Goal: Task Accomplishment & Management: Manage account settings

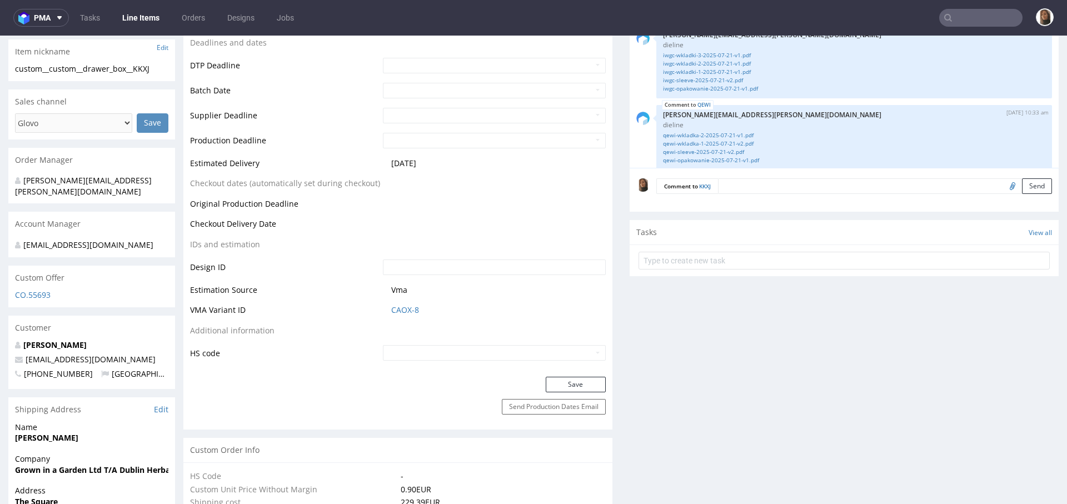
scroll to position [229, 0]
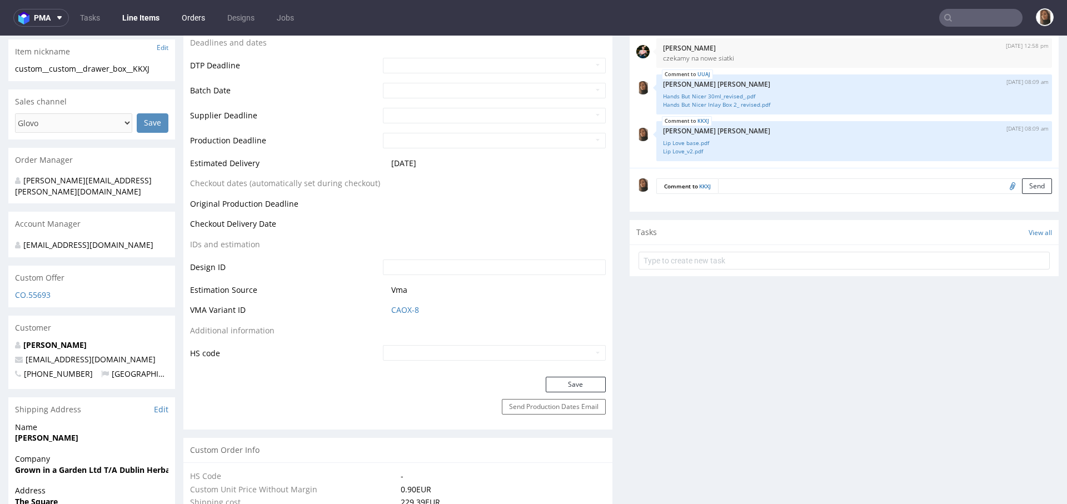
click at [192, 18] on link "Orders" at bounding box center [193, 18] width 37 height 18
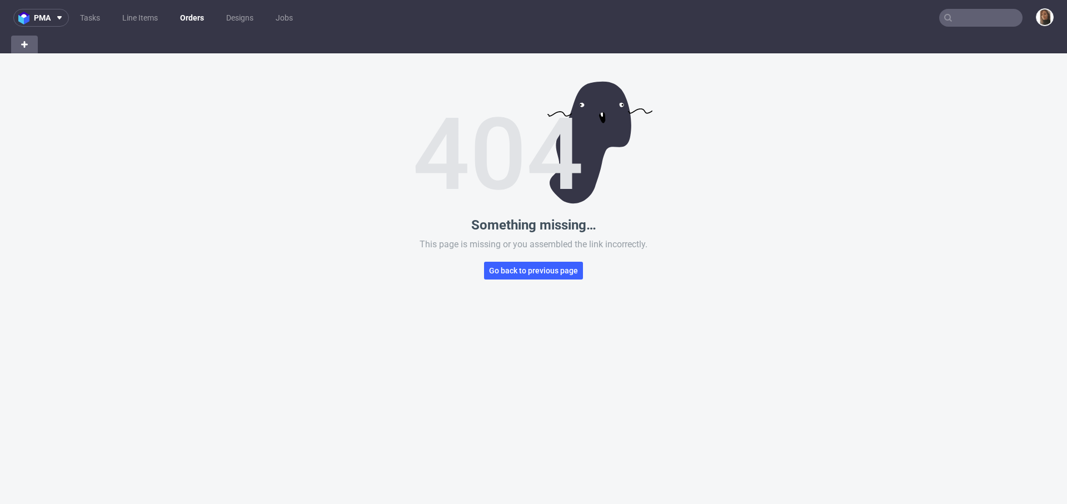
click at [192, 18] on link "Orders" at bounding box center [191, 18] width 37 height 18
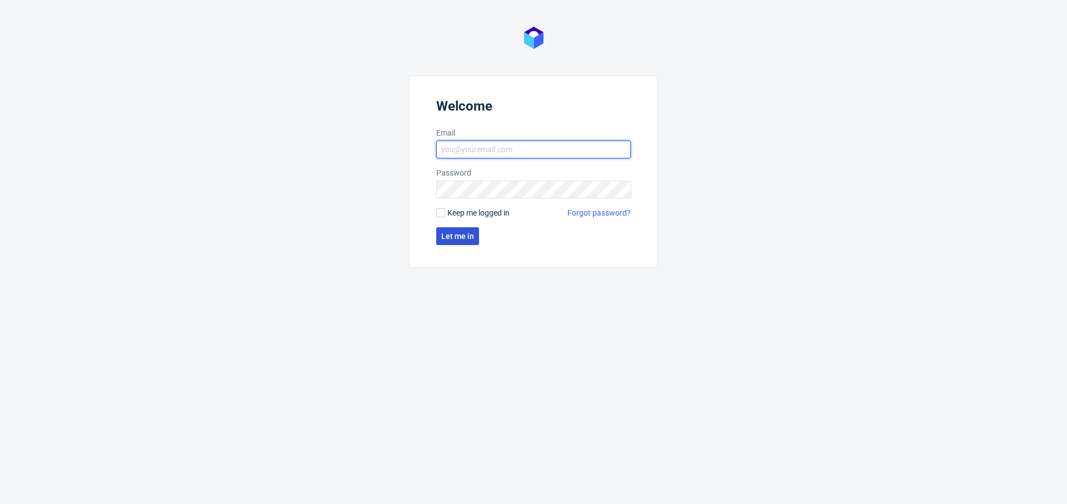
type input "[PERSON_NAME][EMAIL_ADDRESS][PERSON_NAME][DOMAIN_NAME]"
click at [458, 238] on span "Let me in" at bounding box center [457, 236] width 33 height 8
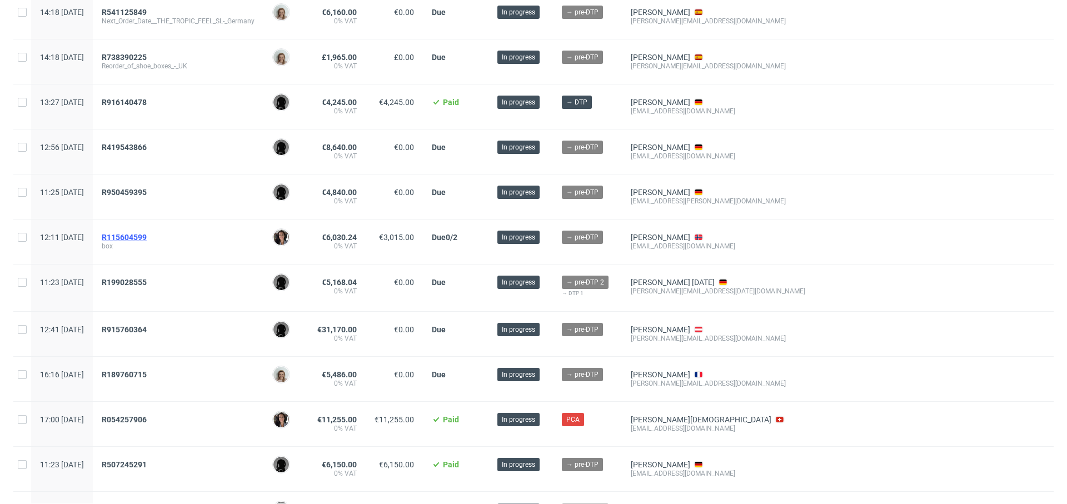
click at [139, 234] on span "R115604599" at bounding box center [124, 237] width 45 height 9
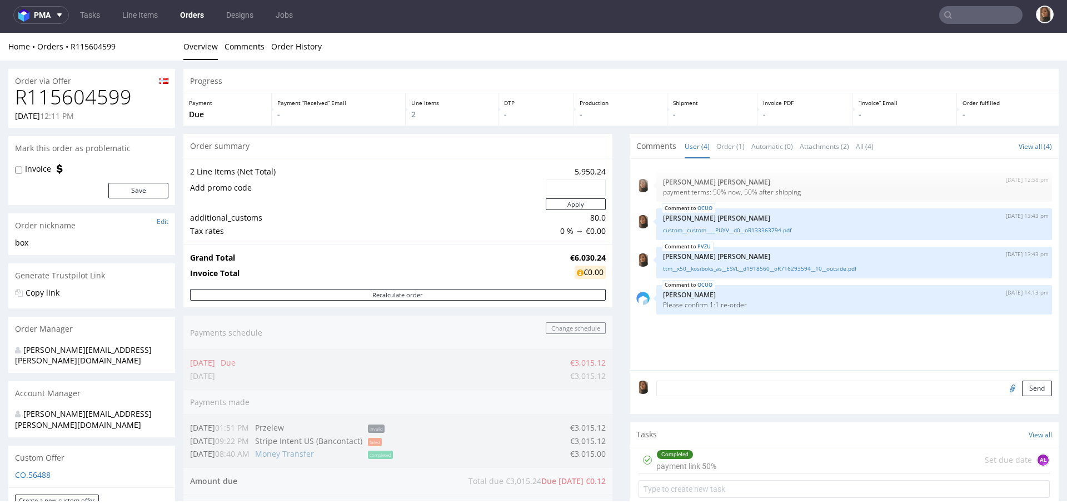
scroll to position [493, 0]
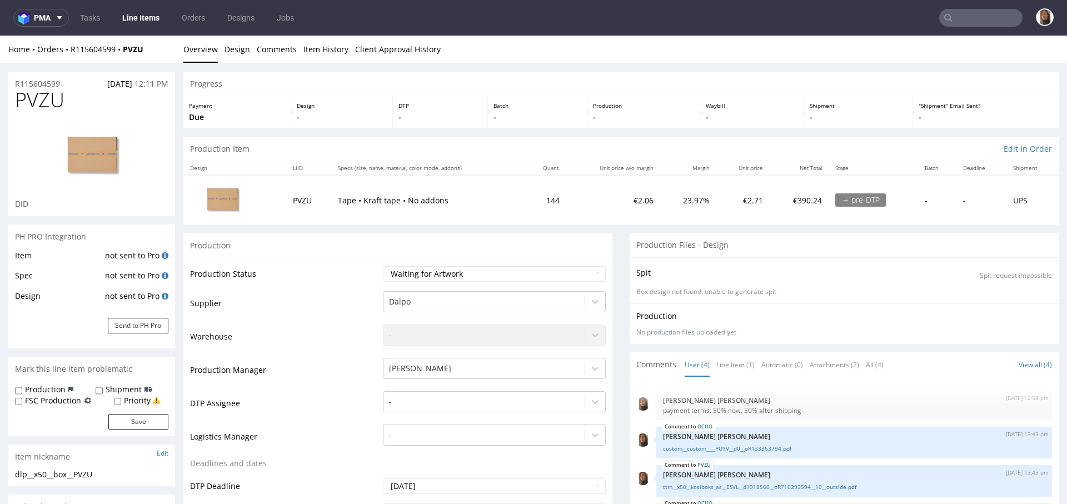
scroll to position [289, 0]
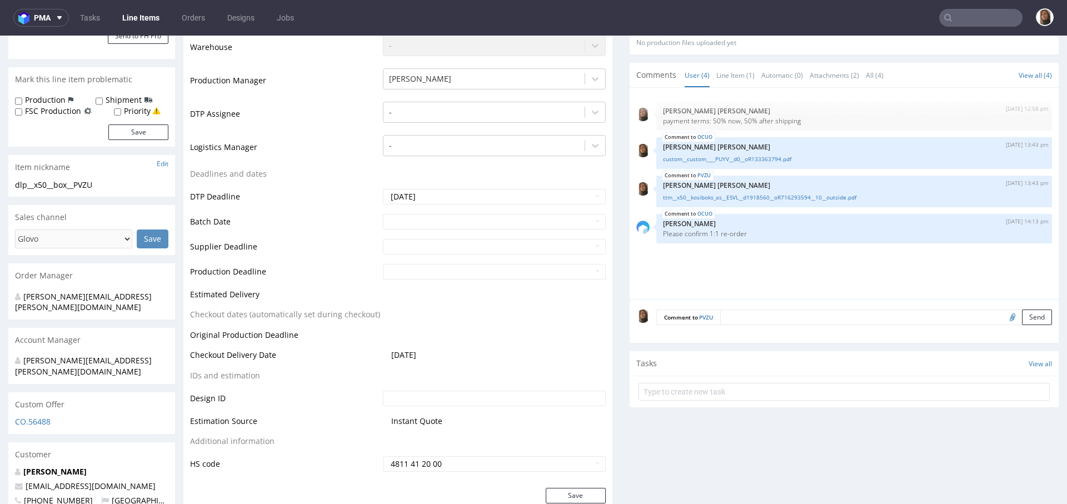
click at [763, 321] on textarea at bounding box center [886, 317] width 332 height 16
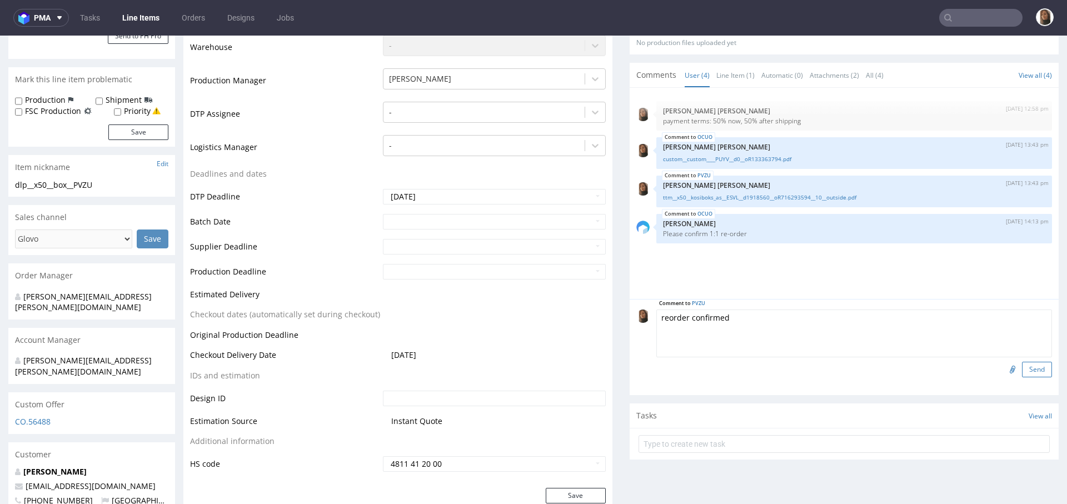
type textarea "reorder confirmed"
click at [1022, 368] on button "Send" at bounding box center [1037, 370] width 30 height 16
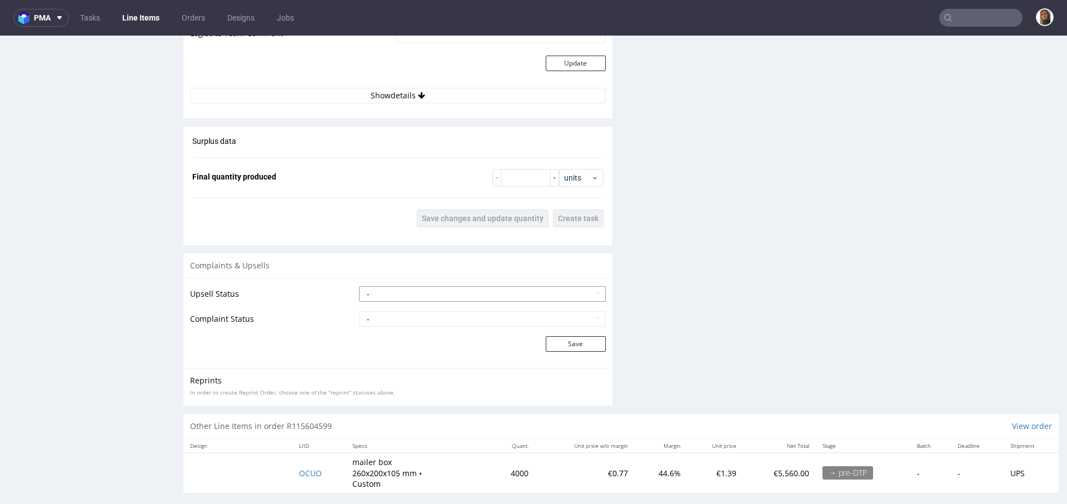
scroll to position [1372, 0]
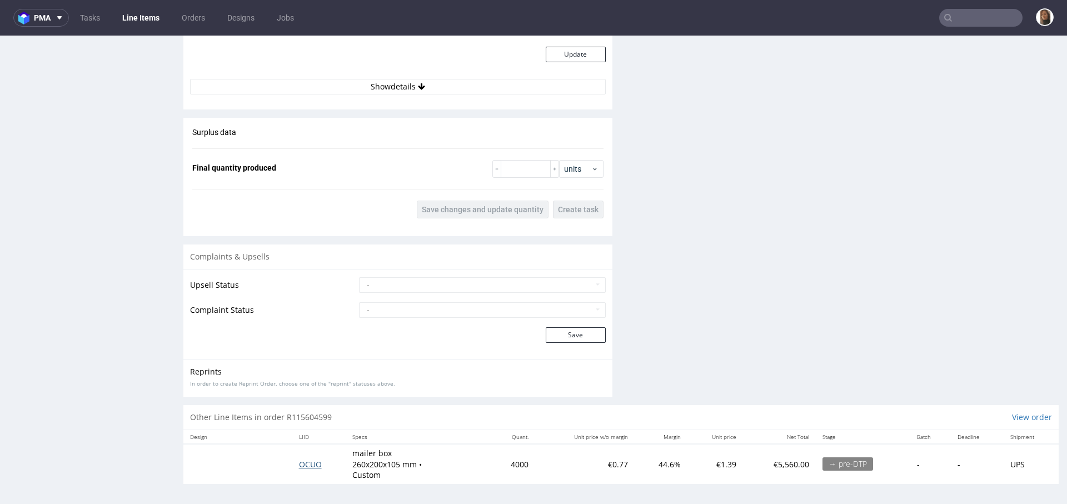
click at [304, 461] on span "OCUO" at bounding box center [310, 464] width 23 height 11
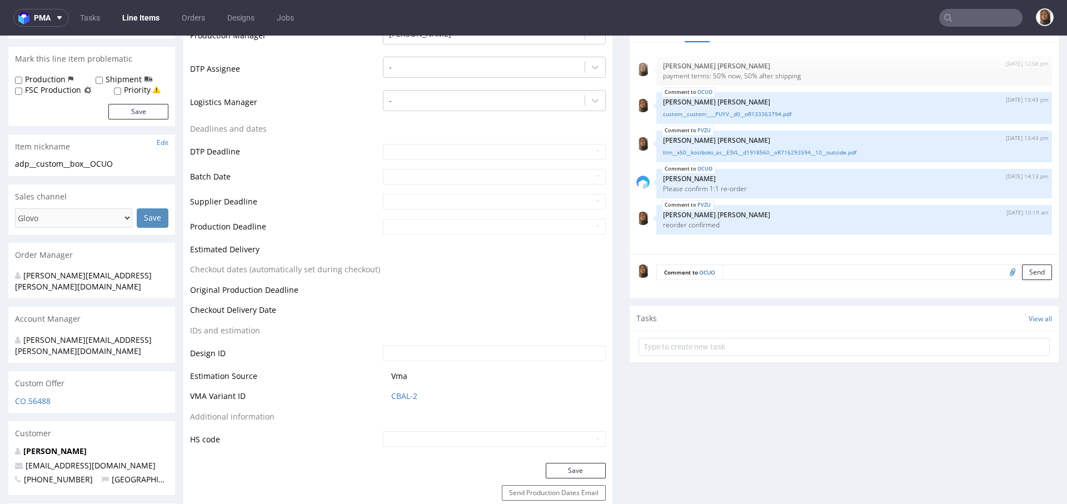
scroll to position [339, 0]
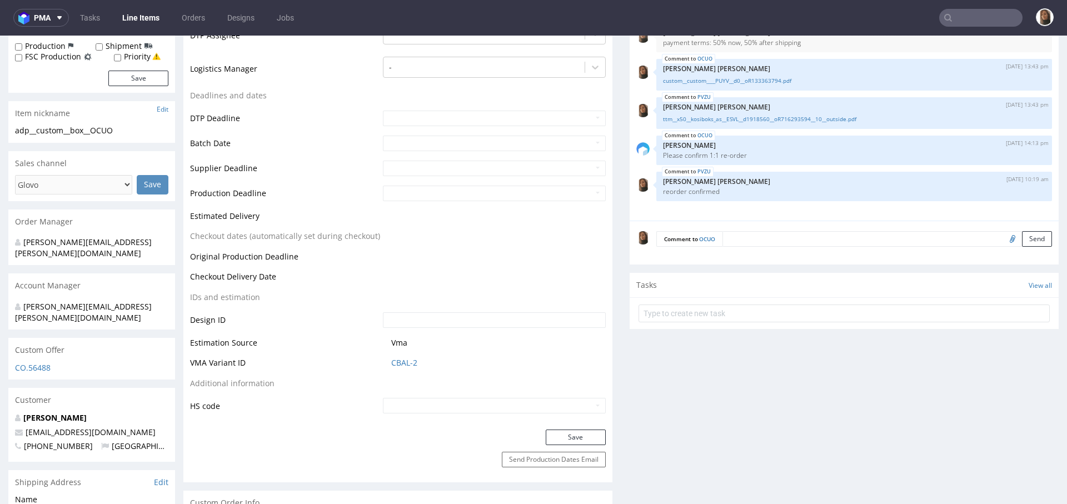
click at [749, 236] on textarea at bounding box center [886, 239] width 329 height 16
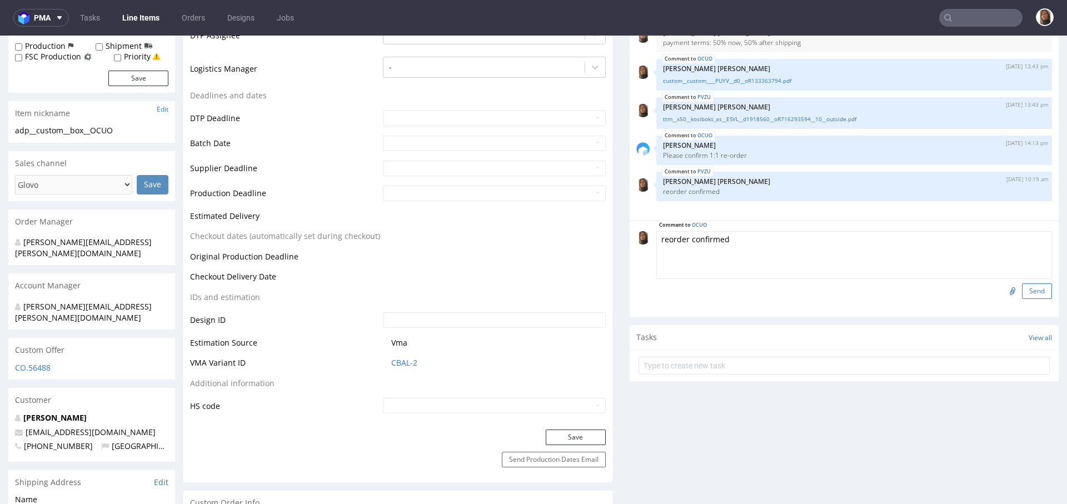
type textarea "reorder confirmed"
click at [1024, 283] on button "Send" at bounding box center [1037, 291] width 30 height 16
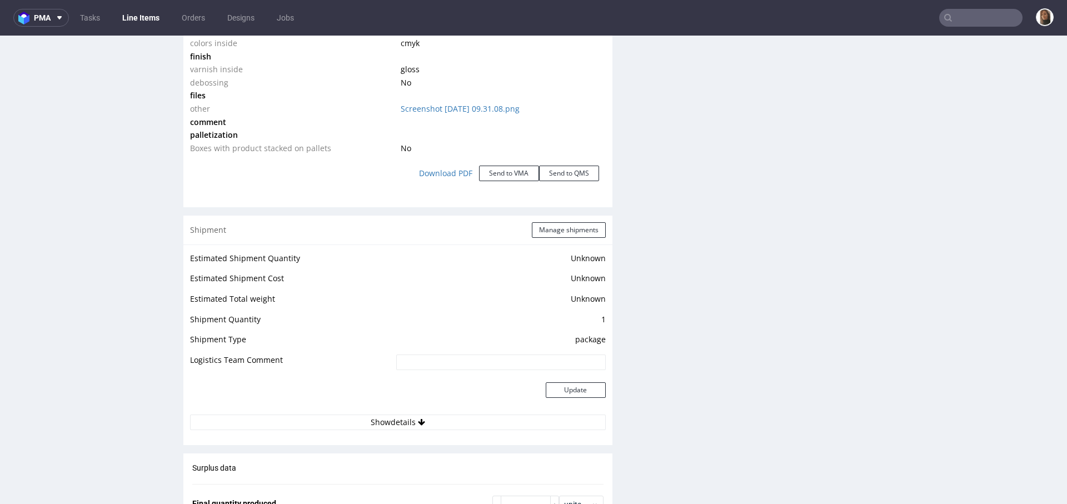
scroll to position [1654, 0]
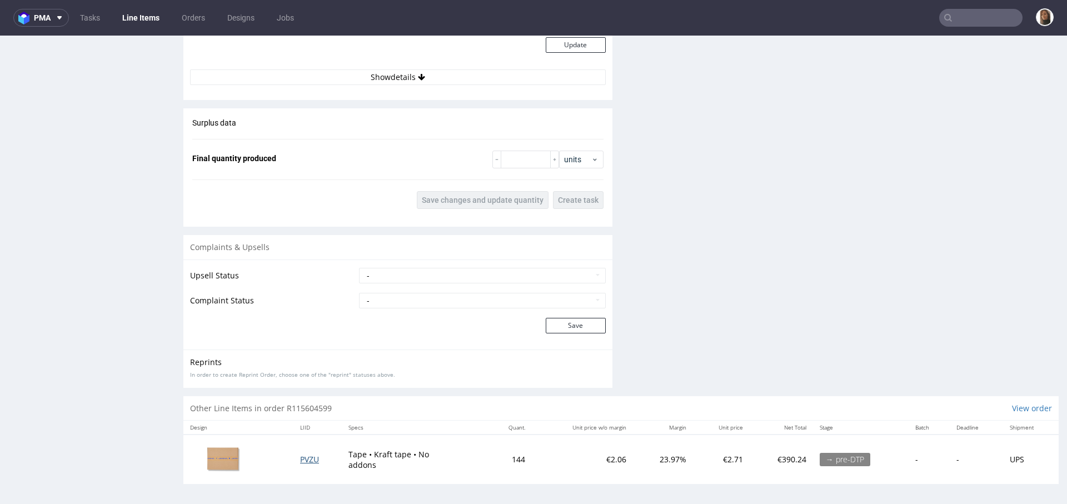
click at [307, 454] on span "PVZU" at bounding box center [309, 459] width 19 height 11
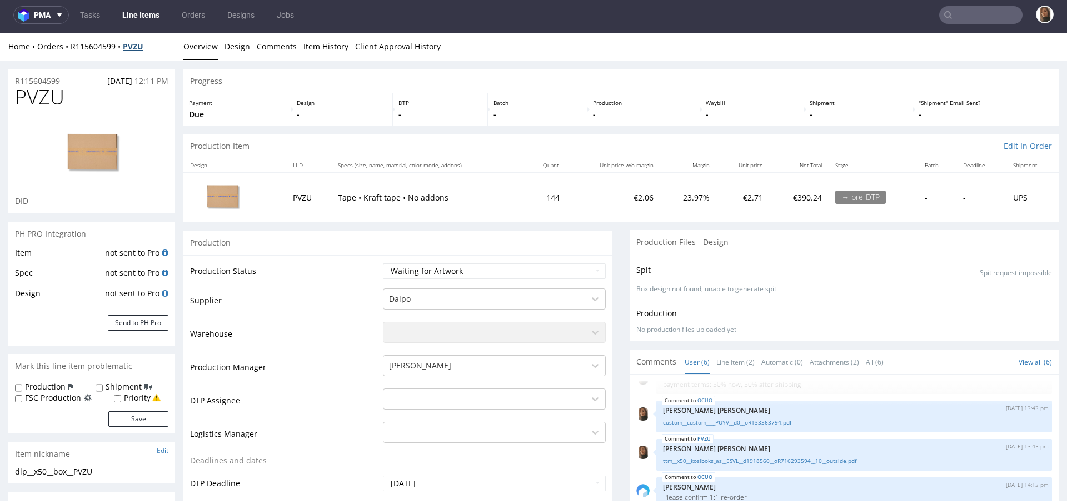
click at [137, 46] on strong "PVZU" at bounding box center [133, 46] width 21 height 11
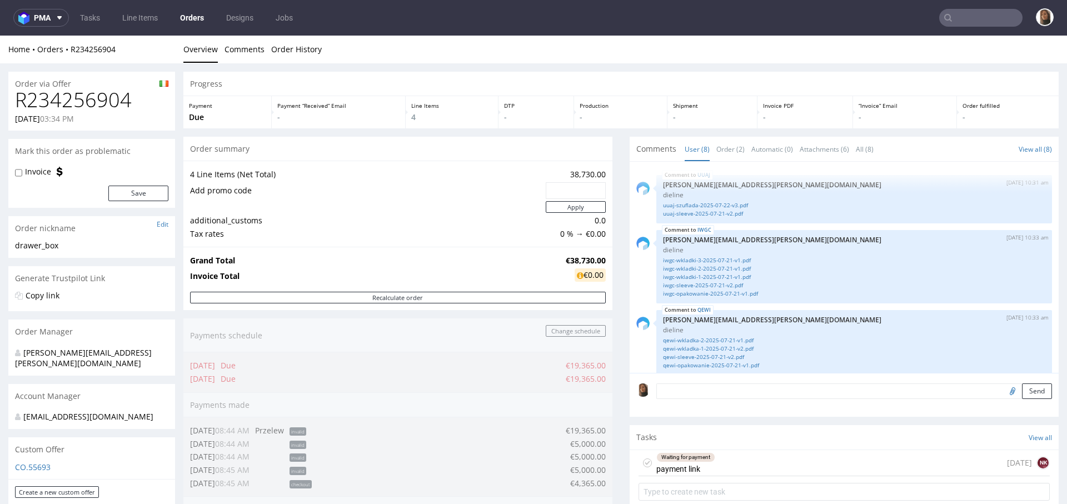
click at [965, 18] on input "text" at bounding box center [980, 18] width 83 height 18
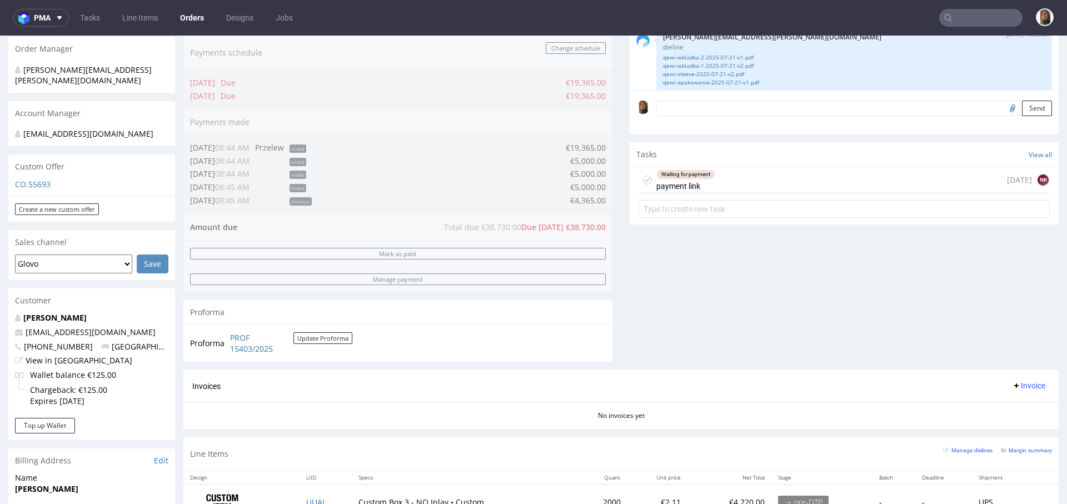
scroll to position [229, 0]
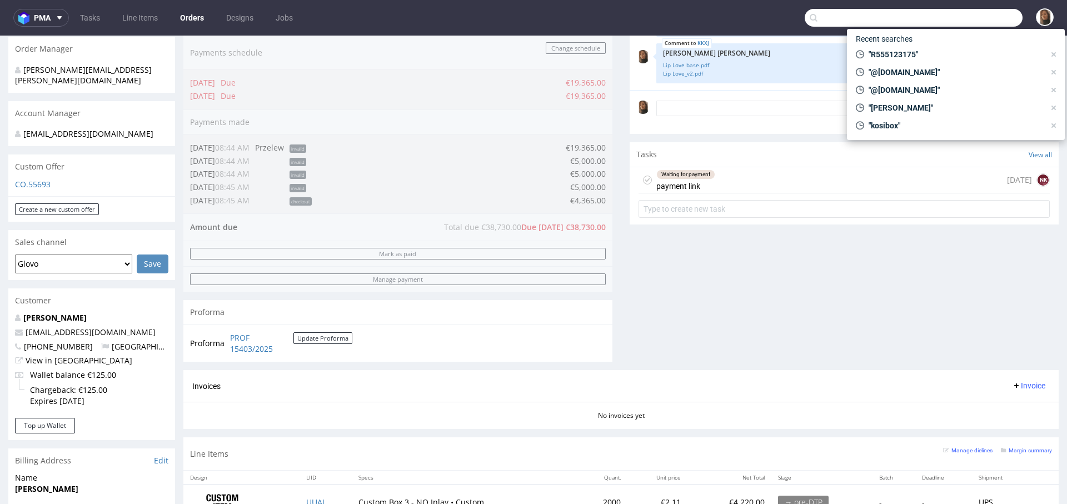
paste input "@nirvanjavan.com"
type input "@nirvanjavan.com"
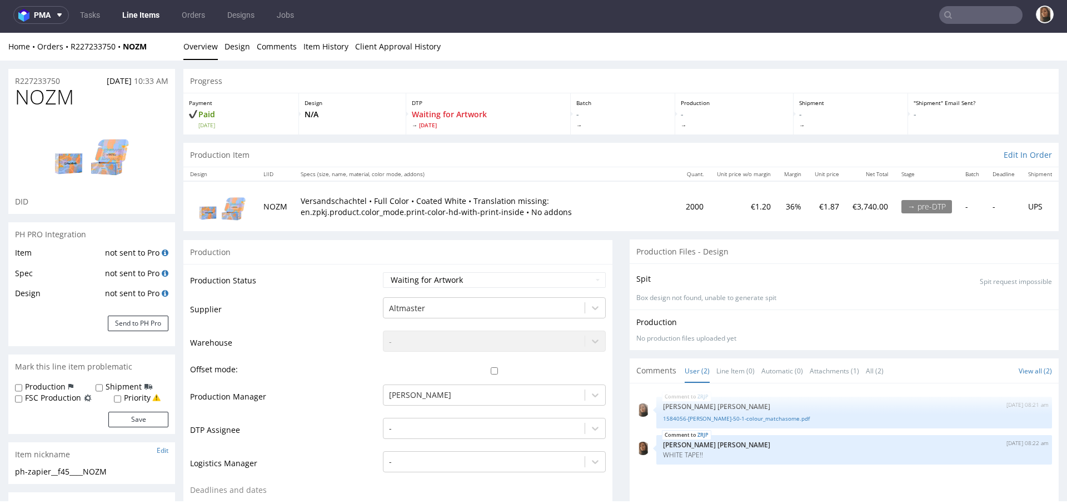
click at [965, 13] on input "text" at bounding box center [980, 15] width 83 height 18
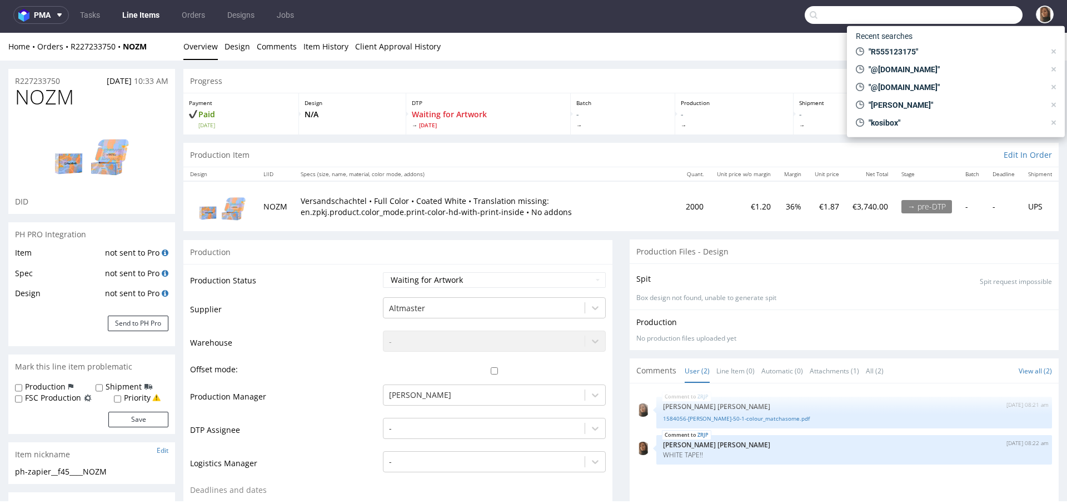
paste input "R555123175"
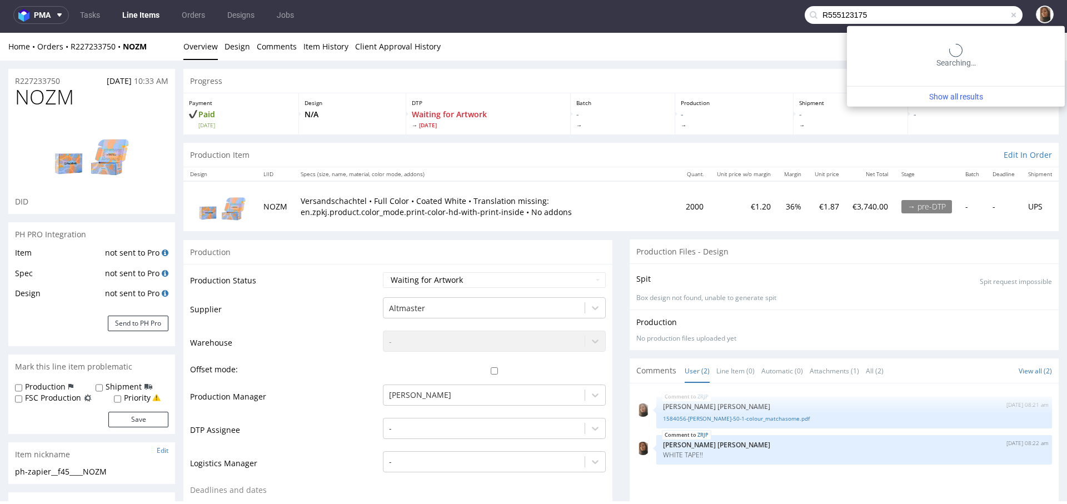
type input "R555123175"
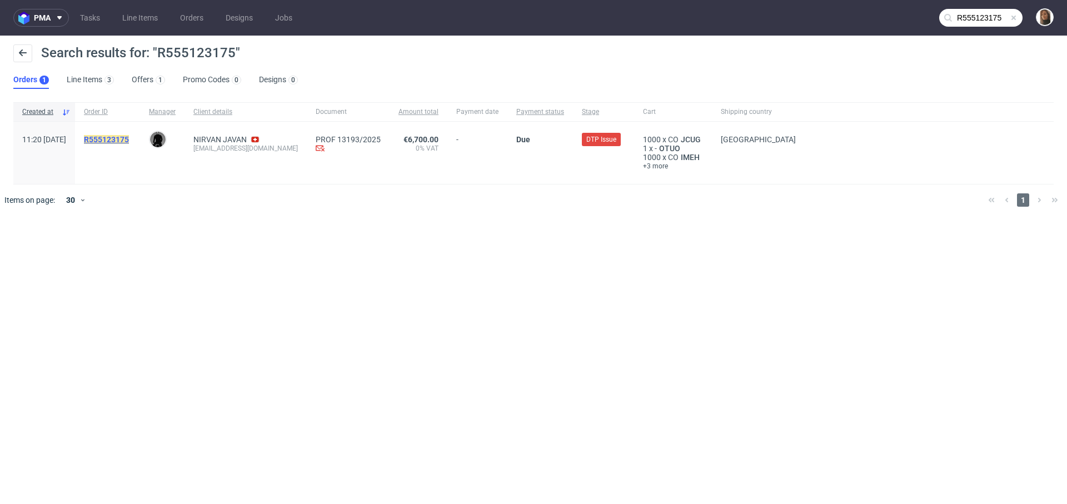
click at [129, 141] on mark "R555123175" at bounding box center [106, 139] width 45 height 9
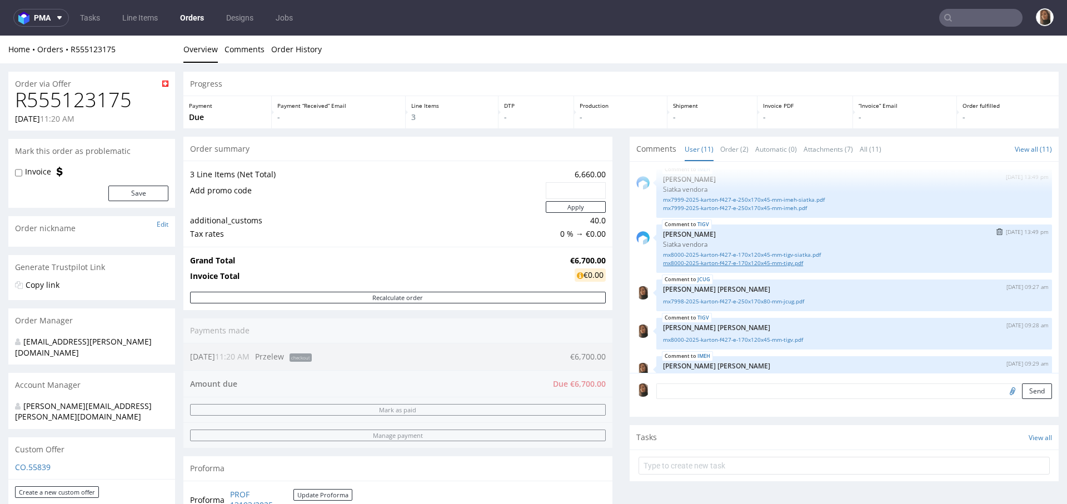
scroll to position [198, 0]
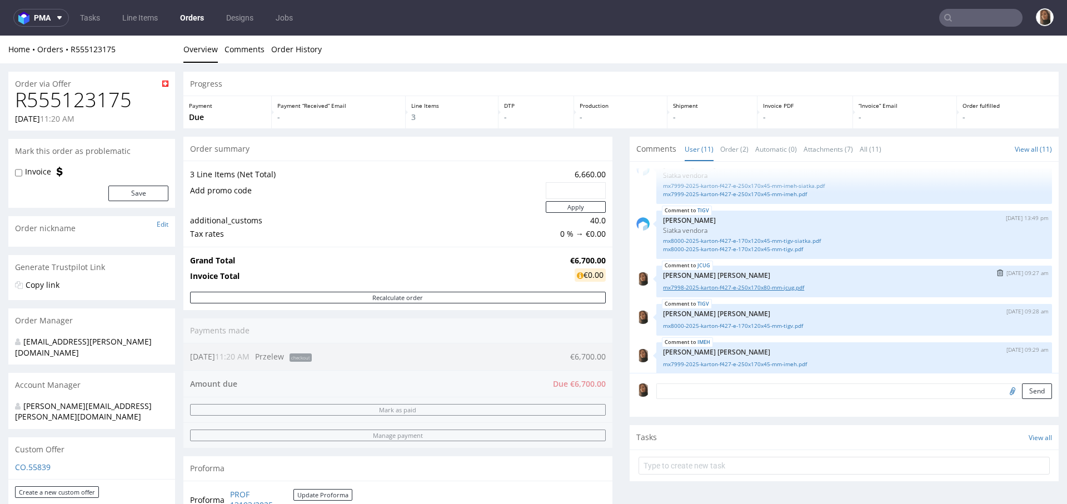
click at [723, 287] on link "mx7998-2025-karton-f427-e-250x170x80-mm-jcug.pdf" at bounding box center [854, 287] width 382 height 8
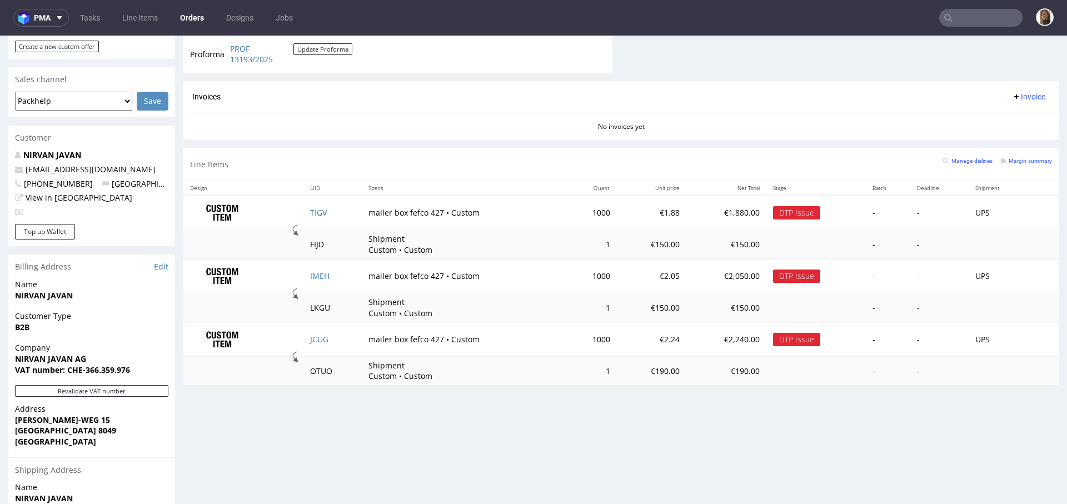
scroll to position [441, 0]
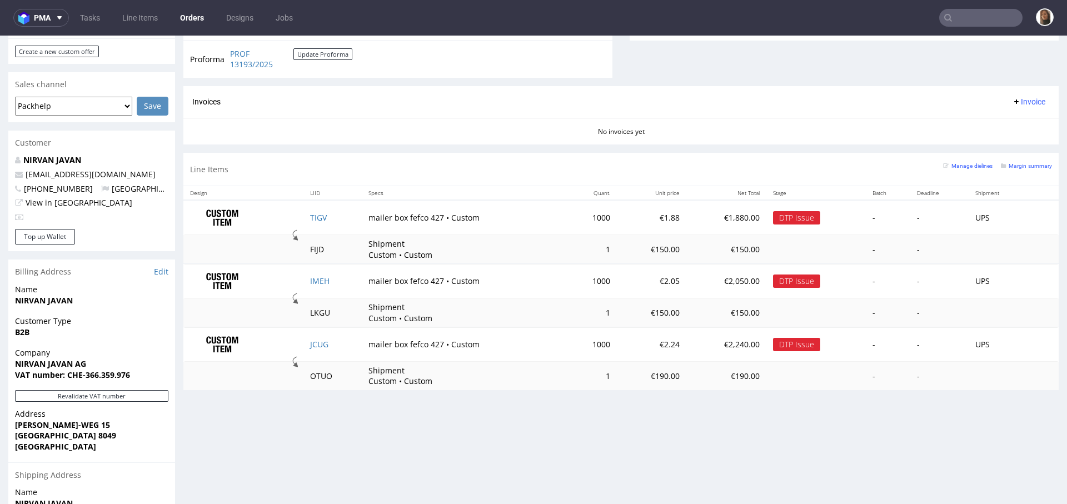
click at [986, 22] on input "text" at bounding box center [980, 18] width 83 height 18
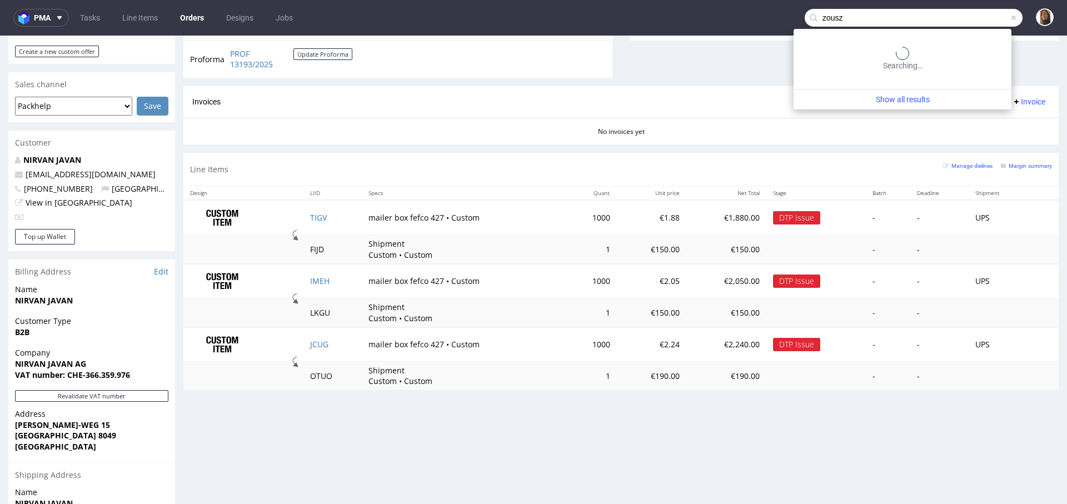
type input "zousz"
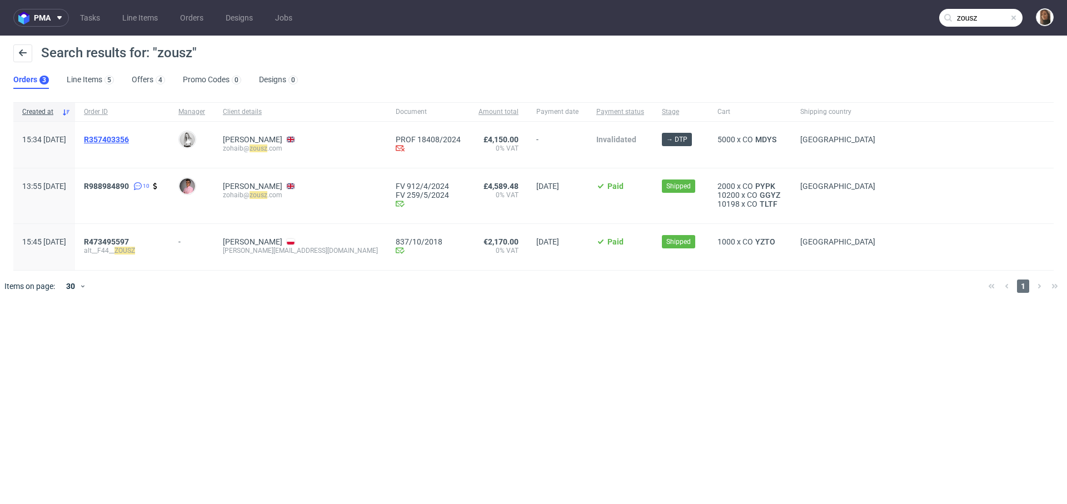
click at [129, 137] on span "R357403356" at bounding box center [106, 139] width 45 height 9
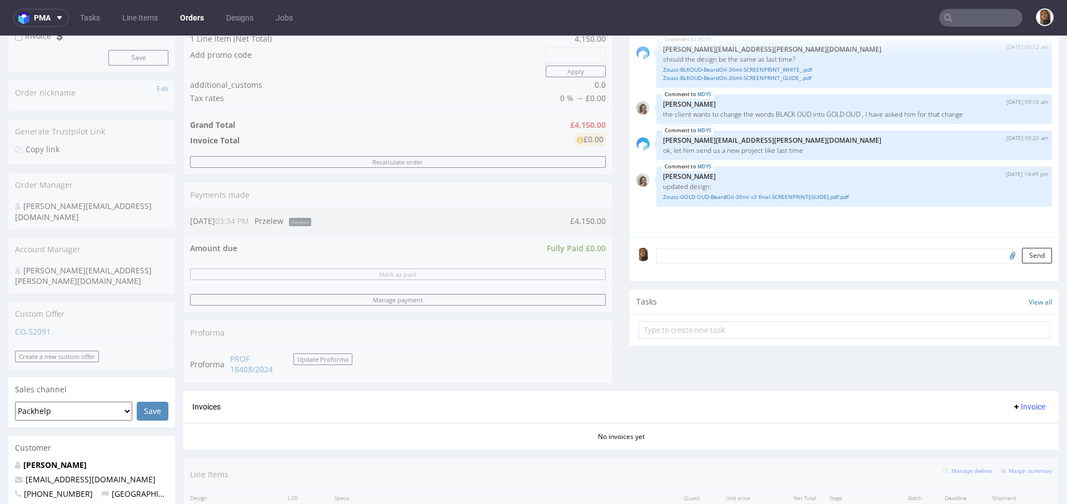
scroll to position [447, 0]
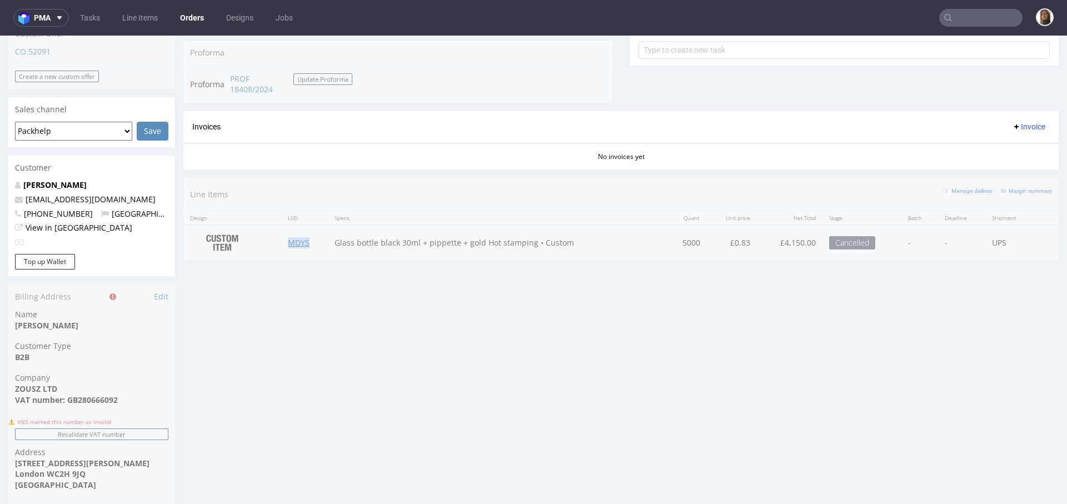
type input "zousz"
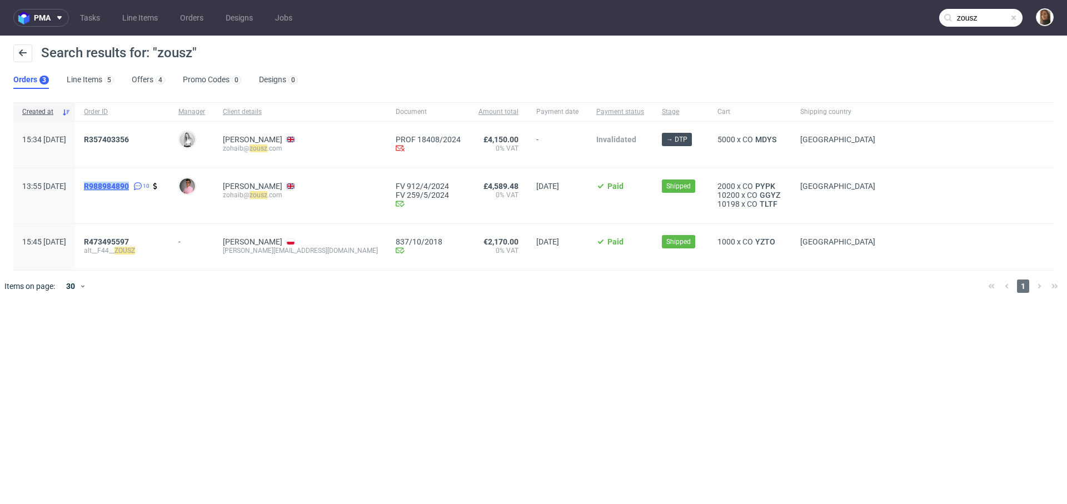
click at [129, 185] on span "R988984890" at bounding box center [106, 186] width 45 height 9
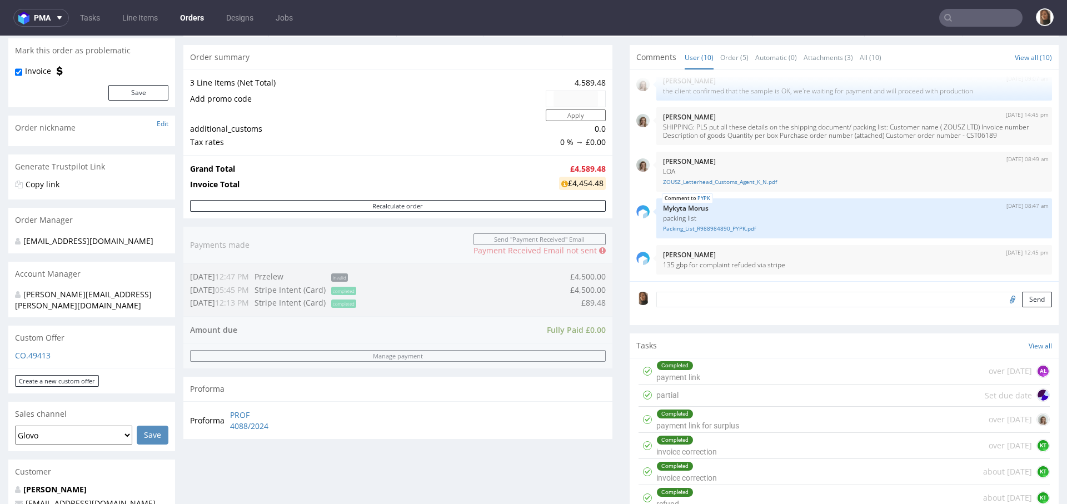
scroll to position [231, 0]
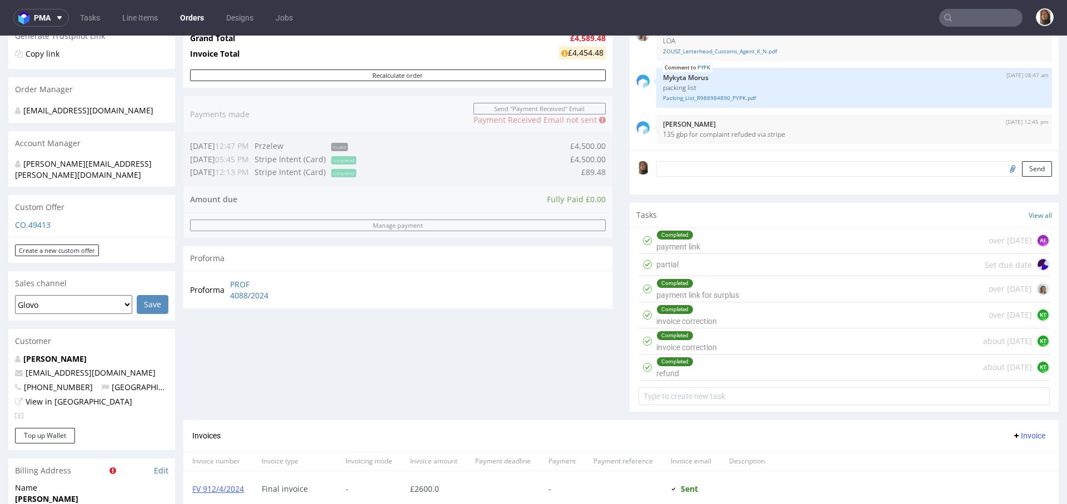
click at [967, 21] on input "text" at bounding box center [980, 18] width 83 height 18
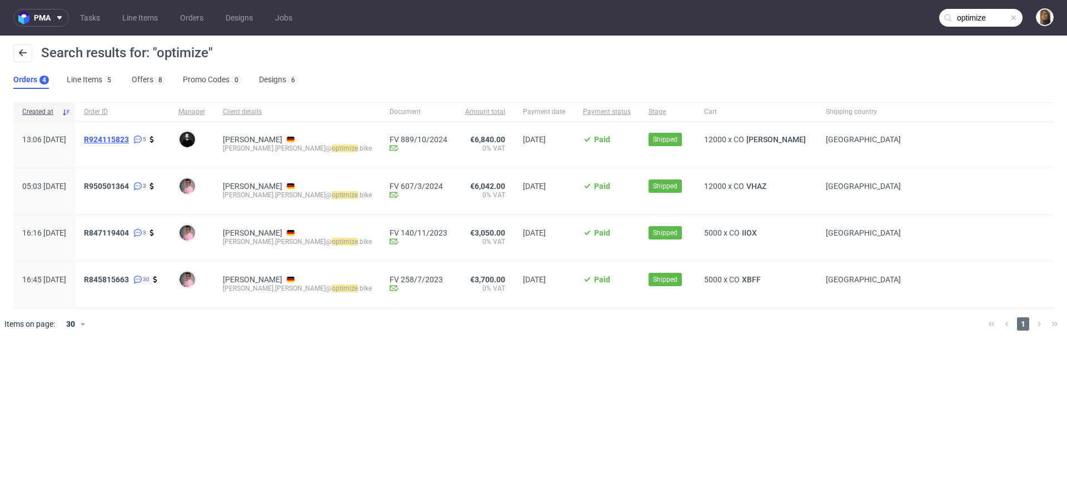
click at [129, 138] on span "R924115823" at bounding box center [106, 139] width 45 height 9
click at [132, 181] on div "R950501364 3" at bounding box center [122, 191] width 94 height 46
click at [129, 184] on span "R950501364" at bounding box center [106, 186] width 45 height 9
click at [974, 14] on input "optimize" at bounding box center [980, 18] width 83 height 18
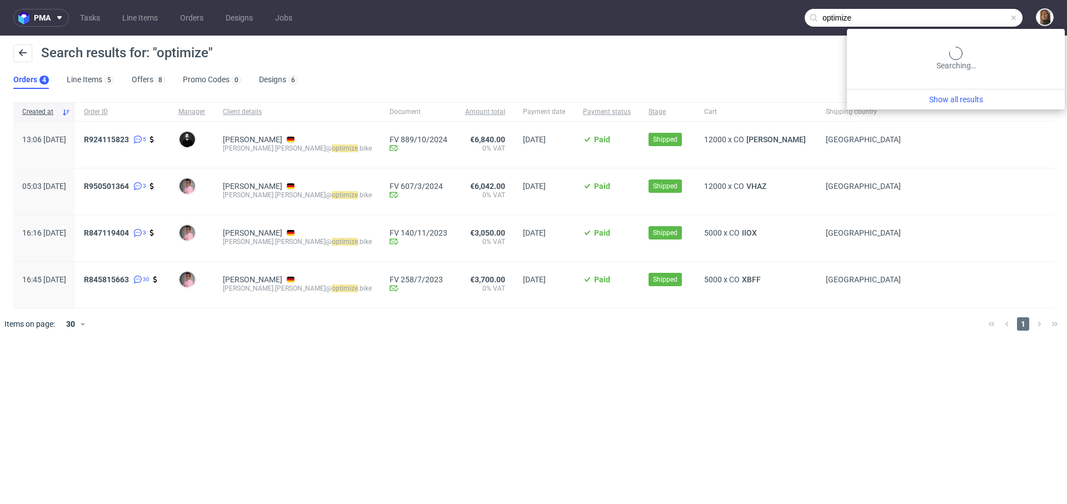
click at [974, 14] on input "optimize" at bounding box center [913, 18] width 218 height 18
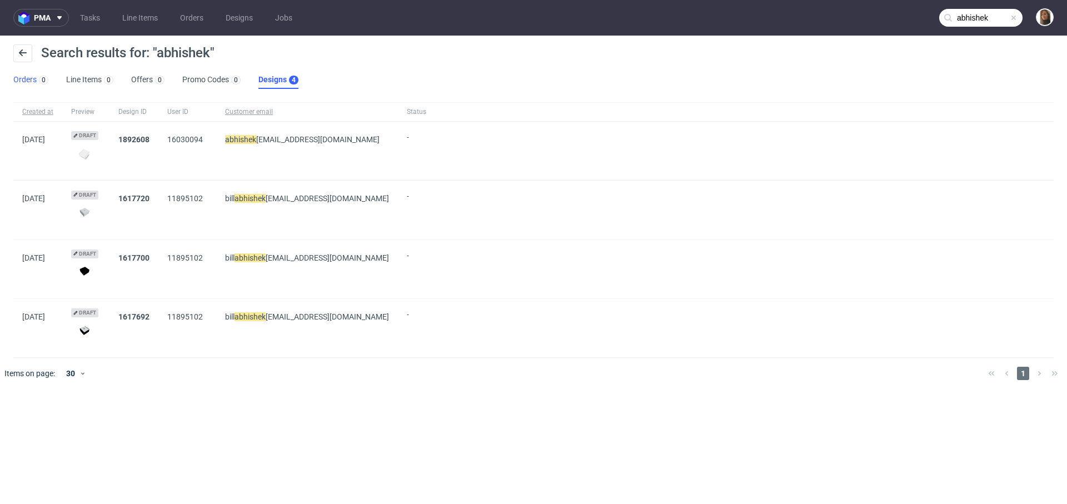
click at [24, 77] on link "Orders 0" at bounding box center [30, 80] width 35 height 18
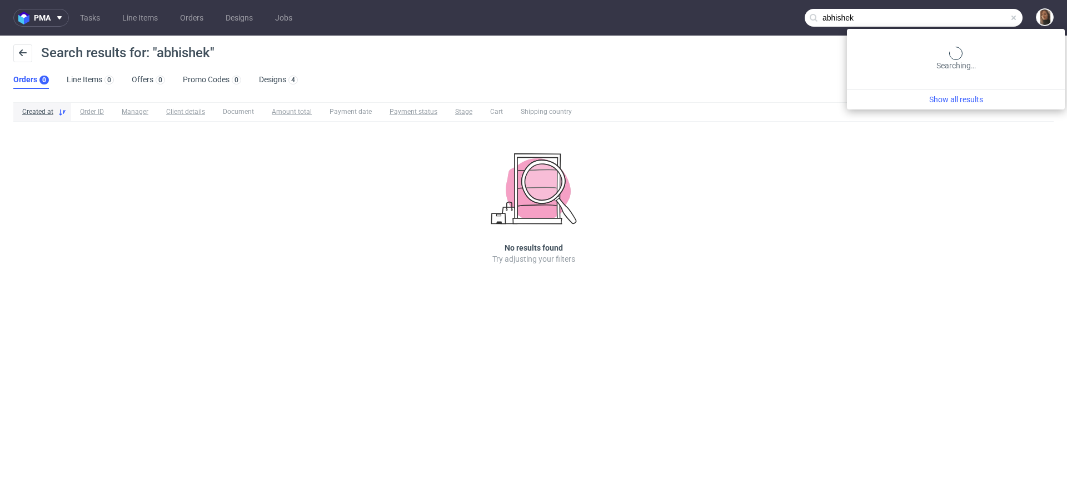
click at [970, 18] on input "abhishek" at bounding box center [913, 18] width 218 height 18
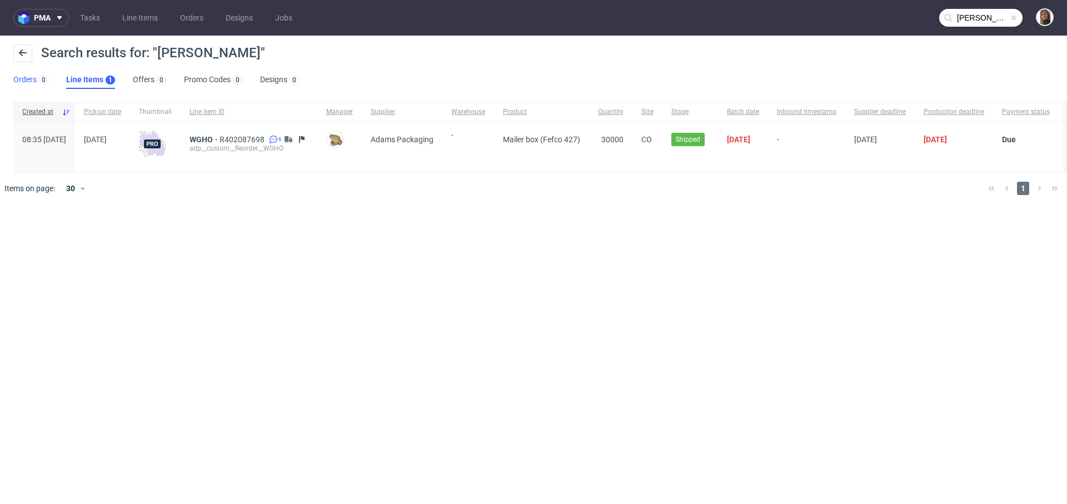
click at [21, 79] on link "Orders 0" at bounding box center [30, 80] width 35 height 18
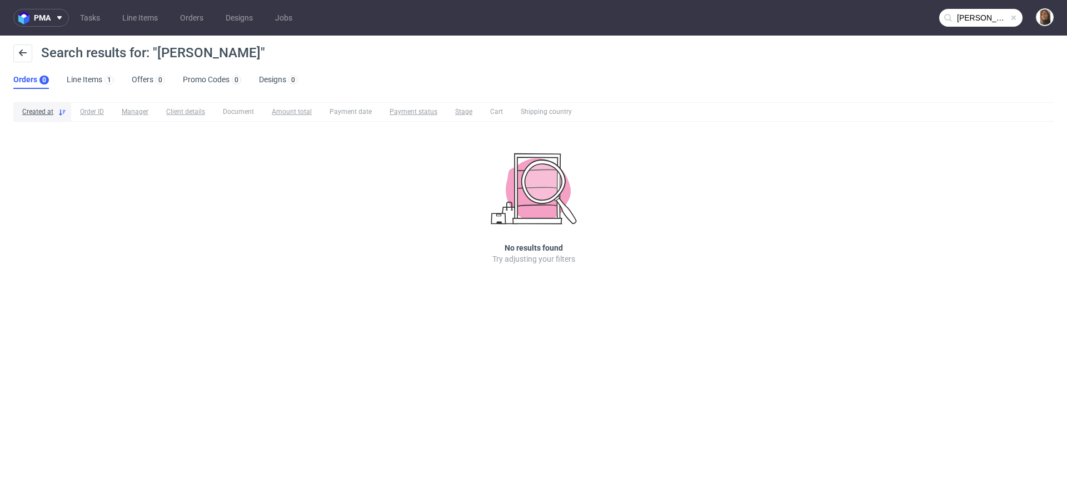
click at [998, 23] on input "gomula" at bounding box center [980, 18] width 83 height 18
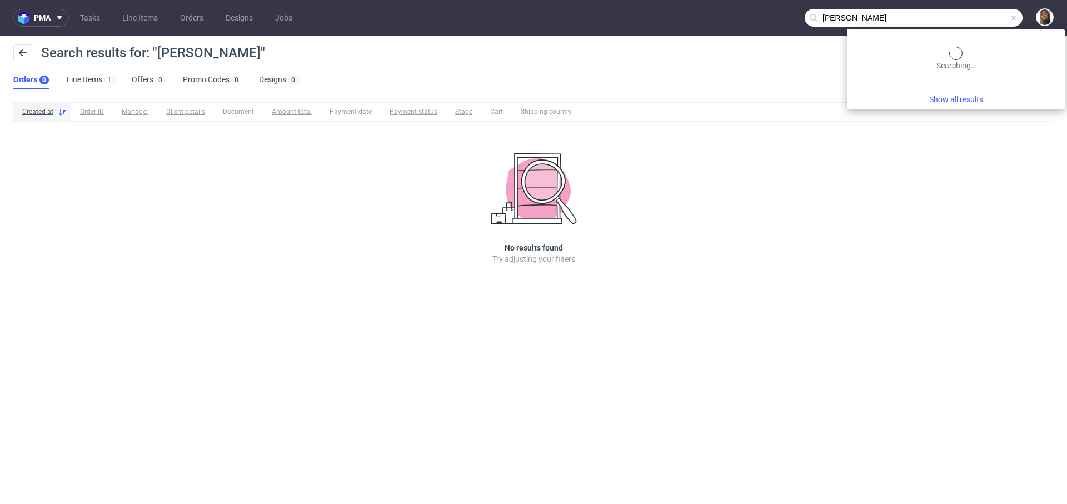
click at [998, 23] on input "gomula" at bounding box center [913, 18] width 218 height 18
type input "mula-berlin"
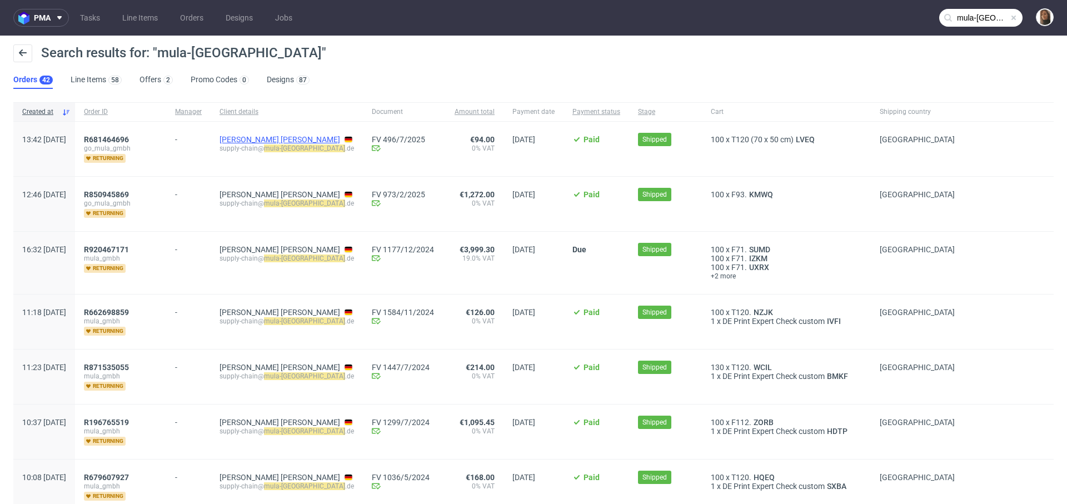
click at [263, 142] on link "Jayant Janardhan Jagtap" at bounding box center [279, 139] width 121 height 9
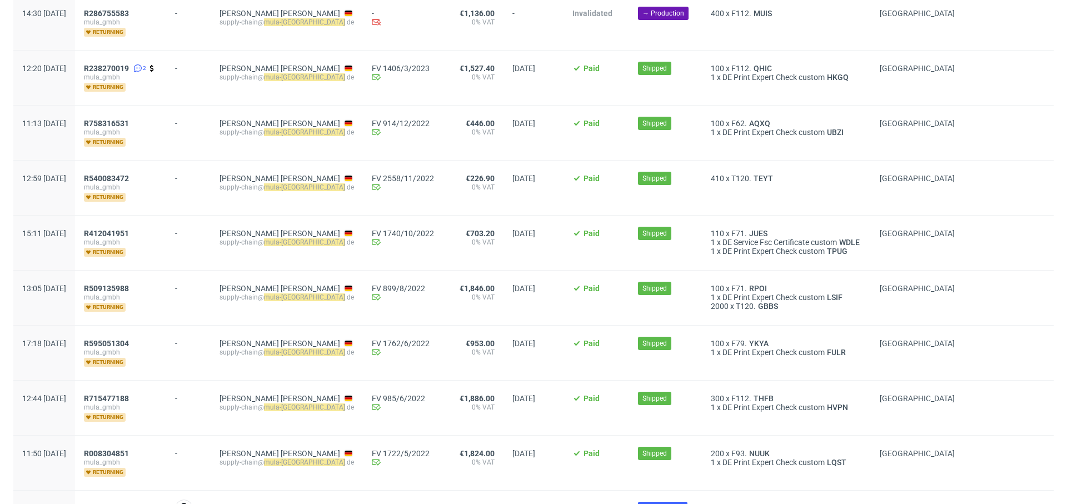
scroll to position [1316, 0]
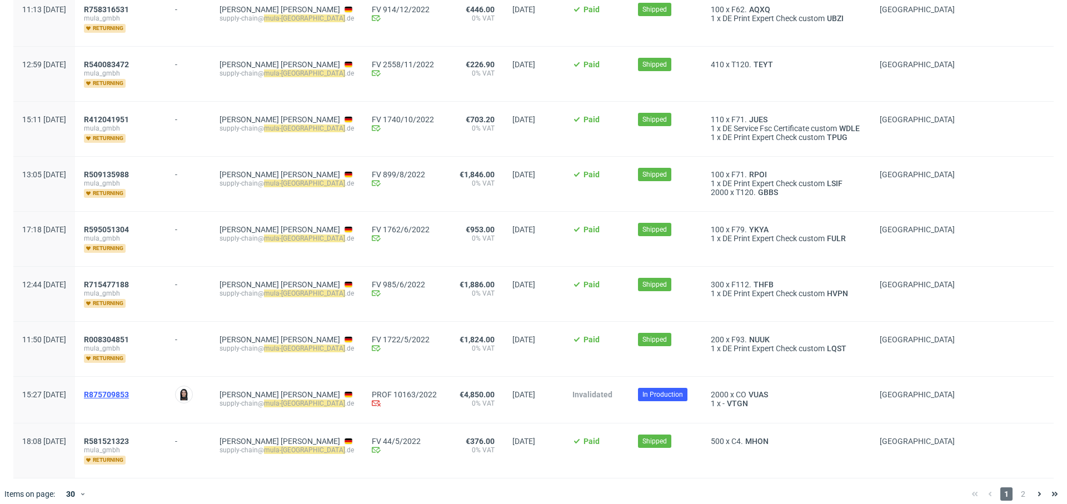
click at [129, 390] on span "R875709853" at bounding box center [106, 394] width 45 height 9
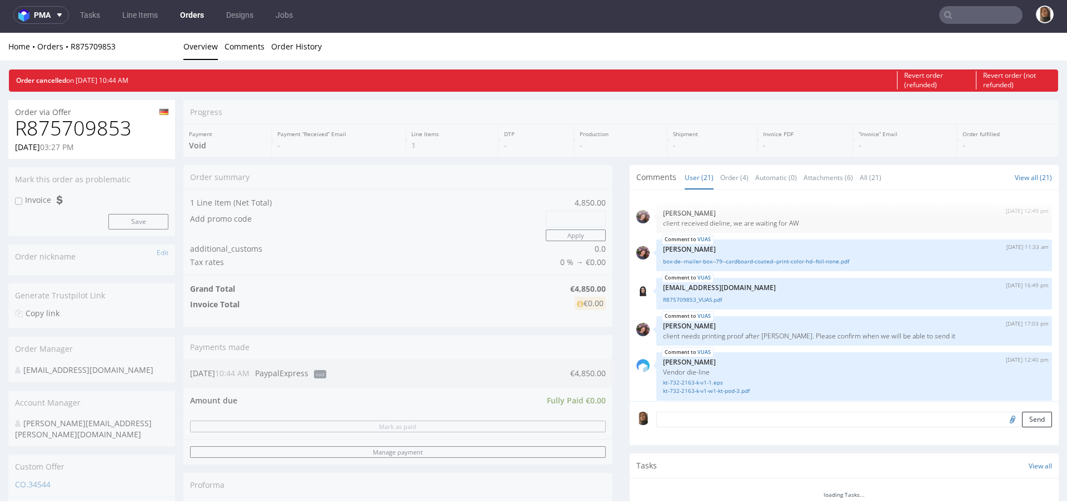
scroll to position [746, 0]
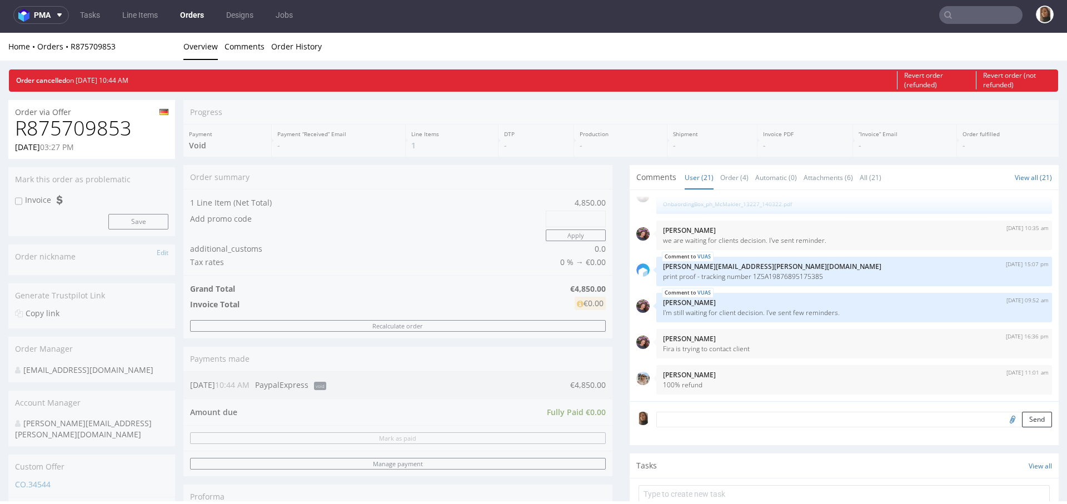
type input "mula-berlin"
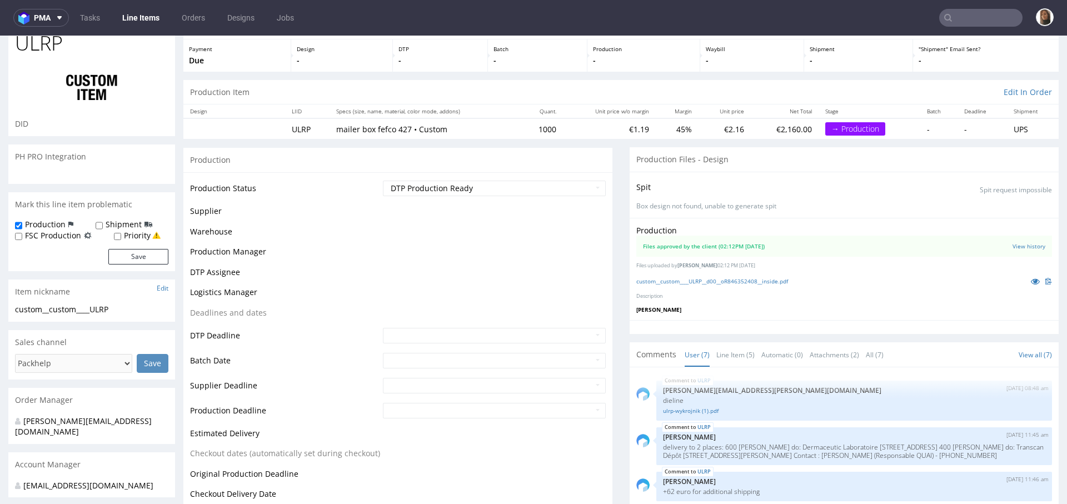
scroll to position [93, 0]
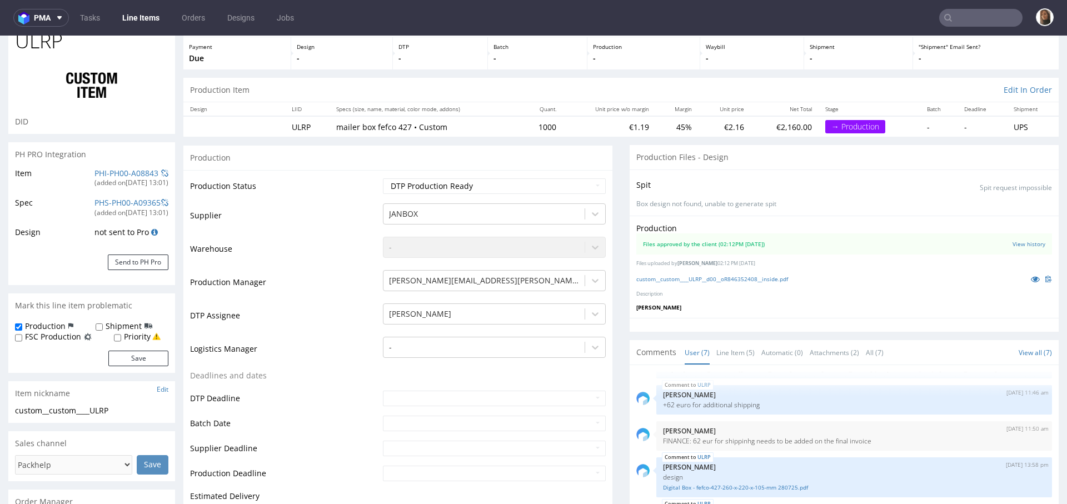
select select "in_progress"
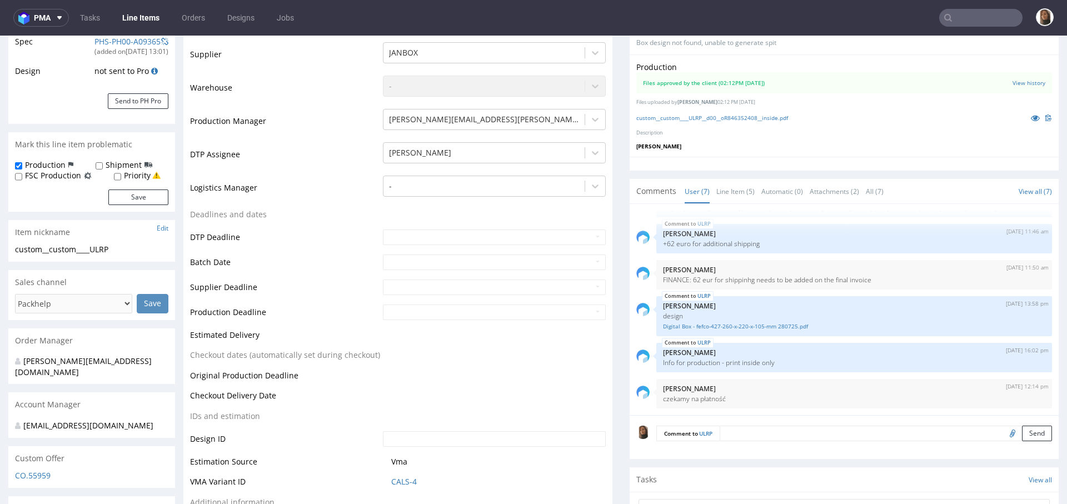
scroll to position [0, 0]
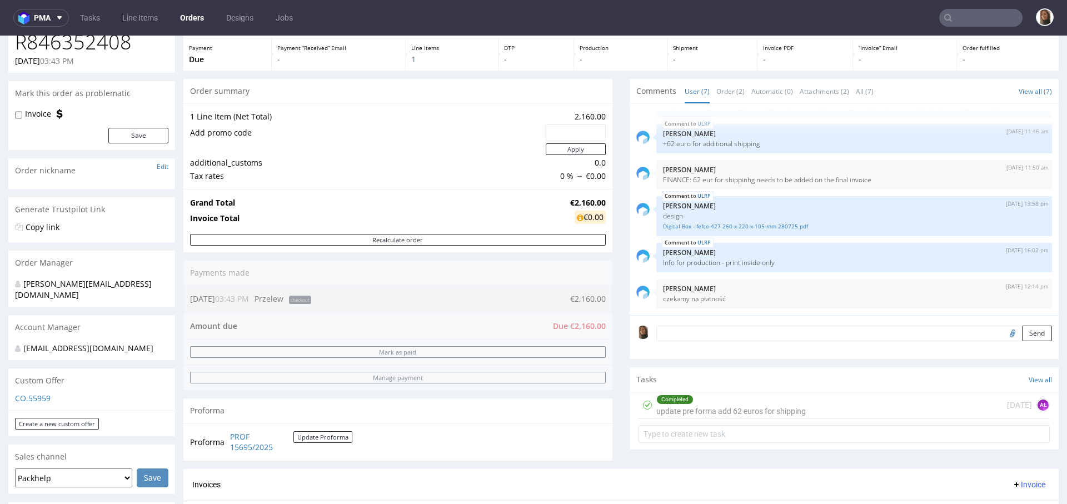
scroll to position [225, 0]
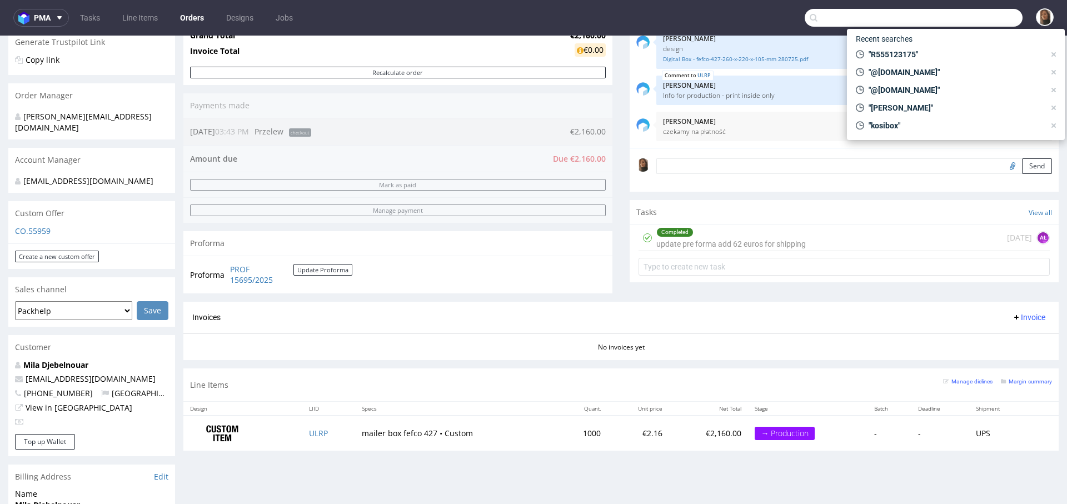
click at [961, 9] on input "text" at bounding box center [913, 18] width 218 height 18
paste input "Leopold.lanne@3dcelo.com"
type input "Leopold.lanne@3dcelo.com"
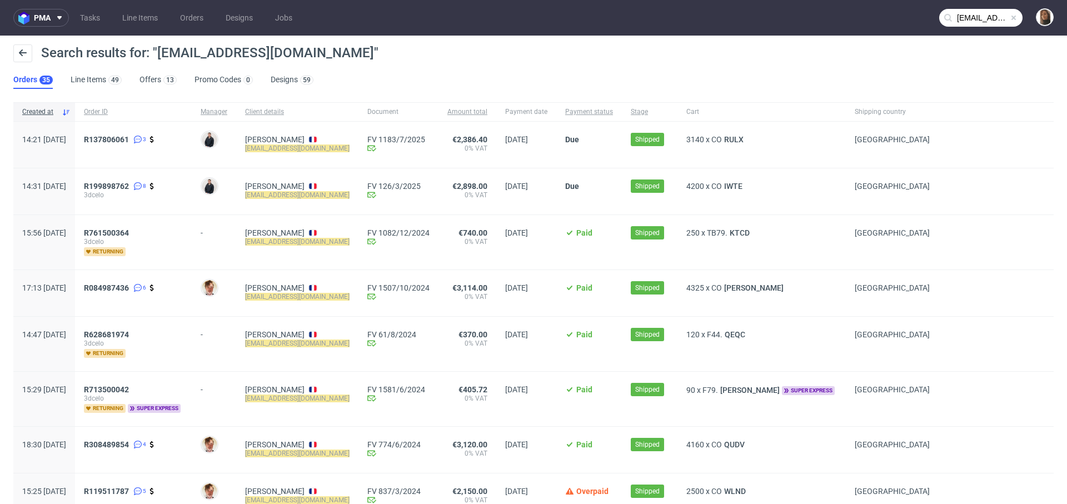
click at [674, 53] on div "Search results for: "Leopold.lanne@3dcelo.com"" at bounding box center [533, 57] width 1040 height 27
copy span "R137806061"
copy span "RULX"
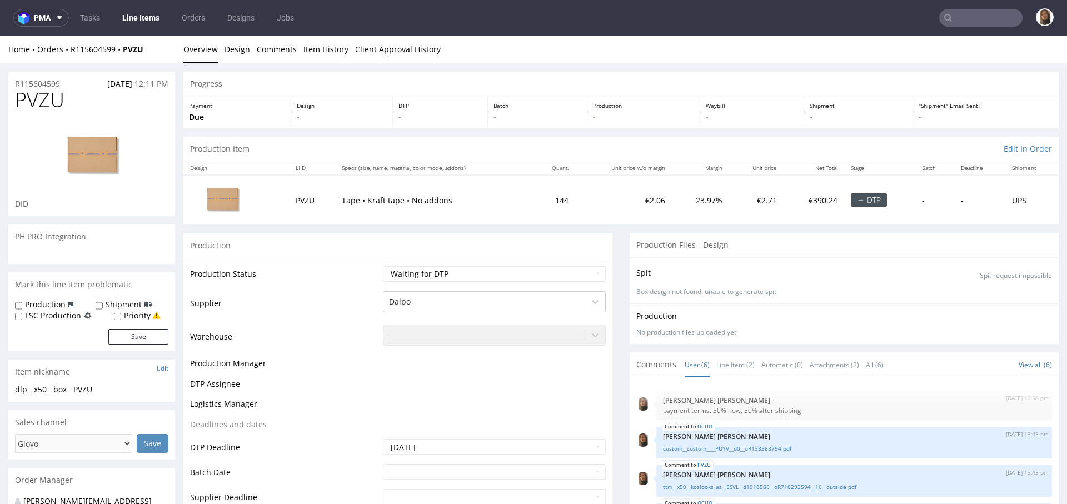
scroll to position [23, 0]
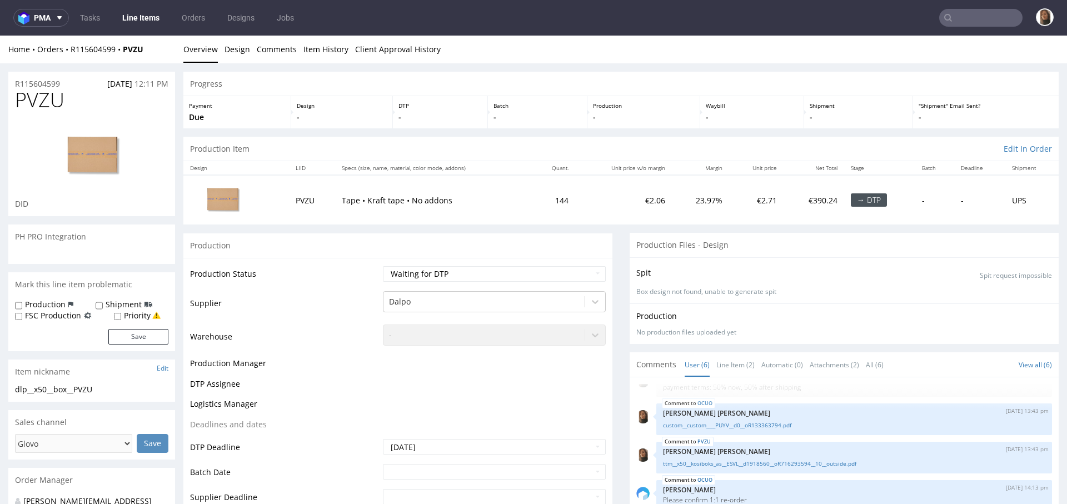
click at [88, 54] on div "Home Orders R115604599 PVZU" at bounding box center [91, 49] width 167 height 11
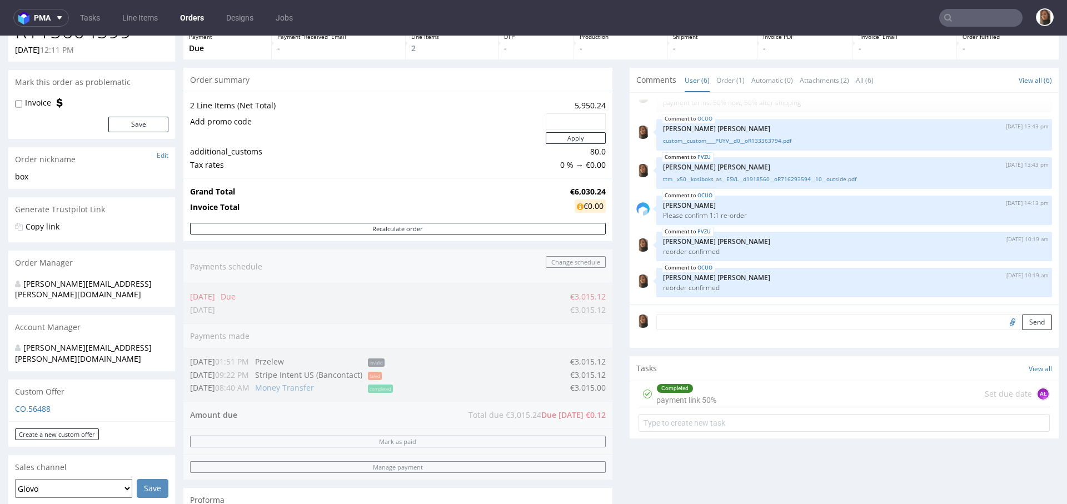
scroll to position [67, 0]
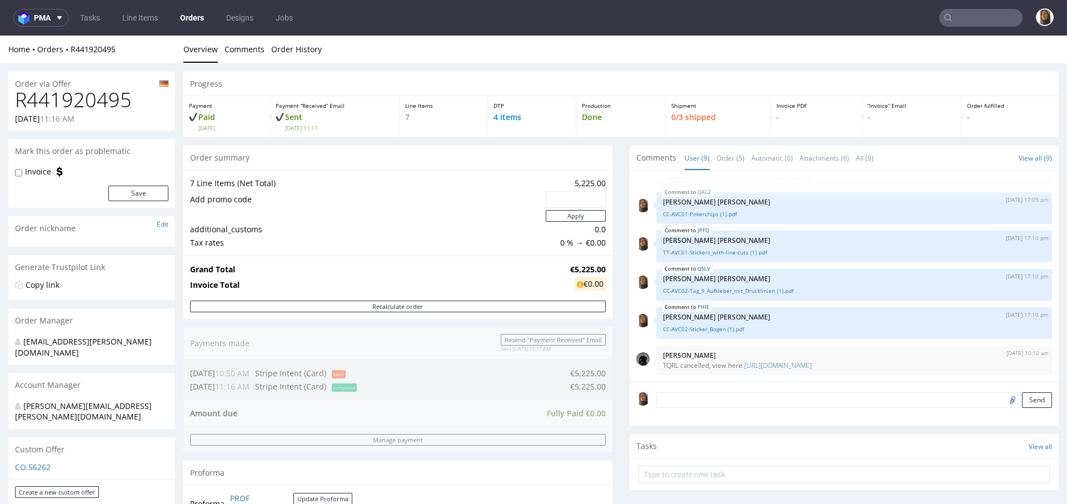
scroll to position [461, 0]
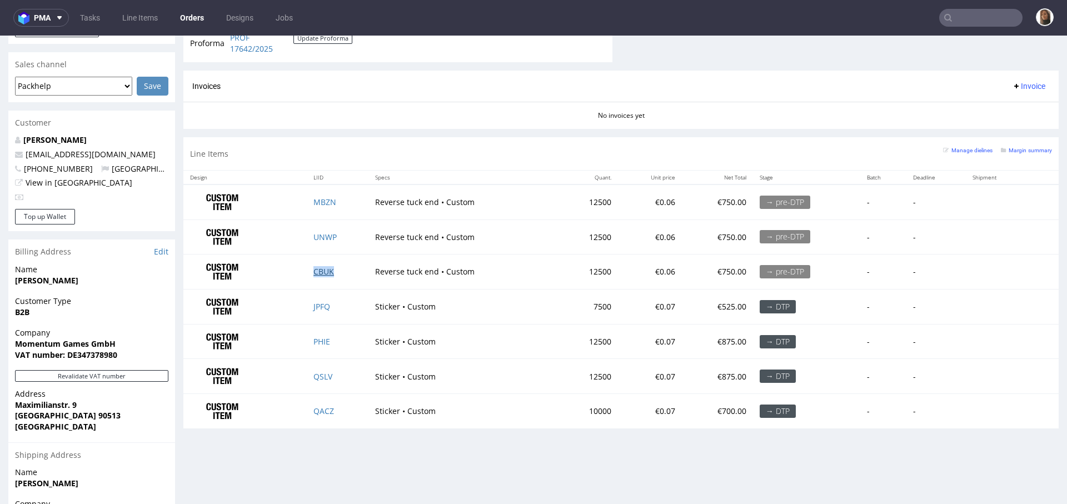
click at [322, 266] on link "CBUK" at bounding box center [323, 271] width 21 height 11
click at [322, 234] on link "UNWP" at bounding box center [324, 237] width 23 height 11
click at [319, 201] on link "MBZN" at bounding box center [324, 202] width 23 height 11
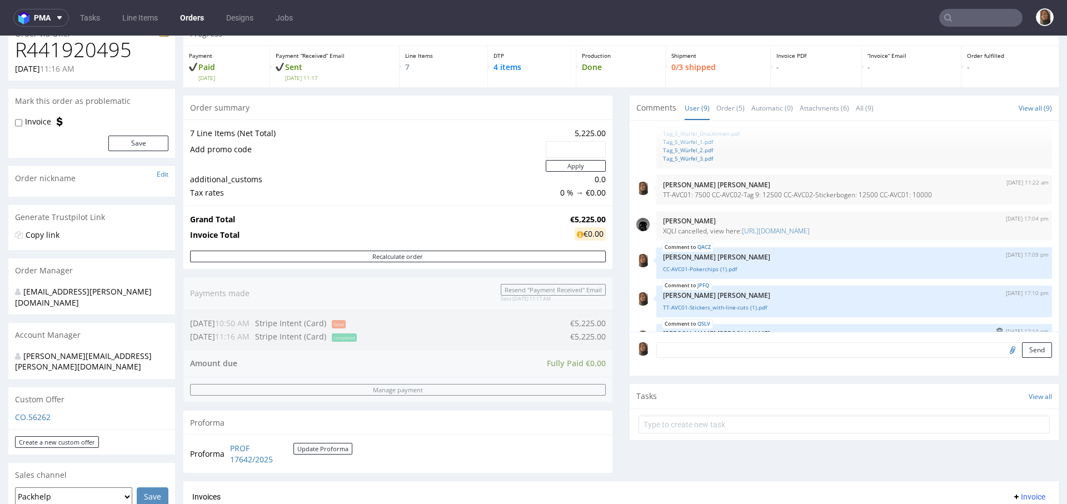
scroll to position [44, 0]
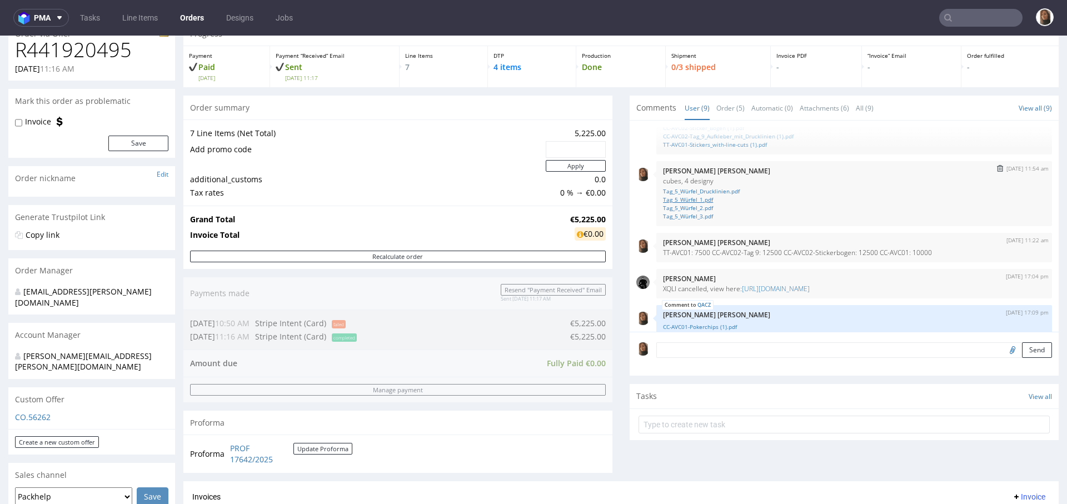
click at [691, 198] on link "Tag_5_Würfel_1.pdf" at bounding box center [854, 200] width 382 height 8
click at [689, 206] on link "Tag_5_Würfel_2.pdf" at bounding box center [854, 208] width 382 height 8
click at [694, 216] on link "Tag_5_Würfel_3.pdf" at bounding box center [854, 216] width 382 height 8
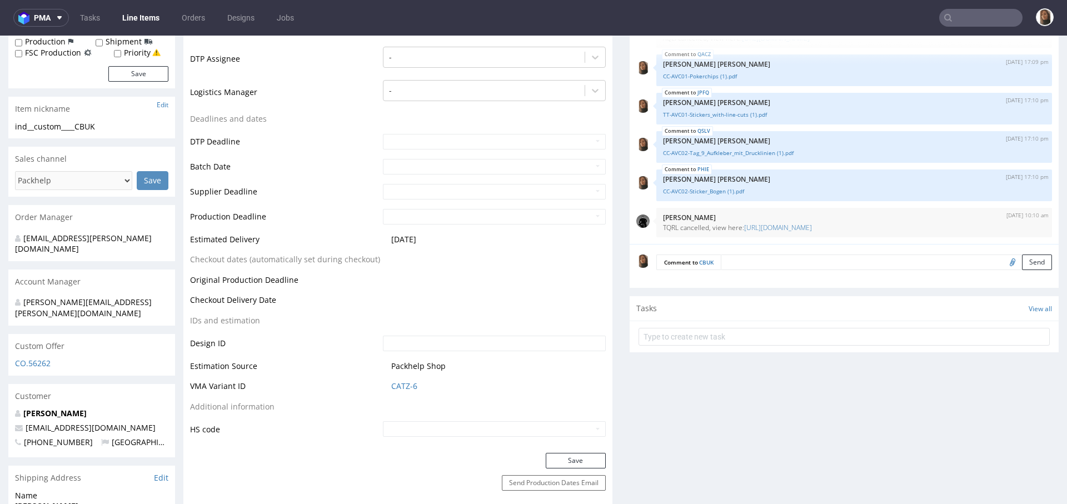
scroll to position [356, 0]
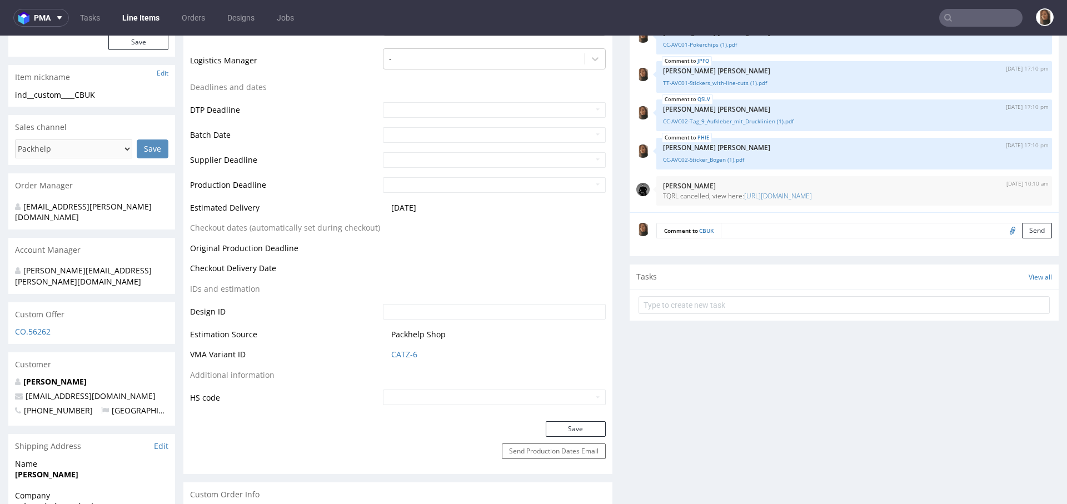
click at [1003, 232] on input "file" at bounding box center [1011, 230] width 16 height 14
type input "C:\fakepath\Tag_5_Würfel_1.pdf"
click at [1022, 227] on button "Send" at bounding box center [1037, 231] width 30 height 16
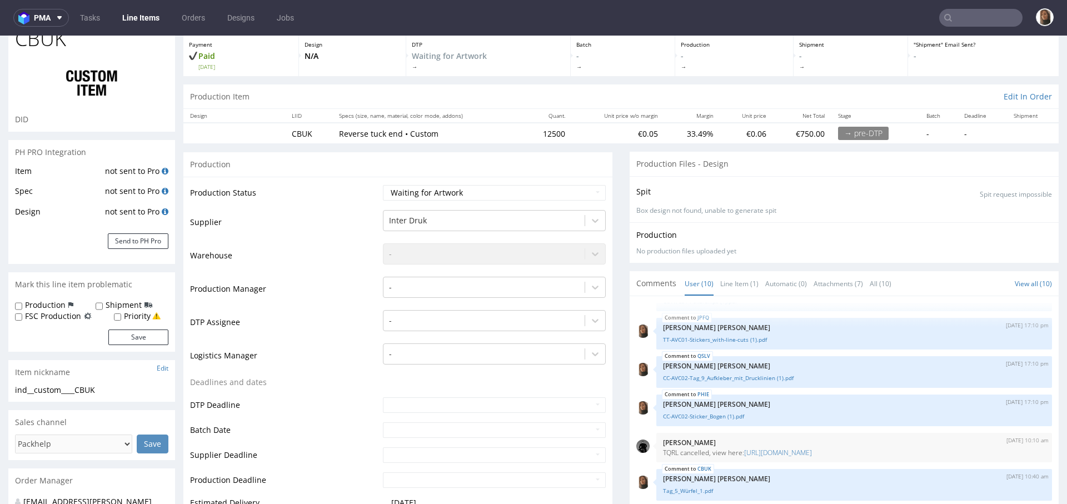
scroll to position [0, 0]
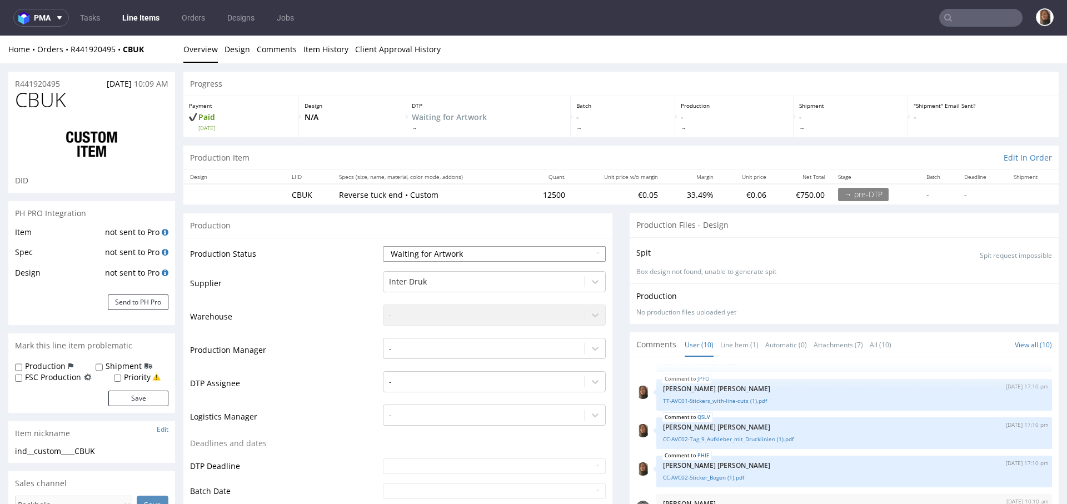
click at [427, 254] on select "Waiting for Artwork Waiting for Diecut Waiting for Mockup Waiting for DTP Waiti…" at bounding box center [494, 254] width 223 height 16
select select "dtp_waiting_for_check"
click at [383, 246] on select "Waiting for Artwork Waiting for Diecut Waiting for Mockup Waiting for DTP Waiti…" at bounding box center [494, 254] width 223 height 16
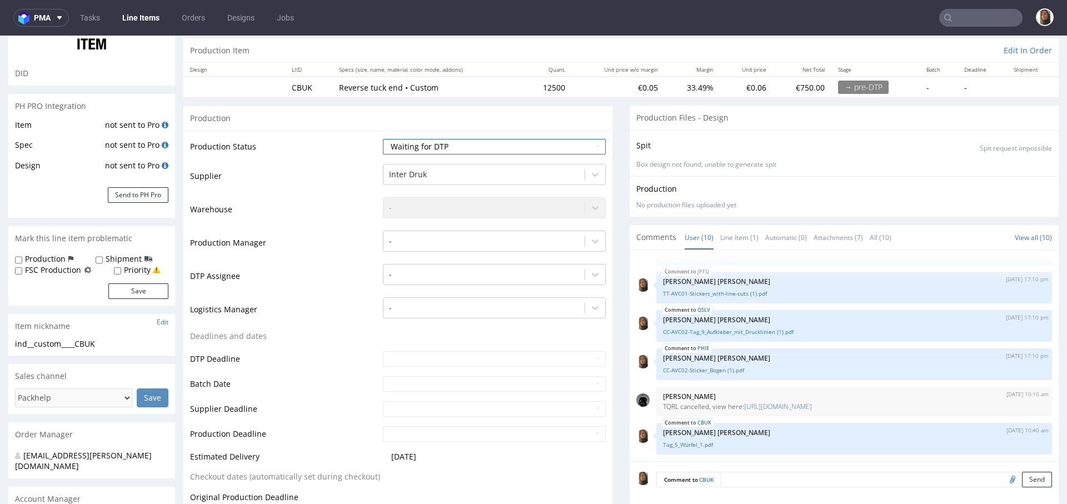
scroll to position [352, 0]
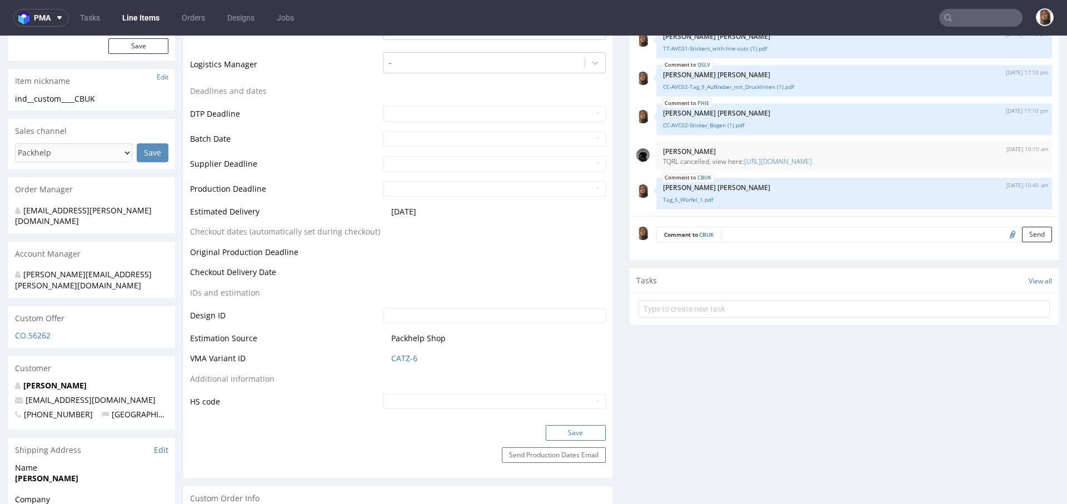
click at [562, 431] on button "Save" at bounding box center [576, 433] width 60 height 16
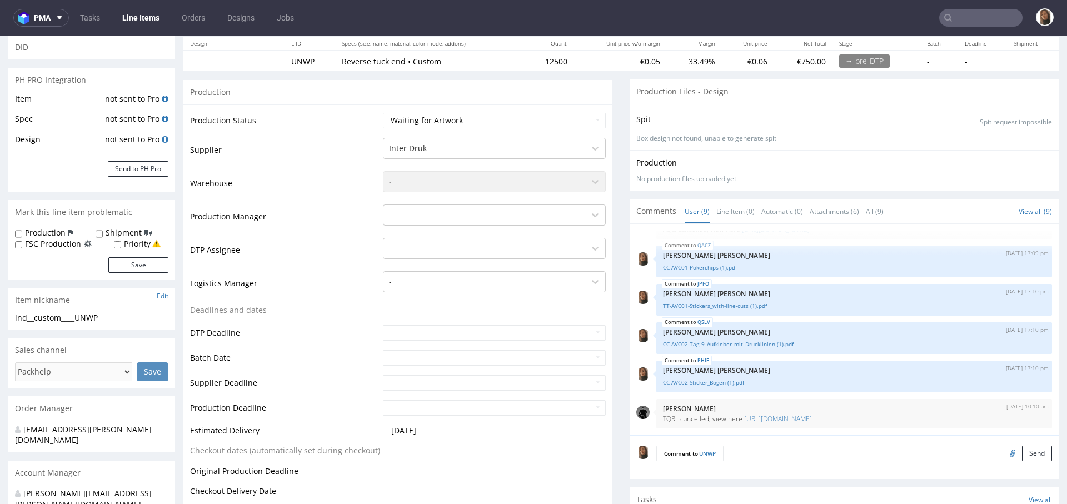
scroll to position [338, 0]
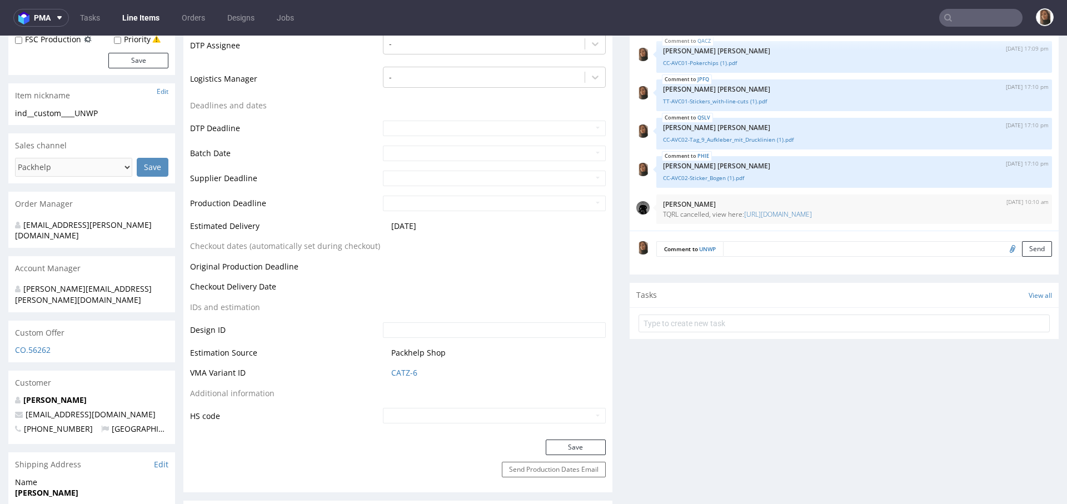
click at [1003, 248] on input "file" at bounding box center [1011, 248] width 16 height 14
type input "C:\fakepath\Tag_5_Würfel_2.pdf"
click at [1022, 245] on button "Send" at bounding box center [1037, 249] width 30 height 16
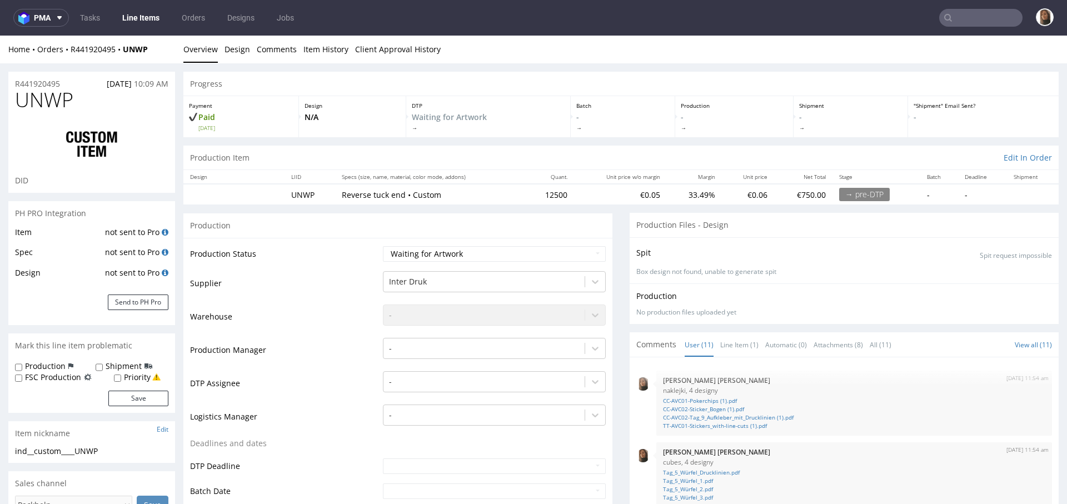
scroll to position [284, 0]
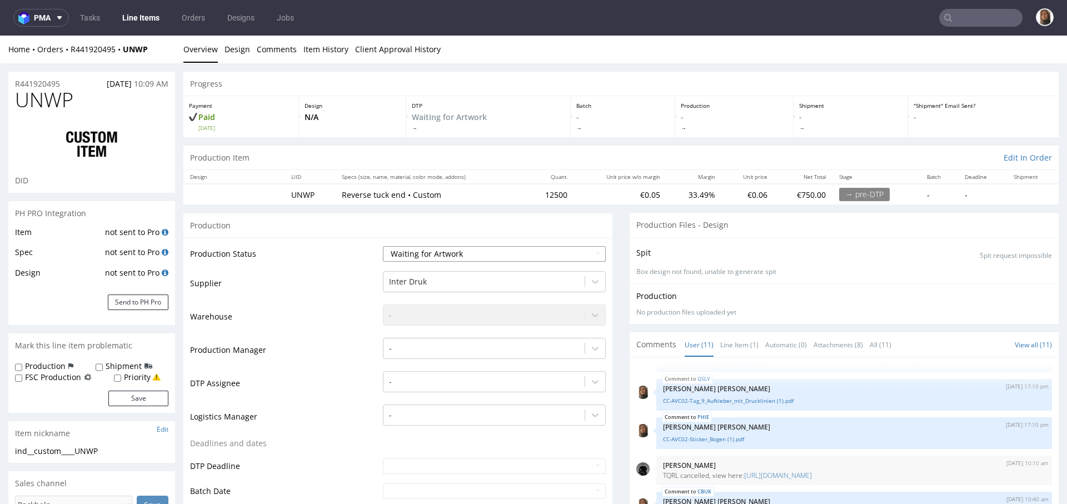
click at [425, 246] on select "Waiting for Artwork Waiting for Diecut Waiting for Mockup Waiting for DTP Waiti…" at bounding box center [494, 254] width 223 height 16
select select "dtp_waiting_for_check"
click at [383, 246] on select "Waiting for Artwork Waiting for Diecut Waiting for Mockup Waiting for DTP Waiti…" at bounding box center [494, 254] width 223 height 16
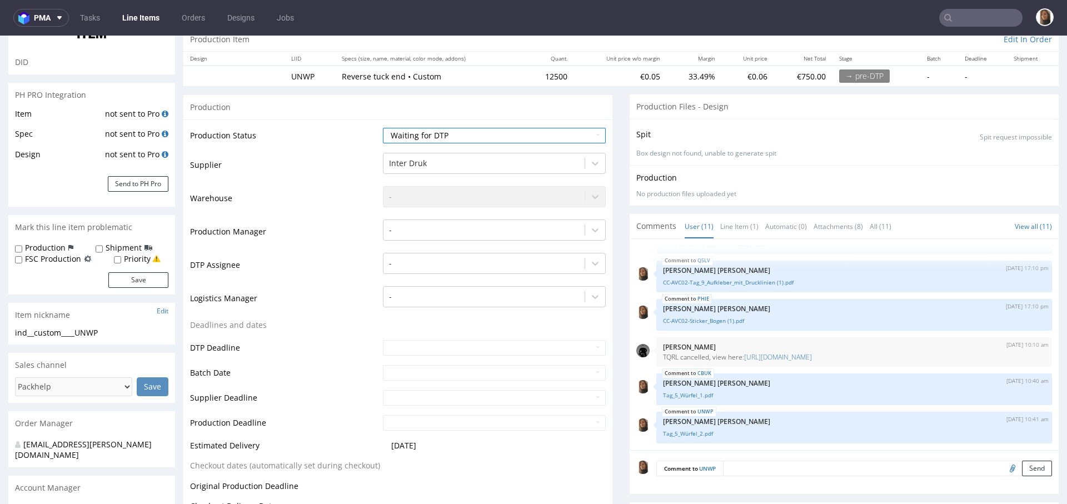
scroll to position [412, 0]
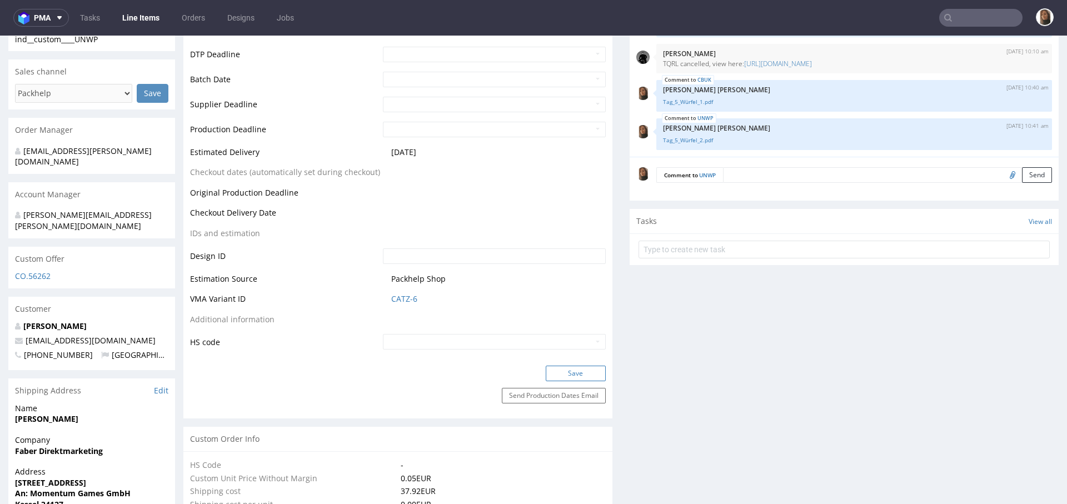
click at [559, 377] on button "Save" at bounding box center [576, 374] width 60 height 16
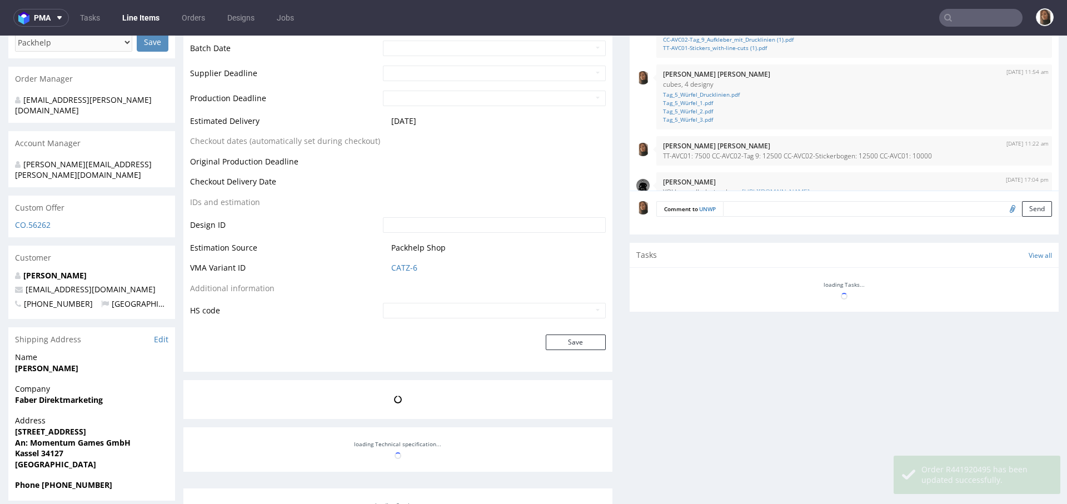
scroll to position [322, 0]
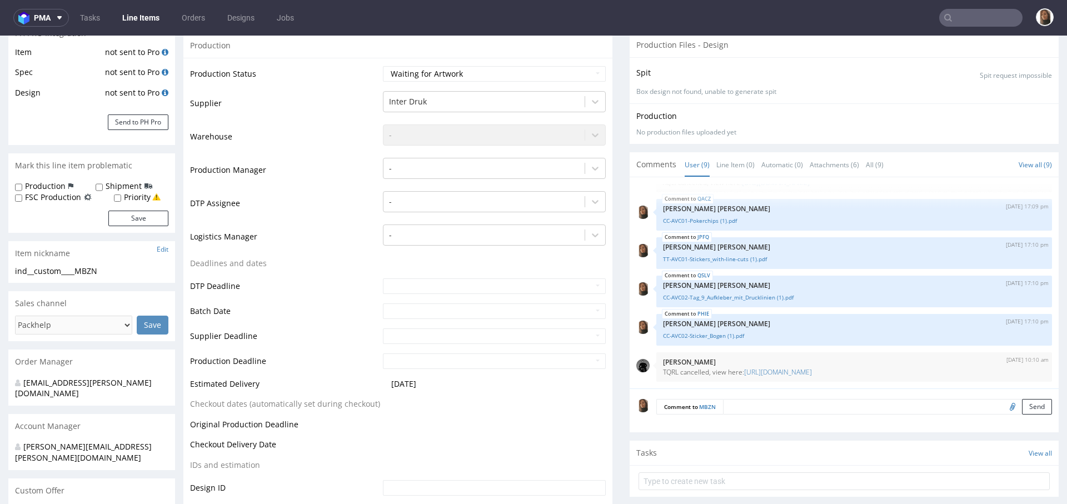
scroll to position [254, 0]
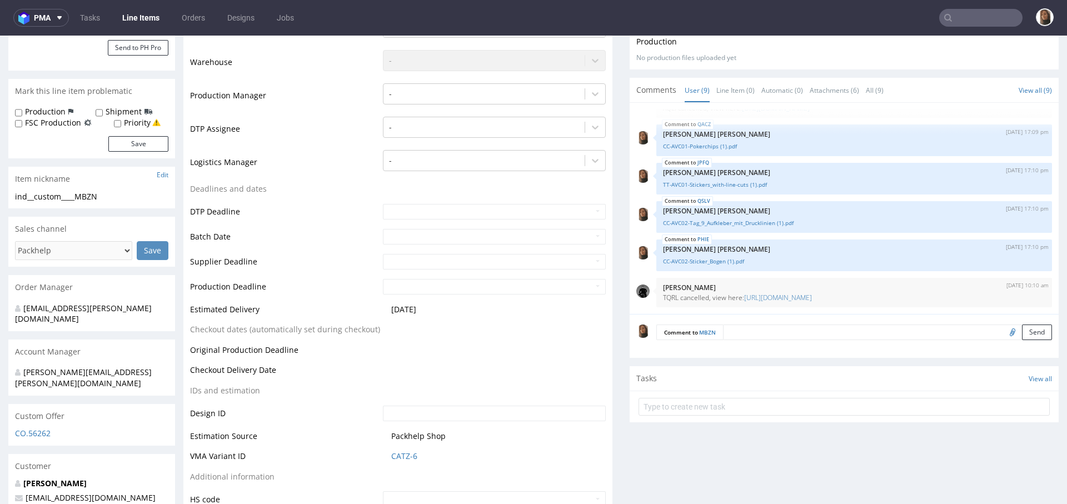
click at [1003, 329] on input "file" at bounding box center [1011, 331] width 16 height 14
type input "C:\fakepath\Tag_5_Würfel_3.pdf"
click at [1022, 332] on button "Send" at bounding box center [1037, 332] width 30 height 16
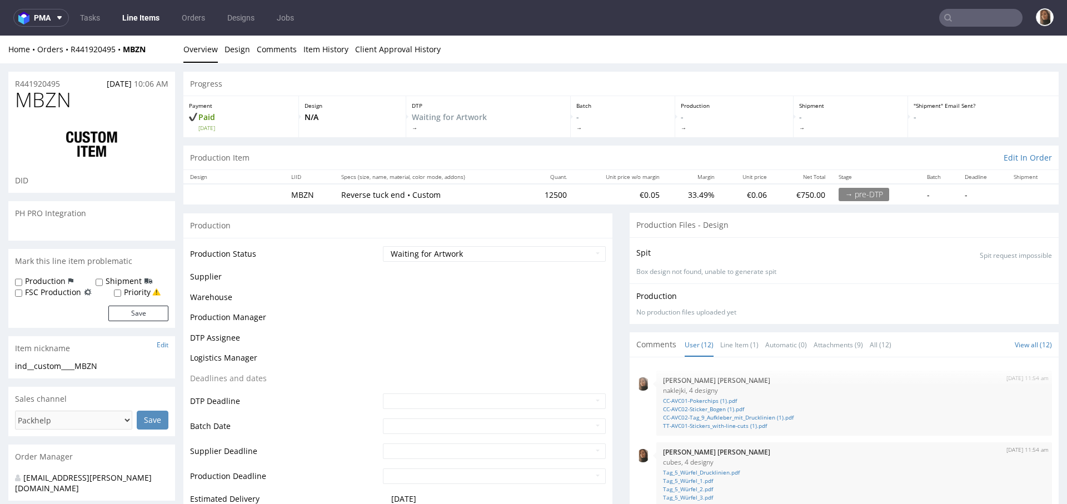
scroll to position [322, 0]
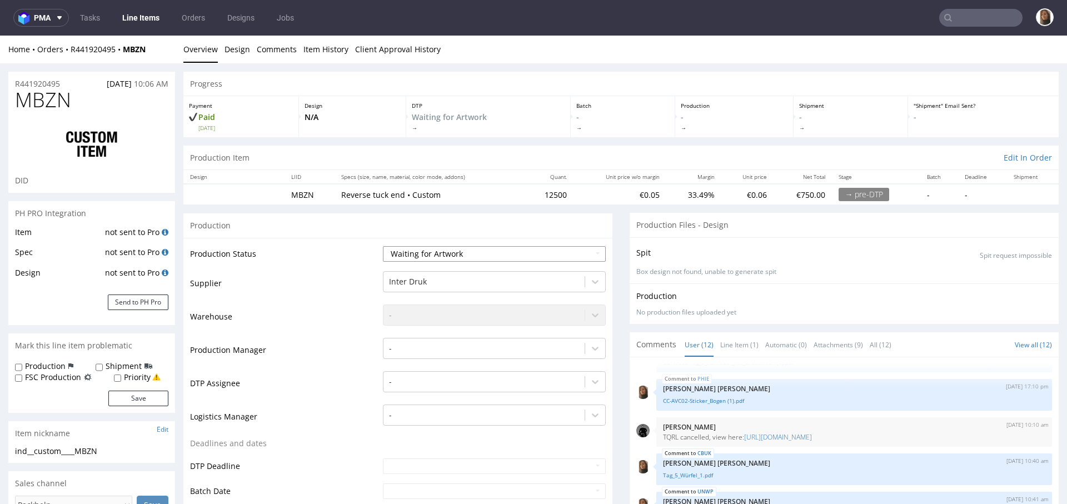
click at [431, 252] on select "Waiting for Artwork Waiting for Diecut Waiting for Mockup Waiting for DTP Waiti…" at bounding box center [494, 254] width 223 height 16
select select "dtp_waiting_for_check"
click at [383, 246] on select "Waiting for Artwork Waiting for Diecut Waiting for Mockup Waiting for DTP Waiti…" at bounding box center [494, 254] width 223 height 16
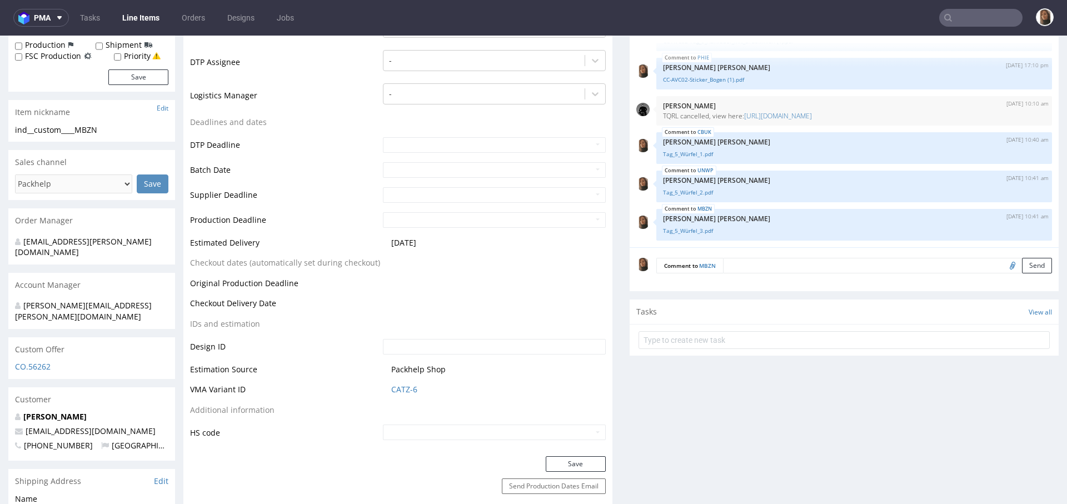
scroll to position [369, 0]
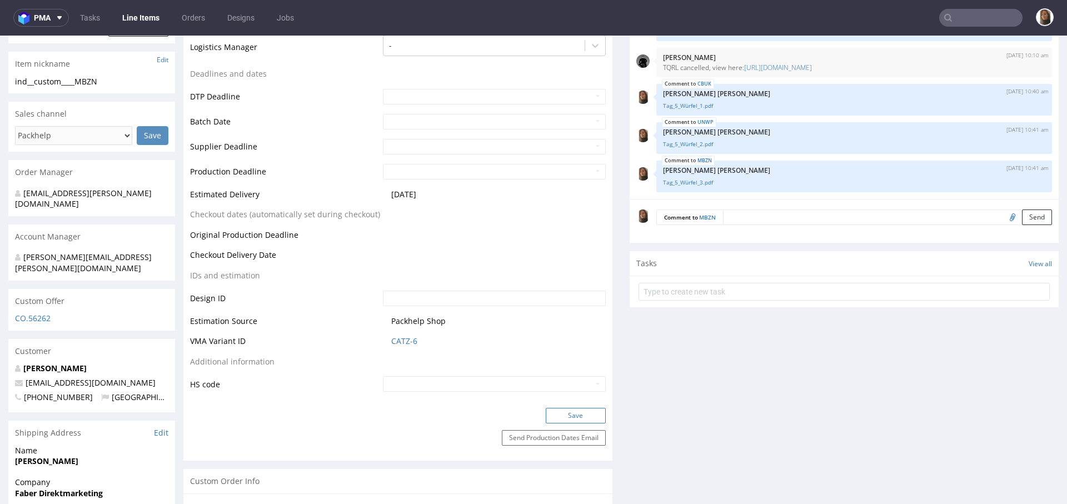
click at [552, 414] on button "Save" at bounding box center [576, 416] width 60 height 16
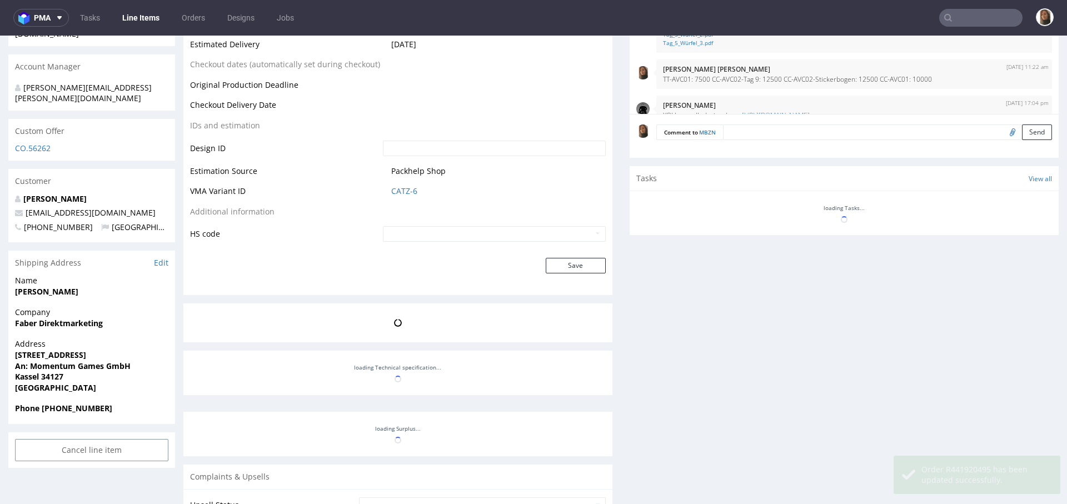
scroll to position [322, 0]
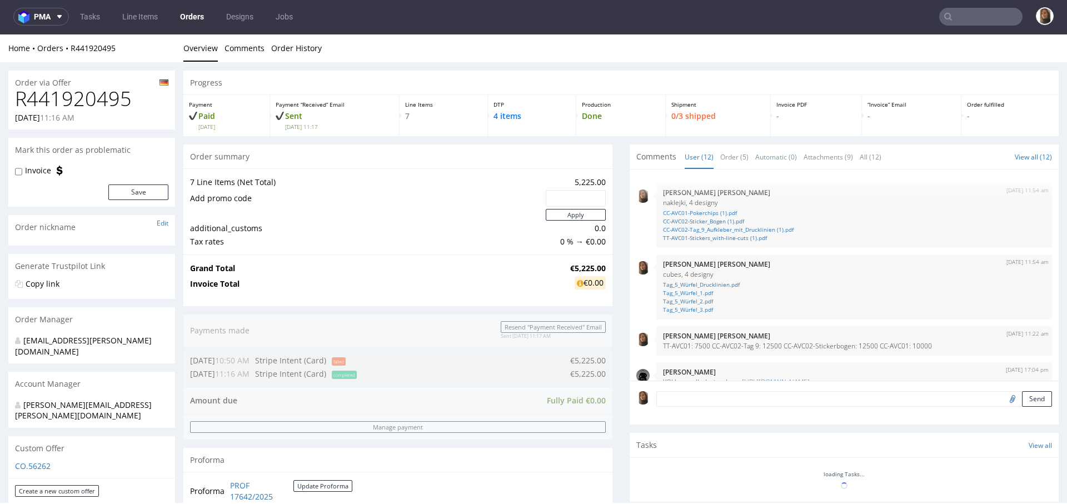
scroll to position [322, 0]
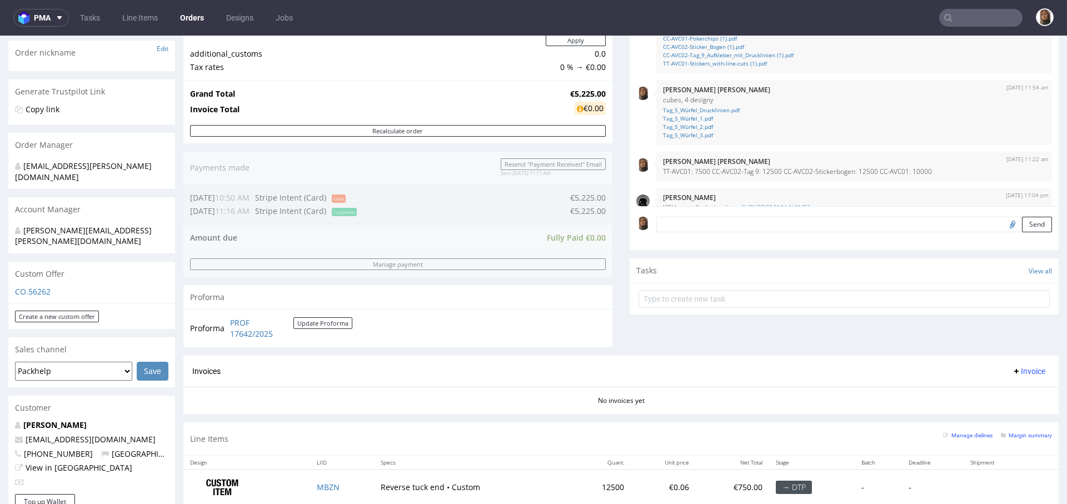
scroll to position [318, 0]
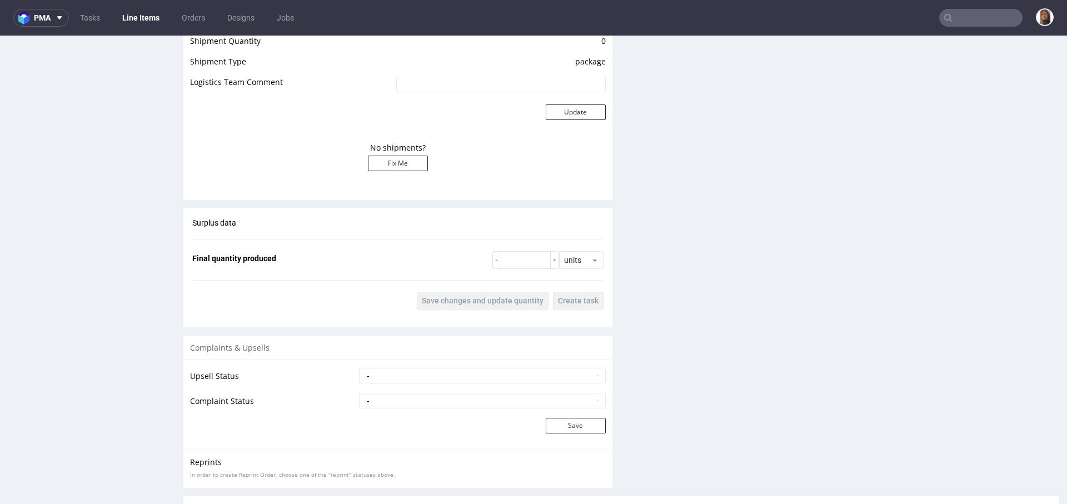
scroll to position [1671, 0]
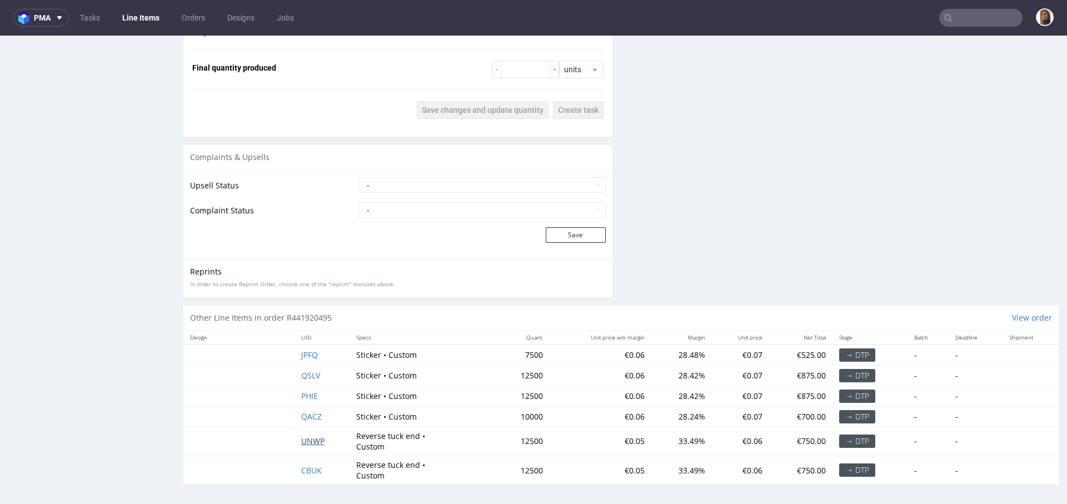
click at [306, 438] on span "UNWP" at bounding box center [312, 441] width 23 height 11
click at [313, 466] on span "CBUK" at bounding box center [311, 470] width 21 height 11
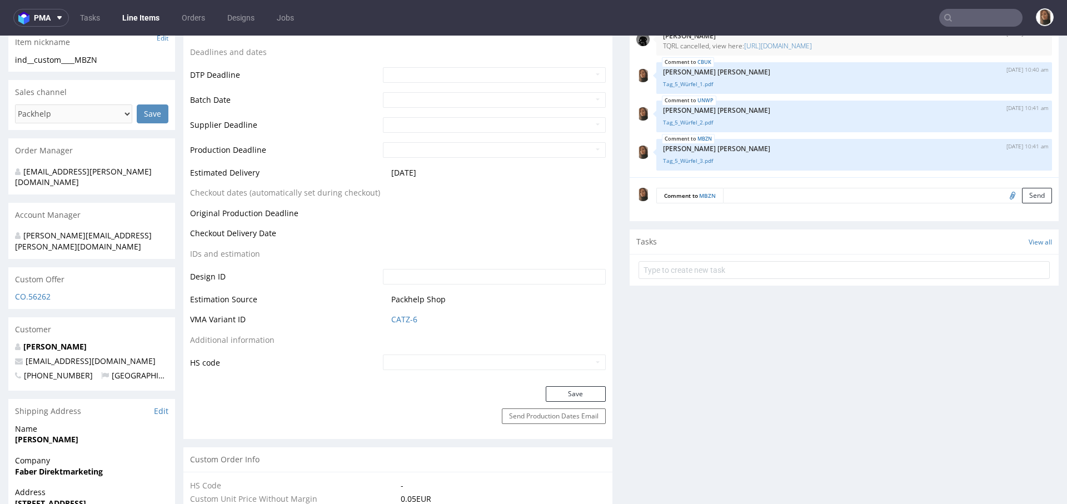
scroll to position [362, 0]
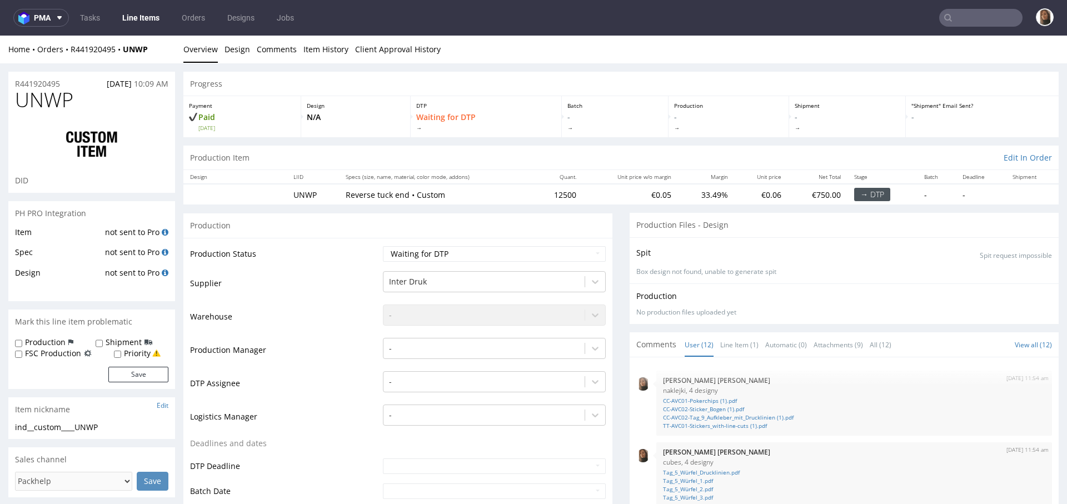
scroll to position [322, 0]
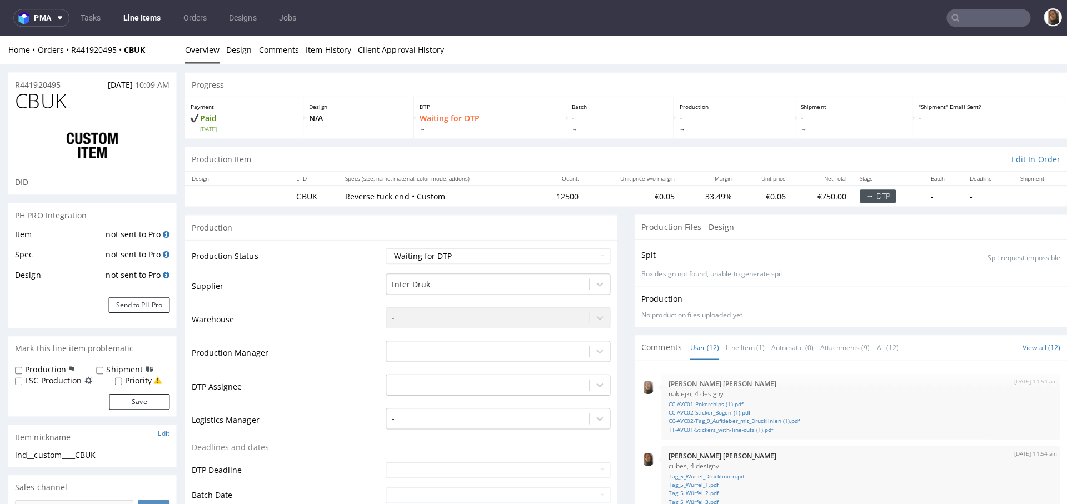
scroll to position [322, 0]
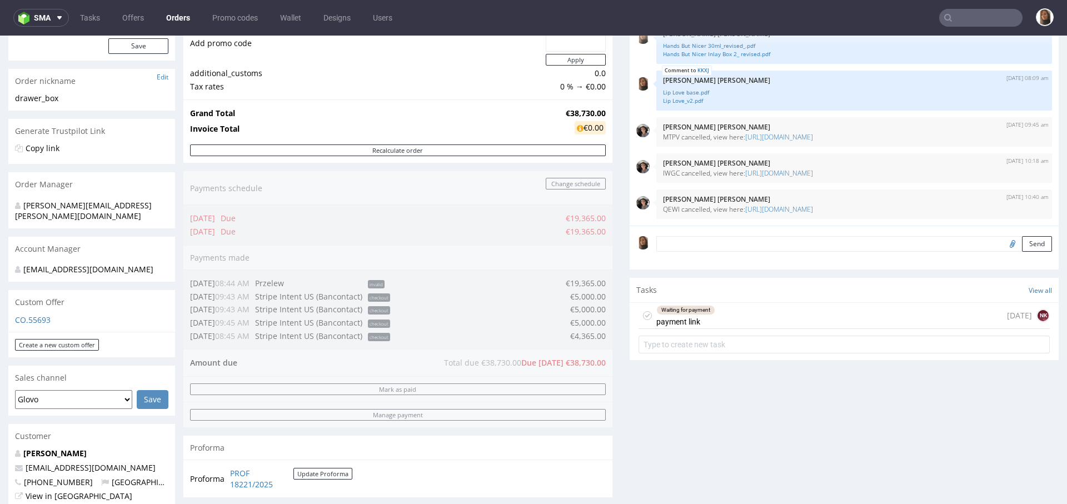
scroll to position [328, 0]
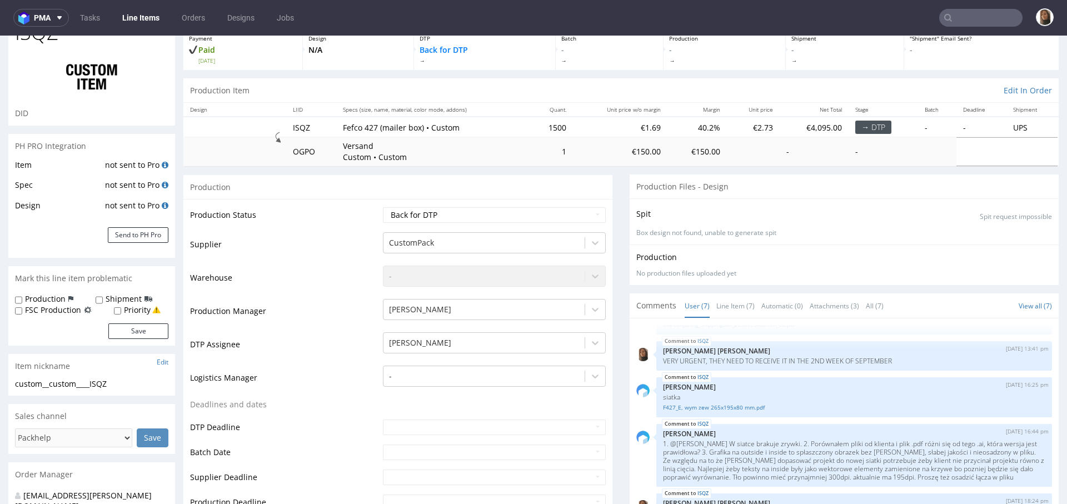
scroll to position [234, 0]
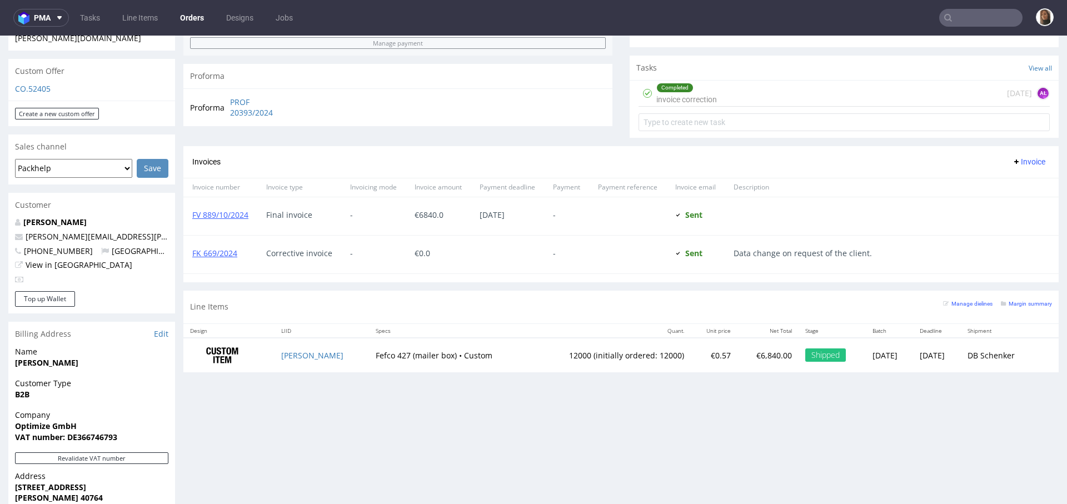
scroll to position [417, 0]
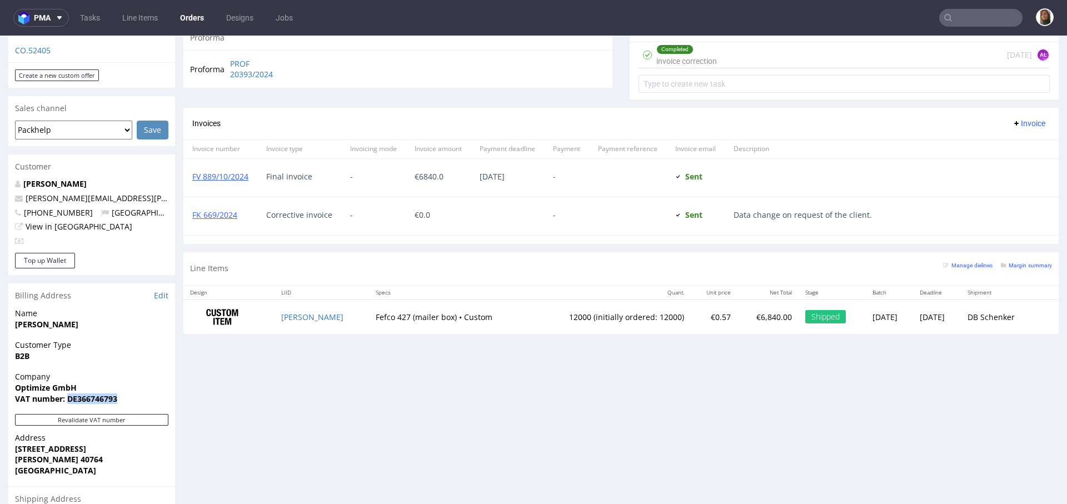
drag, startPoint x: 66, startPoint y: 377, endPoint x: 139, endPoint y: 378, distance: 73.3
click at [139, 393] on span "VAT number: DE366746793" at bounding box center [91, 398] width 153 height 11
copy strong "DE366746793"
click at [282, 320] on td "ADIX" at bounding box center [321, 316] width 94 height 35
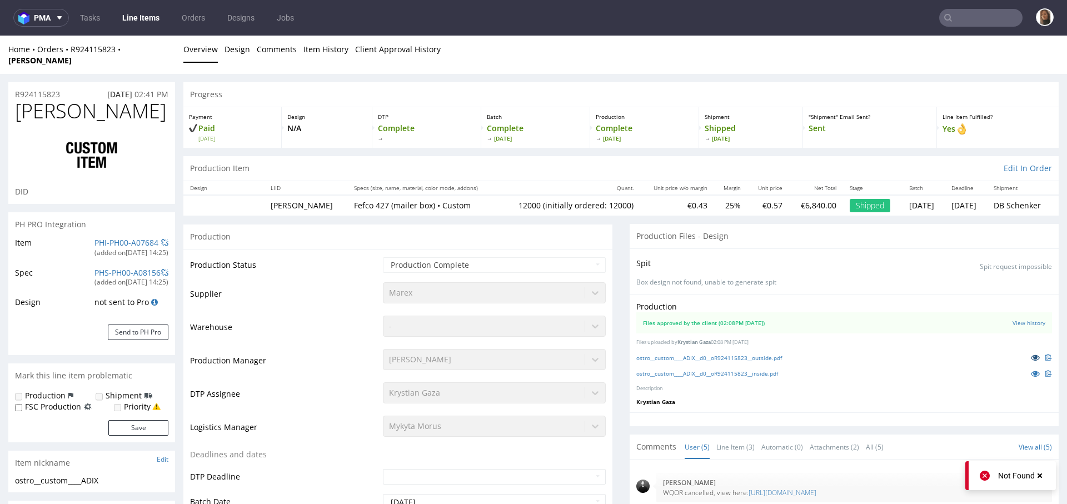
click at [1030, 353] on icon at bounding box center [1034, 357] width 9 height 8
click at [1030, 369] on icon at bounding box center [1034, 373] width 9 height 8
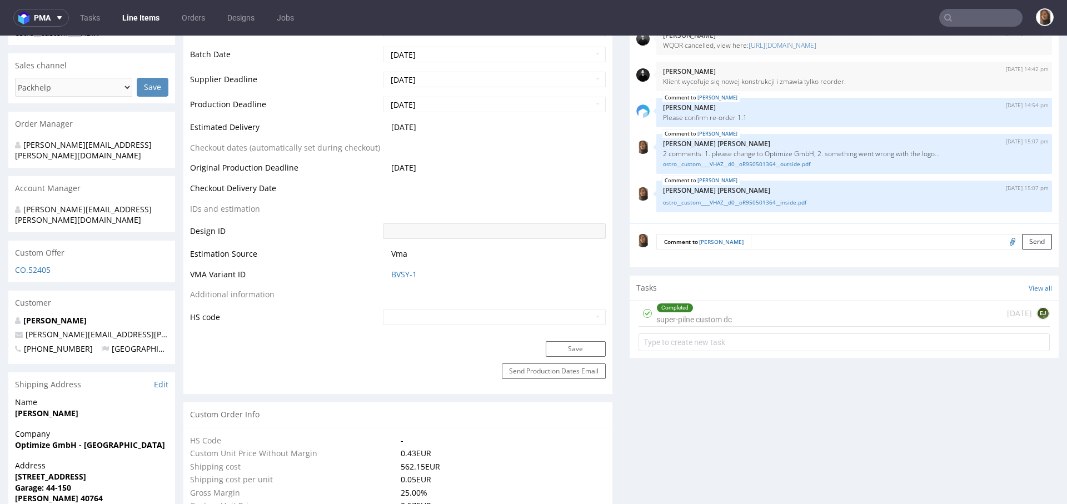
scroll to position [487, 0]
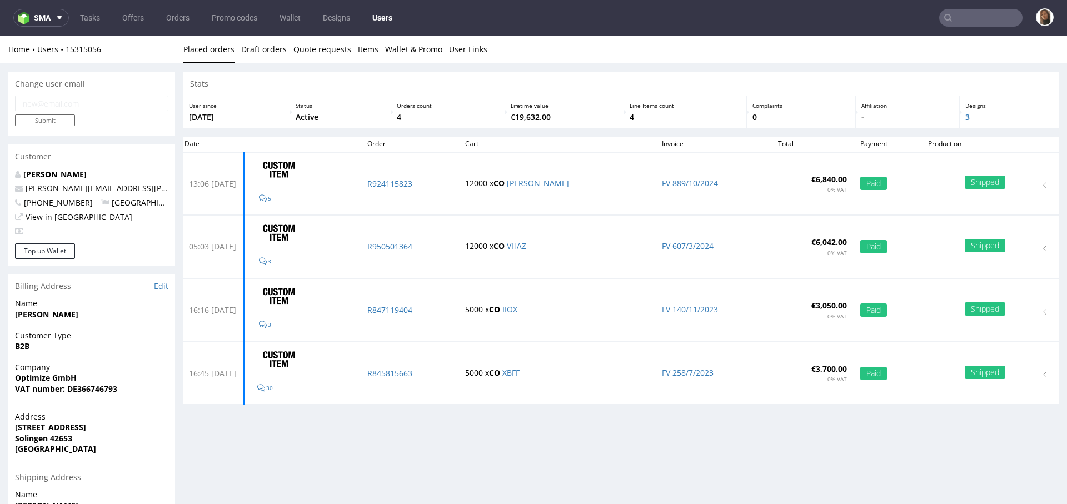
click at [980, 16] on input "text" at bounding box center [980, 18] width 83 height 18
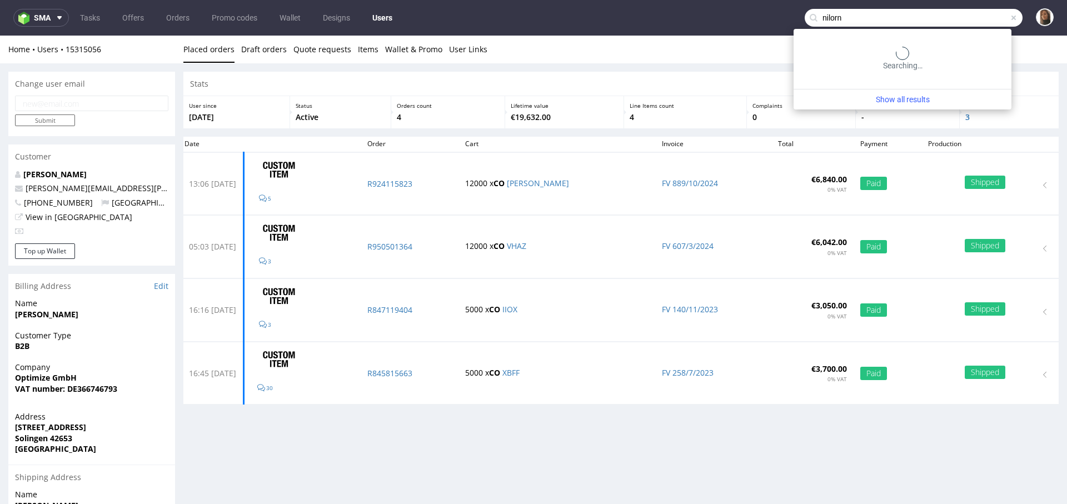
type input "nilorn"
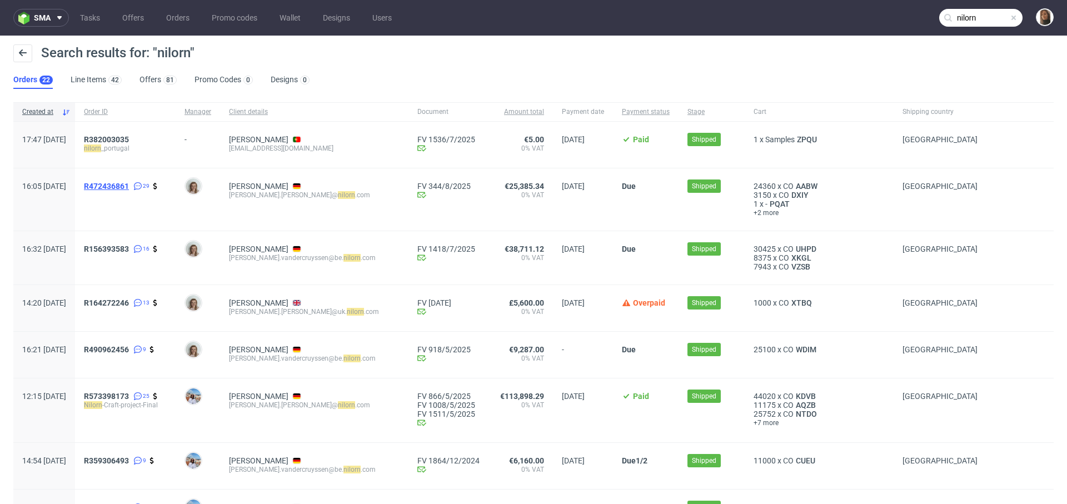
click at [129, 186] on span "R472436861" at bounding box center [106, 186] width 45 height 9
click at [129, 185] on span "R472436861" at bounding box center [106, 186] width 45 height 9
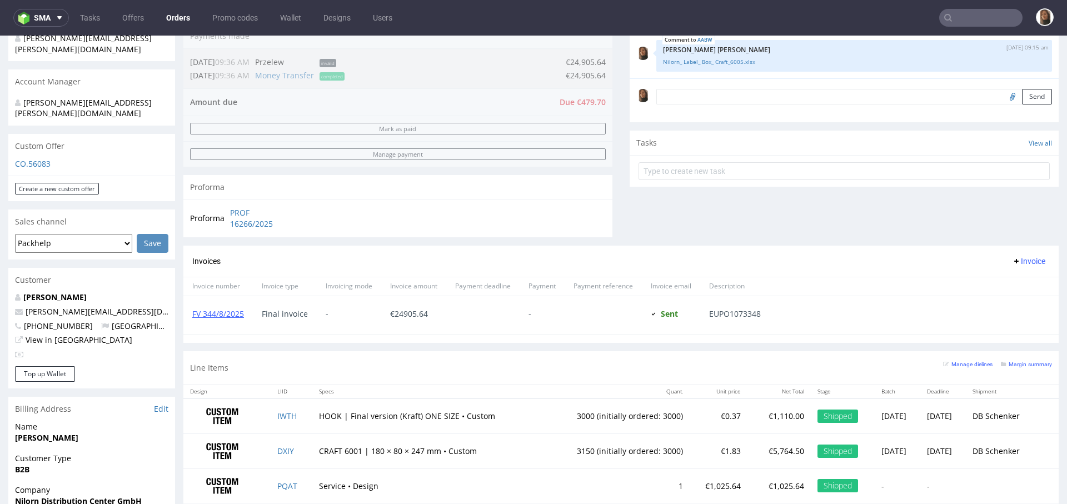
scroll to position [434, 0]
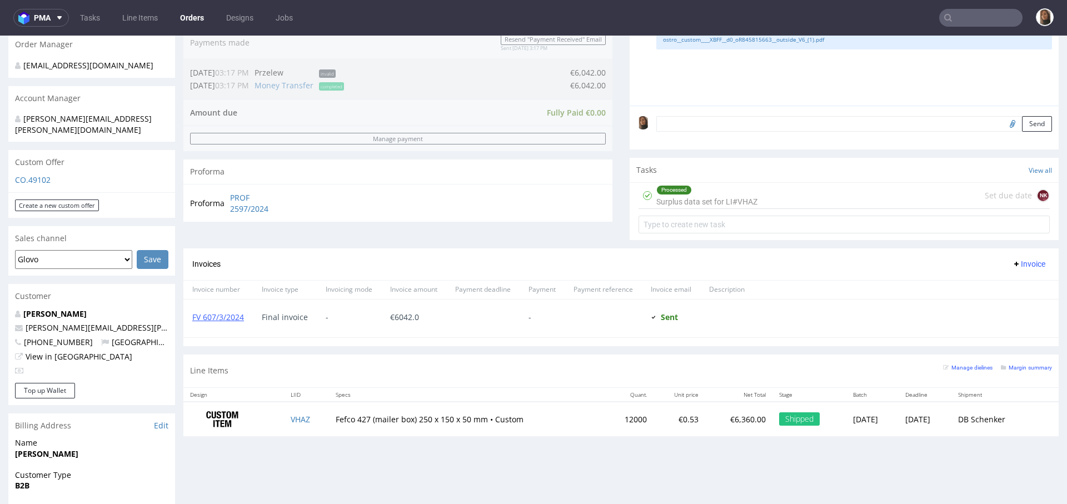
scroll to position [553, 0]
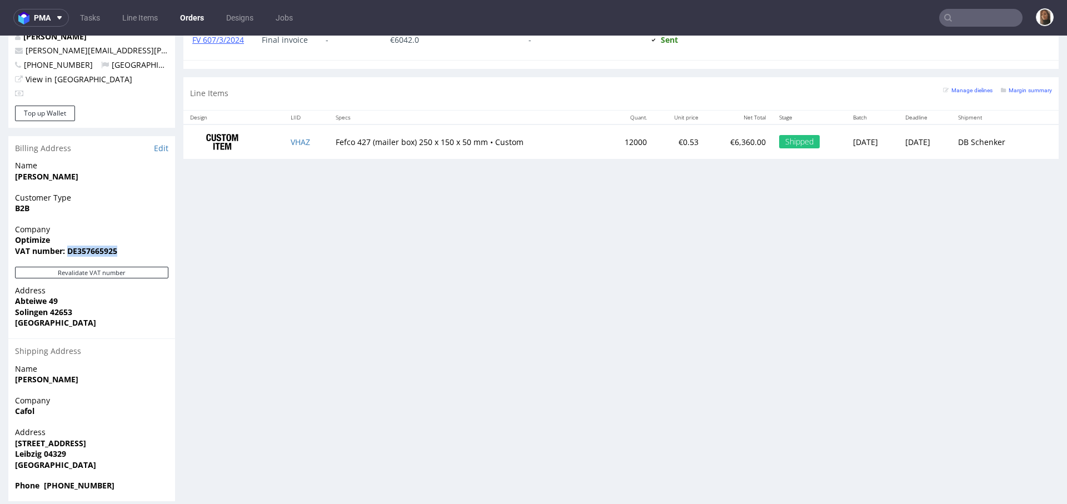
drag, startPoint x: 67, startPoint y: 239, endPoint x: 154, endPoint y: 241, distance: 87.8
click at [154, 246] on span "VAT number: DE357665925" at bounding box center [91, 251] width 153 height 11
copy strong "DE357665925"
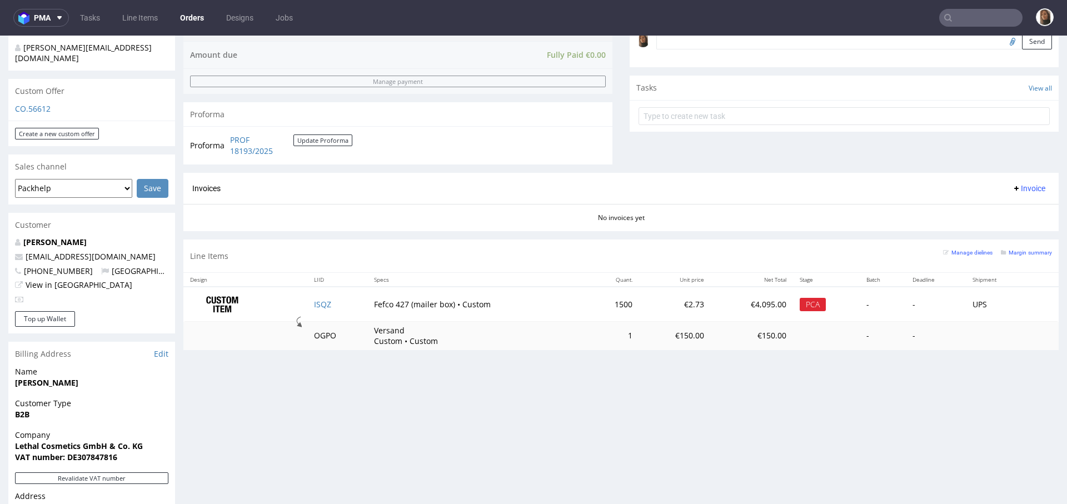
scroll to position [384, 0]
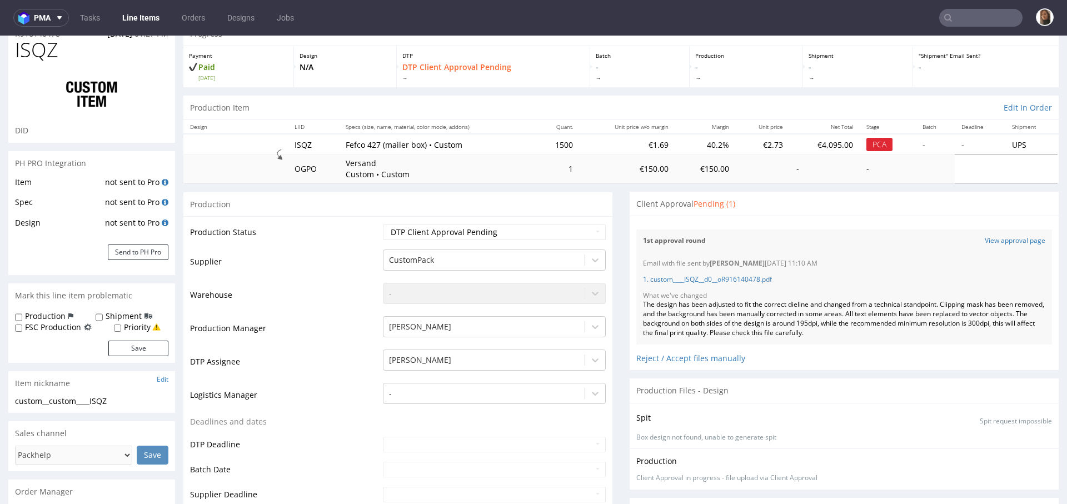
scroll to position [58, 0]
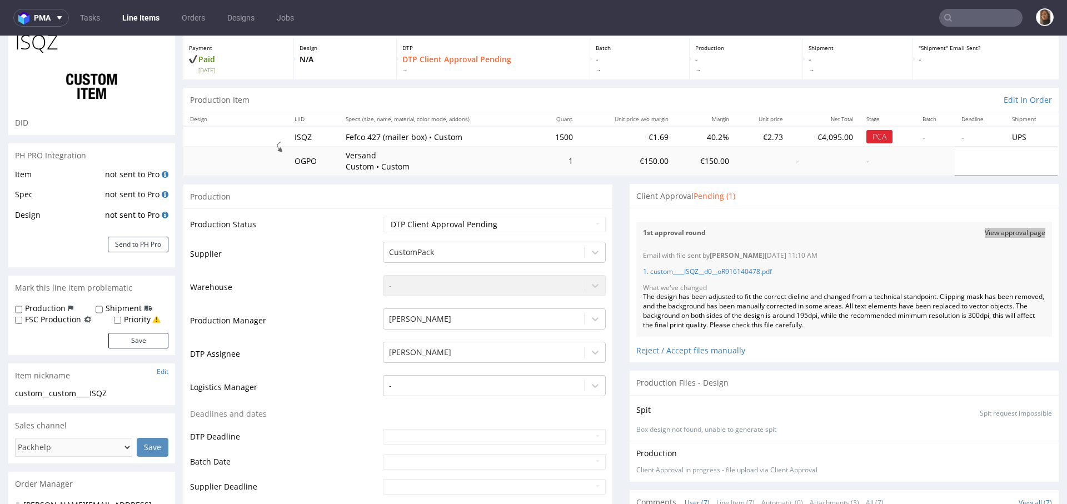
click at [987, 24] on input "text" at bounding box center [980, 18] width 83 height 18
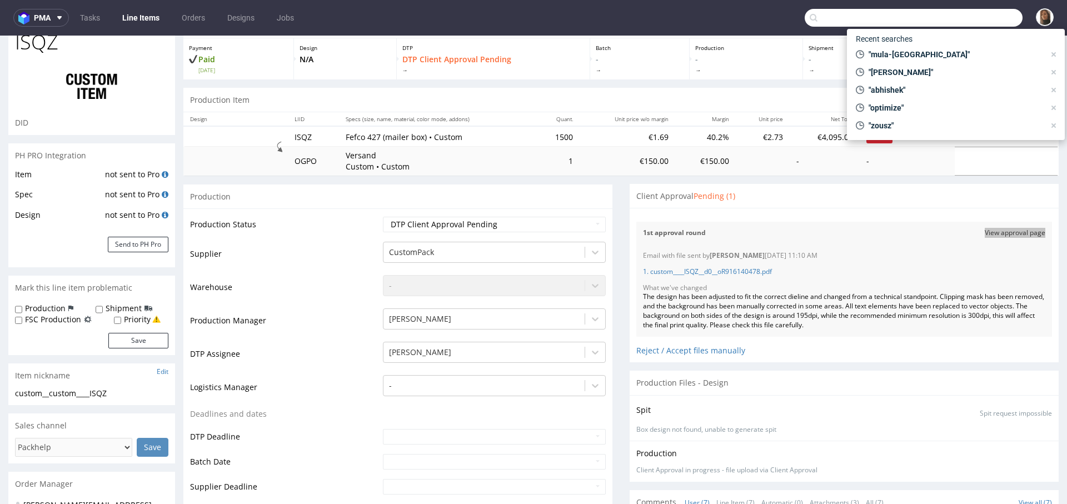
paste input "View approval page"
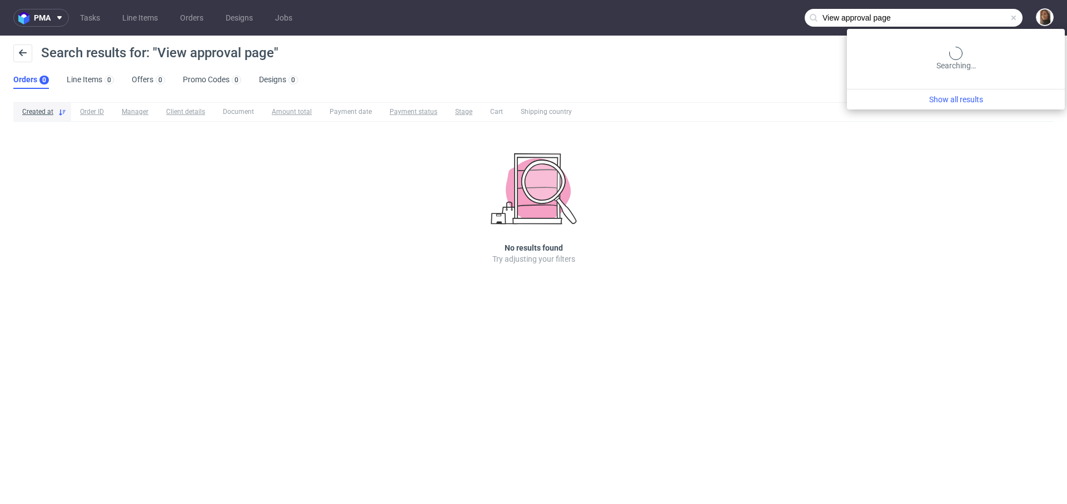
click at [979, 20] on input "View approval page" at bounding box center [913, 18] width 218 height 18
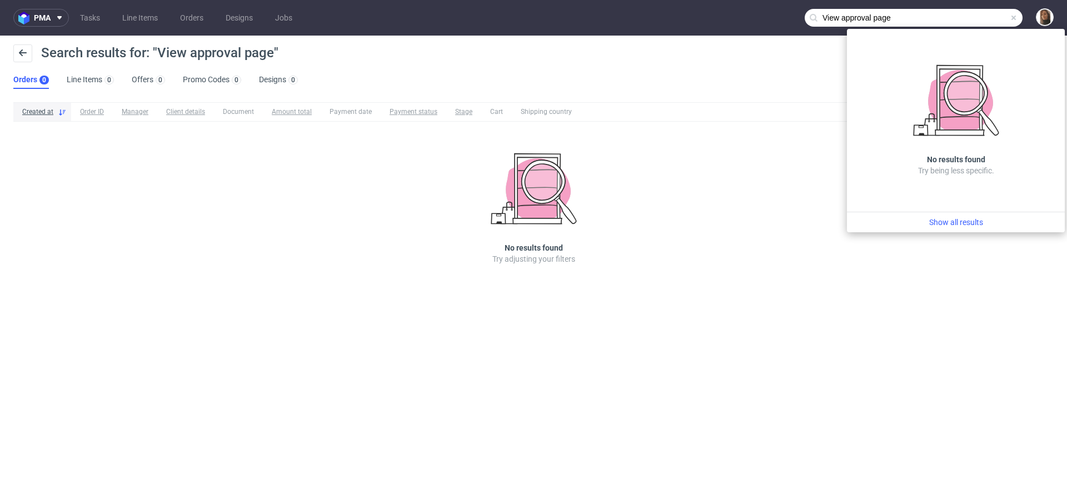
paste input "katiekate5@outlook.com"
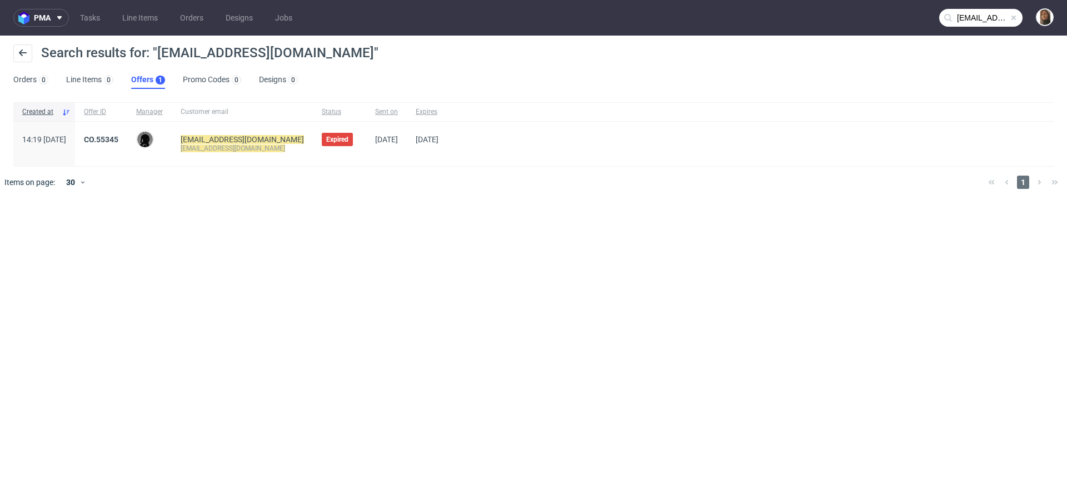
click at [988, 27] on nav "pma Tasks Line Items Orders Designs Jobs katiekate5@outlook.com" at bounding box center [533, 18] width 1067 height 36
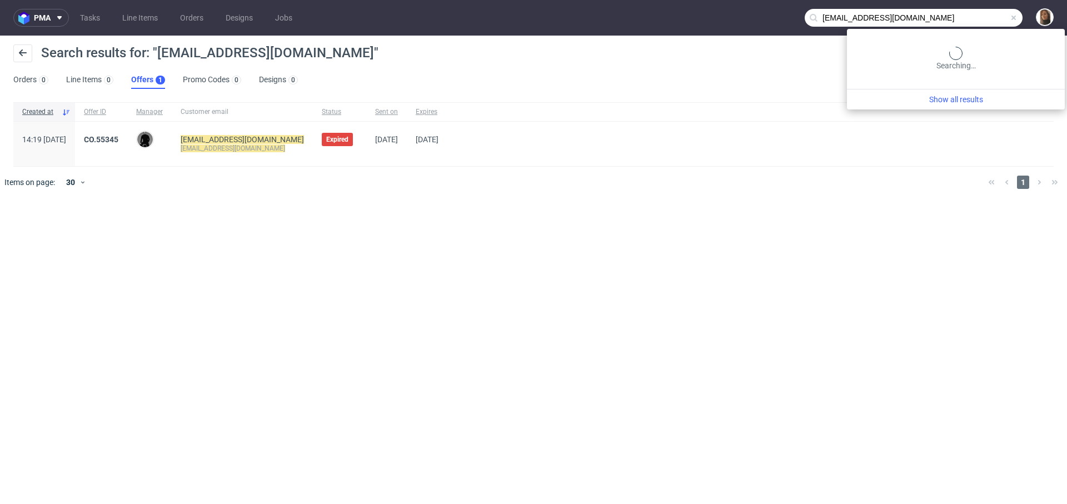
click at [985, 11] on input "katiekate5@outlook.com" at bounding box center [913, 18] width 218 height 18
paste input "ionorganics2019@gmail"
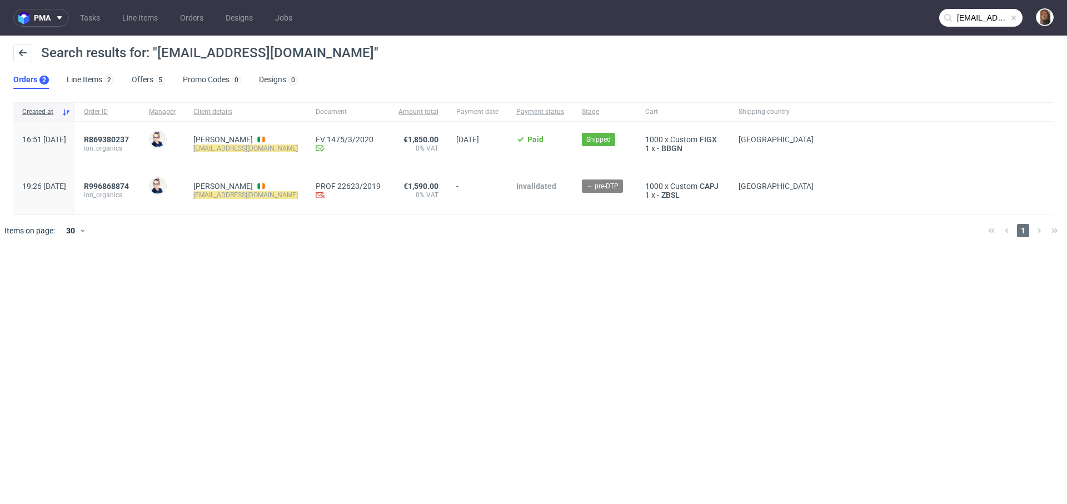
click at [974, 14] on input "ionorganics2019@gmail.com" at bounding box center [980, 18] width 83 height 18
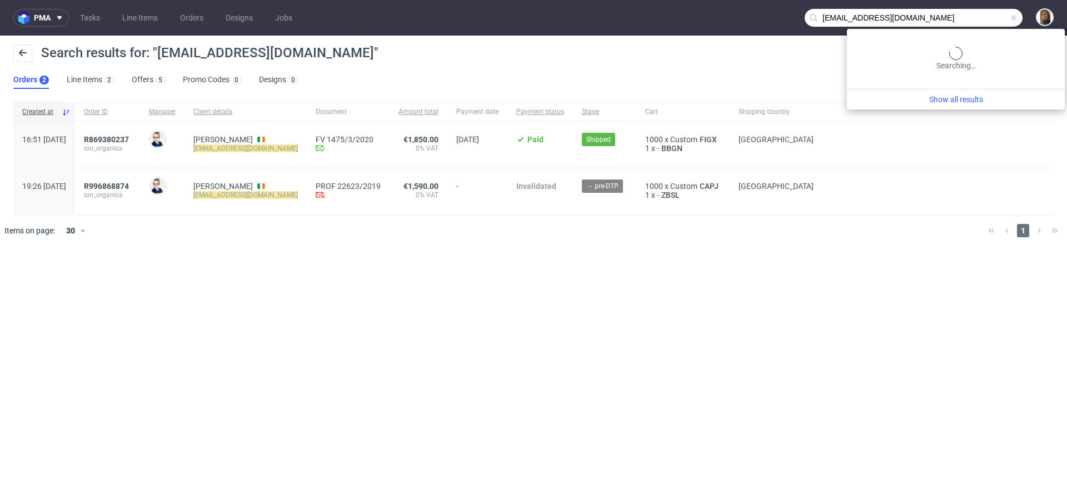
click at [974, 14] on input "ionorganics2019@gmail.com" at bounding box center [913, 18] width 218 height 18
paste input "Íon Organics"
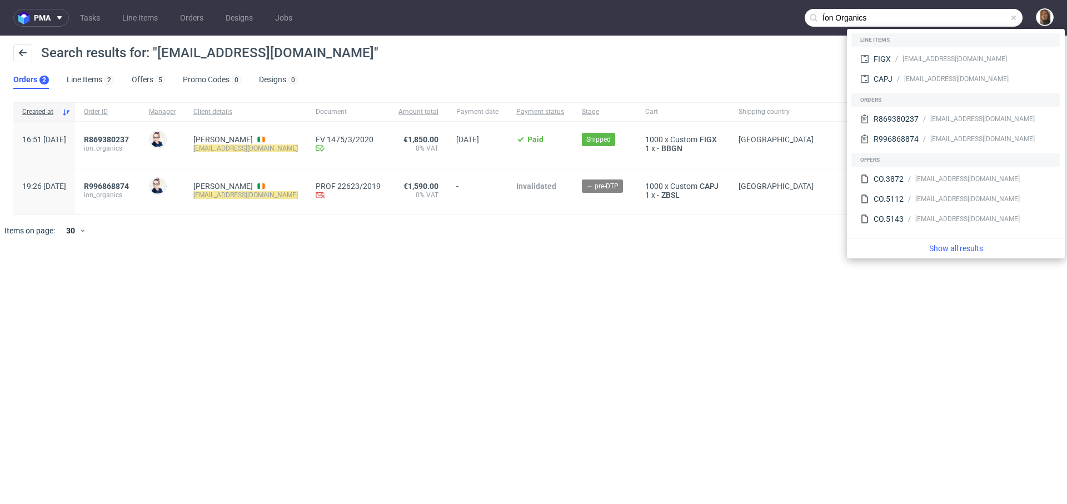
type input "Íon Organics"
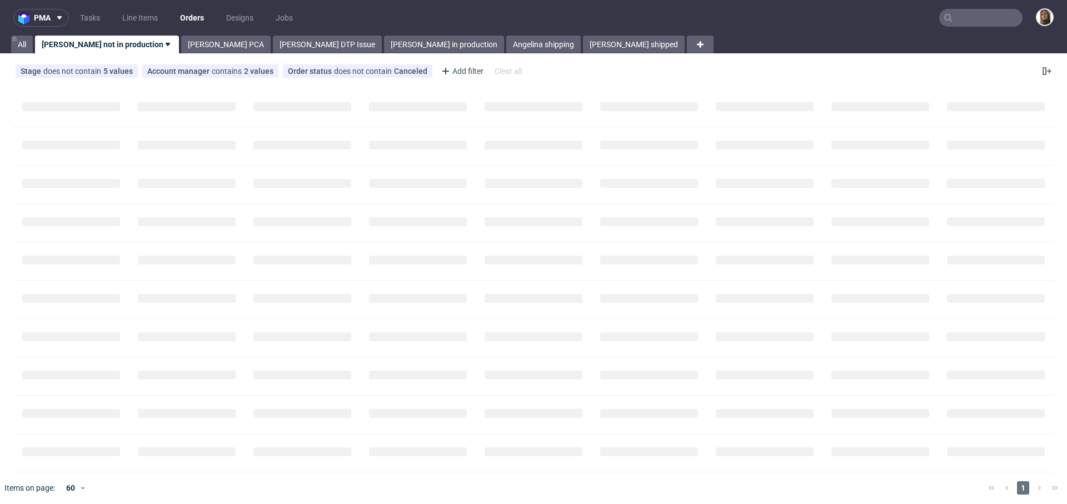
click at [970, 19] on input "text" at bounding box center [980, 18] width 83 height 18
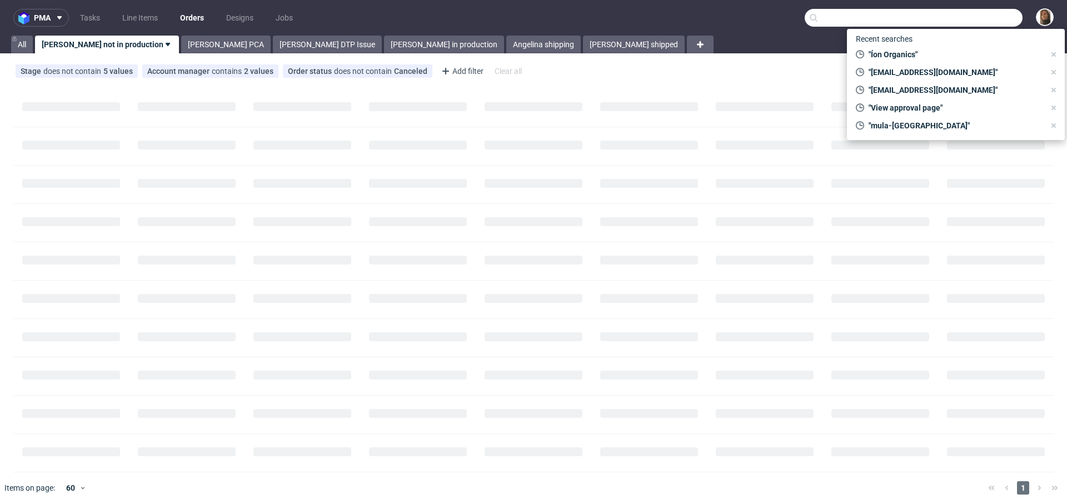
paste input "pauline.hery@groupe-pandora.com"
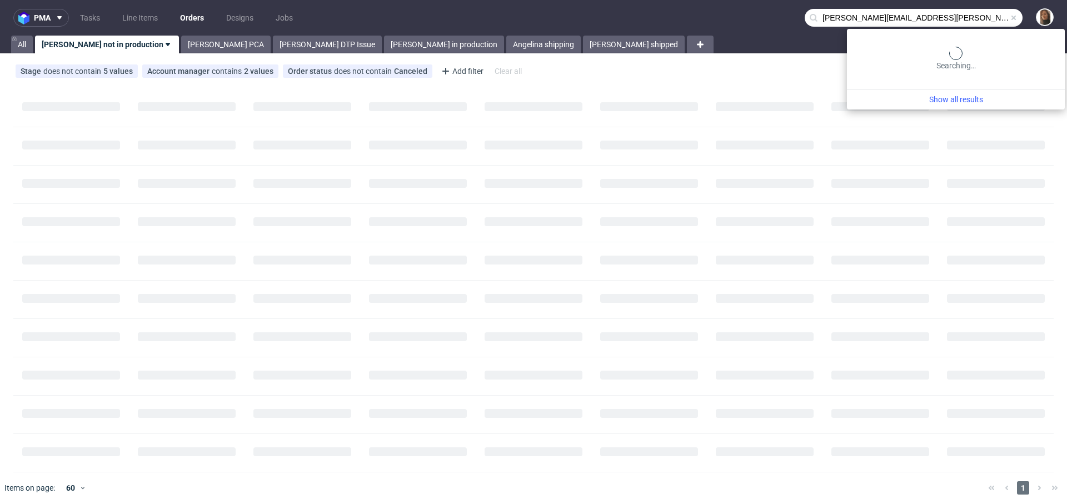
type input "pauline.hery@groupe-pandora.com"
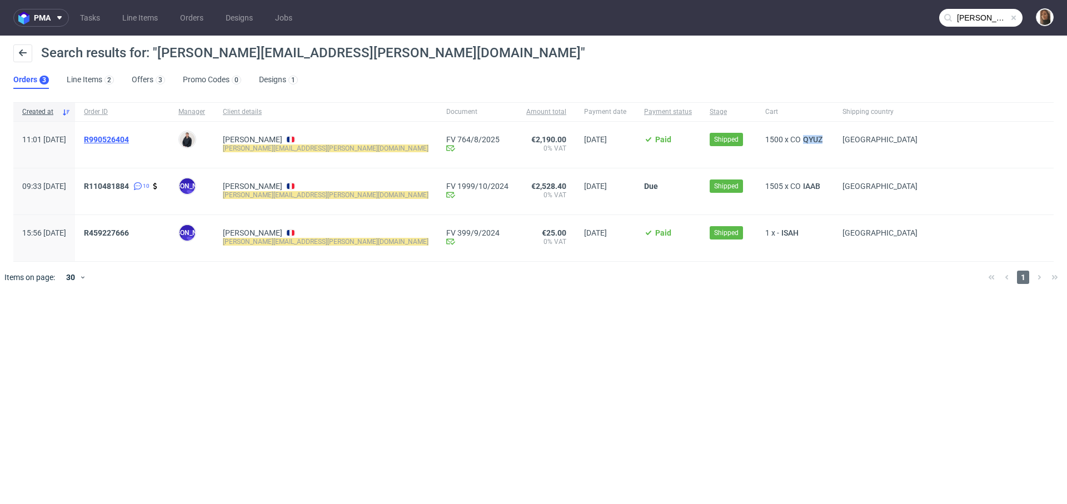
click at [129, 141] on span "R990526404" at bounding box center [106, 139] width 45 height 9
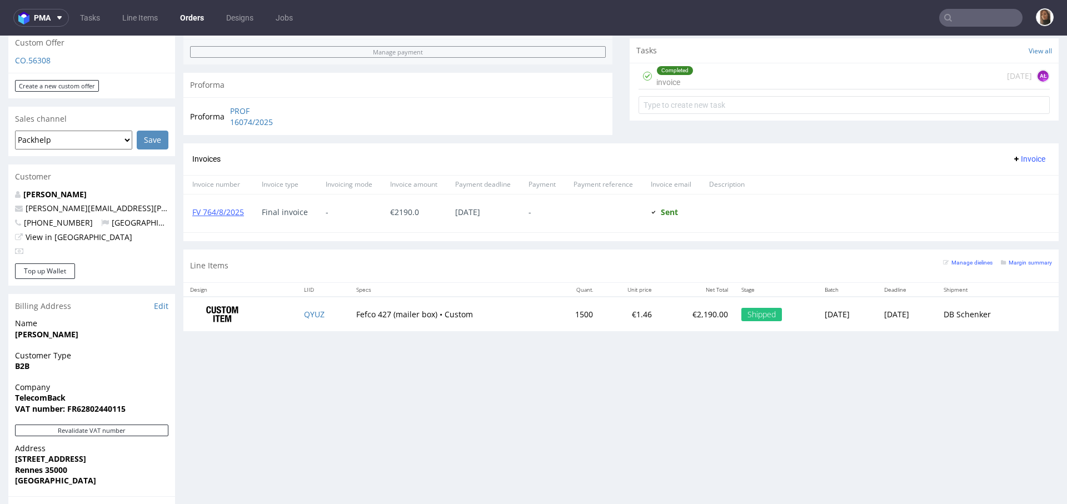
scroll to position [432, 0]
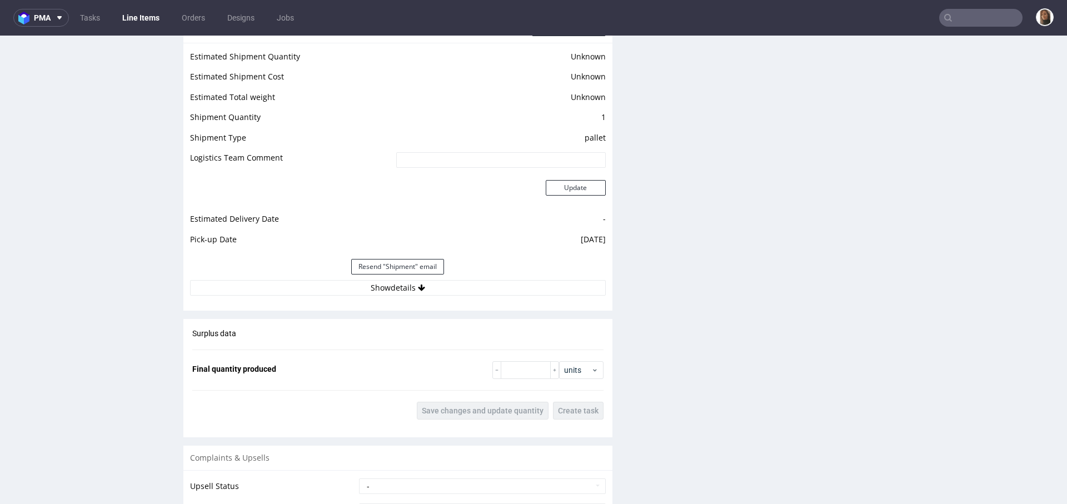
scroll to position [1595, 0]
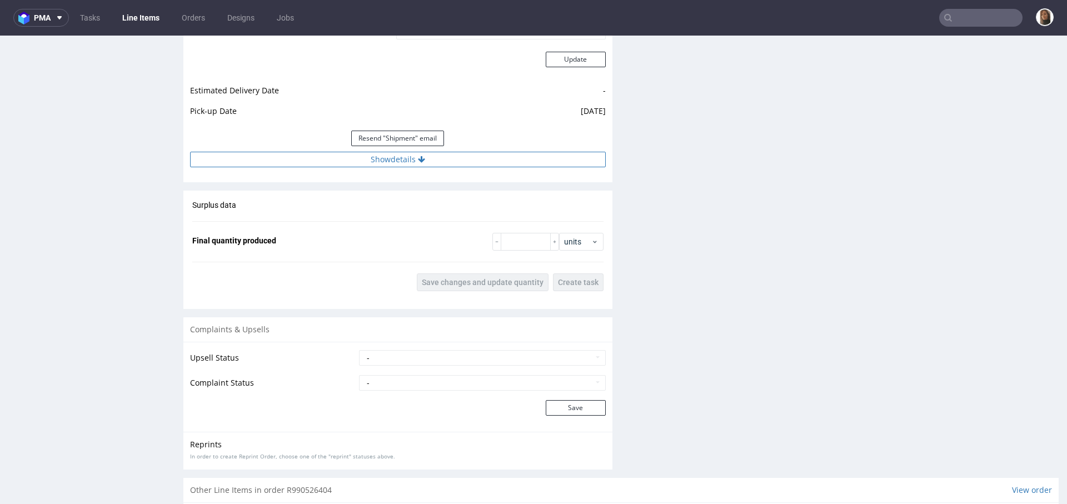
click at [377, 156] on button "Show details" at bounding box center [398, 160] width 416 height 16
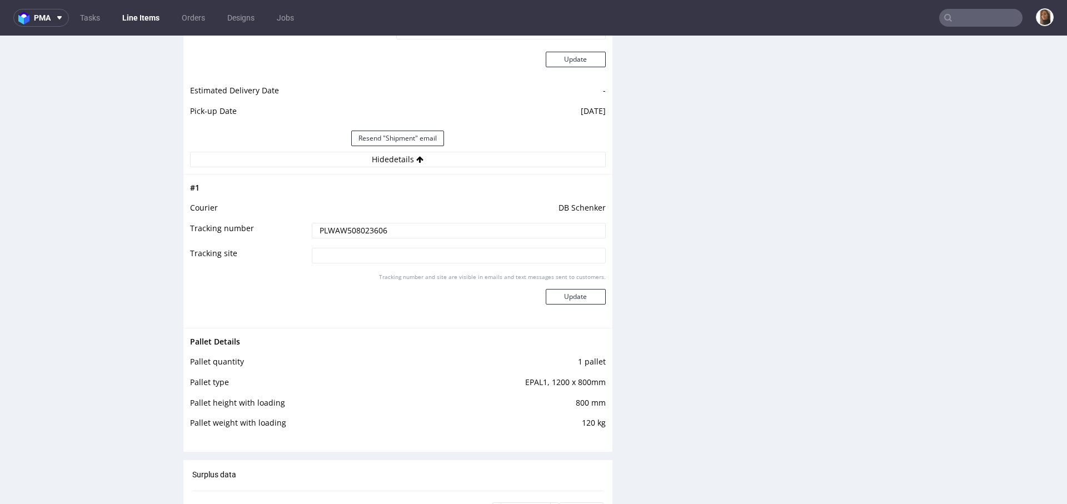
drag, startPoint x: 379, startPoint y: 232, endPoint x: 279, endPoint y: 232, distance: 99.4
click at [279, 232] on tr "Tracking number PLWAW508023606" at bounding box center [398, 234] width 416 height 25
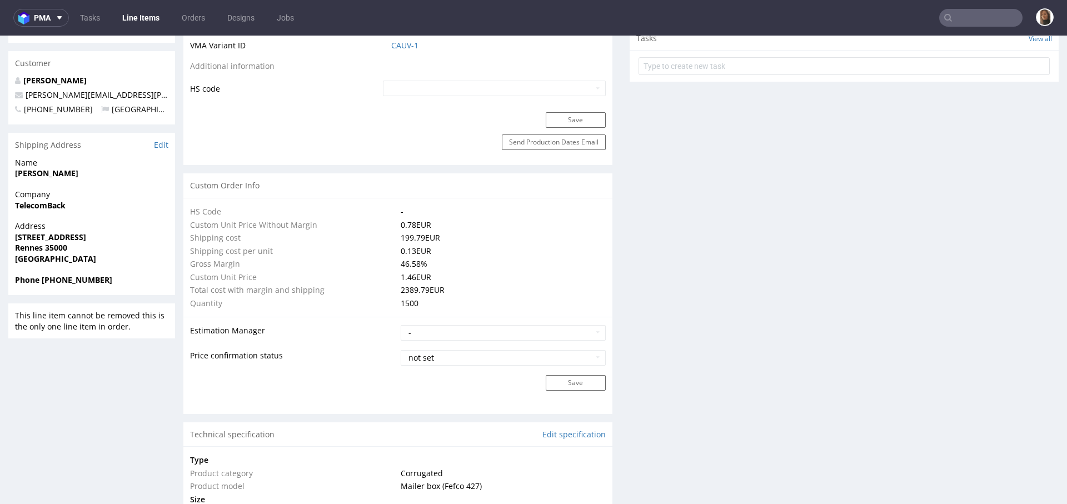
scroll to position [0, 0]
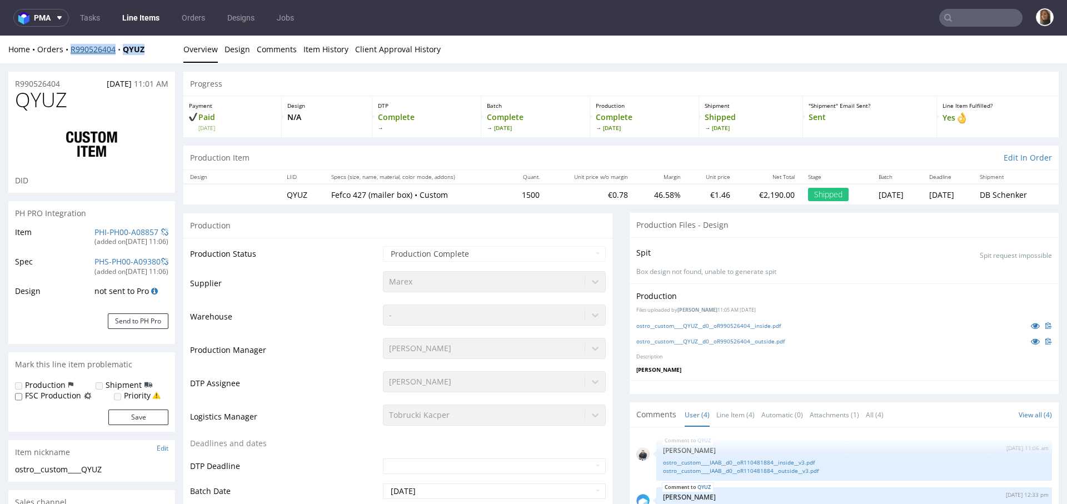
drag, startPoint x: 159, startPoint y: 50, endPoint x: 71, endPoint y: 47, distance: 87.8
click at [71, 47] on div "Home Orders R990526404 QYUZ" at bounding box center [91, 49] width 167 height 11
copy div "R990526404 QYUZ"
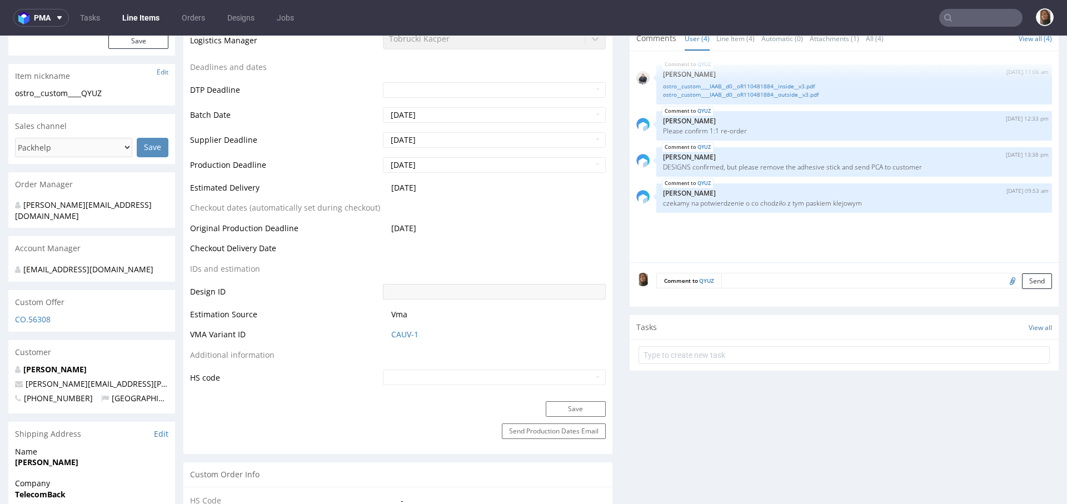
scroll to position [503, 0]
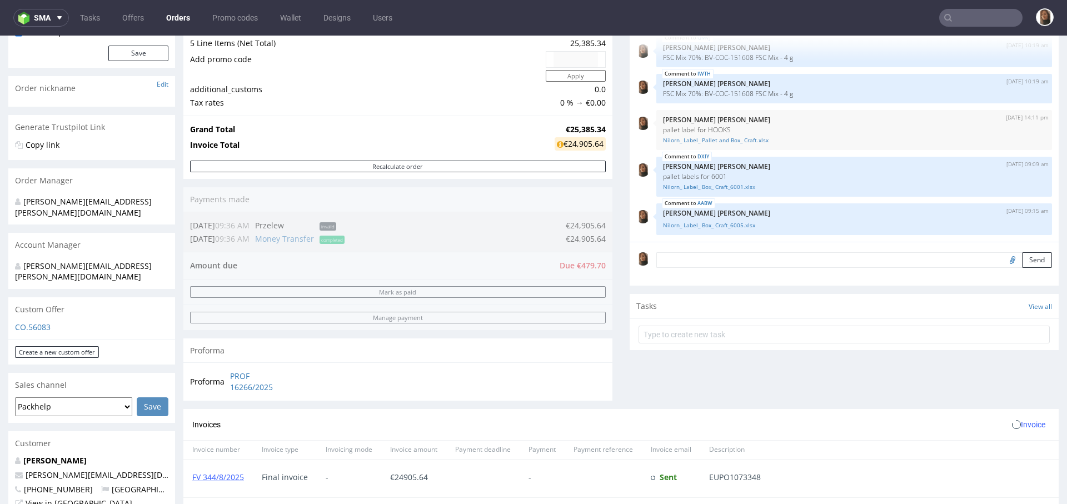
scroll to position [367, 0]
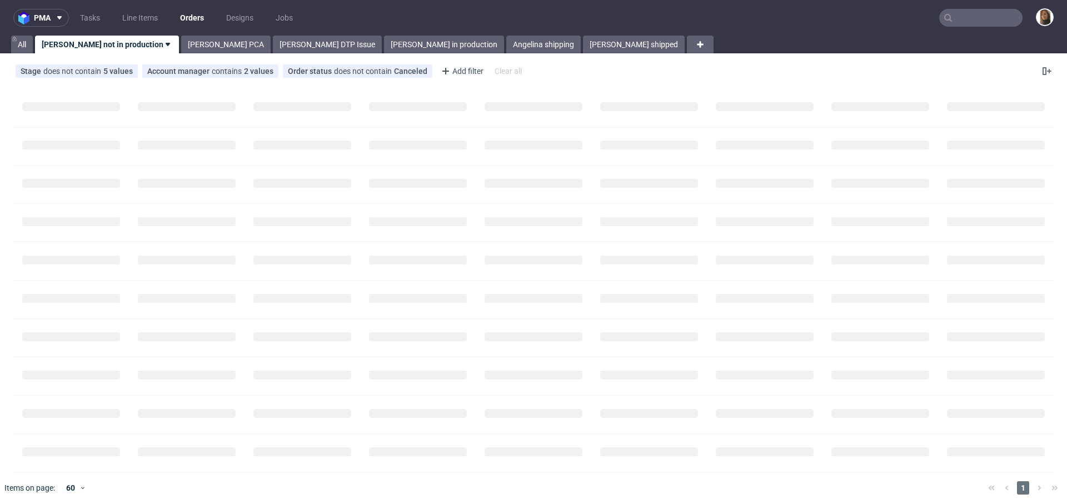
click at [965, 14] on input "text" at bounding box center [980, 18] width 83 height 18
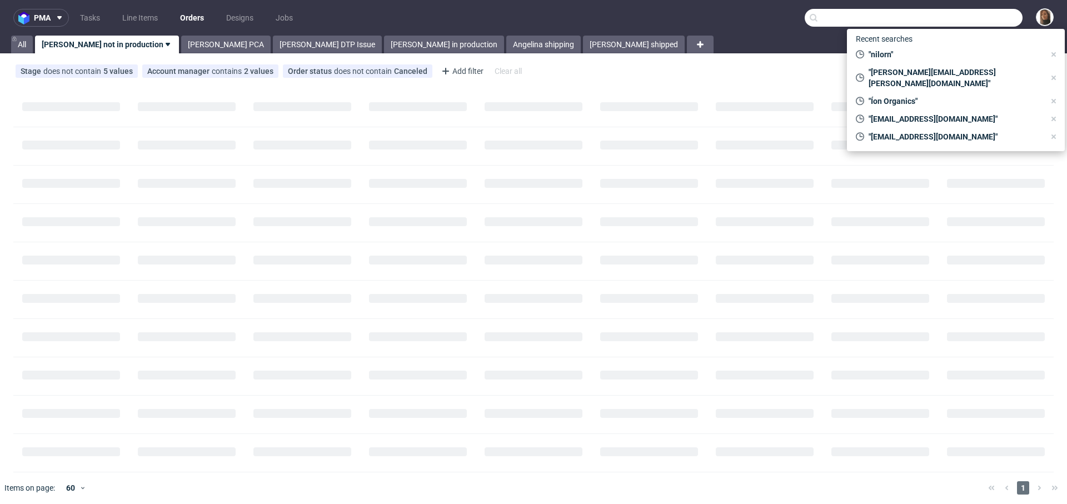
type input "f"
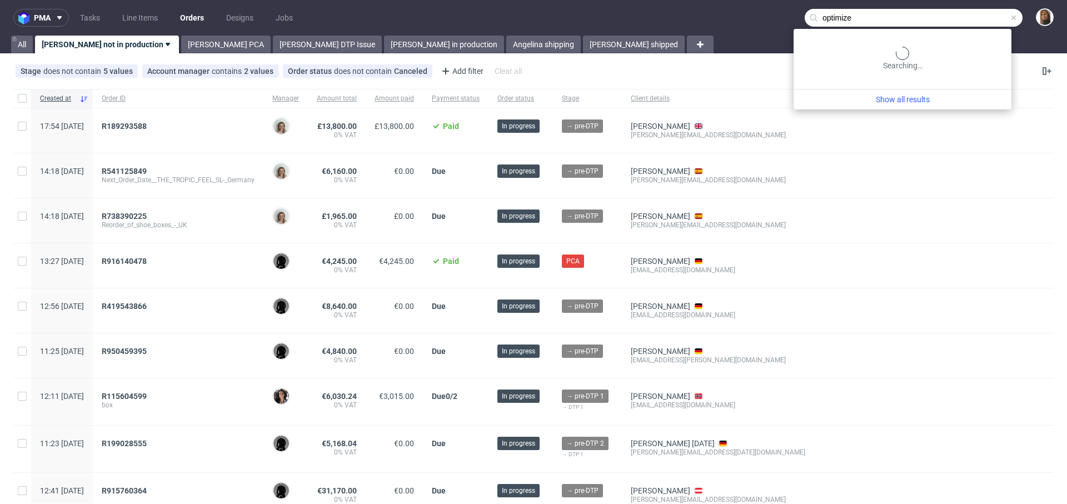
type input "optimize"
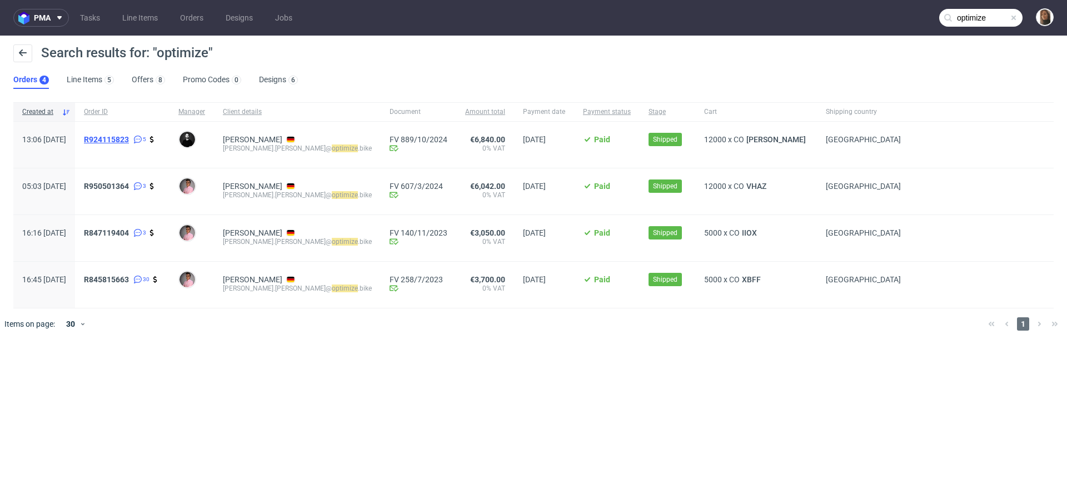
click at [129, 139] on span "R924115823" at bounding box center [106, 139] width 45 height 9
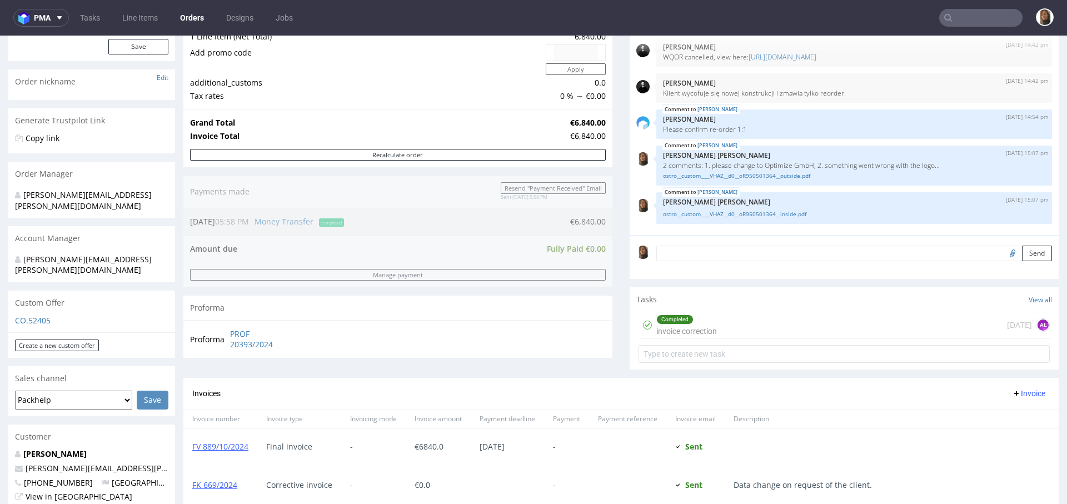
scroll to position [377, 0]
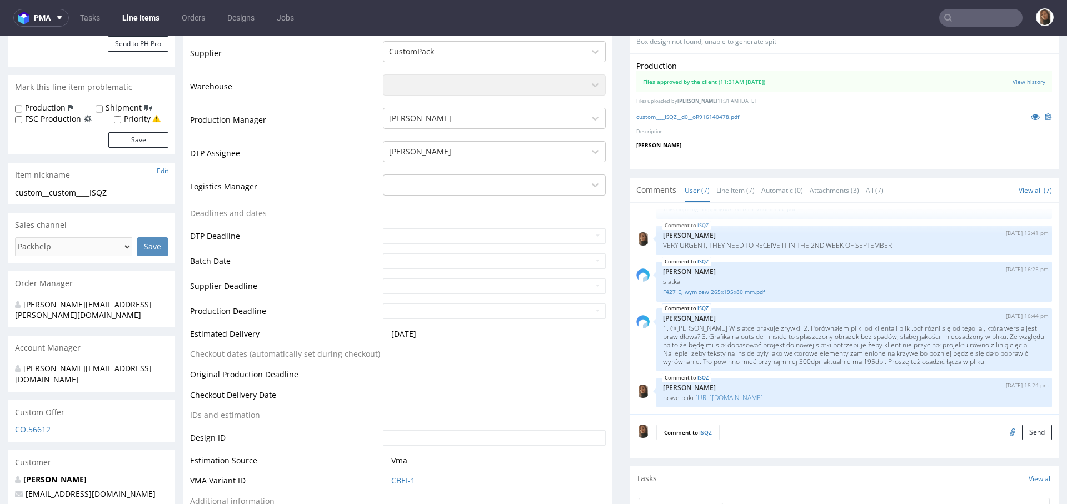
scroll to position [508, 0]
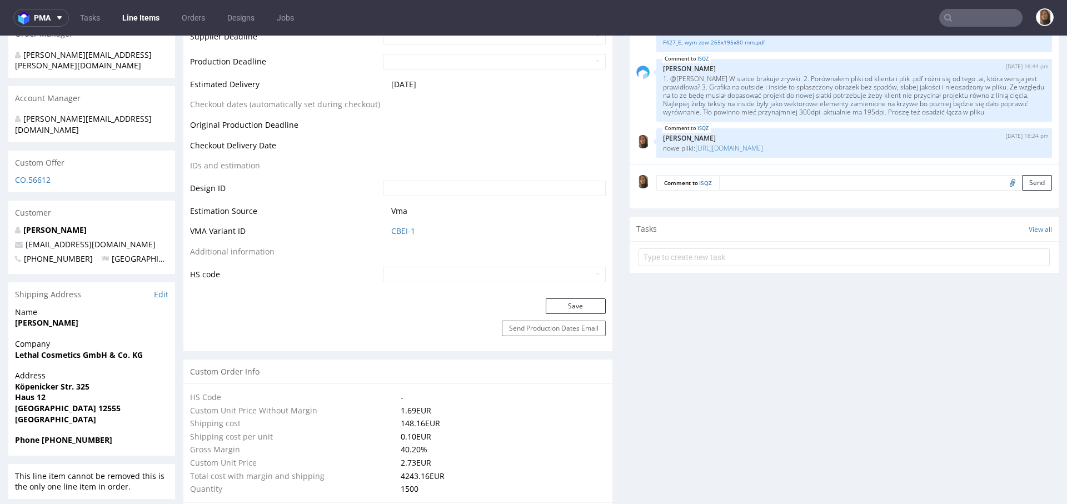
click at [739, 177] on textarea at bounding box center [885, 183] width 333 height 16
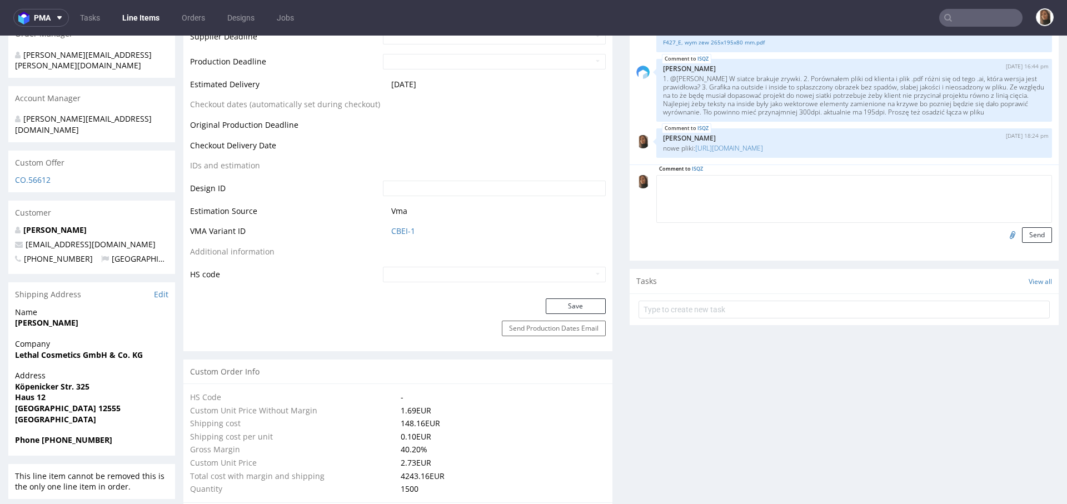
click at [1003, 234] on input "file" at bounding box center [1011, 234] width 16 height 14
type input "C:\fakepath\Zrzut ekranu 2025-08-28 o 11.30.49.png"
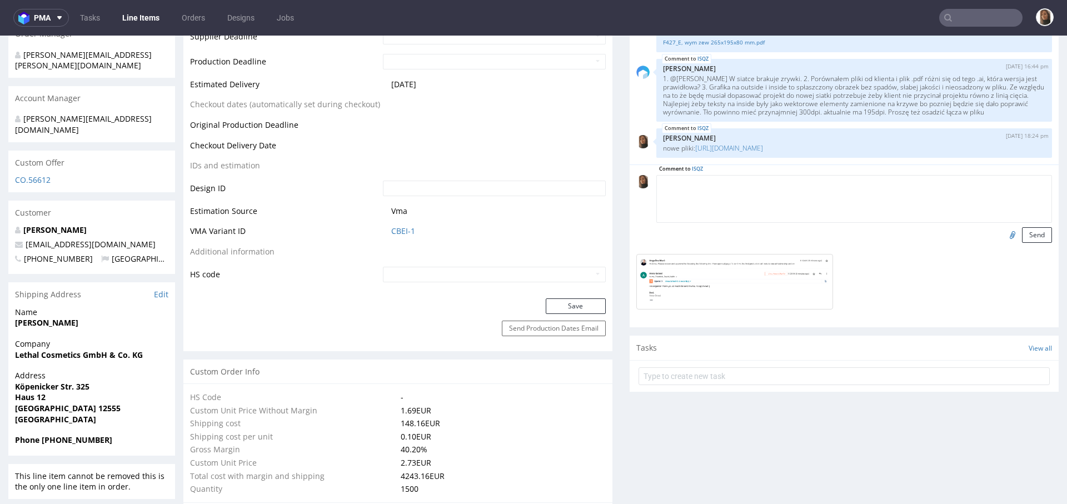
click at [1003, 227] on input "file" at bounding box center [1011, 234] width 16 height 14
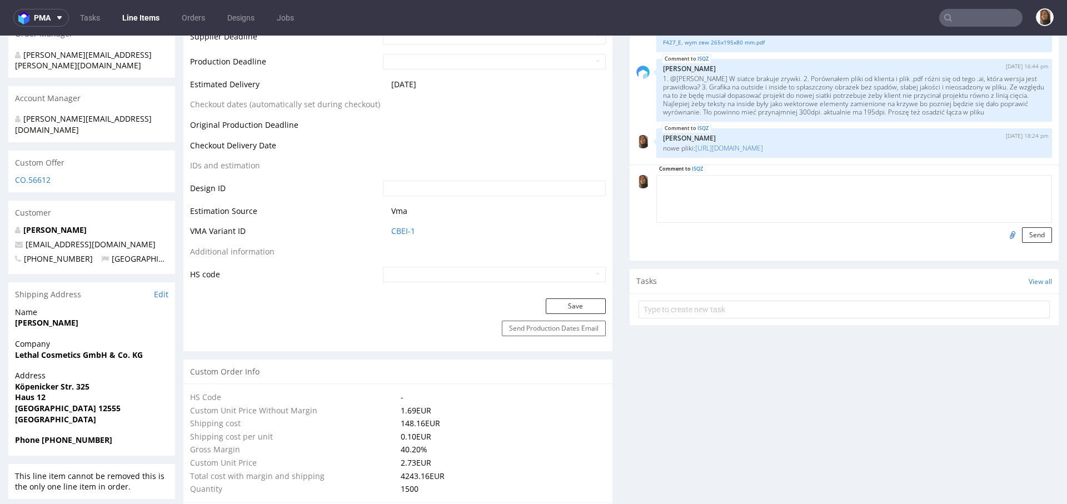
click at [736, 193] on textarea at bounding box center [854, 199] width 396 height 48
type textarea "file approved"
click at [1003, 232] on input "file" at bounding box center [1011, 234] width 16 height 14
type input "C:\fakepath\Zrzut ekranu 2025-08-28 o 11.30.49.png"
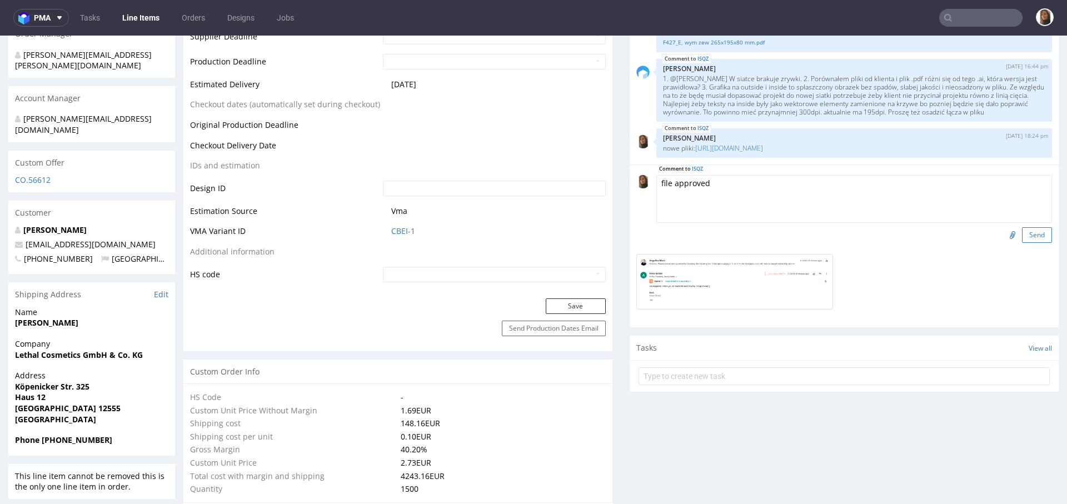
click at [1022, 233] on button "Send" at bounding box center [1037, 235] width 30 height 16
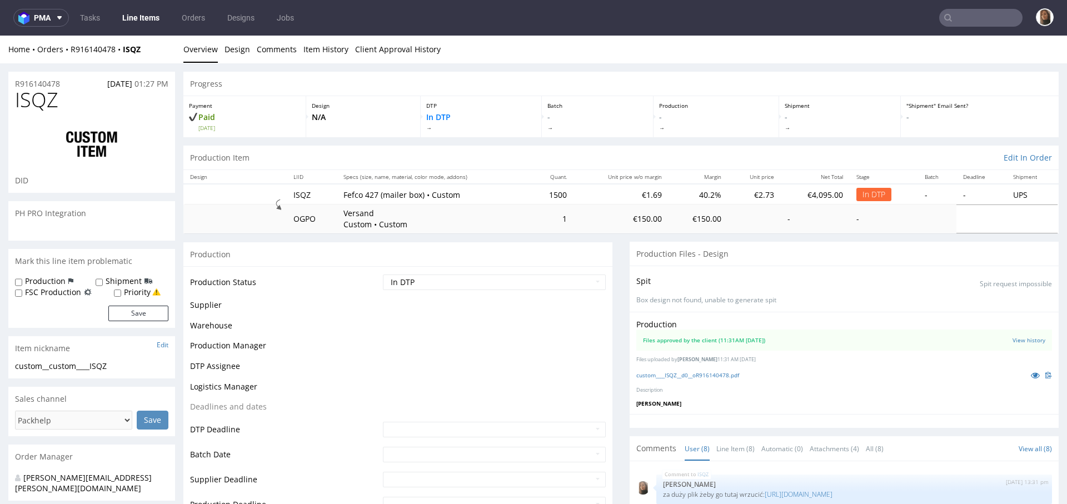
scroll to position [175, 0]
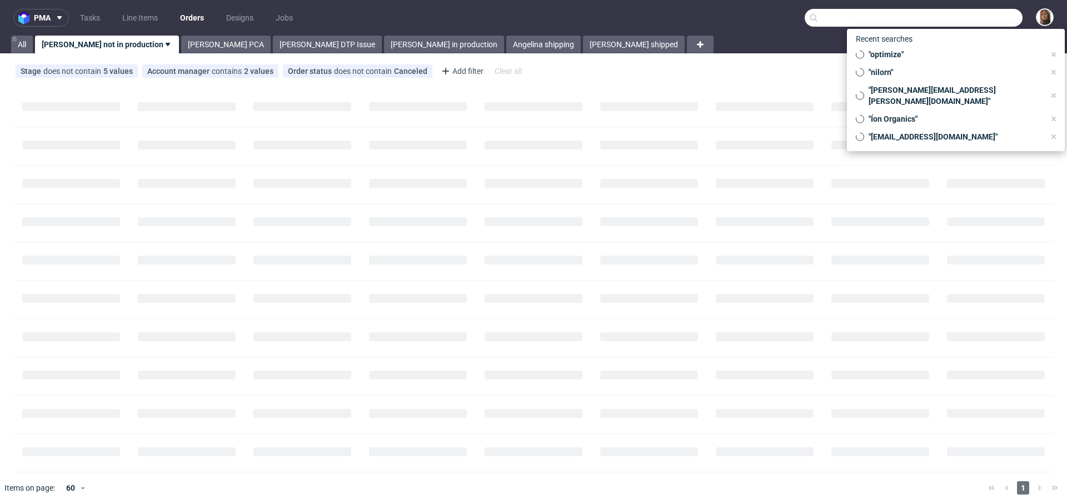
click at [967, 16] on input "text" at bounding box center [913, 18] width 218 height 18
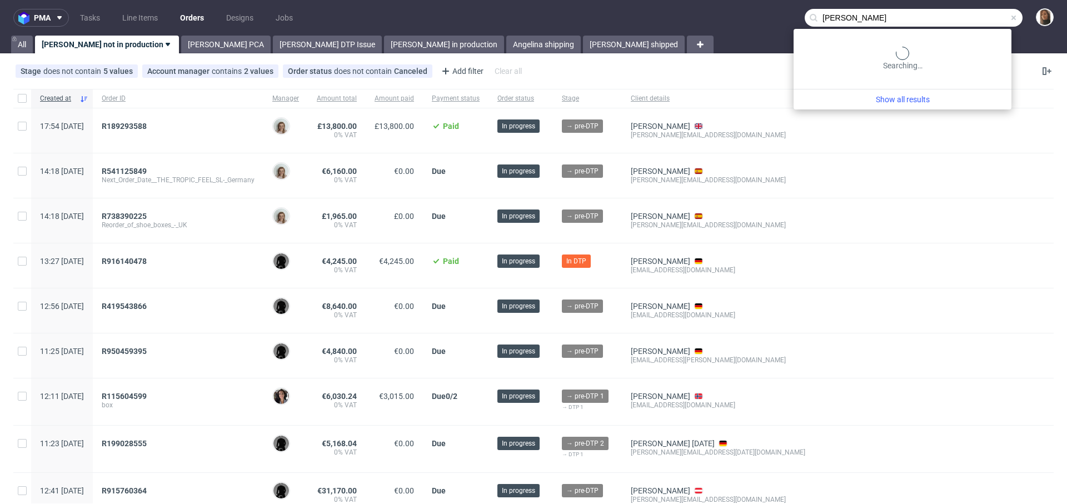
type input "mikael tas"
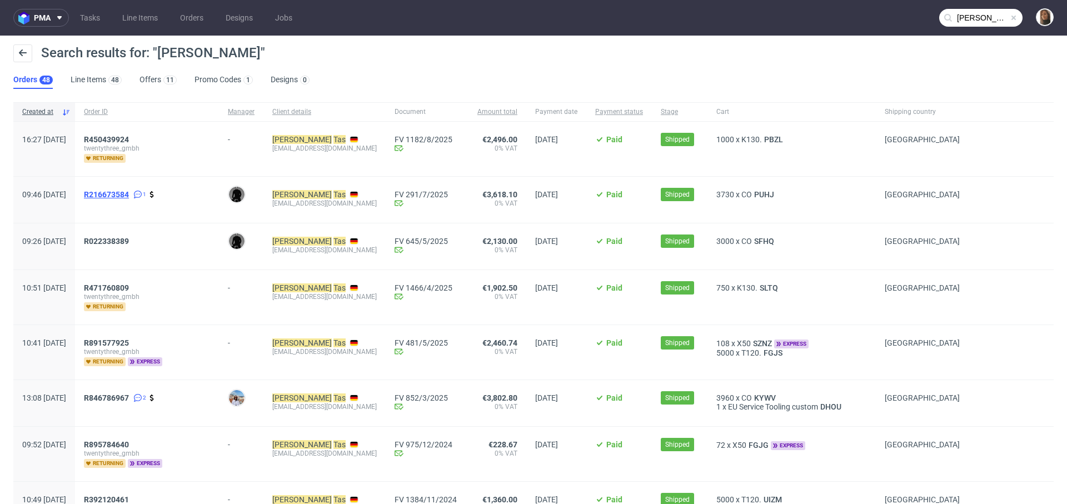
click at [129, 193] on span "R216673584" at bounding box center [106, 194] width 45 height 9
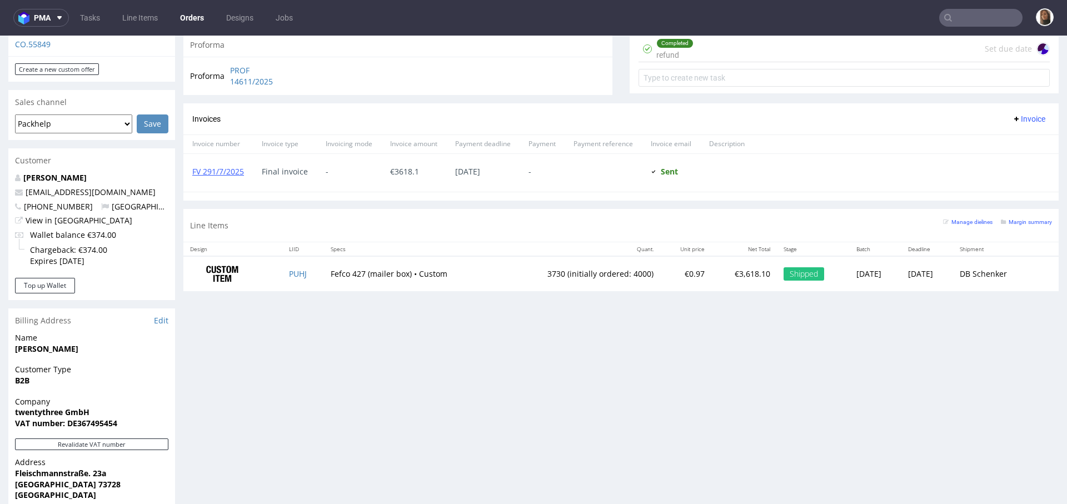
scroll to position [489, 0]
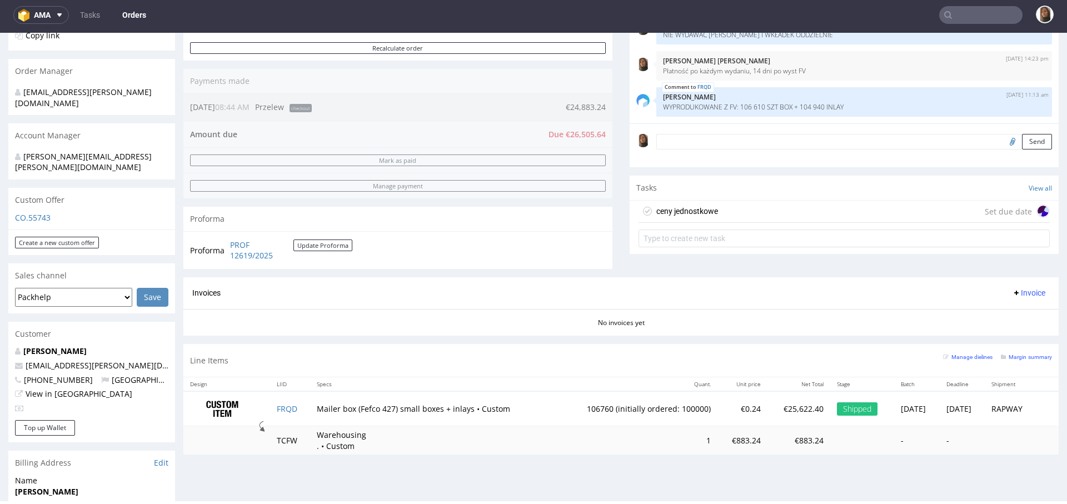
scroll to position [246, 0]
drag, startPoint x: 653, startPoint y: 104, endPoint x: 875, endPoint y: 104, distance: 221.7
click at [875, 104] on p "WYPRODUKOWANE Z FV: 106 610 SZT BOX + 104 940 INLAY" at bounding box center [854, 108] width 382 height 8
copy p "WYPRODUKOWANE Z FV: 106 610 SZT BOX + 104 940 INLAY"
copy link "FRQD"
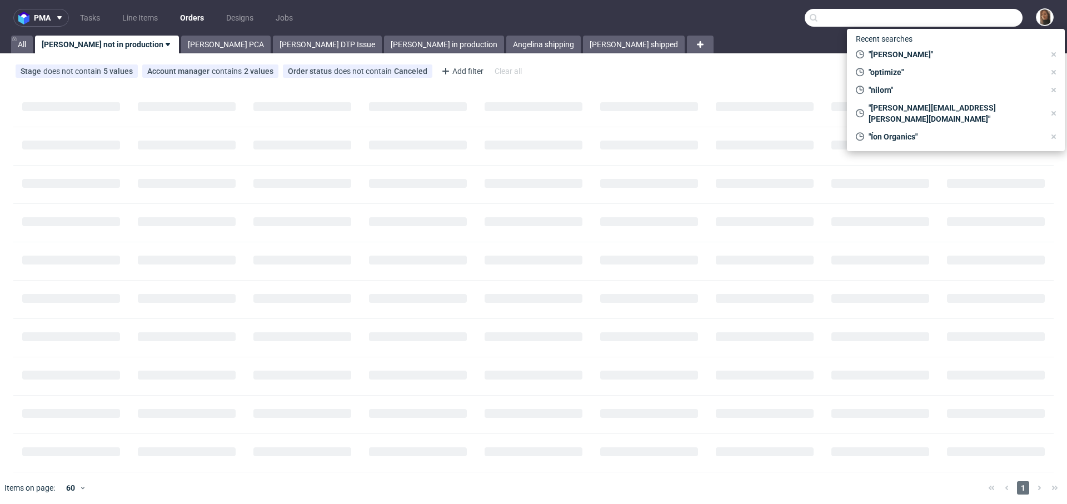
click at [973, 20] on input "text" at bounding box center [913, 18] width 218 height 18
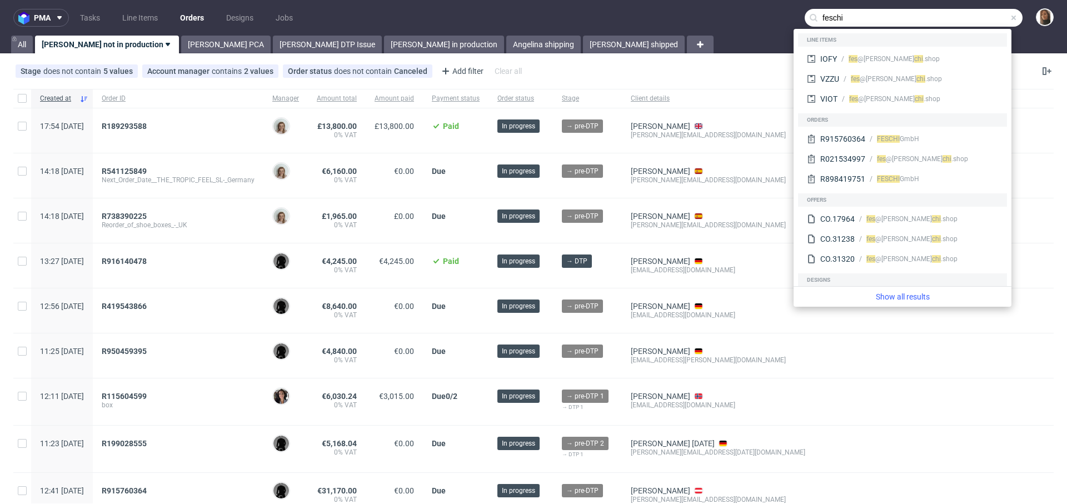
type input "feschi"
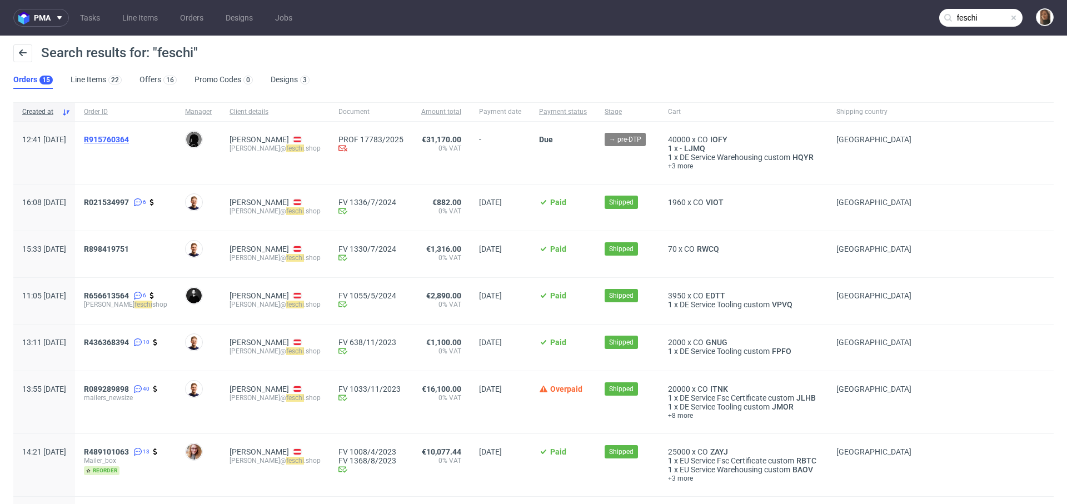
click at [129, 141] on span "R915760364" at bounding box center [106, 139] width 45 height 9
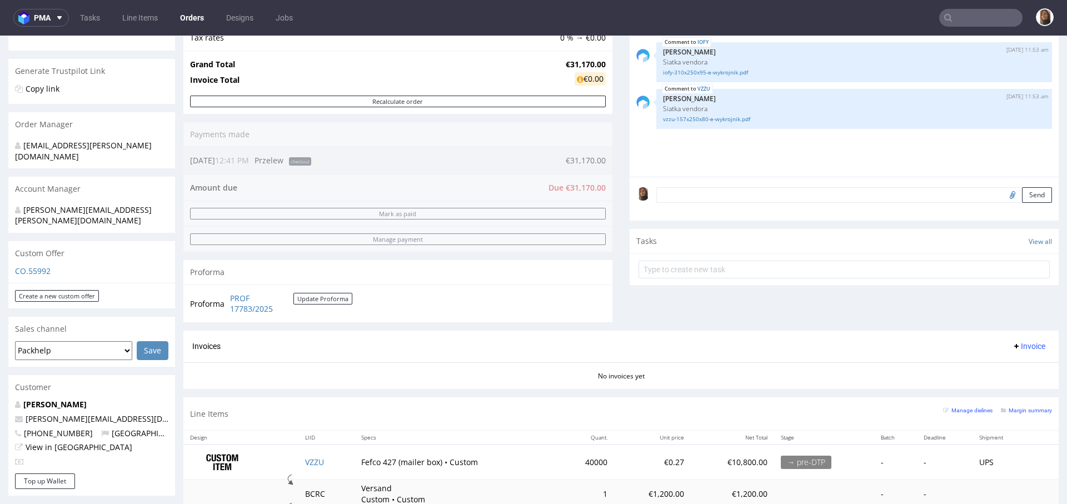
scroll to position [192, 0]
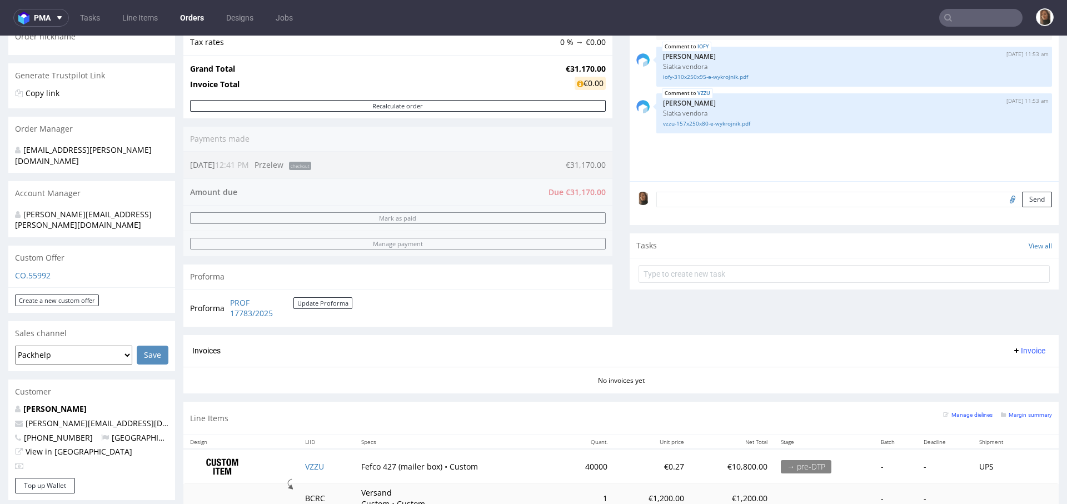
click at [690, 200] on textarea at bounding box center [854, 200] width 396 height 16
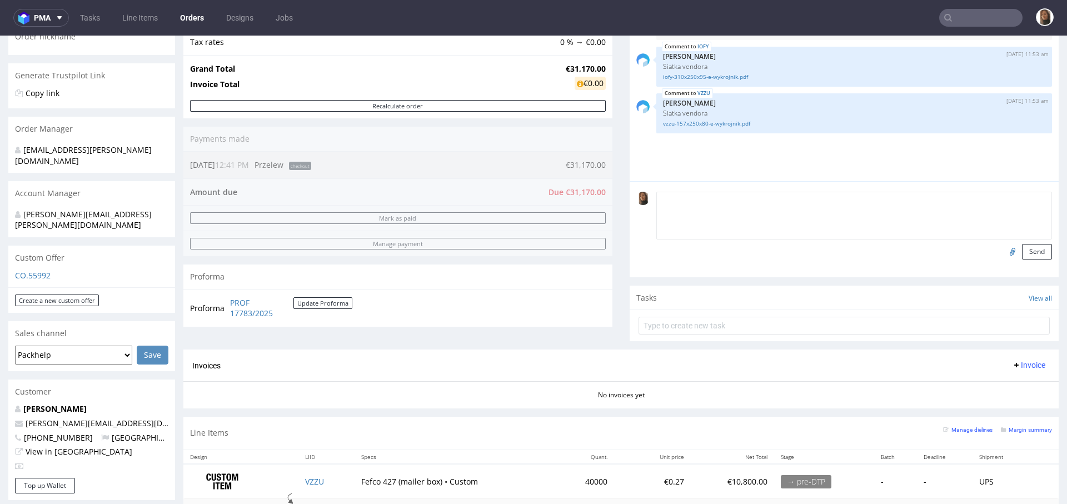
paste textarea "We had planned the first partial delivery for mid-October. For the other partia…"
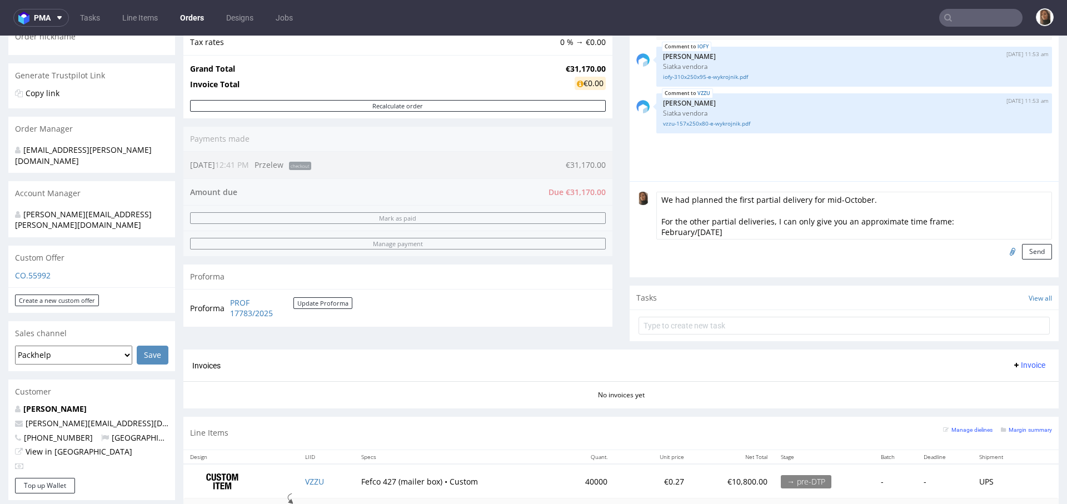
scroll to position [9, 0]
click at [659, 199] on textarea "We had planned the first partial delivery for mid-October. For the other partia…" at bounding box center [854, 216] width 396 height 48
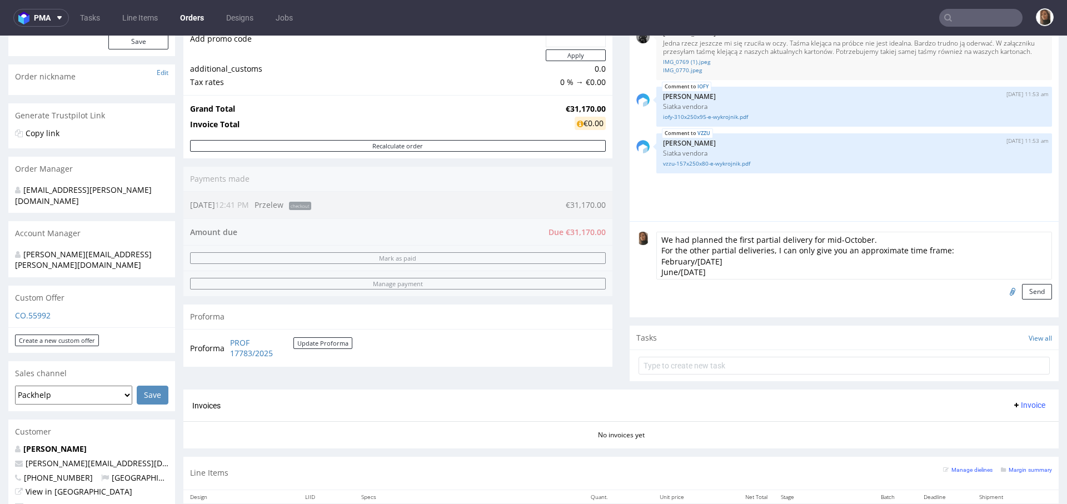
scroll to position [152, 0]
click at [656, 259] on textarea "We had planned the first partial delivery for mid-October. For the other partia…" at bounding box center [854, 255] width 396 height 48
click at [779, 263] on textarea "We had planned the first partial delivery for mid-October. For the other partia…" at bounding box center [854, 255] width 396 height 48
click at [656, 259] on textarea "We had planned the first partial delivery for mid-October. For the other partia…" at bounding box center [854, 255] width 396 height 48
click at [656, 271] on textarea "We had planned the first partial delivery for mid-October. For the other partia…" at bounding box center [854, 255] width 396 height 48
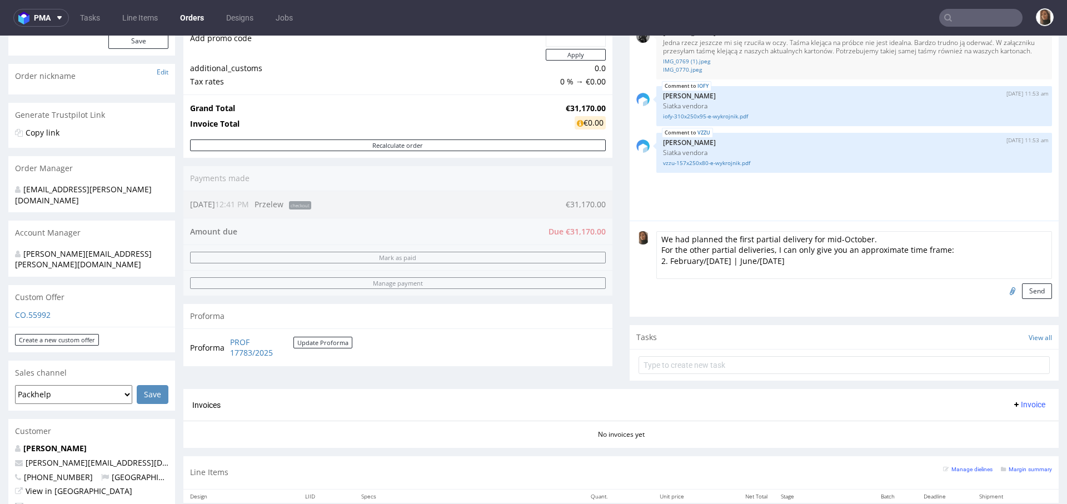
click at [659, 261] on textarea "We had planned the first partial delivery for mid-October. For the other partia…" at bounding box center [854, 255] width 396 height 48
click at [774, 261] on textarea "We had planned the first partial delivery for mid-October. For the other partia…" at bounding box center [854, 255] width 396 height 48
type textarea "We had planned the first partial delivery for mid-October. For the other partia…"
click at [1022, 287] on button "Send" at bounding box center [1037, 291] width 30 height 16
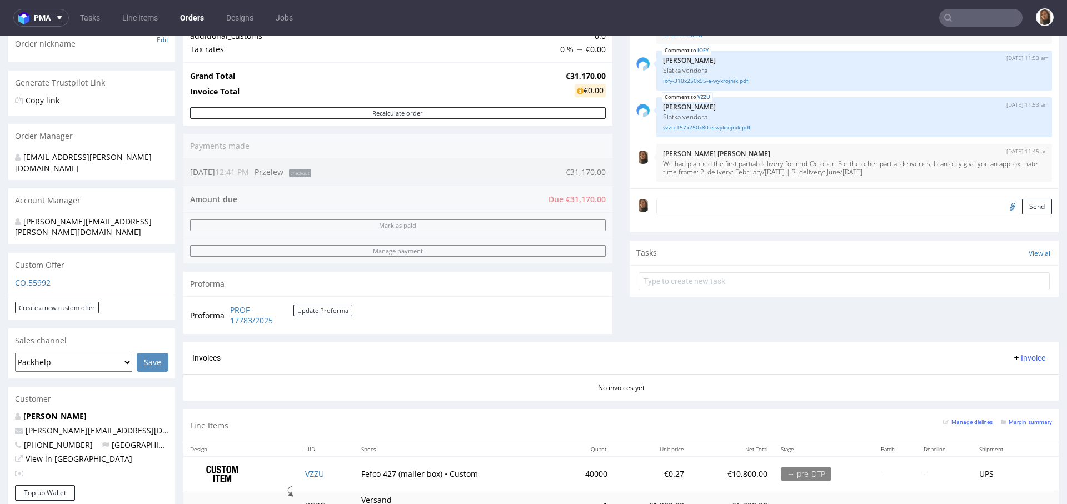
scroll to position [302, 0]
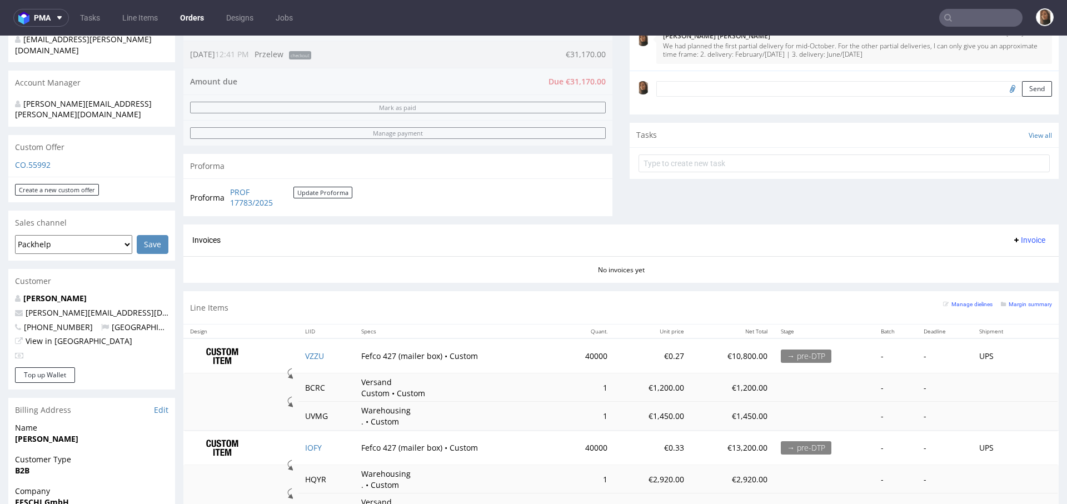
click at [983, 23] on input "text" at bounding box center [980, 18] width 83 height 18
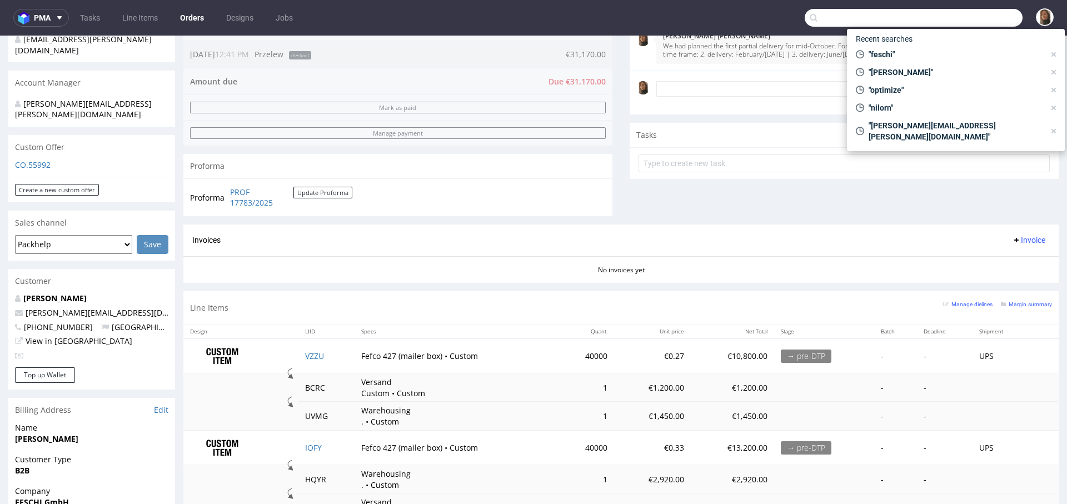
paste input "Stine.Olsok@oatly.com"
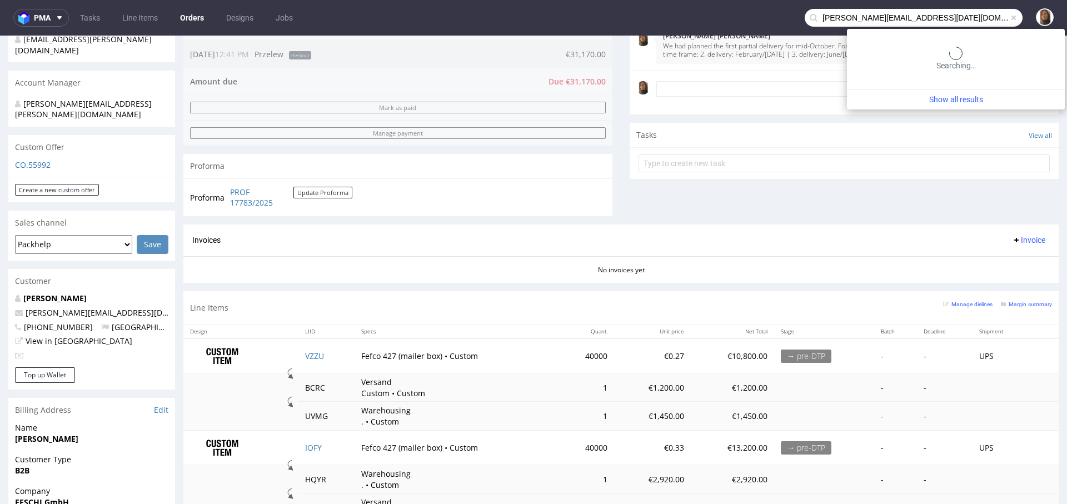
type input "Stine.Olsok@oatly.com"
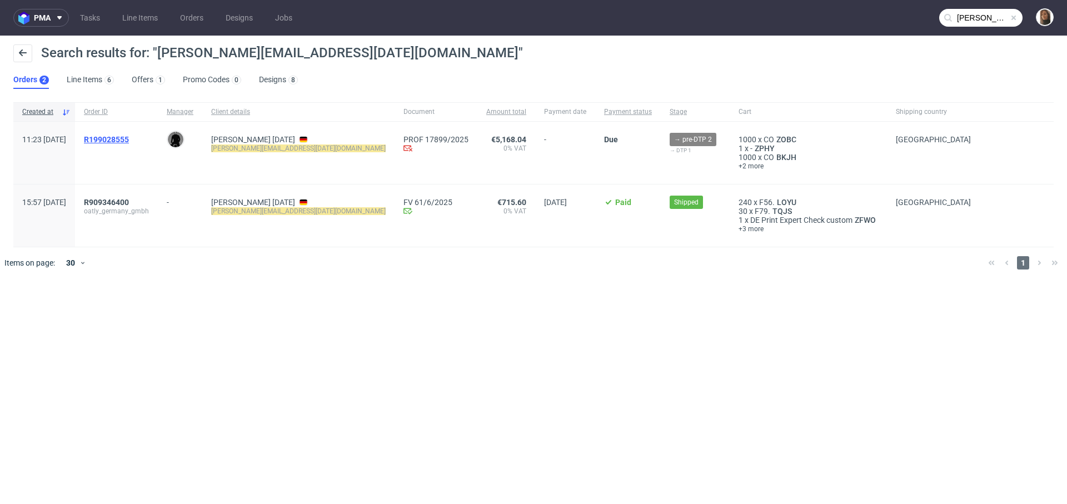
click at [129, 142] on span "R199028555" at bounding box center [106, 139] width 45 height 9
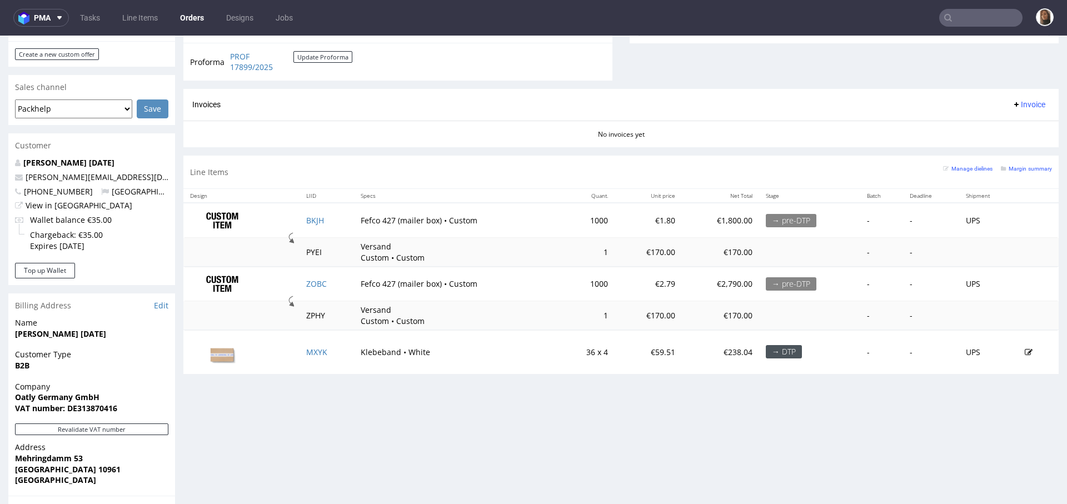
scroll to position [409, 0]
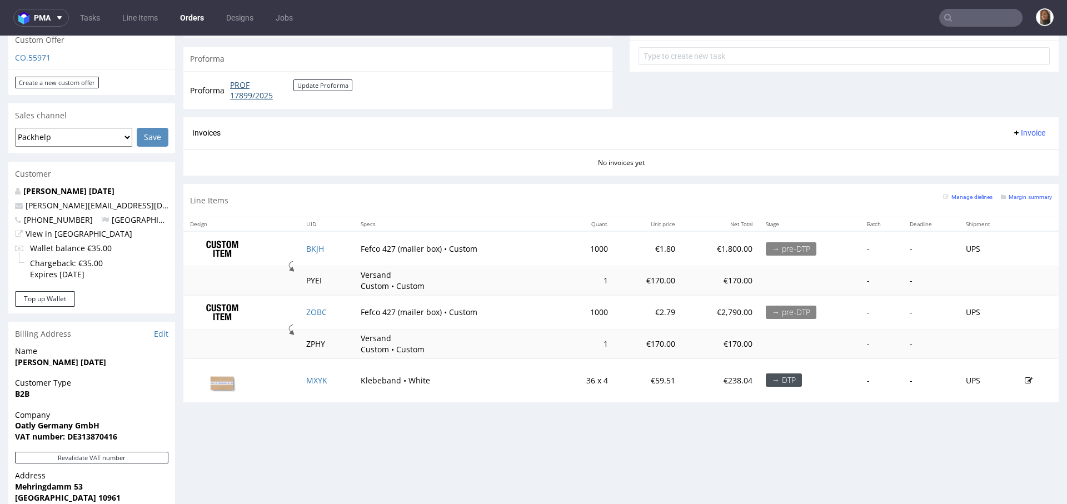
click at [243, 98] on link "PROF 17899/2025" at bounding box center [261, 90] width 63 height 22
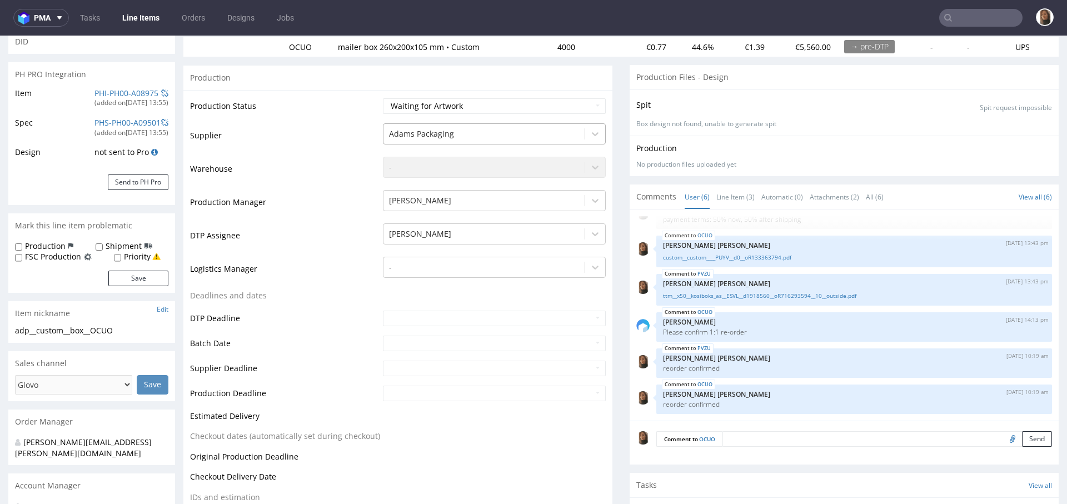
scroll to position [114, 0]
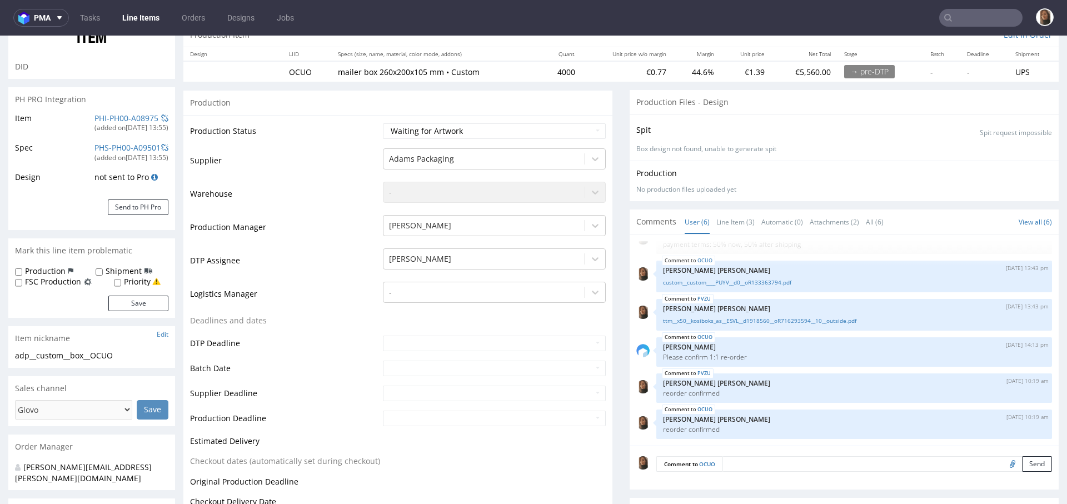
click at [270, 99] on div "Production" at bounding box center [397, 102] width 429 height 25
click at [975, 16] on input "text" at bounding box center [980, 18] width 83 height 18
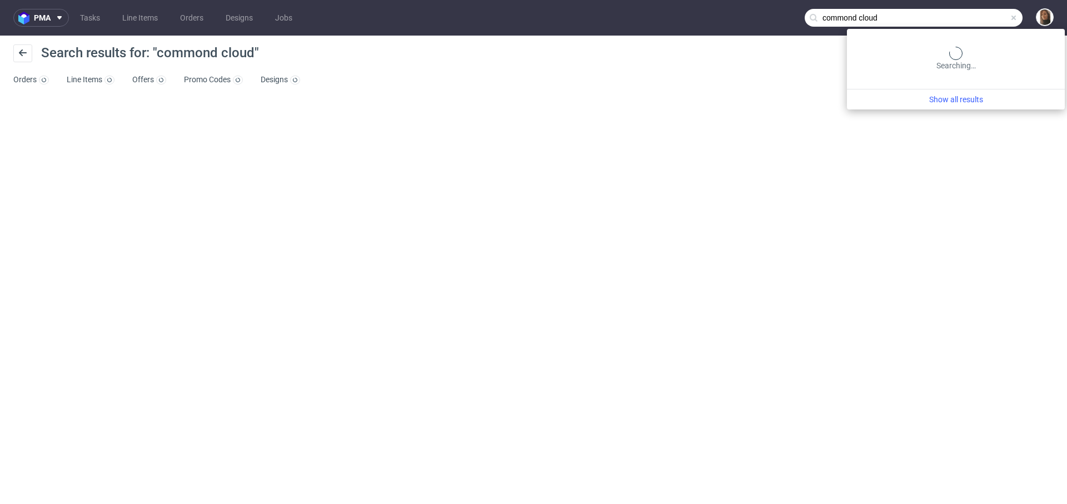
click at [978, 21] on input "commond cloud" at bounding box center [913, 18] width 218 height 18
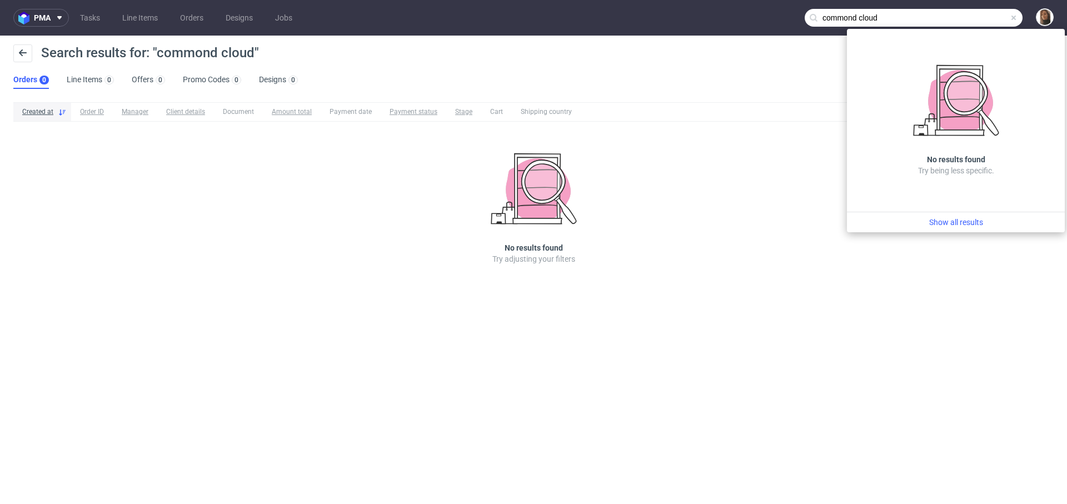
click at [856, 17] on input "commond cloud" at bounding box center [913, 18] width 218 height 18
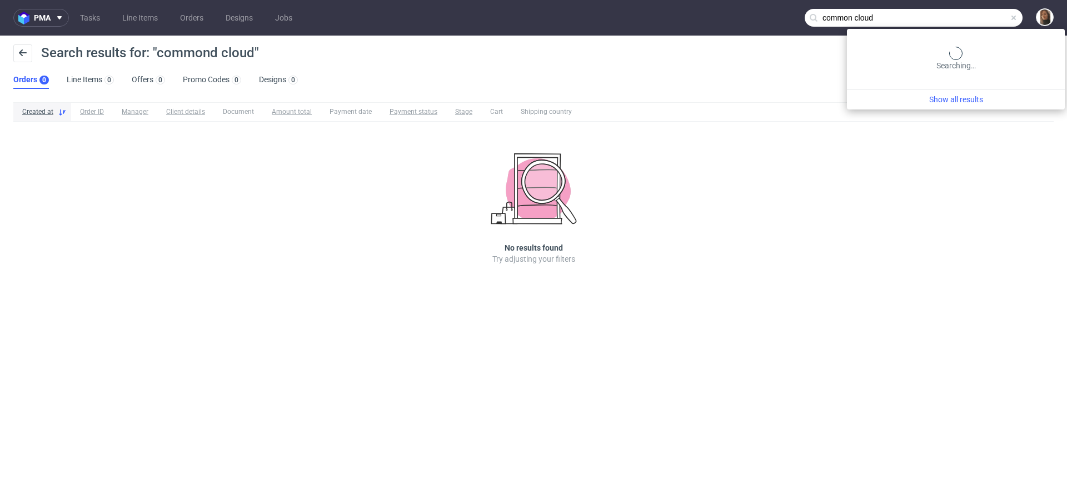
type input "common cloud"
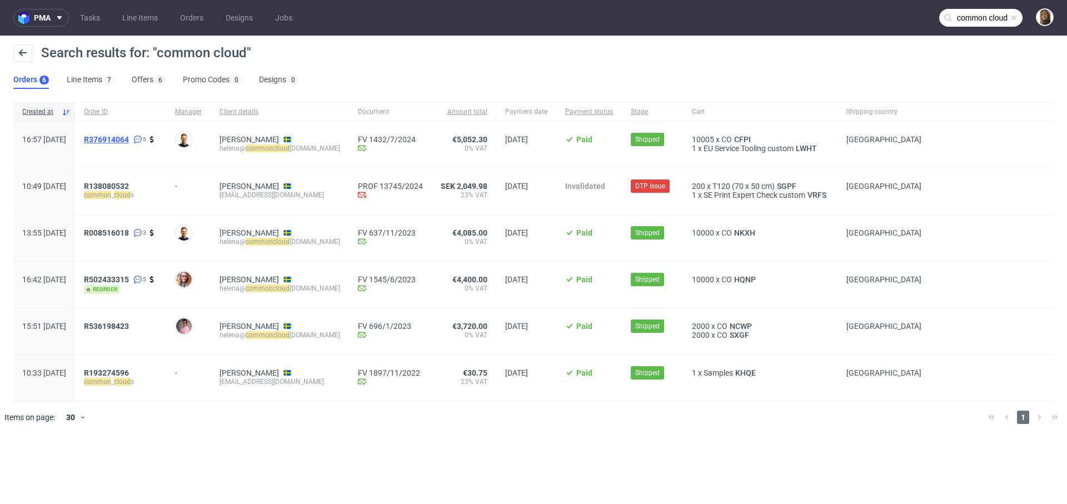
click at [129, 139] on span "R376914064" at bounding box center [106, 139] width 45 height 9
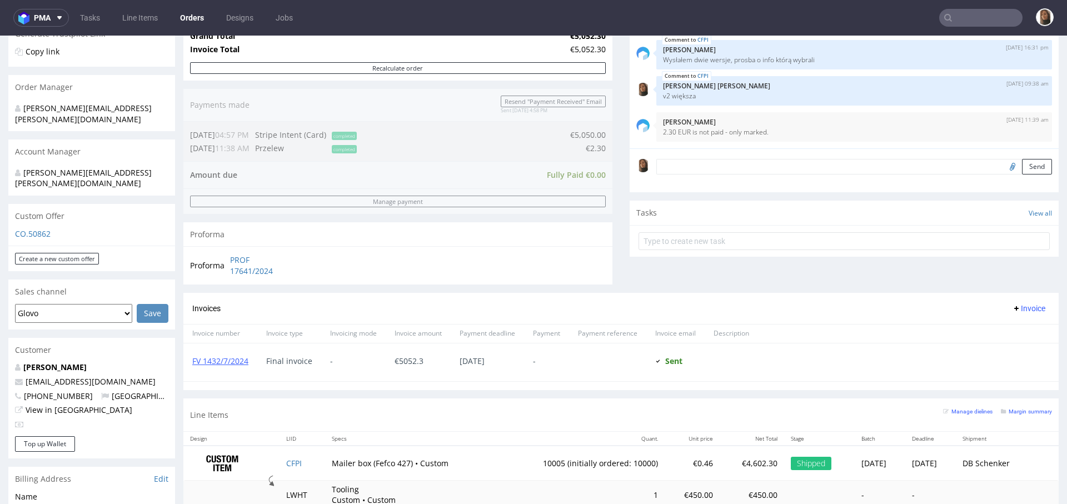
scroll to position [262, 0]
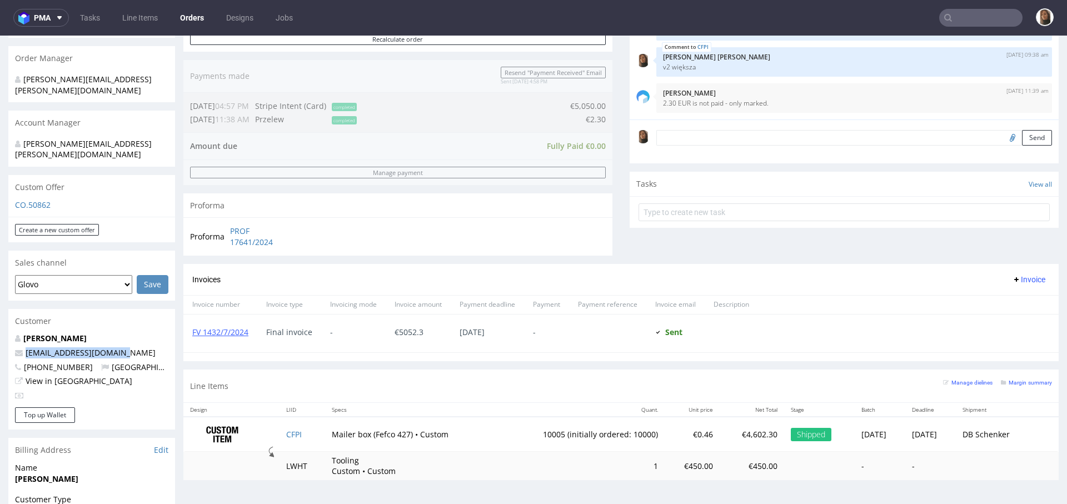
drag, startPoint x: 148, startPoint y: 328, endPoint x: 1, endPoint y: 328, distance: 147.2
click at [1, 328] on div "Order via Offer R376914064 04.07.2024 04:57 PM Mark this order as problematic I…" at bounding box center [533, 306] width 1067 height 1010
copy span "helena@commonclouds.com"
click at [984, 20] on input "text" at bounding box center [980, 18] width 83 height 18
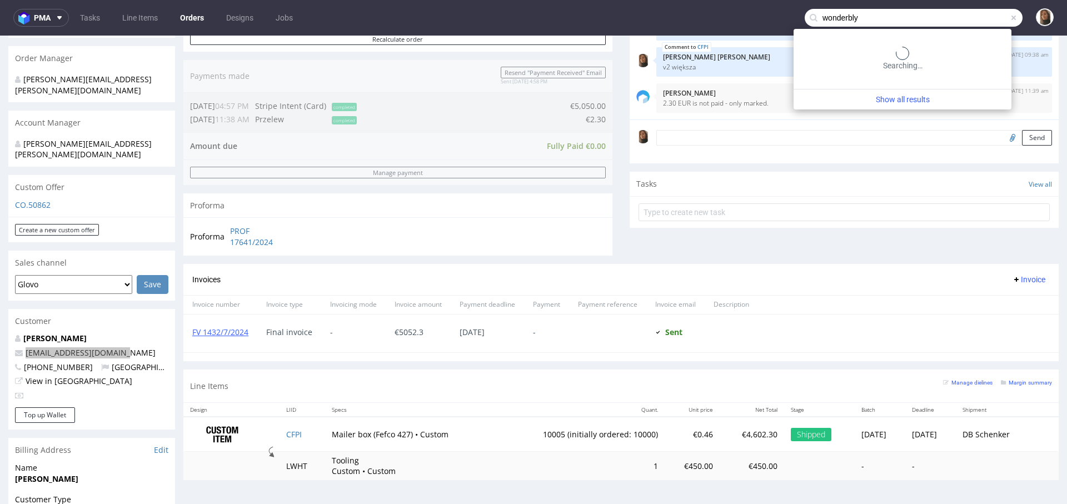
type input "wonderbly"
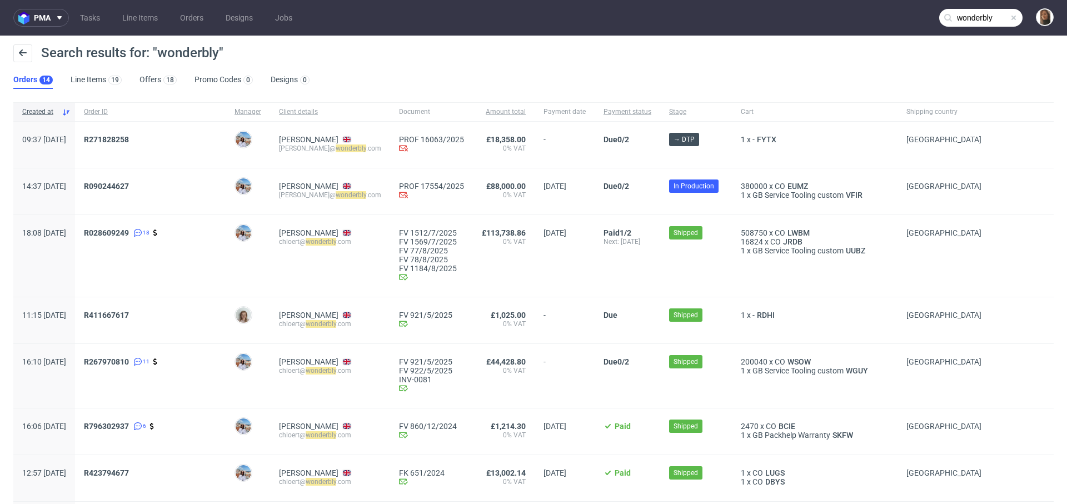
click at [143, 191] on span "R090244627" at bounding box center [150, 191] width 133 height 19
click at [129, 184] on span "R090244627" at bounding box center [106, 186] width 45 height 9
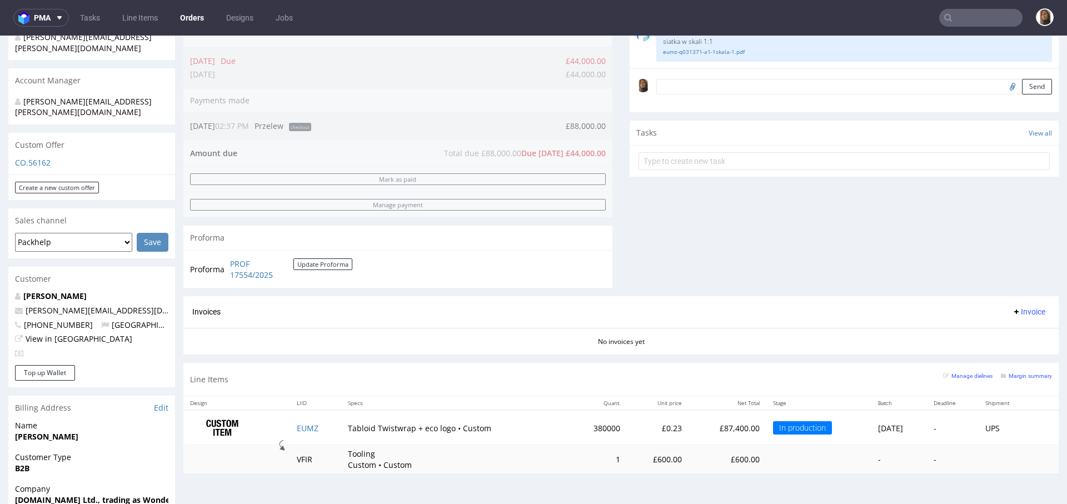
scroll to position [553, 0]
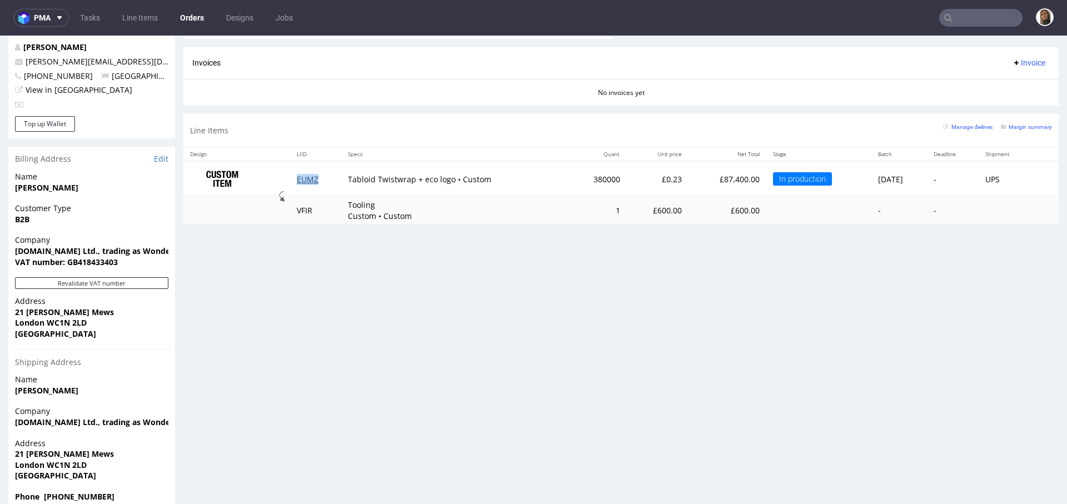
copy link "EUMZ"
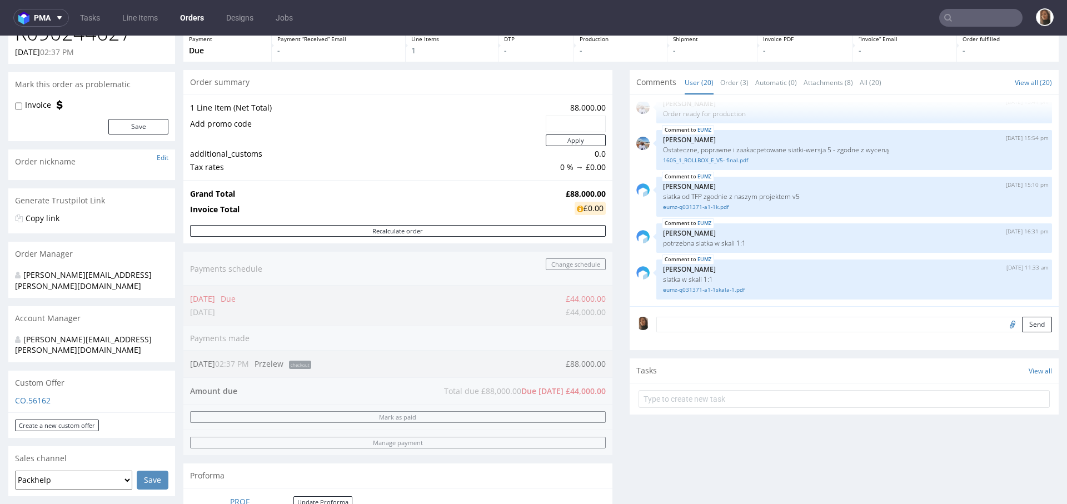
scroll to position [156, 0]
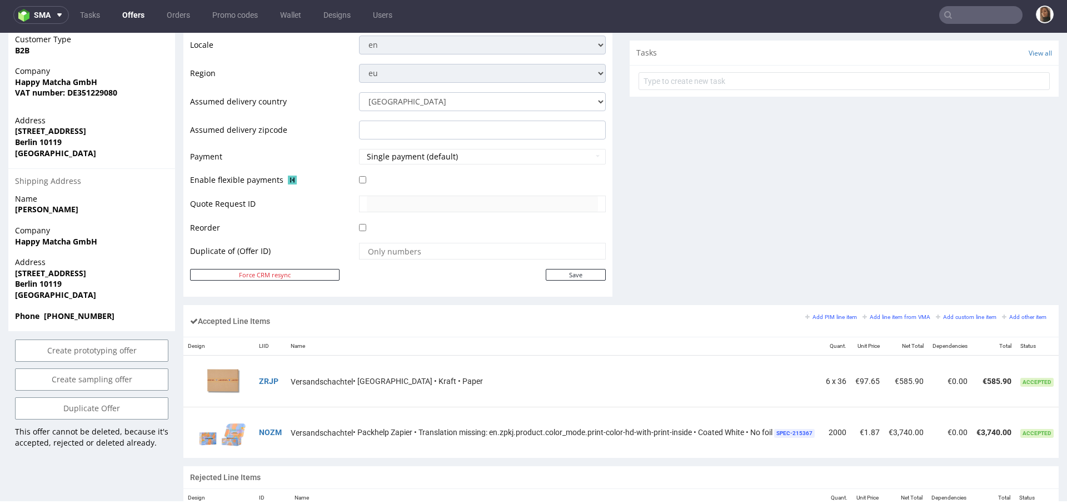
scroll to position [501, 0]
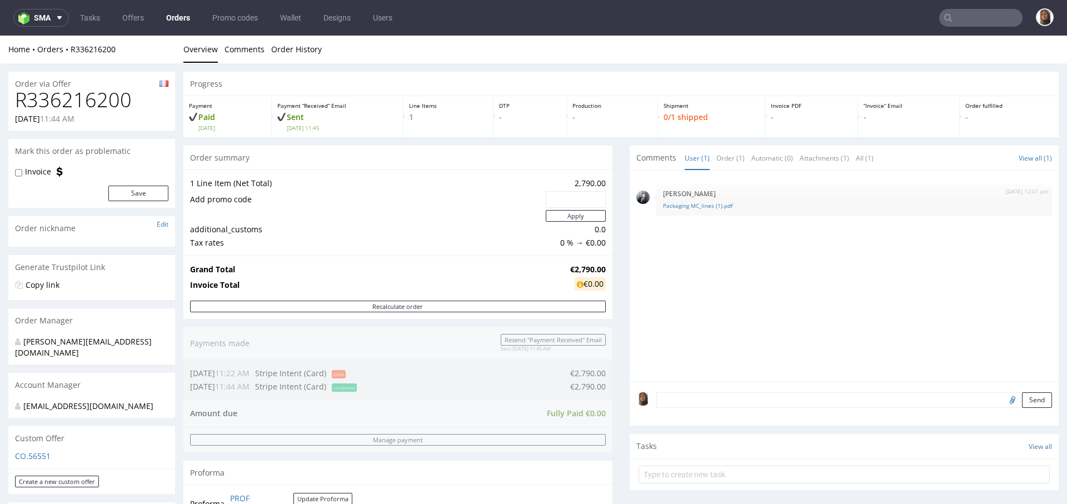
click at [438, 229] on td "additional_customs" at bounding box center [366, 229] width 353 height 13
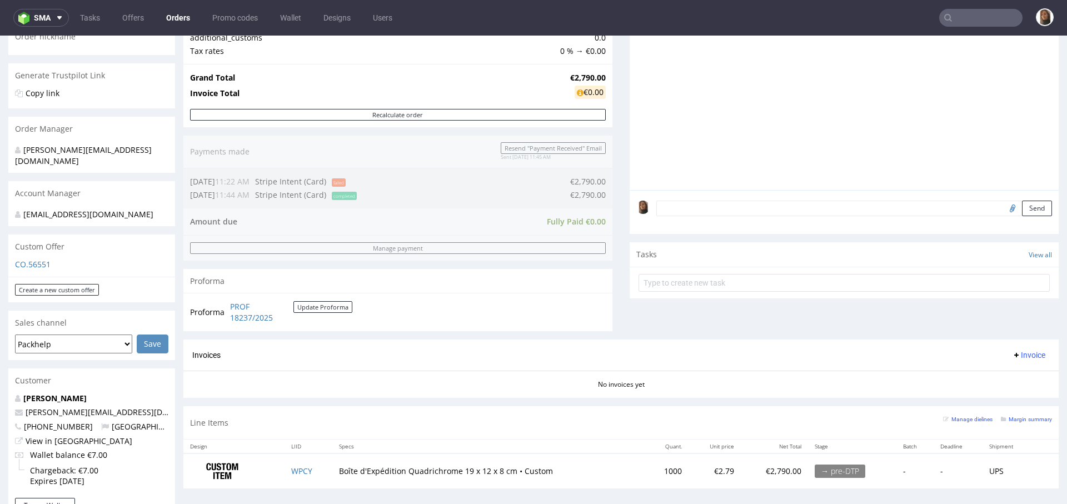
scroll to position [183, 0]
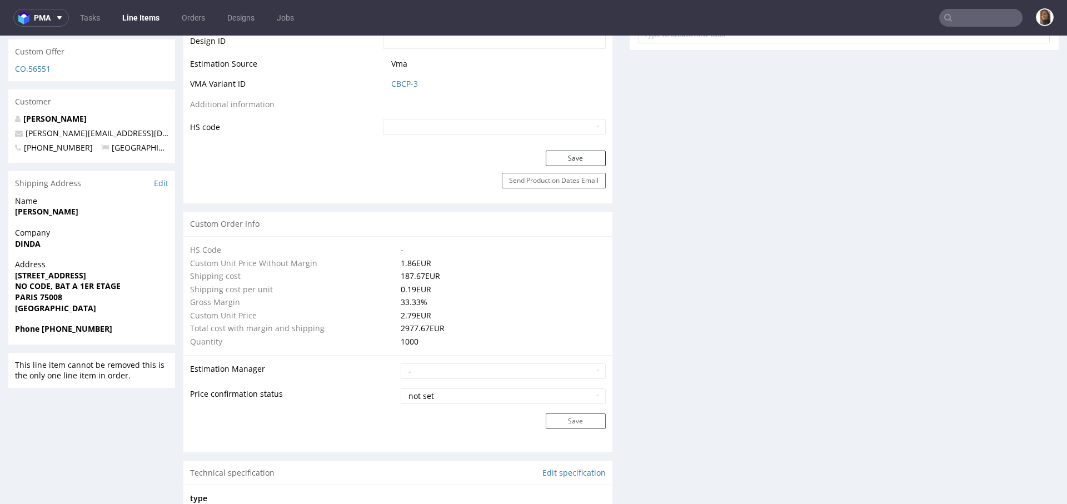
scroll to position [469, 0]
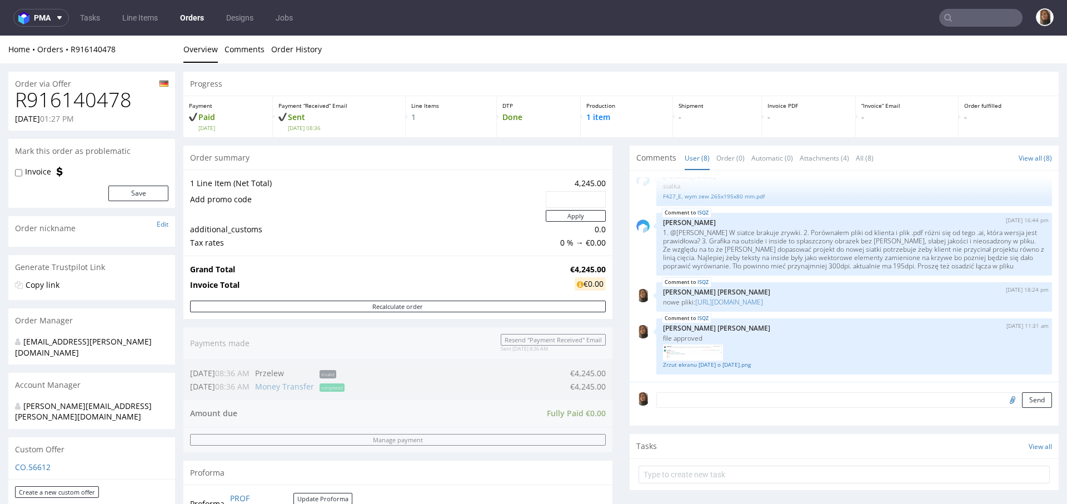
click at [115, 96] on h1 "R916140478" at bounding box center [91, 100] width 153 height 22
copy h1 "R916140478"
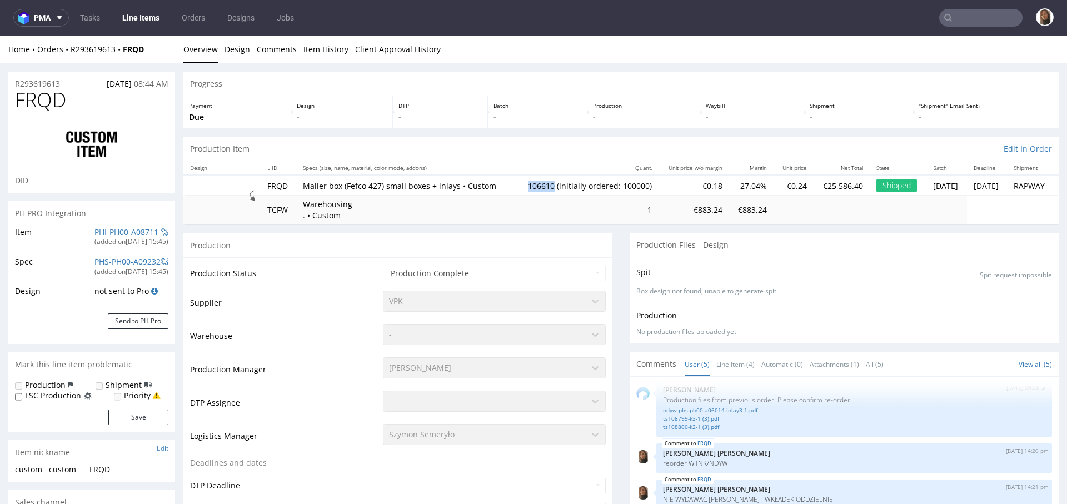
drag, startPoint x: 517, startPoint y: 190, endPoint x: 490, endPoint y: 190, distance: 26.7
click at [514, 190] on td "106610 (initially ordered: 100000)" at bounding box center [586, 185] width 144 height 21
copy td "106610"
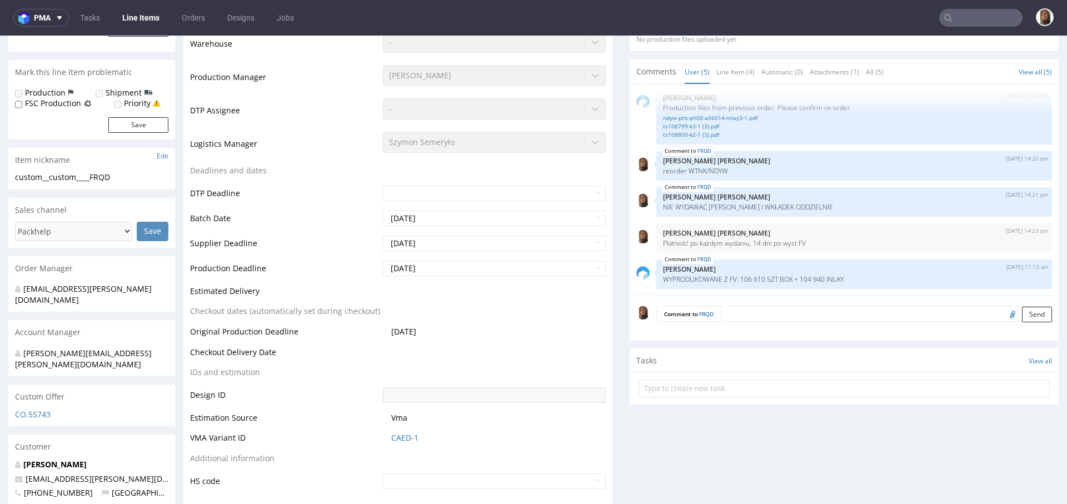
scroll to position [501, 0]
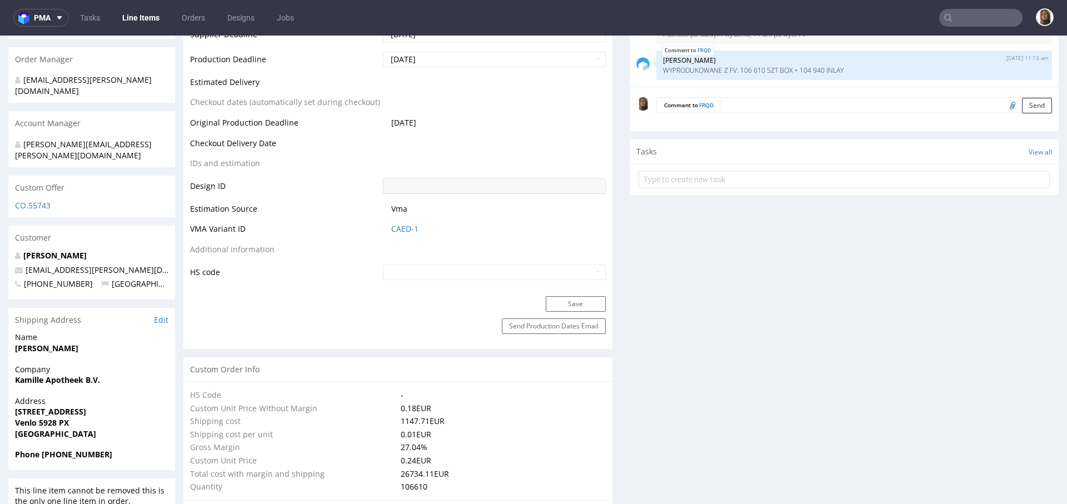
click at [973, 18] on input "text" at bounding box center [980, 18] width 83 height 18
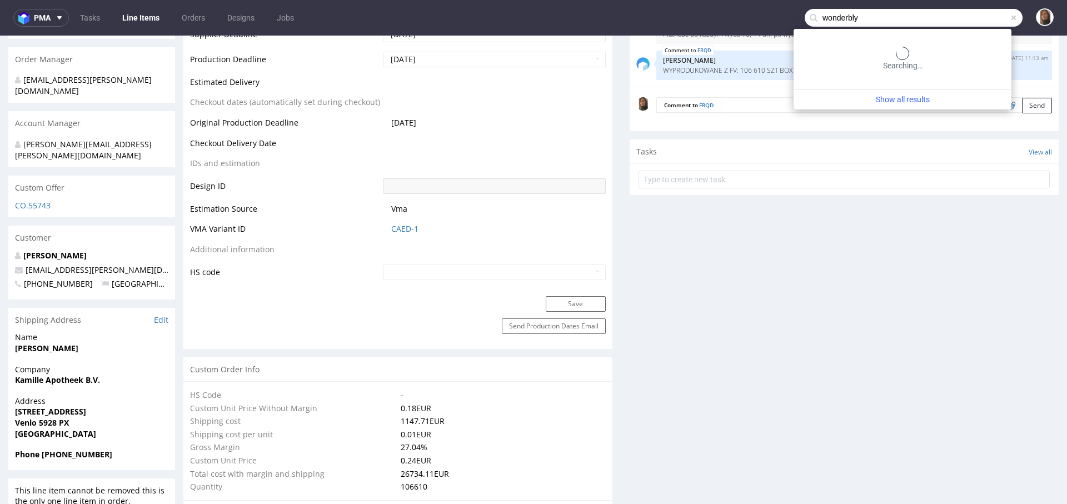
type input "wonderbly"
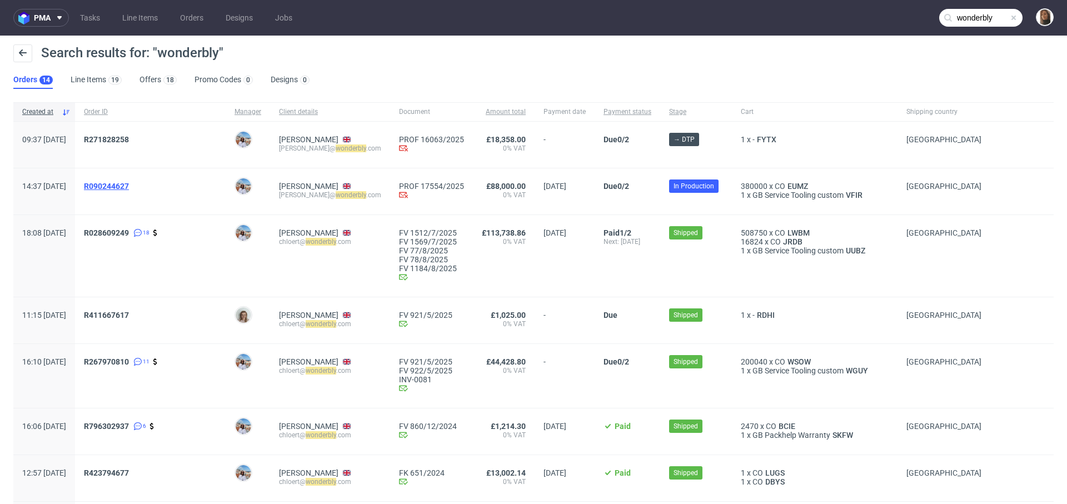
click at [129, 184] on span "R090244627" at bounding box center [106, 186] width 45 height 9
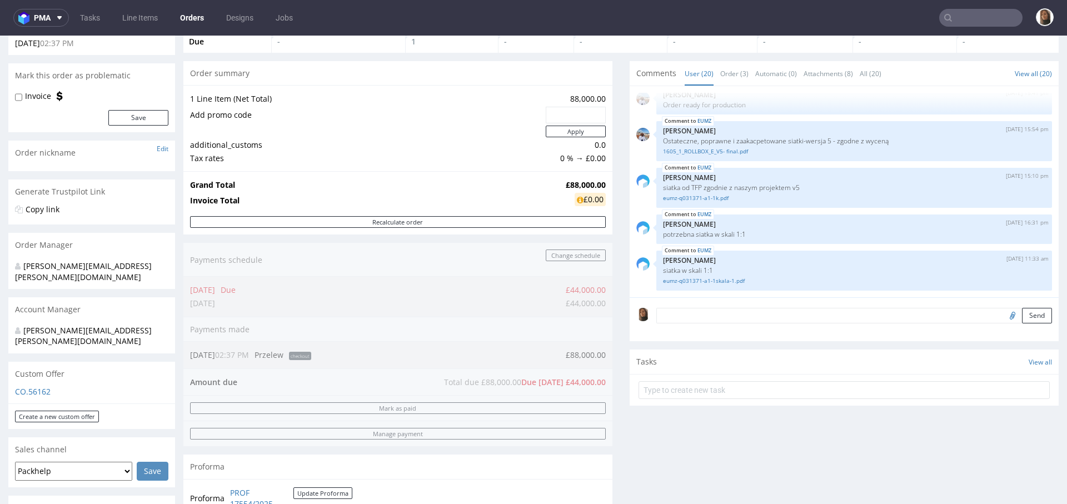
scroll to position [198, 0]
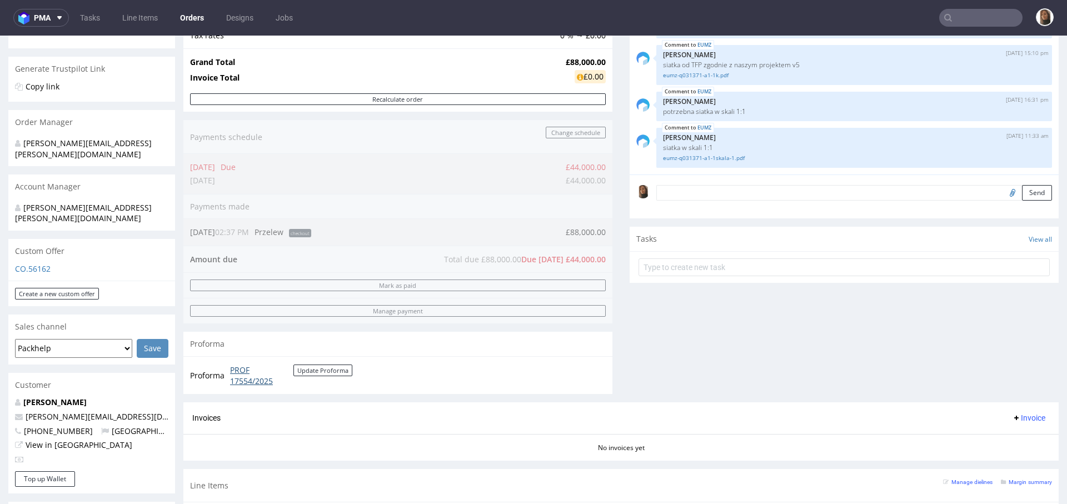
click at [255, 378] on link "PROF 17554/2025" at bounding box center [261, 375] width 63 height 22
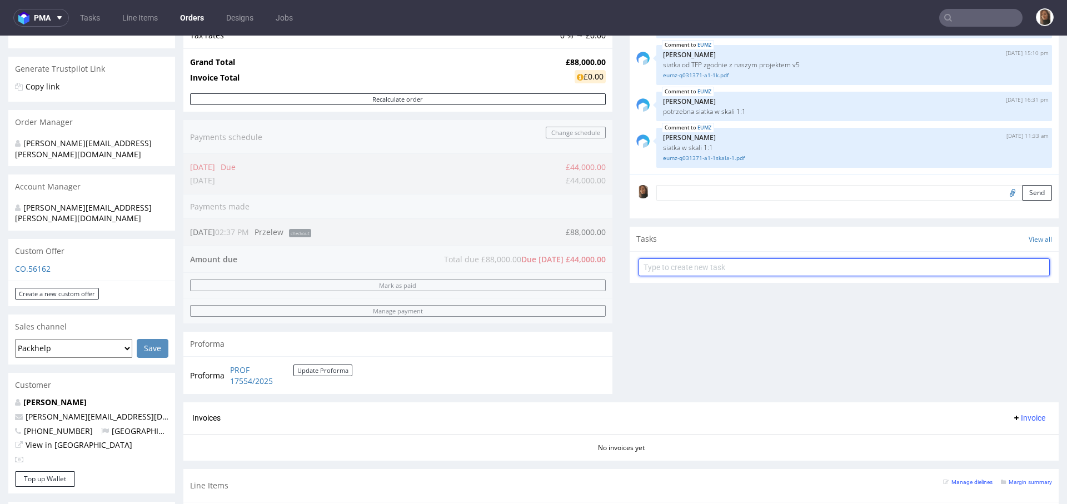
click at [711, 265] on input "text" at bounding box center [843, 267] width 411 height 18
type input "proforma 50%"
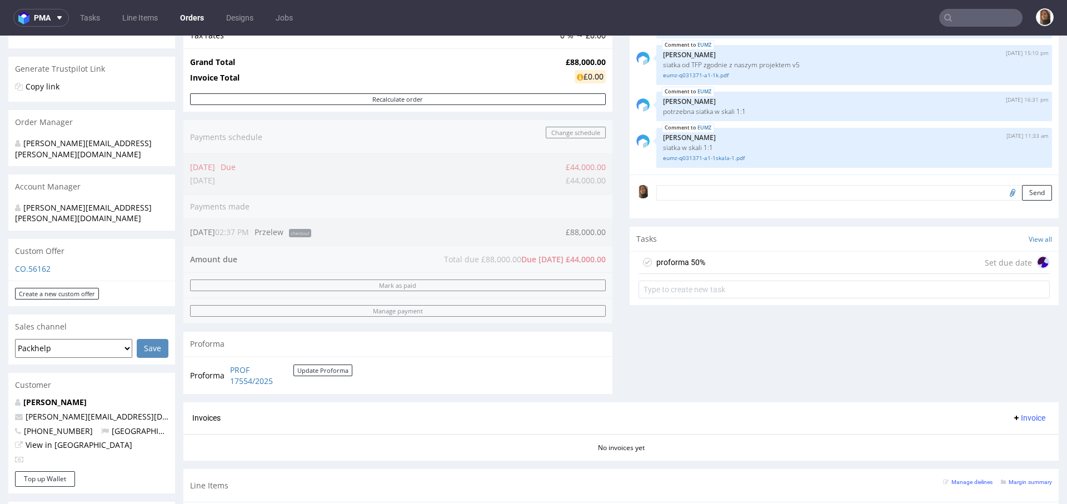
click at [758, 266] on div "proforma 50% Set due date" at bounding box center [843, 263] width 411 height 22
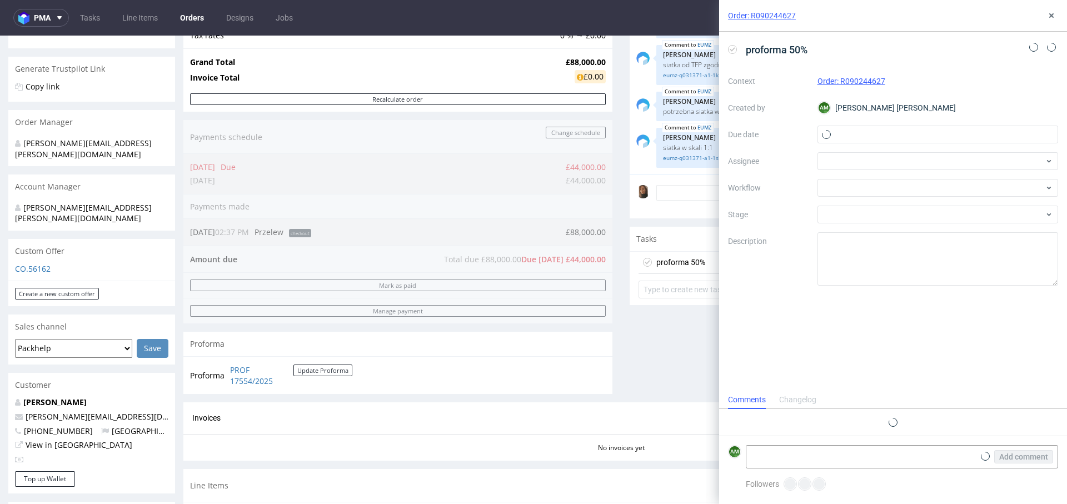
scroll to position [9, 0]
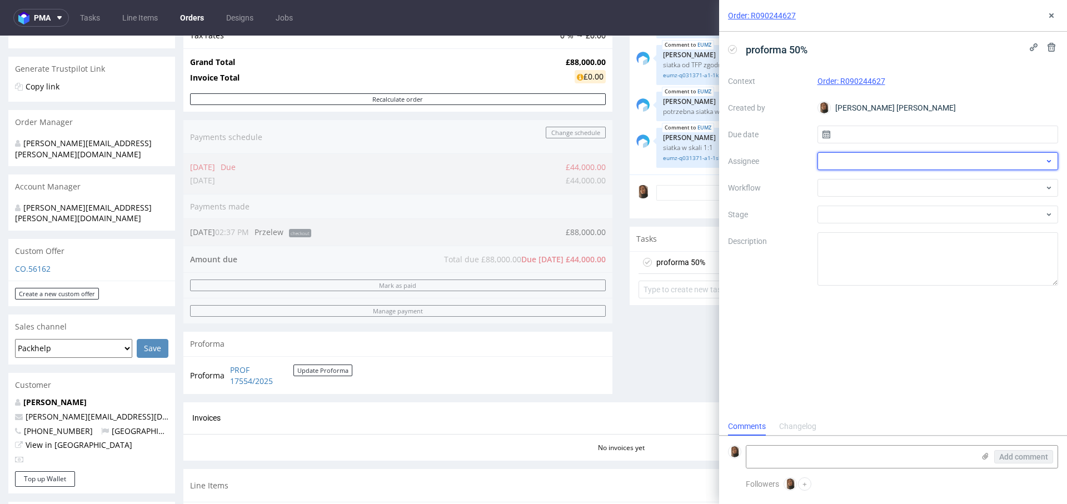
click at [830, 152] on div at bounding box center [937, 161] width 241 height 18
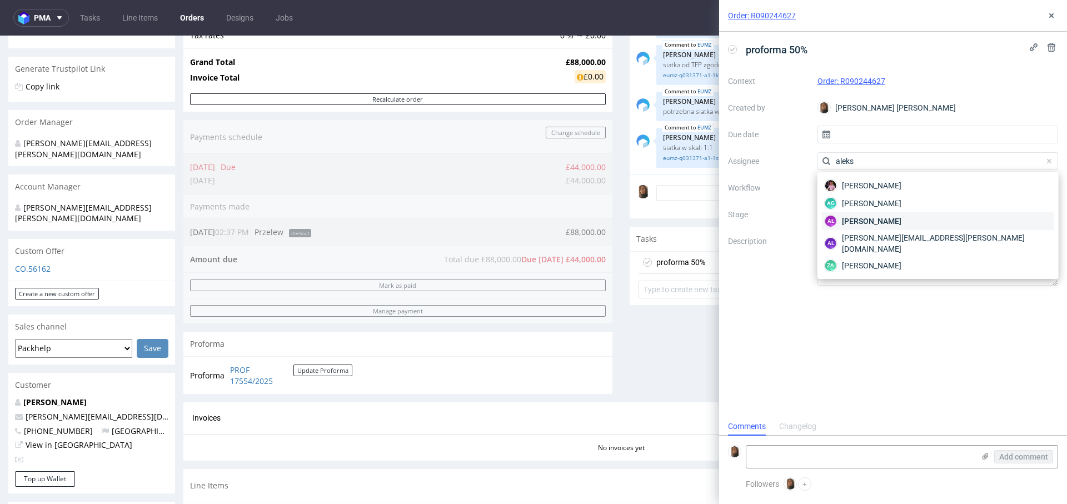
type input "aleks"
click at [852, 216] on span "Aleksandra Łętowska" at bounding box center [871, 221] width 59 height 11
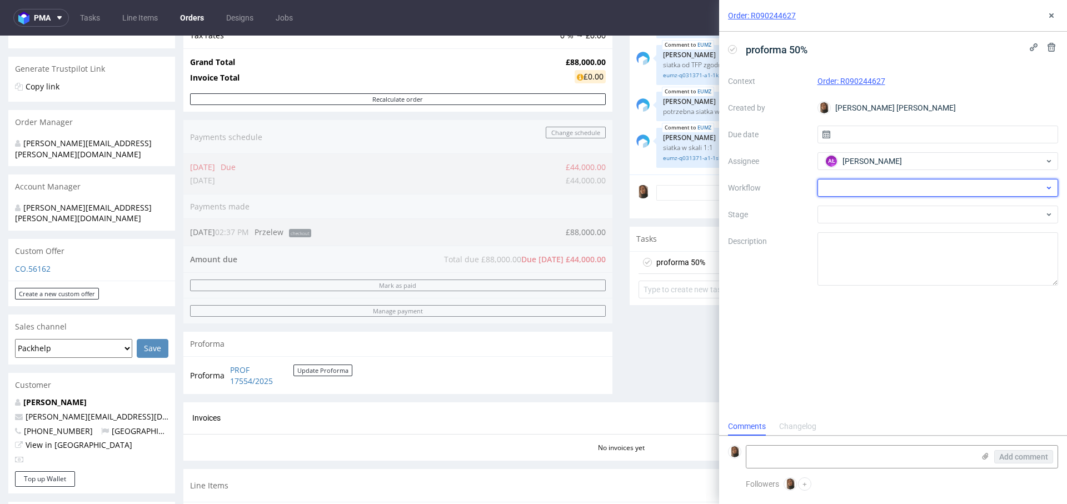
click at [841, 191] on div at bounding box center [937, 188] width 241 height 18
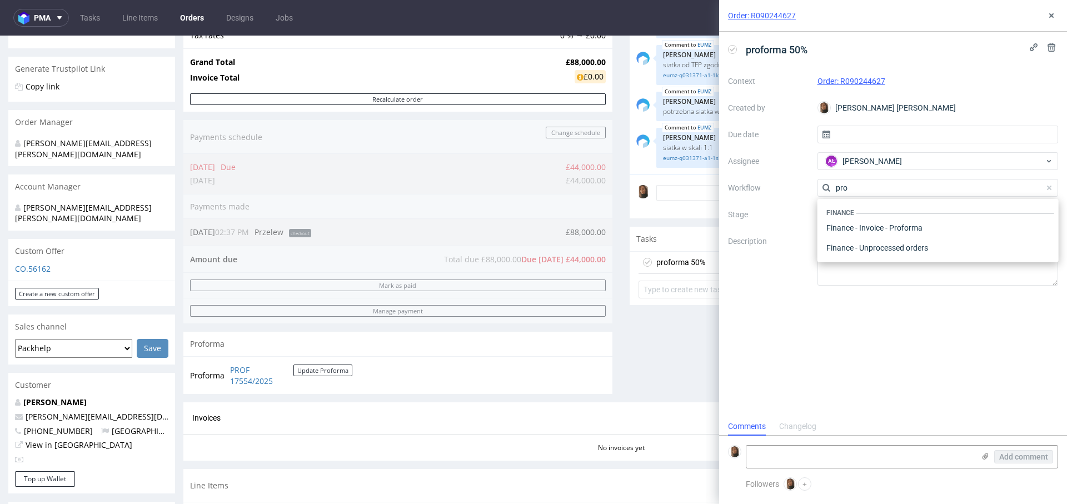
scroll to position [0, 0]
type input "profor"
click at [868, 229] on div "Finance - Invoice - Proforma" at bounding box center [938, 228] width 232 height 20
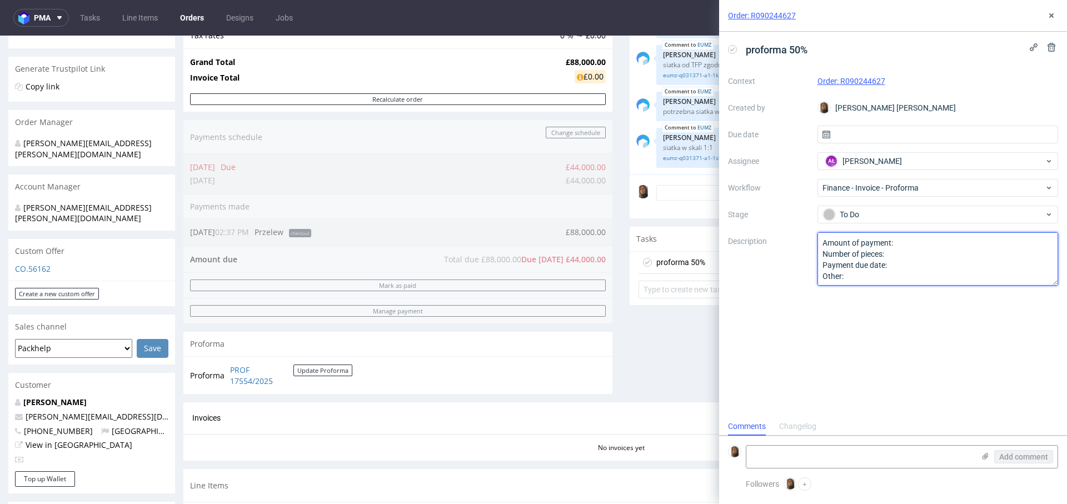
click at [911, 246] on textarea "Amount of payment: Number of pieces: Payment due date: Other:" at bounding box center [937, 258] width 241 height 53
click at [919, 251] on textarea "Amount of payment: Number of pieces: Payment due date: Other:" at bounding box center [937, 258] width 241 height 53
click at [892, 243] on textarea "Amount of payment: Number of pieces: Payment due date: Other:" at bounding box center [937, 258] width 241 height 53
type textarea "Amount of payment: 44 000 Number of pieces: Payment due date: Other:"
click at [1051, 12] on icon at bounding box center [1051, 15] width 9 height 9
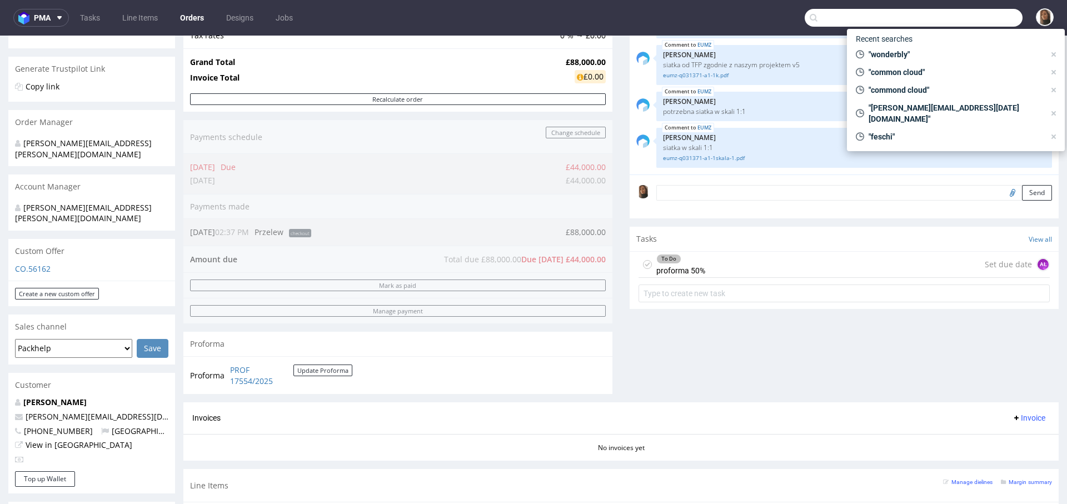
click at [979, 20] on input "text" at bounding box center [913, 18] width 218 height 18
paste input "kasper@dipli.com"
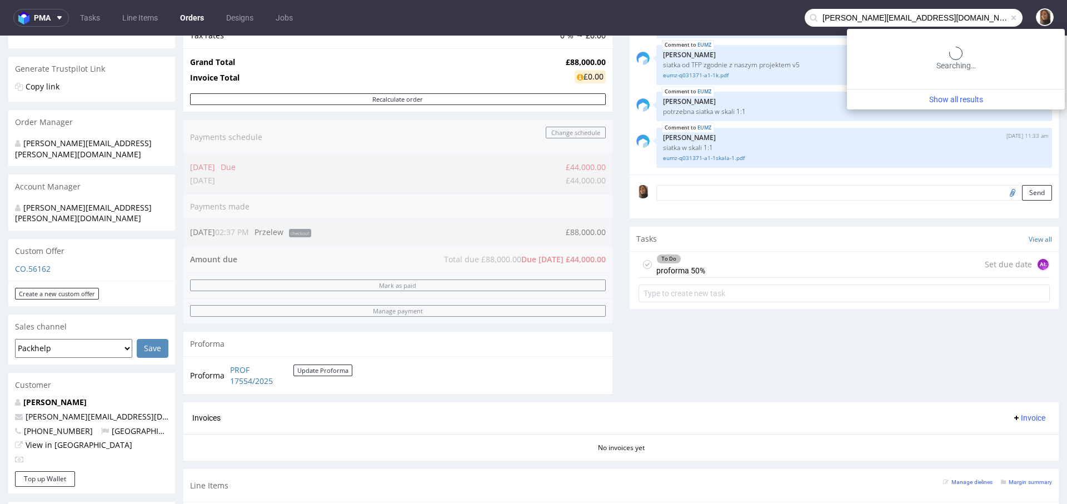
type input "kasper@dipli.com"
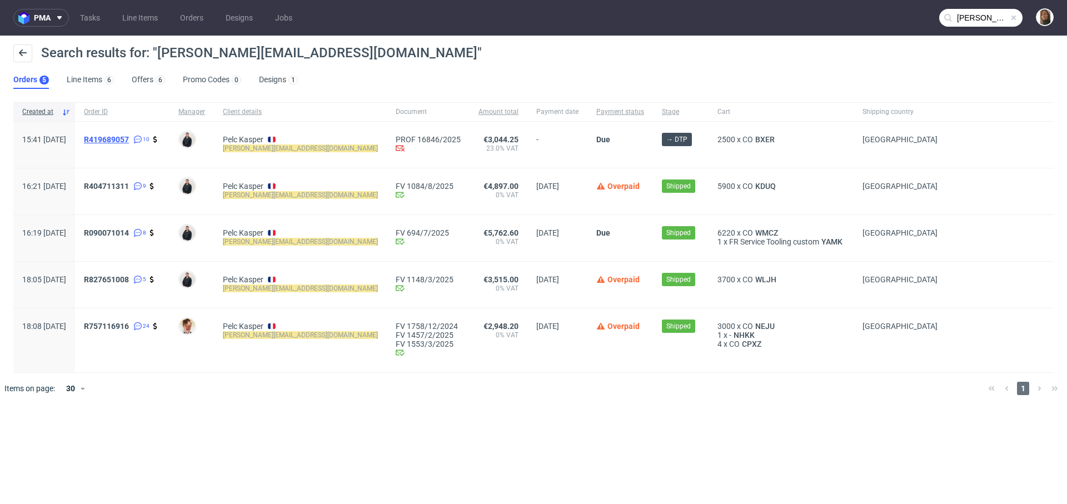
click at [128, 138] on span "R419689057" at bounding box center [106, 139] width 45 height 9
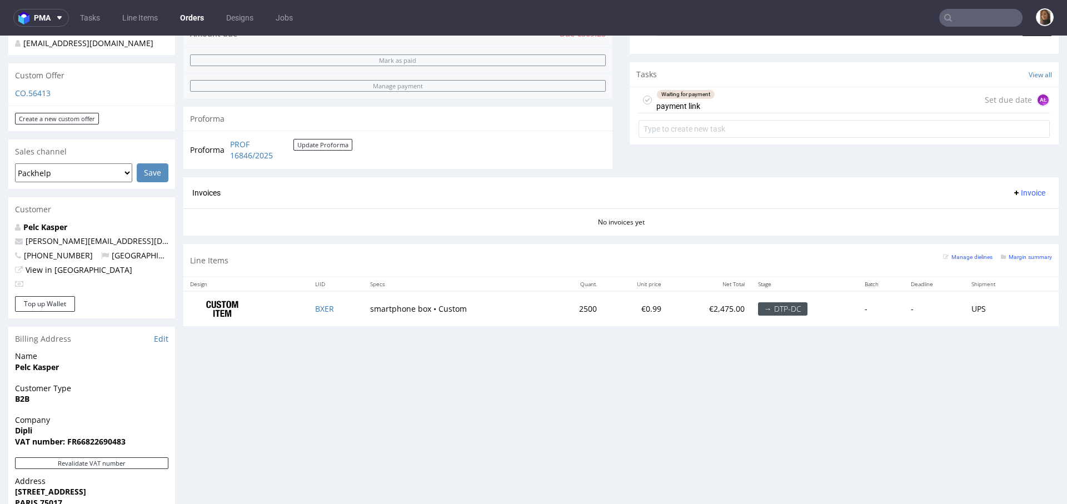
scroll to position [472, 0]
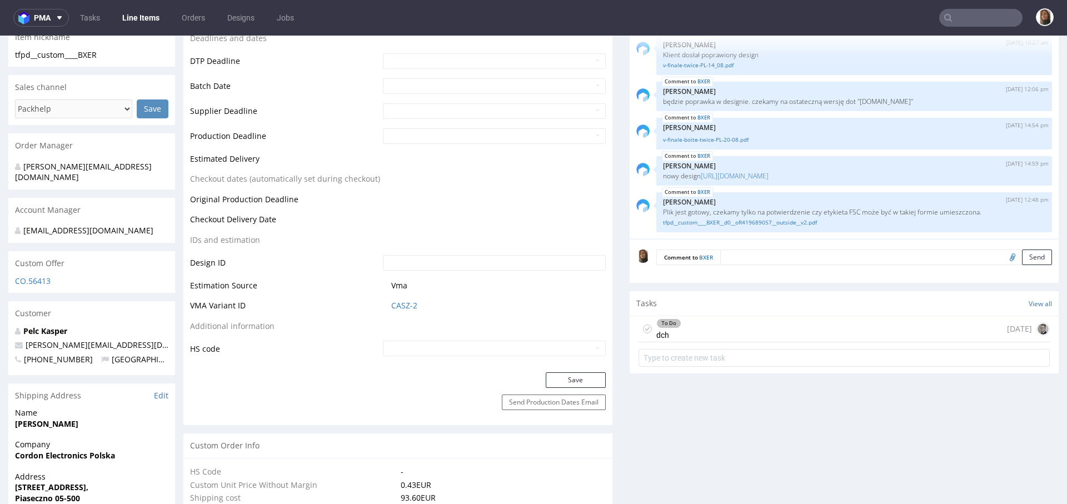
scroll to position [390, 0]
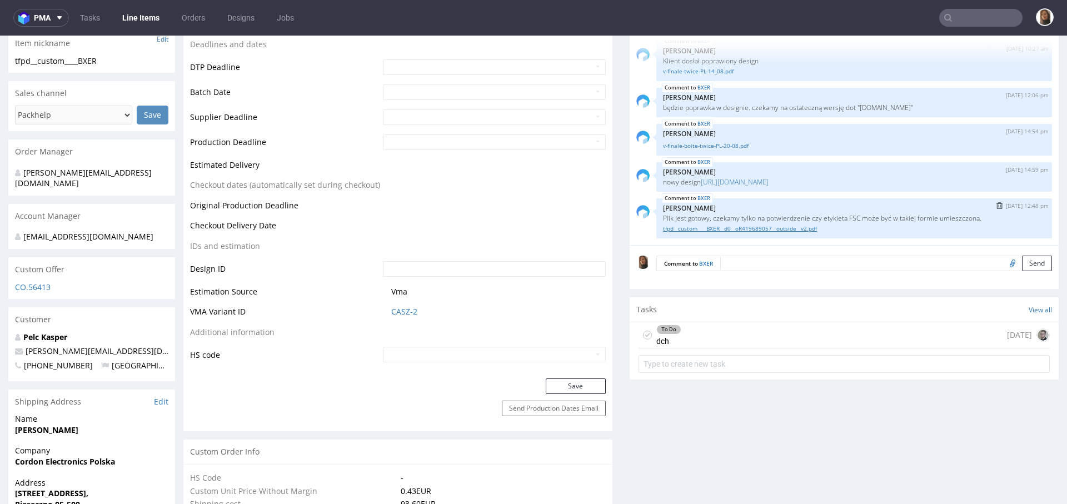
click at [735, 226] on link "tfpd__custom____BXER__d0__oR419689057__outside__v2.pdf" at bounding box center [854, 228] width 382 height 8
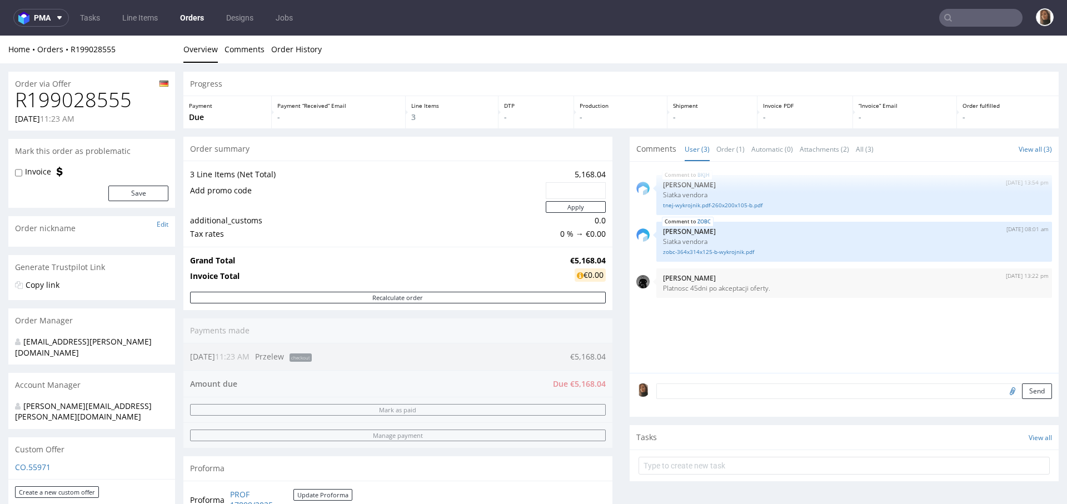
scroll to position [409, 0]
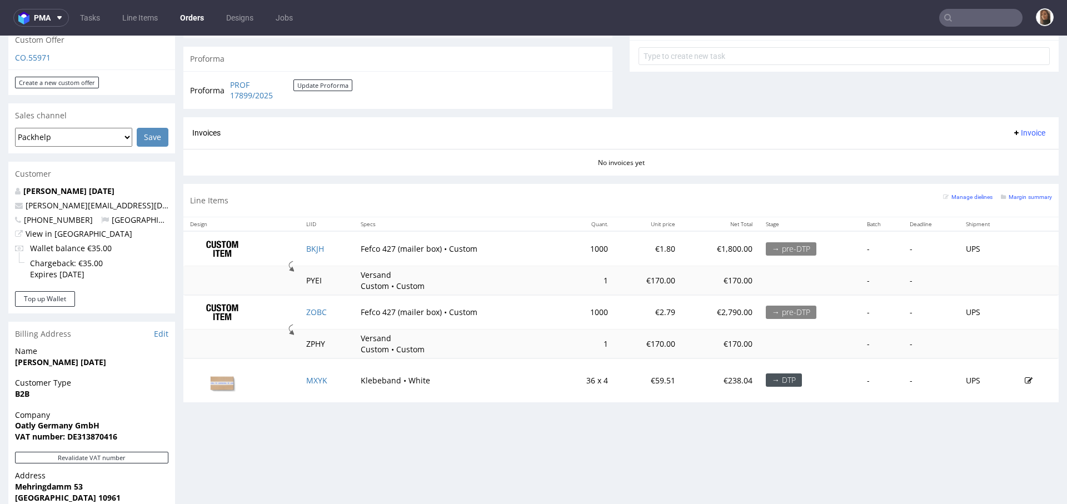
click at [974, 14] on input "text" at bounding box center [980, 18] width 83 height 18
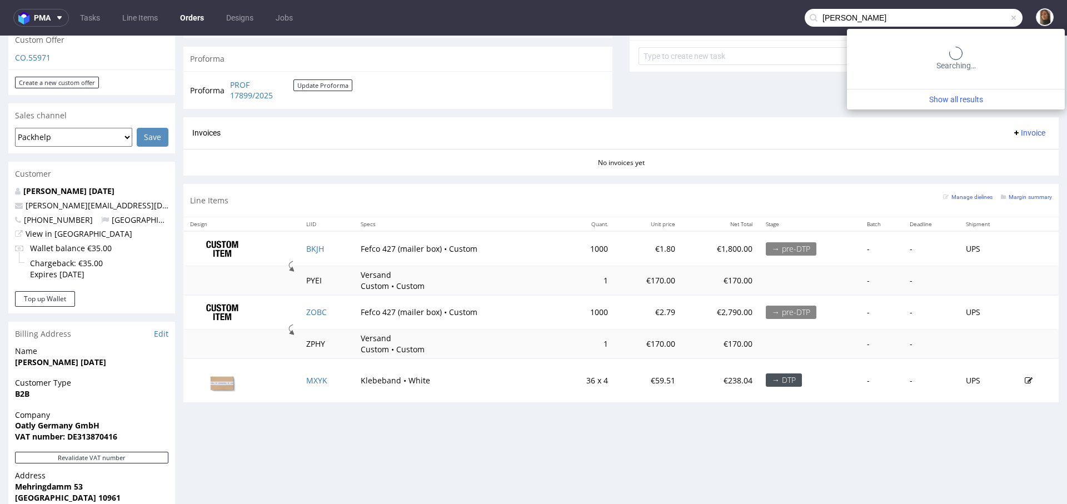
type input "[PERSON_NAME]"
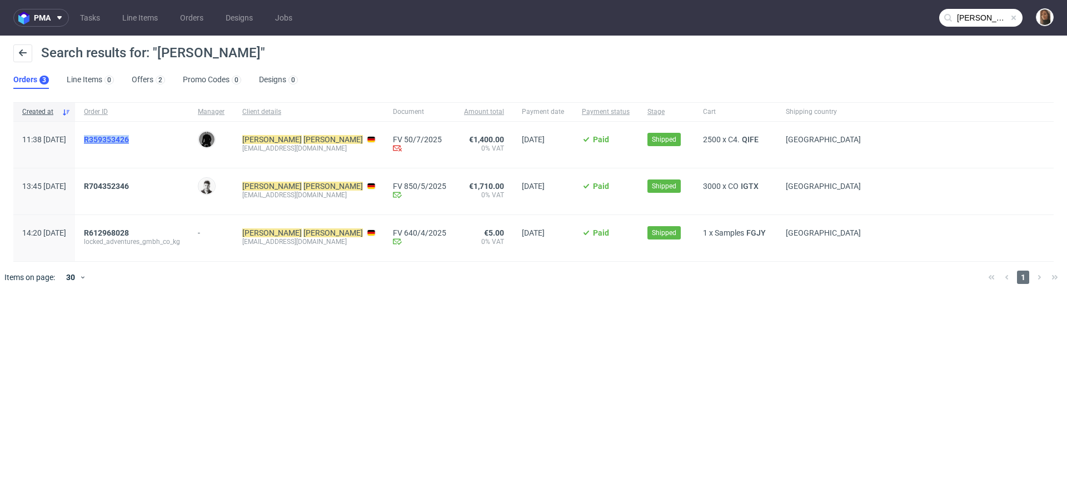
click at [129, 138] on span "R359353426" at bounding box center [106, 139] width 45 height 9
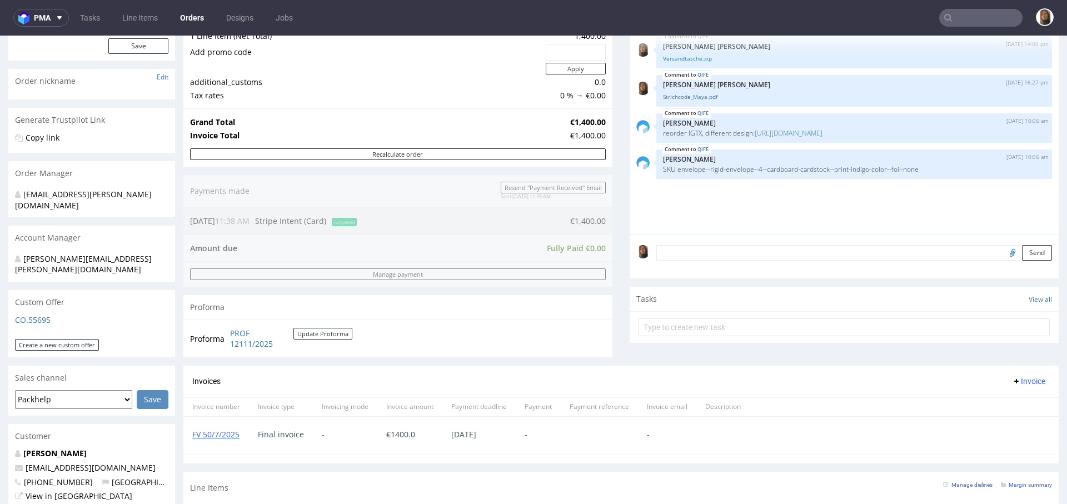
scroll to position [378, 0]
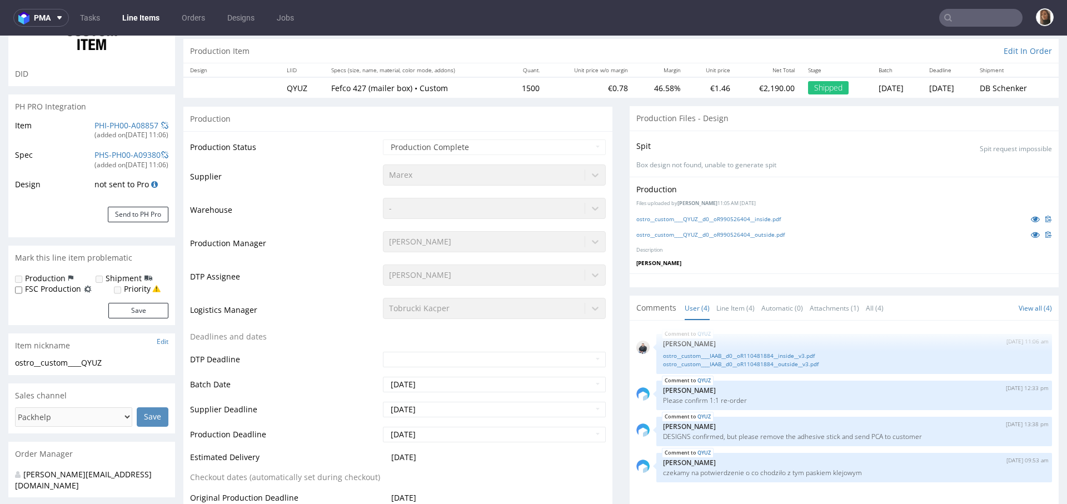
scroll to position [101, 0]
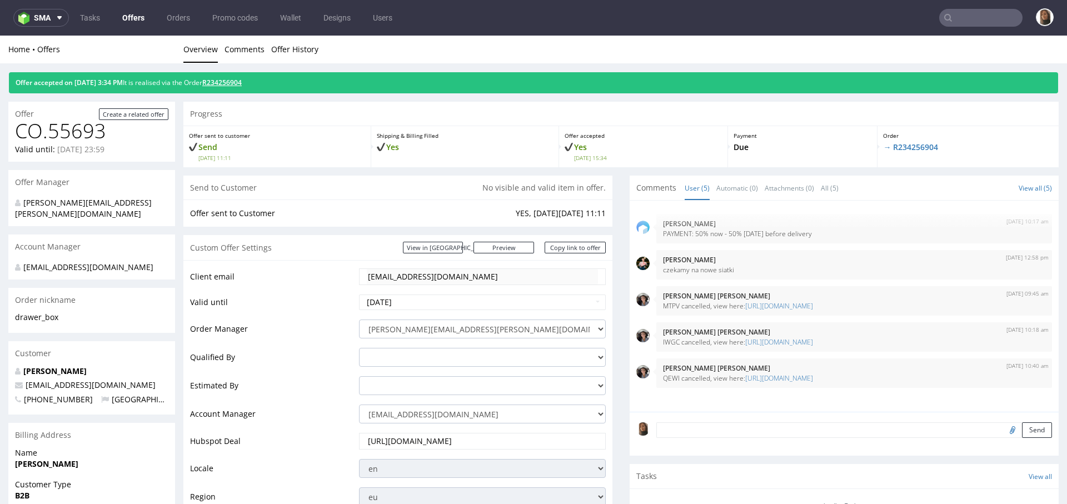
click at [242, 81] on link "R234256904" at bounding box center [221, 82] width 39 height 9
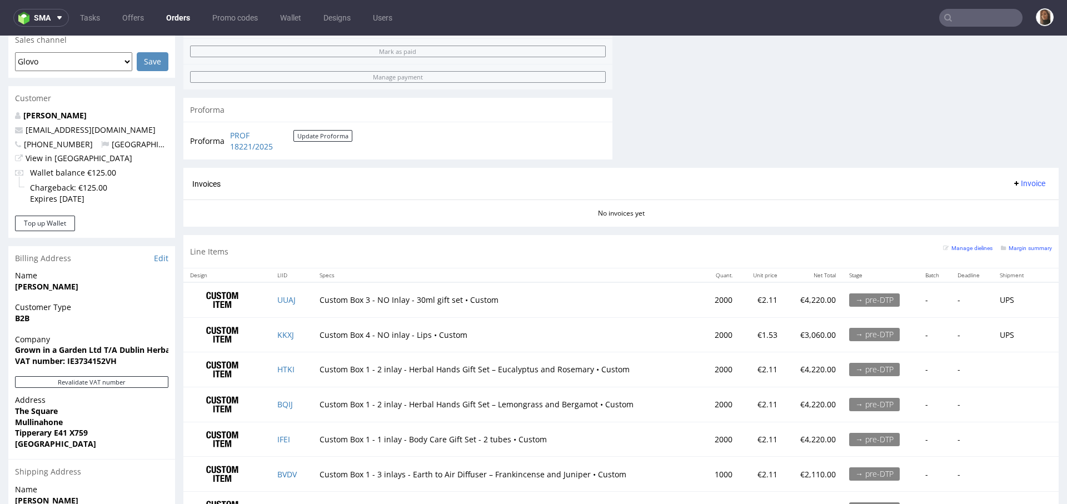
scroll to position [434, 0]
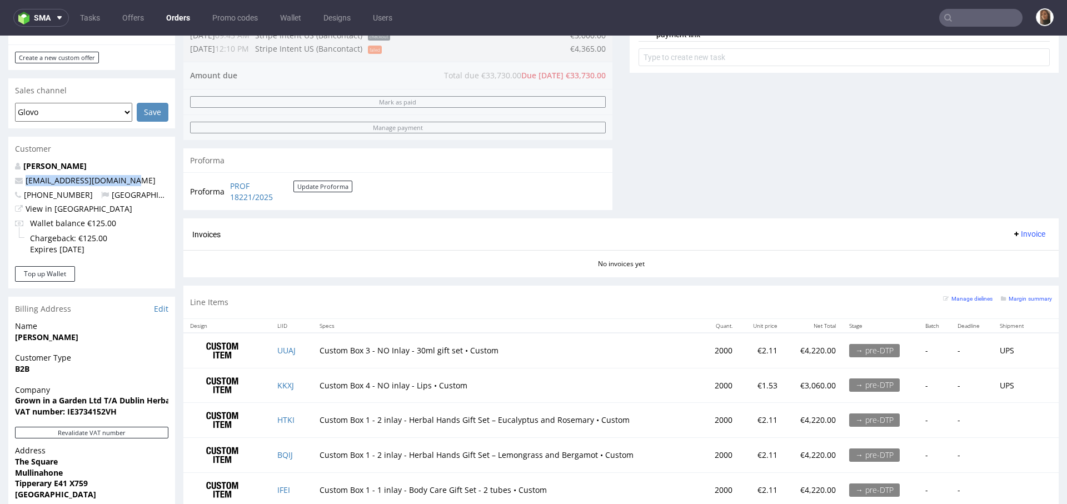
drag, startPoint x: 136, startPoint y: 179, endPoint x: 0, endPoint y: 179, distance: 136.1
click at [0, 179] on div "Order via Offer R234256904 18.07.2025 03:34 PM Mark this order as problematic I…" at bounding box center [533, 198] width 1067 height 1139
copy span "[EMAIL_ADDRESS][DOMAIN_NAME]"
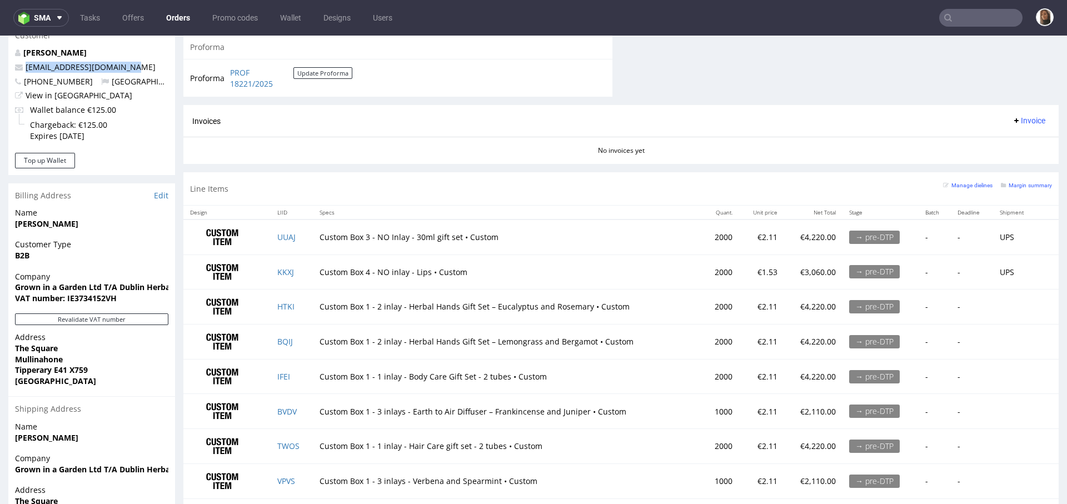
scroll to position [556, 0]
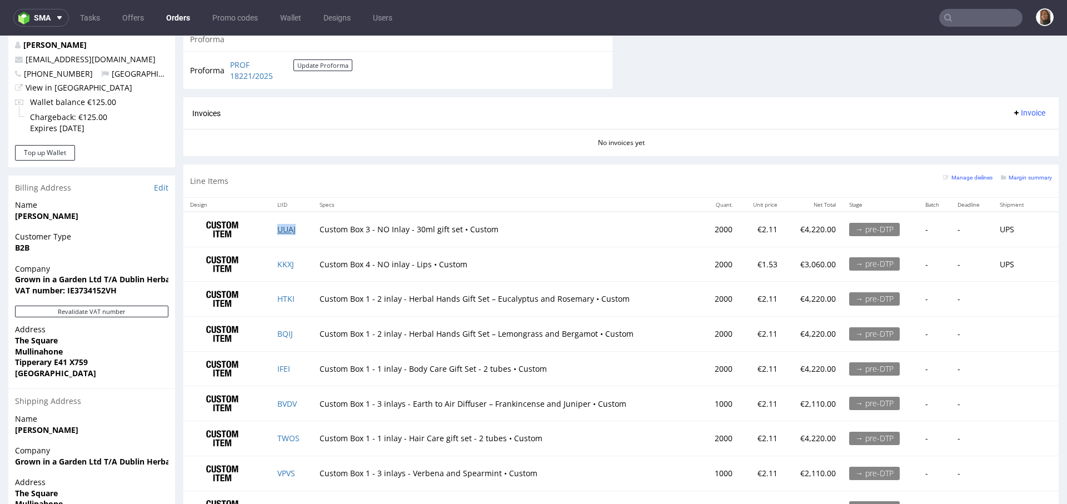
click at [288, 226] on link "UUAJ" at bounding box center [286, 229] width 18 height 11
click at [288, 261] on link "KKXJ" at bounding box center [285, 264] width 17 height 11
click at [287, 298] on link "HTKI" at bounding box center [285, 298] width 17 height 11
click at [287, 335] on link "BQIJ" at bounding box center [285, 333] width 16 height 11
click at [283, 366] on link "IFEI" at bounding box center [283, 368] width 13 height 11
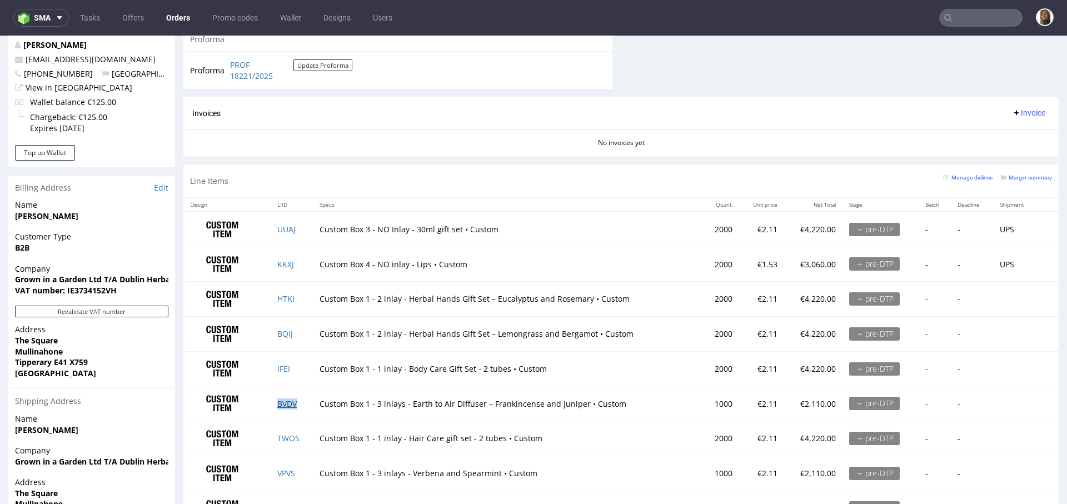
click at [284, 399] on link "BVDV" at bounding box center [286, 403] width 19 height 11
click at [286, 438] on link "TWOS" at bounding box center [288, 438] width 22 height 11
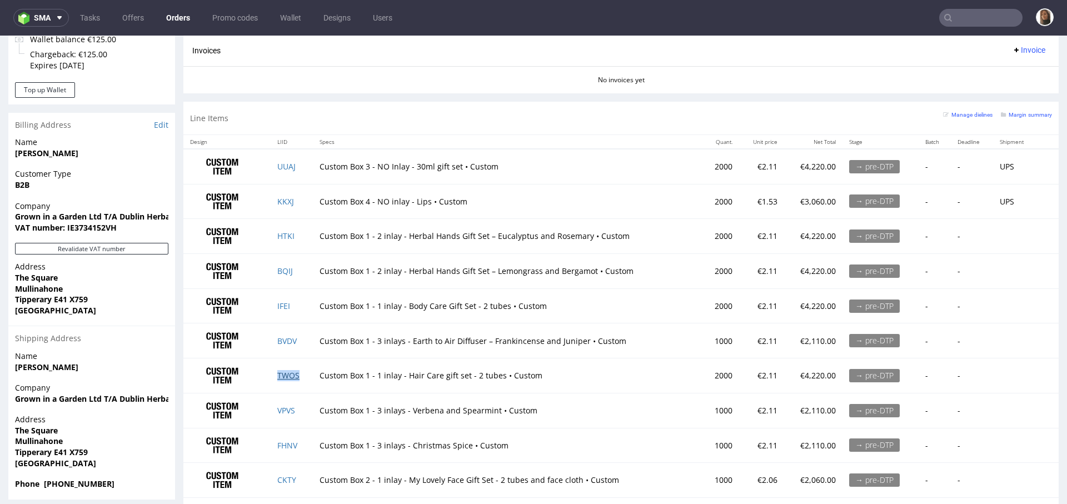
scroll to position [630, 0]
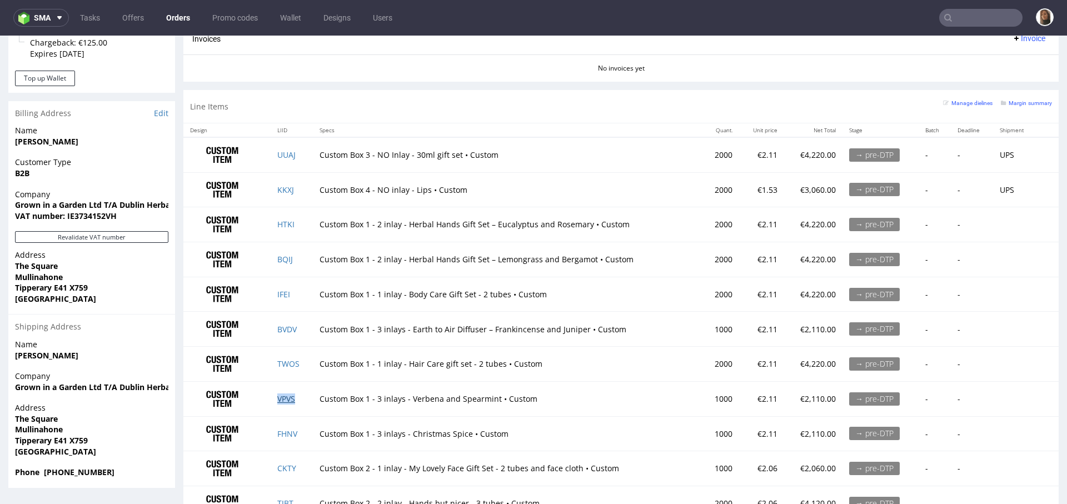
click at [287, 393] on link "VPVS" at bounding box center [286, 398] width 18 height 11
click at [287, 429] on link "FHNV" at bounding box center [287, 433] width 20 height 11
click at [287, 463] on link "CKTY" at bounding box center [286, 468] width 19 height 11
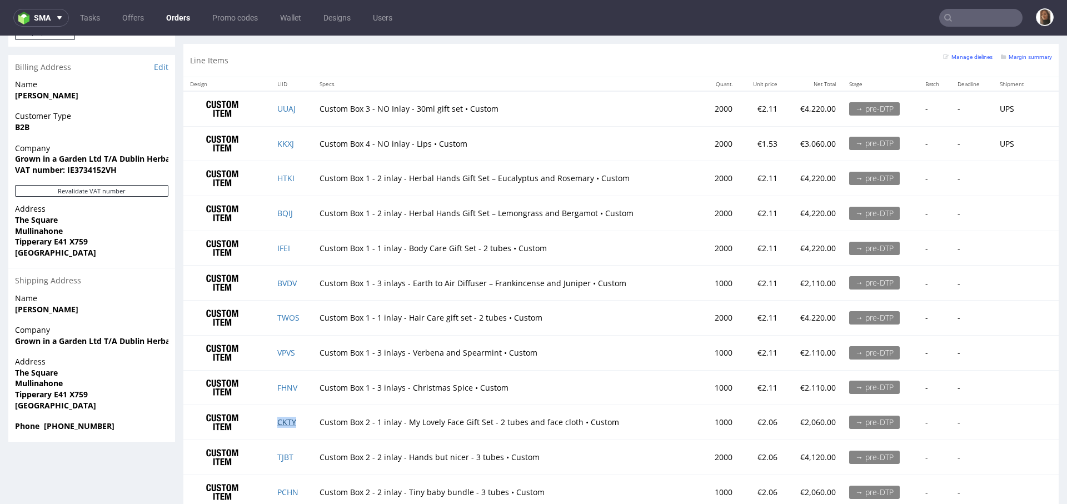
scroll to position [700, 0]
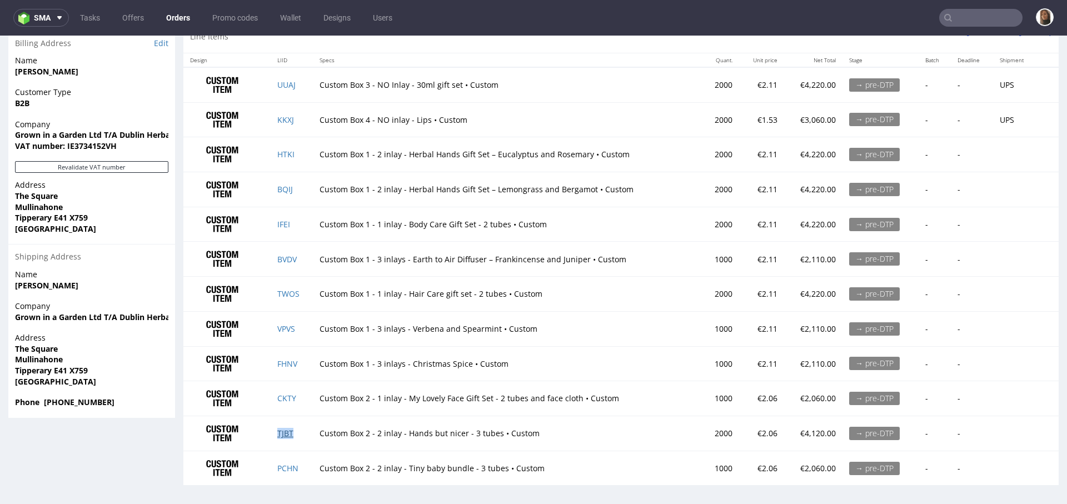
click at [286, 428] on link "TJBT" at bounding box center [285, 433] width 16 height 11
click at [287, 463] on link "PCHN" at bounding box center [287, 468] width 21 height 11
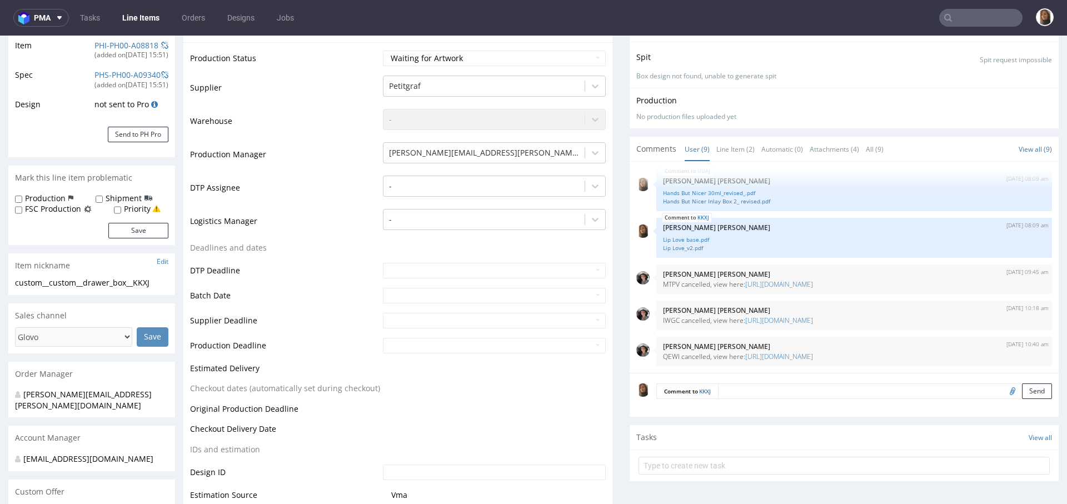
scroll to position [272, 0]
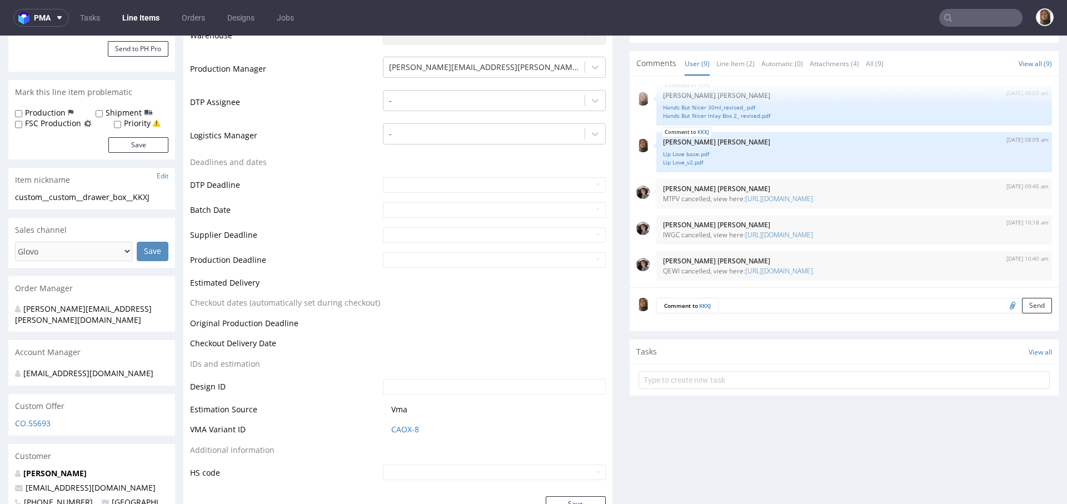
click at [1003, 304] on input "file" at bounding box center [1011, 305] width 16 height 14
type input "C:\fakepath\Lip Love base.pdf"
click at [1022, 301] on button "Send" at bounding box center [1037, 306] width 30 height 16
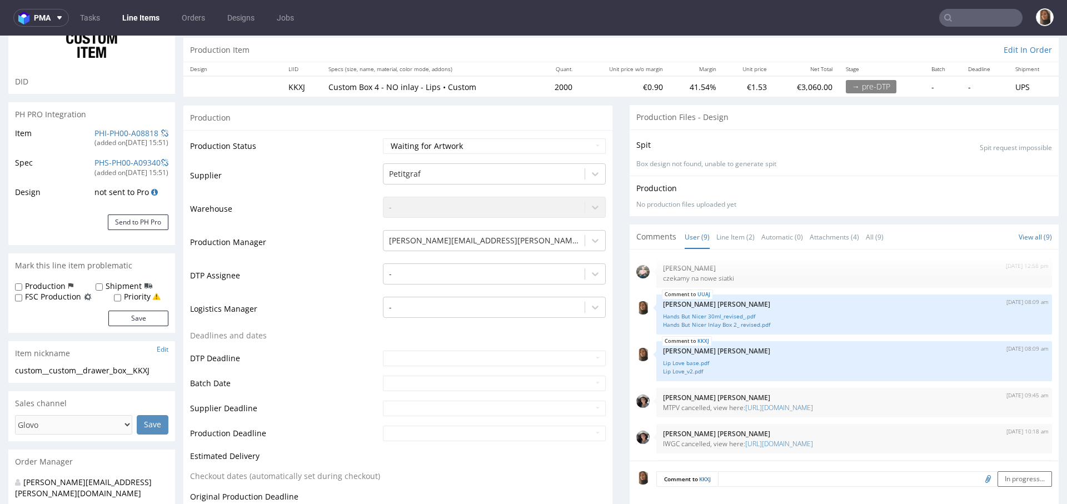
scroll to position [153, 0]
click at [719, 241] on link "Line Item (2)" at bounding box center [735, 237] width 38 height 24
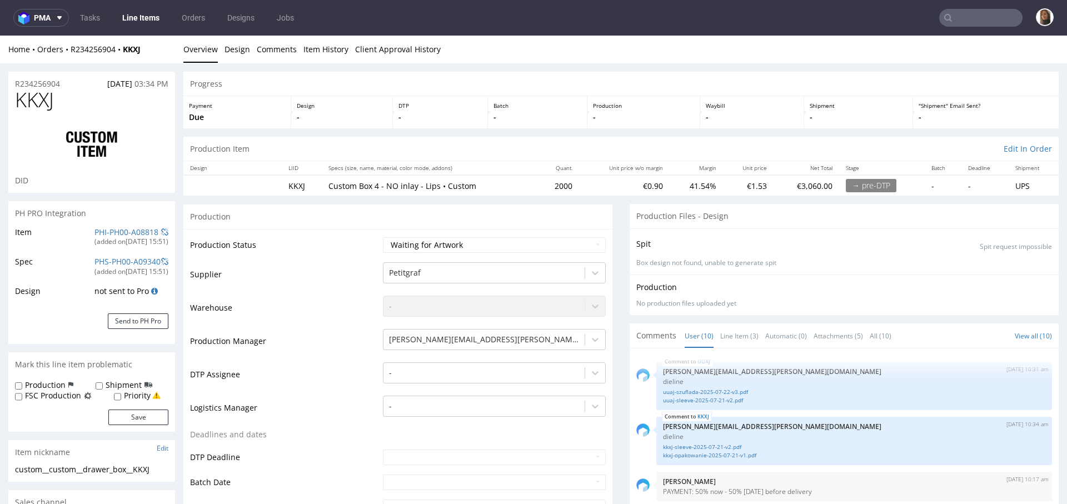
scroll to position [233, 0]
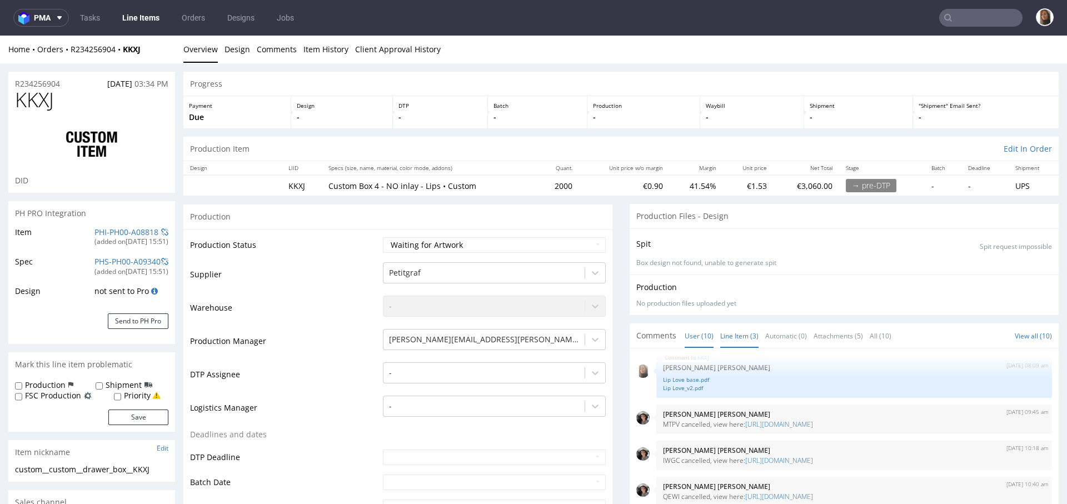
click at [725, 339] on link "Line Item (3)" at bounding box center [739, 336] width 38 height 24
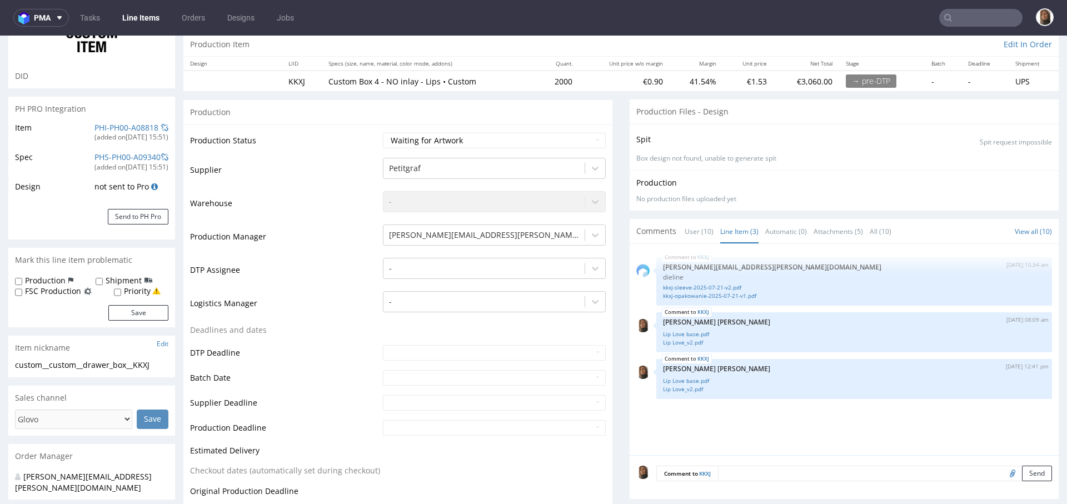
scroll to position [147, 0]
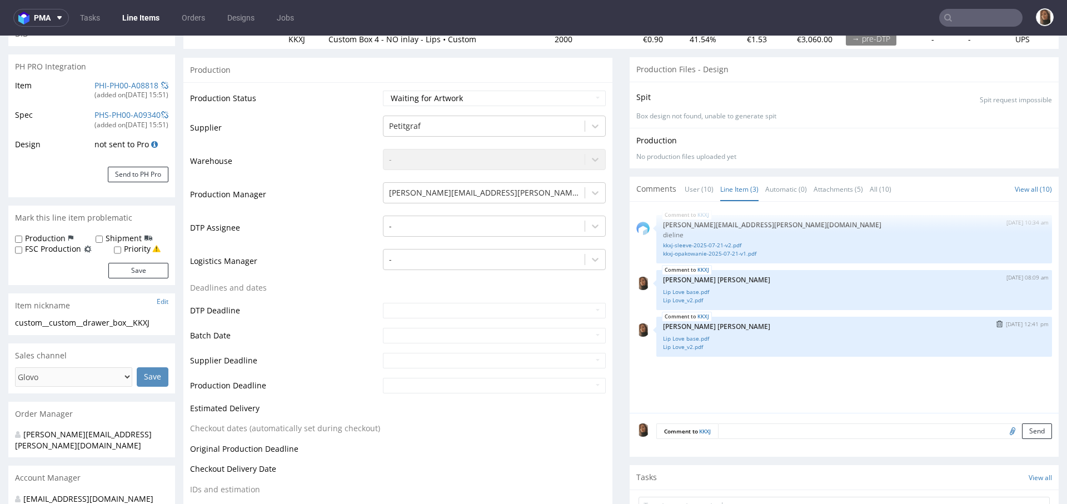
click at [996, 324] on img "submit" at bounding box center [999, 324] width 6 height 7
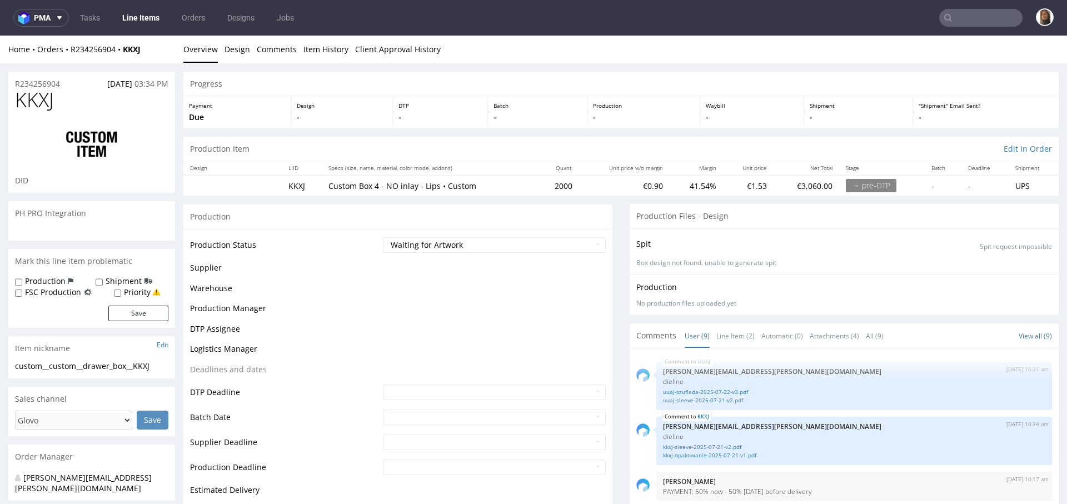
scroll to position [186, 0]
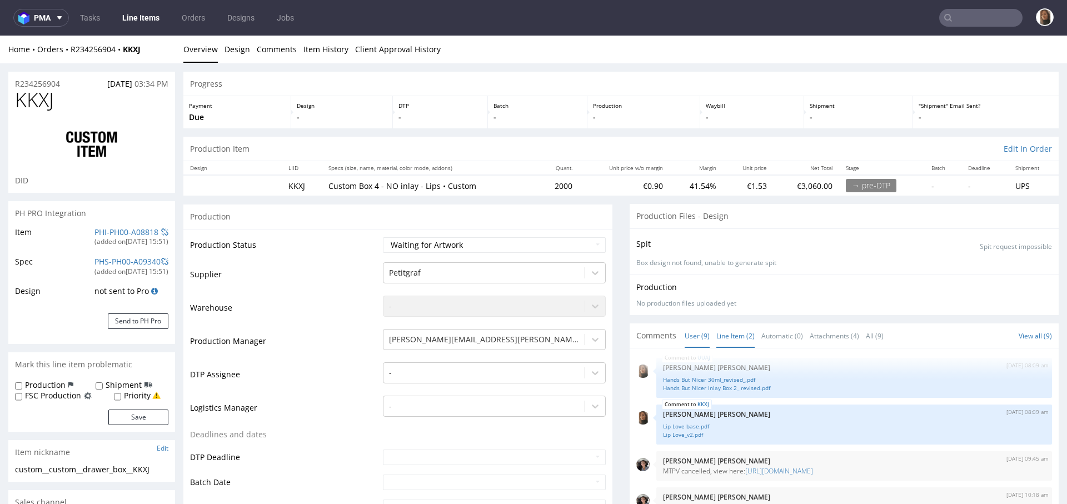
click at [737, 337] on link "Line Item (2)" at bounding box center [735, 336] width 38 height 24
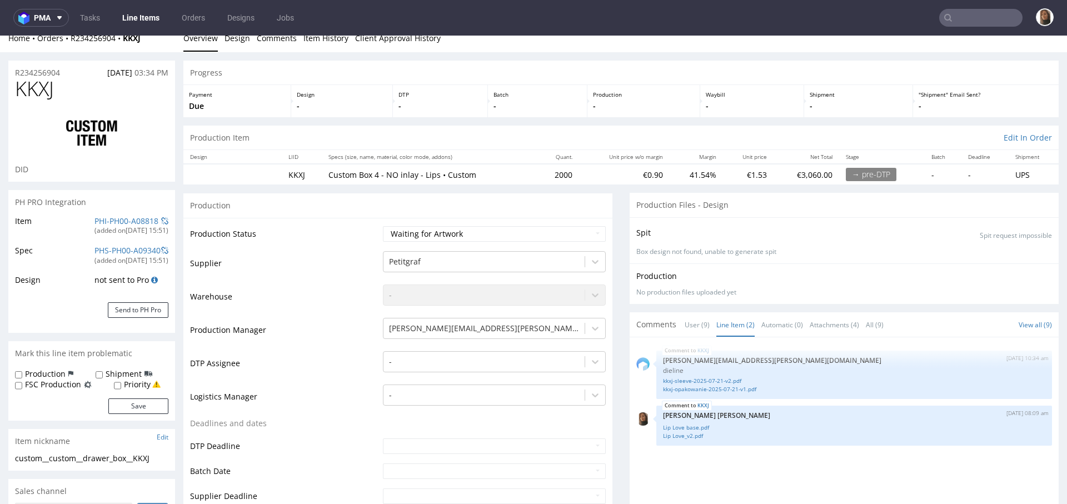
scroll to position [12, 0]
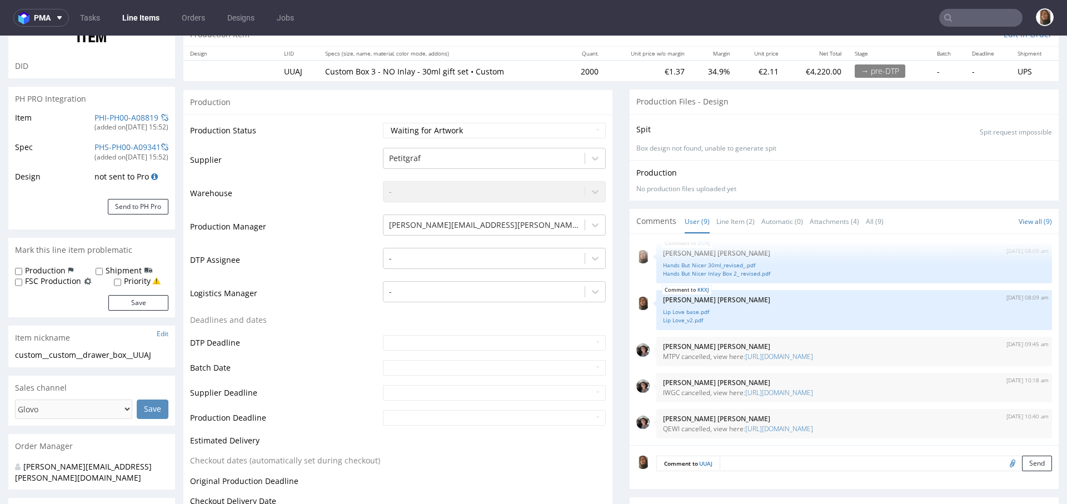
scroll to position [263, 0]
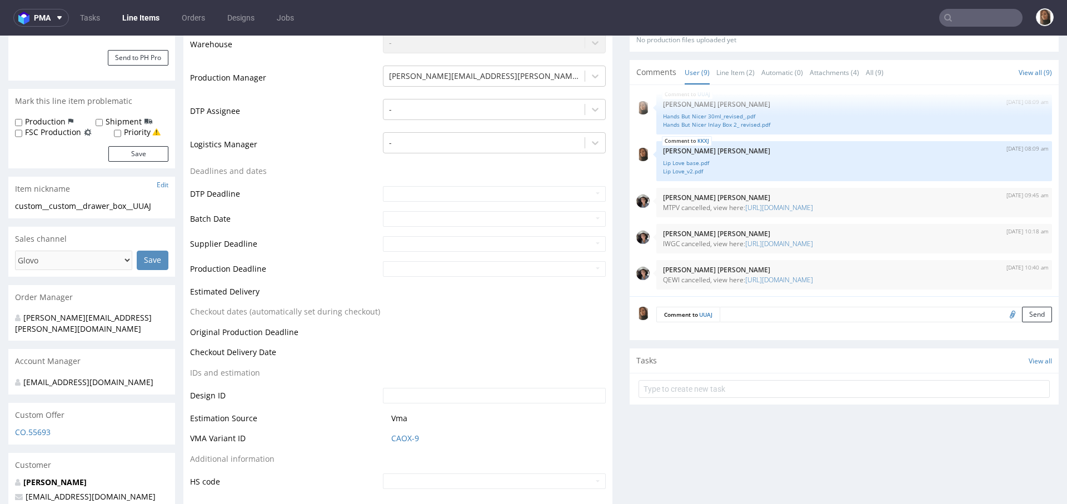
click at [1003, 314] on input "file" at bounding box center [1011, 314] width 16 height 14
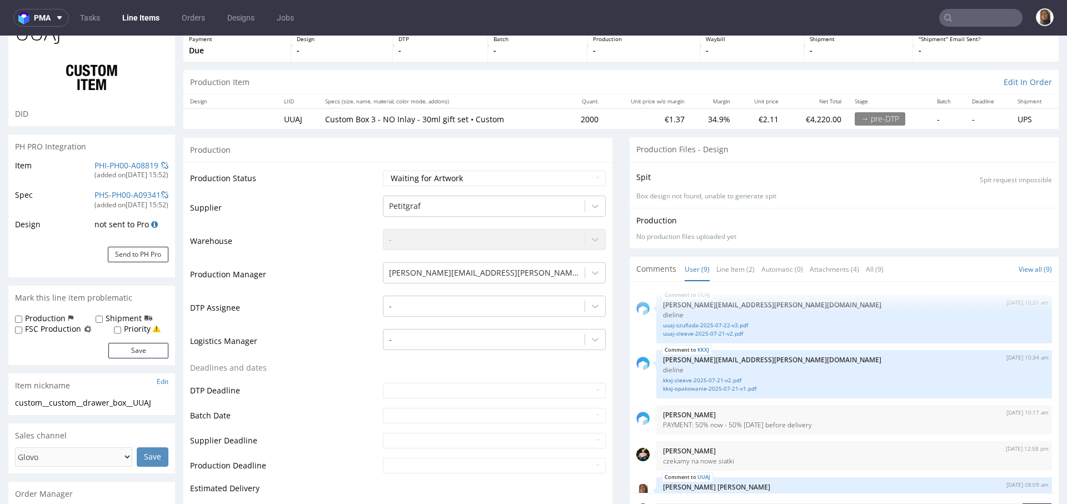
scroll to position [0, 0]
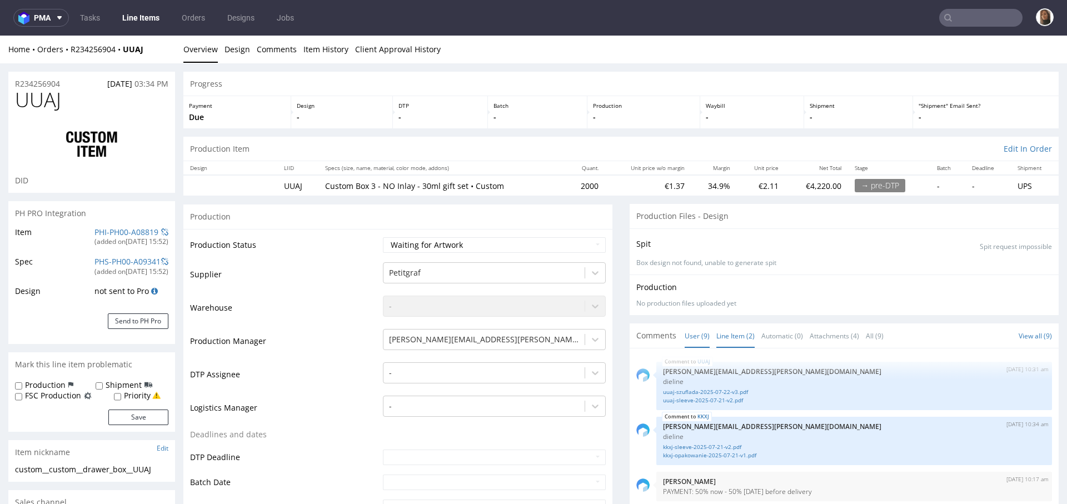
click at [728, 342] on link "Line Item (2)" at bounding box center [735, 336] width 38 height 24
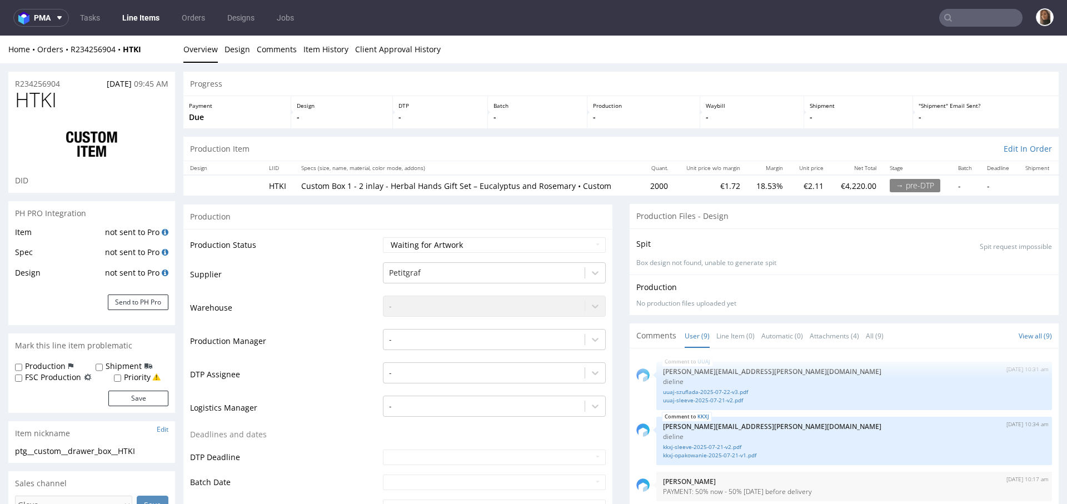
scroll to position [186, 0]
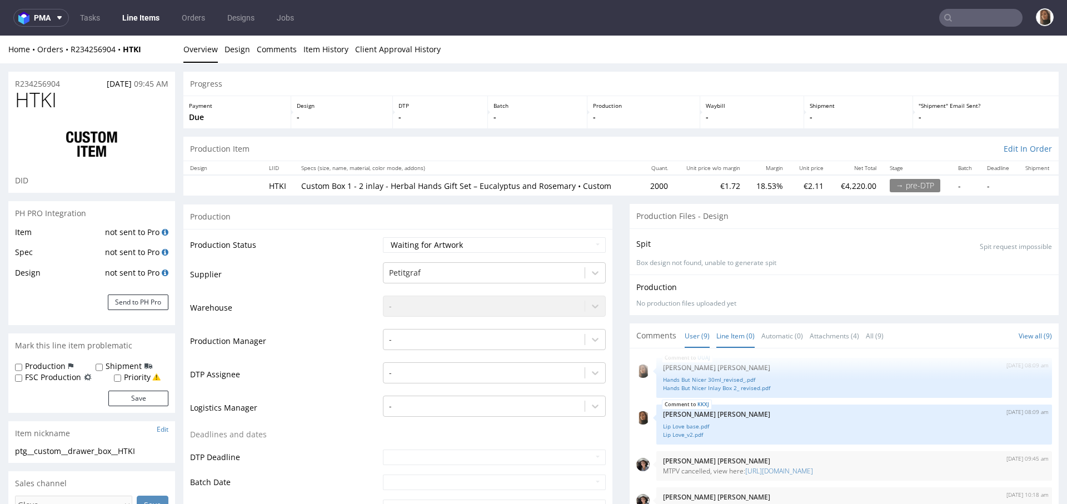
click at [727, 332] on link "Line Item (0)" at bounding box center [735, 336] width 38 height 24
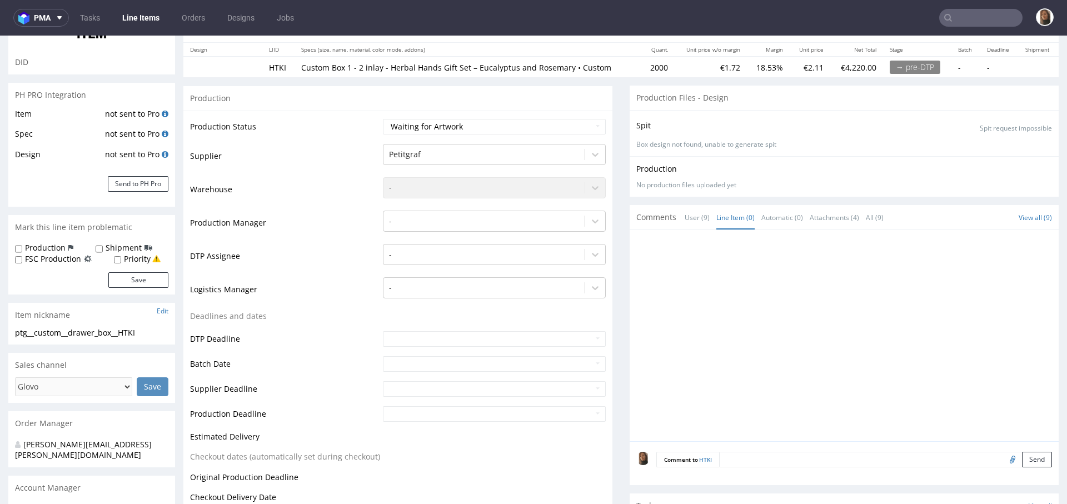
scroll to position [118, 0]
click at [1003, 461] on input "file" at bounding box center [1011, 459] width 16 height 14
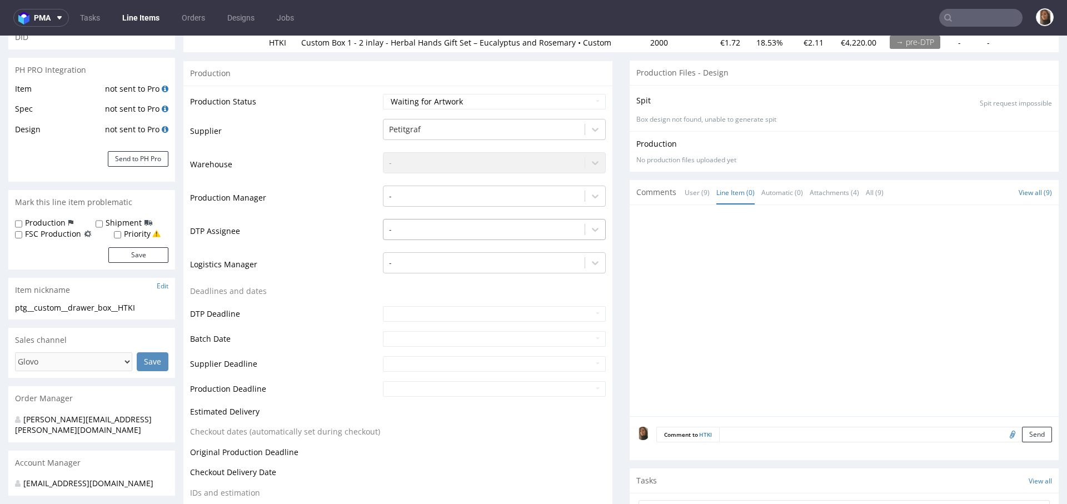
scroll to position [146, 0]
click at [1003, 430] on input "file" at bounding box center [1011, 431] width 16 height 14
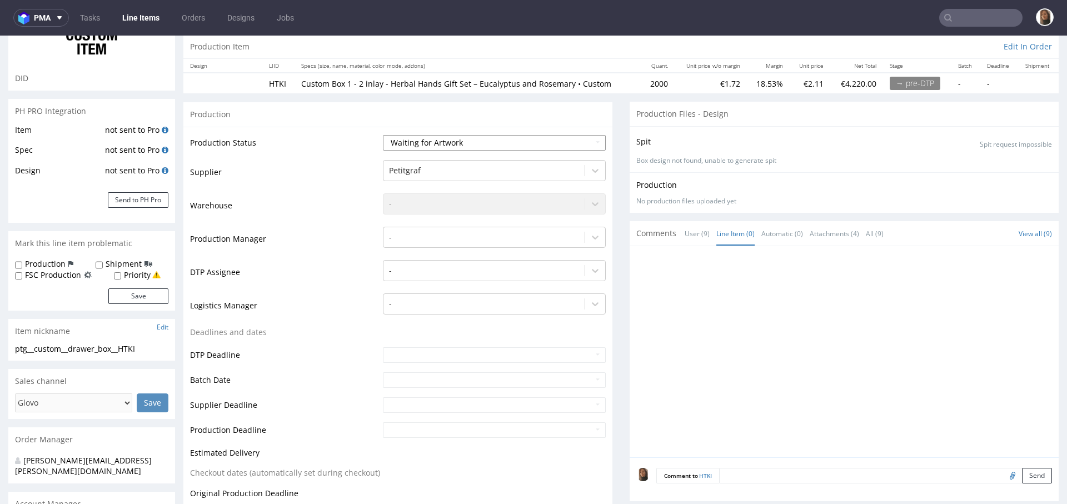
scroll to position [103, 0]
click at [1003, 471] on input "file" at bounding box center [1011, 474] width 16 height 14
type input "C:\fakepath\Herbal Hands E + R Base Box 1-iwgc-packaging-2025-07-21-v1.pdf"
click at [1022, 469] on button "Send" at bounding box center [1037, 475] width 30 height 16
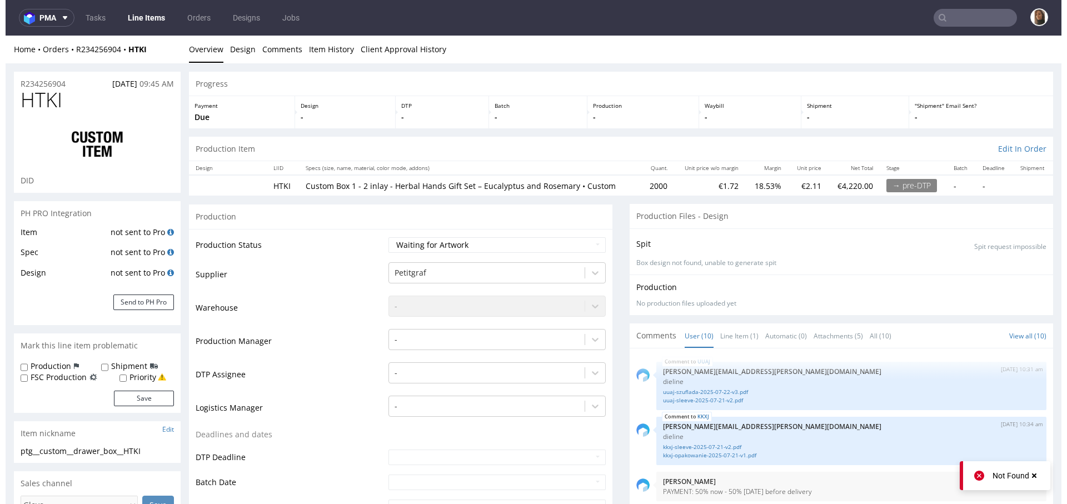
scroll to position [241, 0]
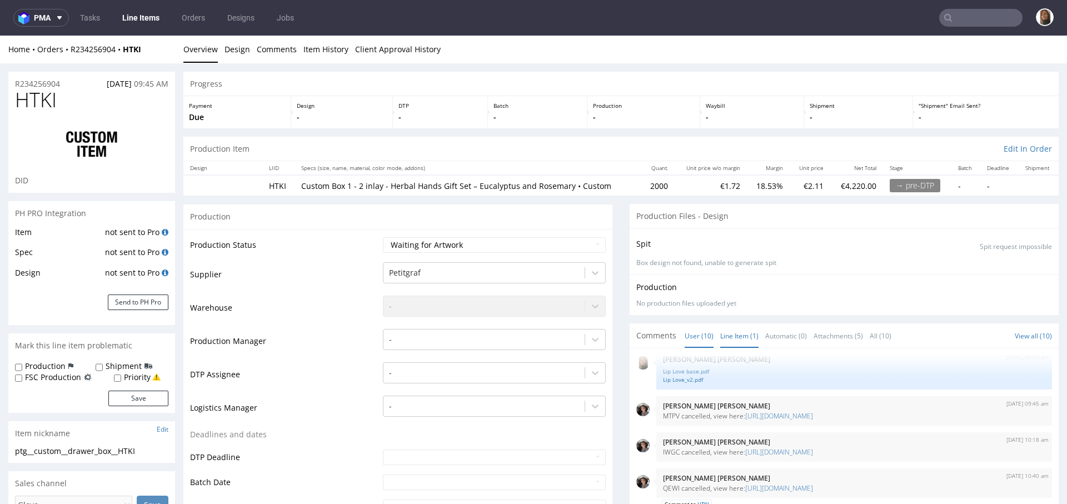
click at [732, 333] on link "Line Item (1)" at bounding box center [739, 336] width 38 height 24
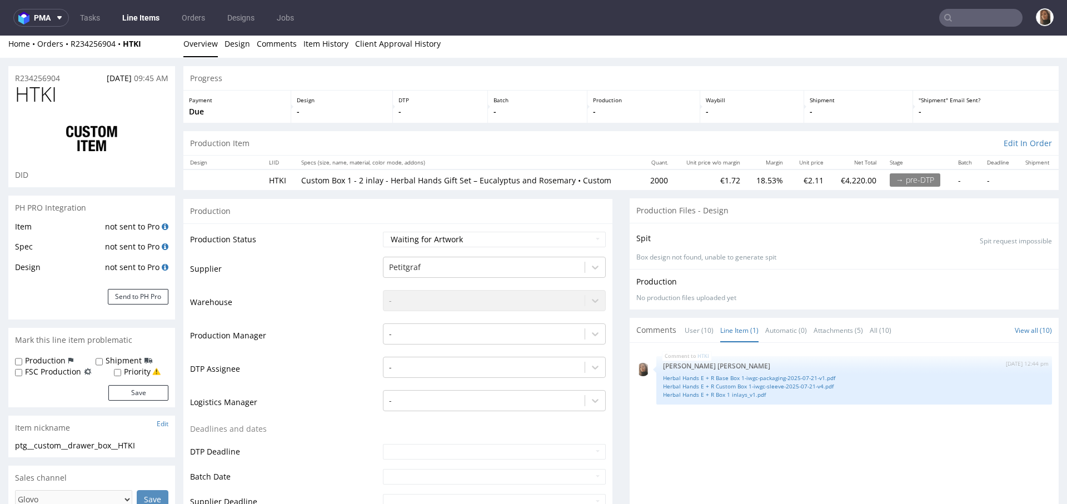
scroll to position [0, 0]
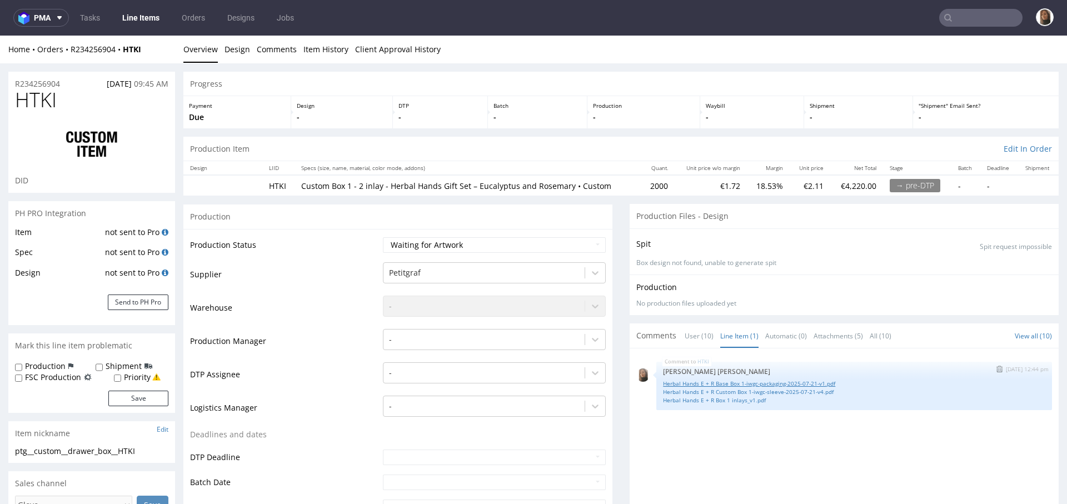
click at [756, 381] on link "Herbal Hands E + R Base Box 1-iwgc-packaging-2025-07-21-v1.pdf" at bounding box center [854, 383] width 382 height 8
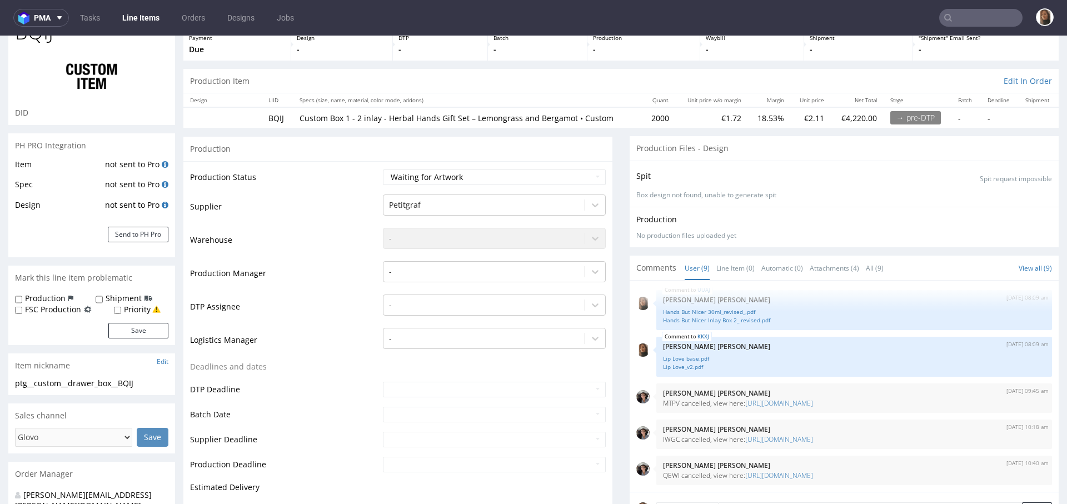
scroll to position [89, 0]
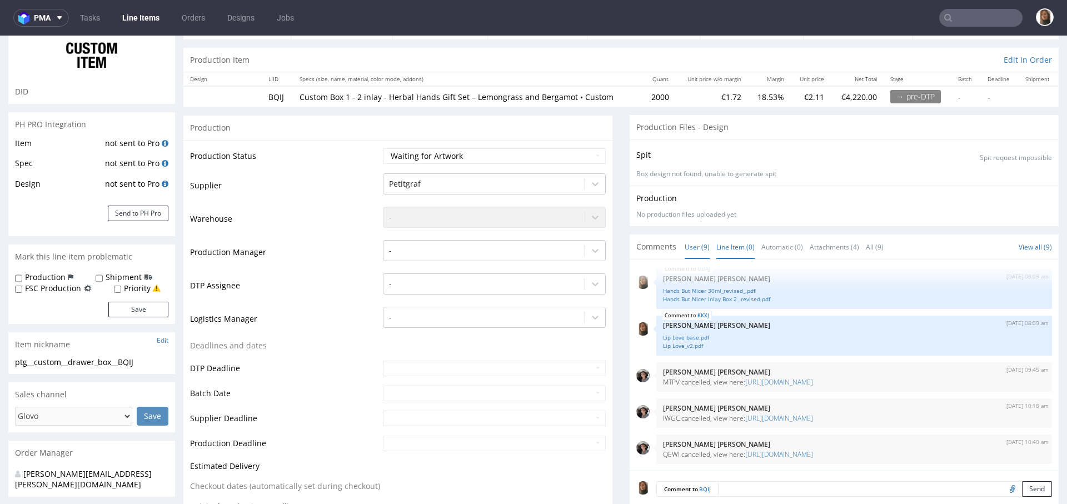
click at [728, 248] on link "Line Item (0)" at bounding box center [735, 247] width 38 height 24
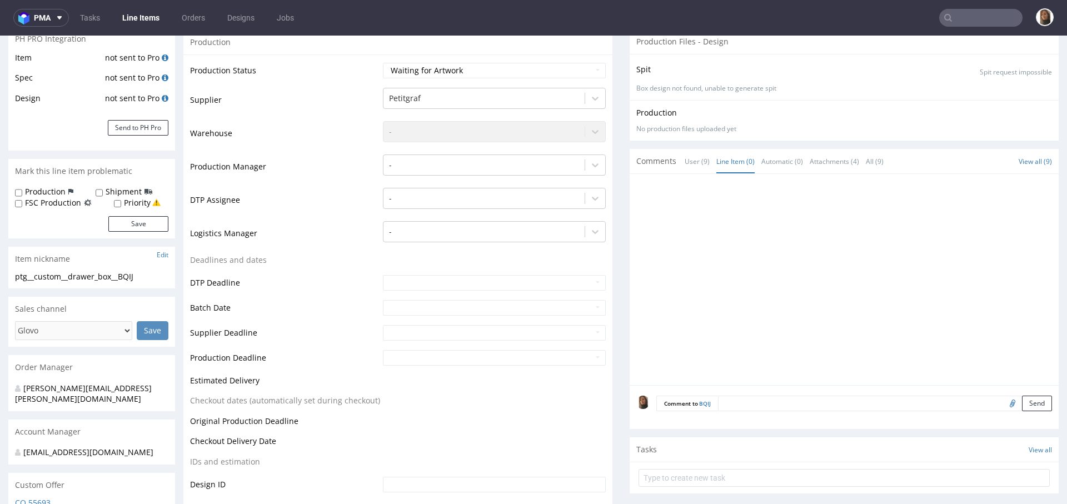
scroll to position [193, 0]
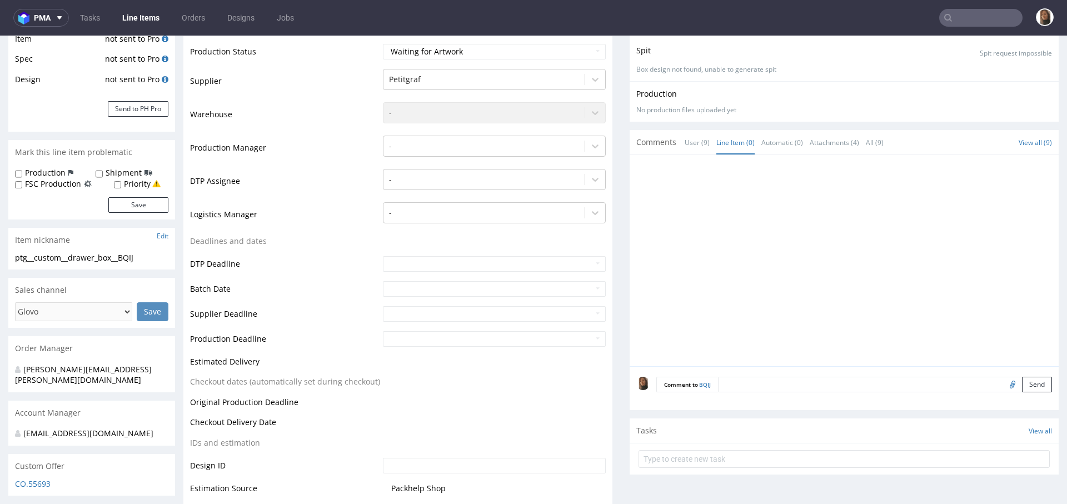
click at [1003, 382] on input "file" at bounding box center [1011, 384] width 16 height 14
type input "C:\fakepath\Earth to Air F + J Box 1 inlays_v1.pdf"
click at [1022, 387] on button "Send" at bounding box center [1037, 385] width 30 height 16
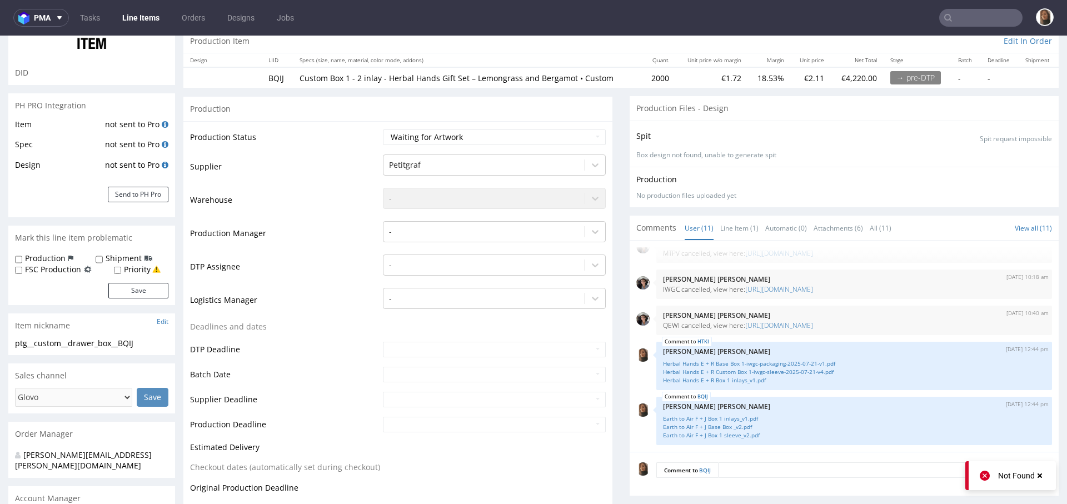
scroll to position [87, 0]
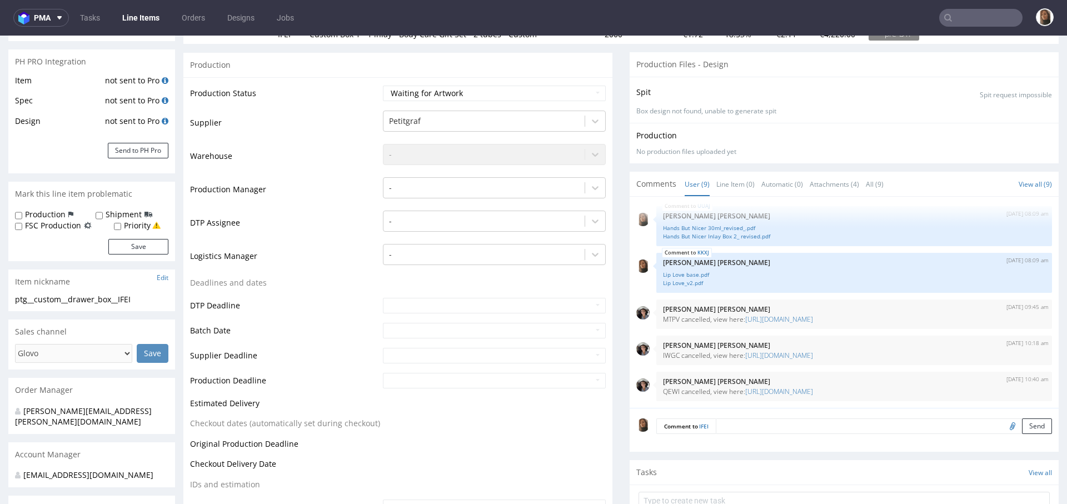
scroll to position [194, 0]
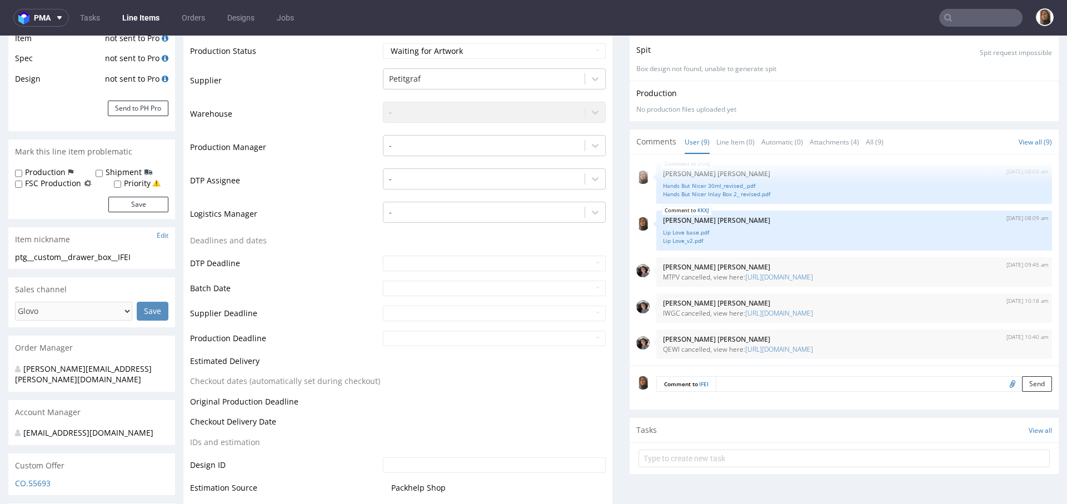
click at [1003, 385] on input "file" at bounding box center [1011, 383] width 16 height 14
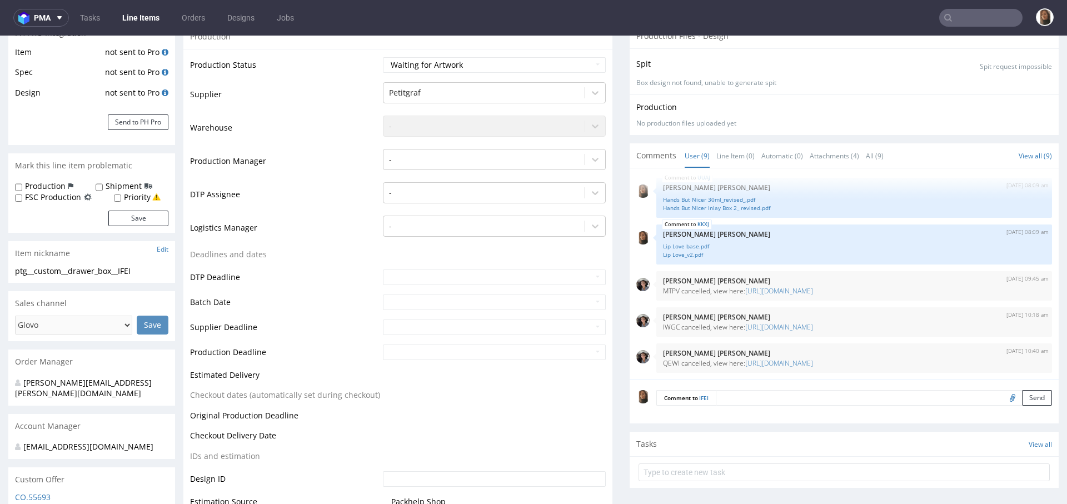
scroll to position [236, 0]
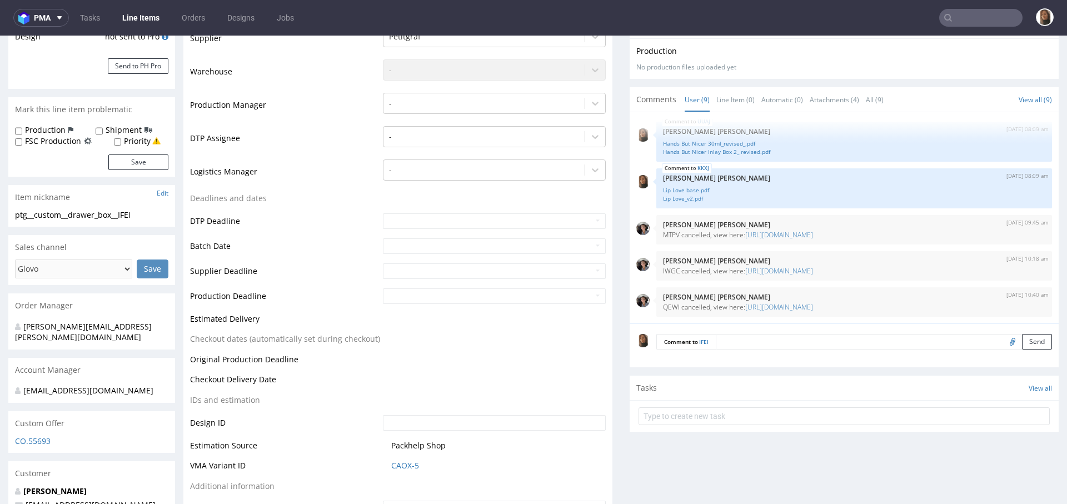
click at [1003, 343] on input "file" at bounding box center [1011, 341] width 16 height 14
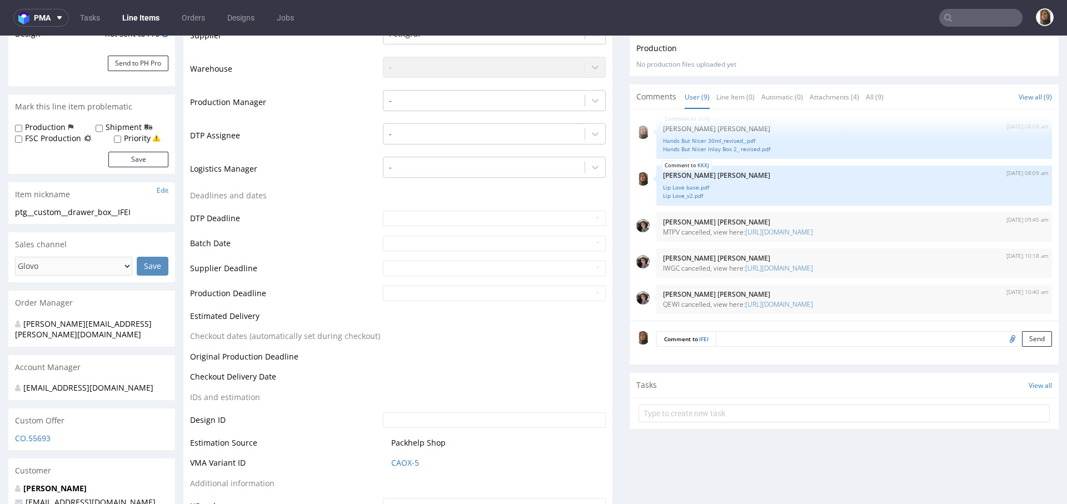
click at [1003, 339] on input "file" at bounding box center [1011, 338] width 16 height 14
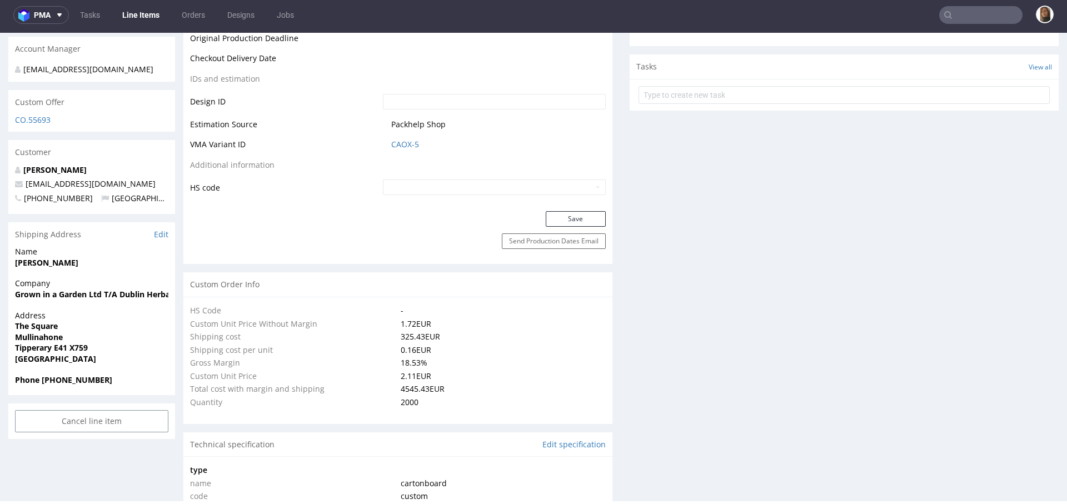
scroll to position [0, 0]
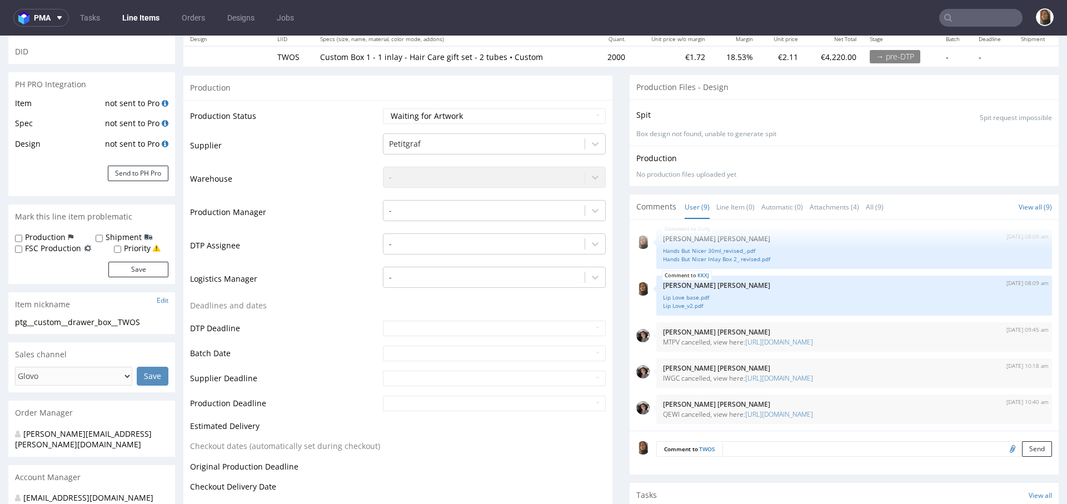
scroll to position [163, 0]
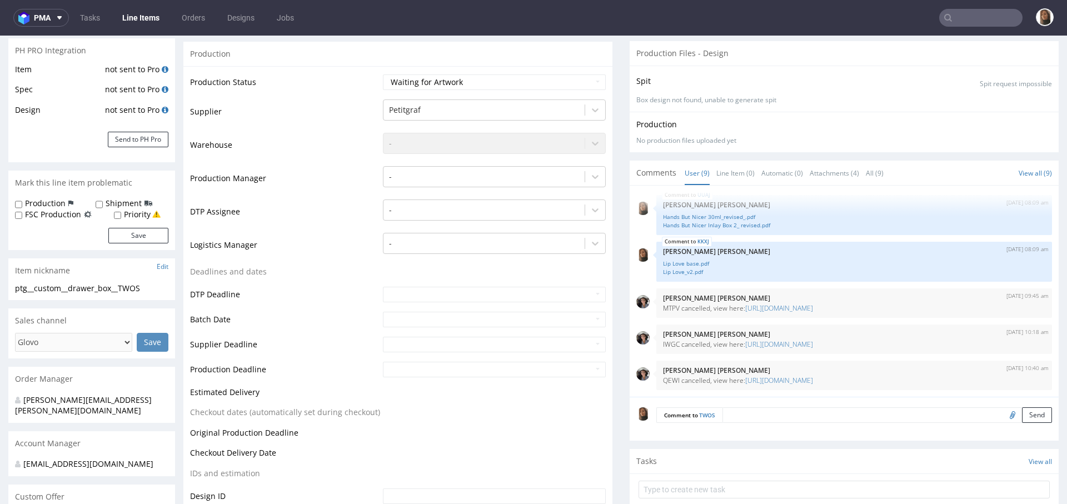
click at [1003, 415] on input "file" at bounding box center [1011, 414] width 16 height 14
type input "C:\fakepath\Heaven Scent Custom Box 1-iwgc-sleeve-2025-07-21-v3.pdf"
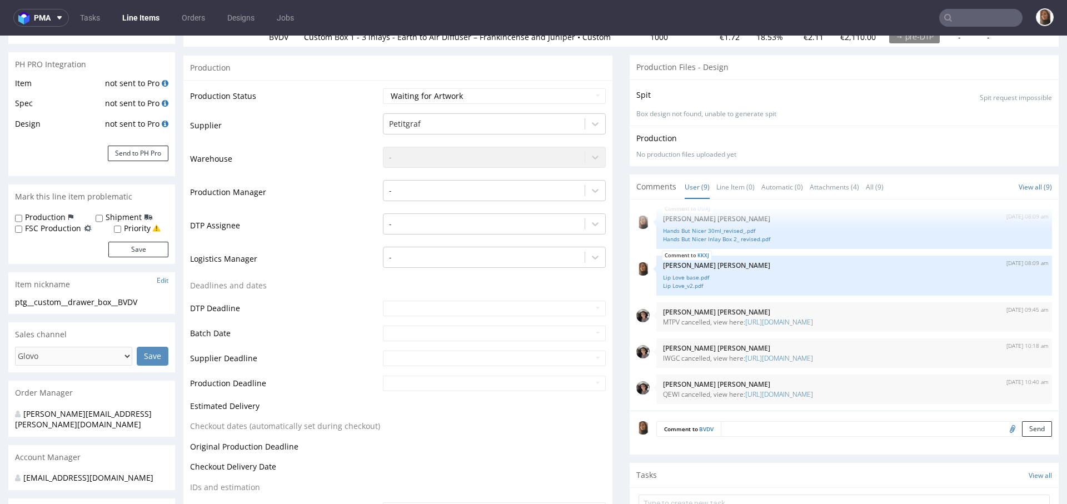
scroll to position [271, 0]
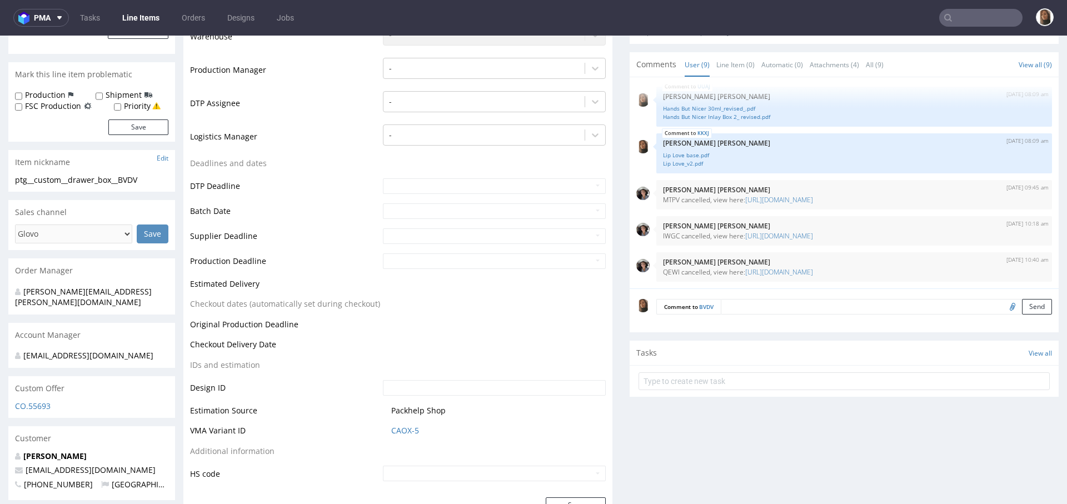
click at [1003, 305] on input "file" at bounding box center [1011, 306] width 16 height 14
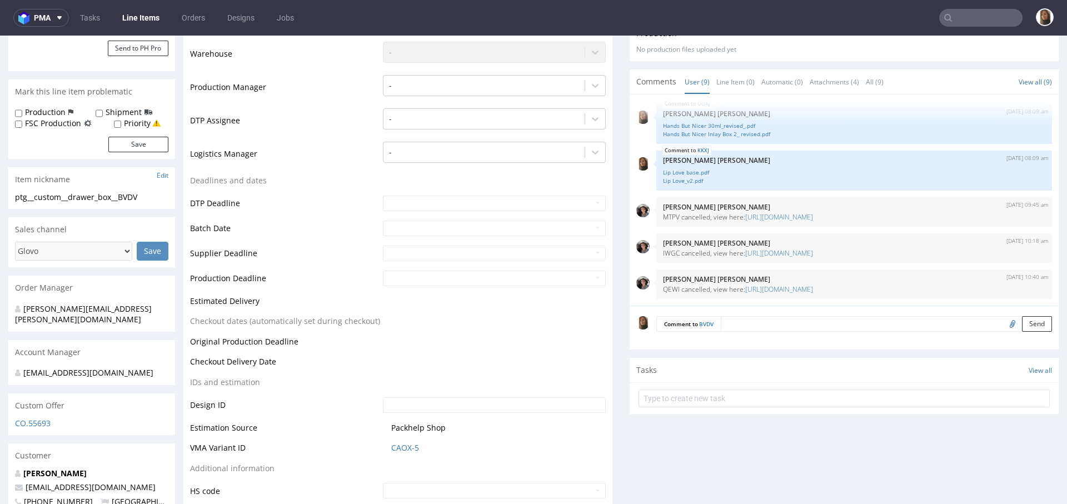
scroll to position [324, 0]
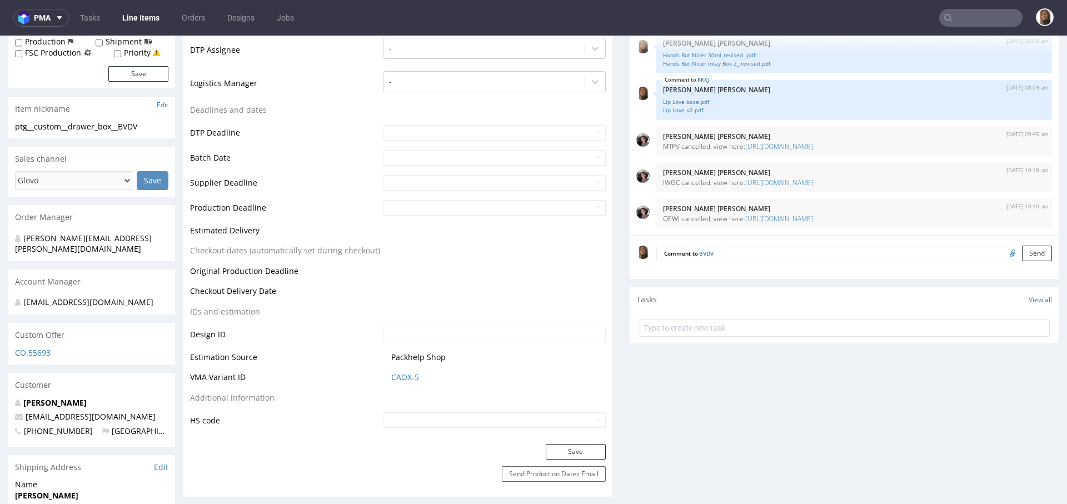
click at [1003, 253] on input "file" at bounding box center [1011, 253] width 16 height 14
type input "C:\fakepath\Earth to Air F + J Box 1 inlays_v1.pdf"
click at [1022, 253] on button "Send" at bounding box center [1037, 254] width 30 height 16
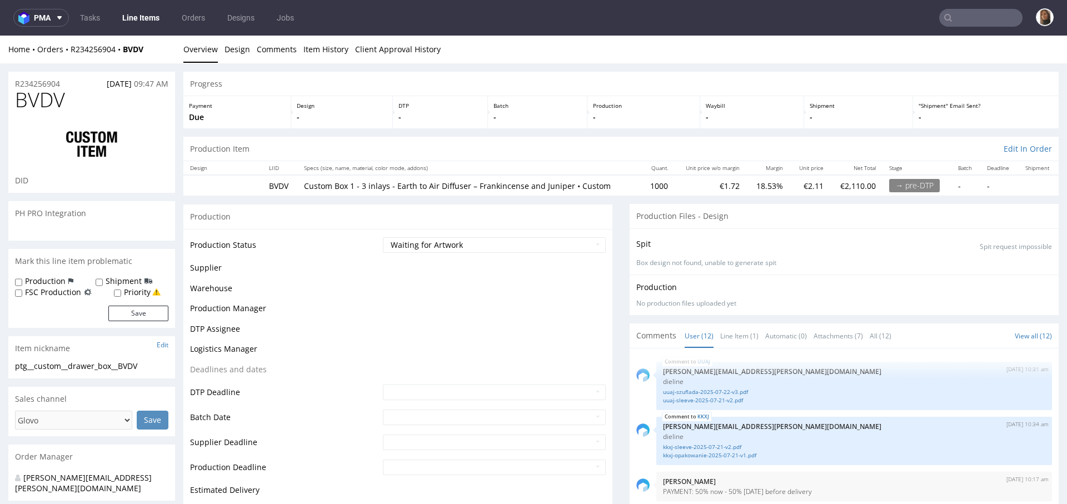
scroll to position [351, 0]
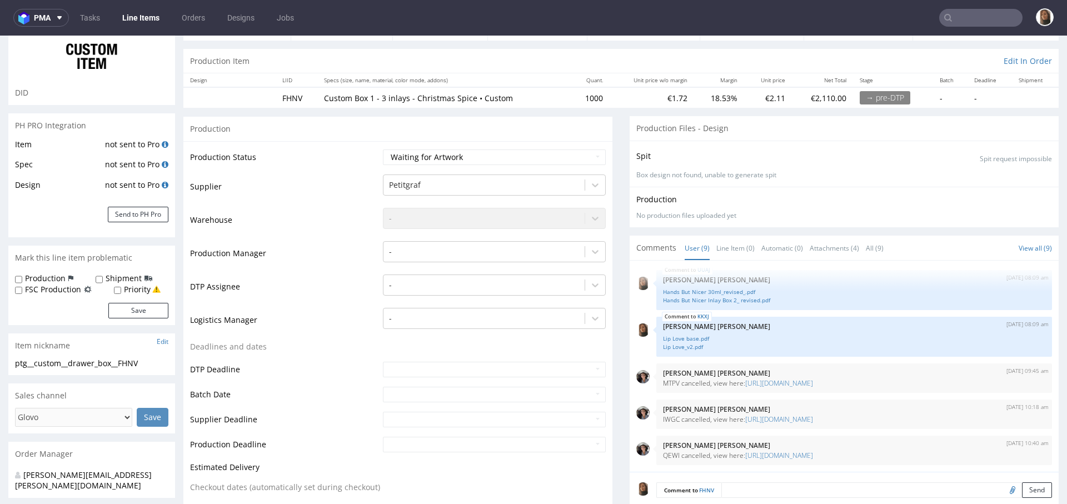
scroll to position [204, 0]
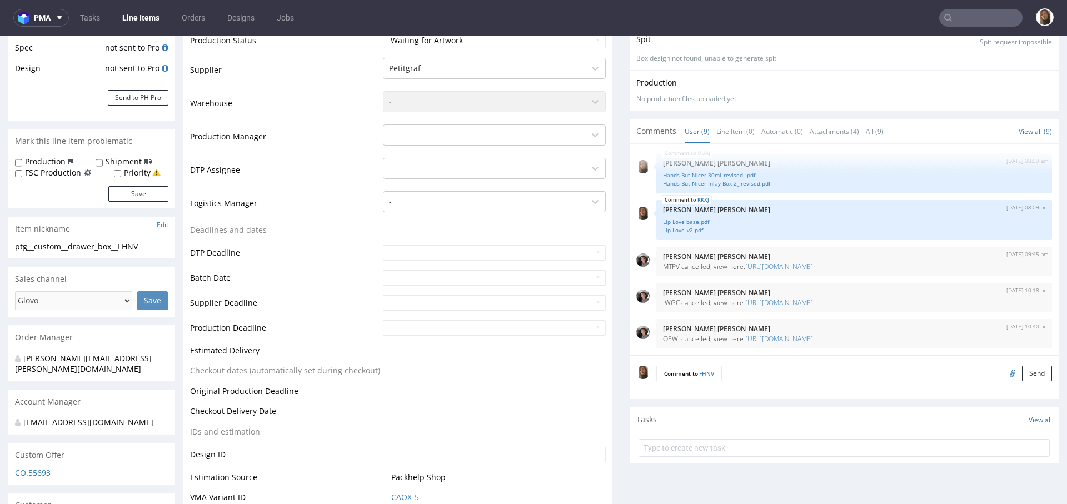
click at [1003, 372] on input "file" at bounding box center [1011, 373] width 16 height 14
type input "C:\fakepath\Christmas Spice Base Box 1_v1.pdf"
click at [1022, 371] on button "Send" at bounding box center [1037, 374] width 30 height 16
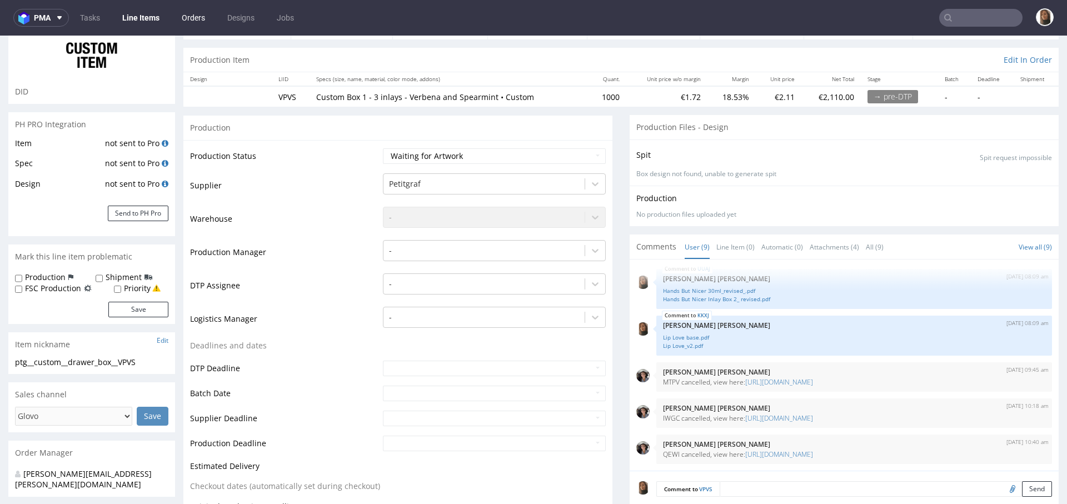
scroll to position [280, 0]
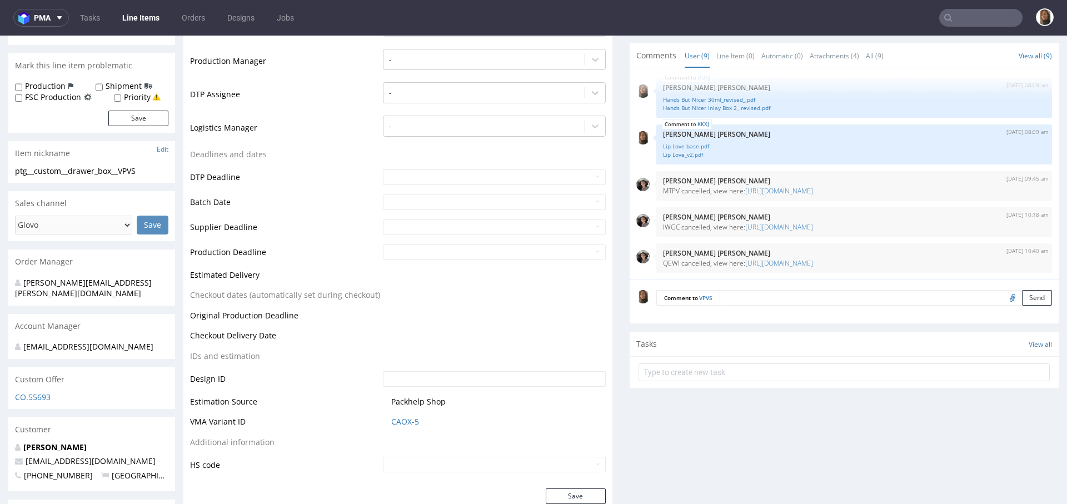
click at [1003, 296] on input "file" at bounding box center [1011, 297] width 16 height 14
type input "C:\fakepath\Earth to Air V + S Base Box 1_v2.pdf"
click at [1022, 296] on button "Send" at bounding box center [1037, 298] width 30 height 16
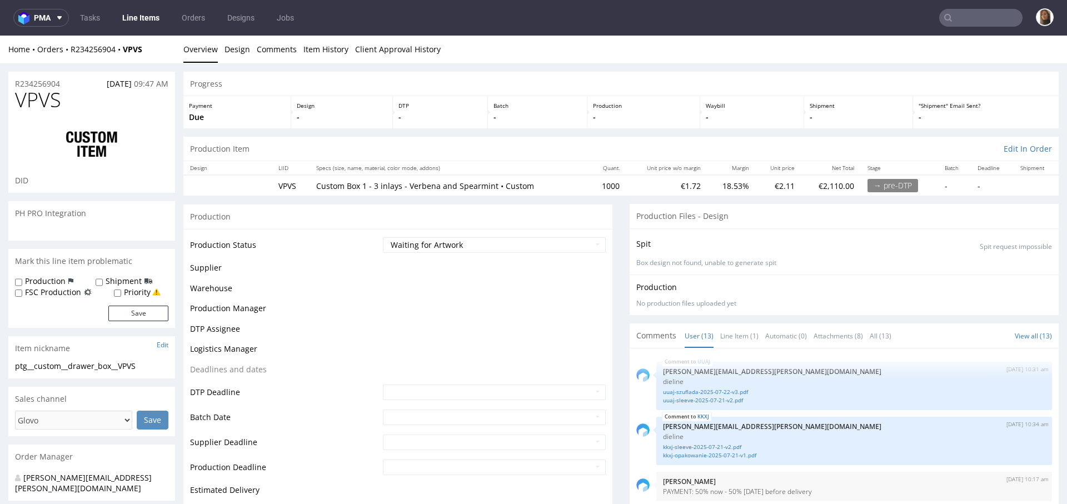
scroll to position [406, 0]
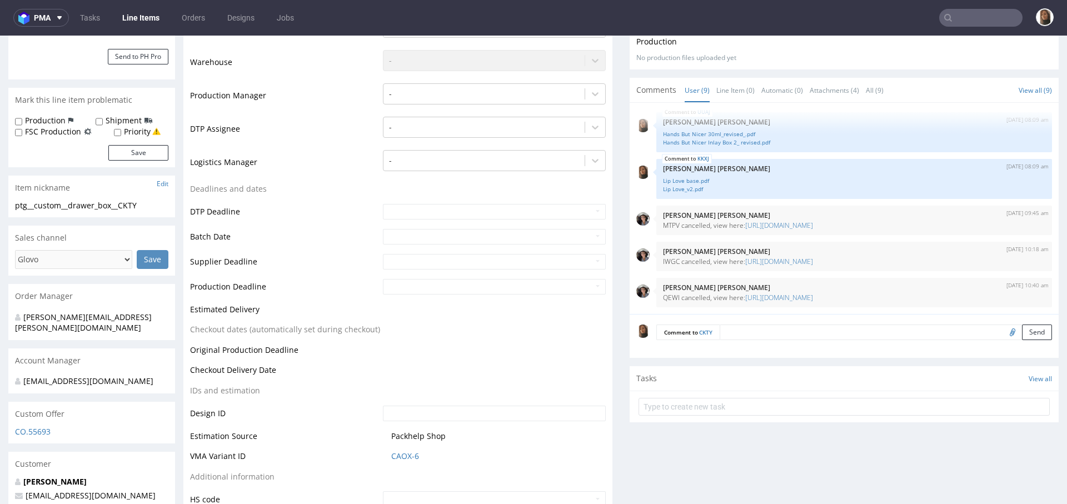
scroll to position [258, 0]
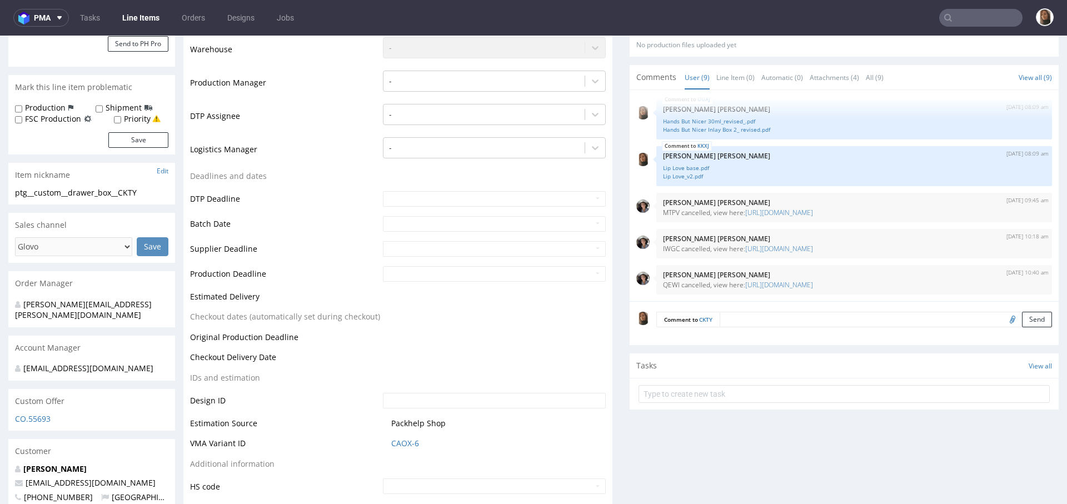
click at [1003, 318] on input "file" at bounding box center [1011, 319] width 16 height 14
type input "C:\fakepath\My Lovely Face Box 2-sleeve_v2.pdf"
click at [1022, 324] on button "Send" at bounding box center [1037, 320] width 30 height 16
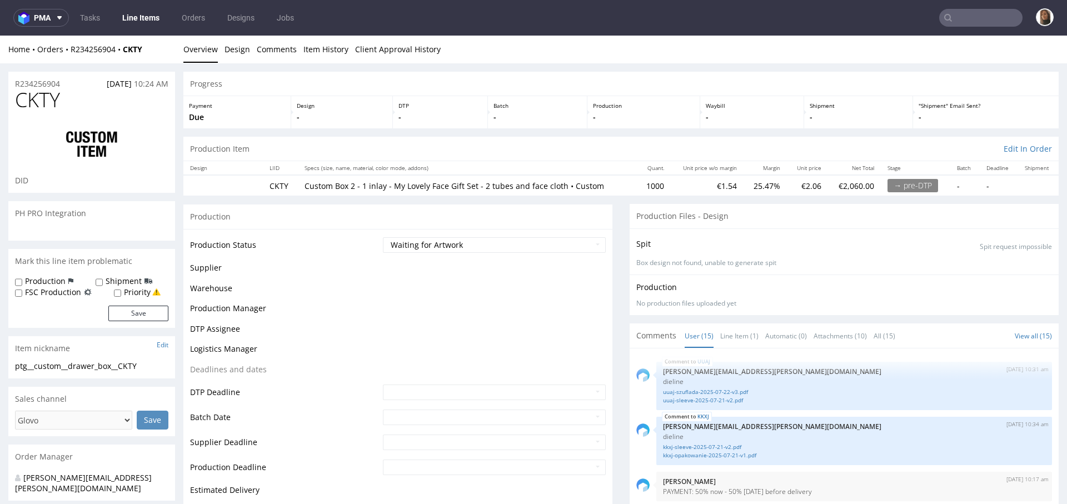
scroll to position [508, 0]
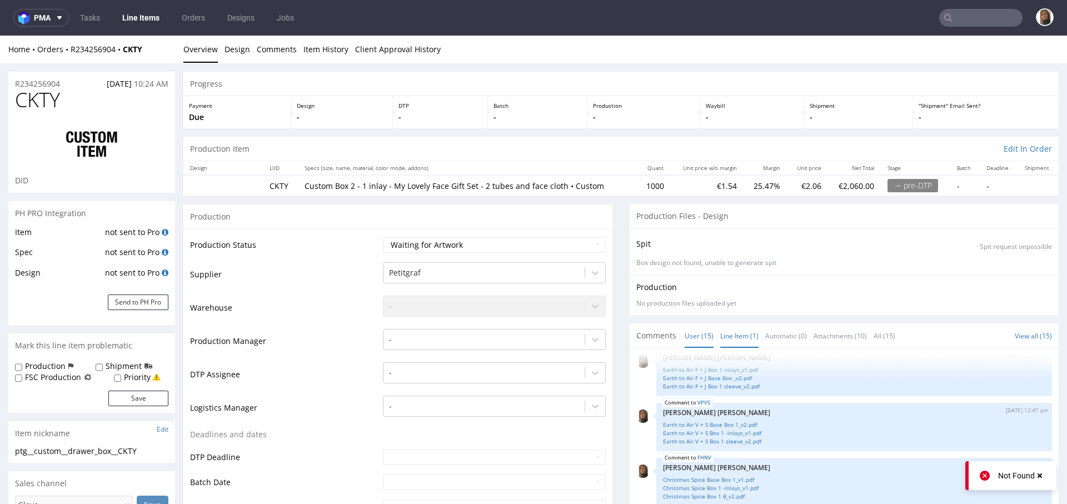
click at [726, 329] on link "Line Item (1)" at bounding box center [739, 336] width 38 height 24
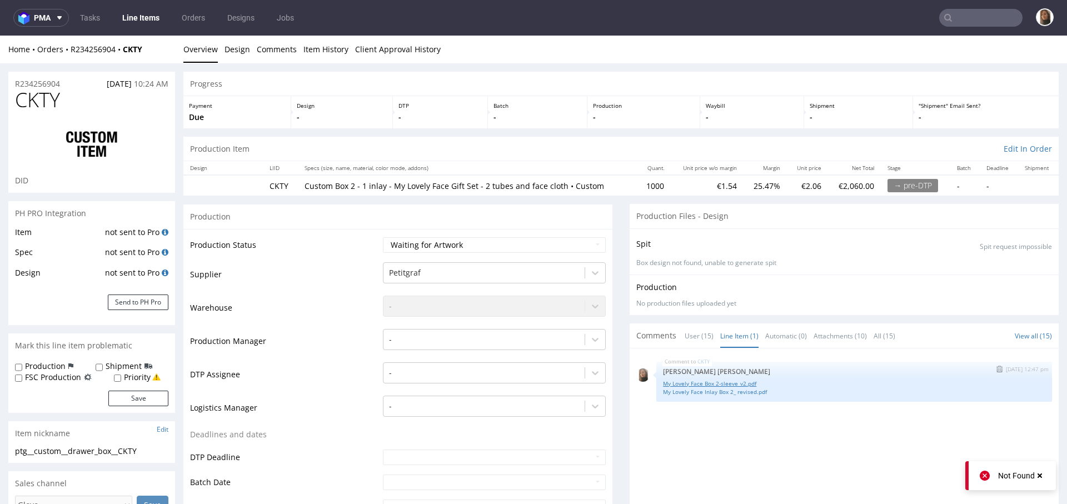
click at [723, 382] on link "My Lovely Face Box 2-sleeve_v2.pdf" at bounding box center [854, 383] width 382 height 8
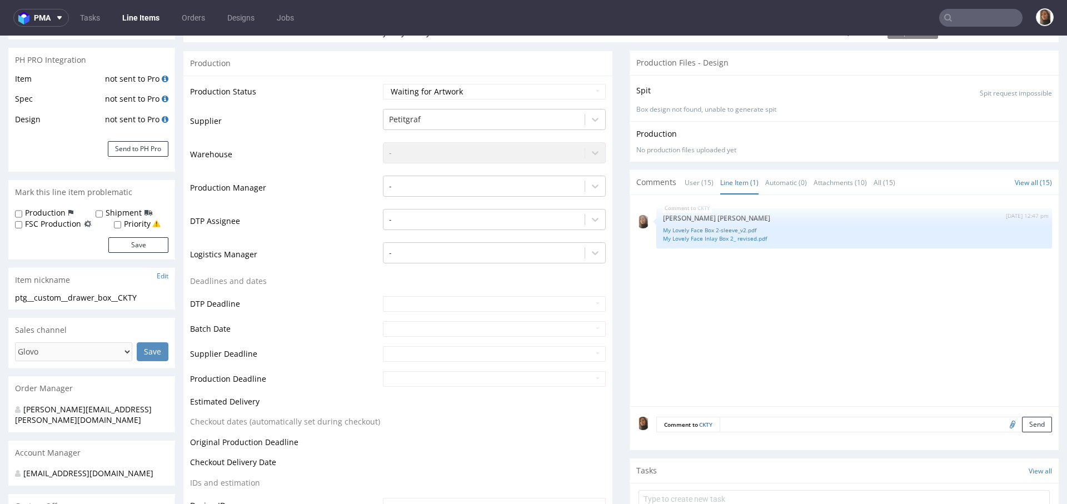
scroll to position [248, 0]
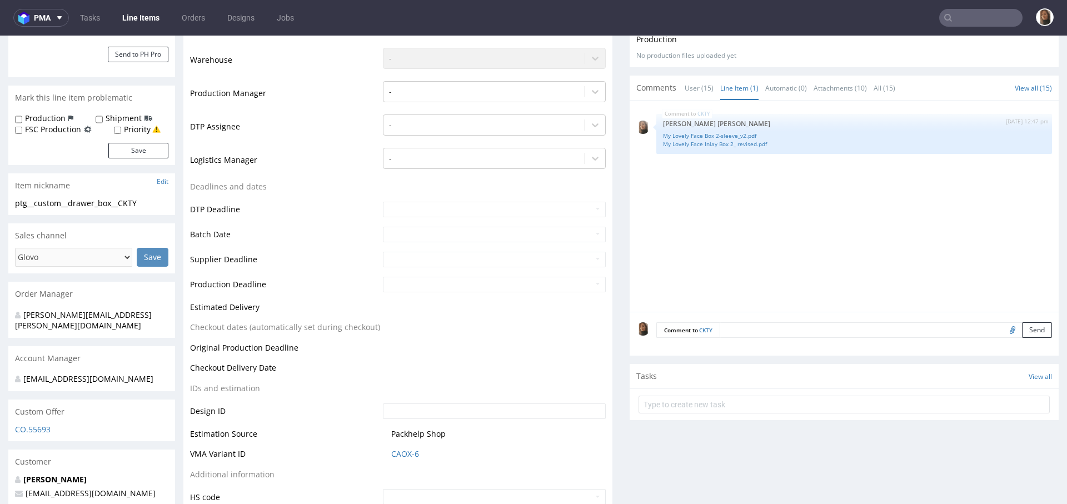
click at [1003, 328] on input "file" at bounding box center [1011, 329] width 16 height 14
type input "C:\fakepath\My Lovely Face-base_v1.pdf"
click at [1022, 328] on button "Send" at bounding box center [1037, 330] width 30 height 16
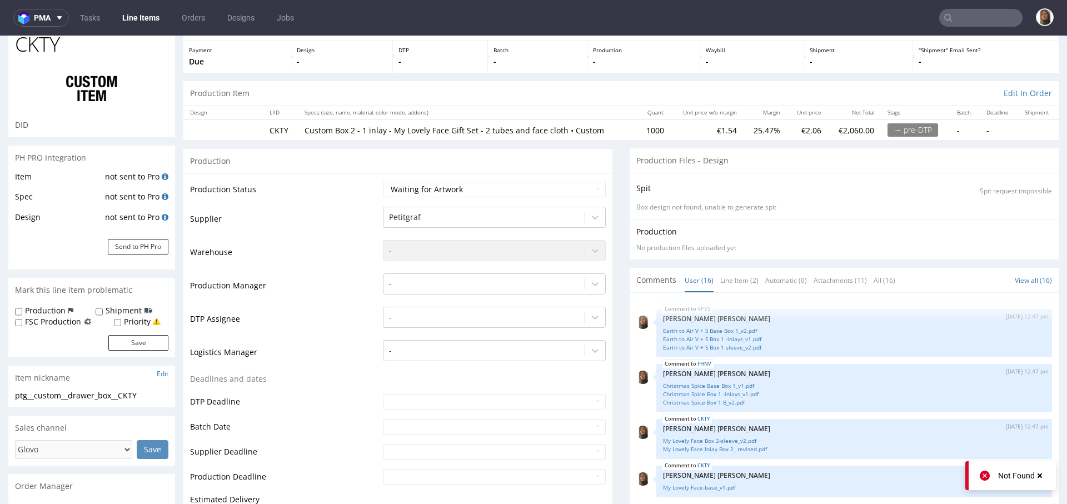
scroll to position [58, 0]
click at [732, 272] on link "Line Item (2)" at bounding box center [739, 278] width 38 height 24
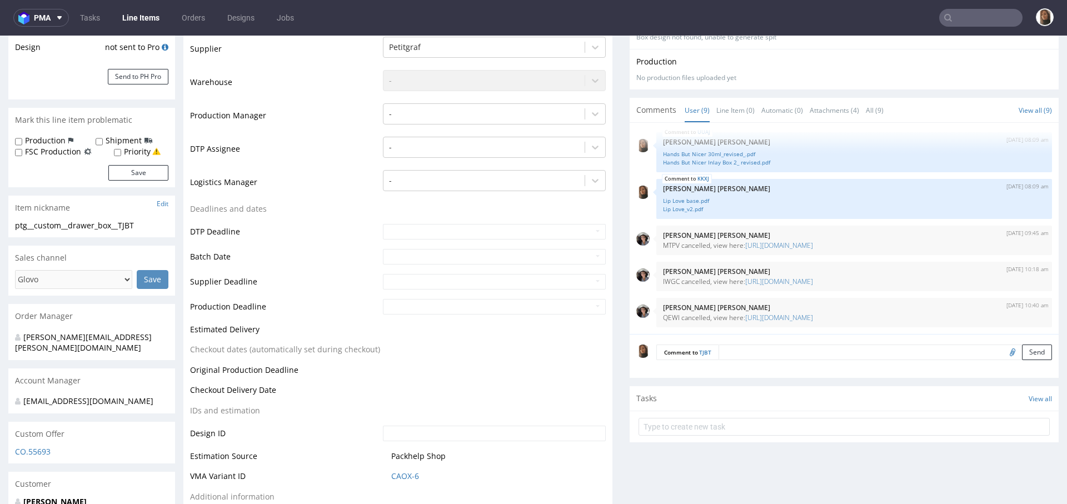
scroll to position [225, 0]
click at [1003, 350] on input "file" at bounding box center [1011, 352] width 16 height 14
type input "C:\fakepath\Hands But Nicer 30ml_revised_.pdf"
click at [1022, 349] on button "Send" at bounding box center [1037, 353] width 30 height 16
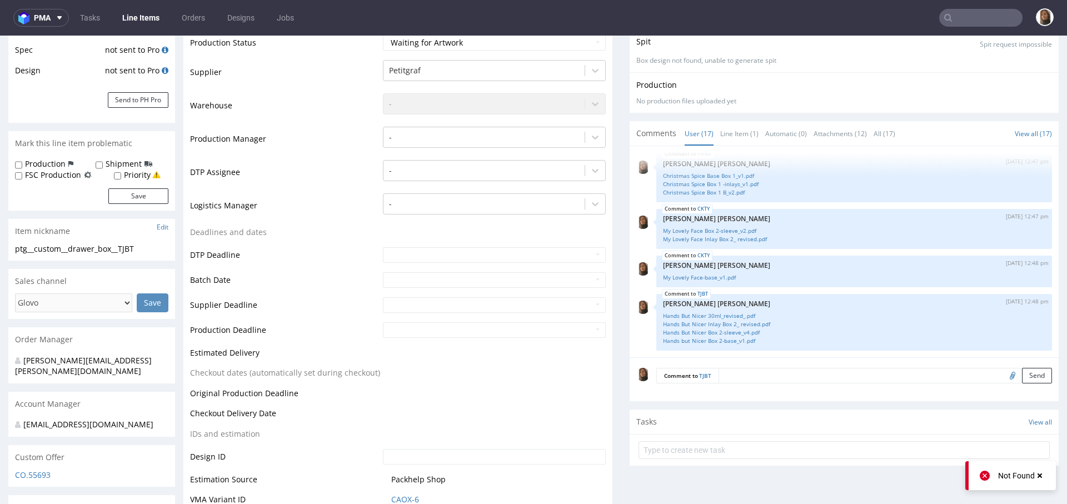
scroll to position [137, 0]
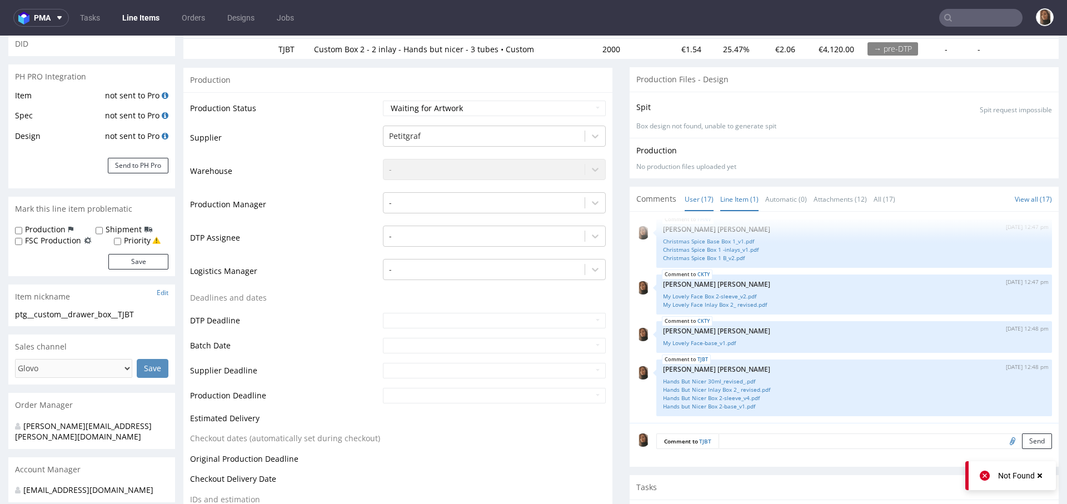
click at [723, 199] on link "Line Item (1)" at bounding box center [739, 199] width 38 height 24
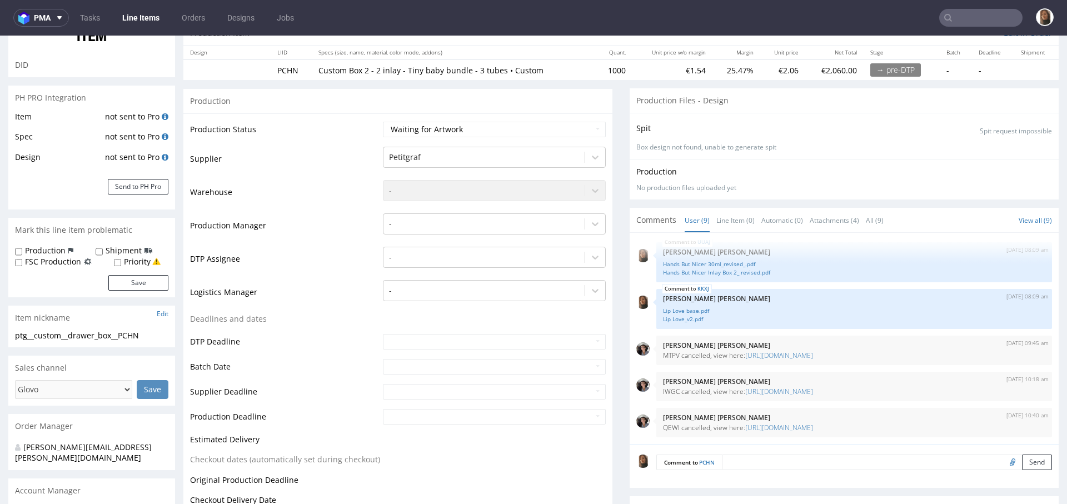
scroll to position [223, 0]
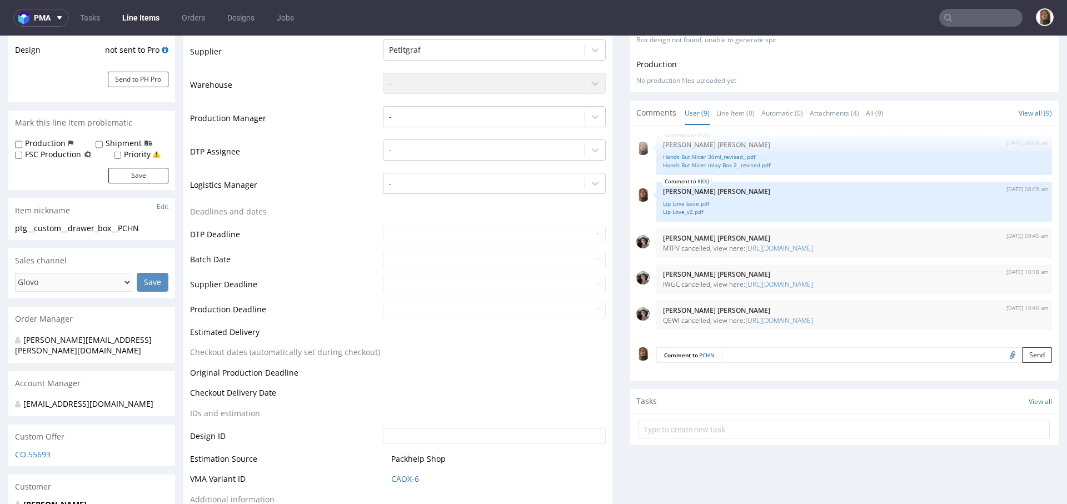
click at [1003, 351] on input "file" at bounding box center [1011, 354] width 16 height 14
type input "C:\fakepath\Tiny Bundle Box 2-sleeve_v2.pdf"
click at [1022, 351] on button "Send" at bounding box center [1037, 355] width 30 height 16
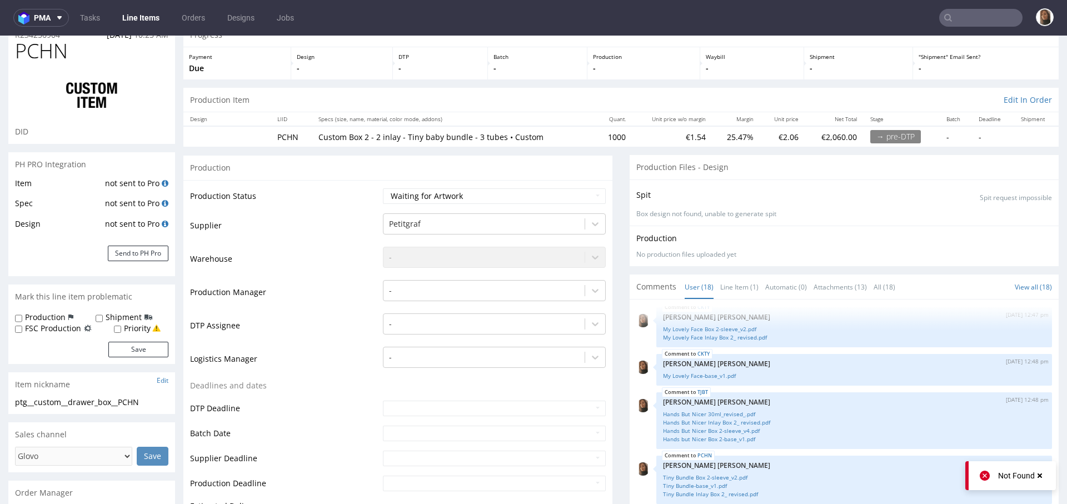
scroll to position [52, 0]
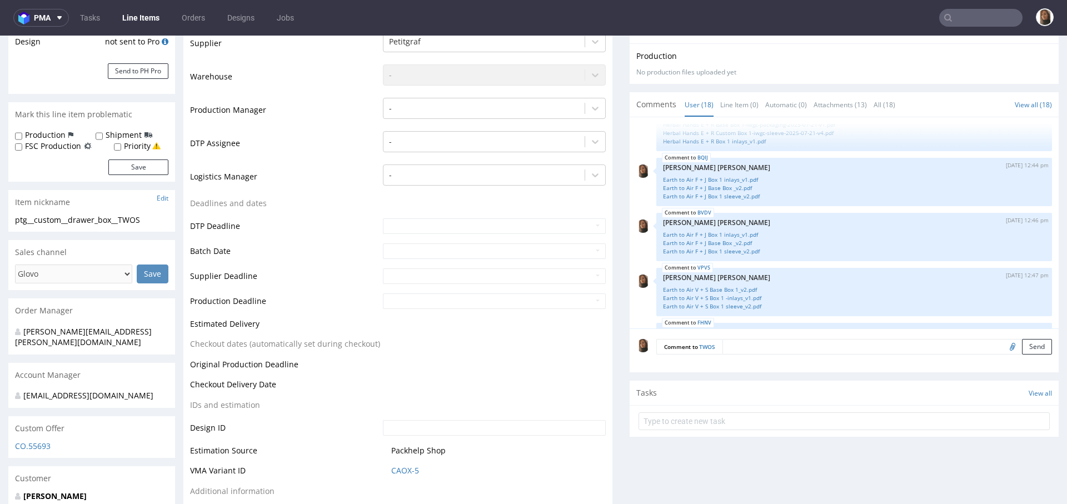
scroll to position [412, 0]
click at [697, 155] on link "BQIJ" at bounding box center [702, 157] width 11 height 9
click at [697, 212] on link "BVDV" at bounding box center [704, 212] width 14 height 9
click at [723, 109] on link "Line Item (0)" at bounding box center [739, 105] width 38 height 24
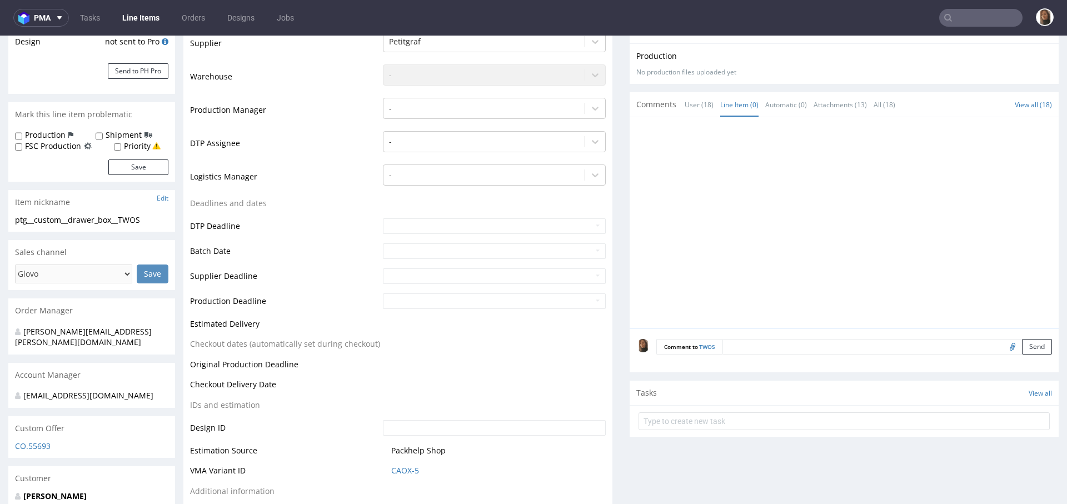
scroll to position [0, 0]
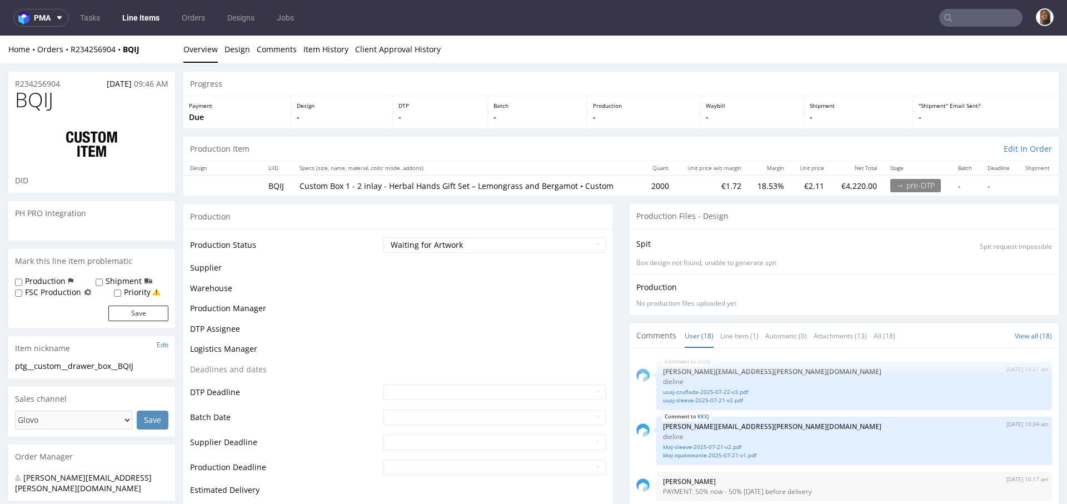
scroll to position [664, 0]
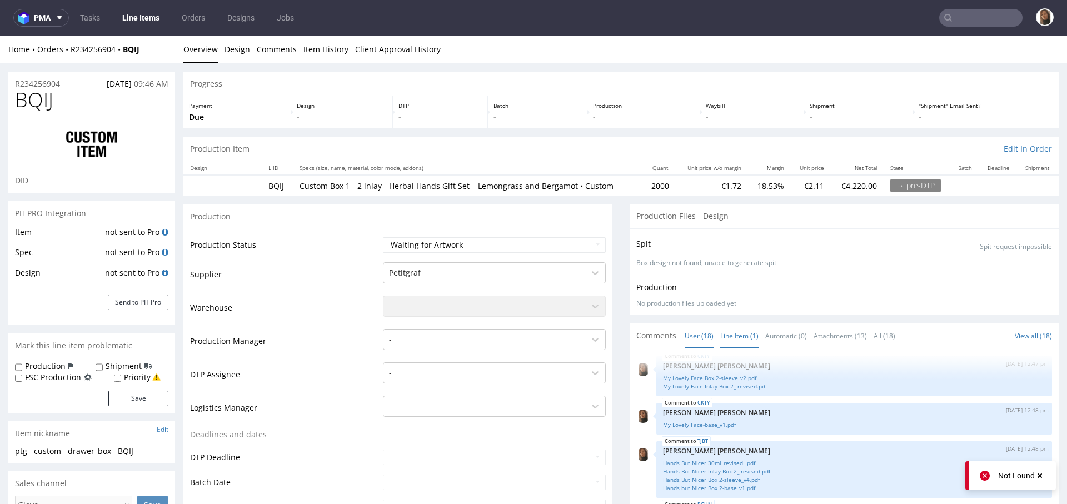
click at [730, 338] on link "Line Item (1)" at bounding box center [739, 336] width 38 height 24
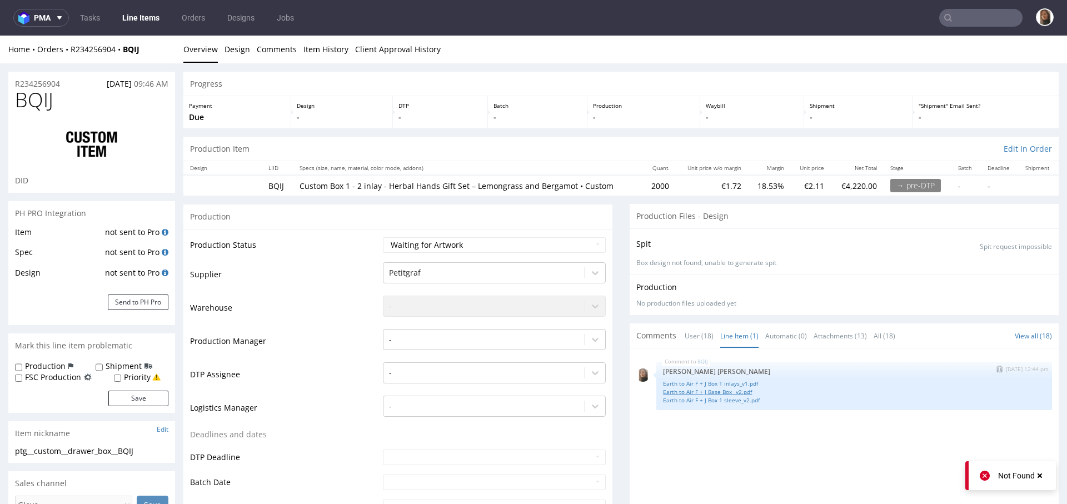
click at [732, 393] on link "Earth to Air F + J Base Box _v2.pdf" at bounding box center [854, 392] width 382 height 8
click at [734, 399] on link "Earth to Air F + J Box 1 sleeve_v2.pdf" at bounding box center [854, 400] width 382 height 8
click at [996, 366] on img "submit" at bounding box center [999, 369] width 6 height 7
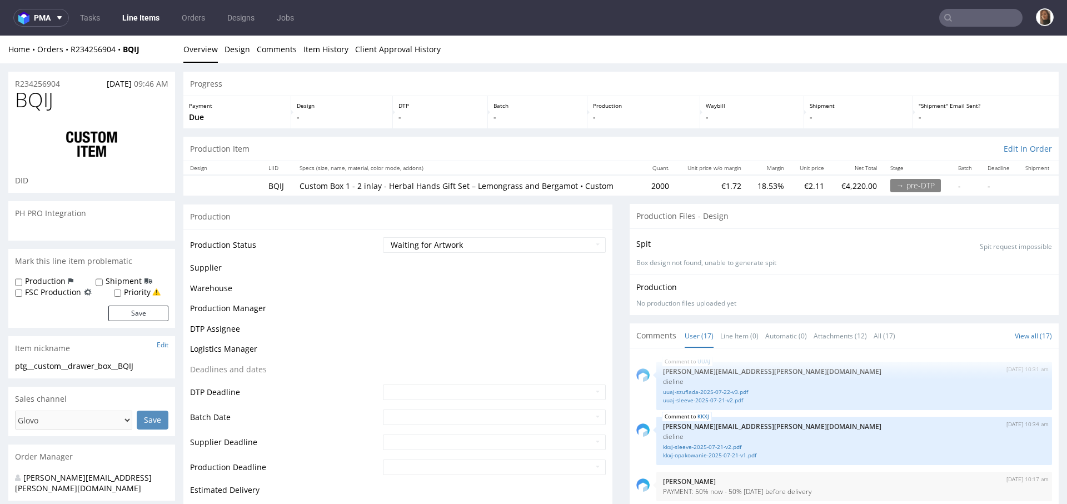
scroll to position [609, 0]
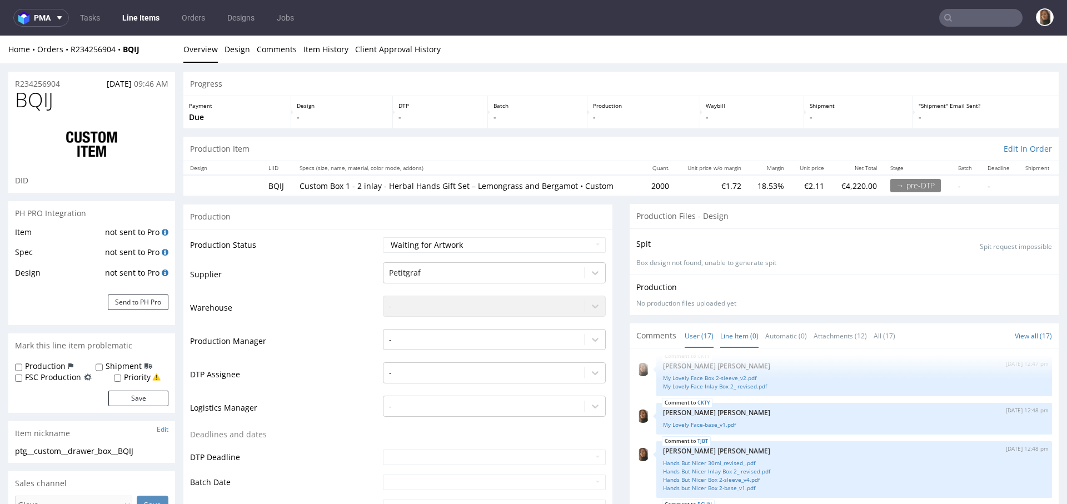
click at [727, 337] on link "Line Item (0)" at bounding box center [739, 336] width 38 height 24
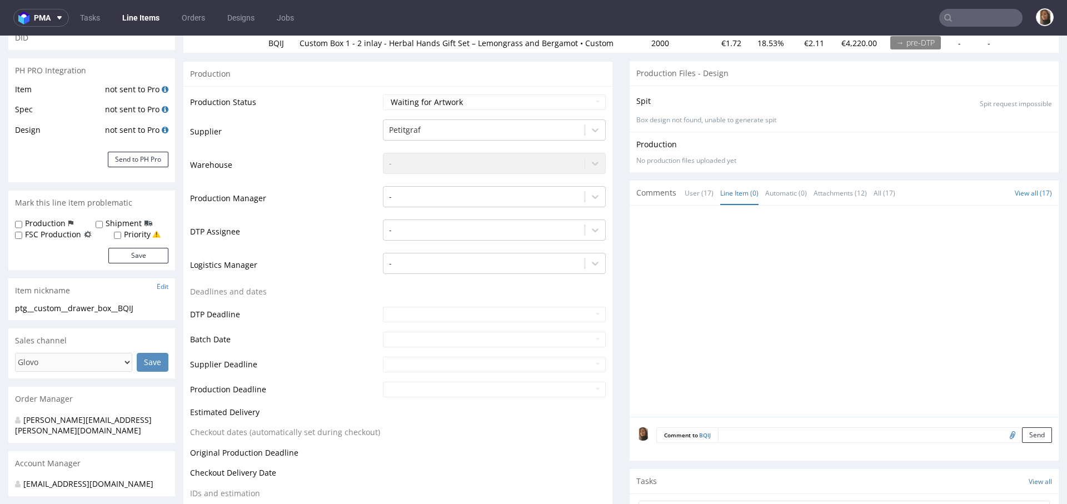
scroll to position [139, 0]
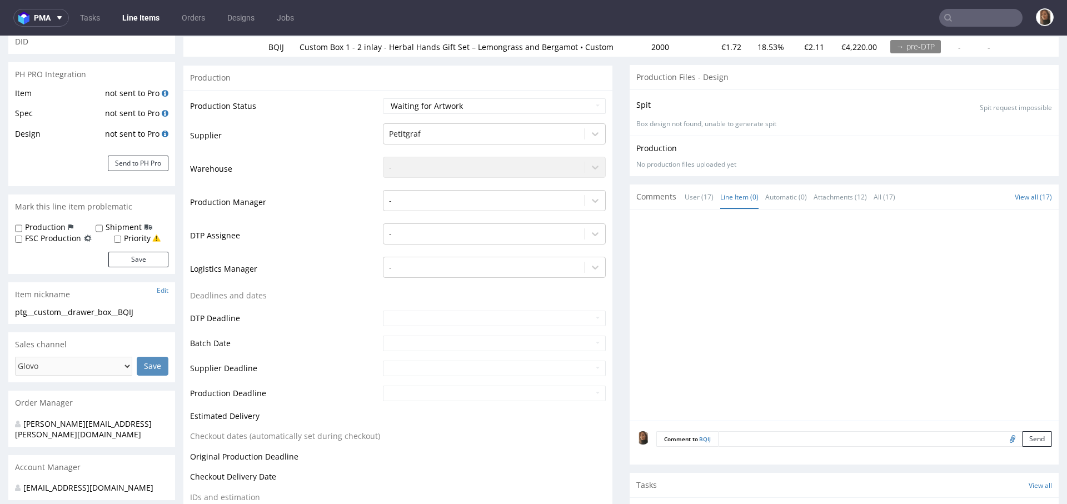
click at [1003, 438] on input "file" at bounding box center [1011, 438] width 16 height 14
type input "C:\fakepath\Herbal Hands L + B Base Box 1-iwgc-packaging-2025-07-21-v2 (1).pdf"
click at [1022, 434] on button "Send" at bounding box center [1037, 439] width 30 height 16
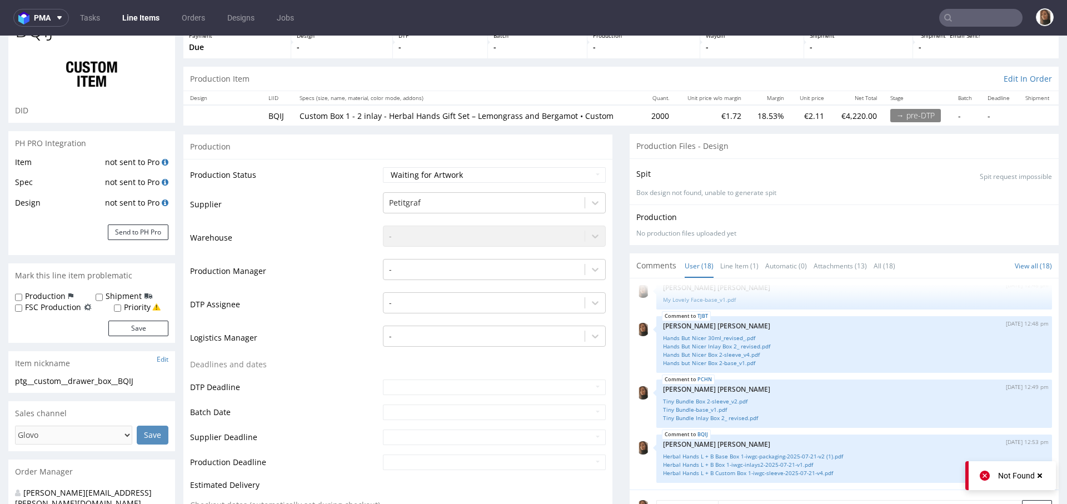
scroll to position [71, 0]
click at [723, 261] on link "Line Item (1)" at bounding box center [739, 265] width 38 height 24
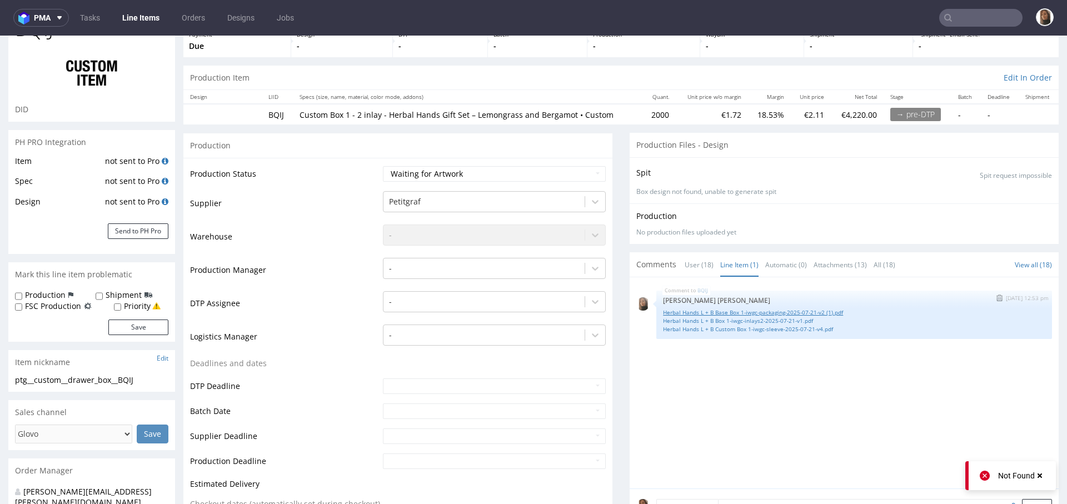
click at [741, 313] on link "Herbal Hands L + B Base Box 1-iwgc-packaging-2025-07-21-v2 (1).pdf" at bounding box center [854, 312] width 382 height 8
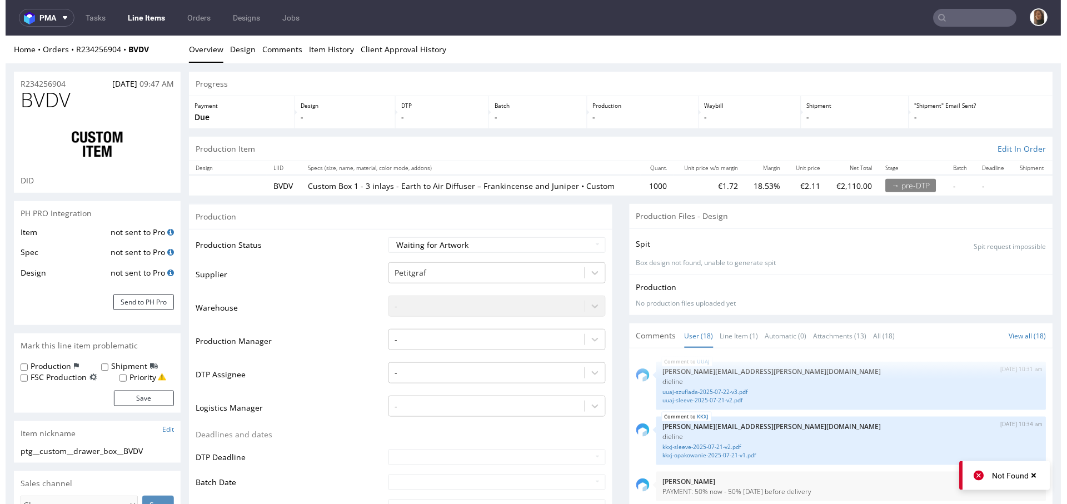
scroll to position [664, 0]
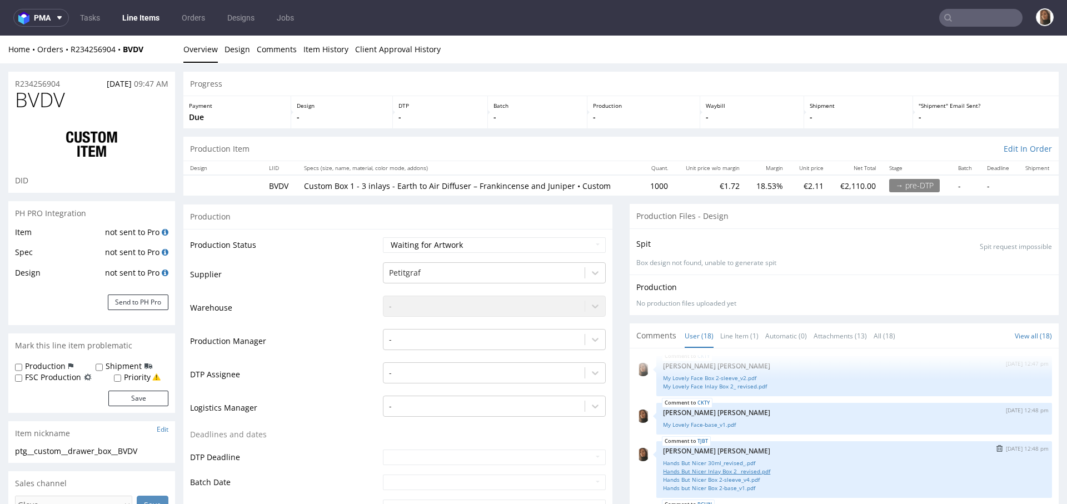
click at [727, 471] on link "Hands But Nicer Inlay Box 2_ revised.pdf" at bounding box center [854, 471] width 382 height 8
click at [727, 463] on link "Hands But Nicer 30ml_revised_.pdf" at bounding box center [854, 463] width 382 height 8
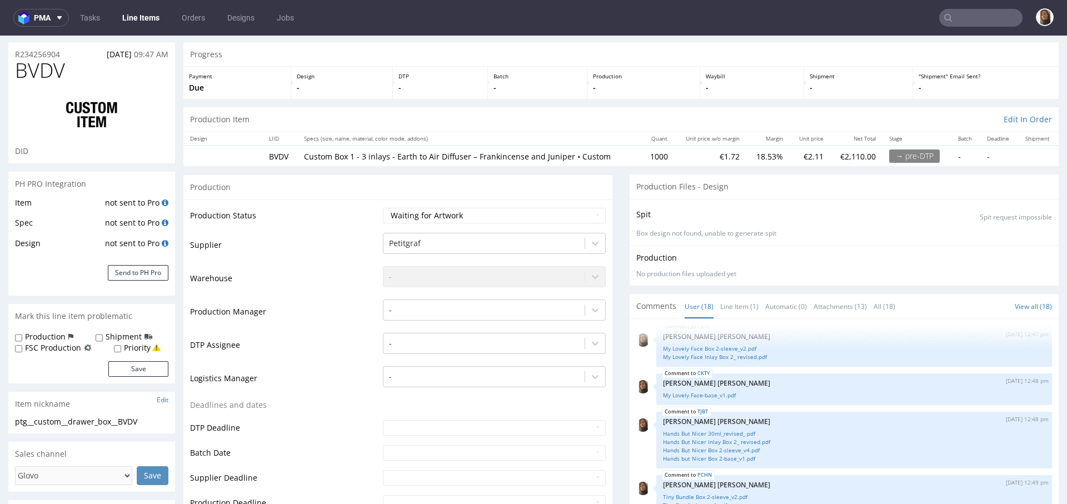
scroll to position [43, 0]
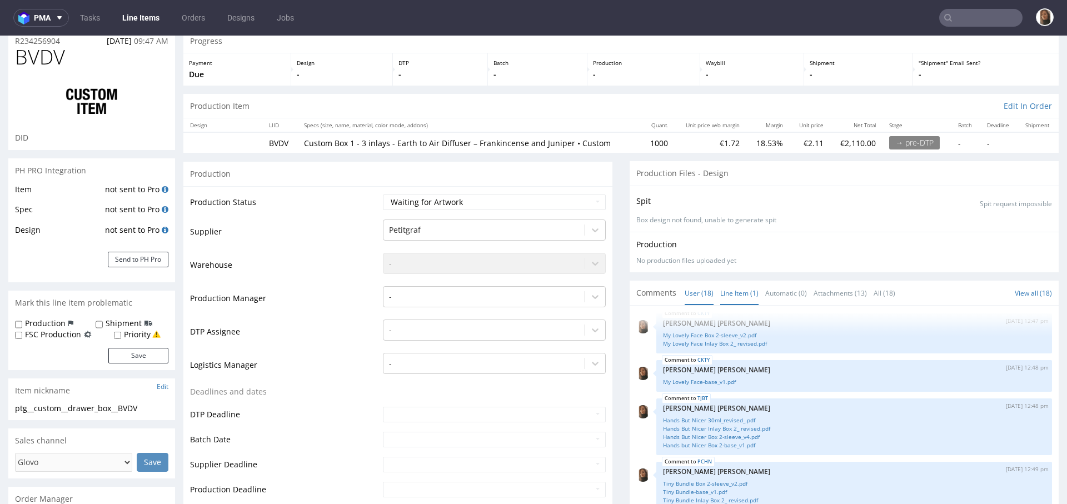
click at [738, 296] on link "Line Item (1)" at bounding box center [739, 293] width 38 height 24
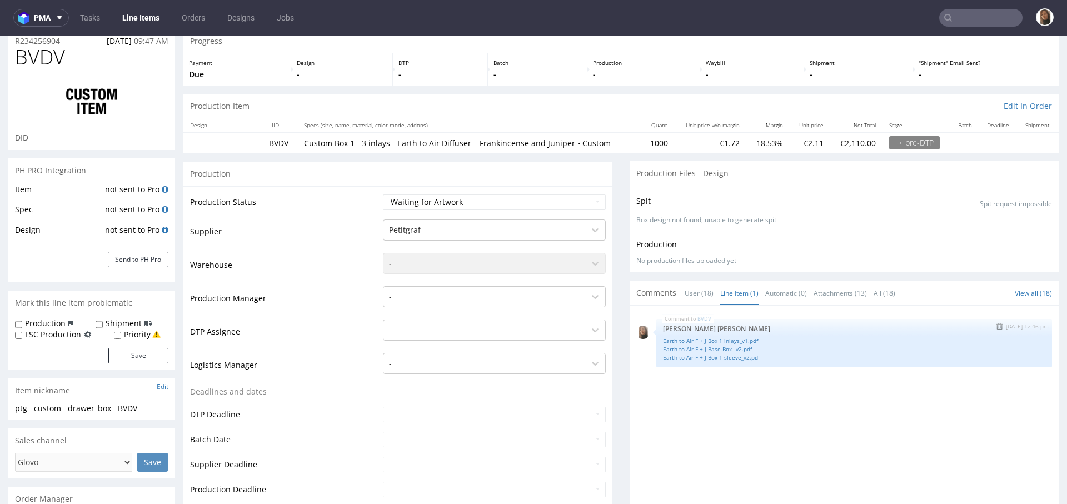
click at [725, 348] on link "Earth to Air F + J Base Box _v2.pdf" at bounding box center [854, 349] width 382 height 8
click at [711, 357] on link "Earth to Air F + J Box 1 sleeve_v2.pdf" at bounding box center [854, 357] width 382 height 8
click at [717, 346] on link "Earth to Air F + J Base Box _v2.pdf" at bounding box center [854, 349] width 382 height 8
click at [717, 341] on link "Earth to Air F + J Box 1 inlays_v1.pdf" at bounding box center [854, 341] width 382 height 8
click at [708, 340] on link "Earth to Air F + J Box 1 inlays_v1.pdf" at bounding box center [854, 341] width 382 height 8
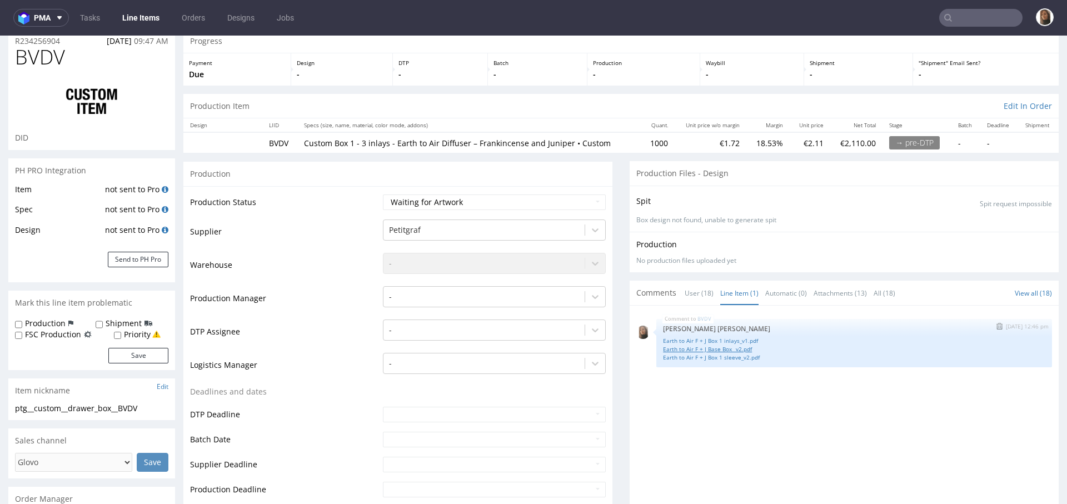
click at [710, 347] on link "Earth to Air F + J Base Box _v2.pdf" at bounding box center [854, 349] width 382 height 8
click at [711, 355] on link "Earth to Air F + J Box 1 sleeve_v2.pdf" at bounding box center [854, 357] width 382 height 8
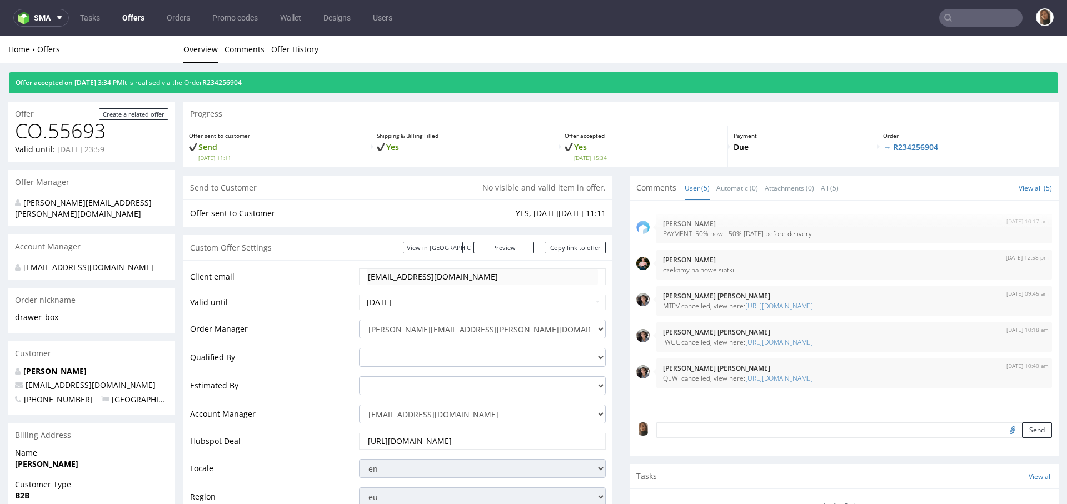
click at [234, 85] on link "R234256904" at bounding box center [221, 82] width 39 height 9
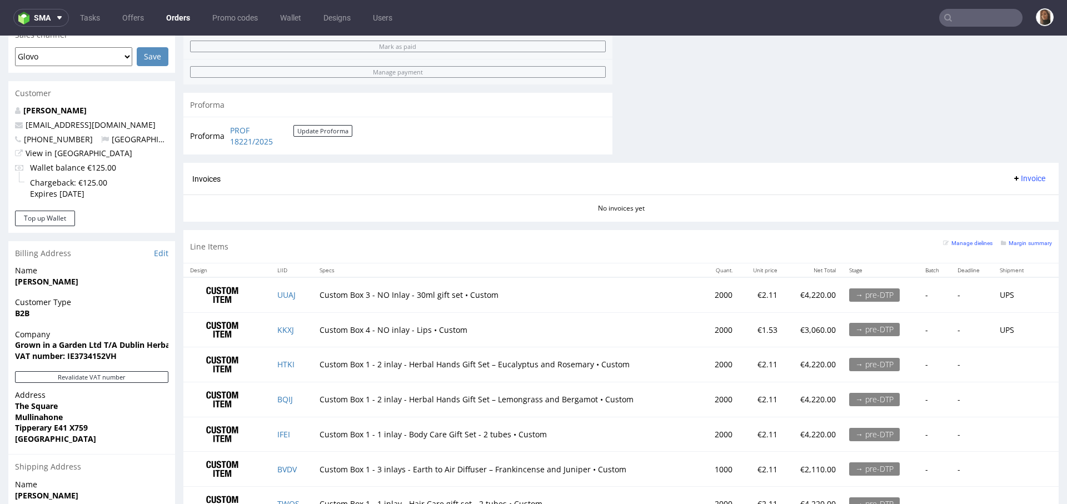
scroll to position [527, 0]
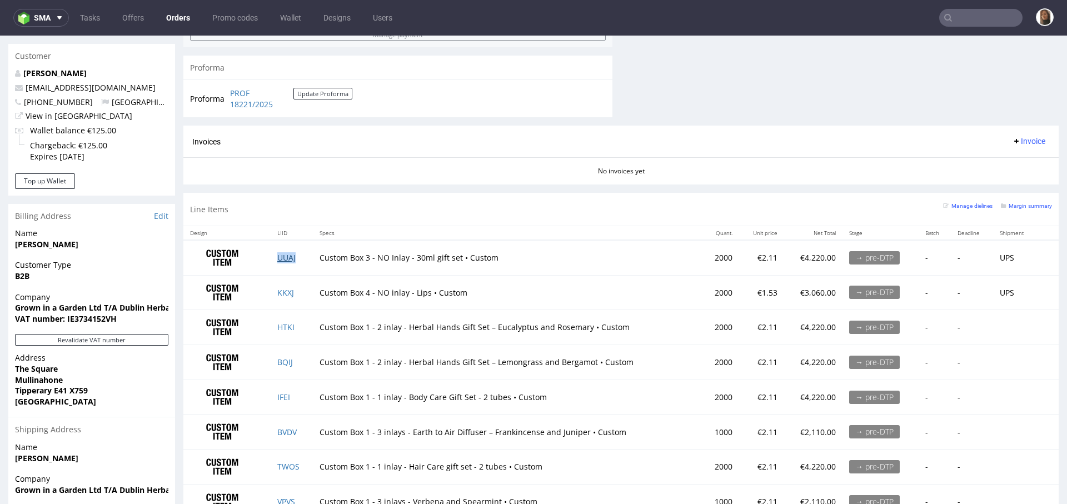
click at [280, 256] on link "UUAJ" at bounding box center [286, 257] width 18 height 11
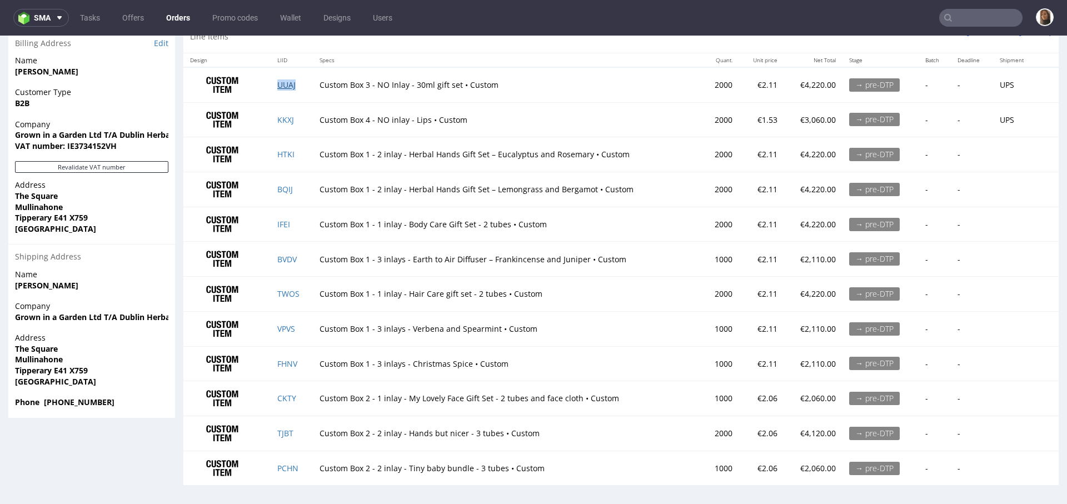
scroll to position [698, 0]
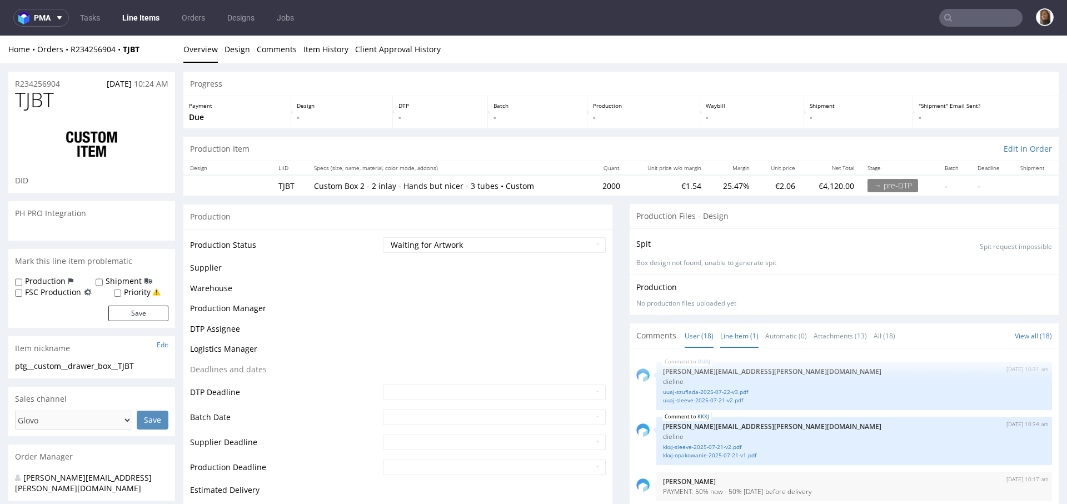
scroll to position [664, 0]
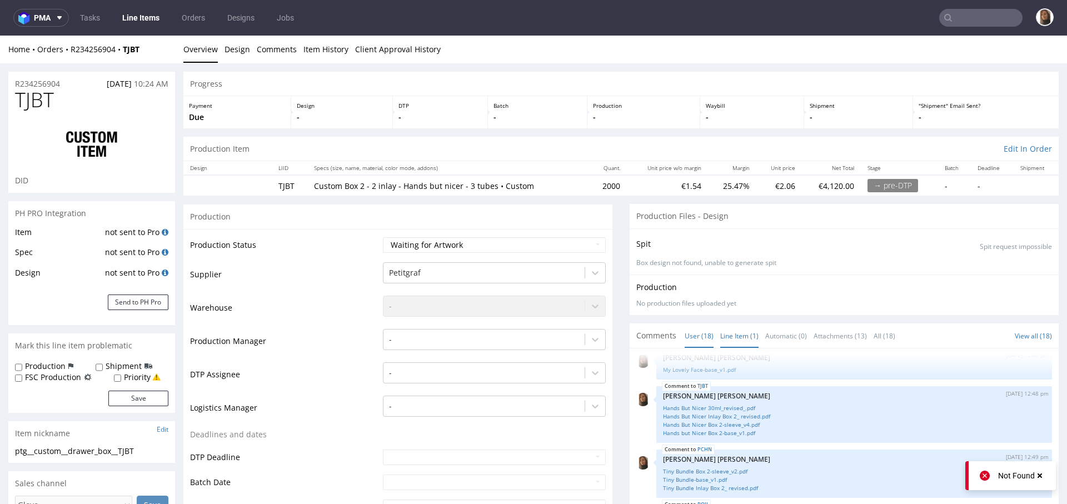
click at [726, 338] on link "Line Item (1)" at bounding box center [739, 336] width 38 height 24
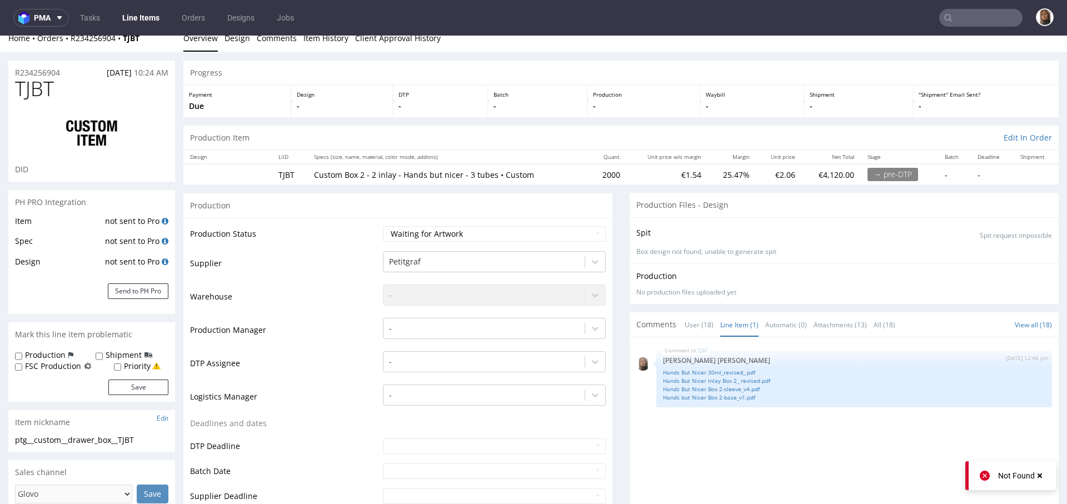
scroll to position [9, 0]
click at [708, 371] on link "Hands But Nicer 30ml_revised_.pdf" at bounding box center [854, 374] width 382 height 8
click at [708, 378] on link "Hands But Nicer Inlay Box 2_ revised.pdf" at bounding box center [854, 382] width 382 height 8
click at [709, 390] on link "Hands But Nicer Box 2-sleeve_v4.pdf" at bounding box center [854, 391] width 382 height 8
click at [709, 395] on link "Hands but Nicer Box 2-base_v1.pdf" at bounding box center [854, 399] width 382 height 8
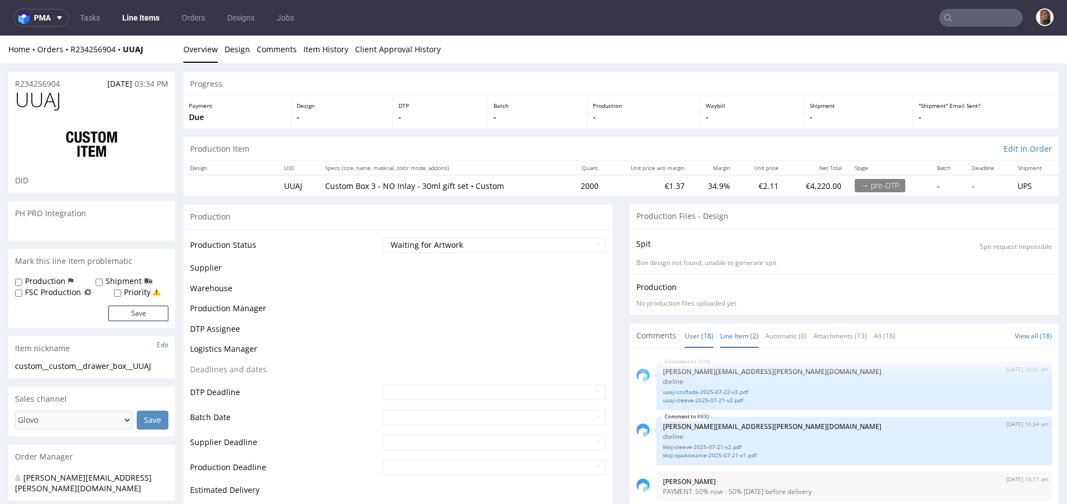
scroll to position [664, 0]
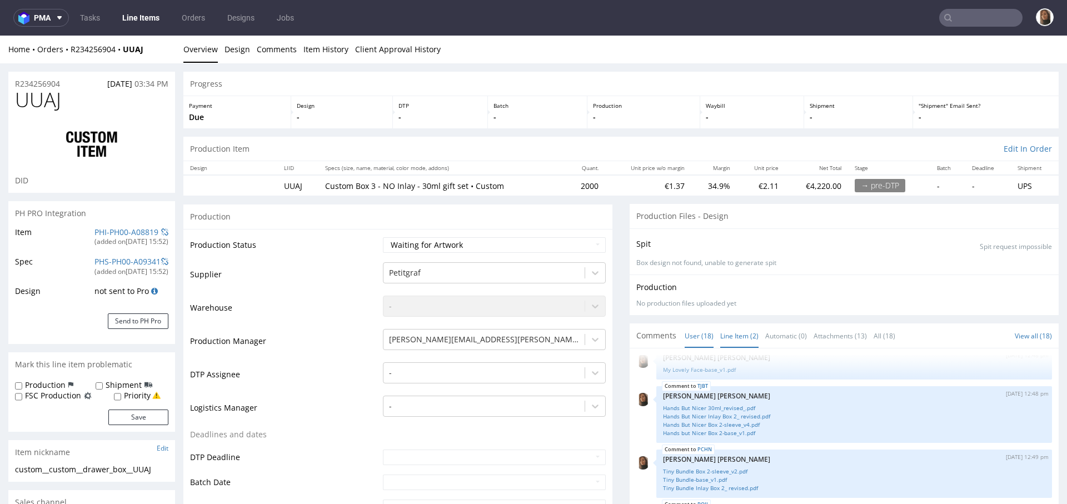
click at [732, 330] on link "Line Item (2)" at bounding box center [739, 336] width 38 height 24
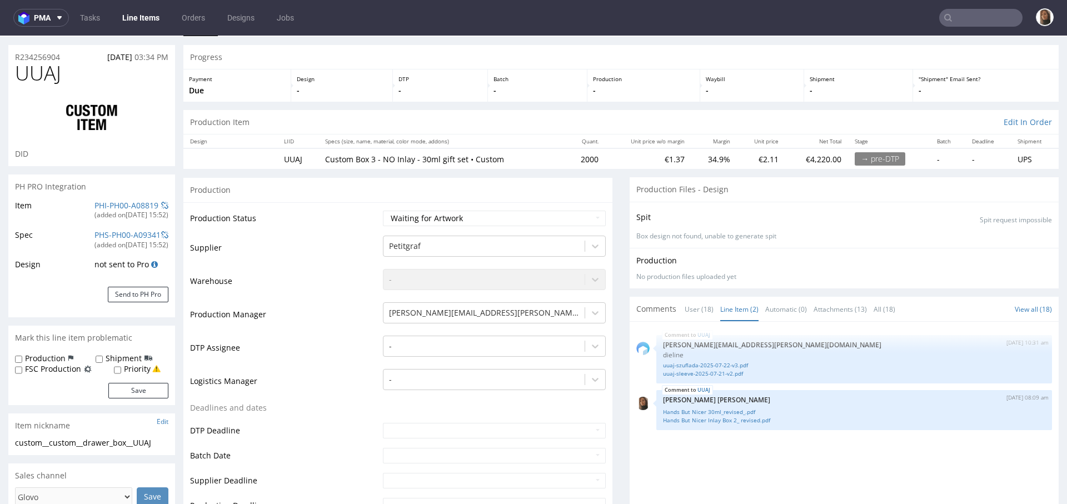
scroll to position [90, 0]
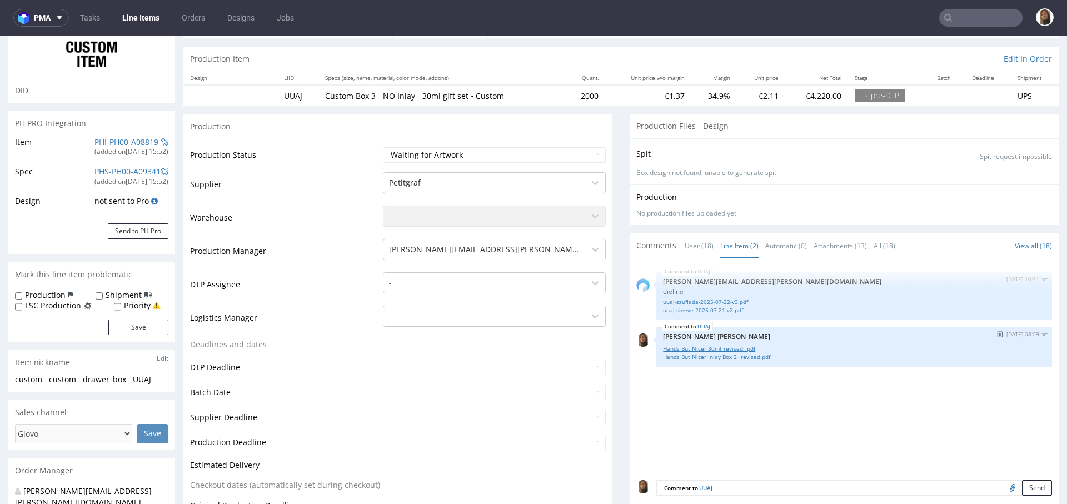
click at [731, 346] on link "Hands But Nicer 30ml_revised_.pdf" at bounding box center [854, 348] width 382 height 8
click at [731, 354] on link "Hands But Nicer Inlay Box 2_ revised.pdf" at bounding box center [854, 357] width 382 height 8
click at [997, 332] on img "submit" at bounding box center [1000, 334] width 6 height 7
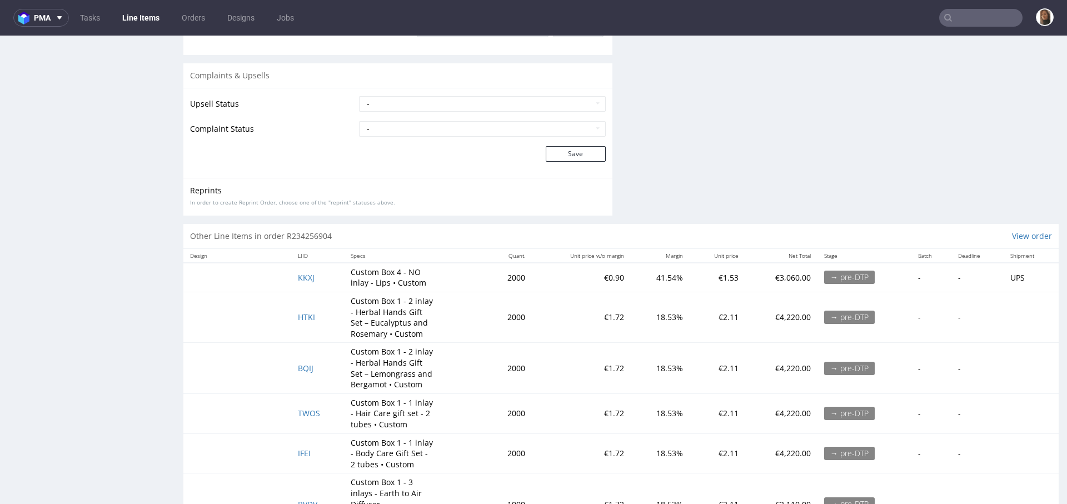
scroll to position [2091, 0]
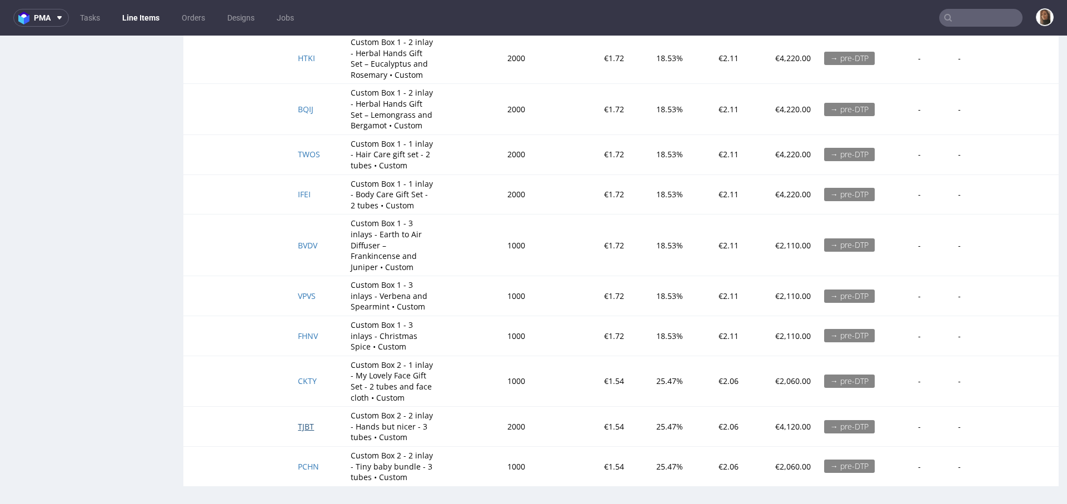
click at [305, 421] on span "TJBT" at bounding box center [306, 426] width 16 height 11
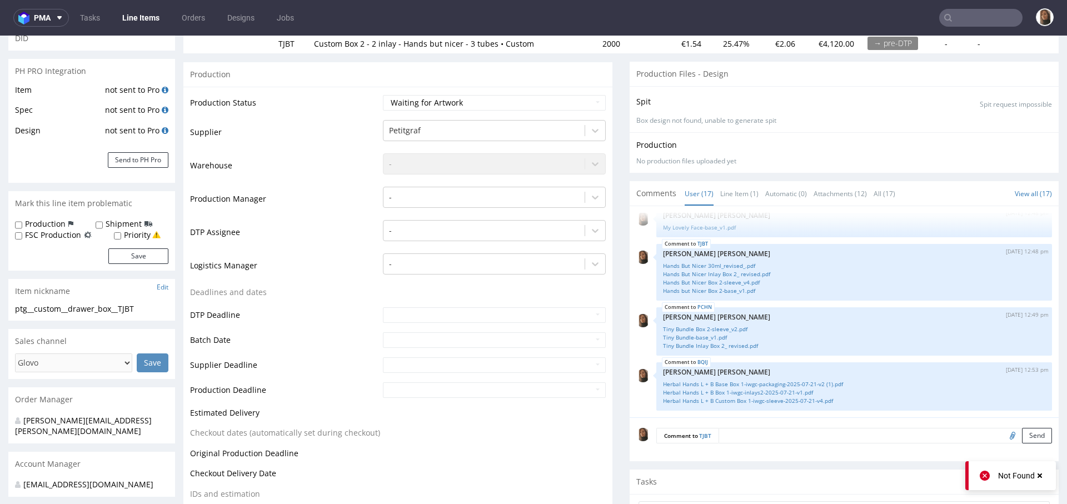
scroll to position [143, 0]
click at [726, 187] on link "Line Item (1)" at bounding box center [739, 193] width 38 height 24
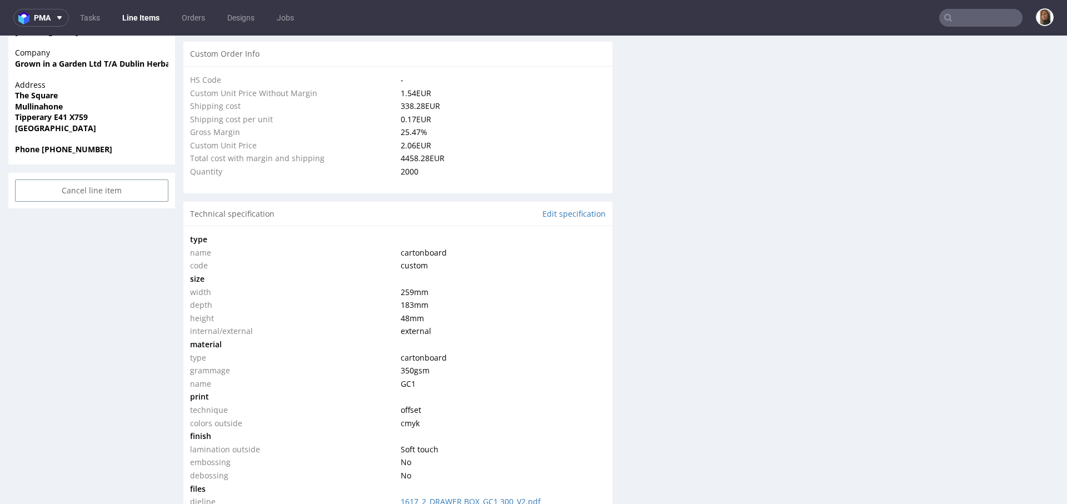
scroll to position [0, 0]
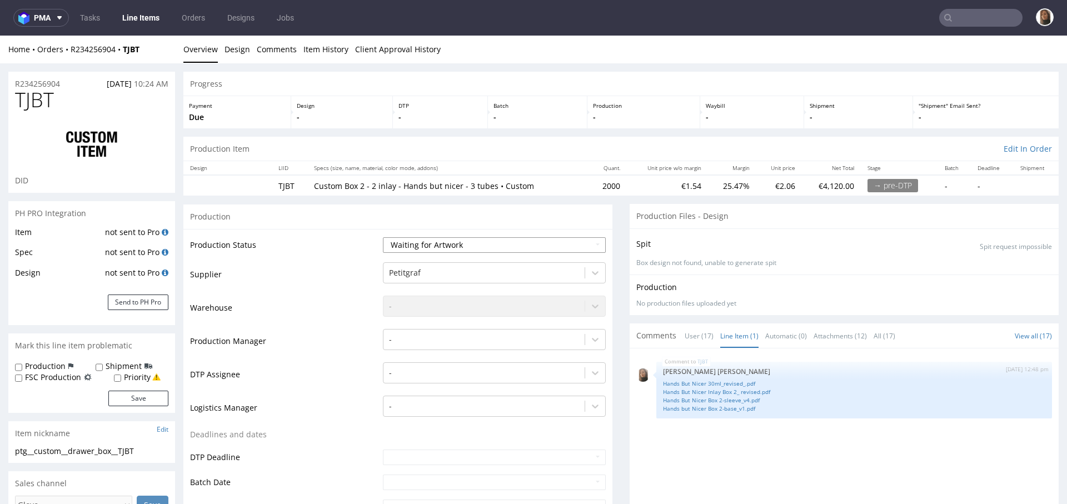
click at [430, 237] on select "Waiting for Artwork Waiting for Diecut Waiting for Mockup Waiting for DTP Waiti…" at bounding box center [494, 245] width 223 height 16
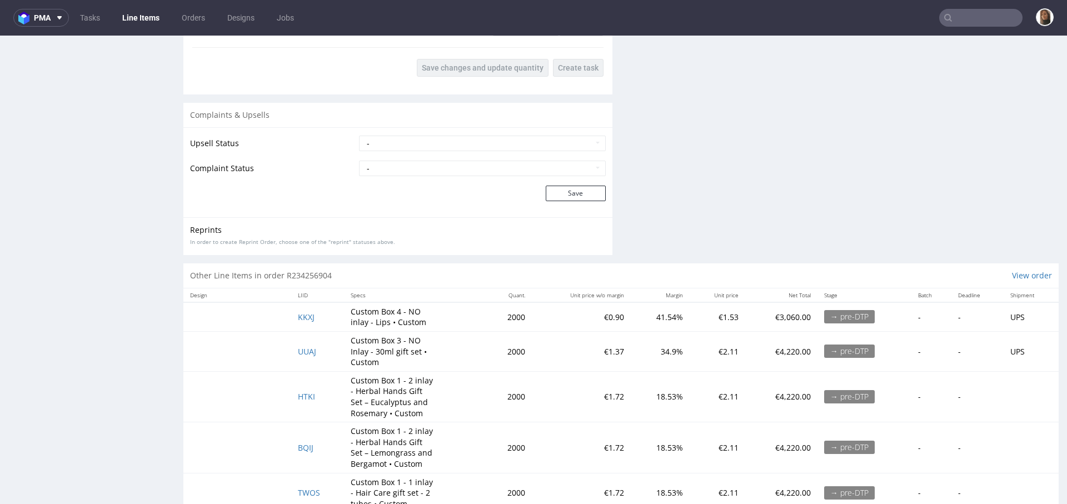
scroll to position [1779, 0]
click at [298, 314] on span "KKXJ" at bounding box center [306, 318] width 17 height 11
click at [303, 350] on span "UUAJ" at bounding box center [307, 353] width 18 height 11
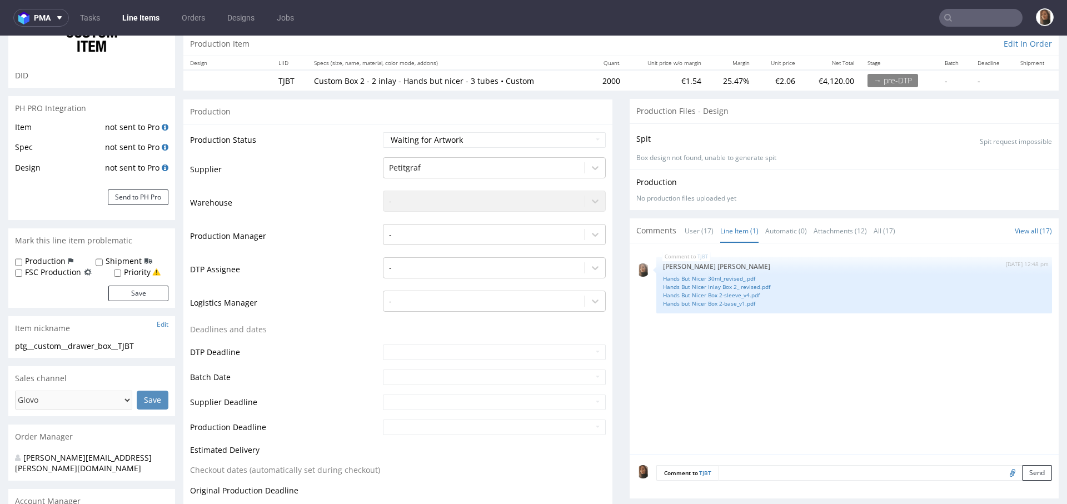
scroll to position [0, 0]
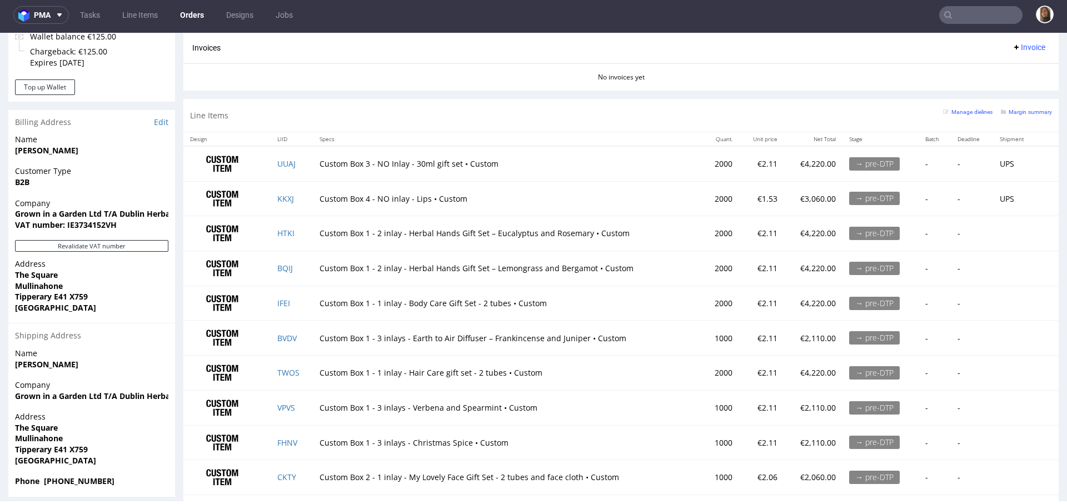
scroll to position [604, 0]
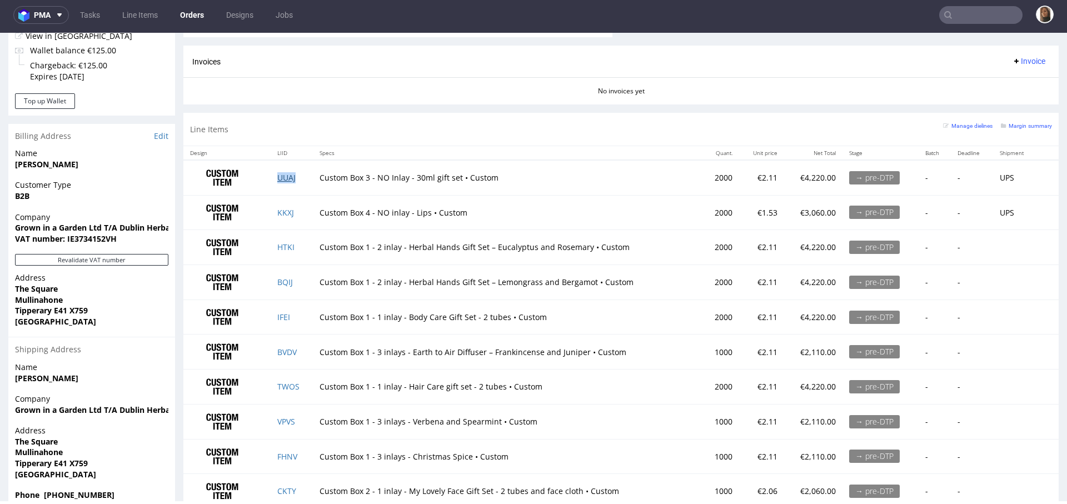
click at [284, 177] on link "UUAJ" at bounding box center [286, 177] width 18 height 11
click at [286, 208] on link "KKXJ" at bounding box center [285, 212] width 17 height 11
click at [284, 242] on link "HTKI" at bounding box center [285, 247] width 17 height 11
click at [286, 278] on link "BQIJ" at bounding box center [285, 282] width 16 height 11
click at [286, 313] on link "IFEI" at bounding box center [283, 317] width 13 height 11
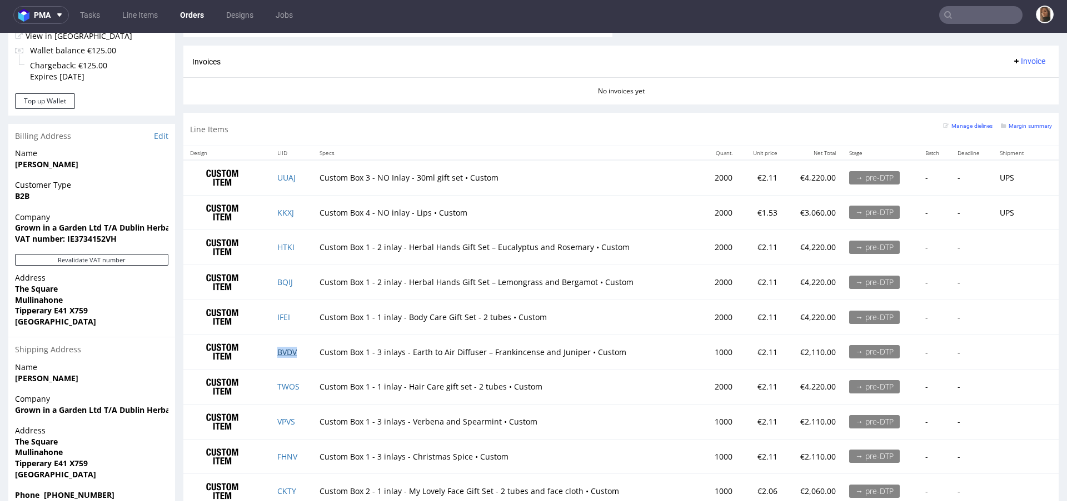
click at [287, 350] on link "BVDV" at bounding box center [286, 352] width 19 height 11
click at [289, 382] on link "TWOS" at bounding box center [288, 386] width 22 height 11
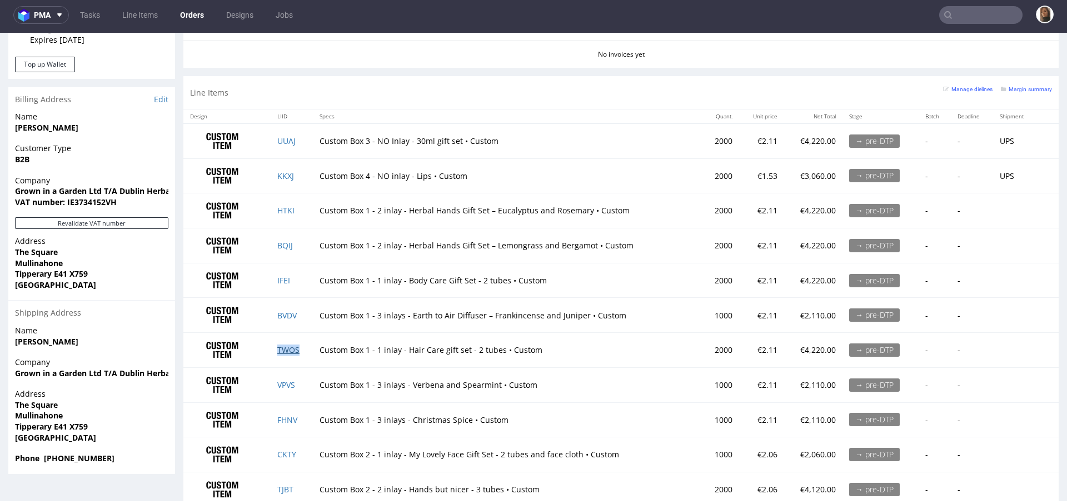
scroll to position [660, 0]
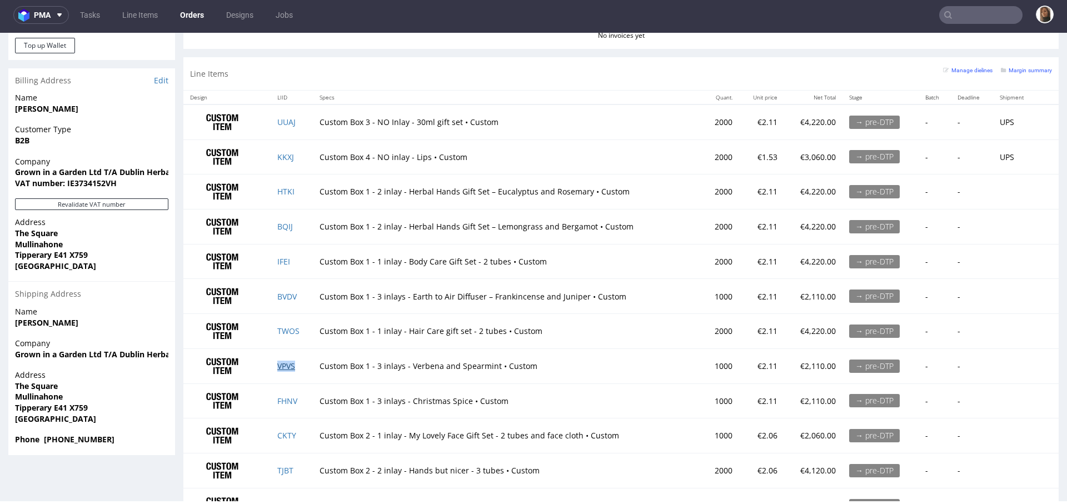
click at [287, 364] on link "VPVS" at bounding box center [286, 366] width 18 height 11
click at [287, 396] on link "FHNV" at bounding box center [287, 401] width 20 height 11
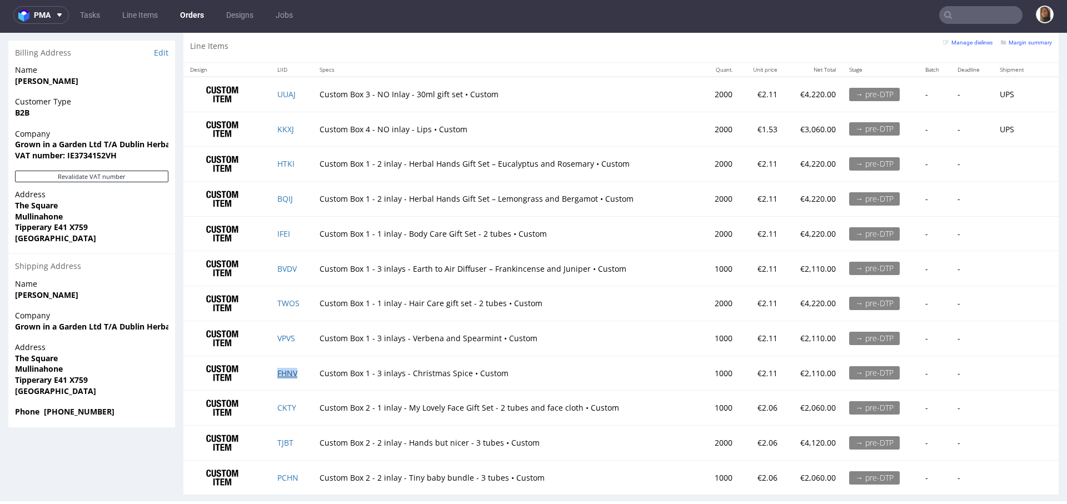
scroll to position [700, 0]
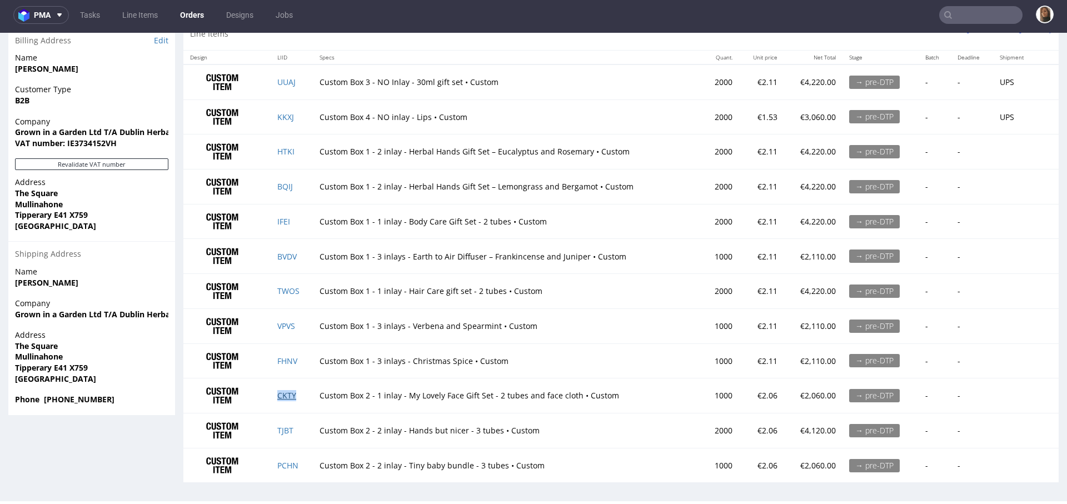
click at [287, 392] on link "CKTY" at bounding box center [286, 395] width 19 height 11
click at [286, 426] on link "TJBT" at bounding box center [285, 430] width 16 height 11
click at [291, 460] on link "PCHN" at bounding box center [287, 465] width 21 height 11
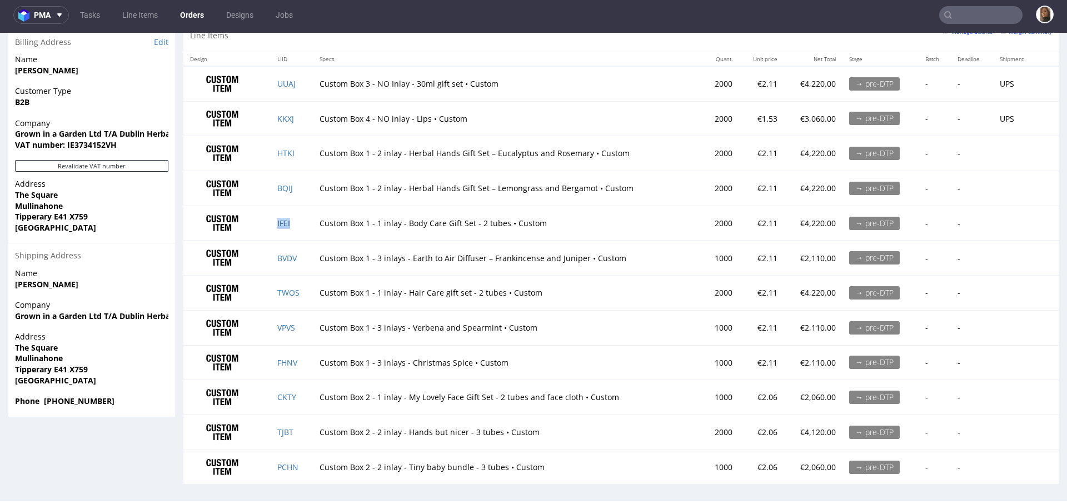
click at [284, 221] on link "IFEI" at bounding box center [283, 223] width 13 height 11
click at [278, 218] on link "IFEI" at bounding box center [283, 223] width 13 height 11
click at [284, 287] on link "TWOS" at bounding box center [288, 292] width 22 height 11
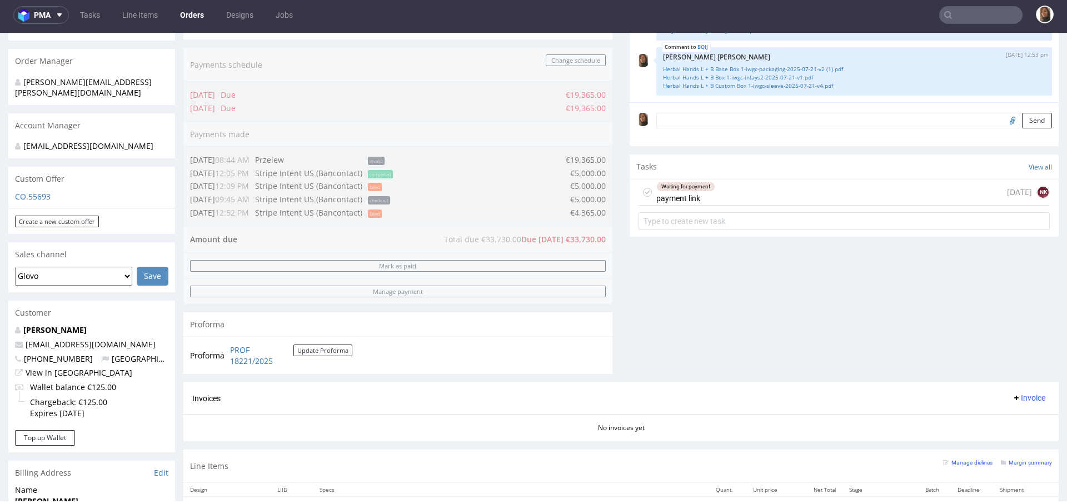
scroll to position [296, 0]
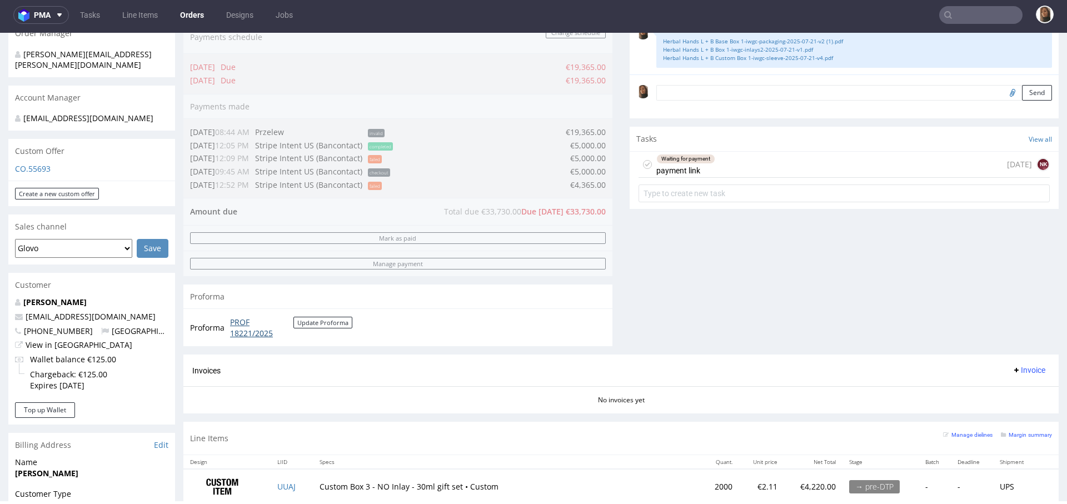
click at [244, 324] on link "PROF 18221/2025" at bounding box center [261, 328] width 63 height 22
click at [316, 317] on button "Update Proforma" at bounding box center [322, 323] width 59 height 12
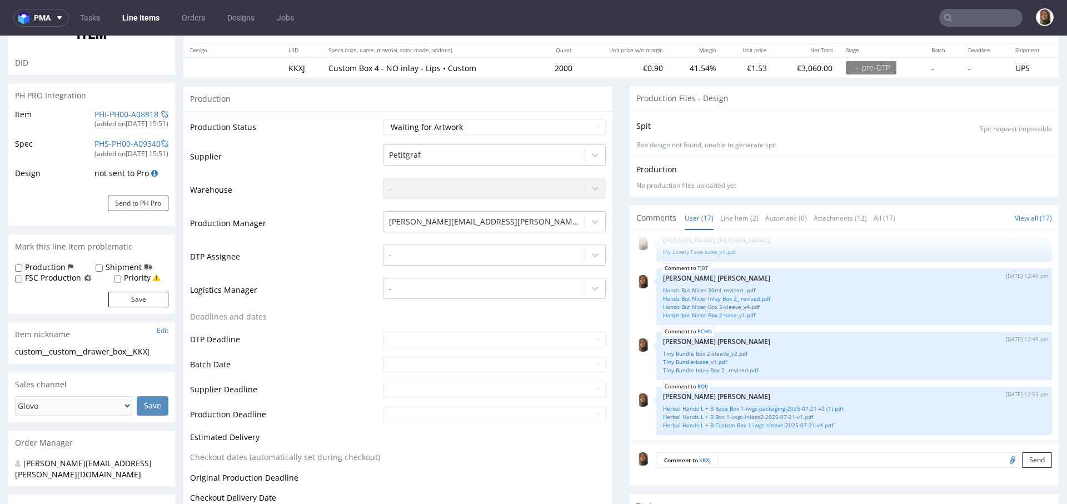
scroll to position [127, 0]
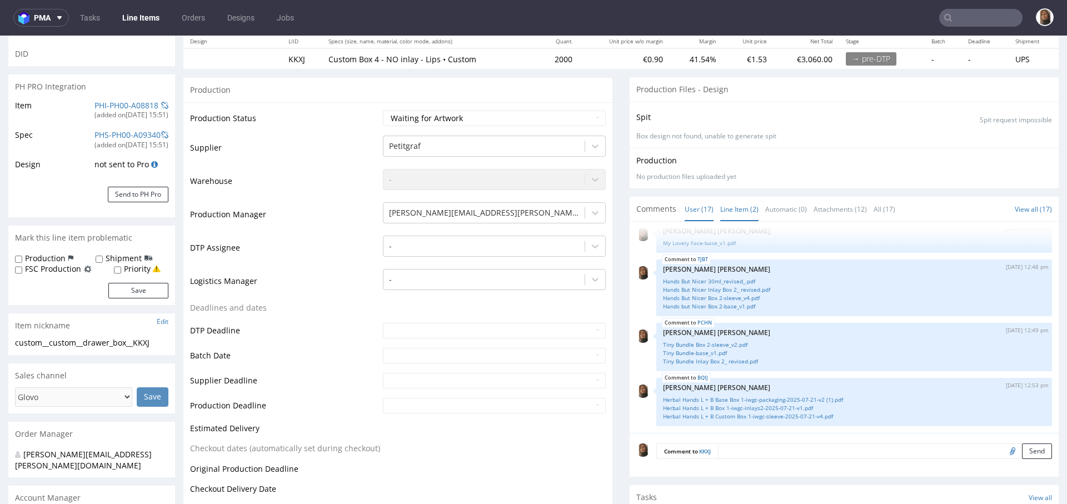
click at [735, 209] on link "Line Item (2)" at bounding box center [739, 209] width 38 height 24
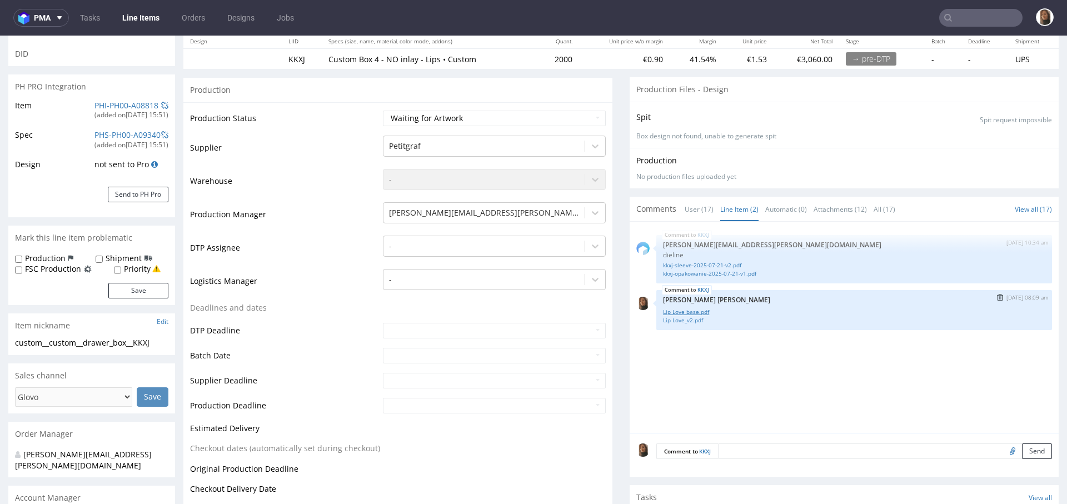
click at [684, 313] on link "Lip Love base.pdf" at bounding box center [854, 312] width 382 height 8
click at [682, 319] on link "Lip Love_v2.pdf" at bounding box center [854, 320] width 382 height 8
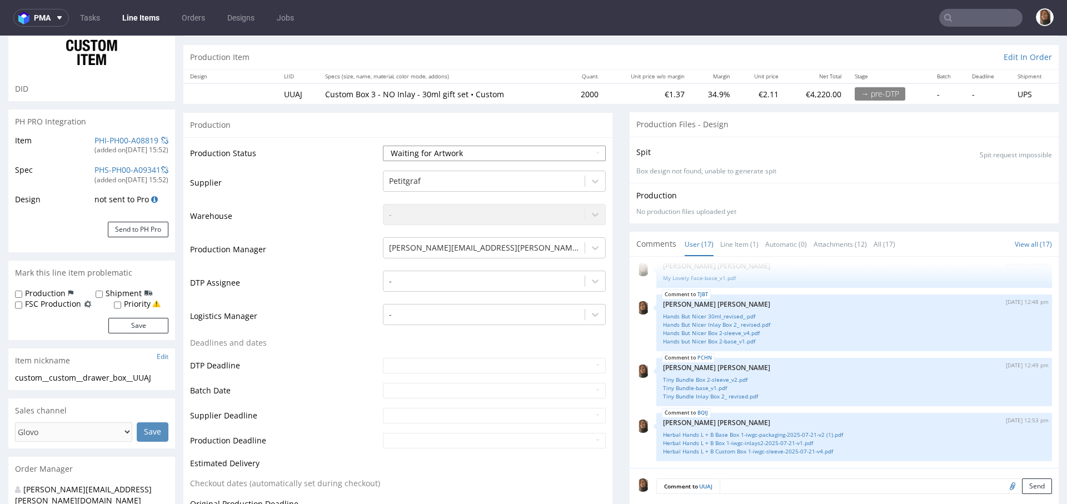
scroll to position [94, 0]
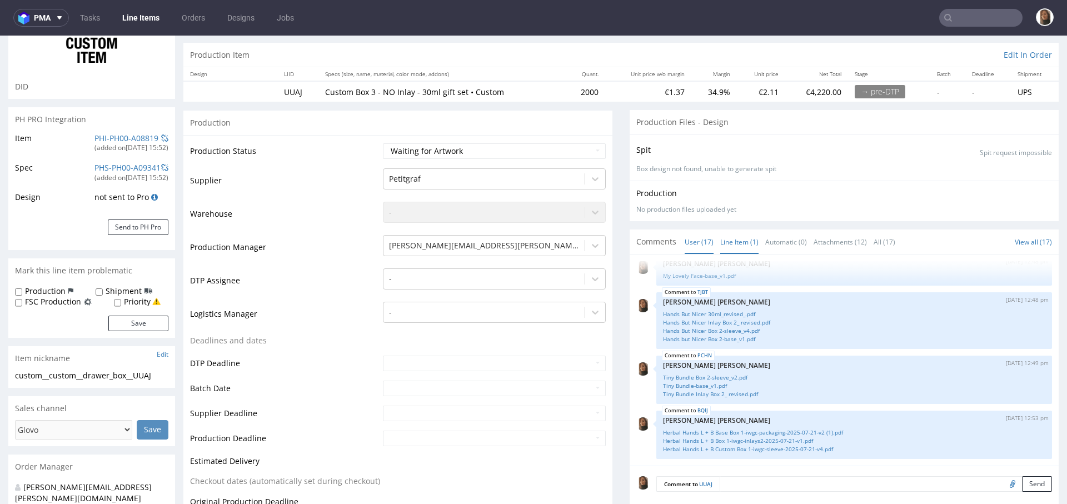
click at [720, 236] on link "Line Item (1)" at bounding box center [739, 242] width 38 height 24
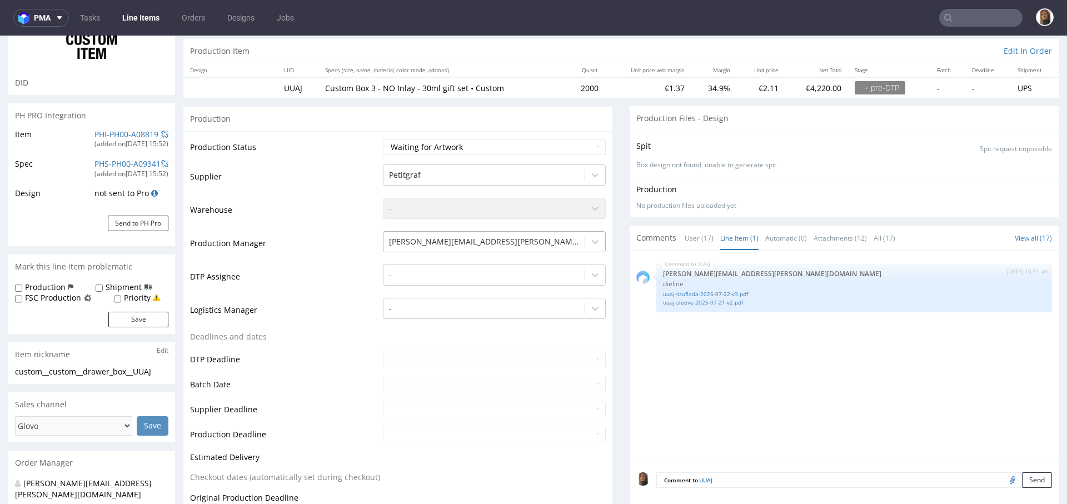
scroll to position [101, 0]
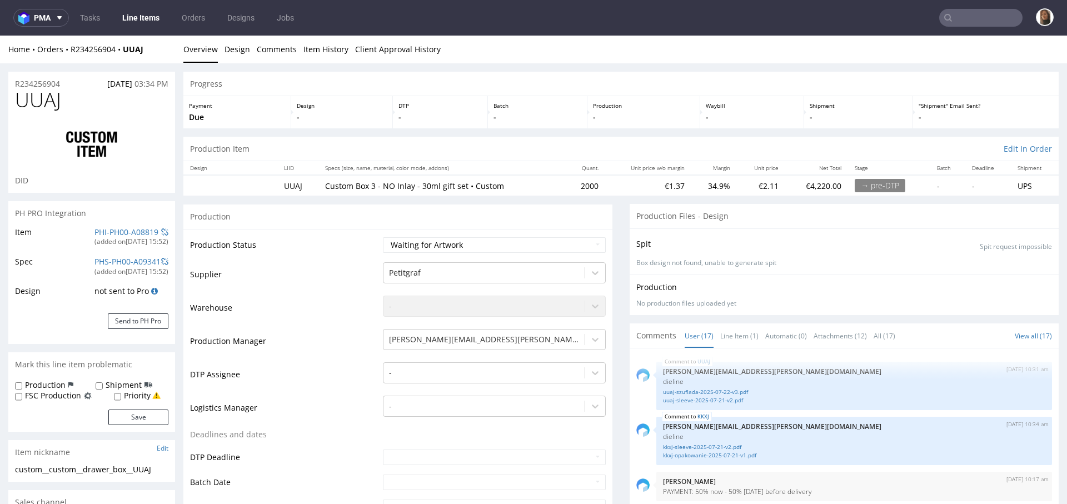
scroll to position [618, 0]
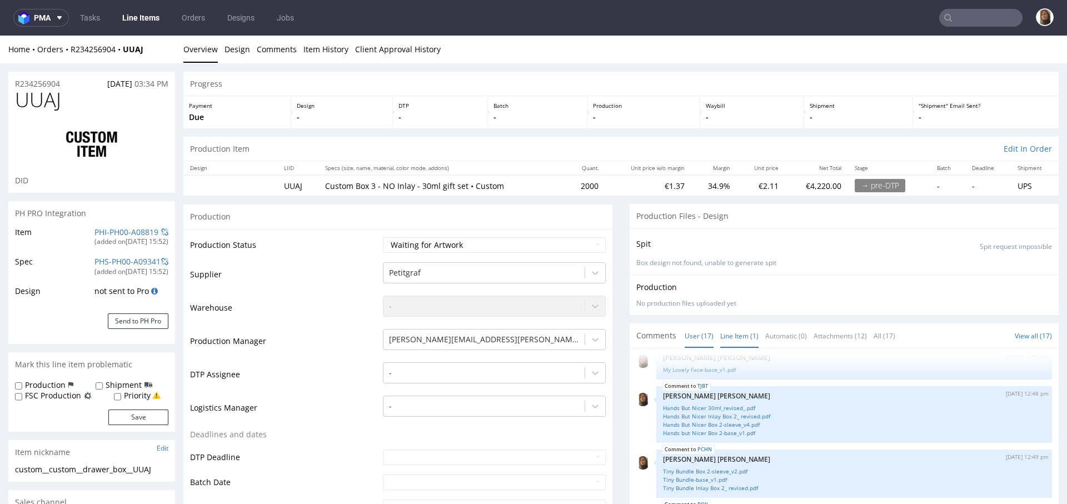
click at [726, 337] on link "Line Item (1)" at bounding box center [739, 336] width 38 height 24
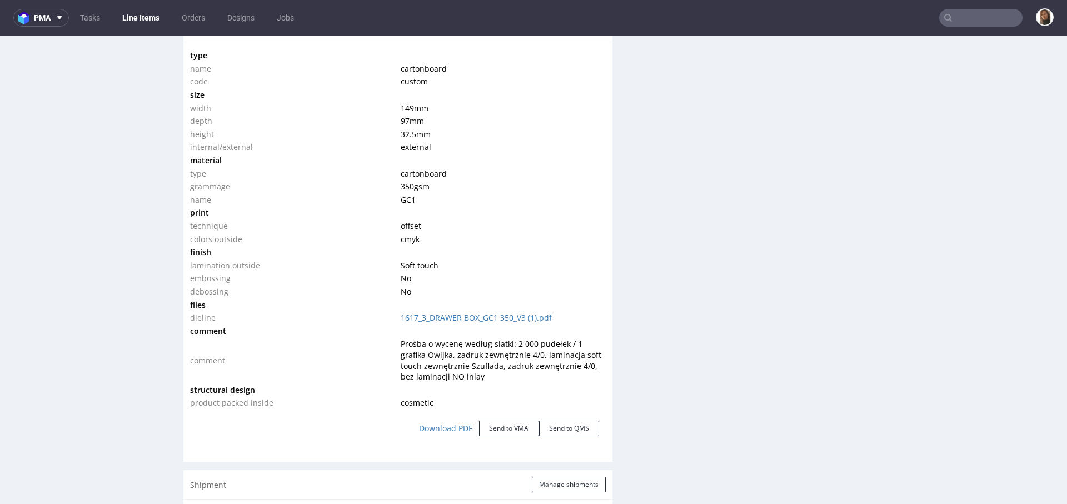
scroll to position [1081, 0]
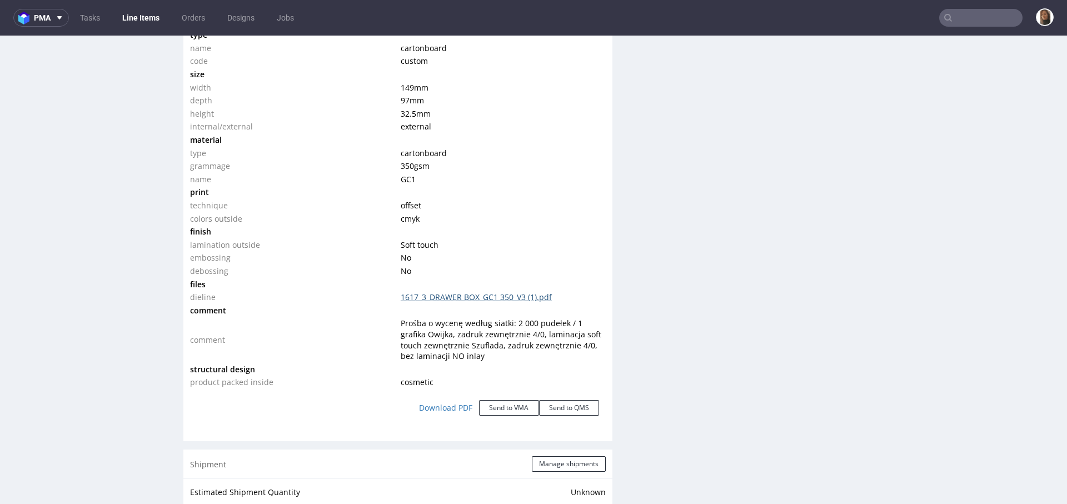
click link "1617_3_DRAWER BOX_GC1 350_V3 (1).pdf"
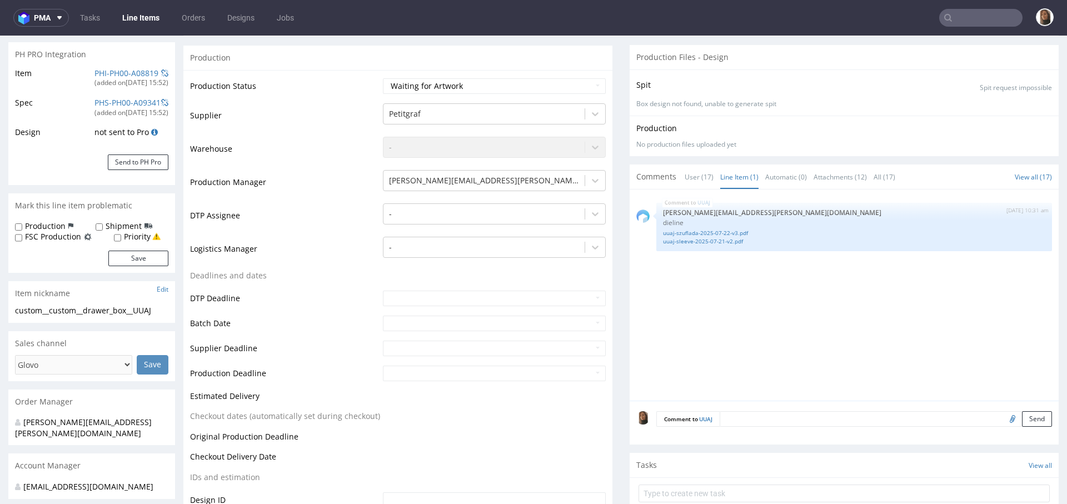
scroll to position [0, 0]
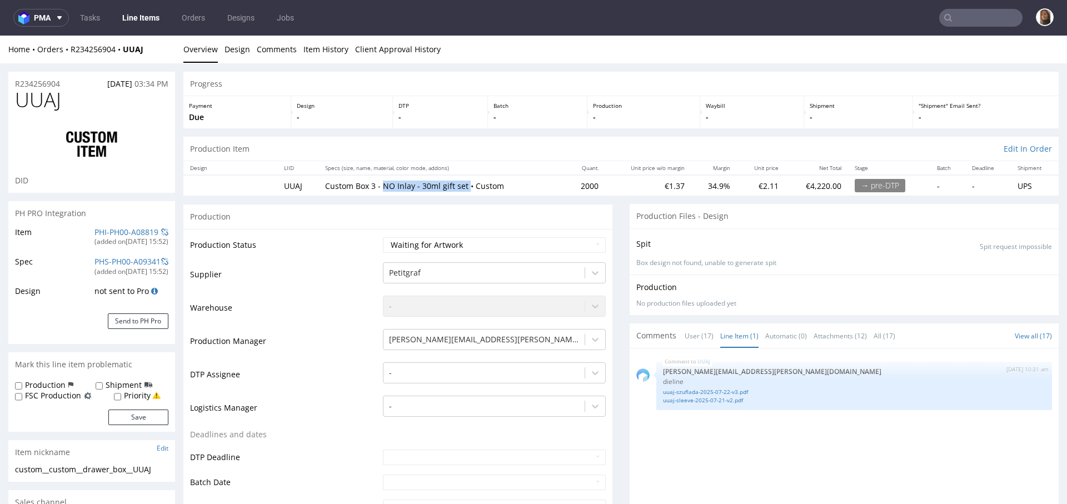
drag, startPoint x: 464, startPoint y: 188, endPoint x: 380, endPoint y: 188, distance: 84.4
click at [379, 188] on p "Custom Box 3 - NO Inlay - 30ml gift set • Custom" at bounding box center [441, 186] width 233 height 11
copy p "NO Inlay - 30ml gift set"
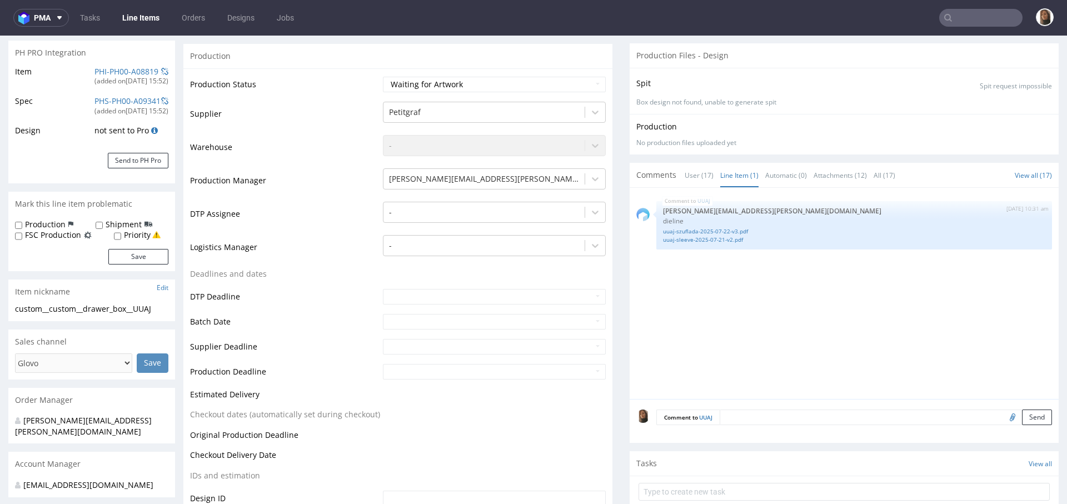
scroll to position [166, 0]
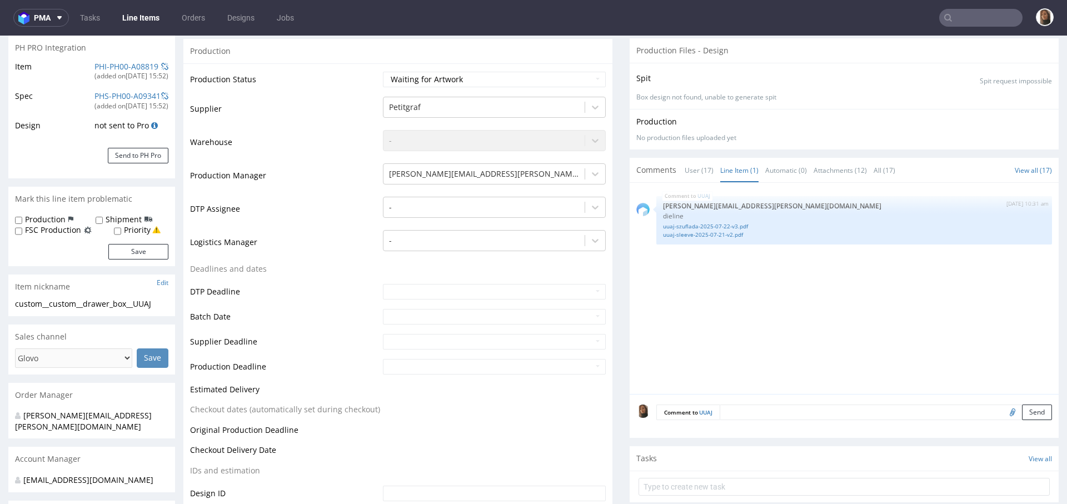
click at [1003, 411] on input "file" at bounding box center [1011, 411] width 16 height 14
type input "C:\fakepath\Hands But Nicer 30ml_revised_.pdf"
click at [1022, 408] on button "Send" at bounding box center [1037, 412] width 30 height 16
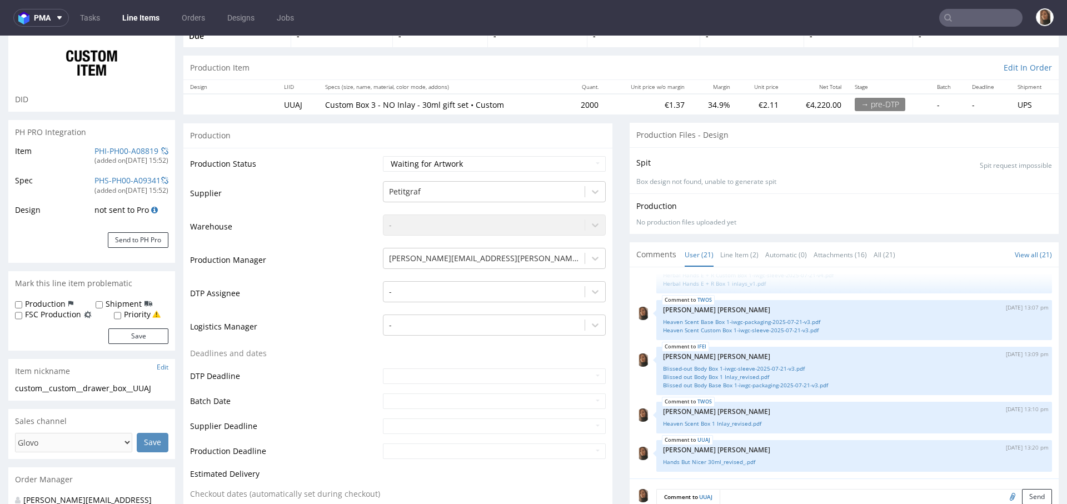
scroll to position [99, 0]
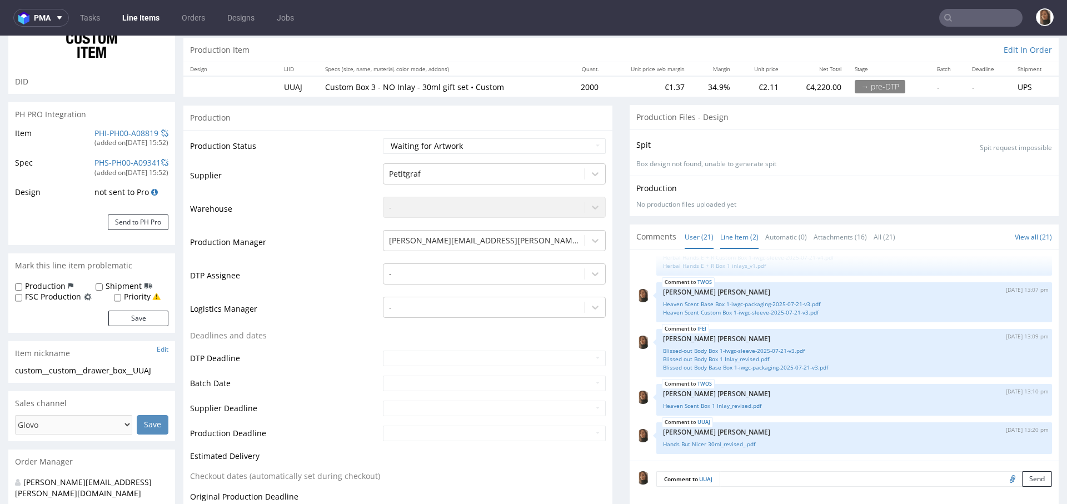
click at [731, 241] on link "Line Item (2)" at bounding box center [739, 237] width 38 height 24
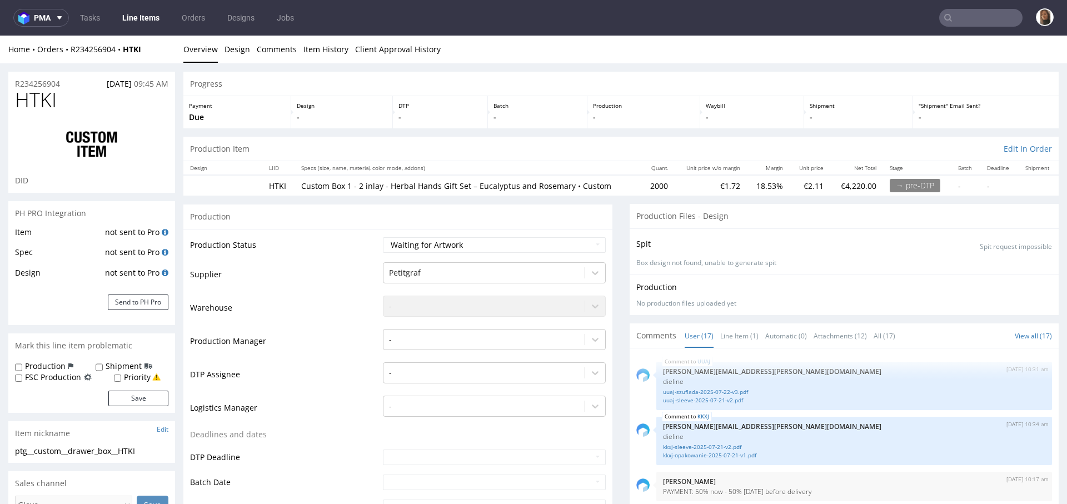
scroll to position [618, 0]
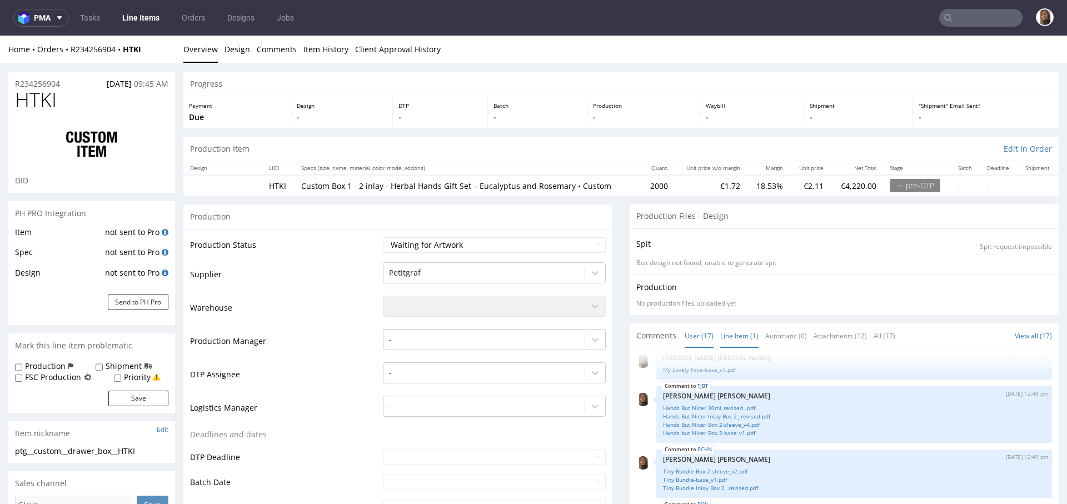
click at [724, 339] on link "Line Item (1)" at bounding box center [739, 336] width 38 height 24
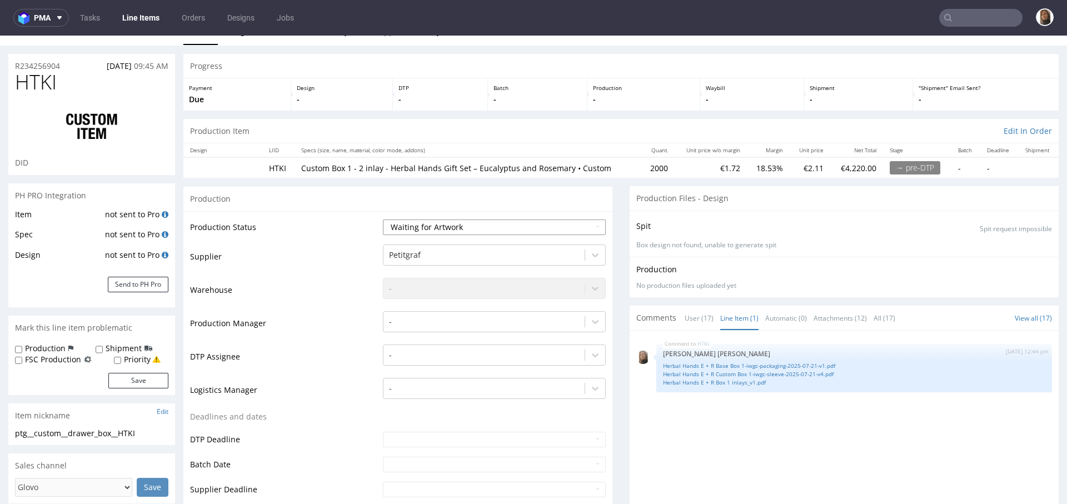
scroll to position [24, 0]
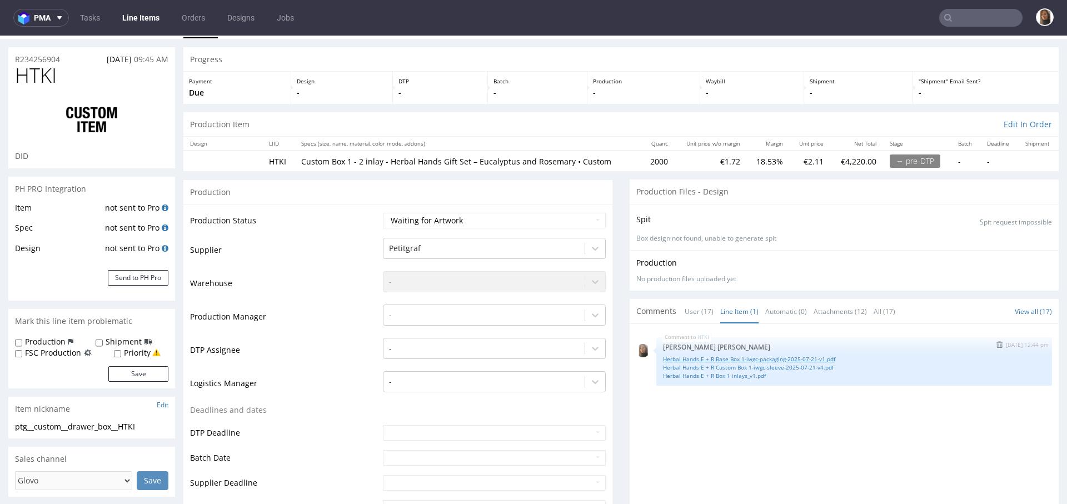
click at [699, 356] on link "Herbal Hands E + R Base Box 1-iwgc-packaging-2025-07-21-v1.pdf" at bounding box center [854, 359] width 382 height 8
click at [734, 367] on link "Herbal Hands E + R Custom Box 1-iwgc-sleeve-2025-07-21-v4.pdf" at bounding box center [854, 367] width 382 height 8
click at [734, 374] on link "Herbal Hands E + R Box 1 inlays_v1.pdf" at bounding box center [854, 376] width 382 height 8
click at [996, 345] on img "submit" at bounding box center [999, 344] width 6 height 7
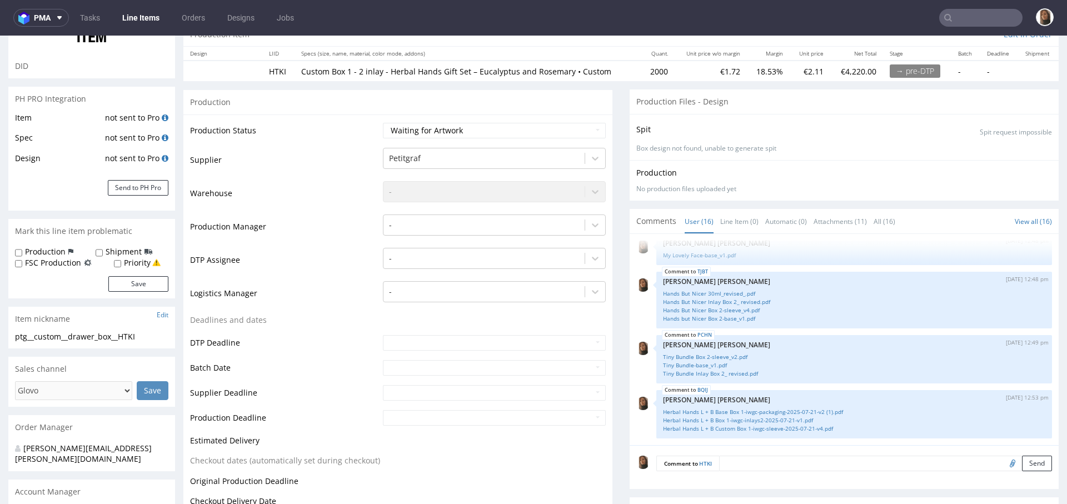
scroll to position [112, 0]
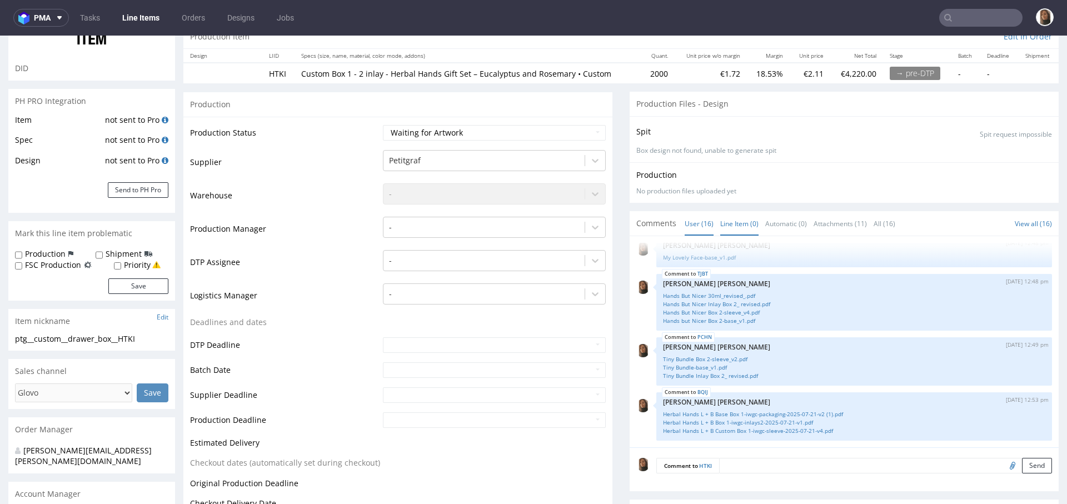
click at [720, 223] on link "Line Item (0)" at bounding box center [739, 224] width 38 height 24
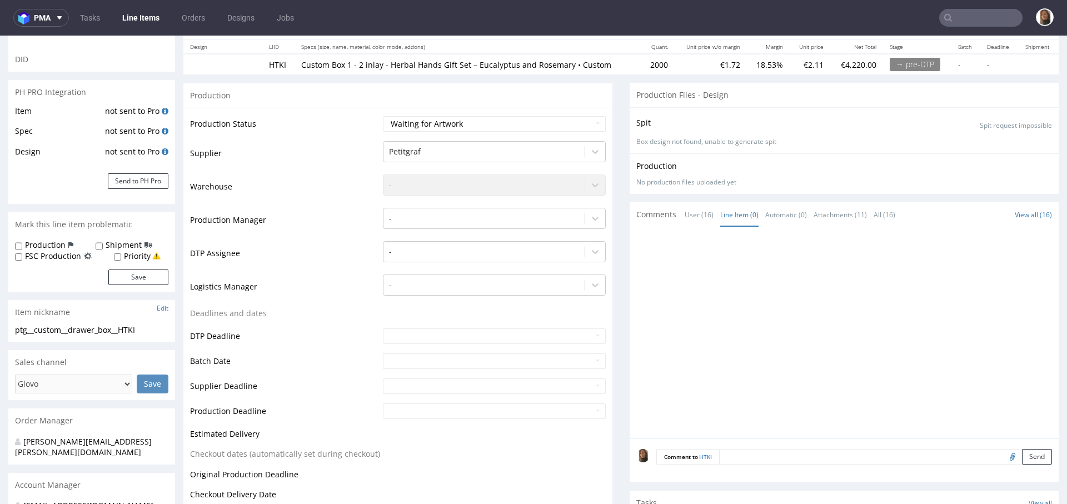
scroll to position [122, 0]
click at [1003, 454] on input "file" at bounding box center [1011, 455] width 16 height 14
type input "C:\fakepath\Herbal Hands E + R Base Box 1-iwgc-packaging-2025-07-21-v1.pdf"
click at [1022, 453] on button "Send" at bounding box center [1037, 456] width 30 height 16
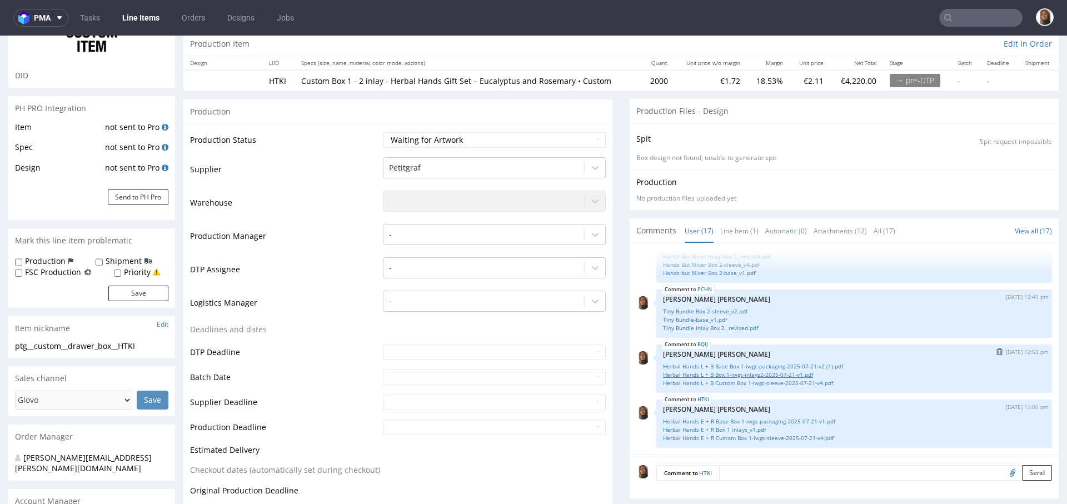
scroll to position [110, 0]
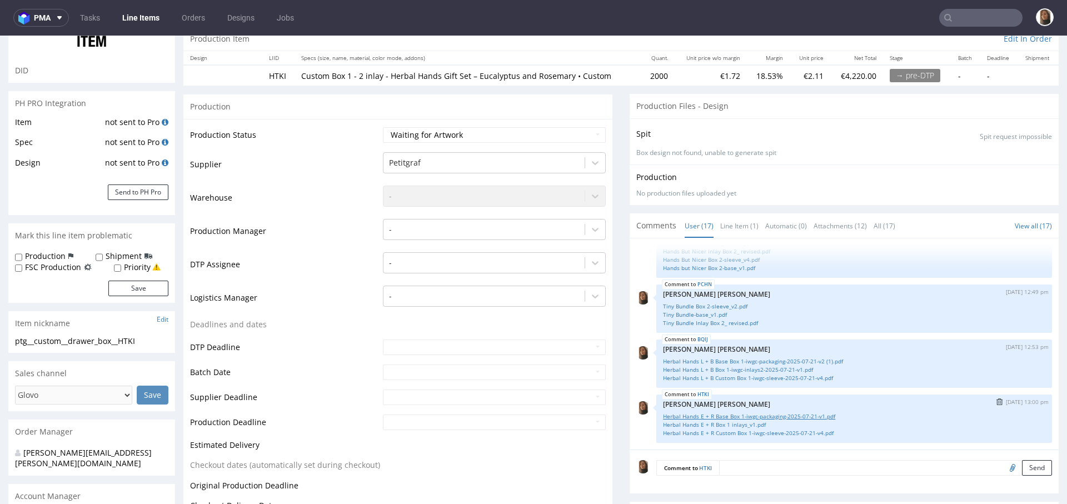
click at [720, 413] on link "Herbal Hands E + R Base Box 1-iwgc-packaging-2025-07-21-v1.pdf" at bounding box center [854, 416] width 382 height 8
click at [722, 423] on link "Herbal Hands E + R Box 1 inlays_v1.pdf" at bounding box center [854, 425] width 382 height 8
click at [724, 429] on link "Herbal Hands E + R Custom Box 1-iwgc-sleeve-2025-07-21-v4.pdf" at bounding box center [854, 433] width 382 height 8
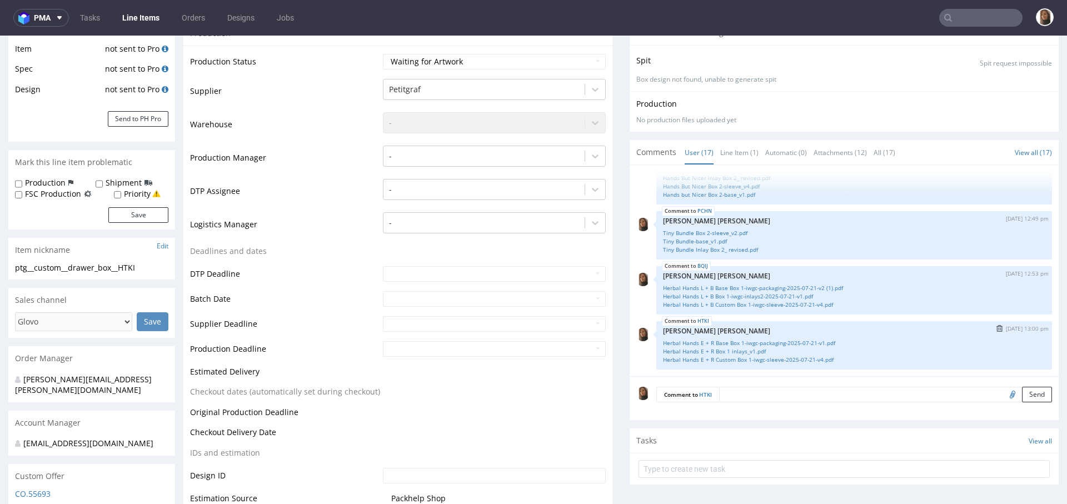
scroll to position [183, 0]
click at [996, 327] on img "submit" at bounding box center [999, 329] width 6 height 7
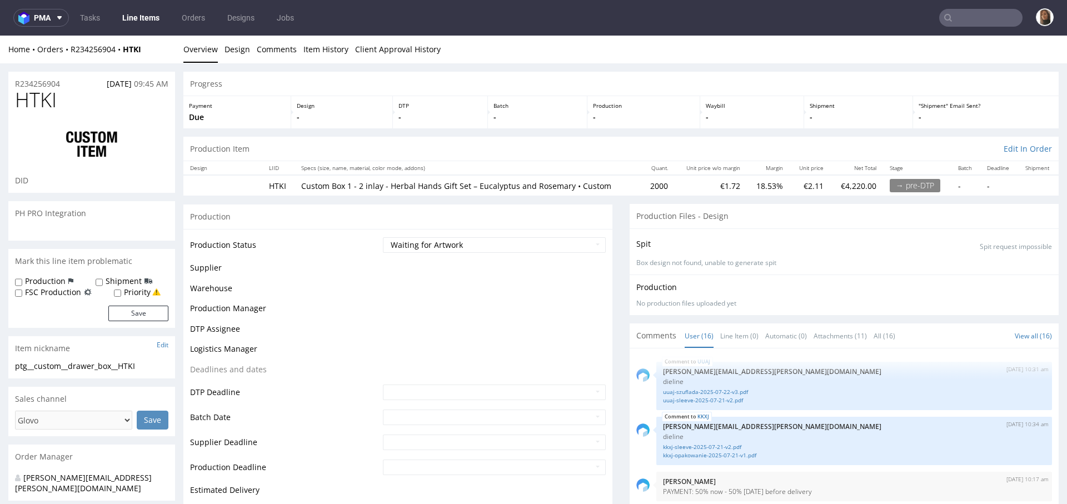
scroll to position [563, 0]
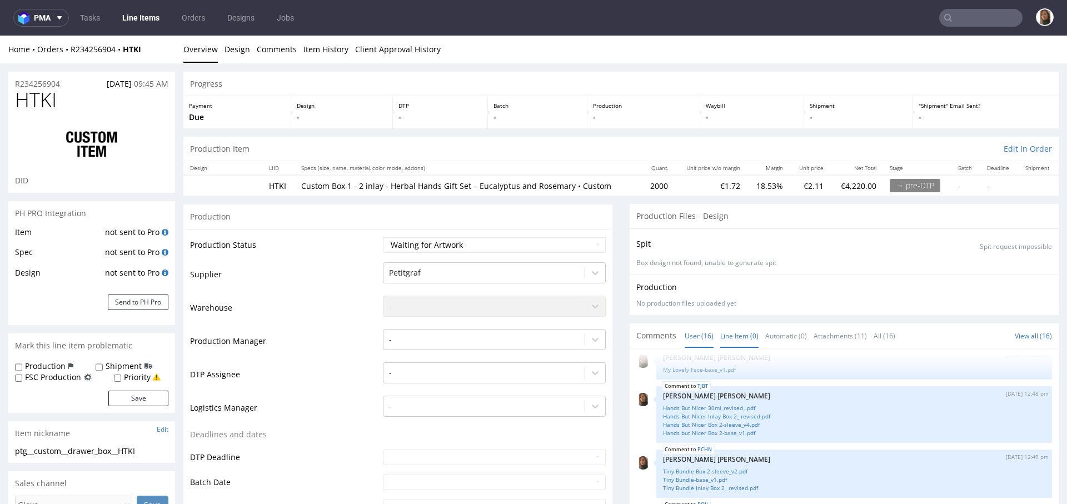
click at [721, 332] on link "Line Item (0)" at bounding box center [739, 336] width 38 height 24
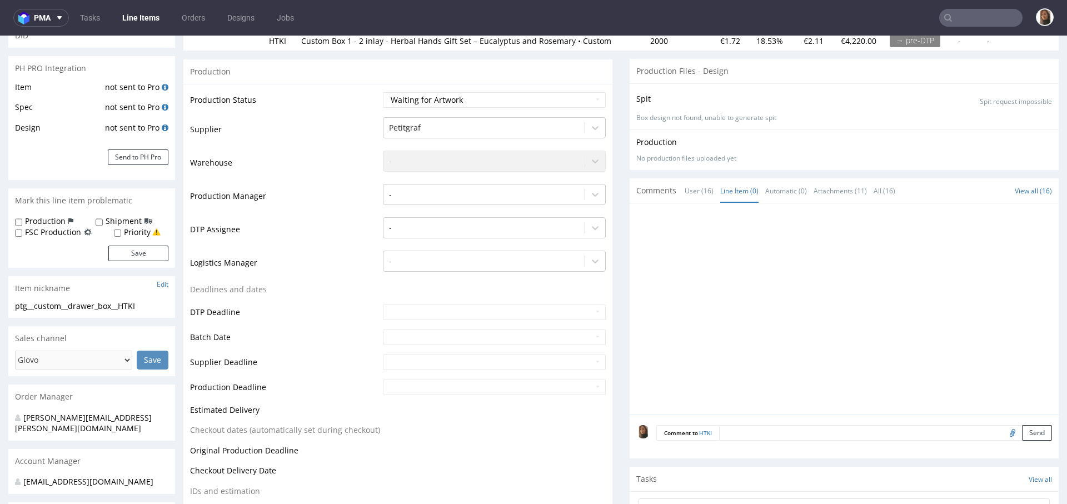
scroll to position [147, 0]
click at [1003, 431] on input "file" at bounding box center [1011, 430] width 16 height 14
type input "C:\fakepath\Herbal Hands E + R Base Box 1-iwgc-packaging-2025-07-21-v1.pdf"
click at [1022, 431] on button "Send" at bounding box center [1037, 431] width 30 height 16
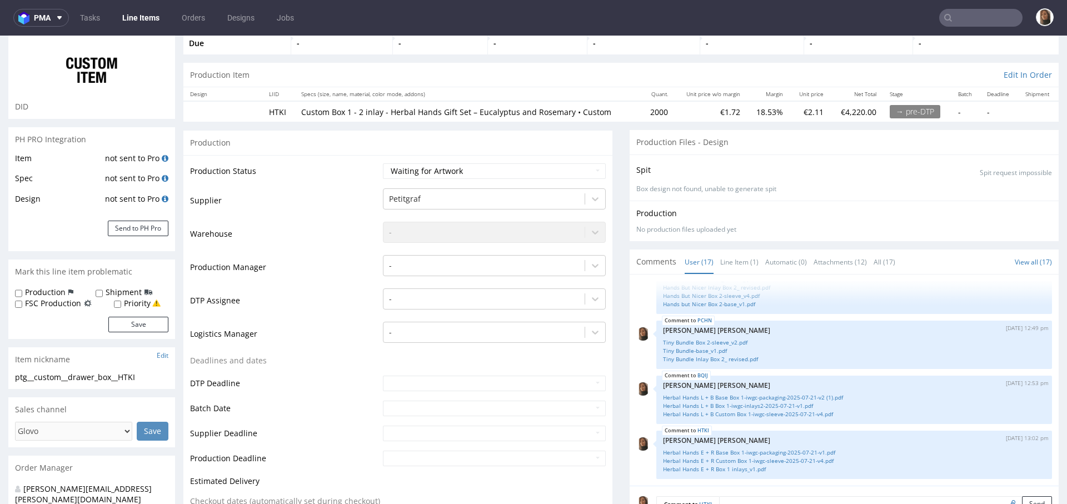
scroll to position [94, 0]
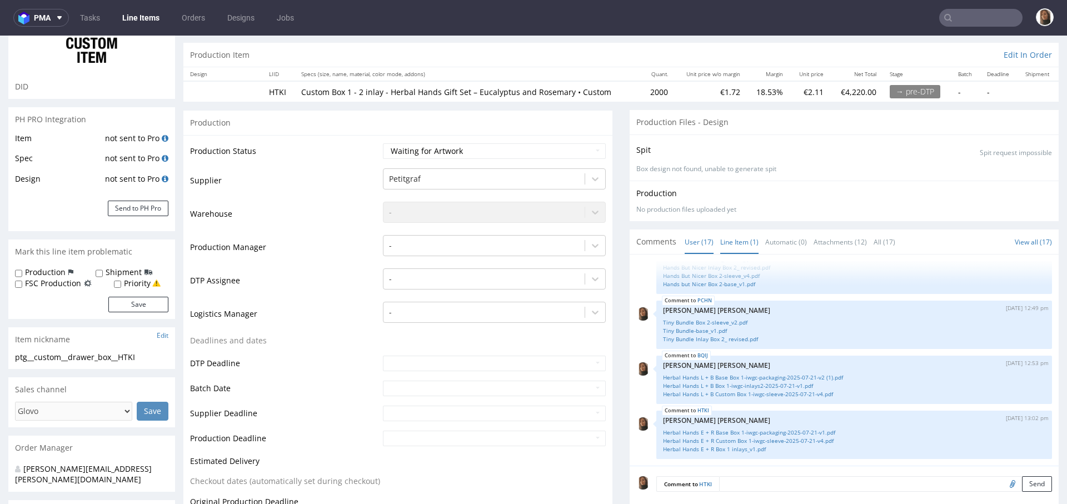
click at [729, 238] on link "Line Item (1)" at bounding box center [739, 242] width 38 height 24
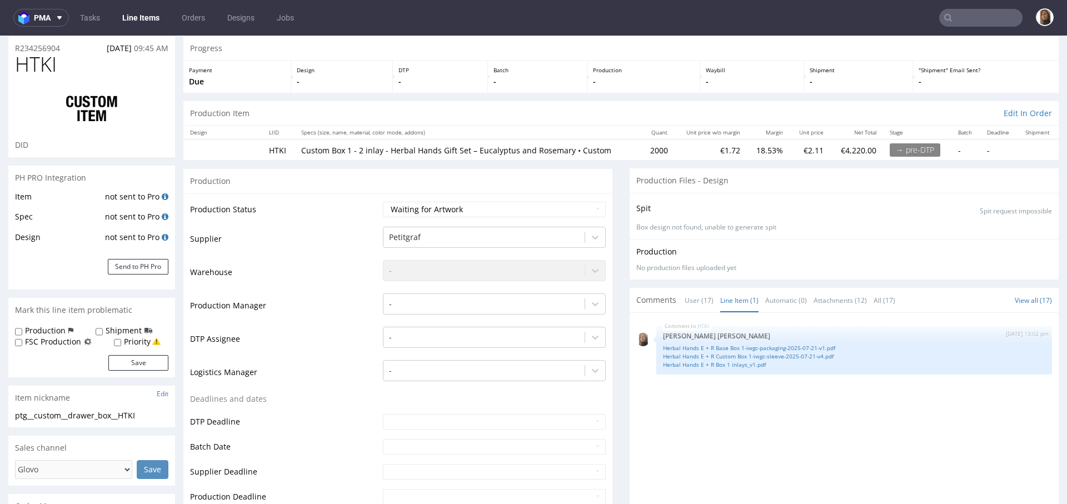
scroll to position [21, 0]
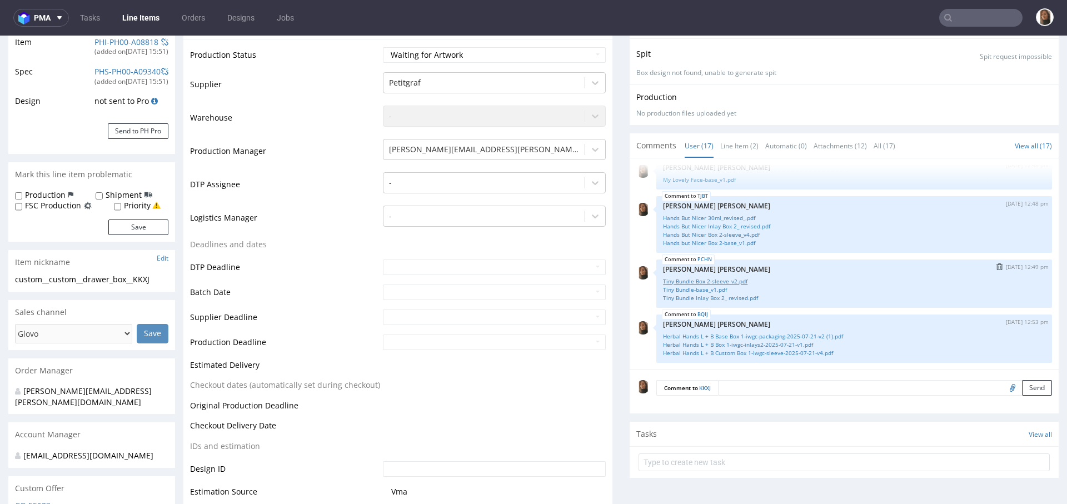
scroll to position [184, 0]
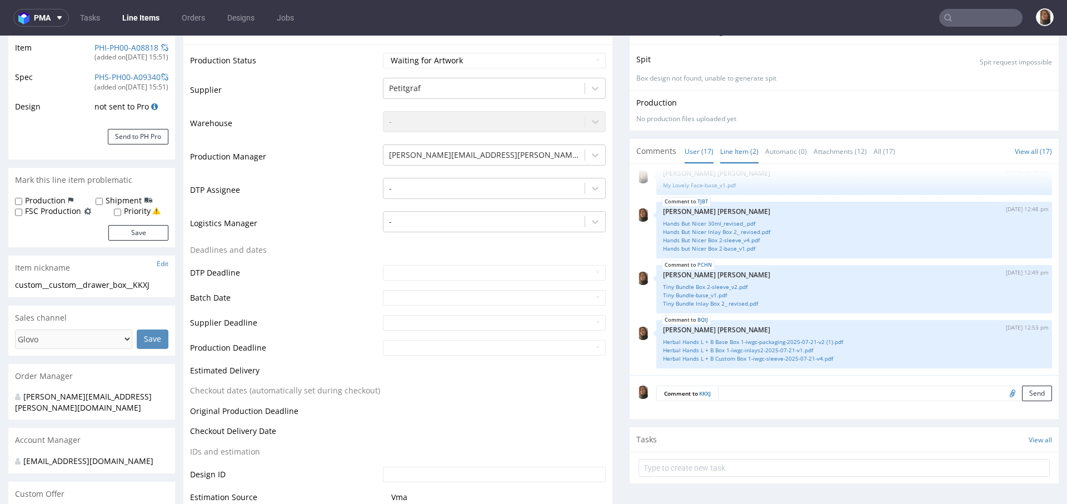
click at [721, 146] on link "Line Item (2)" at bounding box center [739, 151] width 38 height 24
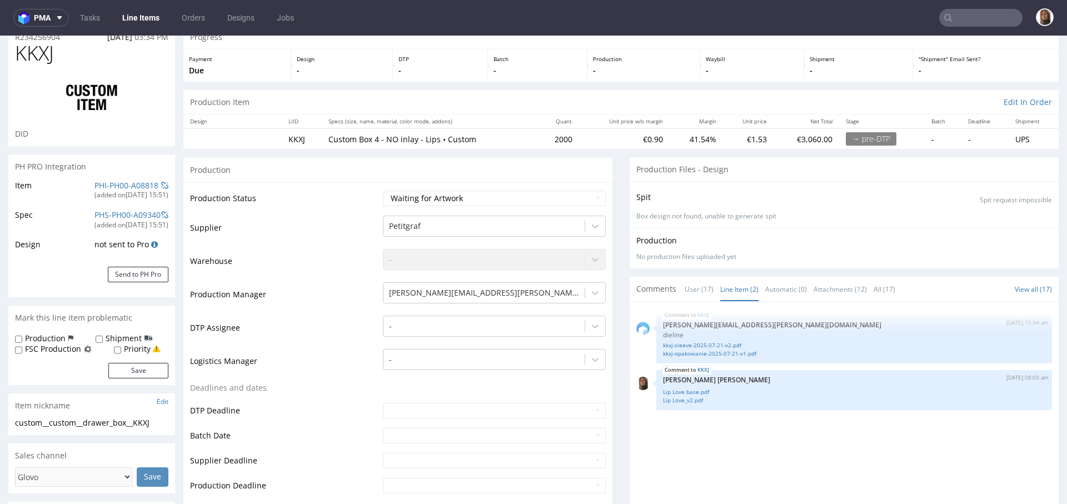
scroll to position [0, 0]
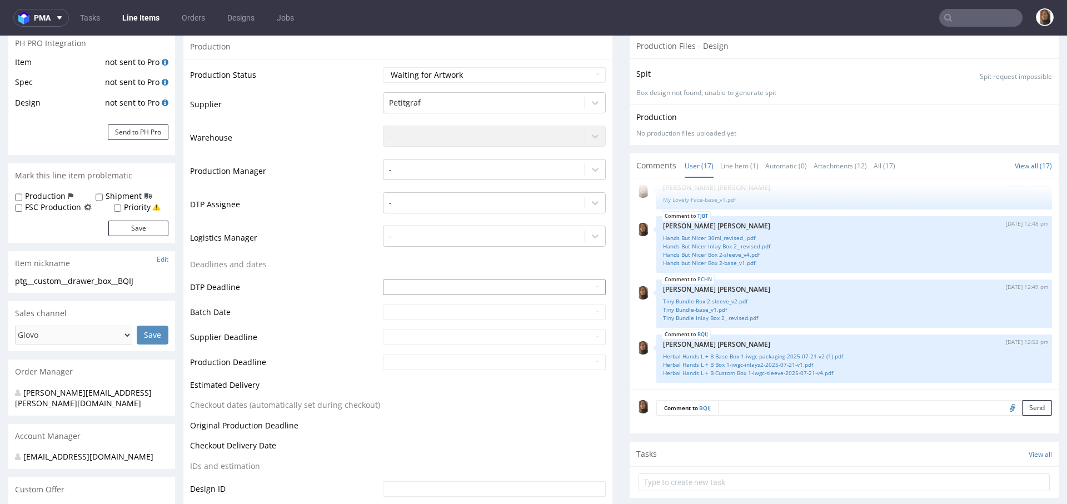
scroll to position [169, 0]
click at [720, 166] on link "Line Item (1)" at bounding box center [739, 167] width 38 height 24
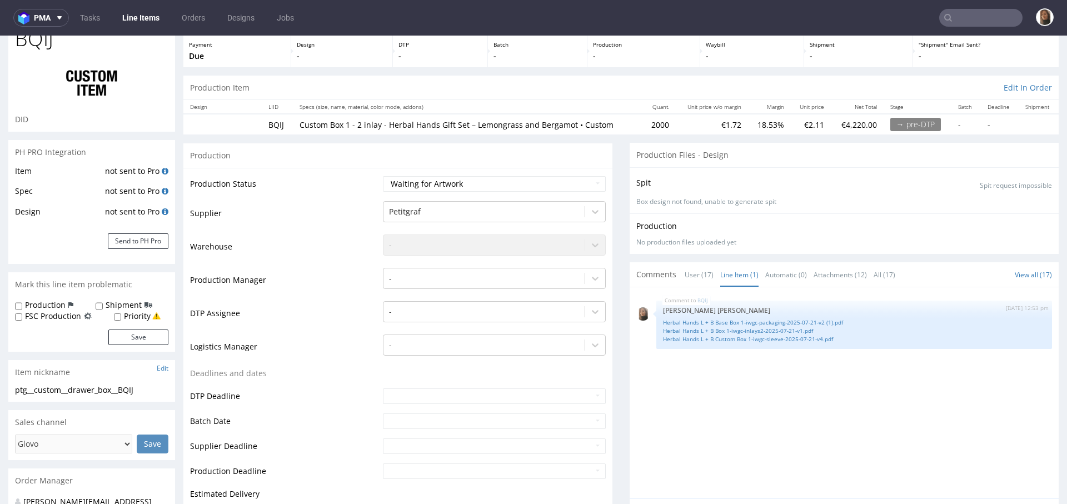
scroll to position [61, 0]
click at [747, 320] on link "Herbal Hands L + B Base Box 1-iwgc-packaging-2025-07-21-v2 (1).pdf" at bounding box center [854, 323] width 382 height 8
click at [747, 327] on link "Herbal Hands L + B Box 1-iwgc-inlays2-2025-07-21-v1.pdf" at bounding box center [854, 331] width 382 height 8
click at [747, 336] on link "Herbal Hands L + B Custom Box 1-iwgc-sleeve-2025-07-21-v4.pdf" at bounding box center [854, 340] width 382 height 8
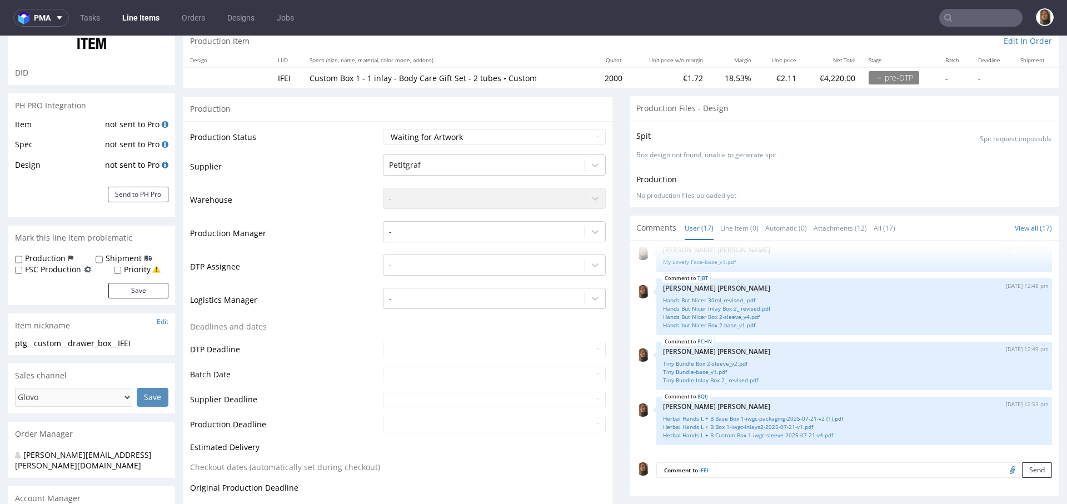
scroll to position [114, 0]
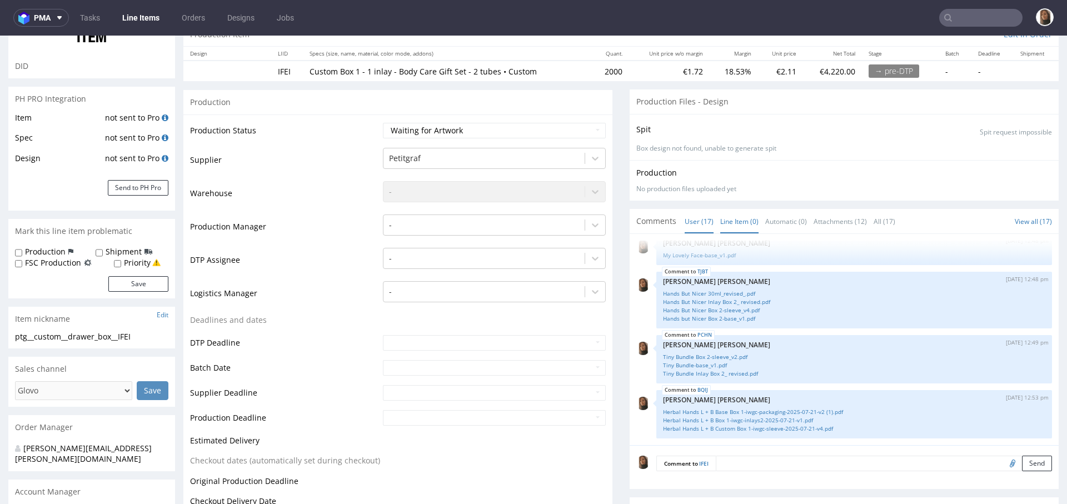
click at [728, 216] on link "Line Item (0)" at bounding box center [739, 221] width 38 height 24
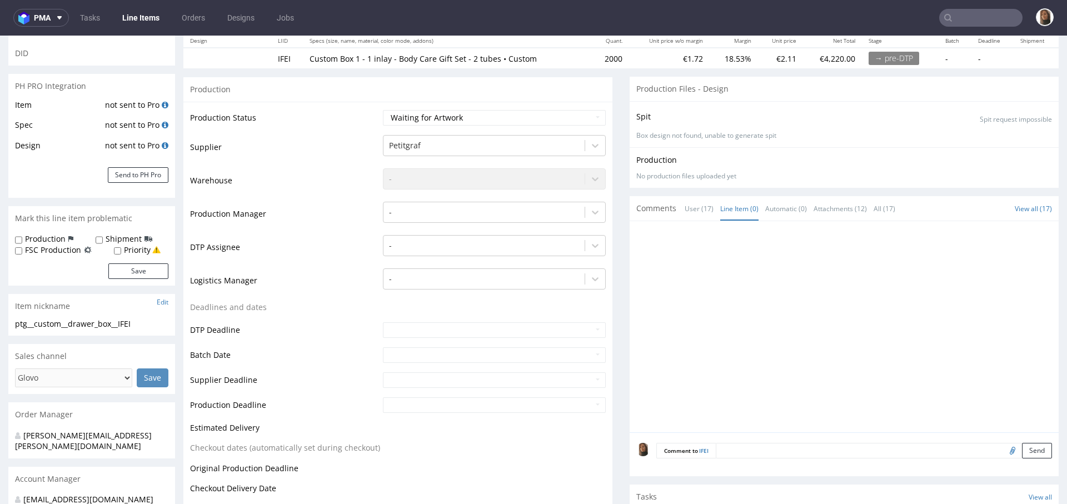
scroll to position [129, 0]
click at [1003, 451] on input "file" at bounding box center [1011, 448] width 16 height 14
type input "C:\fakepath\Blissed out Body Box 1 Inlay_revised.pdf"
click at [1022, 449] on button "Send" at bounding box center [1037, 449] width 30 height 16
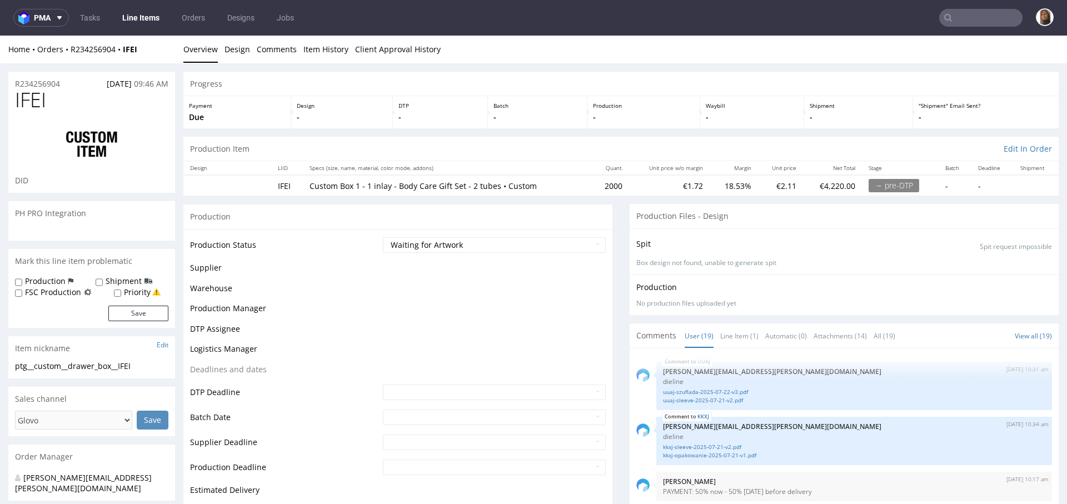
scroll to position [719, 0]
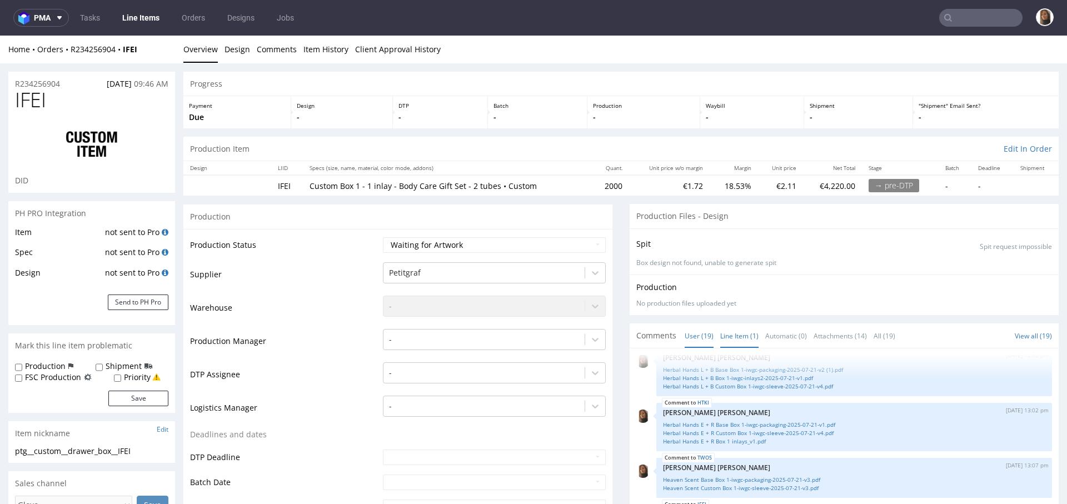
click at [729, 335] on link "Line Item (1)" at bounding box center [739, 336] width 38 height 24
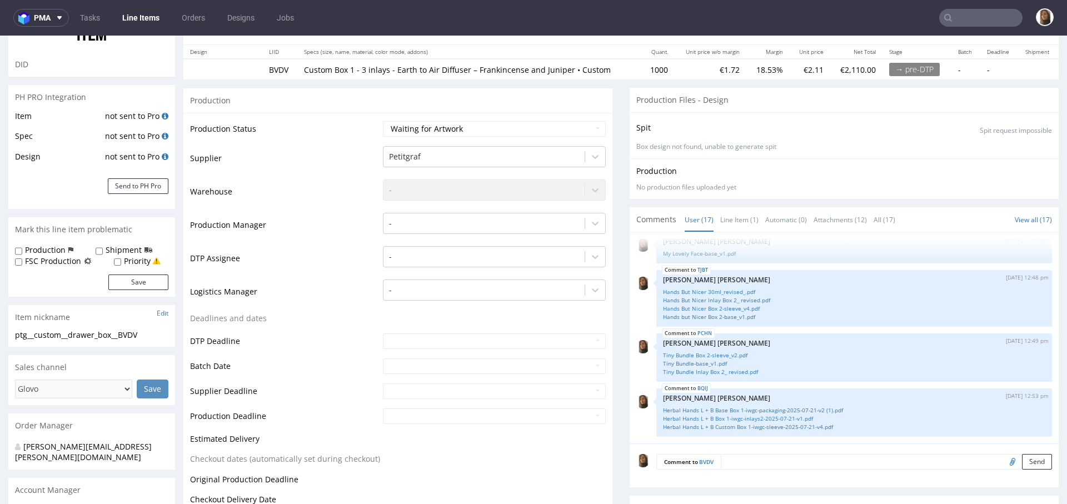
scroll to position [118, 0]
click at [724, 218] on link "Line Item (1)" at bounding box center [739, 218] width 38 height 24
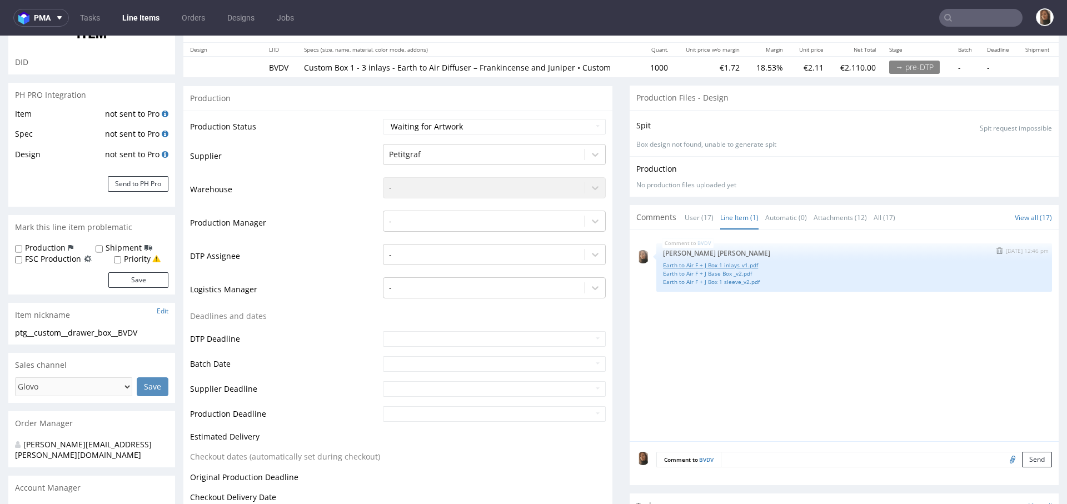
click at [714, 261] on link "Earth to Air F + J Box 1 inlays_v1.pdf" at bounding box center [854, 265] width 382 height 8
click at [713, 274] on link "Earth to Air F + J Base Box _v2.pdf" at bounding box center [854, 273] width 382 height 8
click at [716, 279] on link "Earth to Air F + J Box 1 sleeve_v2.pdf" at bounding box center [854, 282] width 382 height 8
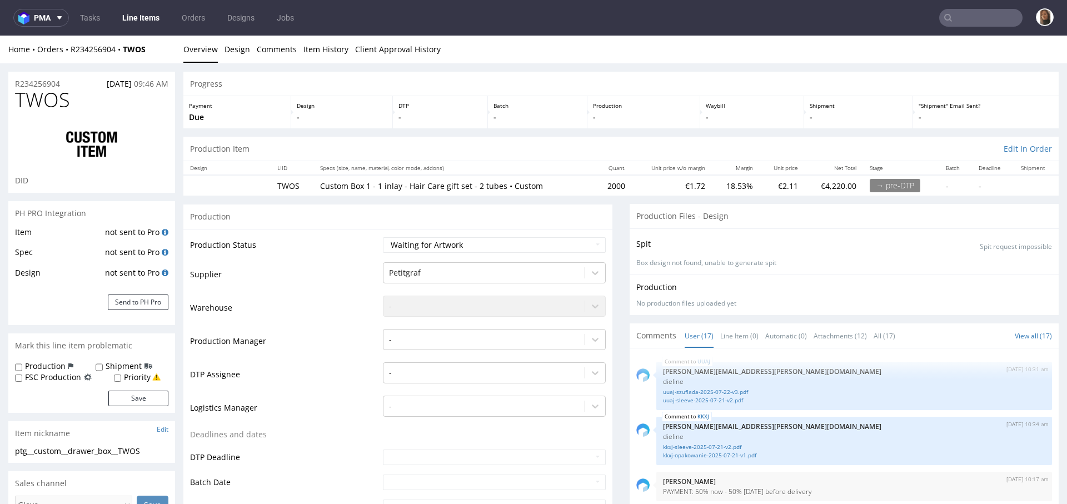
scroll to position [618, 0]
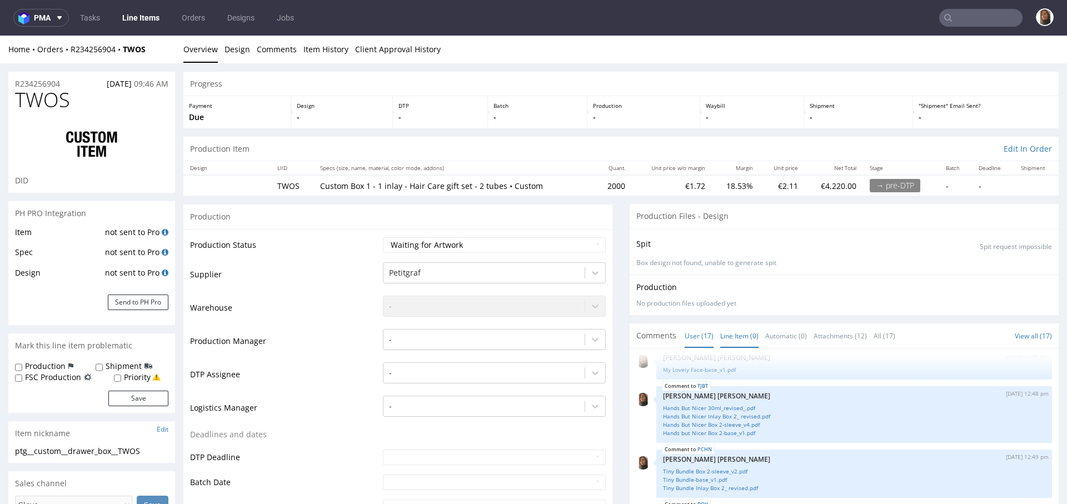
click at [721, 331] on link "Line Item (0)" at bounding box center [739, 336] width 38 height 24
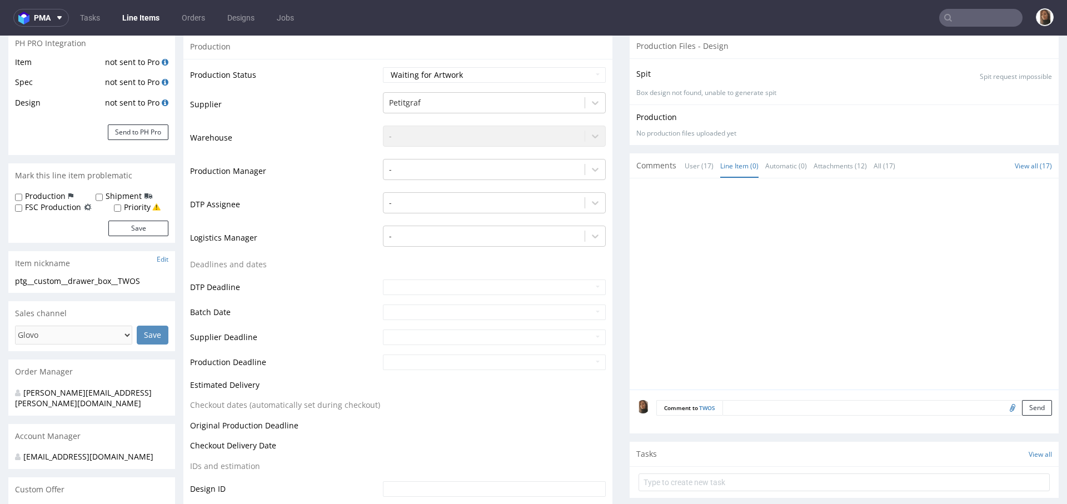
scroll to position [249, 0]
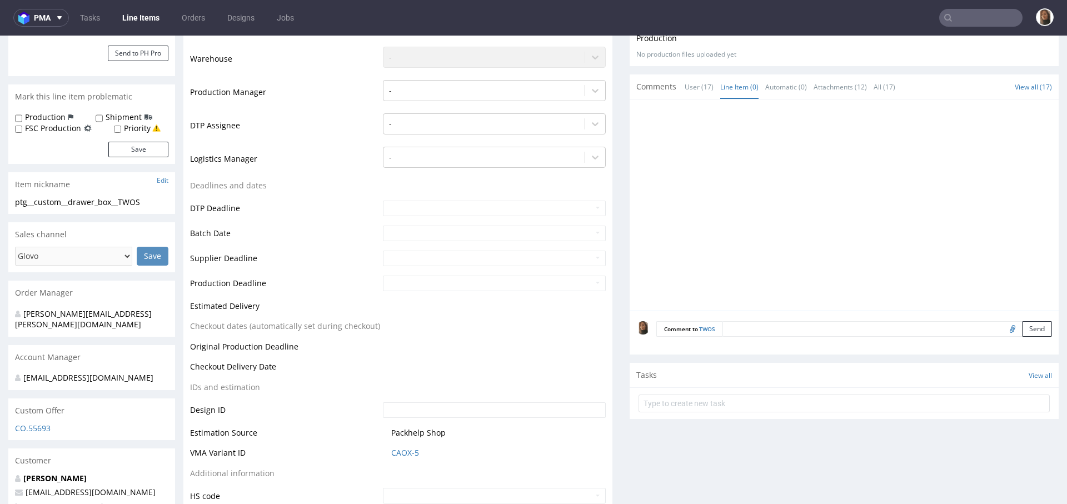
click at [1003, 329] on input "file" at bounding box center [1011, 328] width 16 height 14
type input "C:\fakepath\Heaven Scent Base Box 1-iwgc-packaging-2025-07-21-v3.pdf"
click at [1022, 328] on button "Send" at bounding box center [1037, 329] width 30 height 16
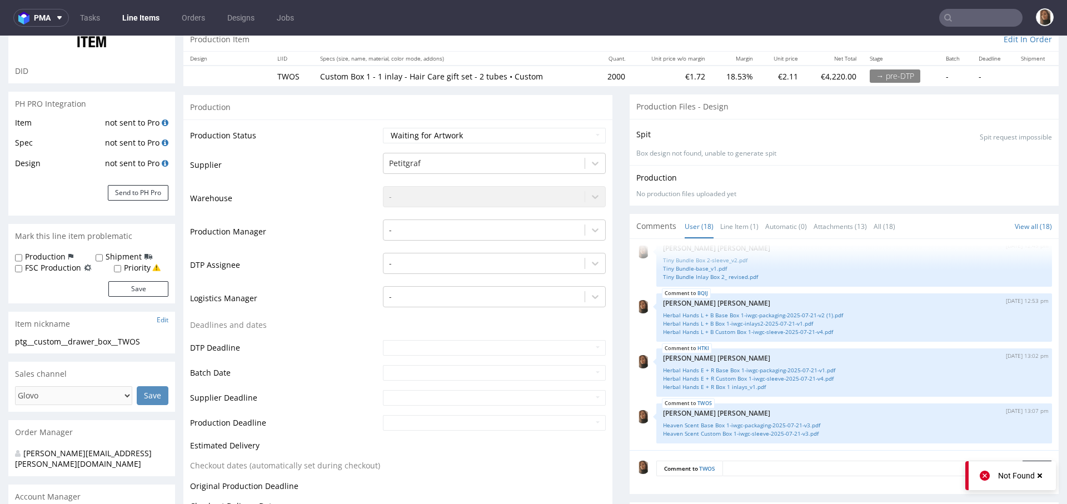
scroll to position [158, 0]
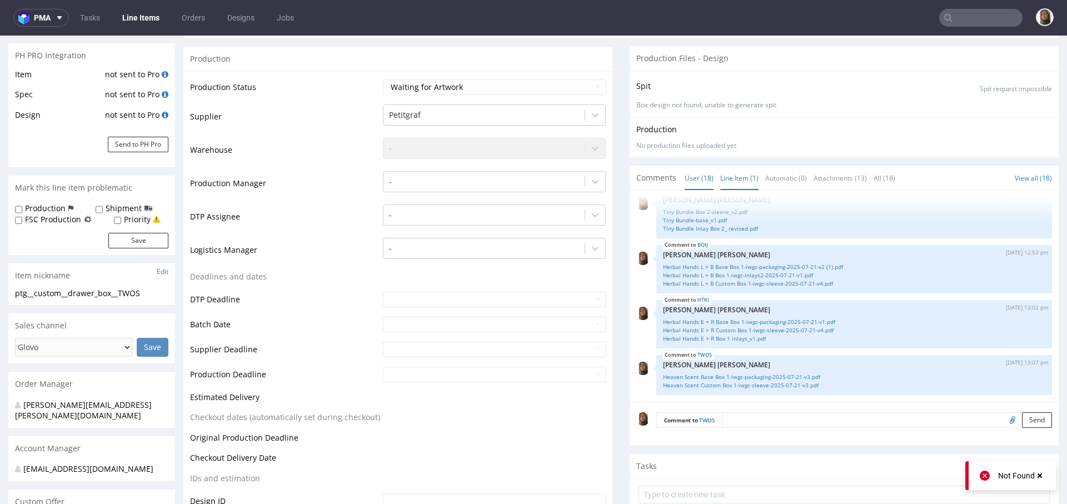
click at [720, 172] on link "Line Item (1)" at bounding box center [739, 178] width 38 height 24
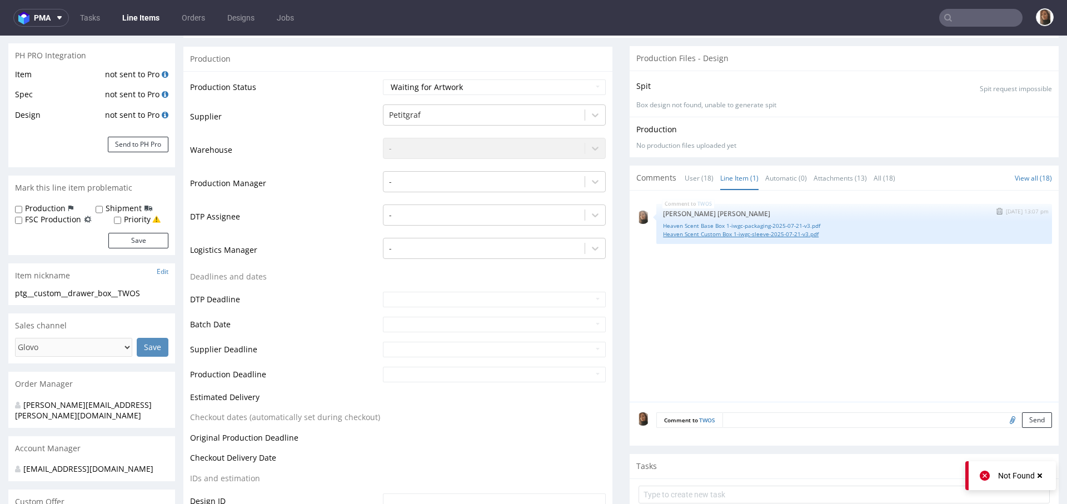
click at [739, 234] on link "Heaven Scent Custom Box 1-iwgc-sleeve-2025-07-21-v3.pdf" at bounding box center [854, 234] width 382 height 8
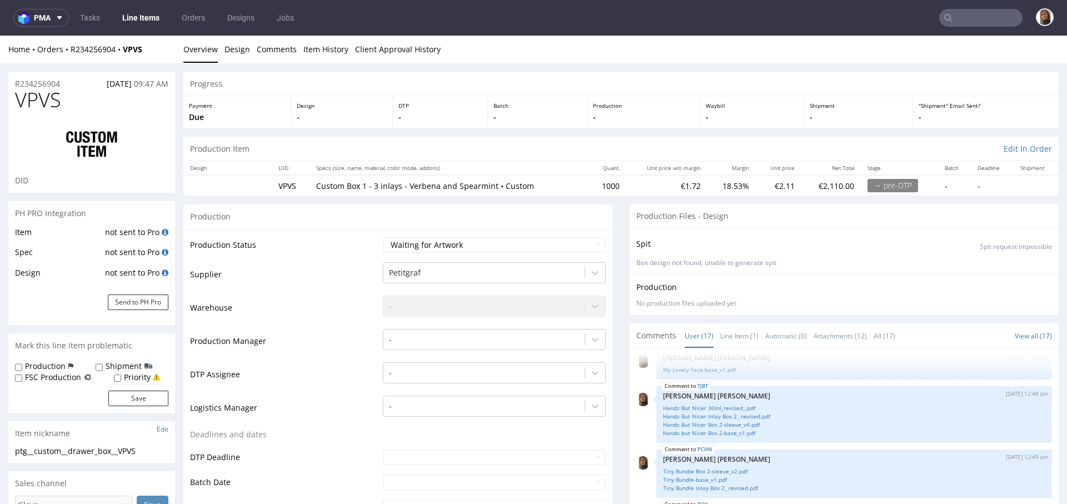
scroll to position [129, 0]
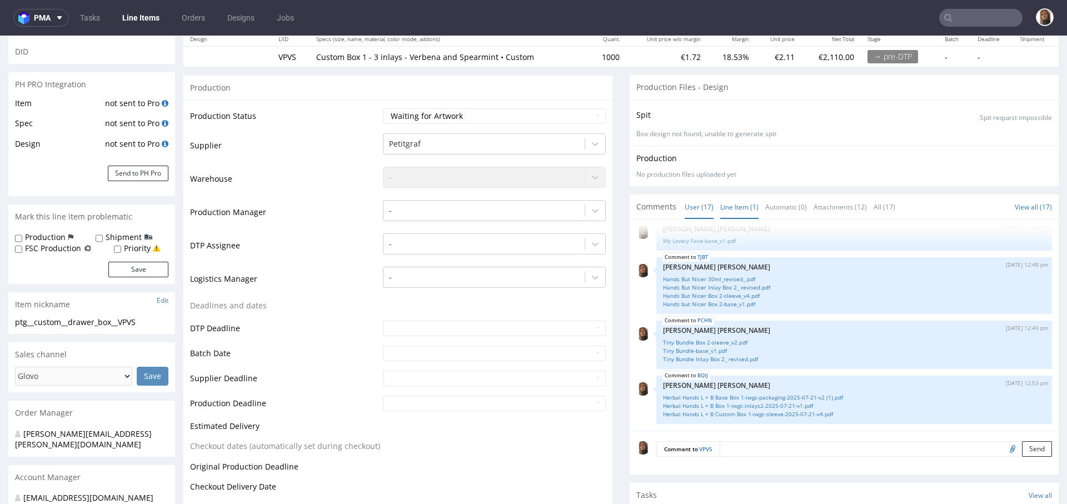
click at [720, 197] on link "Line Item (1)" at bounding box center [739, 207] width 38 height 24
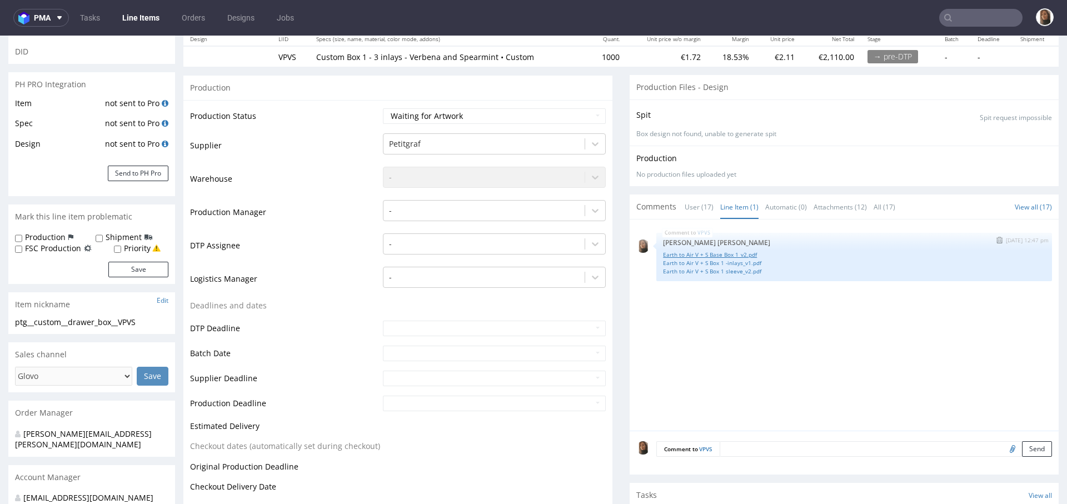
click at [728, 251] on link "Earth to Air V + S Base Box 1_v2.pdf" at bounding box center [854, 255] width 382 height 8
click at [728, 261] on link "Earth to Air V + S Box 1 -inlays_v1.pdf" at bounding box center [854, 263] width 382 height 8
click at [729, 267] on link "Earth to Air V + S Box 1 sleeve_v2.pdf" at bounding box center [854, 271] width 382 height 8
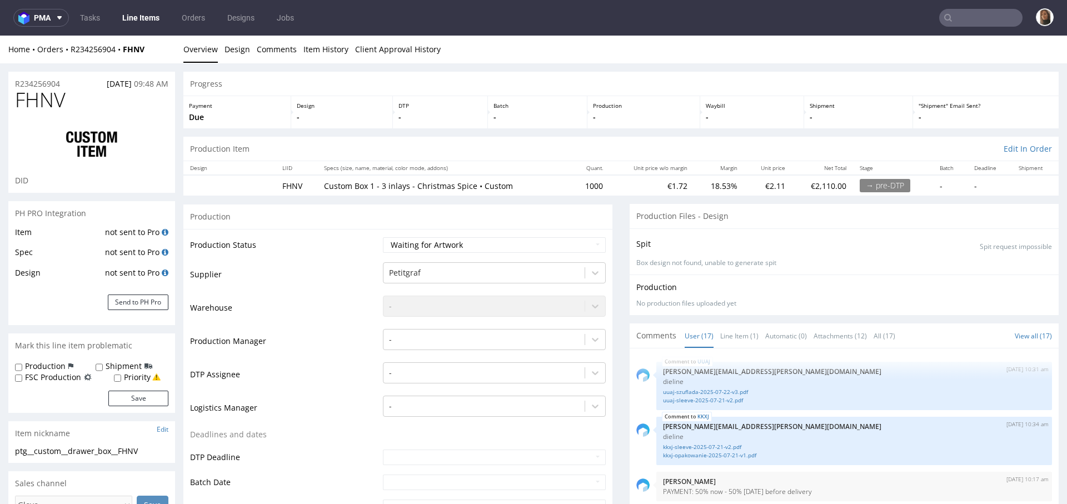
scroll to position [618, 0]
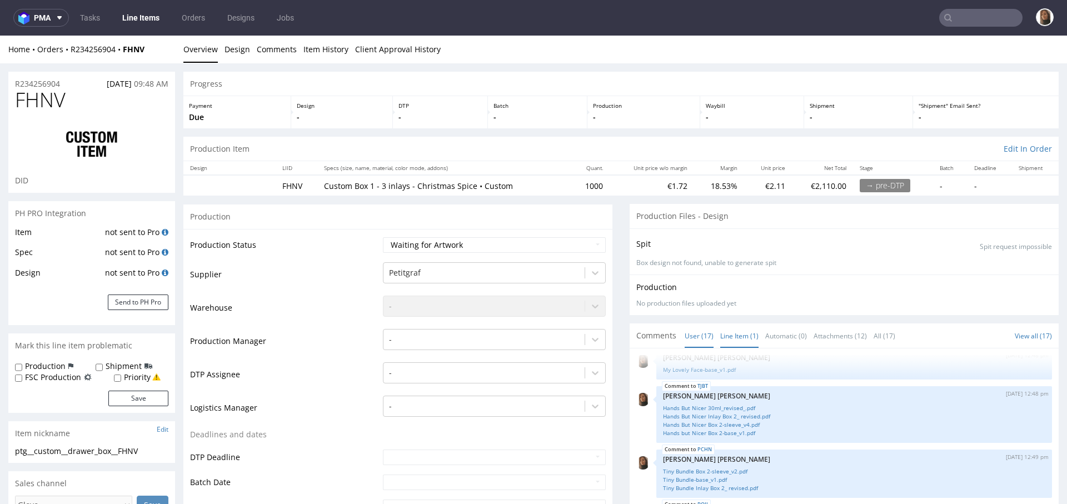
click at [728, 334] on link "Line Item (1)" at bounding box center [739, 336] width 38 height 24
click at [725, 337] on link "Line Item (2)" at bounding box center [739, 336] width 38 height 24
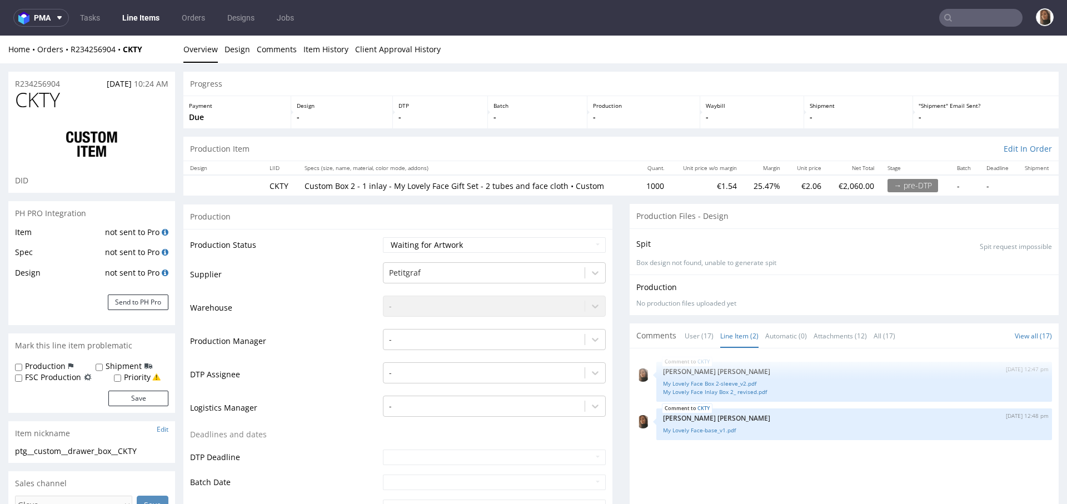
scroll to position [84, 0]
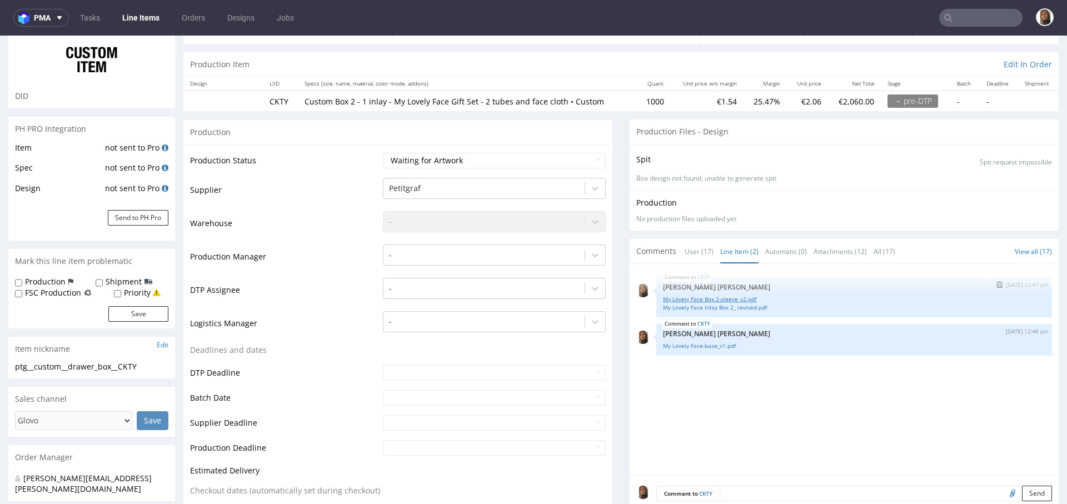
click at [722, 295] on link "My Lovely Face Box 2-sleeve_v2.pdf" at bounding box center [854, 299] width 382 height 8
click at [723, 309] on link "My Lovely Face Inlay Box 2_ revised.pdf" at bounding box center [854, 307] width 382 height 8
click at [716, 344] on link "My Lovely Face-base_v1.pdf" at bounding box center [854, 346] width 382 height 8
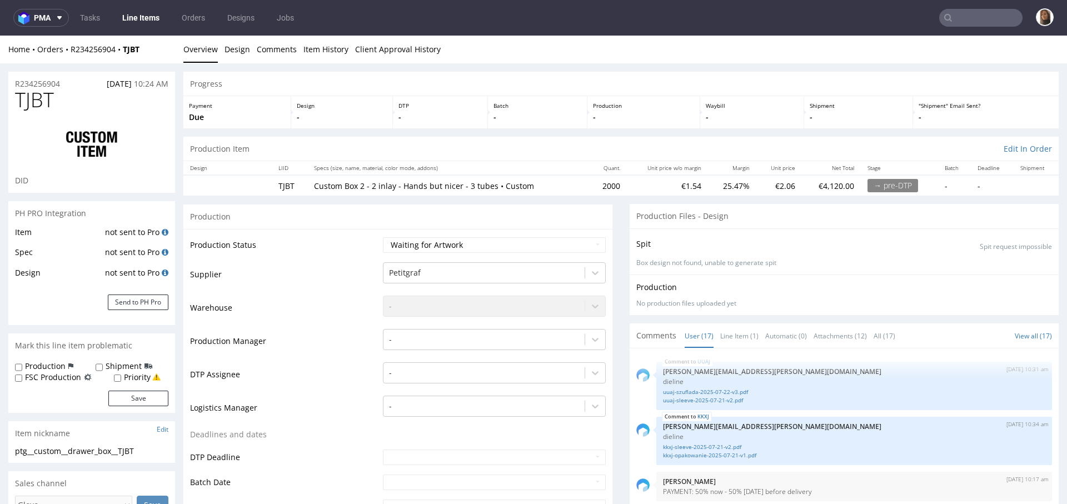
scroll to position [618, 0]
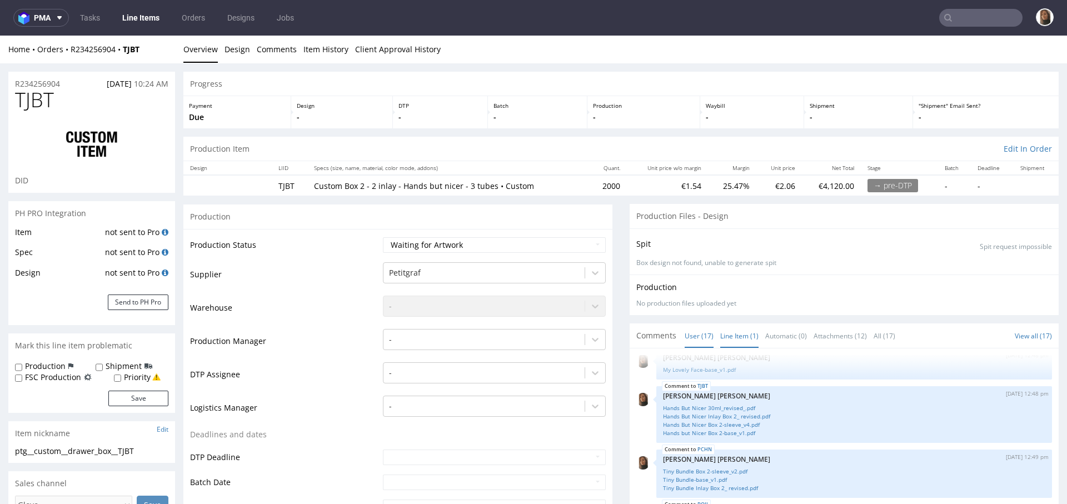
click at [723, 336] on link "Line Item (1)" at bounding box center [739, 336] width 38 height 24
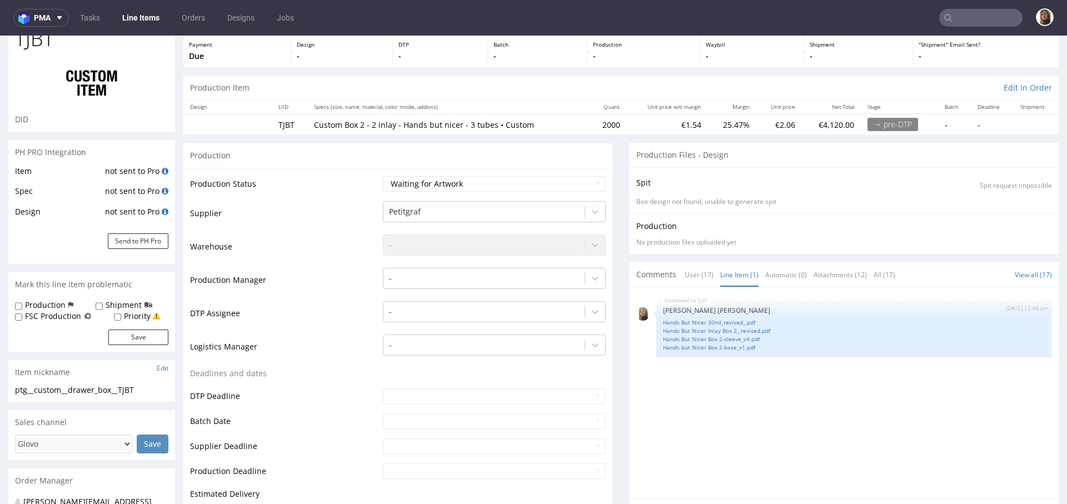
scroll to position [79, 0]
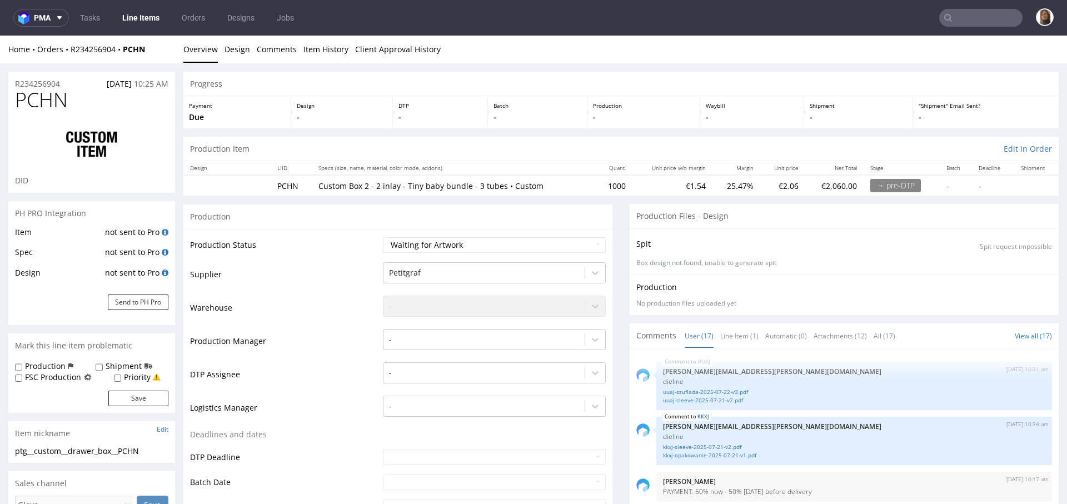
scroll to position [618, 0]
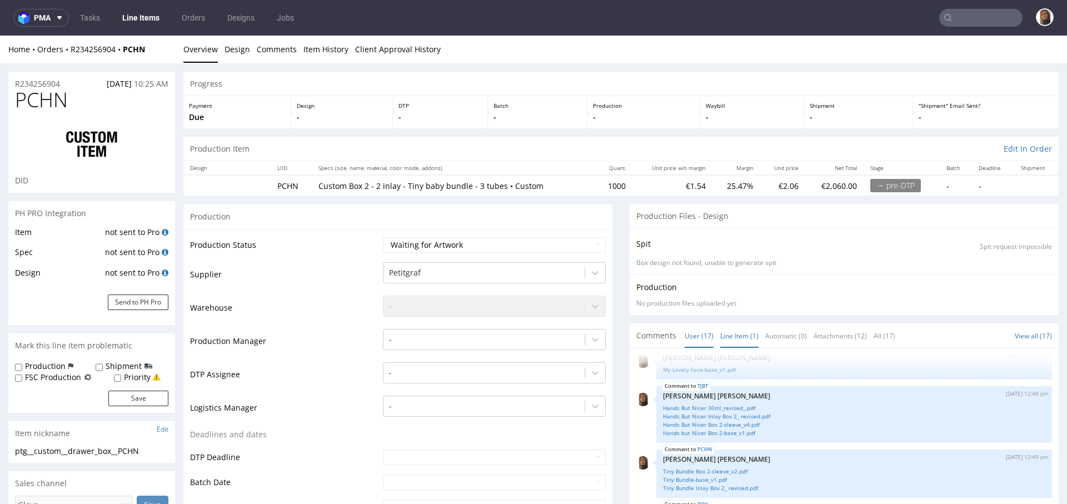
click at [724, 331] on link "Line Item (1)" at bounding box center [739, 336] width 38 height 24
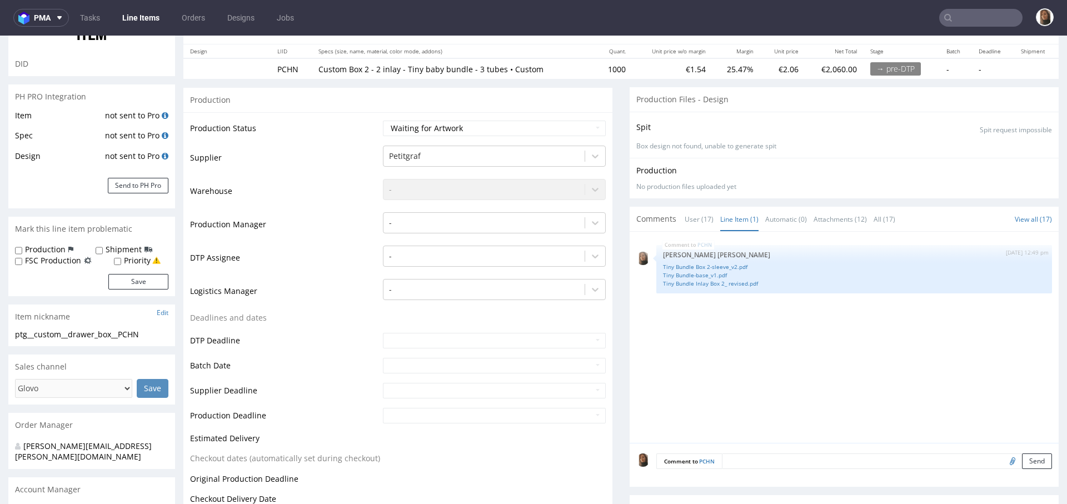
scroll to position [114, 0]
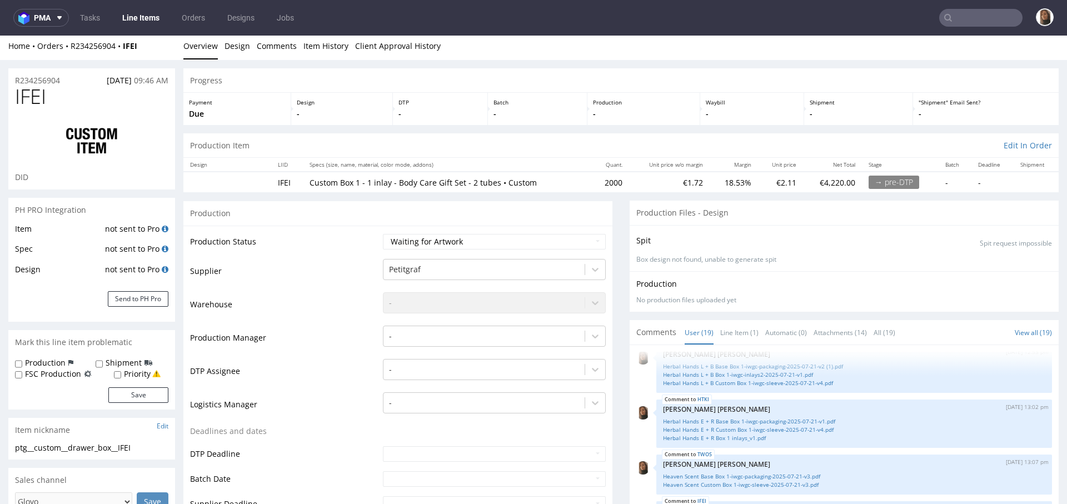
scroll to position [168, 0]
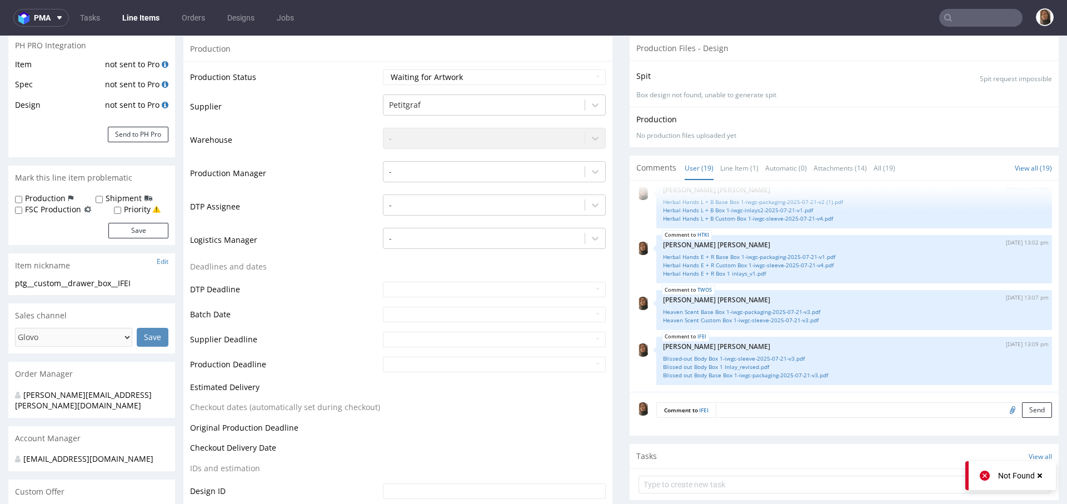
click at [722, 178] on div "Comments User (19) Line Item (1) Automatic (0) Attachments (14) All (19) View a…" at bounding box center [843, 168] width 429 height 24
click at [722, 169] on link "Line Item (1)" at bounding box center [739, 168] width 38 height 24
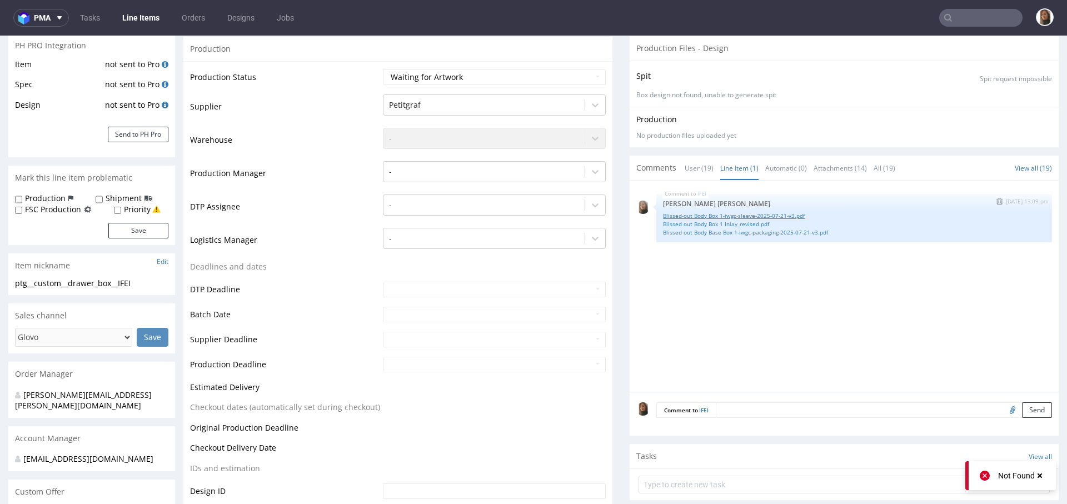
click at [733, 212] on link "Blissed-out Body Box 1-iwgc-sleeve-2025-07-21-v3.pdf" at bounding box center [854, 216] width 382 height 8
click at [733, 223] on link "Blissed out Body Box 1 Inlay_revised.pdf" at bounding box center [854, 224] width 382 height 8
click at [736, 231] on link "Blissed out Body Base Box 1-iwgc-packaging-2025-07-21-v3.pdf" at bounding box center [854, 232] width 382 height 8
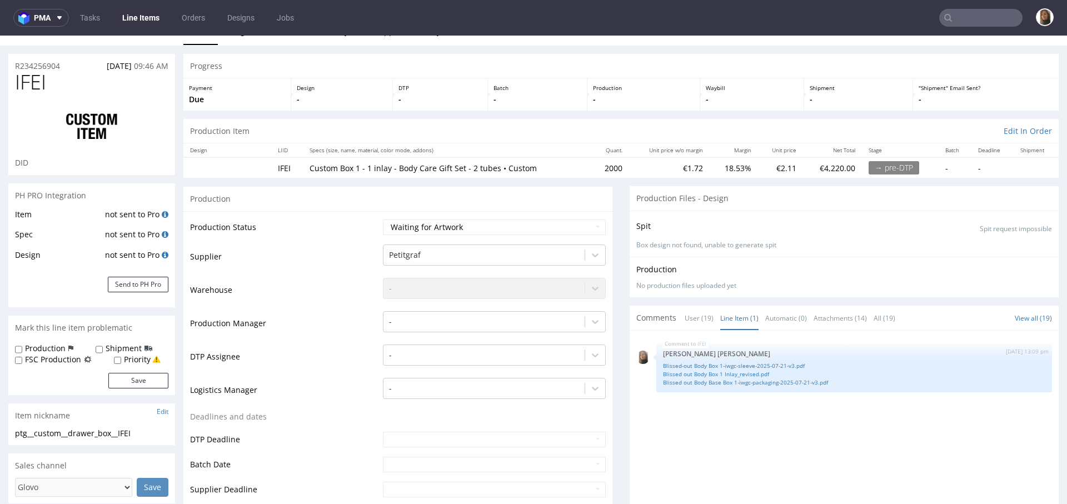
scroll to position [0, 0]
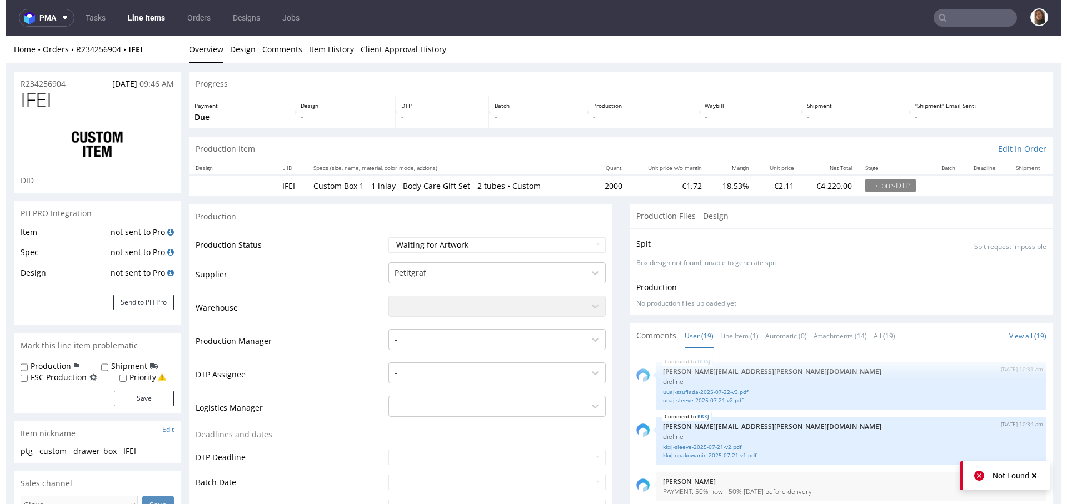
scroll to position [719, 0]
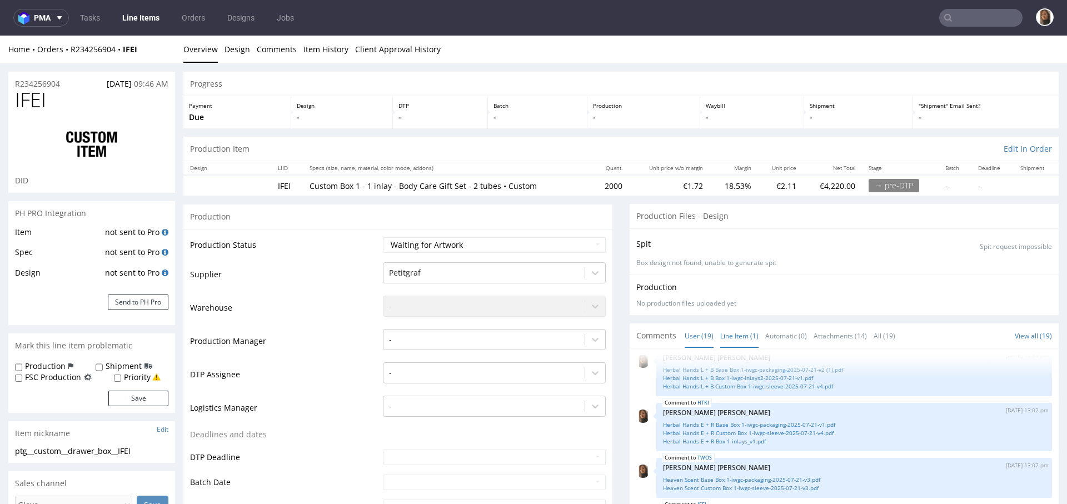
click at [722, 328] on link "Line Item (1)" at bounding box center [739, 336] width 38 height 24
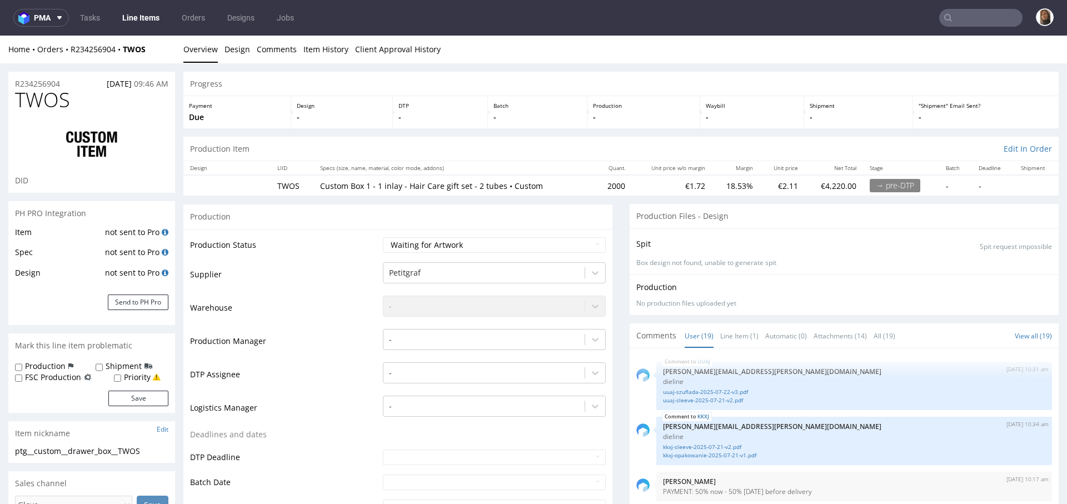
scroll to position [719, 0]
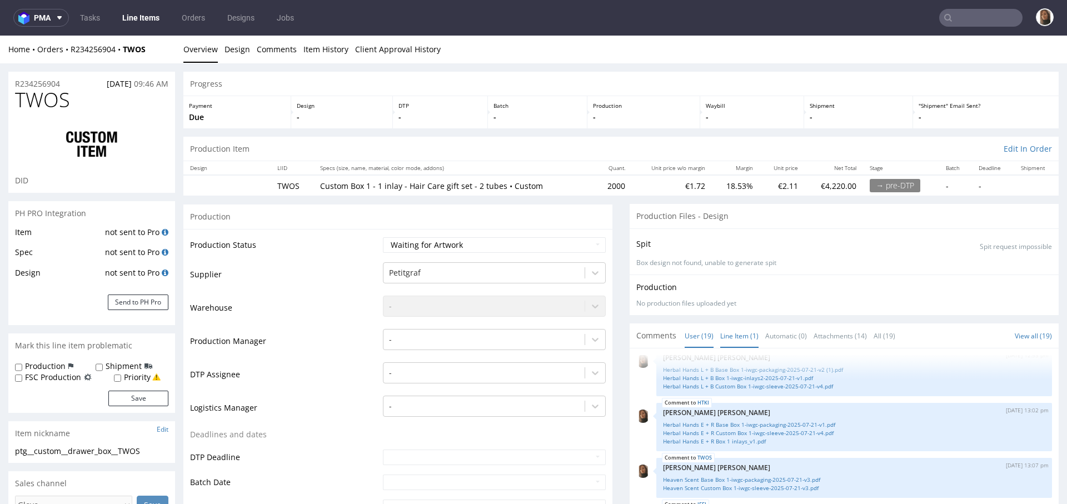
click at [722, 339] on link "Line Item (1)" at bounding box center [739, 336] width 38 height 24
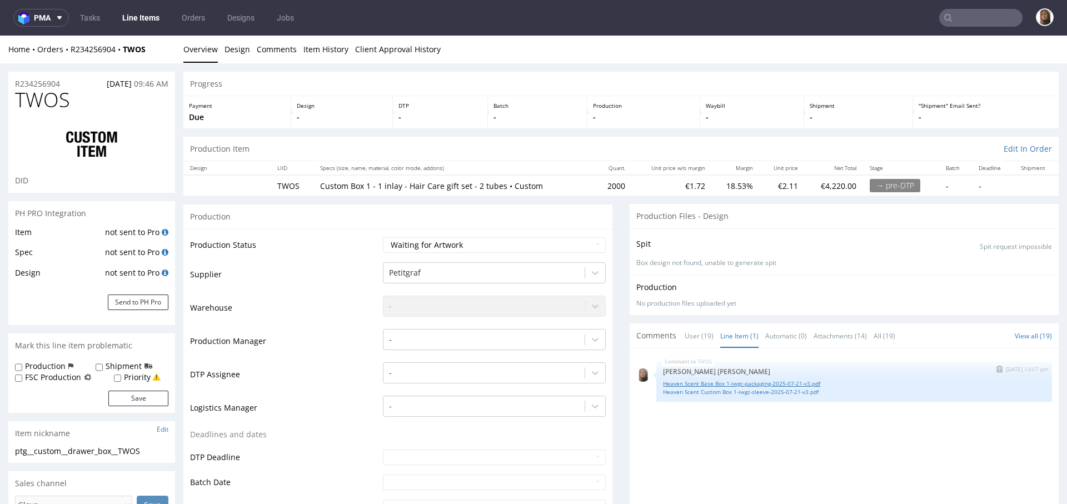
click at [722, 379] on link "Heaven Scent Base Box 1-iwgc-packaging-2025-07-21-v3.pdf" at bounding box center [854, 383] width 382 height 8
click at [722, 391] on link "Heaven Scent Custom Box 1-iwgc-sleeve-2025-07-21-v3.pdf" at bounding box center [854, 392] width 382 height 8
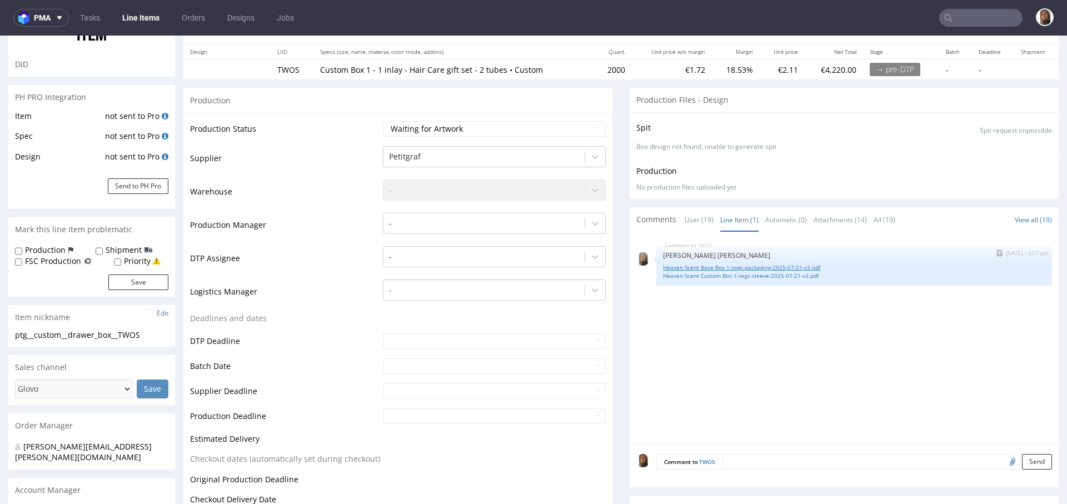
scroll to position [127, 0]
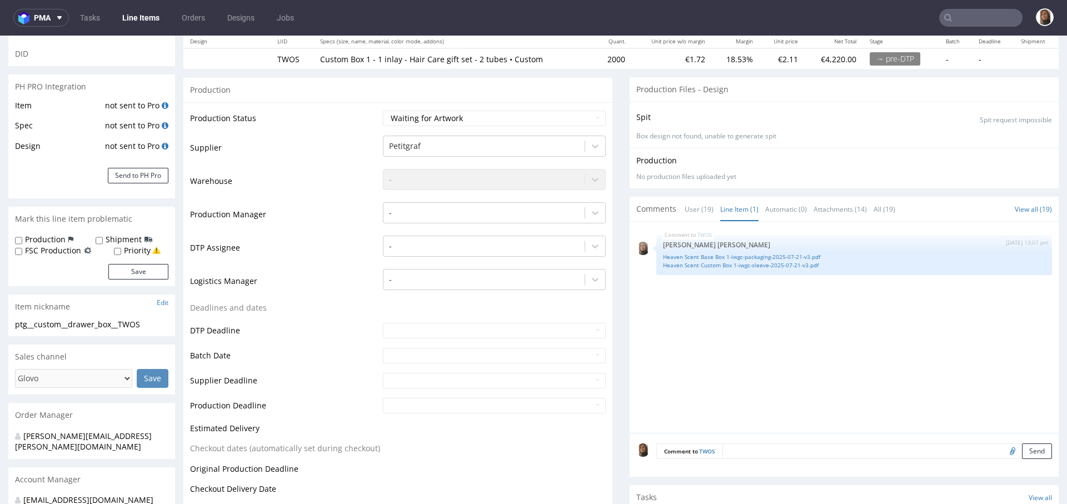
click at [1003, 451] on input "file" at bounding box center [1011, 450] width 16 height 14
click at [1003, 452] on input "file" at bounding box center [1011, 450] width 16 height 14
type input "C:\fakepath\Heaven Scent Box 1 Inlay_revised.pdf"
click at [1022, 450] on button "Send" at bounding box center [1037, 451] width 30 height 16
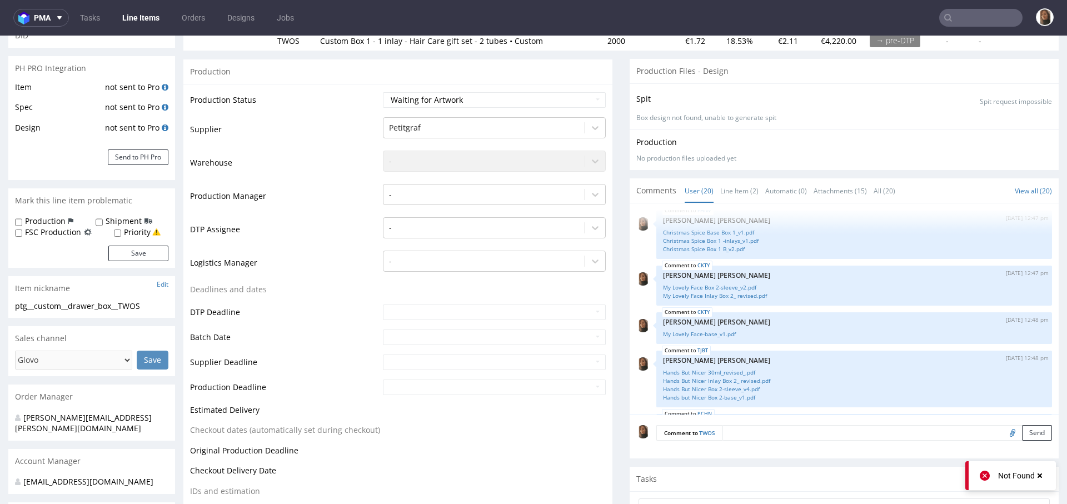
scroll to position [758, 0]
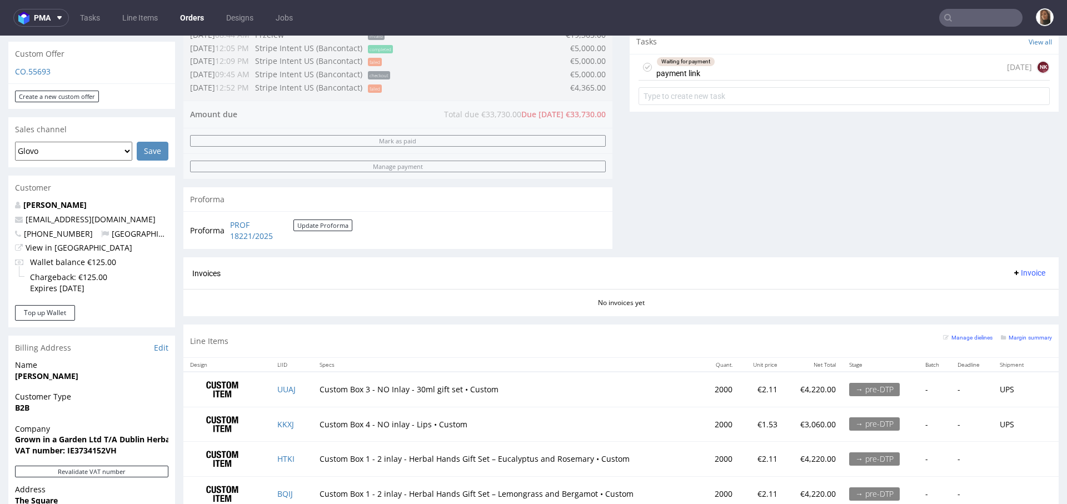
scroll to position [418, 0]
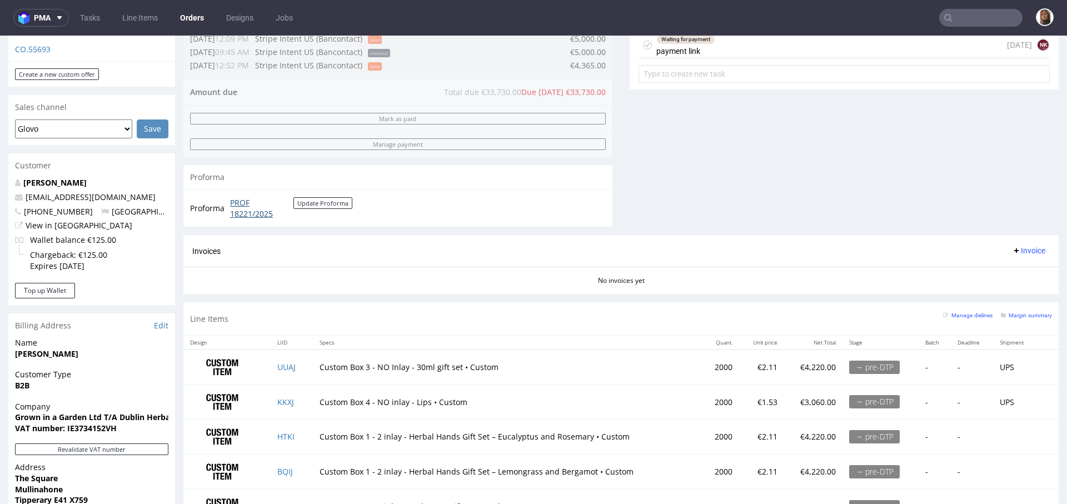
click at [253, 214] on link "PROF 18221/2025" at bounding box center [261, 208] width 63 height 22
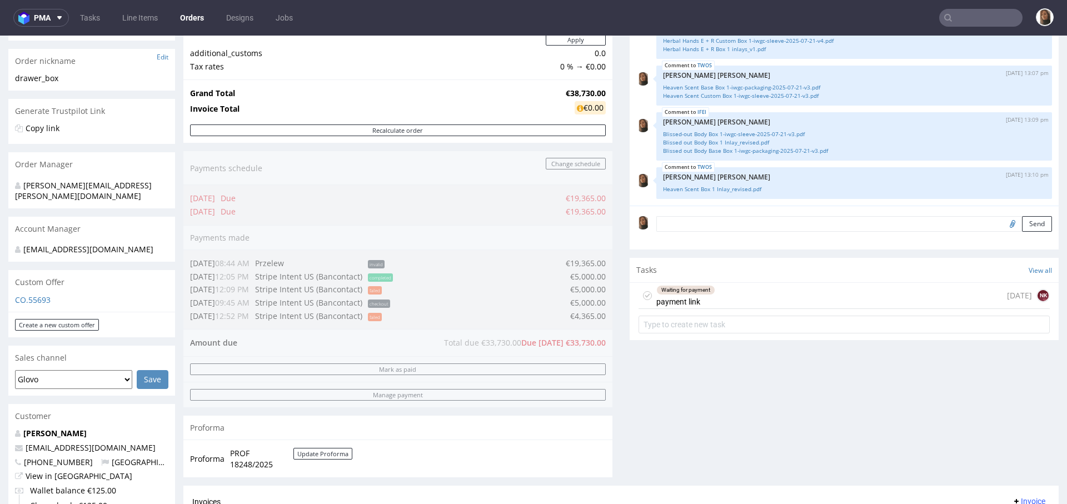
scroll to position [502, 0]
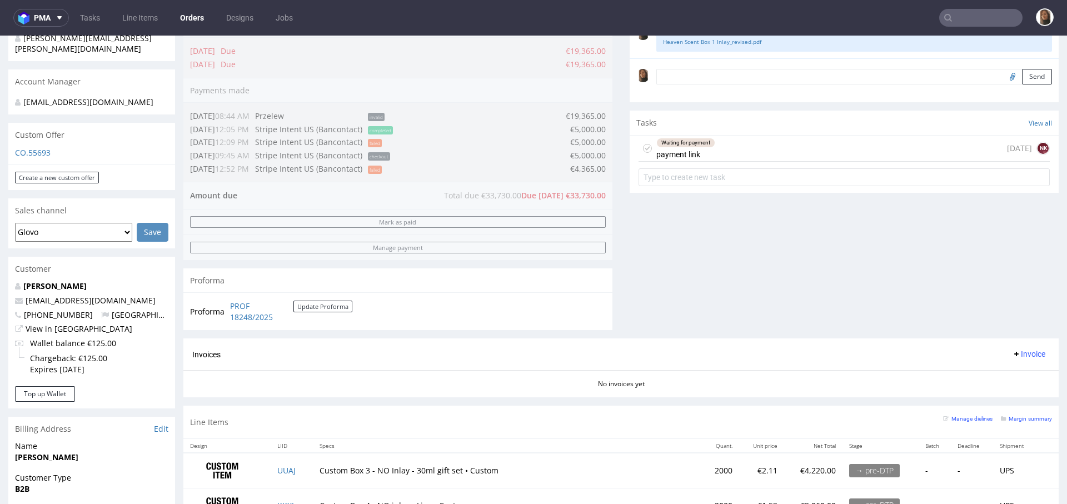
scroll to position [339, 0]
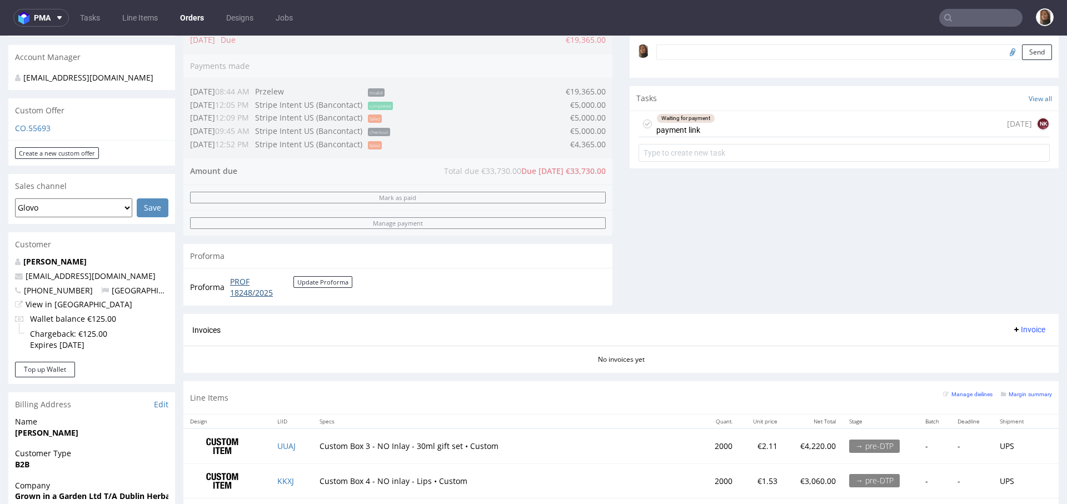
click at [271, 289] on link "PROF 18248/2025" at bounding box center [261, 287] width 63 height 22
click at [323, 282] on button "Update Proforma" at bounding box center [322, 282] width 59 height 12
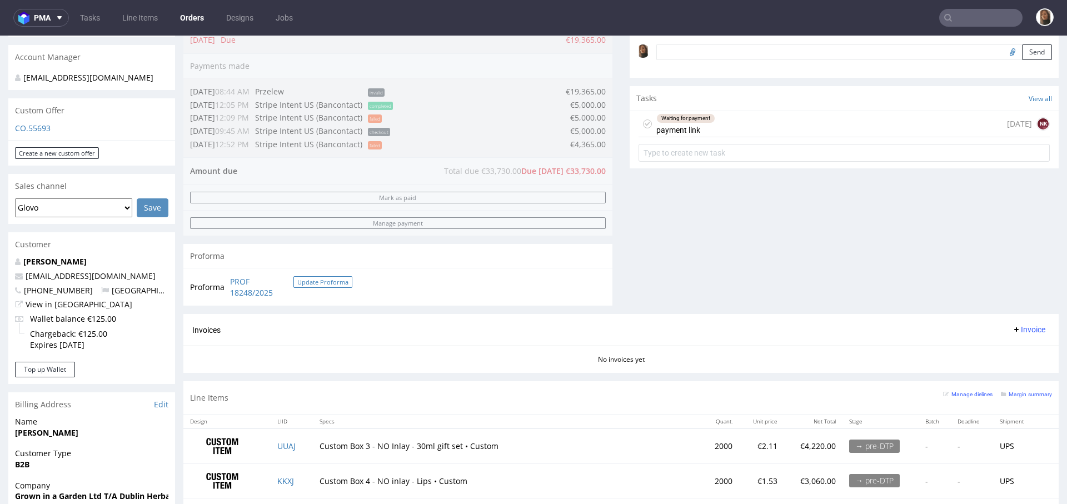
click at [323, 282] on button "Update Proforma" at bounding box center [322, 282] width 59 height 12
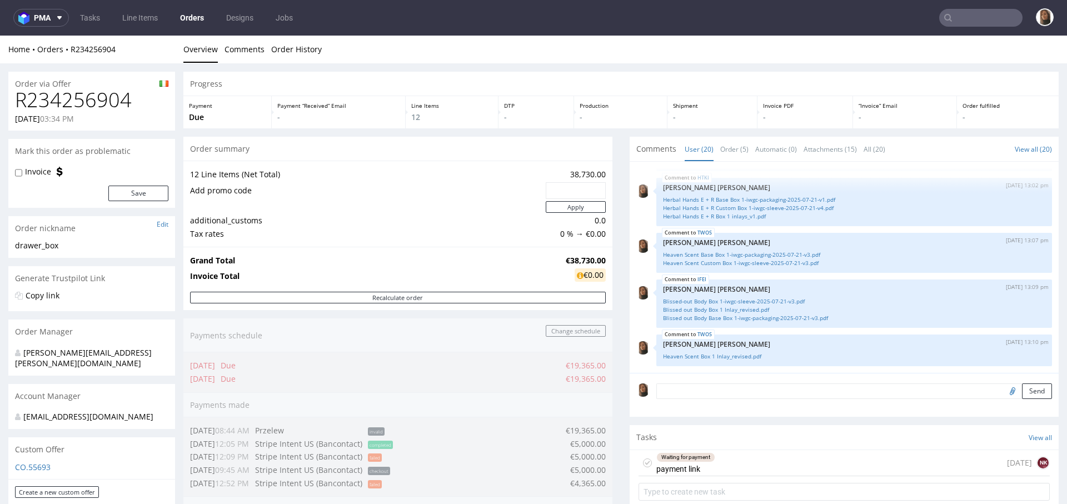
scroll to position [381, 0]
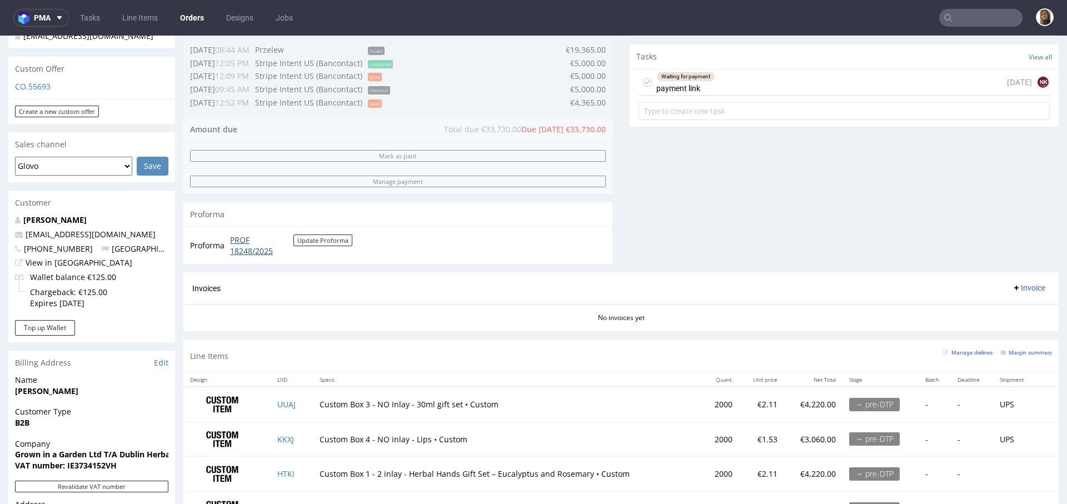
click at [261, 247] on link "PROF 18248/2025" at bounding box center [261, 245] width 63 height 22
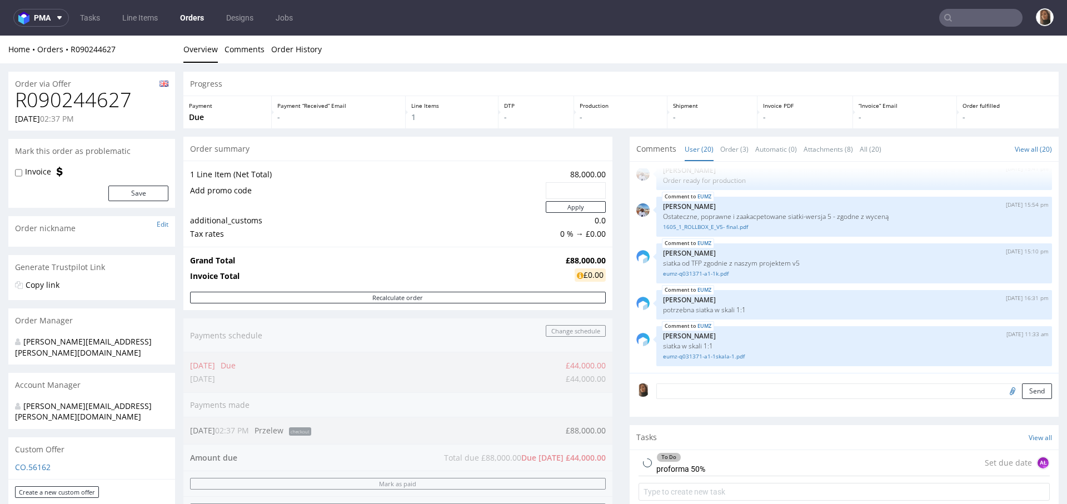
scroll to position [337, 0]
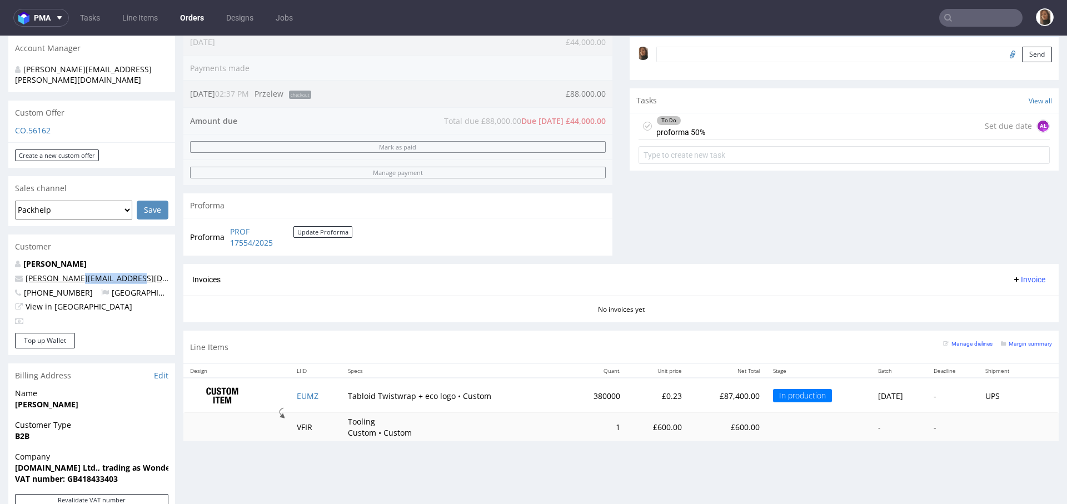
drag, startPoint x: 135, startPoint y: 259, endPoint x: 72, endPoint y: 259, distance: 62.8
click at [72, 273] on p "[PERSON_NAME][EMAIL_ADDRESS][DOMAIN_NAME]" at bounding box center [91, 278] width 153 height 11
copy link "@wonderbly.com"
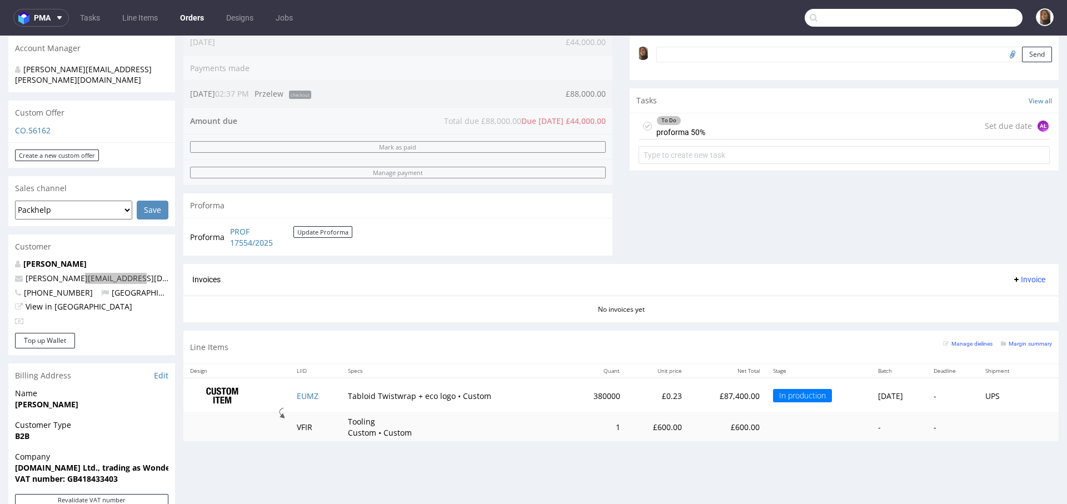
click at [949, 23] on input "text" at bounding box center [913, 18] width 218 height 18
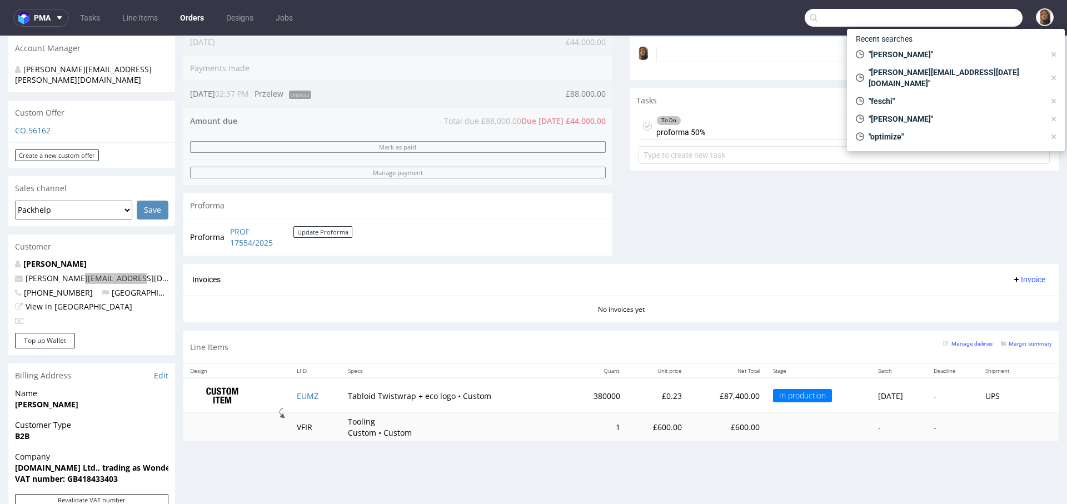
paste input "@wonderbly.com"
type input "@wonderbly.com"
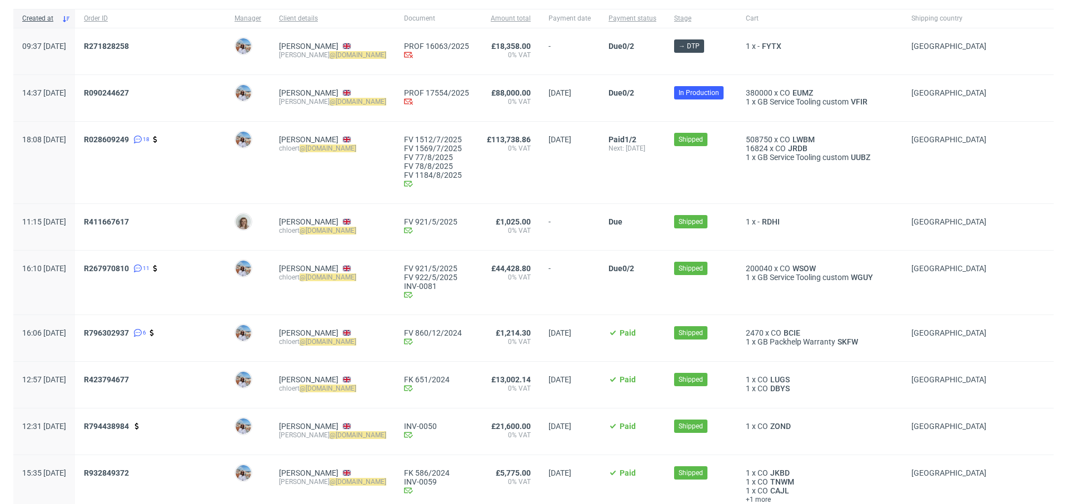
scroll to position [92, 0]
click at [129, 139] on span "R028609249" at bounding box center [106, 140] width 45 height 9
click at [129, 271] on span "R267970810" at bounding box center [106, 269] width 45 height 9
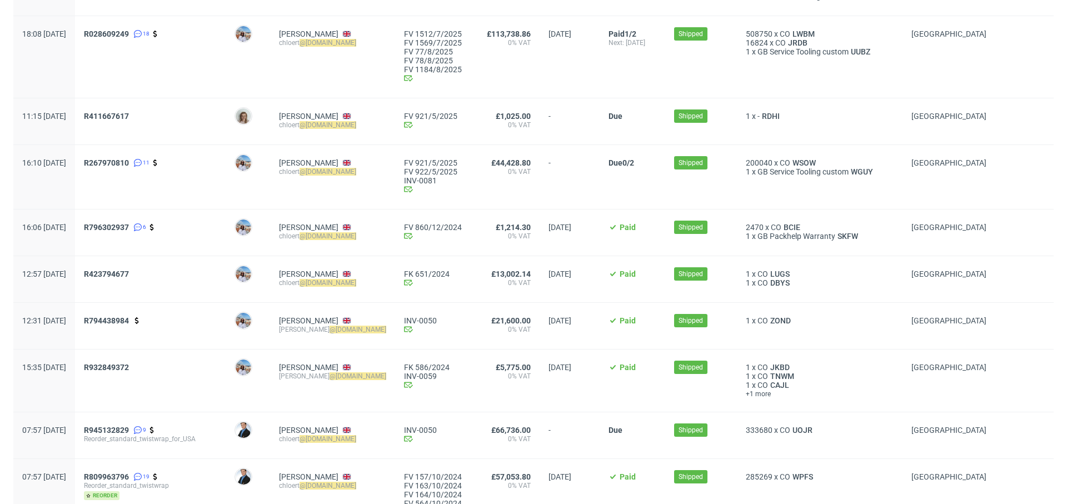
scroll to position [197, 0]
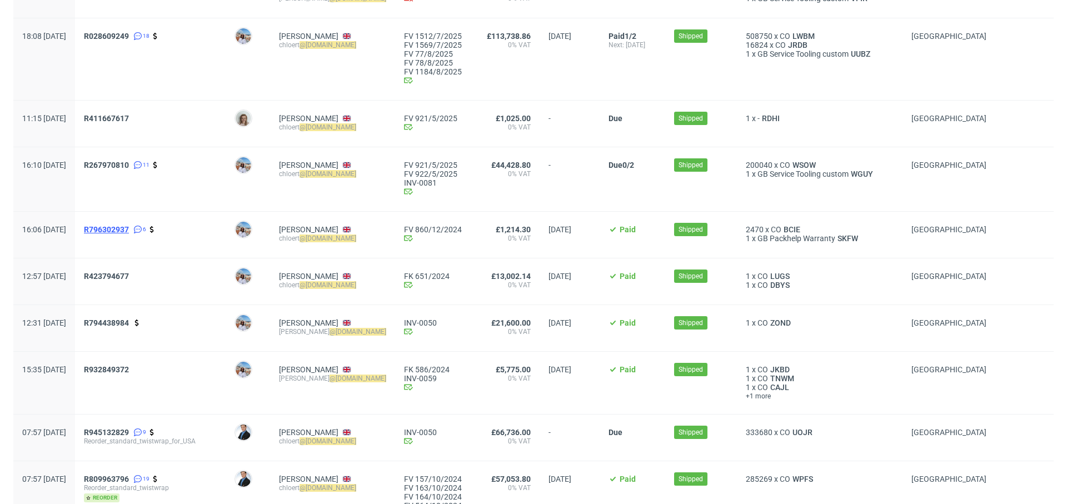
click at [129, 227] on span "R796302937" at bounding box center [106, 229] width 45 height 9
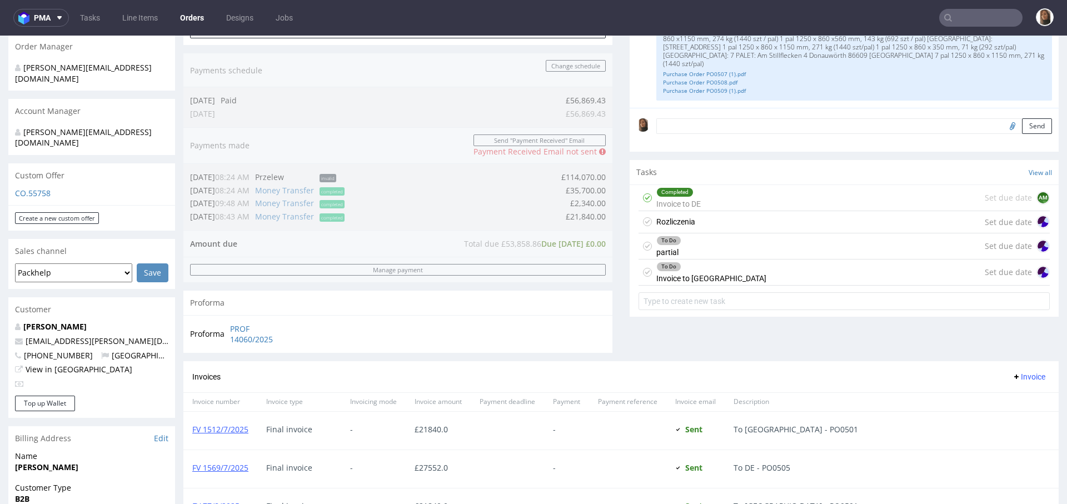
scroll to position [279, 0]
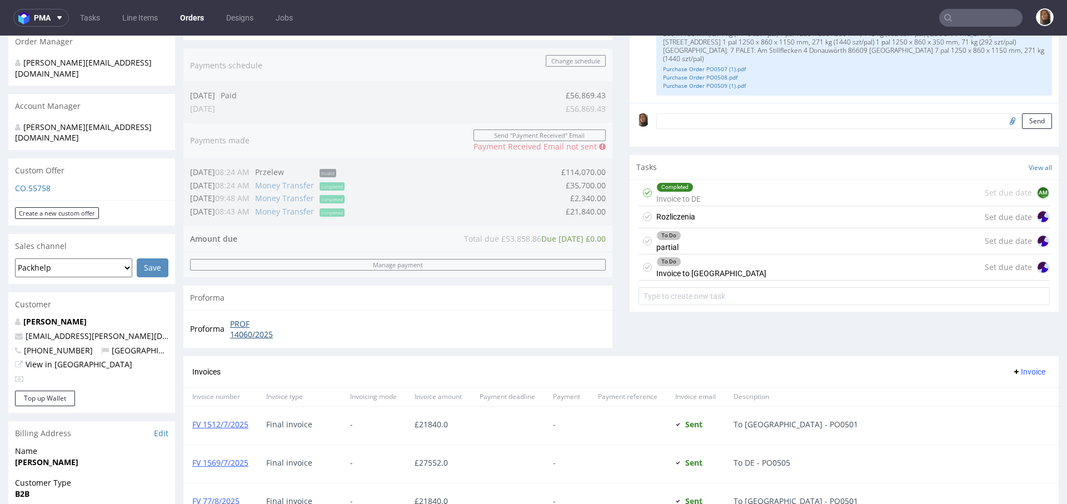
click at [262, 330] on link "PROF 14060/2025" at bounding box center [262, 329] width 64 height 22
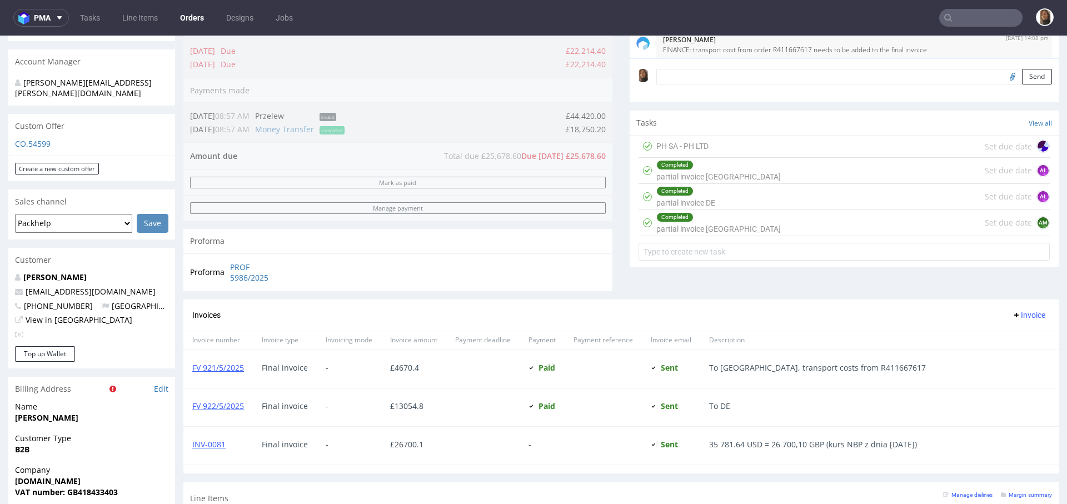
scroll to position [334, 0]
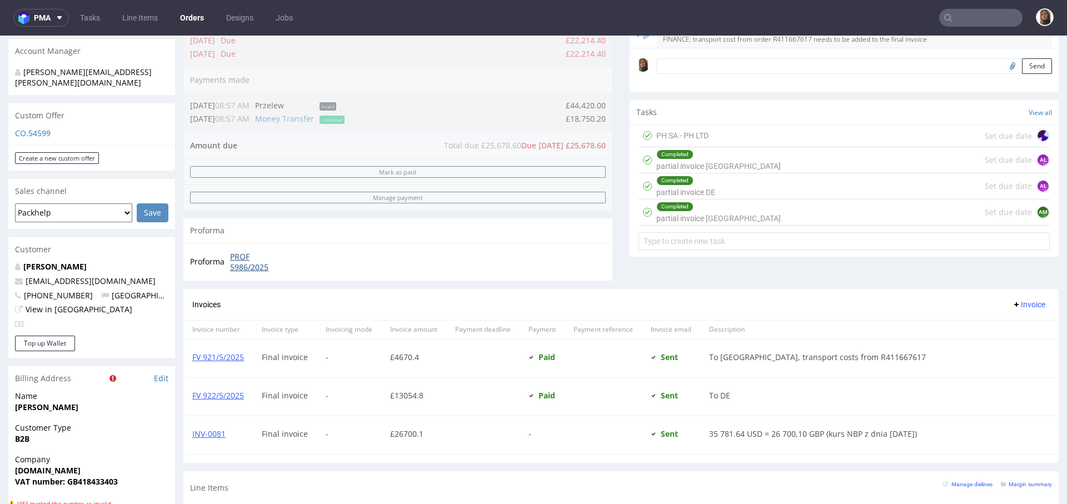
click at [247, 267] on link "PROF 5986/2025" at bounding box center [259, 262] width 59 height 22
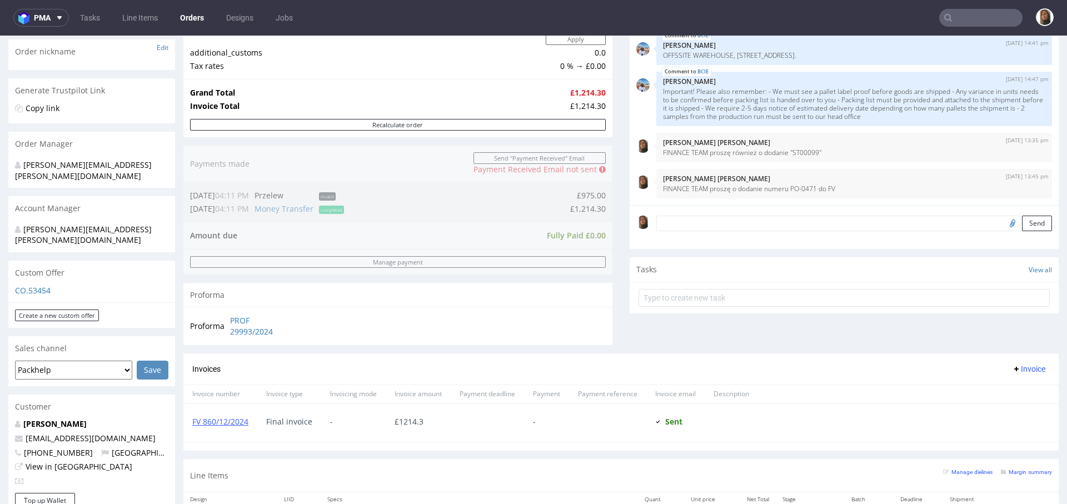
scroll to position [253, 0]
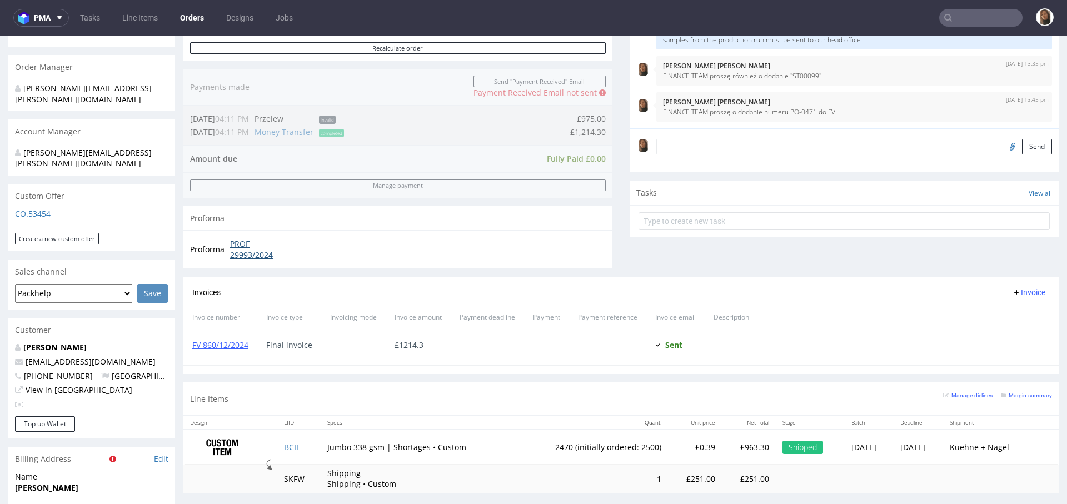
click at [261, 250] on link "PROF 29993/2024" at bounding box center [262, 249] width 64 height 22
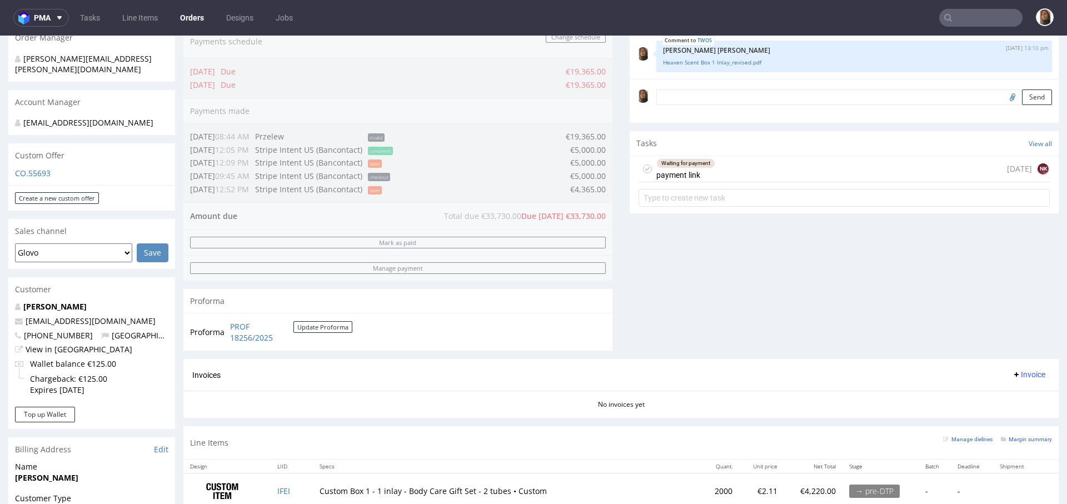
scroll to position [323, 0]
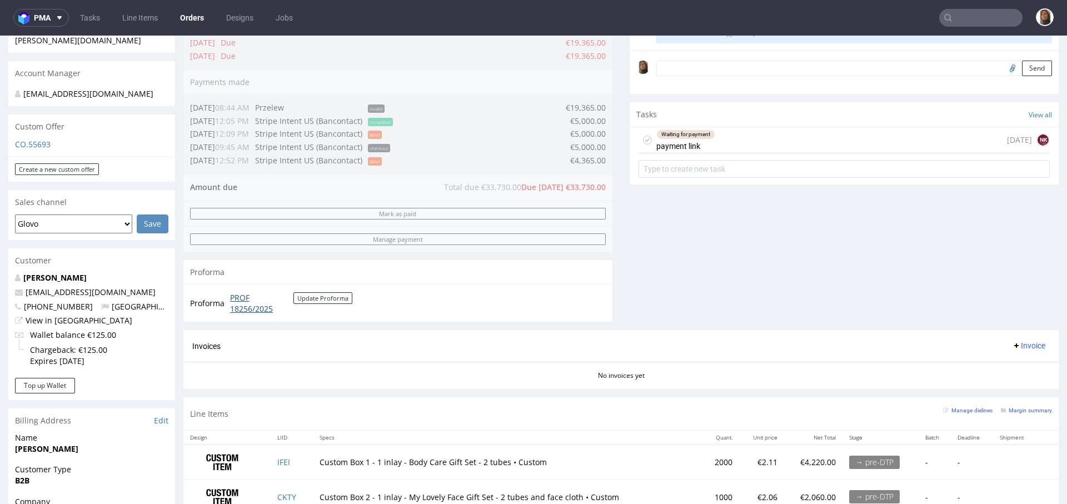
click at [256, 303] on link "PROF 18256/2025" at bounding box center [261, 303] width 63 height 22
click at [332, 294] on button "Update Proforma" at bounding box center [322, 298] width 59 height 12
click at [322, 296] on button "Update Proforma" at bounding box center [322, 298] width 59 height 12
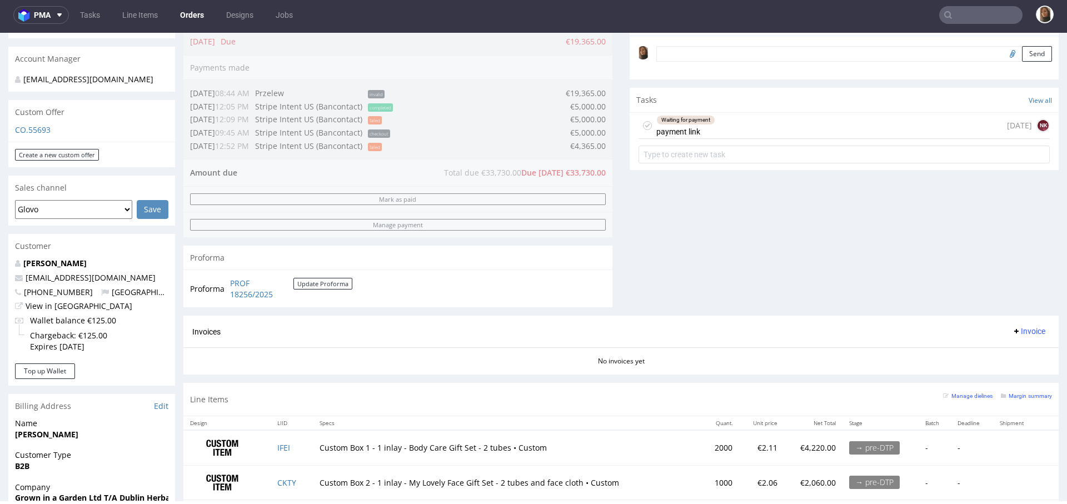
scroll to position [423, 0]
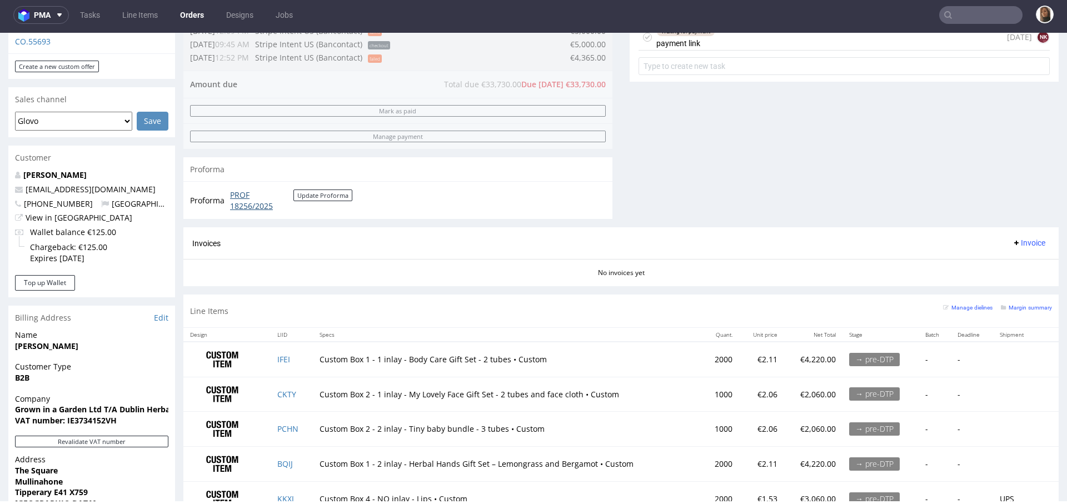
click at [259, 201] on link "PROF 18256/2025" at bounding box center [261, 200] width 63 height 22
click at [234, 206] on link "PROF 18256/2025" at bounding box center [261, 200] width 63 height 22
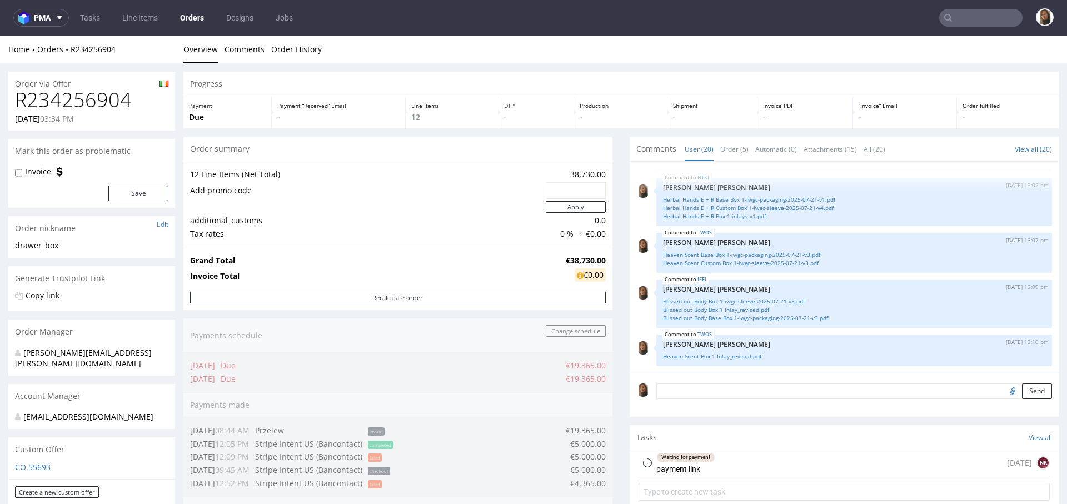
scroll to position [428, 0]
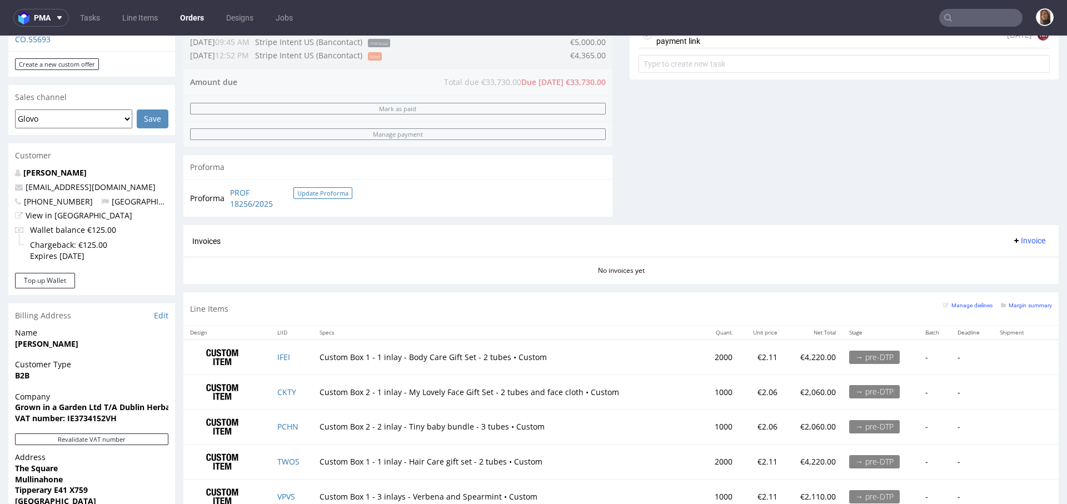
click at [304, 187] on button "Update Proforma" at bounding box center [322, 193] width 59 height 12
click at [328, 192] on button "Update Proforma" at bounding box center [322, 193] width 59 height 12
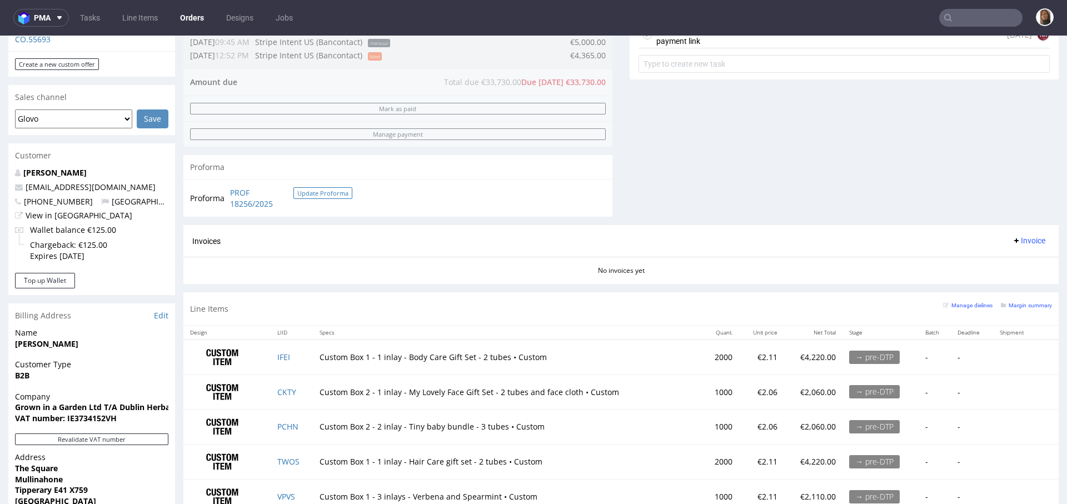
click at [328, 192] on button "Update Proforma" at bounding box center [322, 193] width 59 height 12
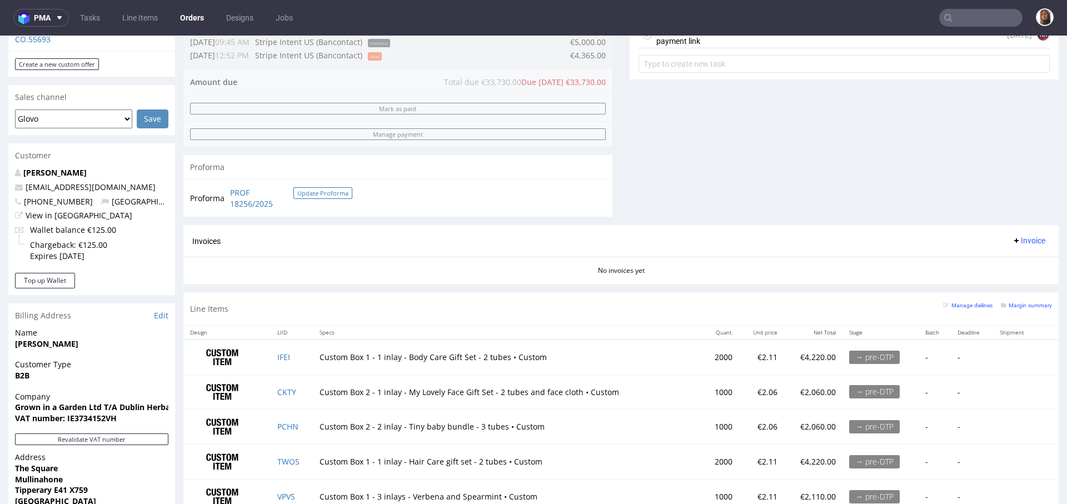
click at [328, 192] on button "Update Proforma" at bounding box center [322, 193] width 59 height 12
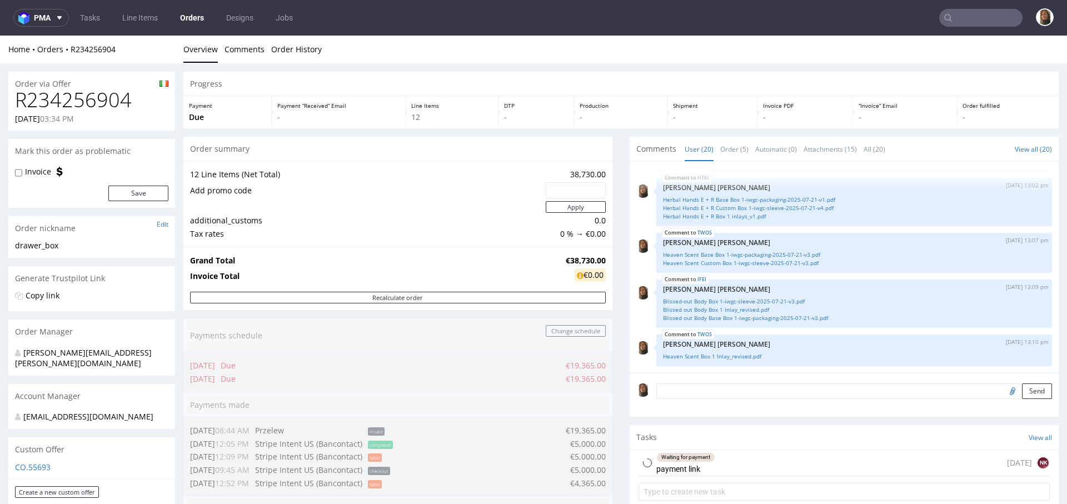
scroll to position [268, 0]
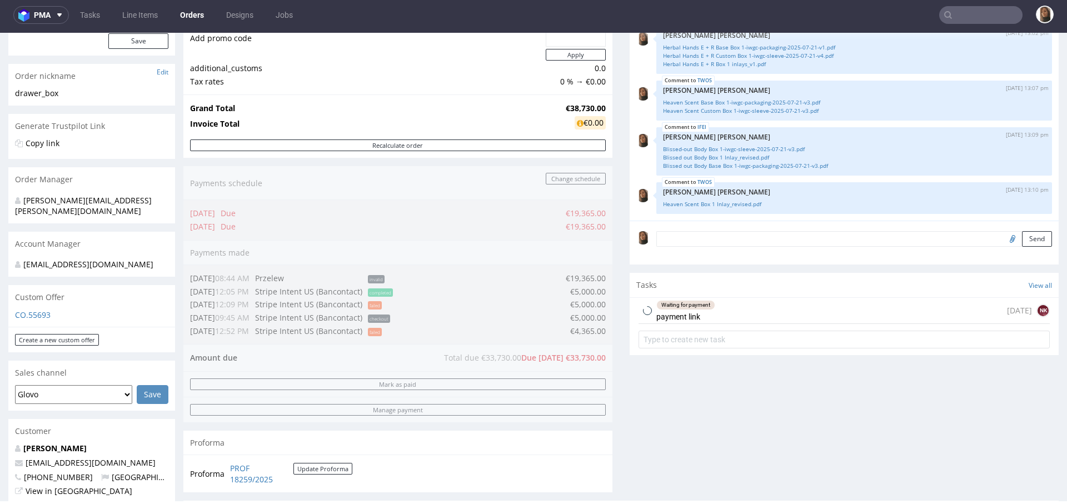
scroll to position [251, 0]
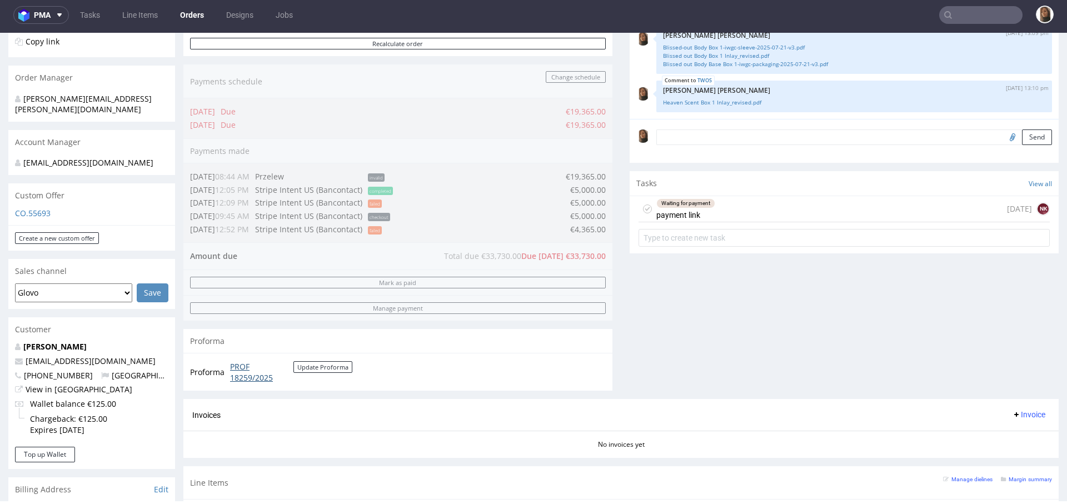
click at [243, 375] on link "PROF 18259/2025" at bounding box center [261, 372] width 63 height 22
click at [244, 372] on link "PROF 18259/2025" at bounding box center [261, 372] width 63 height 22
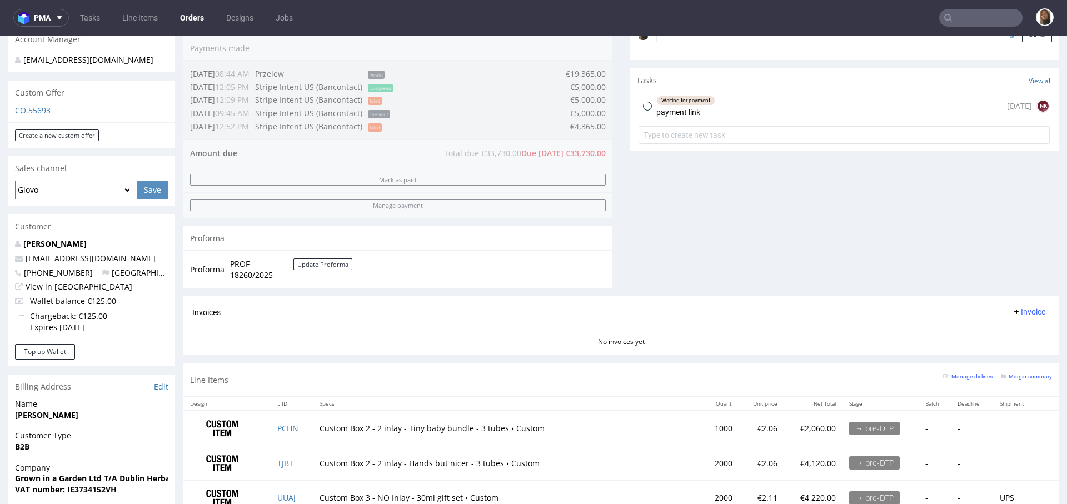
scroll to position [389, 0]
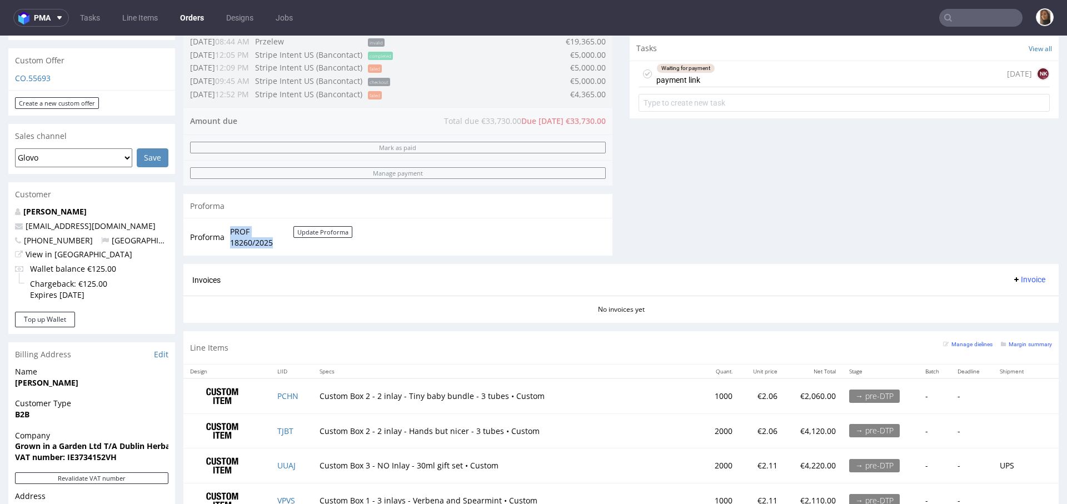
drag, startPoint x: 229, startPoint y: 229, endPoint x: 276, endPoint y: 243, distance: 48.3
click at [276, 243] on span "PROF 18260/2025" at bounding box center [261, 237] width 63 height 22
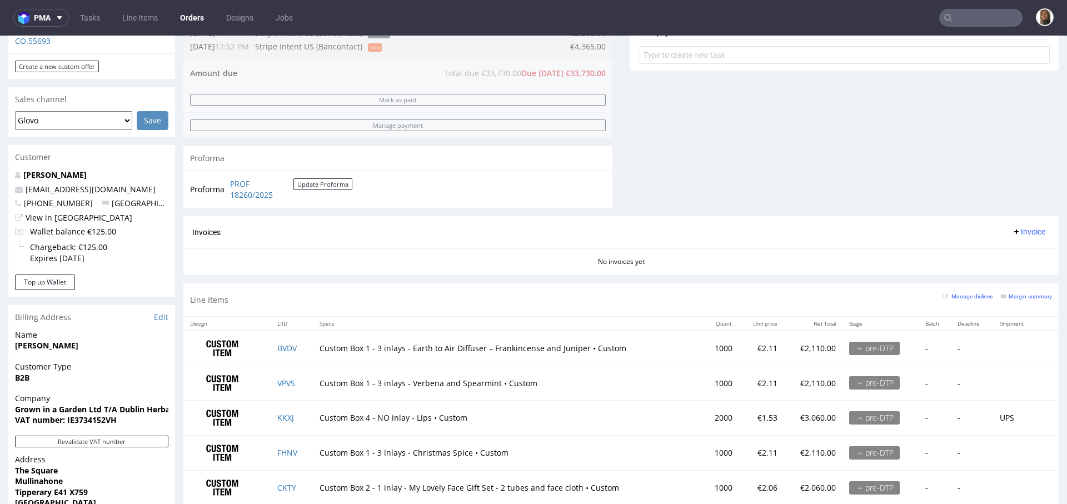
scroll to position [472, 0]
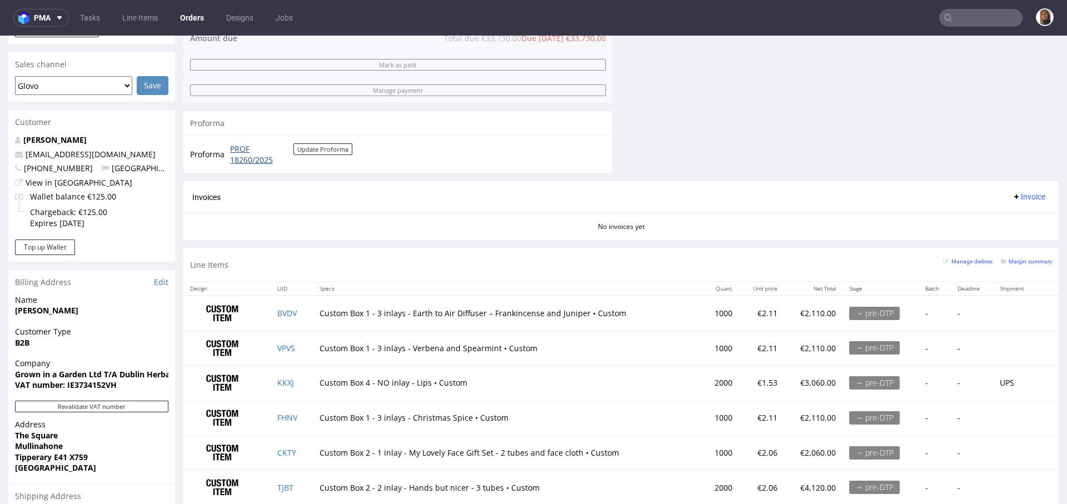
click at [233, 144] on link "PROF 18260/2025" at bounding box center [261, 154] width 63 height 22
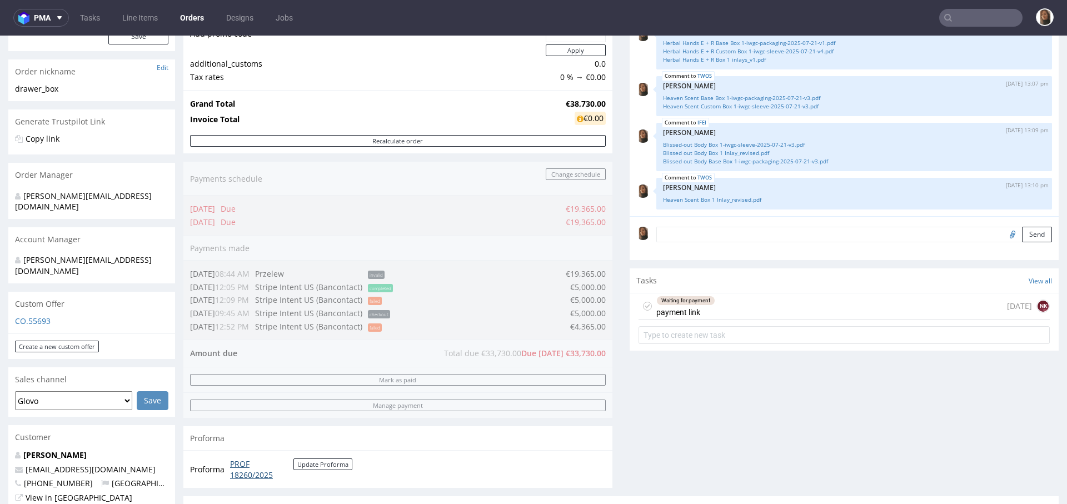
scroll to position [700, 0]
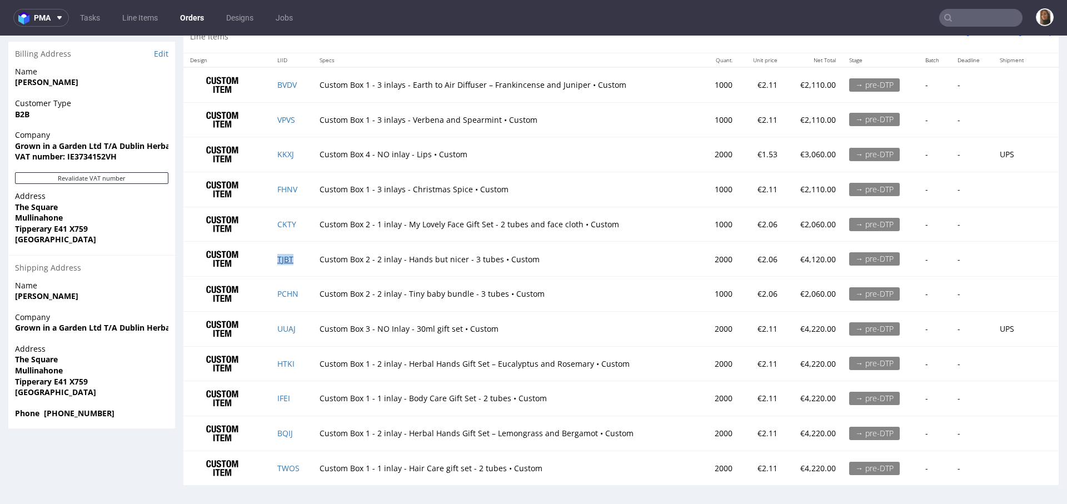
click at [284, 254] on link "TJBT" at bounding box center [285, 259] width 16 height 11
click at [282, 257] on link "TJBT" at bounding box center [285, 259] width 16 height 11
click at [289, 327] on link "UUAJ" at bounding box center [286, 328] width 18 height 11
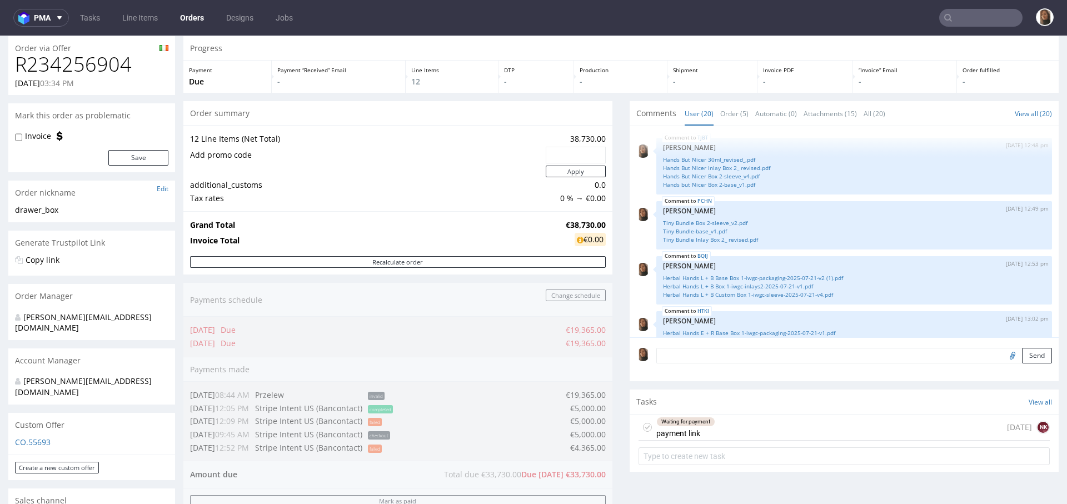
scroll to position [576, 0]
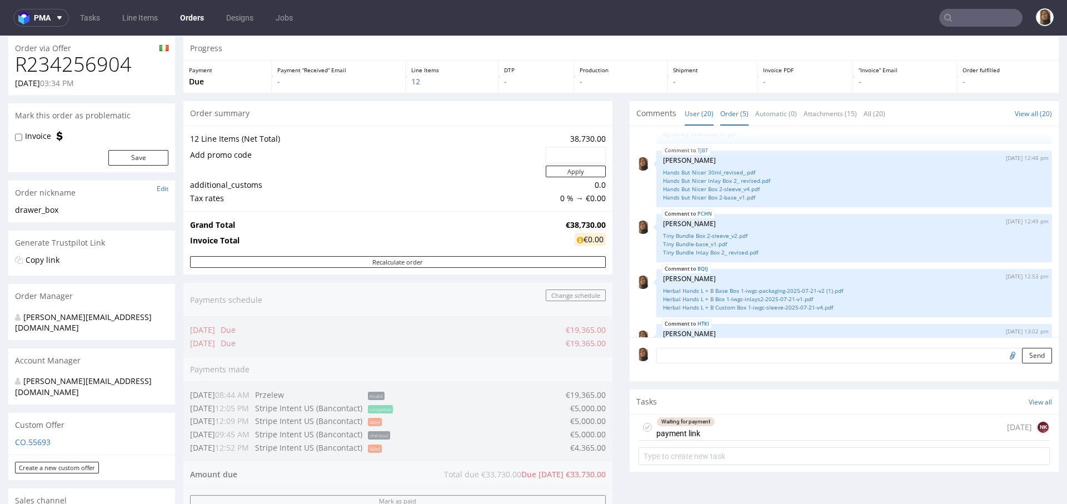
click at [726, 112] on link "Order (5)" at bounding box center [734, 114] width 28 height 24
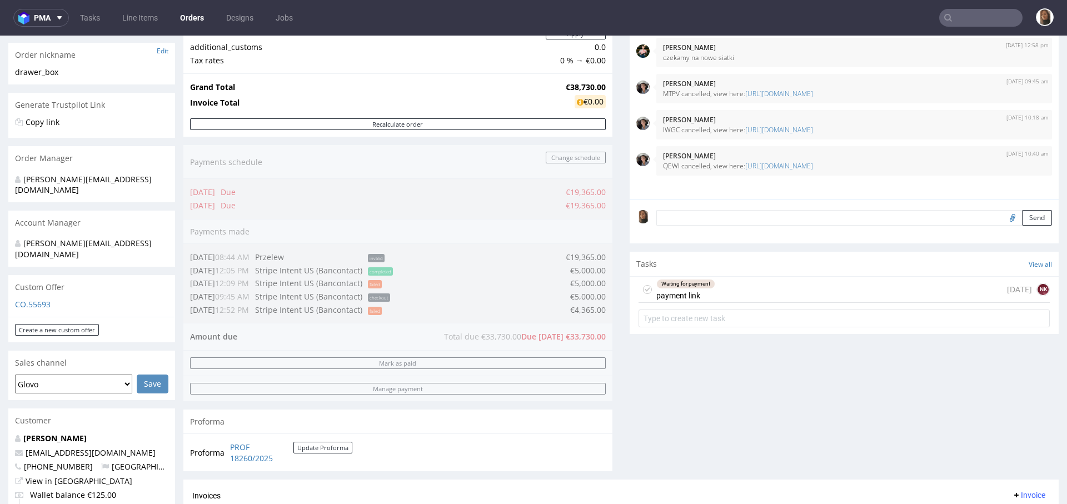
scroll to position [366, 0]
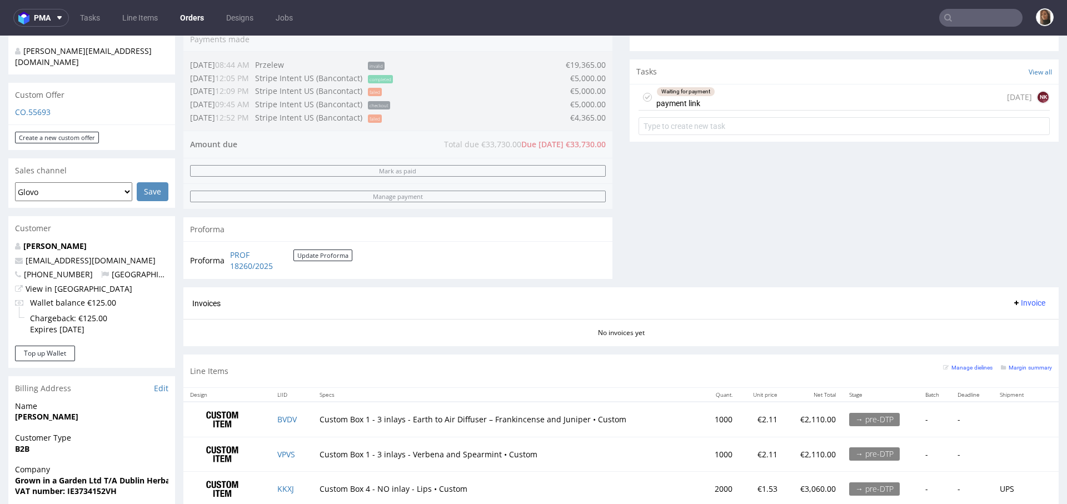
click at [958, 12] on input "text" at bounding box center [980, 18] width 83 height 18
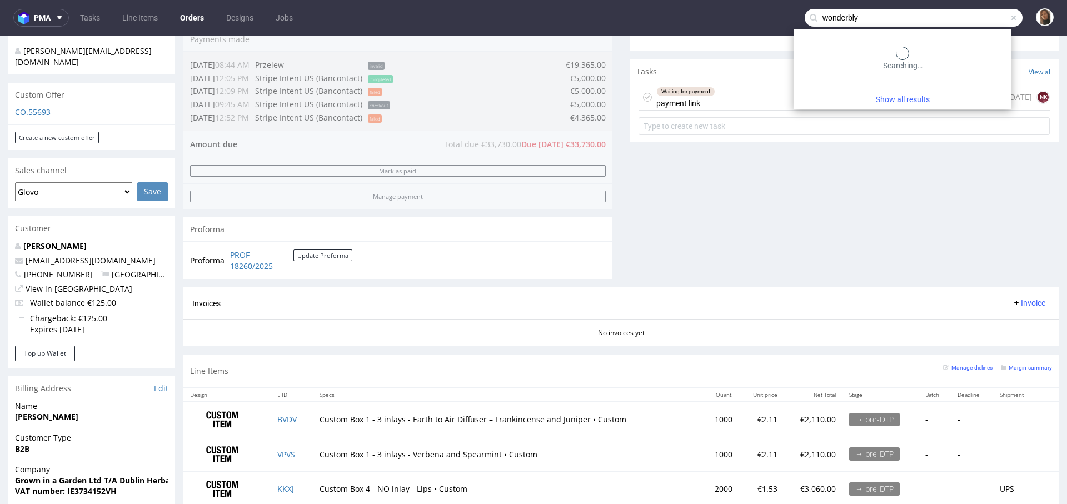
type input "wonderbly"
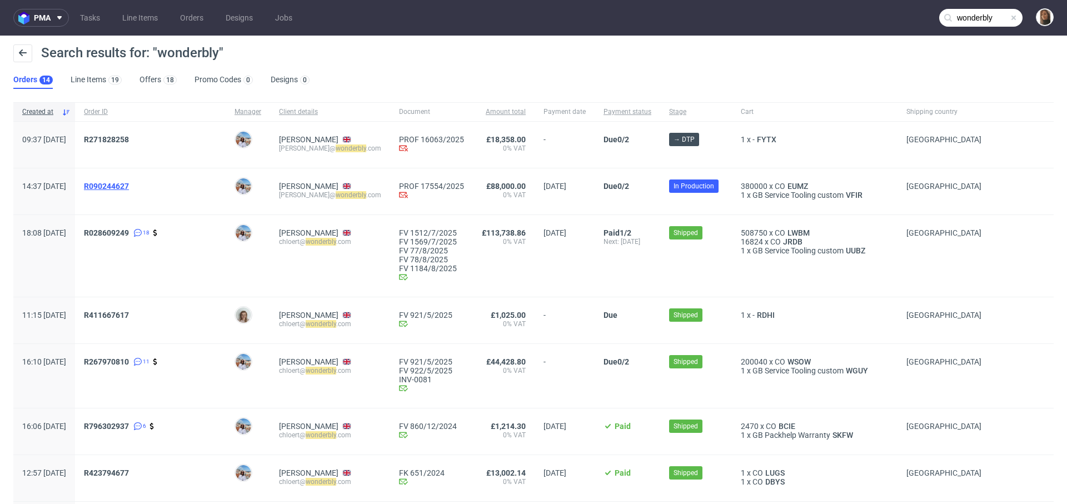
click at [129, 187] on span "R090244627" at bounding box center [106, 186] width 45 height 9
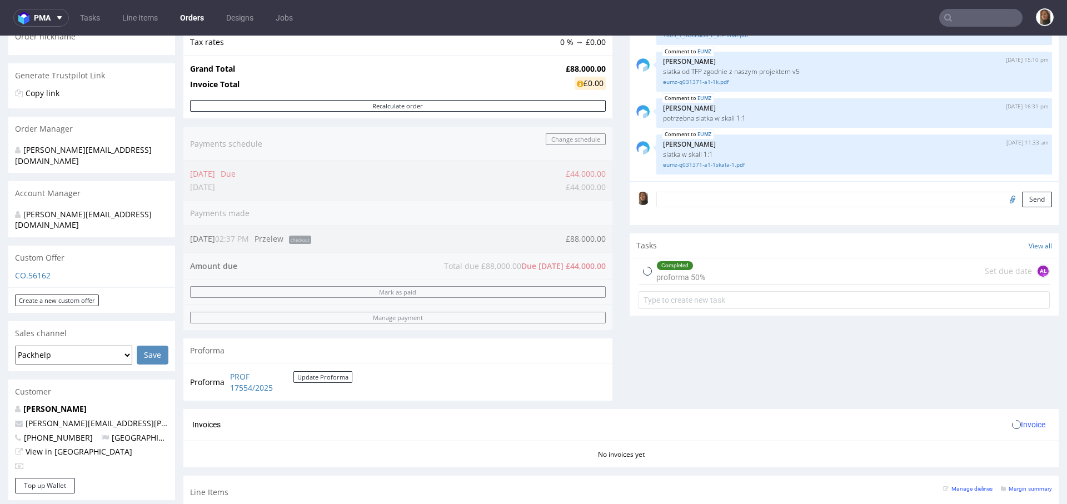
scroll to position [532, 0]
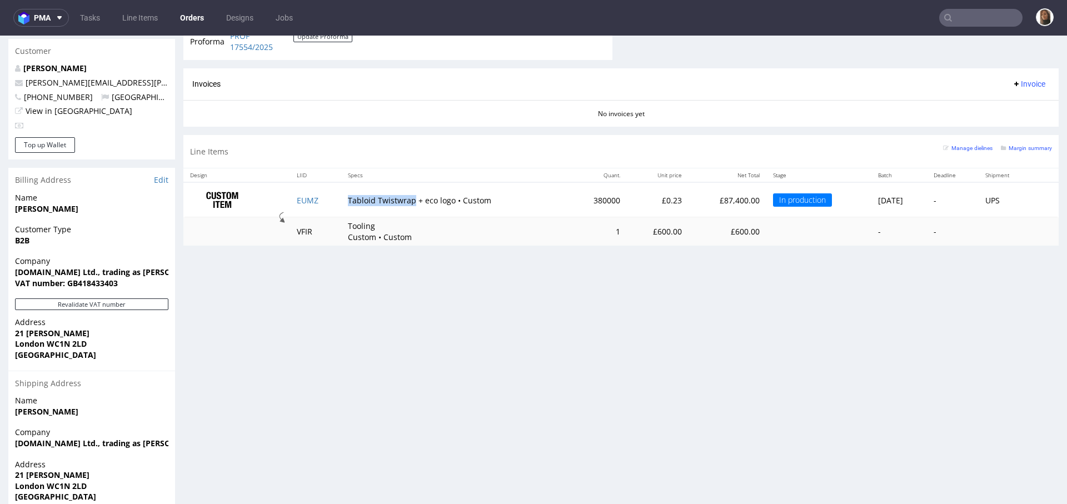
drag, startPoint x: 405, startPoint y: 197, endPoint x: 339, endPoint y: 197, distance: 66.1
click at [341, 197] on td "Tabloid Twistwrap + eco logo • Custom" at bounding box center [455, 199] width 228 height 35
copy td "Tabloid Twistwrap"
type input "wonderbly"
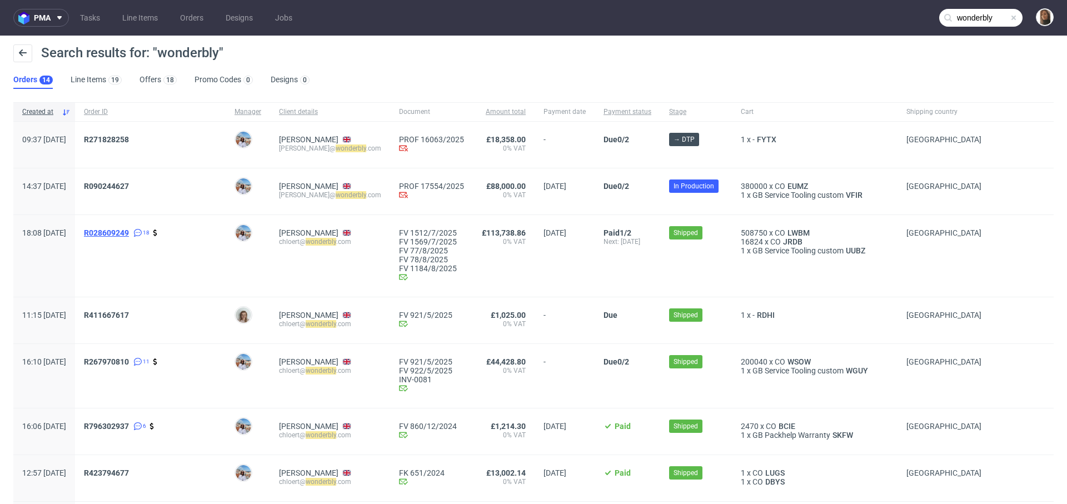
click at [128, 232] on span "R028609249" at bounding box center [106, 232] width 45 height 9
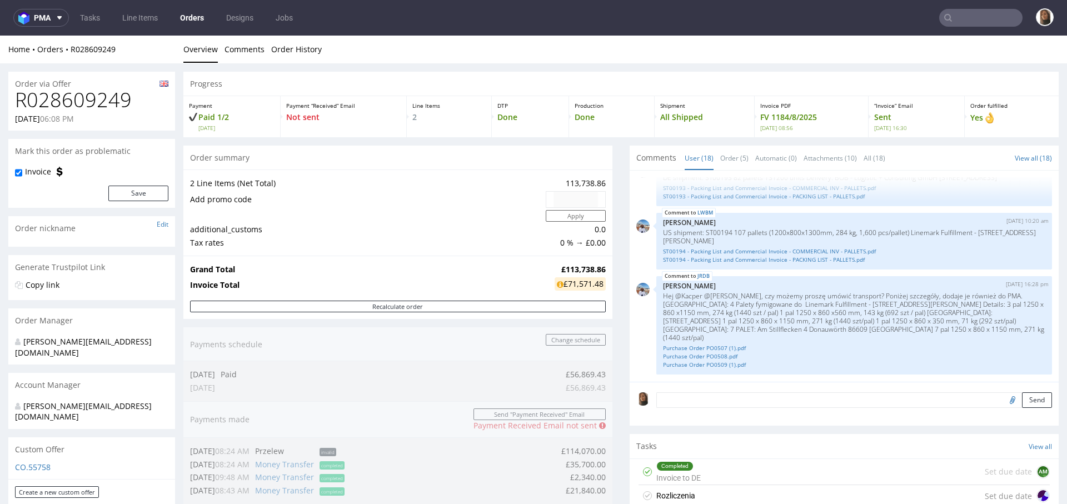
scroll to position [328, 0]
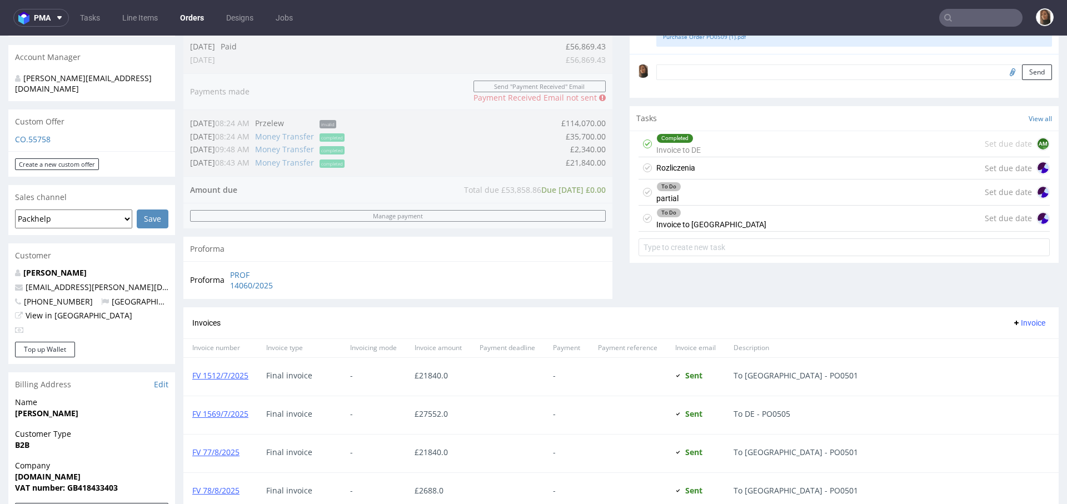
click at [708, 164] on div "Rozliczenia Set due date" at bounding box center [843, 168] width 411 height 22
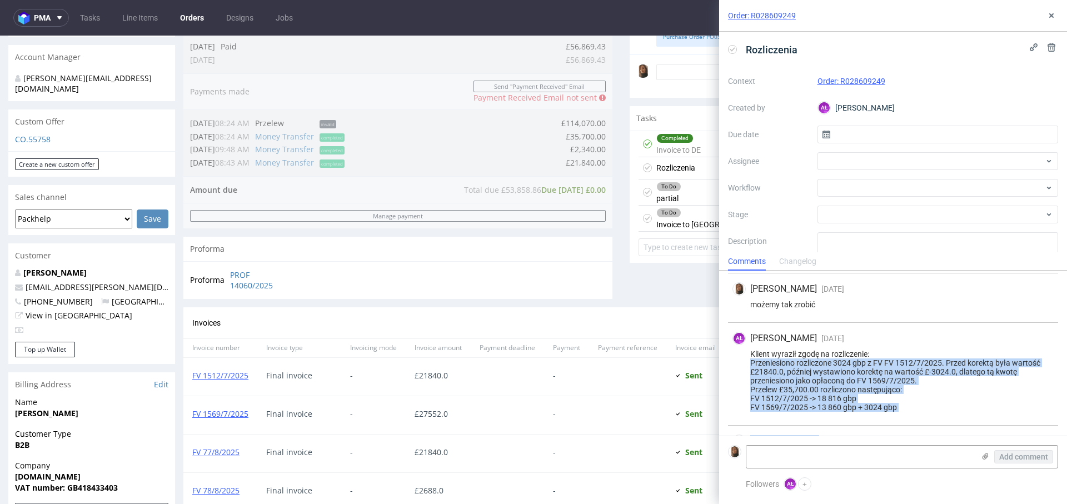
scroll to position [189, 0]
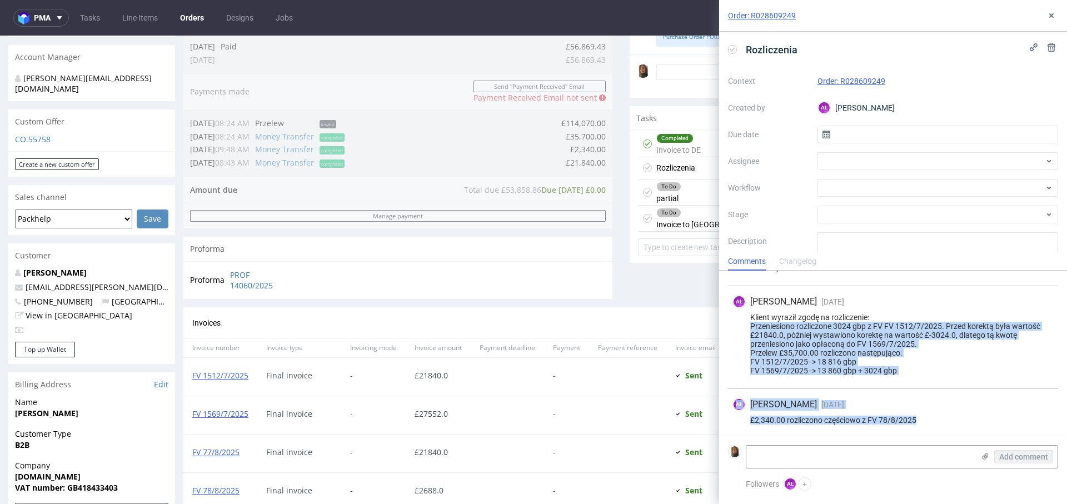
drag, startPoint x: 750, startPoint y: 385, endPoint x: 903, endPoint y: 432, distance: 160.3
click at [903, 432] on div "AŁ Aleksandra Łętowska 27 days ago 1st Aug 2025, 11:42 Przelew £35,700.00 1. FV…" at bounding box center [893, 314] width 348 height 461
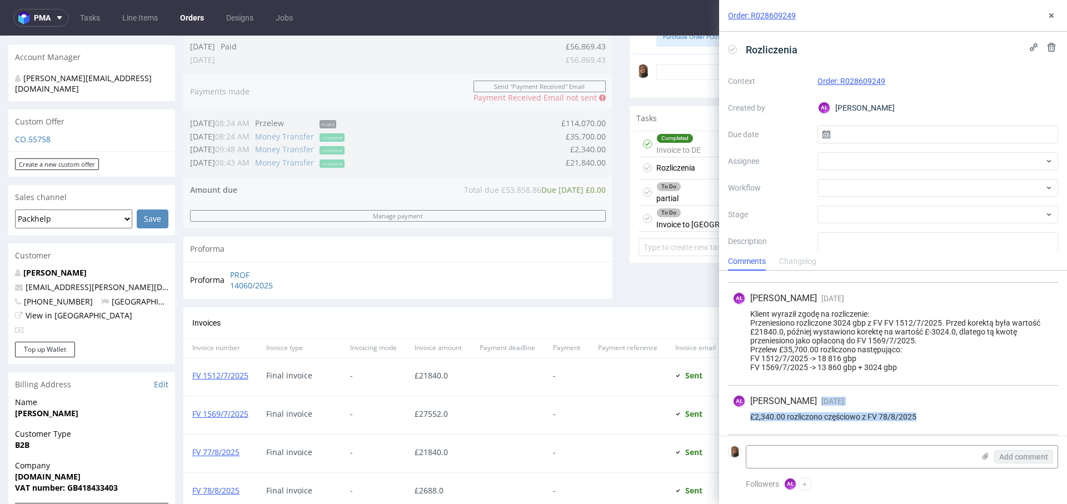
drag, startPoint x: 903, startPoint y: 432, endPoint x: 901, endPoint y: 387, distance: 45.1
click at [901, 387] on div "AŁ Aleksandra Łętowska 10 days ago 18th Aug 2025, 12:04 £2,340.00 rozliczono cz…" at bounding box center [893, 410] width 330 height 49
click at [902, 374] on div "AŁ Aleksandra Łętowska 10 days ago 18th Aug 2025, 11:45 Klient wyraził zgodę na…" at bounding box center [893, 334] width 330 height 103
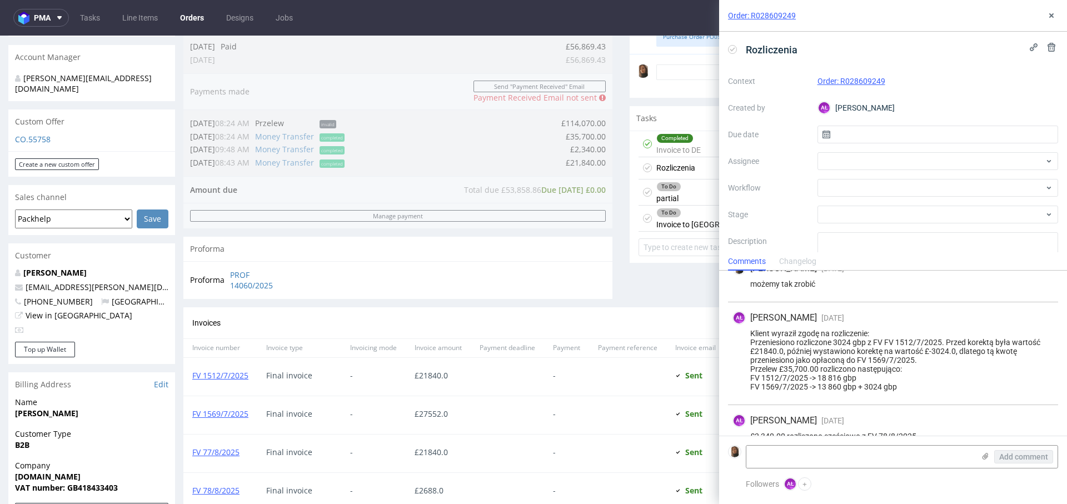
scroll to position [171, 0]
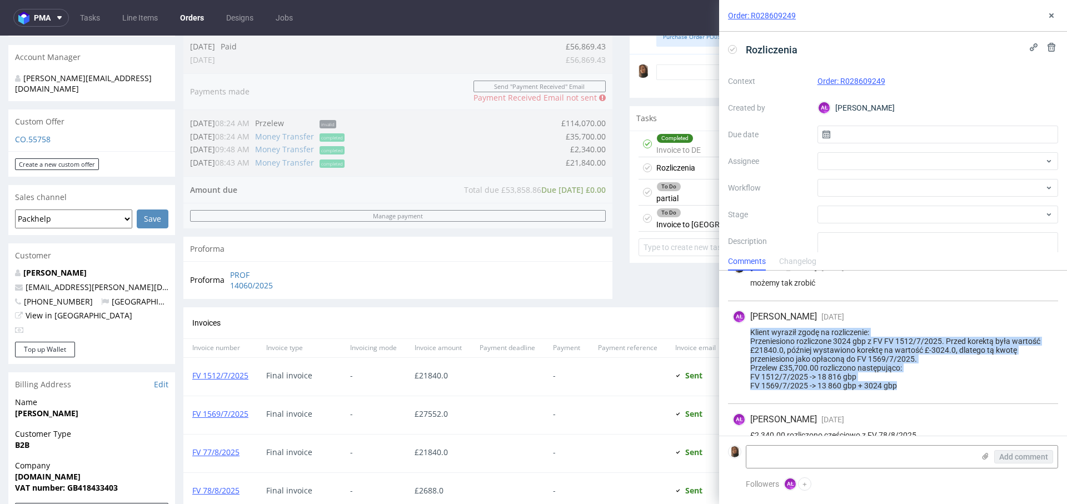
drag, startPoint x: 898, startPoint y: 389, endPoint x: 742, endPoint y: 331, distance: 166.1
click at [742, 331] on div "AŁ Aleksandra Łętowska 10 days ago 18th Aug 2025, 11:45 Klient wyraził zgodę na…" at bounding box center [893, 352] width 330 height 103
copy div "Klient wyraził zgodę na rozliczenie: Przeniesiono rozliczone 3024 gbp z FV FV 1…"
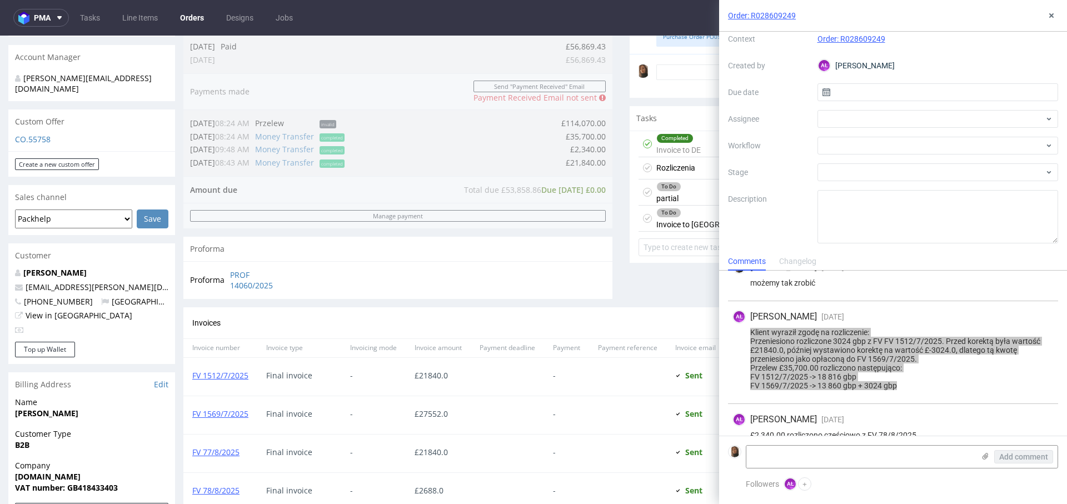
scroll to position [221, 0]
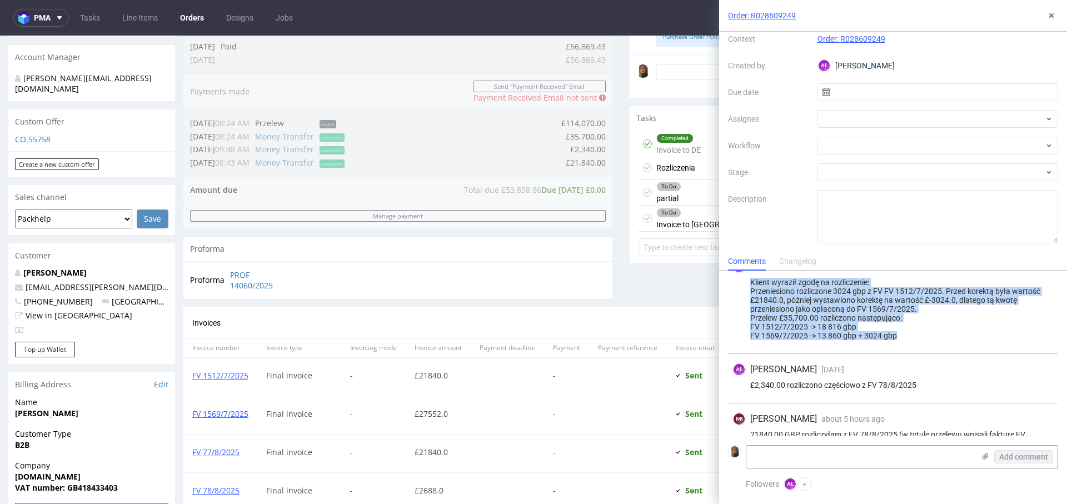
copy div "Klient wyraził zgodę na rozliczenie: Przeniesiono rozliczone 3024 gbp z FV FV 1…"
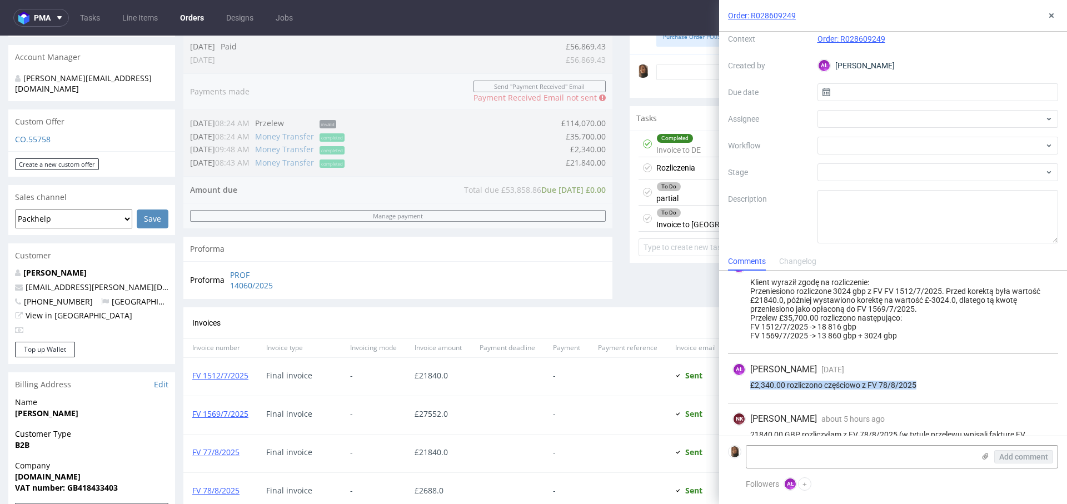
drag, startPoint x: 751, startPoint y: 384, endPoint x: 924, endPoint y: 388, distance: 172.8
click at [924, 388] on div "AŁ Aleksandra Łętowska 10 days ago 18th Aug 2025, 12:04 £2,340.00 rozliczono cz…" at bounding box center [893, 378] width 330 height 49
copy div "£2,340.00 rozliczono częściowo z FV 78/8/2025"
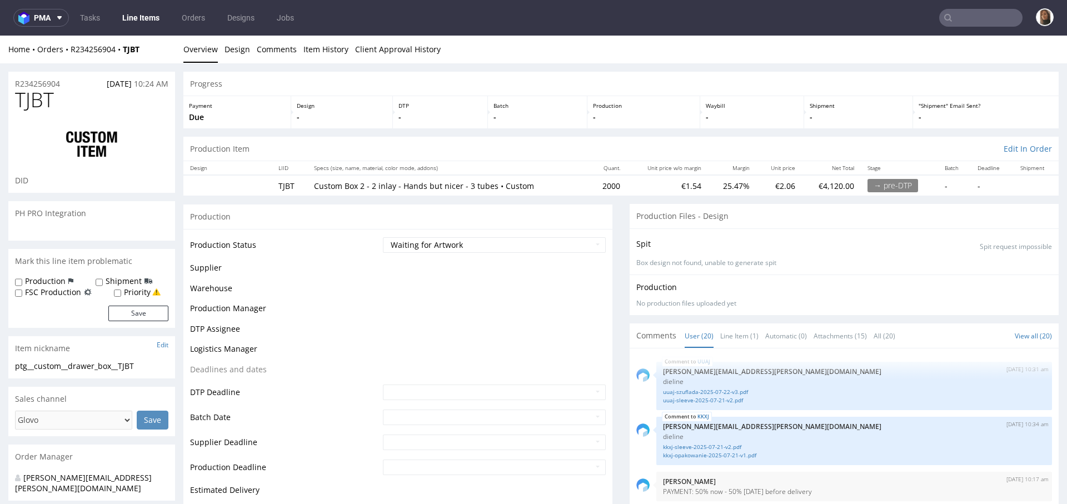
scroll to position [758, 0]
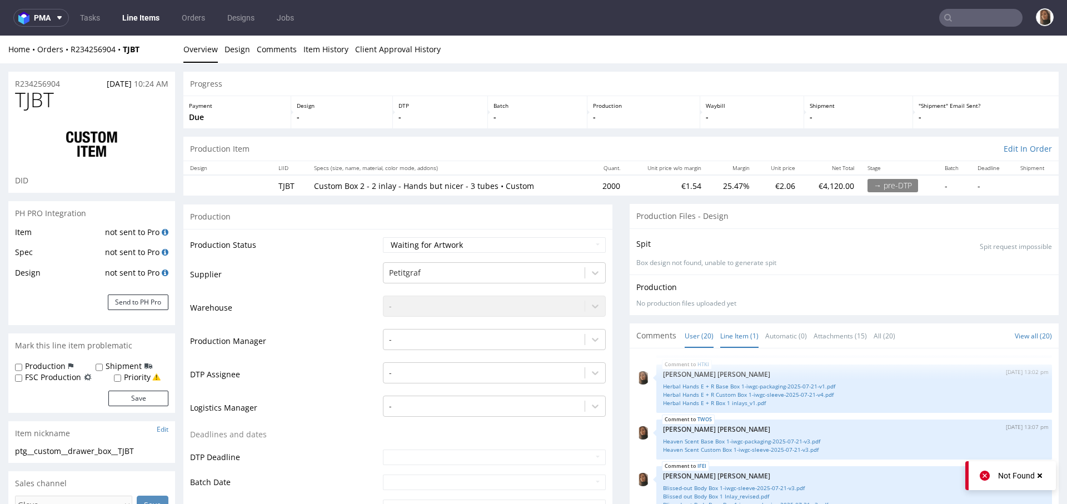
click at [723, 336] on link "Line Item (1)" at bounding box center [739, 336] width 38 height 24
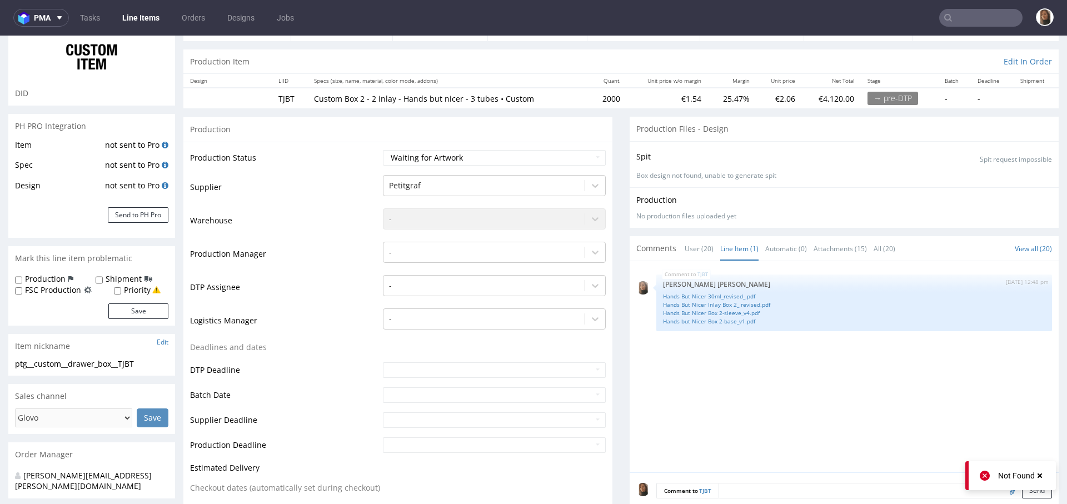
scroll to position [86, 0]
click at [718, 295] on link "Hands But Nicer 30ml_revised_.pdf" at bounding box center [854, 298] width 382 height 8
click at [728, 304] on link "Hands But Nicer Inlay Box 2_ revised.pdf" at bounding box center [854, 306] width 382 height 8
click at [736, 296] on link "Hands But Nicer 30ml_revised_.pdf" at bounding box center [854, 298] width 382 height 8
click at [996, 280] on img "submit" at bounding box center [999, 283] width 6 height 7
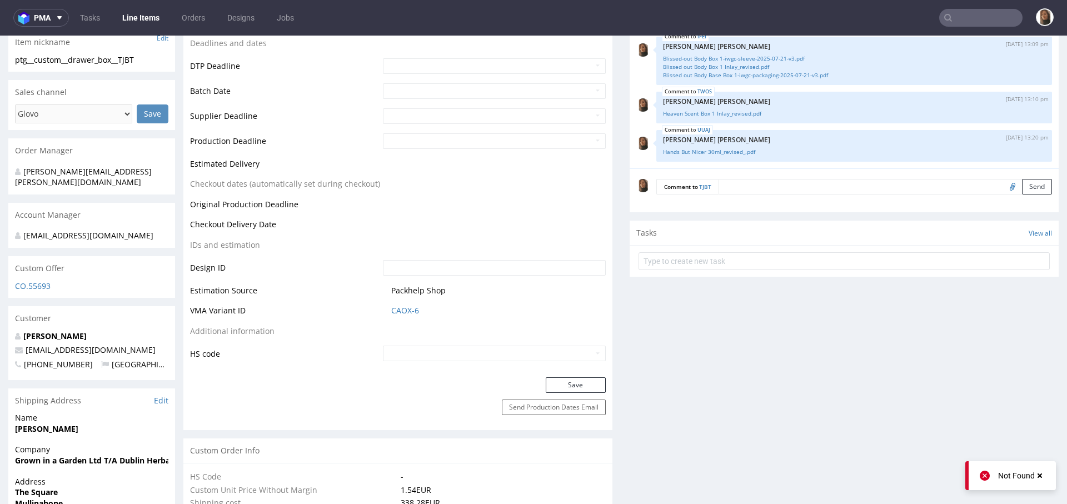
scroll to position [392, 0]
click at [1003, 187] on input "file" at bounding box center [1011, 185] width 16 height 14
type input "C:\fakepath\Hands but Nicer Box 2-base_v1.pdf"
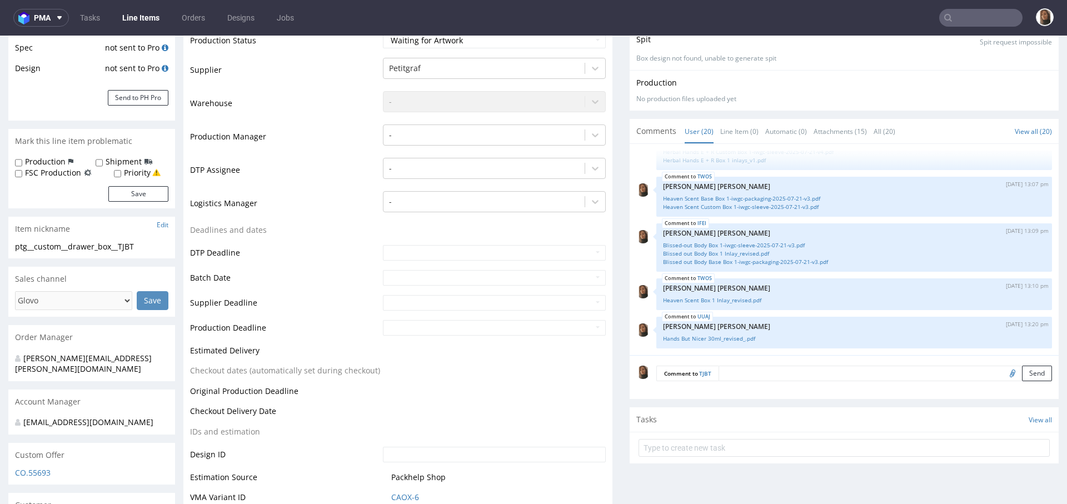
scroll to position [214, 0]
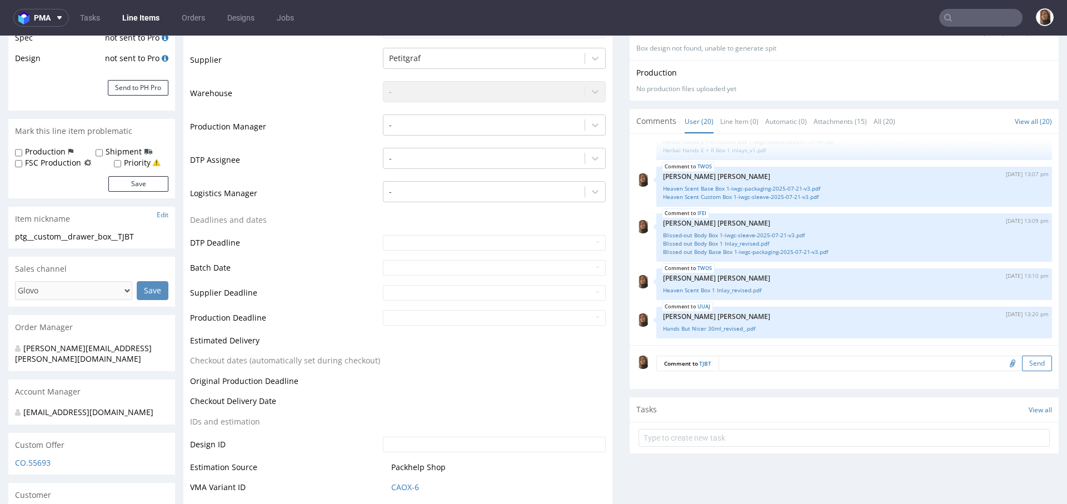
click at [1022, 362] on button "Send" at bounding box center [1037, 364] width 30 height 16
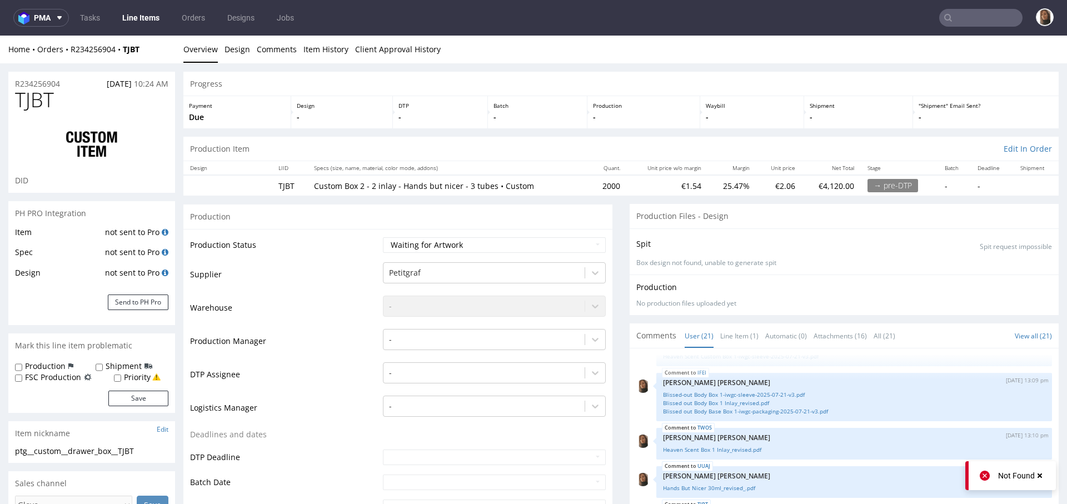
scroll to position [7, 0]
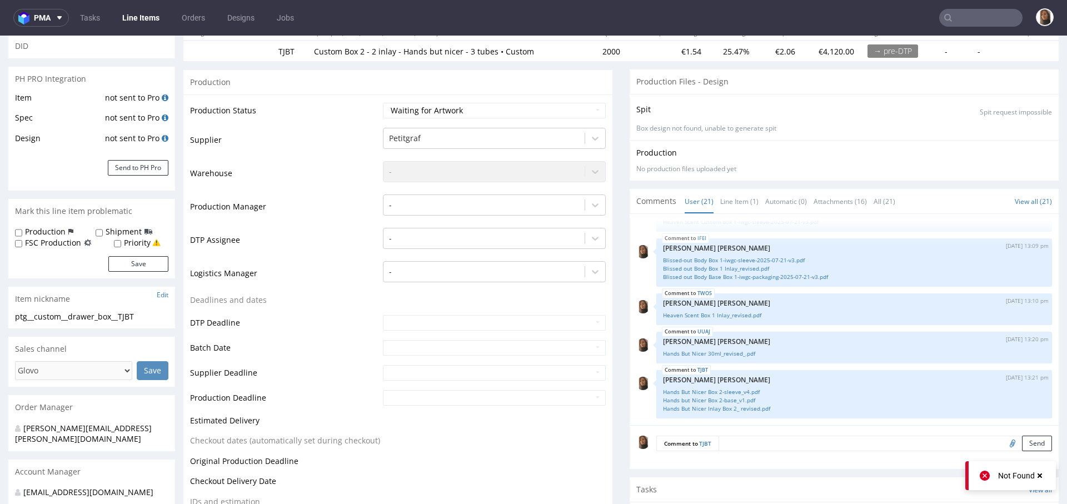
scroll to position [252, 0]
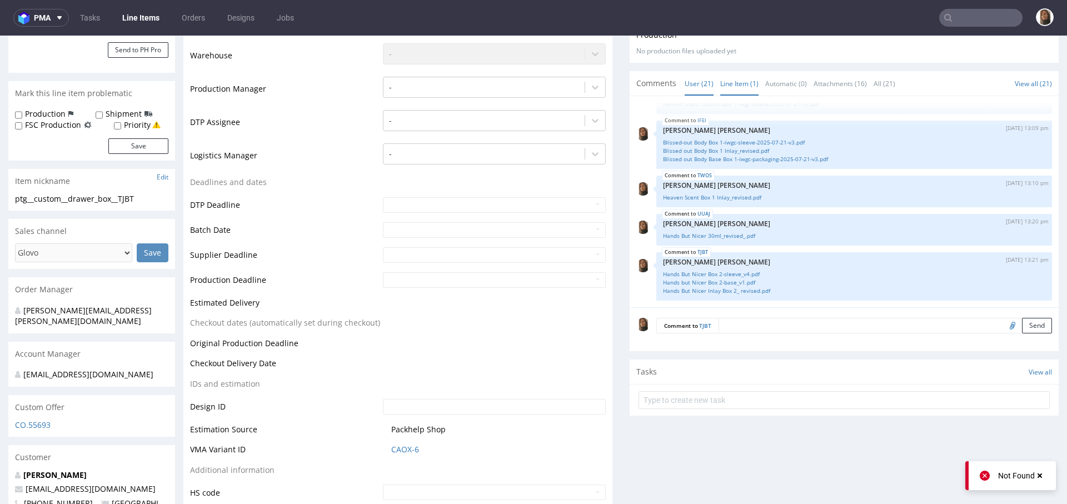
click at [729, 85] on link "Line Item (1)" at bounding box center [739, 84] width 38 height 24
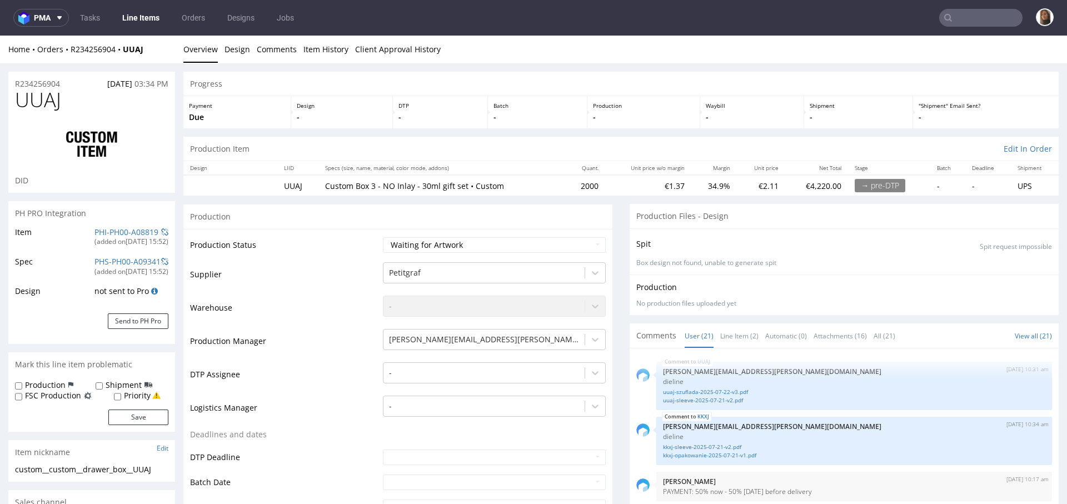
scroll to position [788, 0]
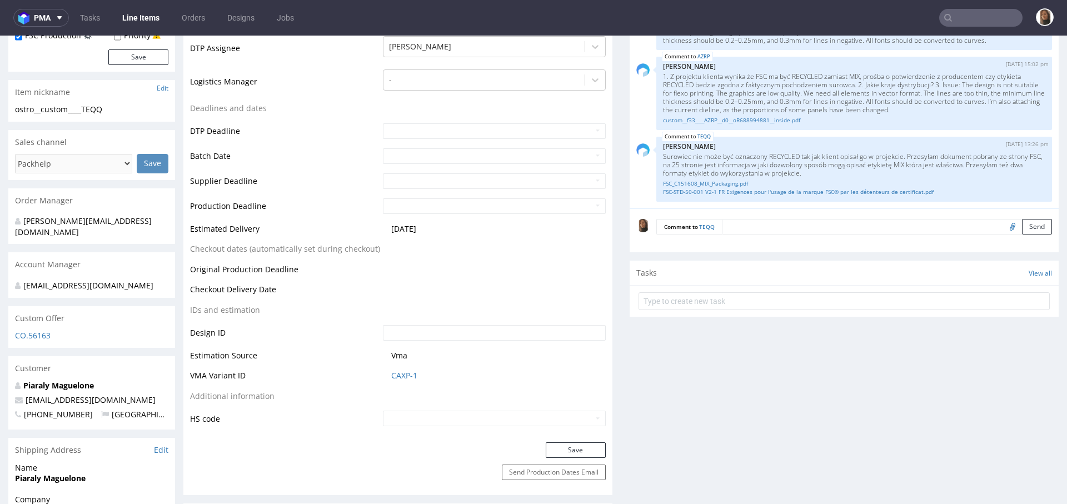
scroll to position [354, 0]
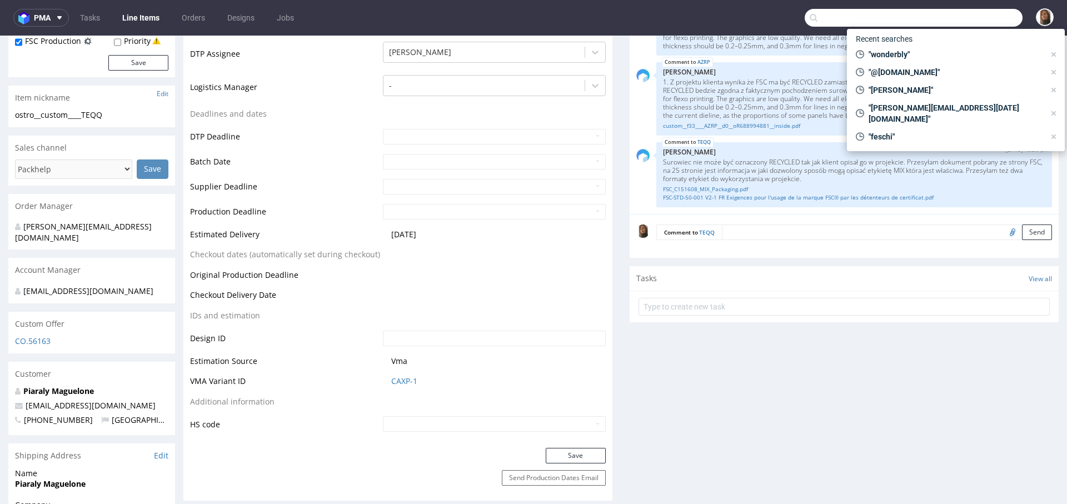
click at [943, 16] on input "text" at bounding box center [913, 18] width 218 height 18
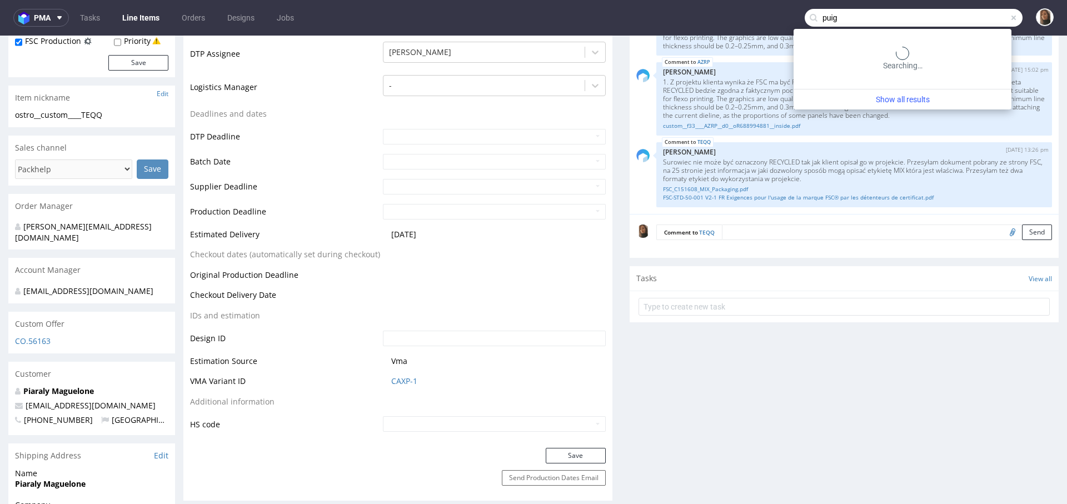
type input "puig"
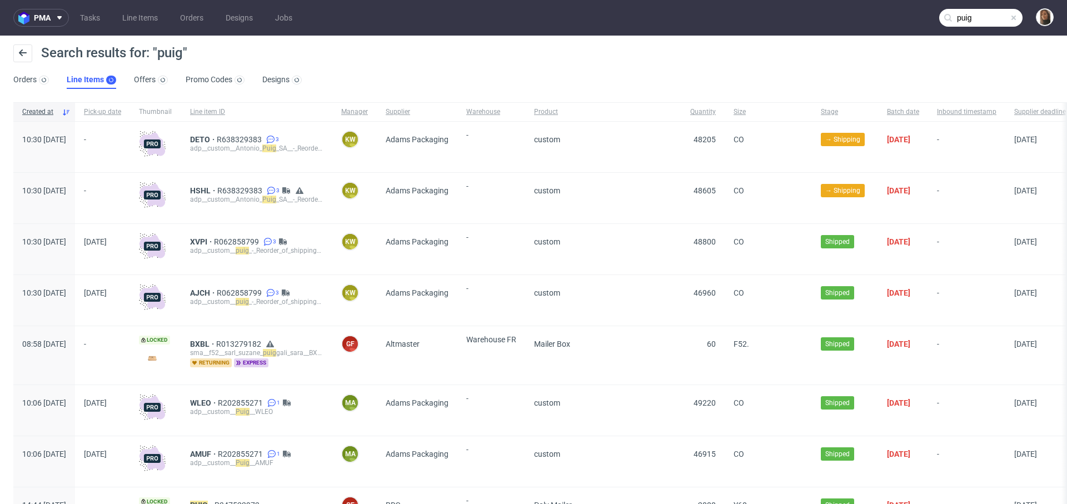
click at [8, 81] on div "Search results for: "puig" Orders Line Items Offers Promo Codes Designs" at bounding box center [533, 67] width 1067 height 62
click at [19, 81] on link "Orders 61" at bounding box center [32, 80] width 39 height 18
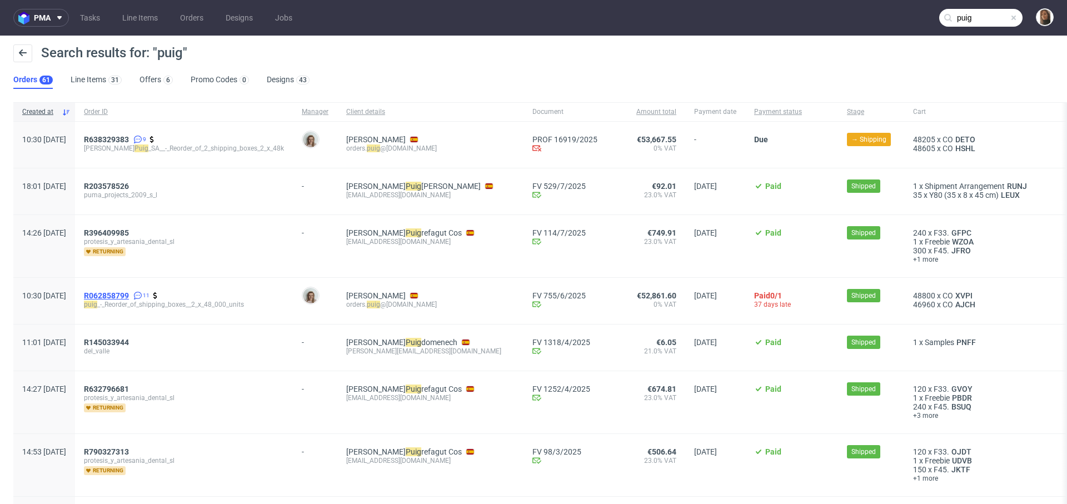
click at [129, 293] on span "R062858799" at bounding box center [106, 295] width 45 height 9
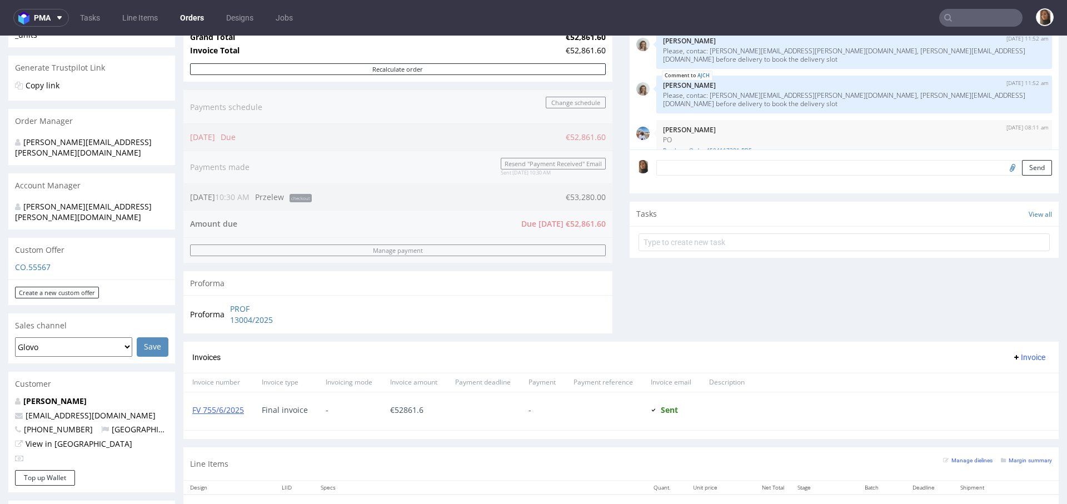
scroll to position [152, 0]
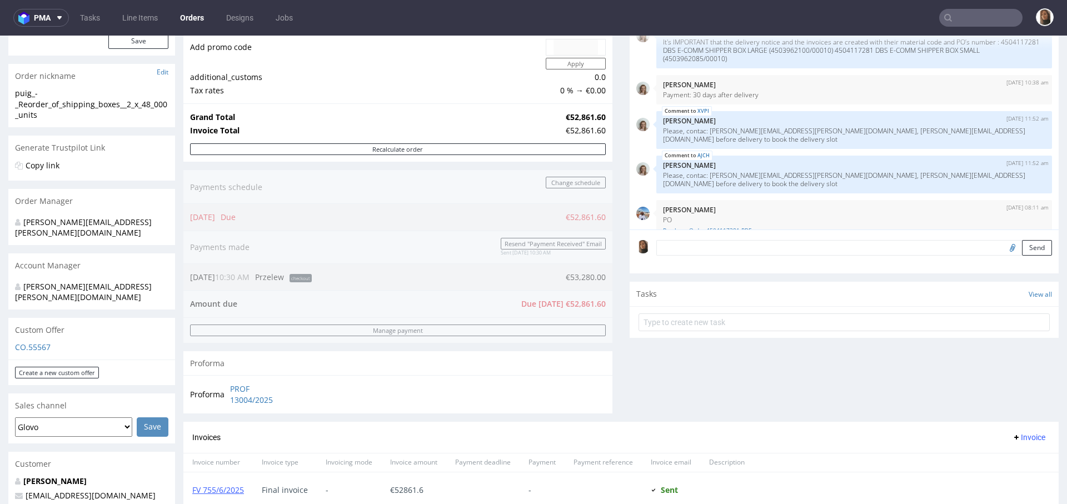
click at [974, 18] on input "text" at bounding box center [980, 18] width 83 height 18
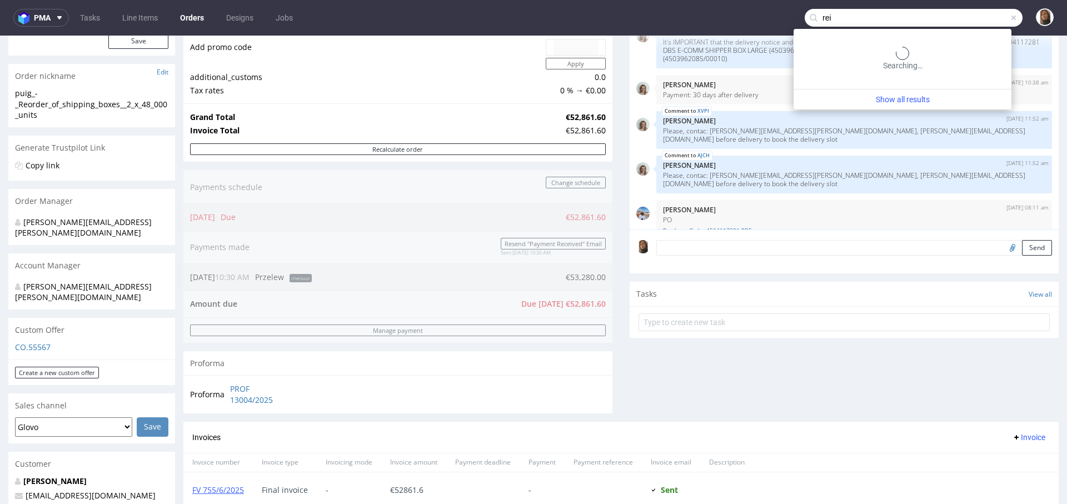
type input "rei"
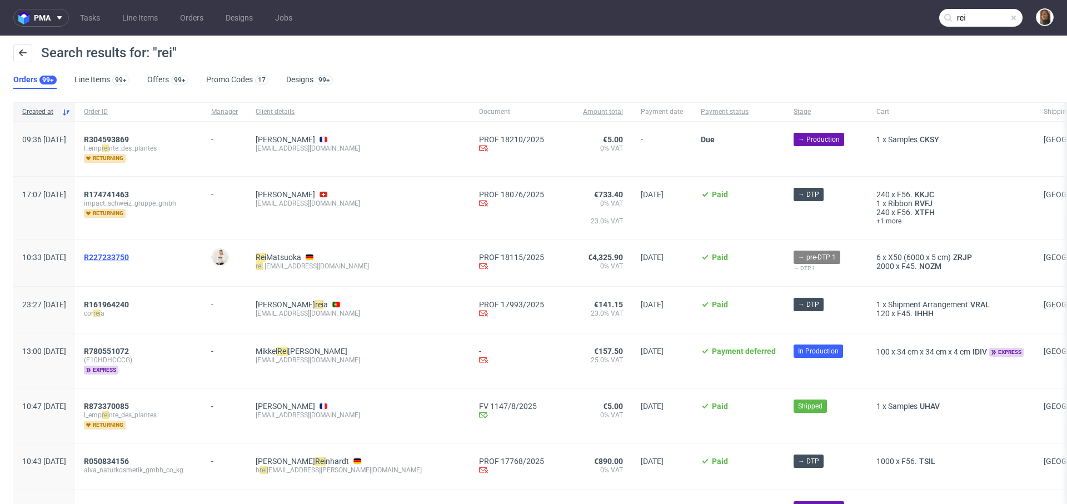
click at [129, 255] on span "R227233750" at bounding box center [106, 257] width 45 height 9
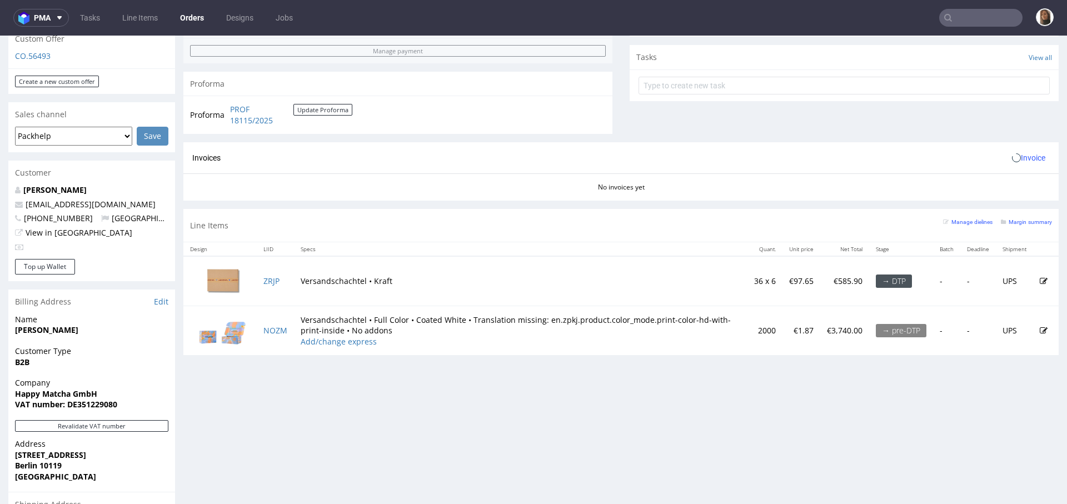
scroll to position [550, 0]
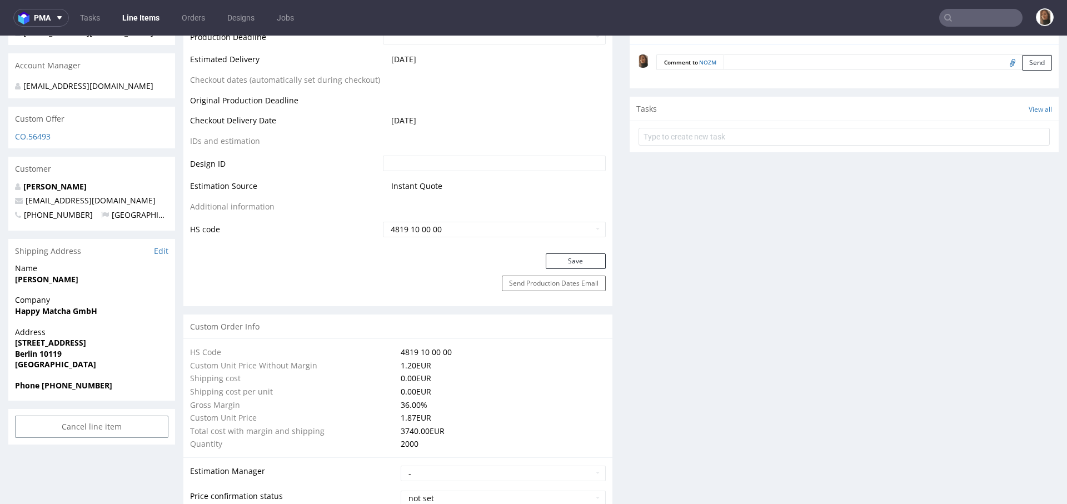
scroll to position [554, 0]
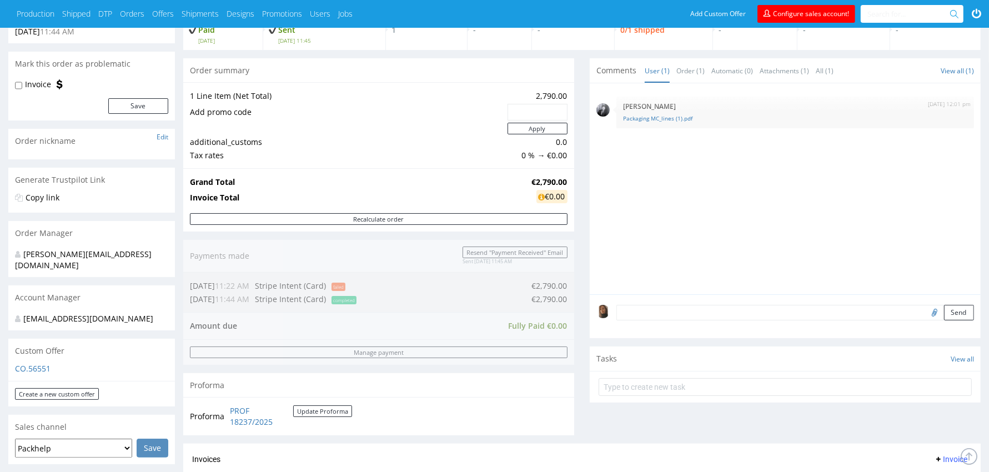
scroll to position [78, 0]
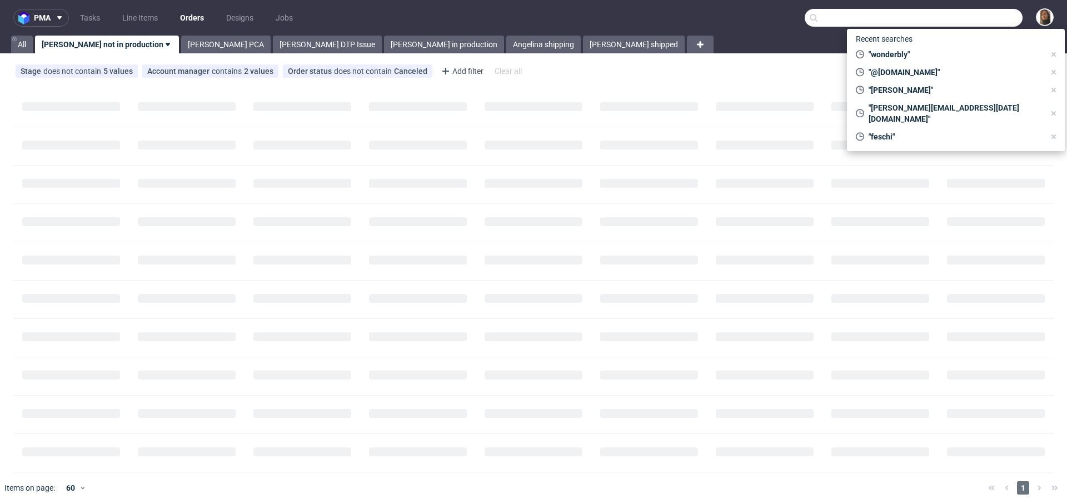
click at [977, 12] on input "text" at bounding box center [913, 18] width 218 height 18
paste input "R638329383"
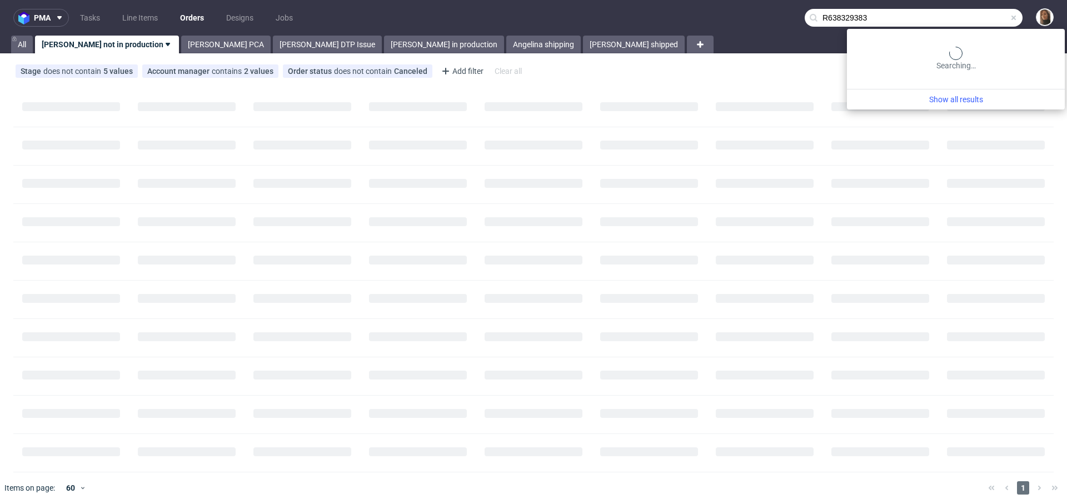
type input "R638329383"
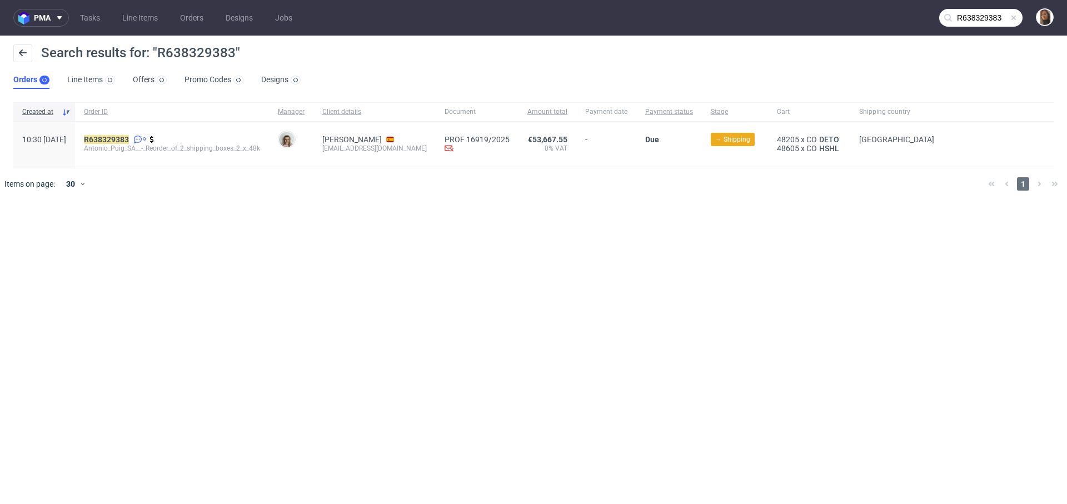
click at [152, 132] on div "R638329383 9 Antonio_Puig_SA__-_Reorder_of_2_shipping_boxes_2_x_48k" at bounding box center [172, 145] width 194 height 46
click at [129, 138] on mark "R638329383" at bounding box center [106, 139] width 45 height 9
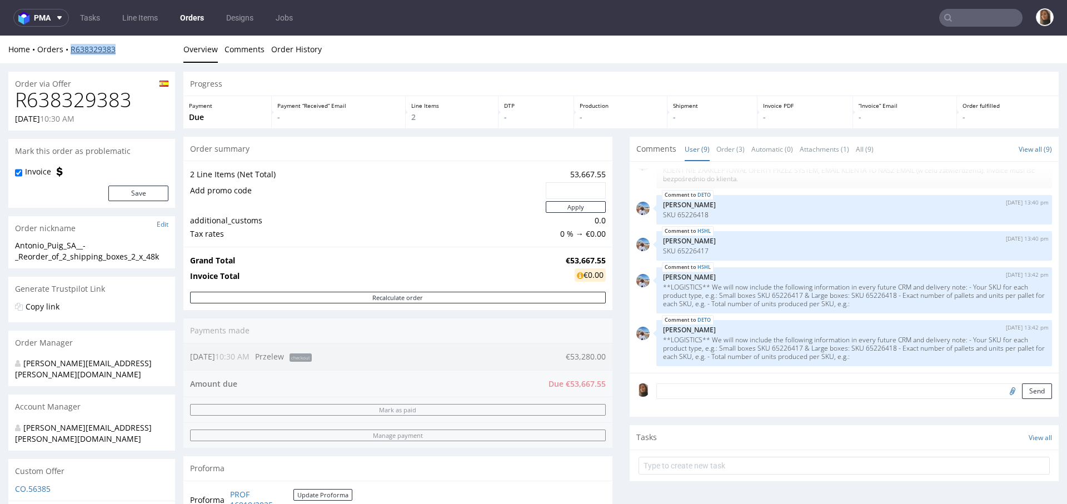
copy link "R638329383"
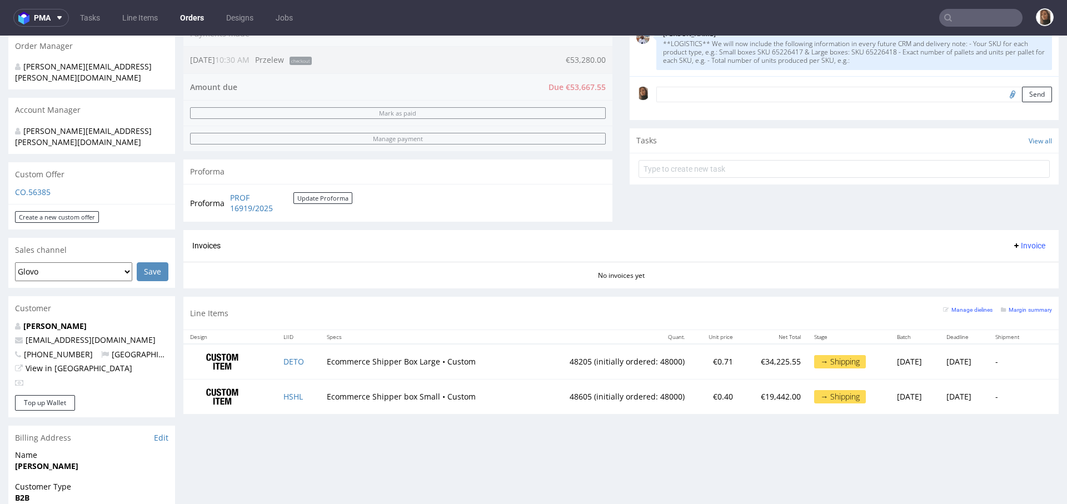
scroll to position [421, 0]
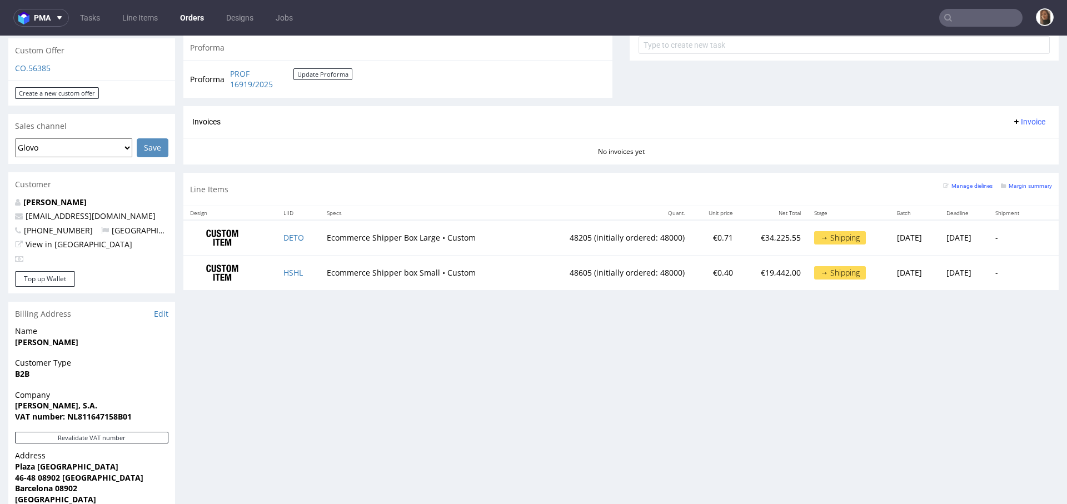
click at [974, 13] on input "text" at bounding box center [980, 18] width 83 height 18
paste input "Dublin Herbalists"
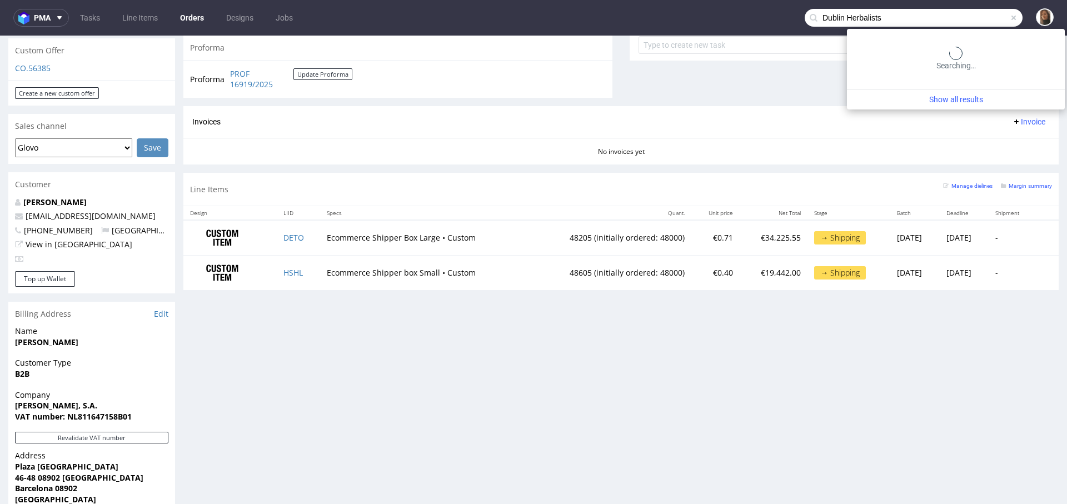
type input "Dublin Herbalists"
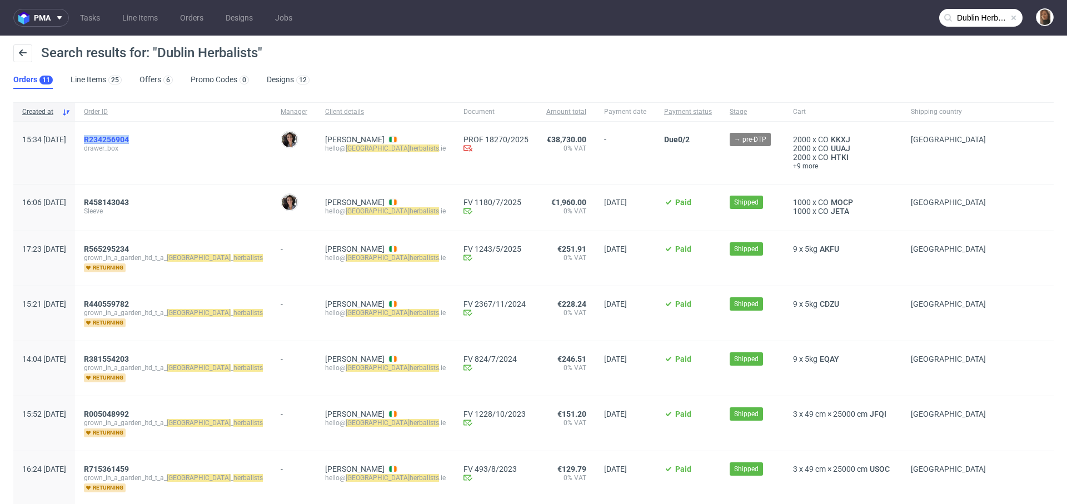
click at [129, 138] on span "R234256904" at bounding box center [106, 139] width 45 height 9
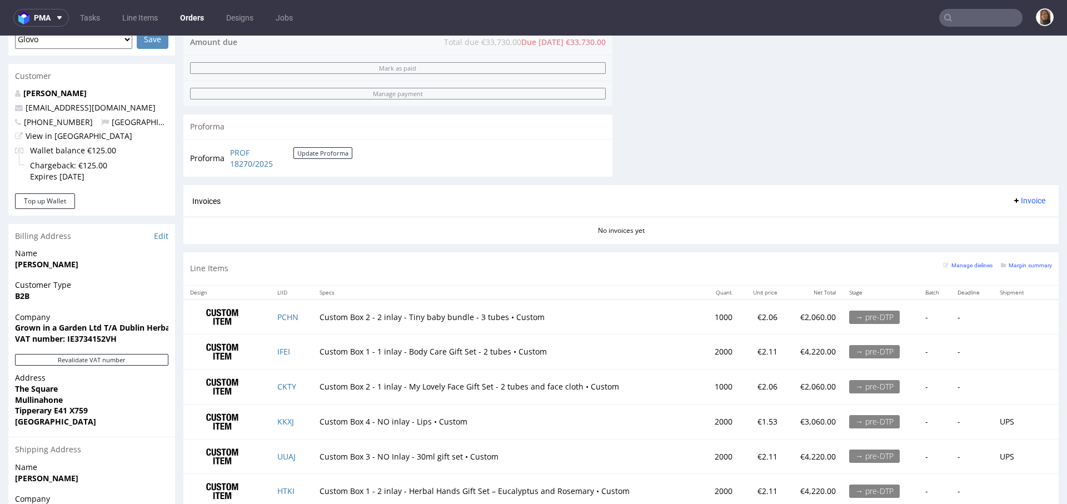
scroll to position [536, 0]
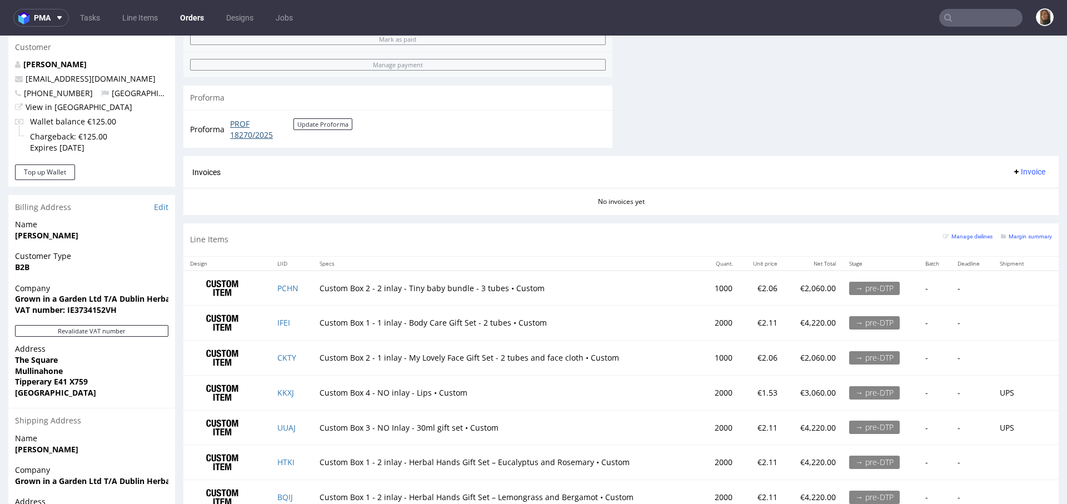
click at [235, 123] on link "PROF 18270/2025" at bounding box center [261, 129] width 63 height 22
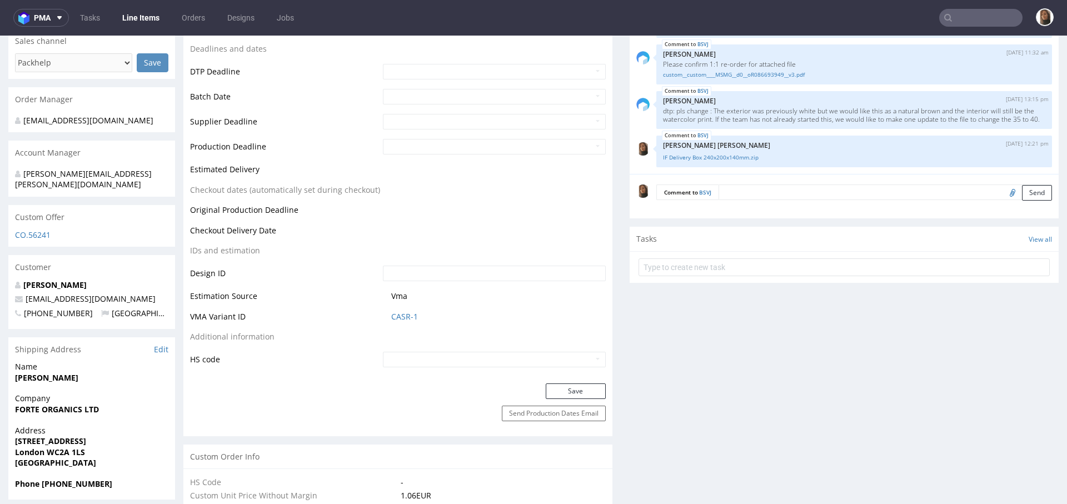
scroll to position [463, 0]
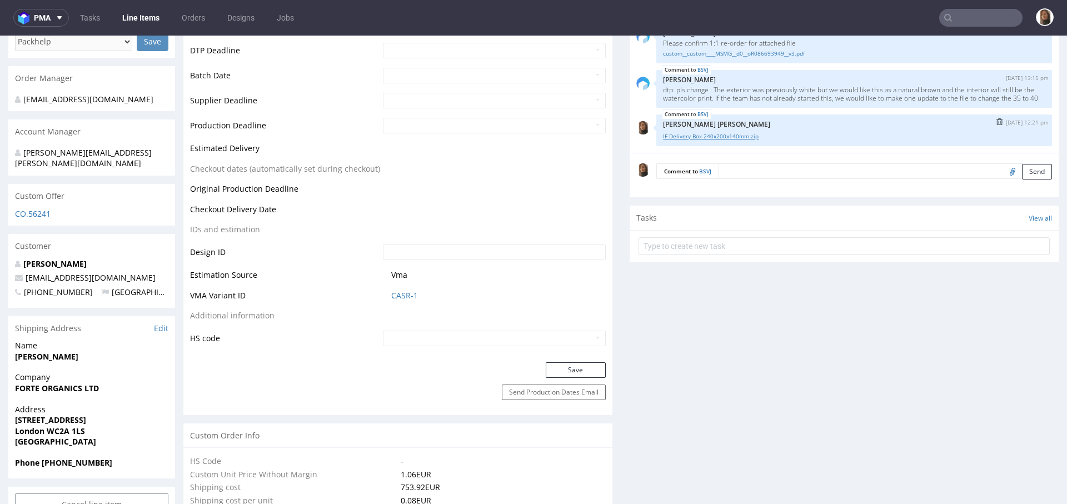
click at [692, 136] on link "IF Delivery Box 240x200x140mm.zip" at bounding box center [854, 136] width 382 height 8
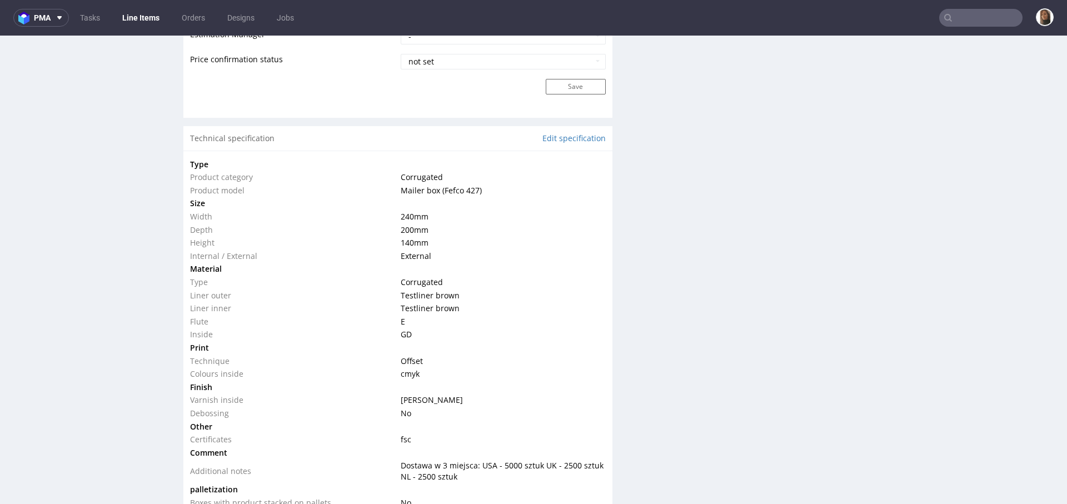
scroll to position [1029, 0]
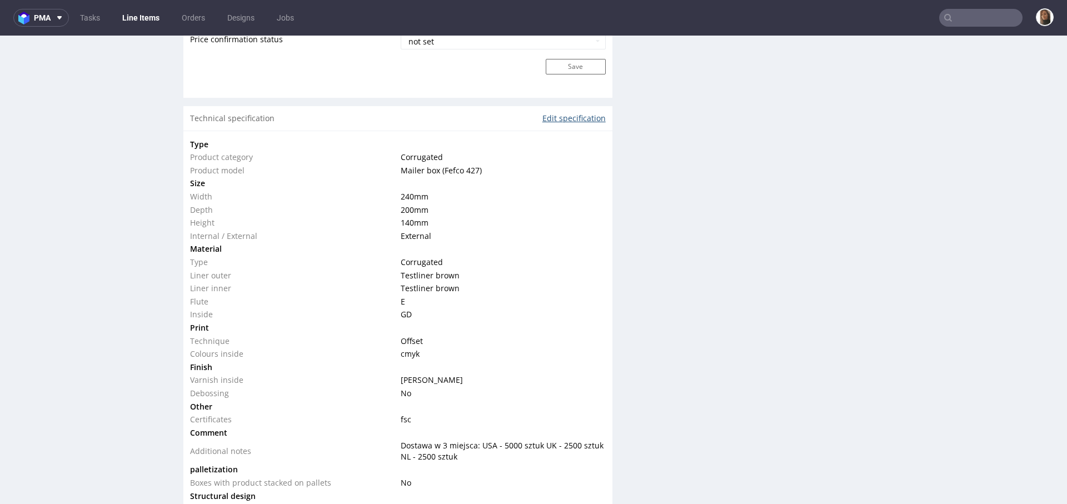
click at [563, 113] on link "Edit specification" at bounding box center [573, 118] width 63 height 11
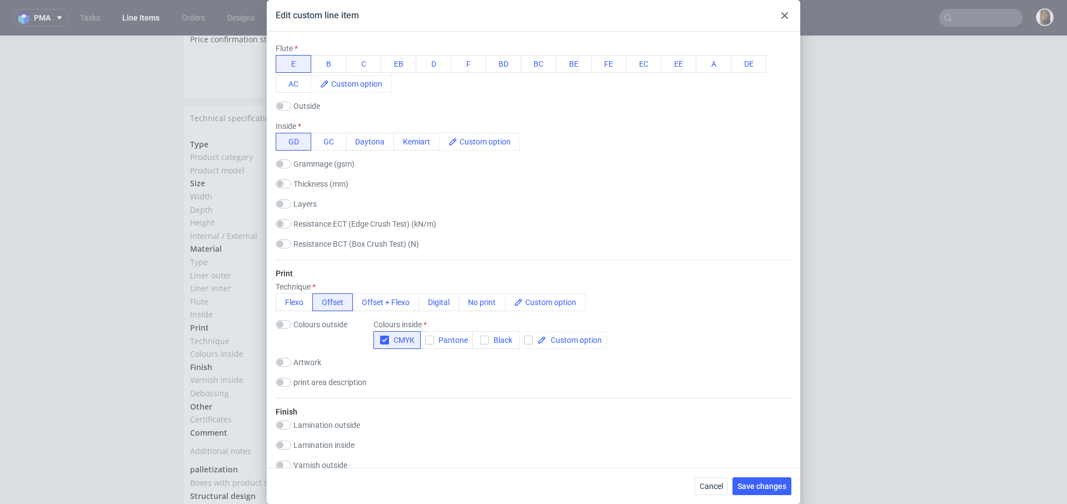
scroll to position [383, 0]
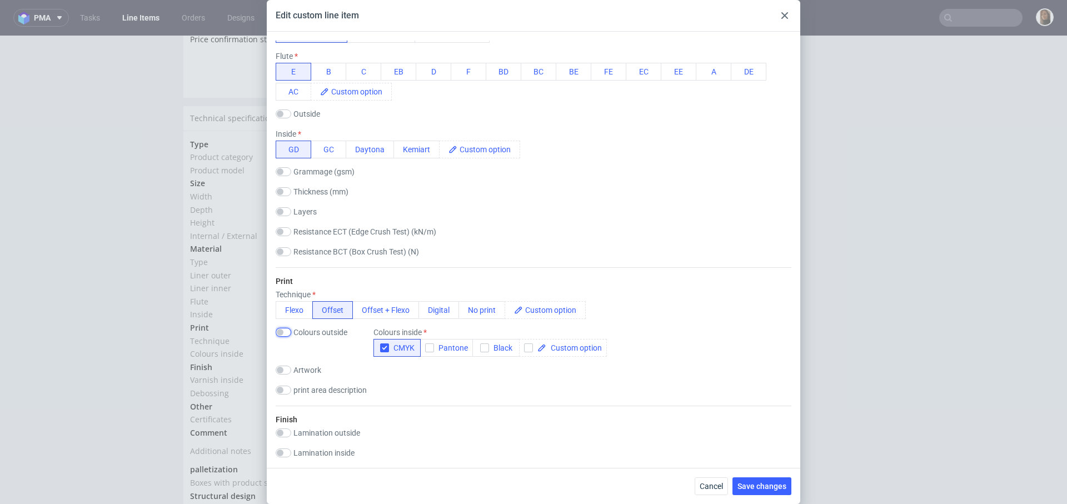
click at [283, 333] on input "checkbox" at bounding box center [284, 332] width 16 height 9
checkbox input "true"
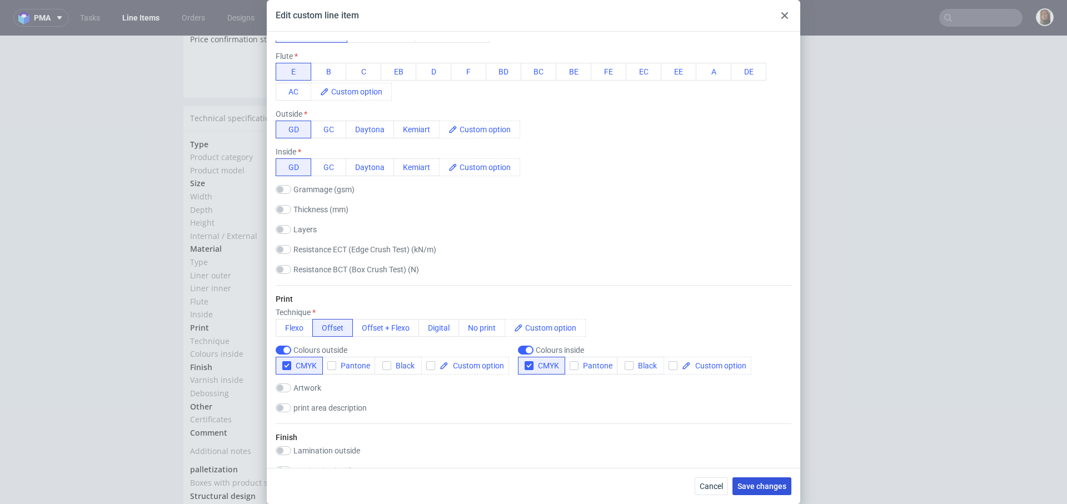
click at [749, 479] on button "Save changes" at bounding box center [761, 486] width 59 height 18
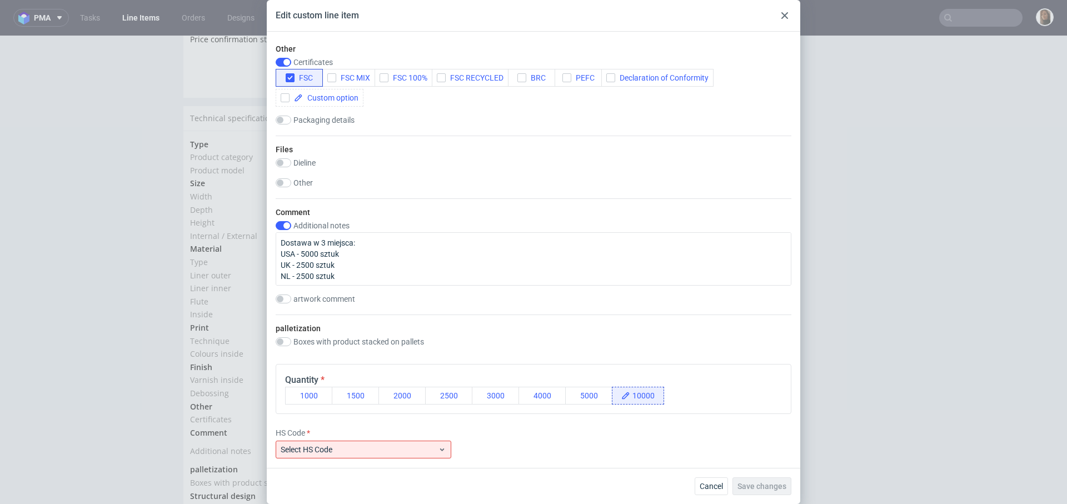
scroll to position [1297, 0]
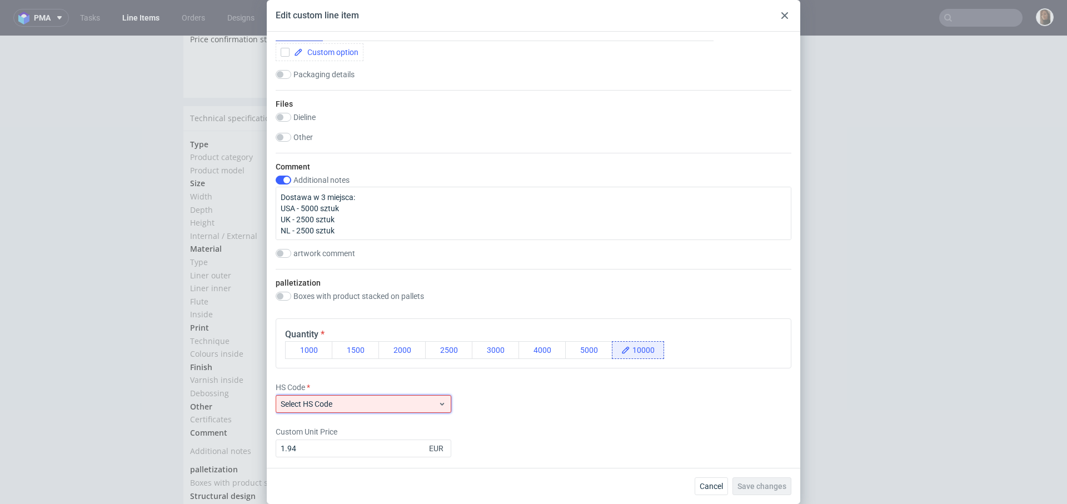
click at [408, 403] on span "Select HS Code" at bounding box center [359, 403] width 157 height 11
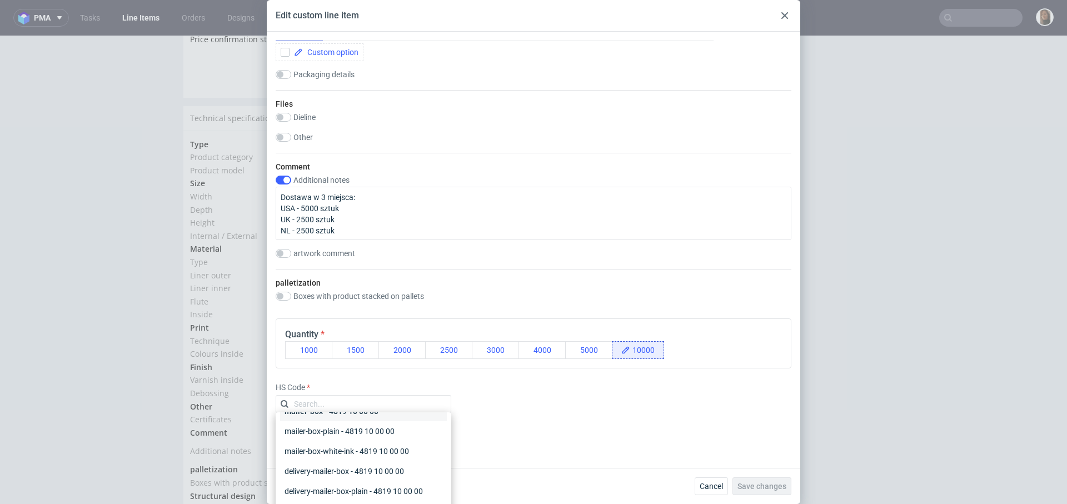
scroll to position [56, 0]
click at [356, 425] on div "mailer-box - 4819 10 00 00" at bounding box center [363, 422] width 167 height 20
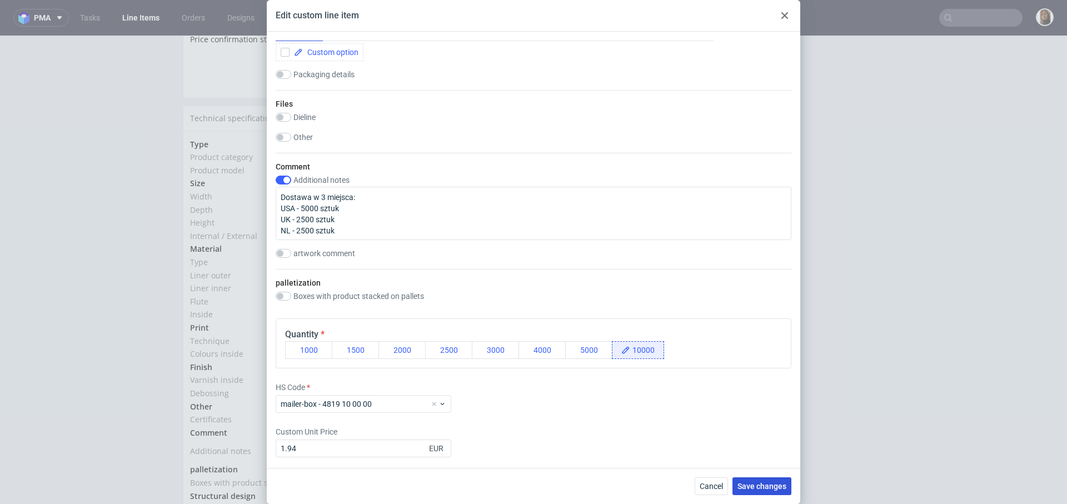
click at [757, 487] on span "Save changes" at bounding box center [761, 486] width 49 height 8
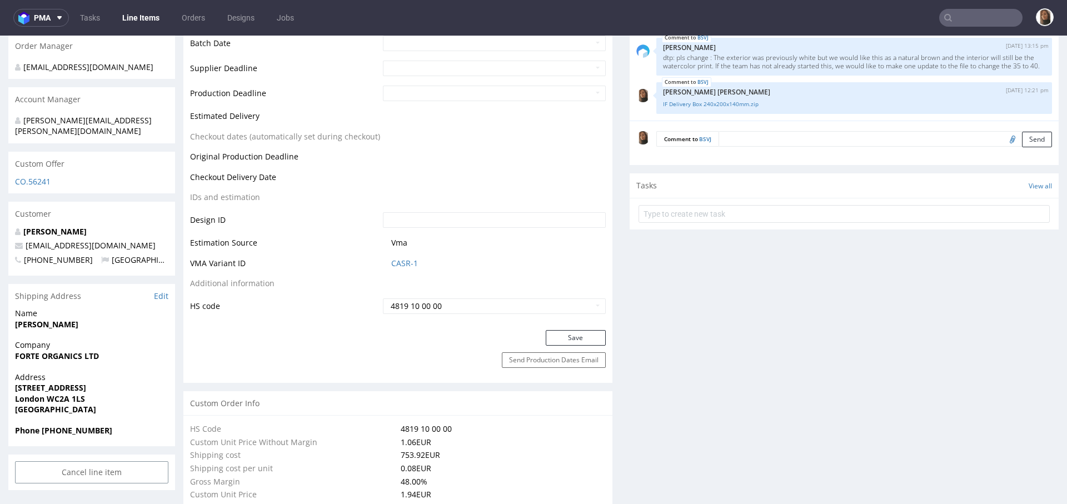
scroll to position [412, 0]
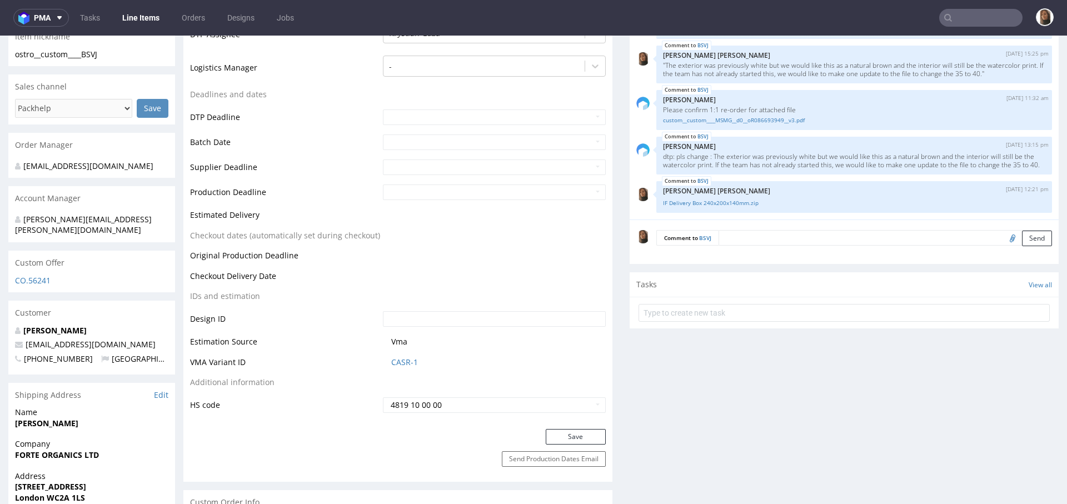
scroll to position [463, 0]
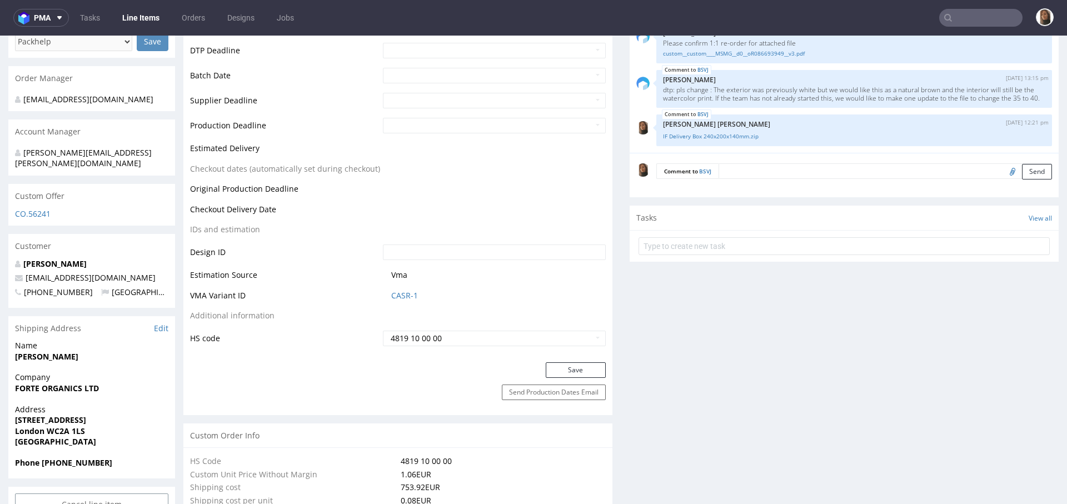
click at [316, 320] on td "Additional information" at bounding box center [285, 319] width 190 height 21
click at [954, 14] on input "text" at bounding box center [980, 18] width 83 height 18
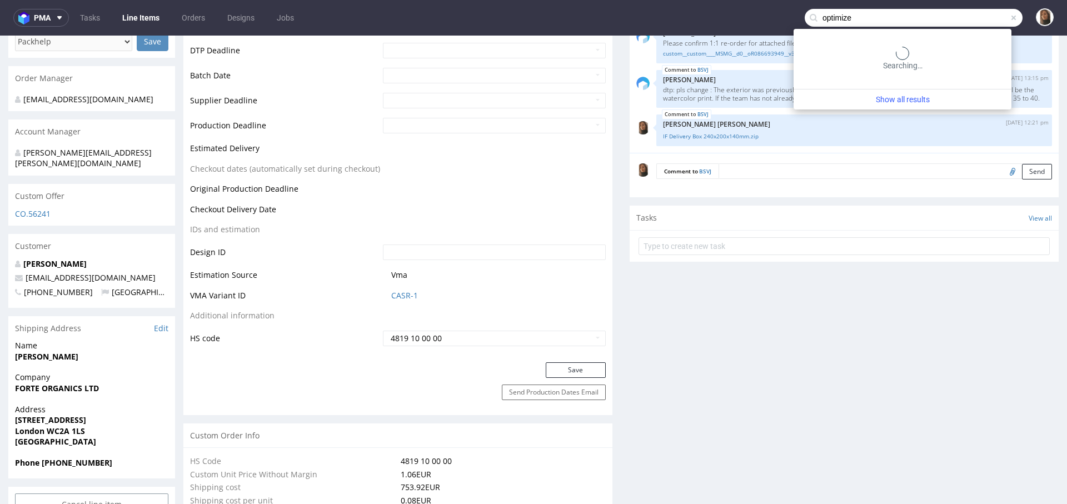
type input "optimize"
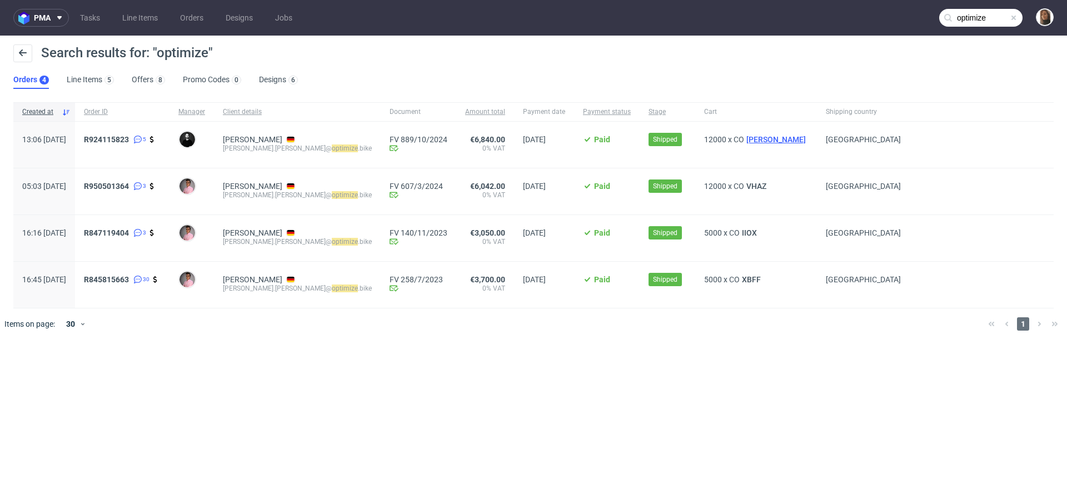
click at [744, 143] on span "[PERSON_NAME]" at bounding box center [776, 139] width 64 height 9
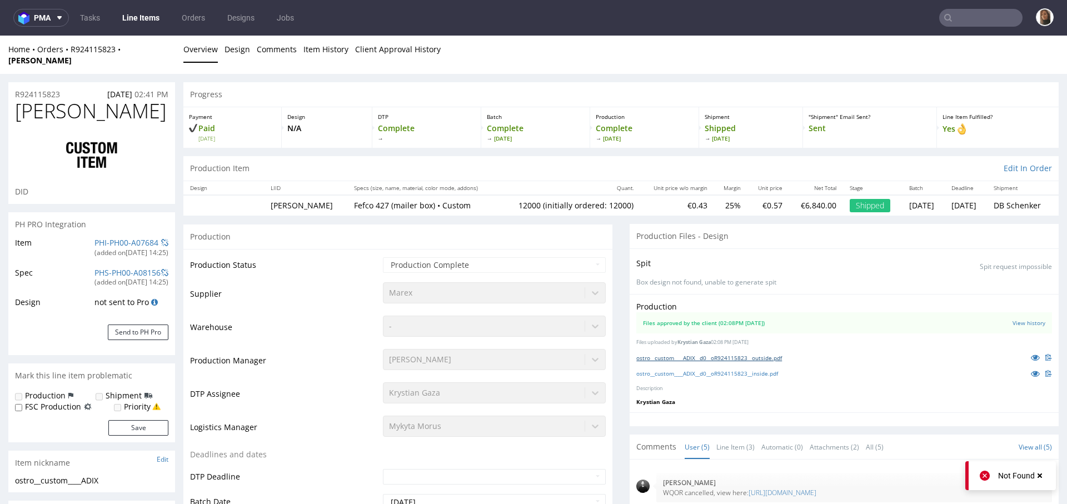
click at [724, 354] on link "ostro__custom____ADIX__d0__oR924115823__outside.pdf" at bounding box center [709, 358] width 146 height 8
click at [725, 369] on link "ostro__custom____ADIX__d0__oR924115823__inside.pdf" at bounding box center [707, 373] width 142 height 8
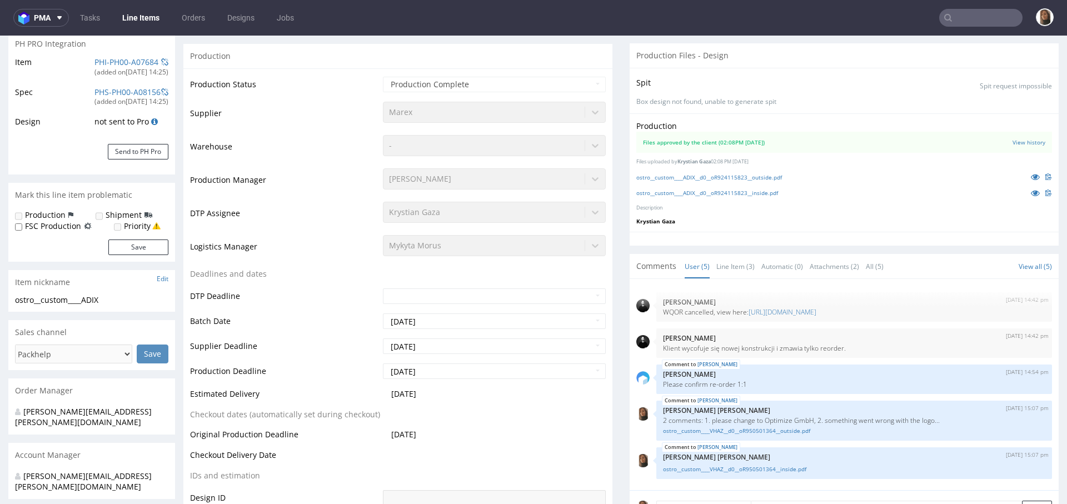
scroll to position [343, 0]
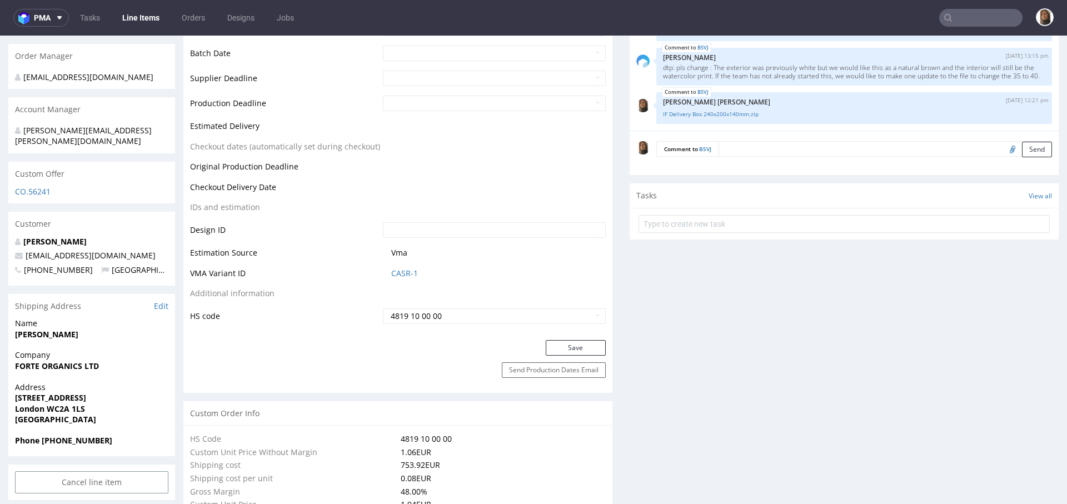
scroll to position [485, 0]
click at [27, 237] on link "[PERSON_NAME]" at bounding box center [54, 242] width 63 height 11
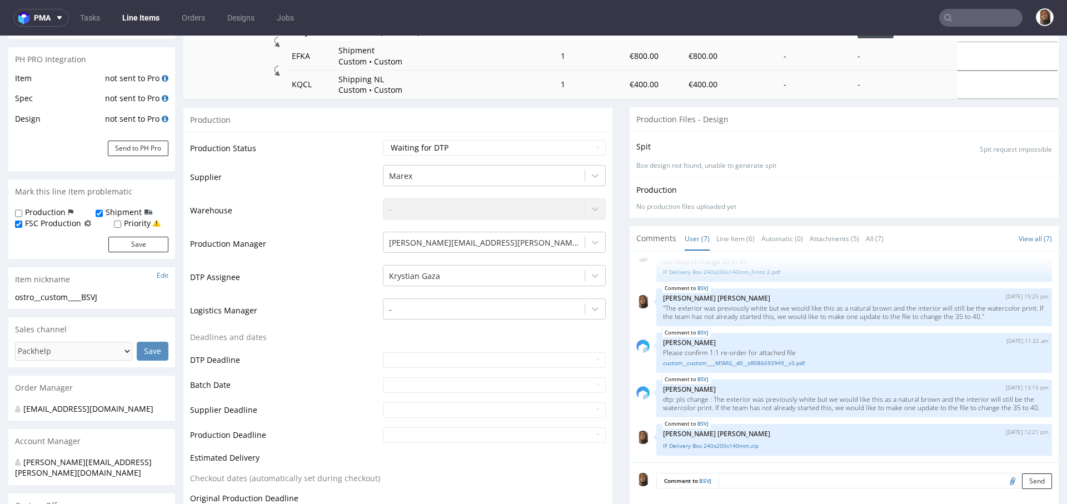
scroll to position [0, 0]
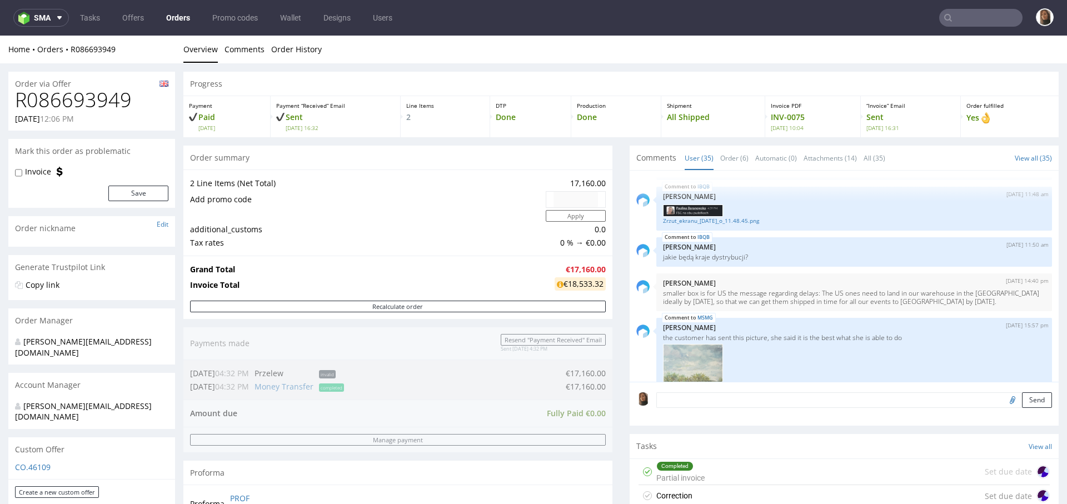
scroll to position [630, 0]
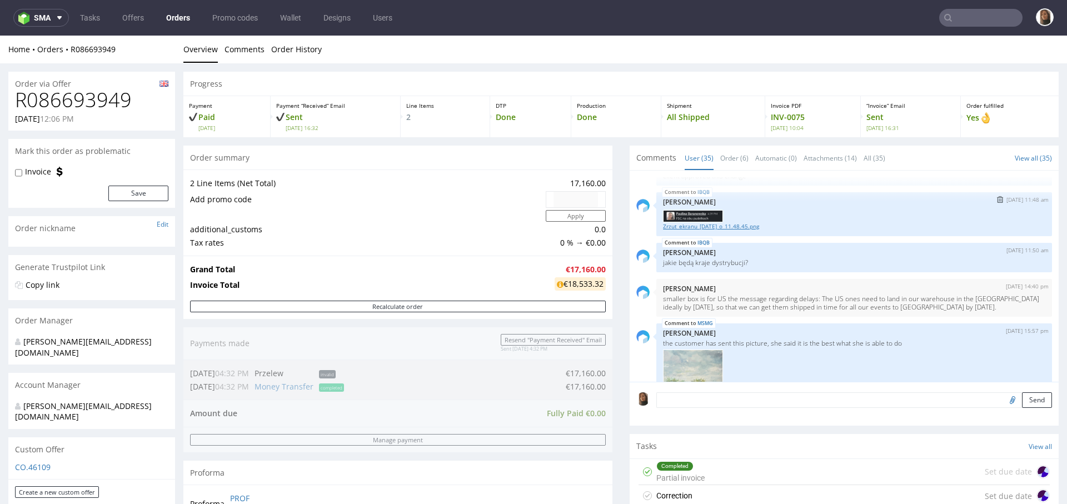
click at [688, 231] on link "Zrzut_ekranu_2023-09-26_o_11.48.45.png" at bounding box center [854, 226] width 382 height 8
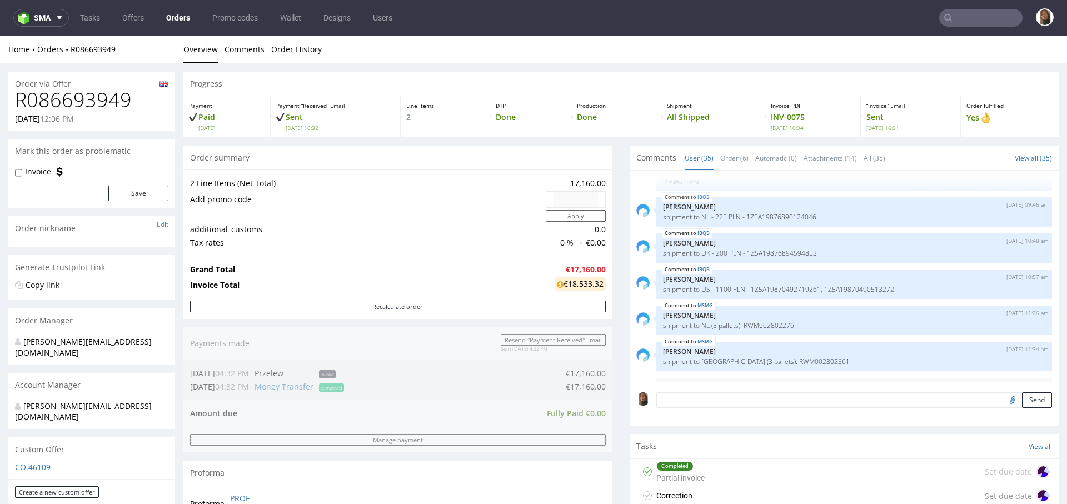
scroll to position [1589, 0]
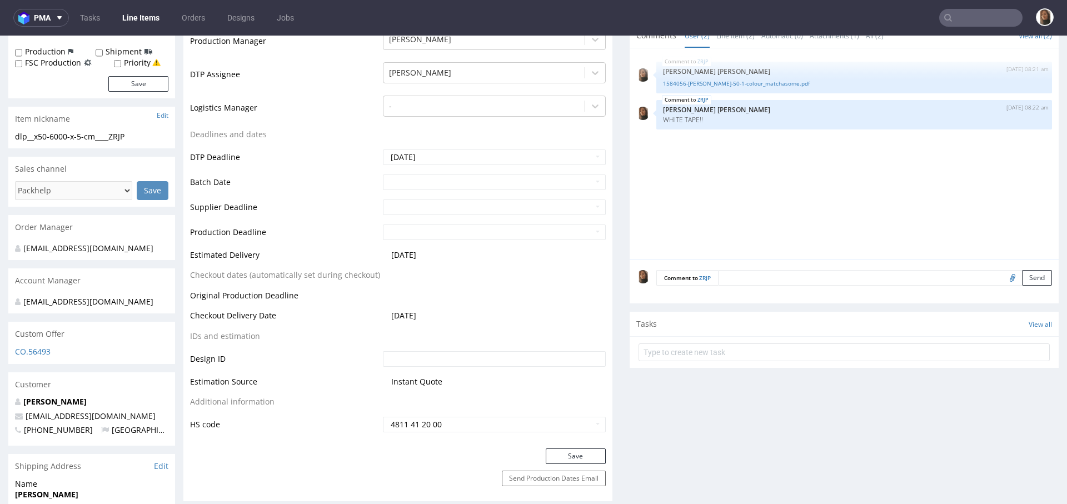
scroll to position [508, 0]
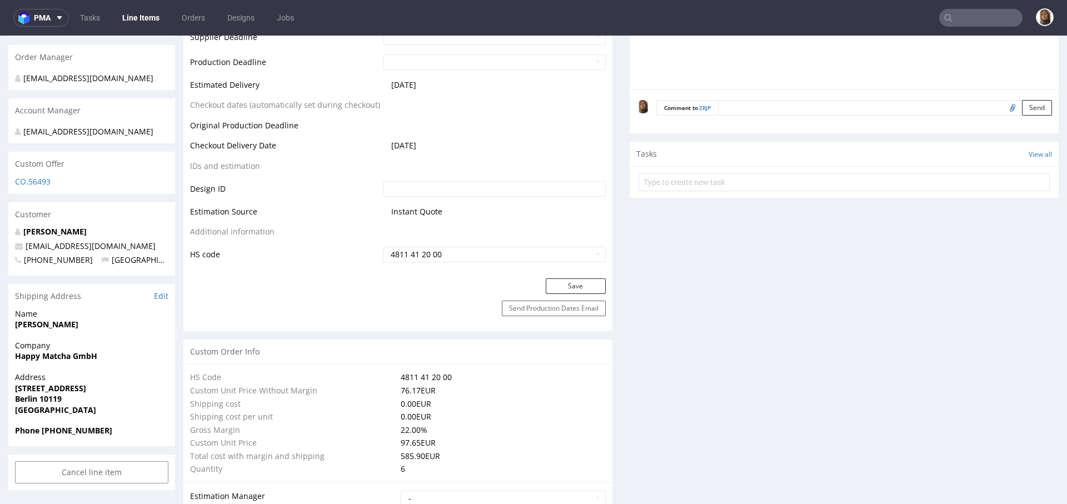
click at [965, 19] on input "text" at bounding box center [980, 18] width 83 height 18
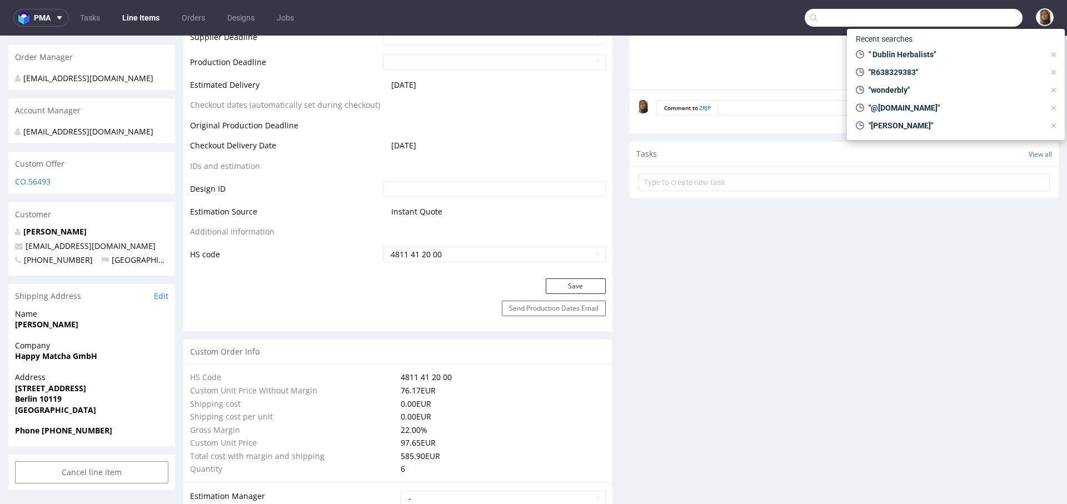
paste input "R854004189"
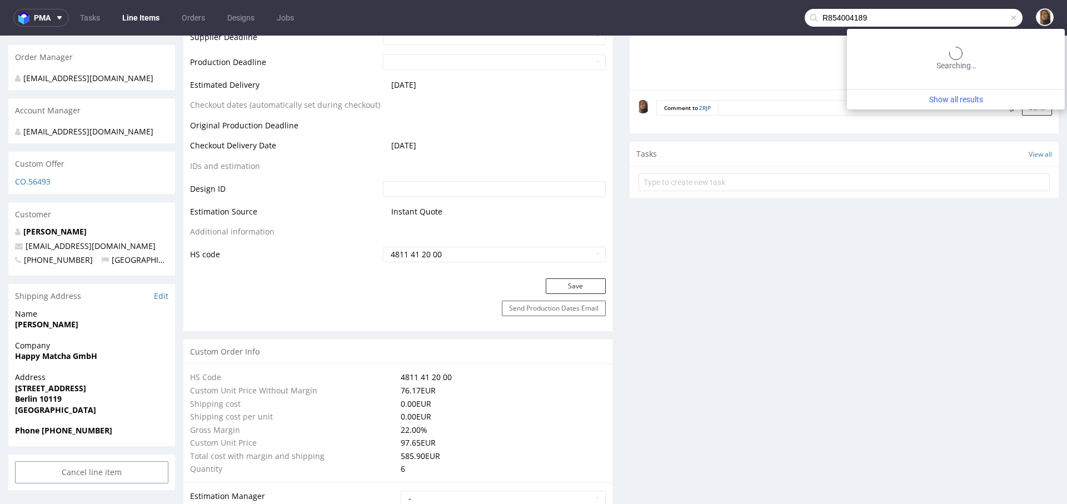
type input "R854004189"
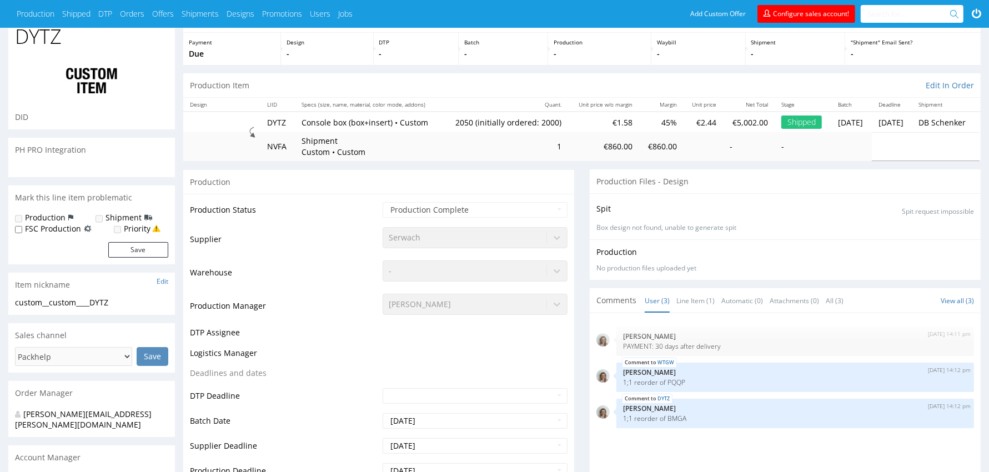
scroll to position [275, 0]
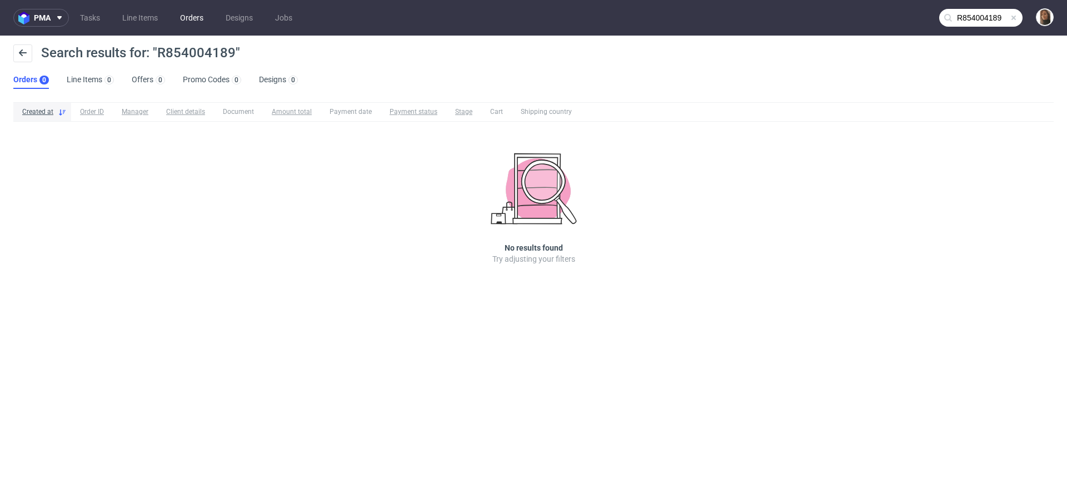
click at [190, 16] on link "Orders" at bounding box center [191, 18] width 37 height 18
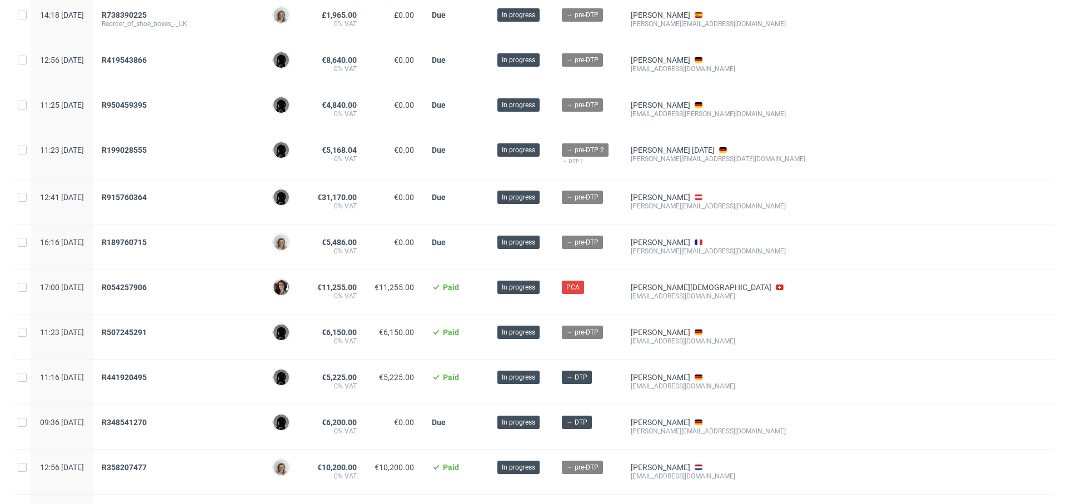
scroll to position [449, 0]
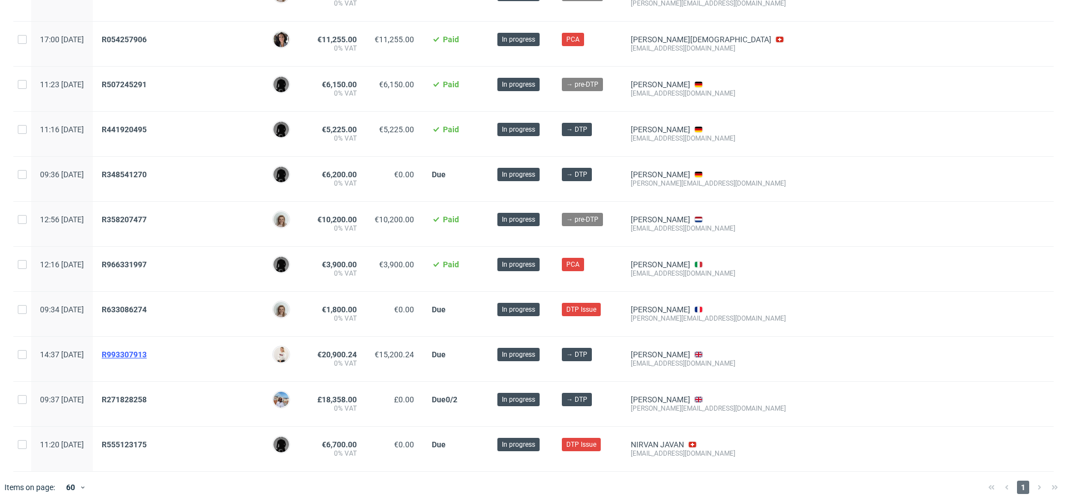
click at [147, 352] on span "R993307913" at bounding box center [124, 354] width 45 height 9
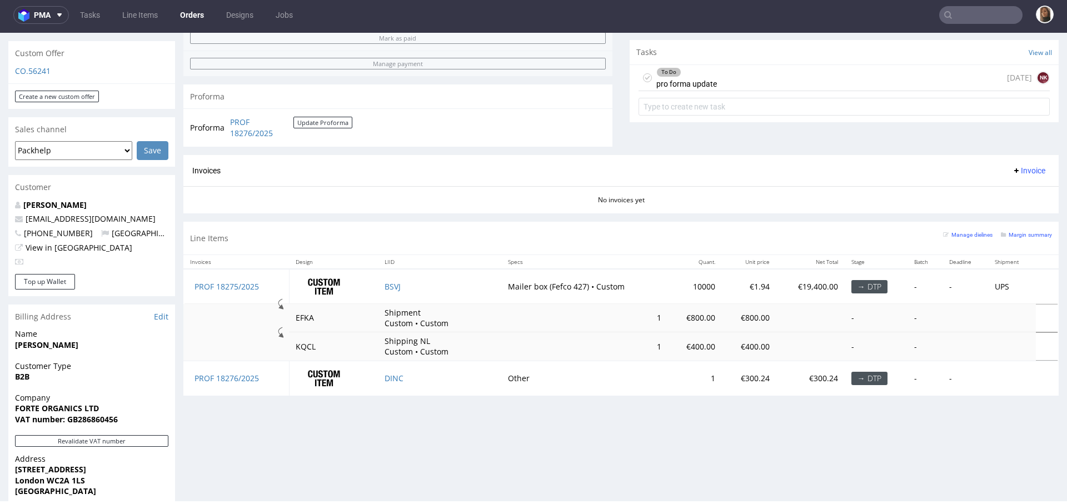
scroll to position [356, 0]
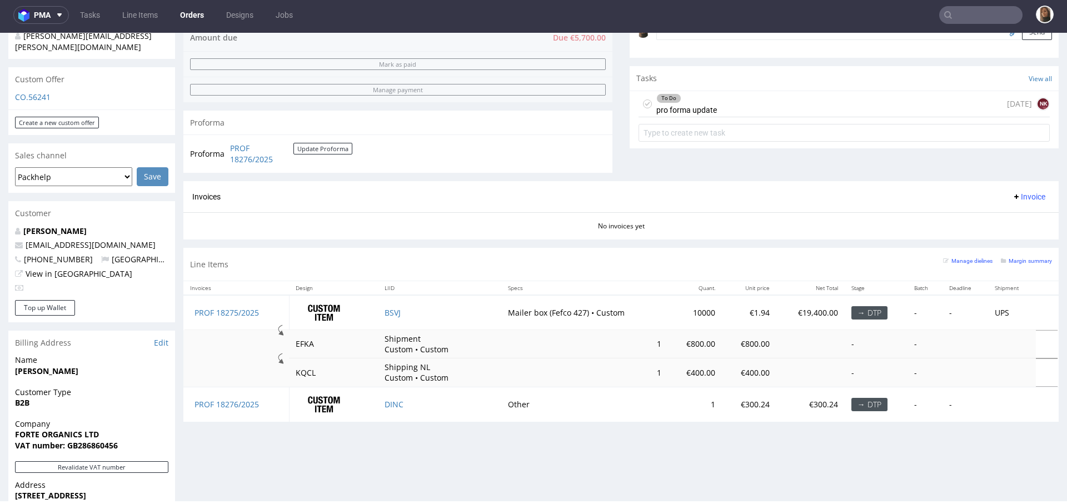
drag, startPoint x: 149, startPoint y: 235, endPoint x: 19, endPoint y: 235, distance: 129.4
click at [19, 239] on p "[EMAIL_ADDRESS][DOMAIN_NAME]" at bounding box center [91, 244] width 153 height 11
copy span "[EMAIL_ADDRESS][DOMAIN_NAME]"
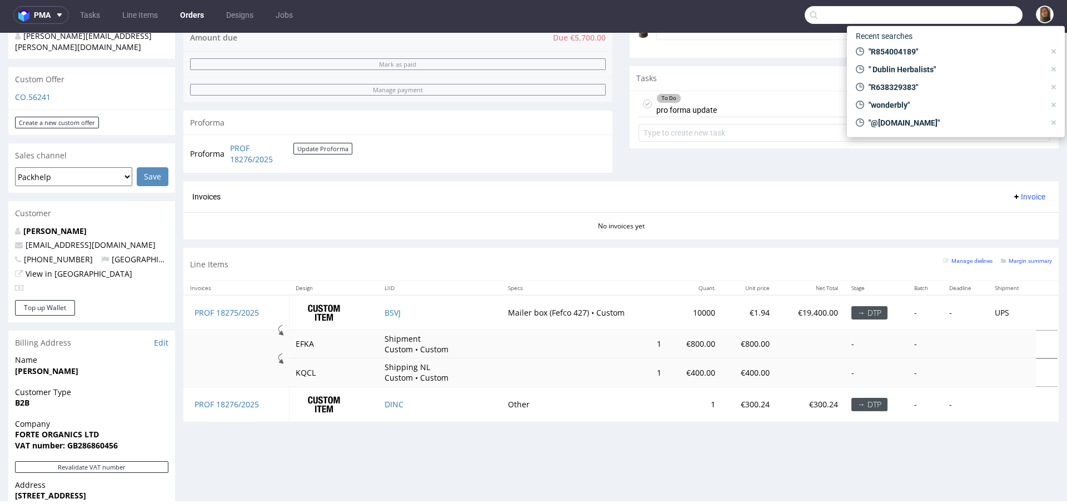
click at [969, 12] on input "text" at bounding box center [913, 15] width 218 height 18
paste input "ionorganics2019@gmail.com"
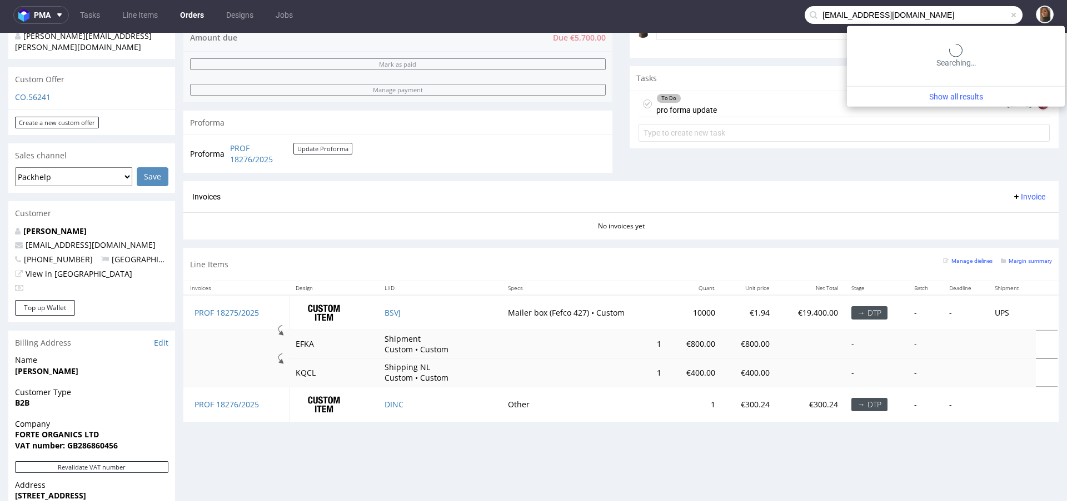
type input "ionorganics2019@gmail.com"
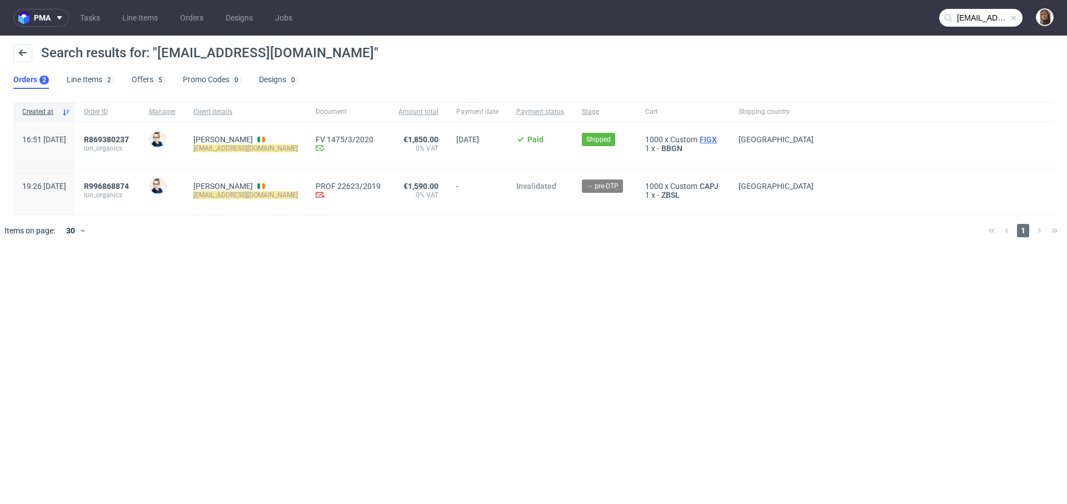
click at [717, 135] on span "FIGX" at bounding box center [708, 139] width 22 height 9
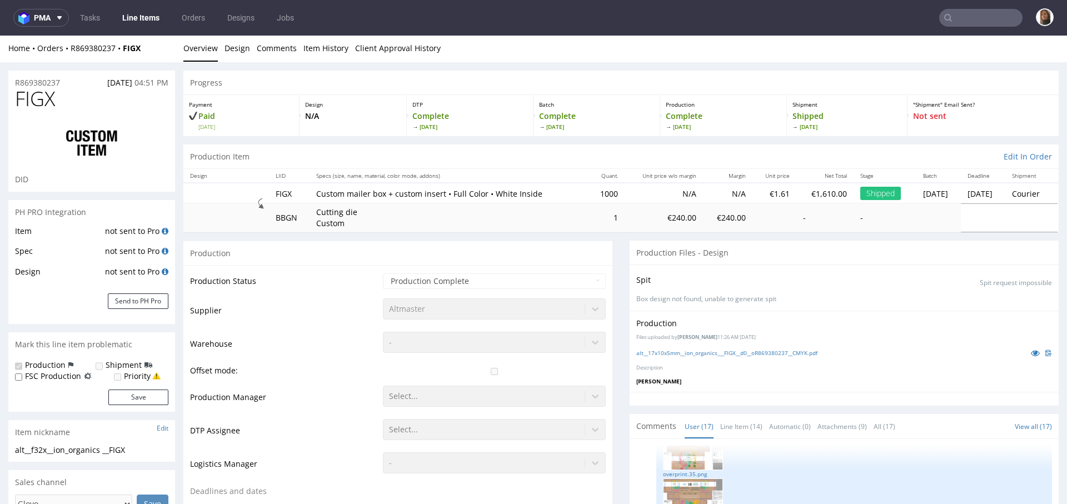
scroll to position [99, 0]
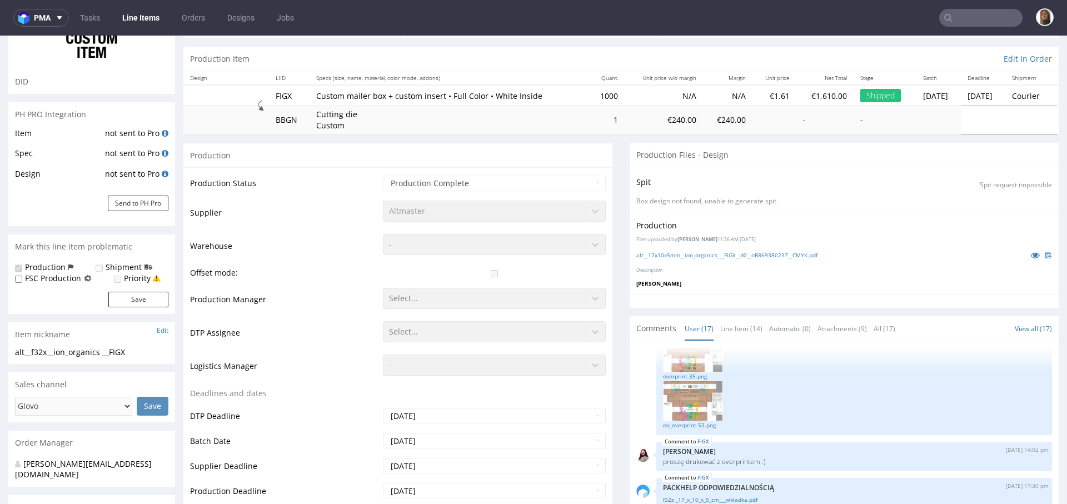
select select "done"
click at [1030, 253] on icon at bounding box center [1034, 255] width 9 height 8
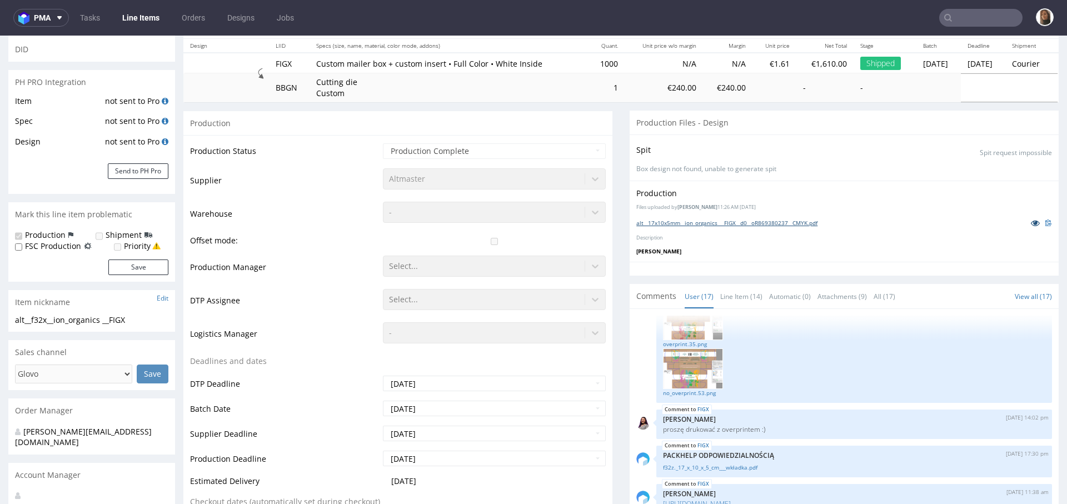
scroll to position [125, 0]
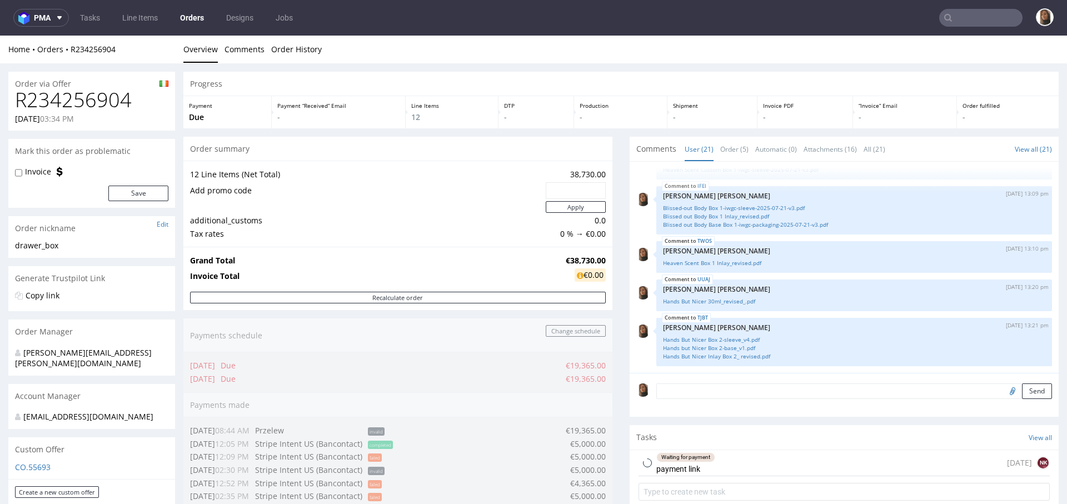
scroll to position [296, 0]
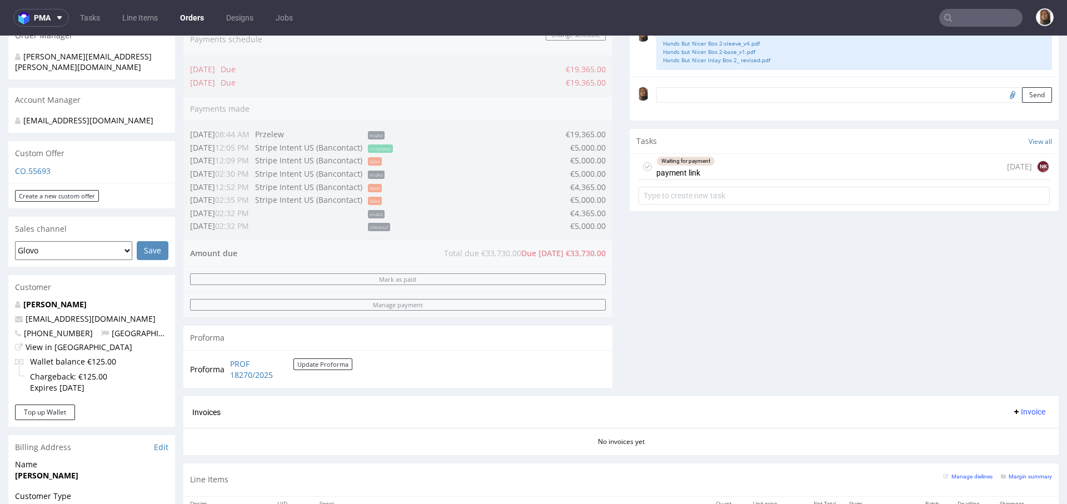
click at [698, 95] on textarea at bounding box center [854, 95] width 396 height 16
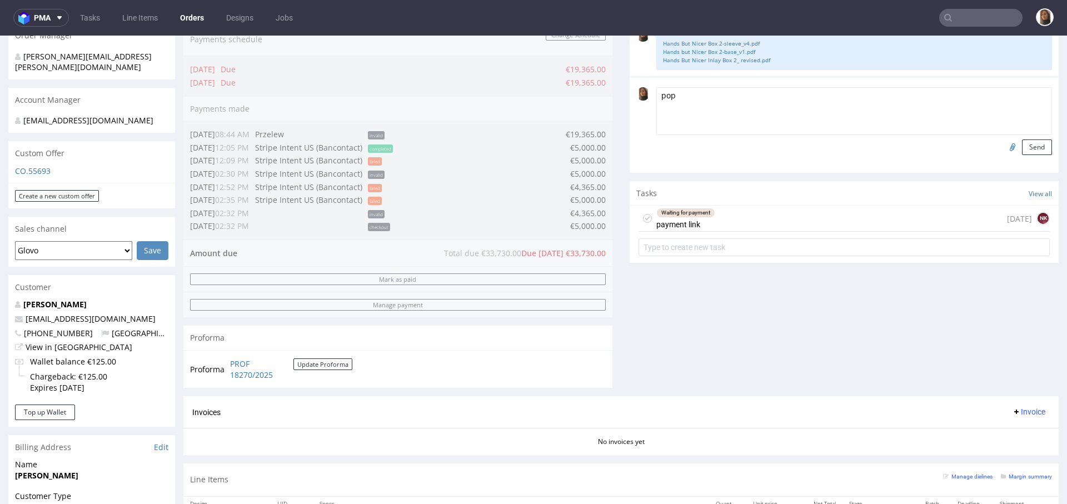
type textarea "pop"
click at [1003, 146] on input "file" at bounding box center [1011, 146] width 16 height 14
type input "C:\fakepath\Screenshot 2025-08-28 at 13.46.49.png"
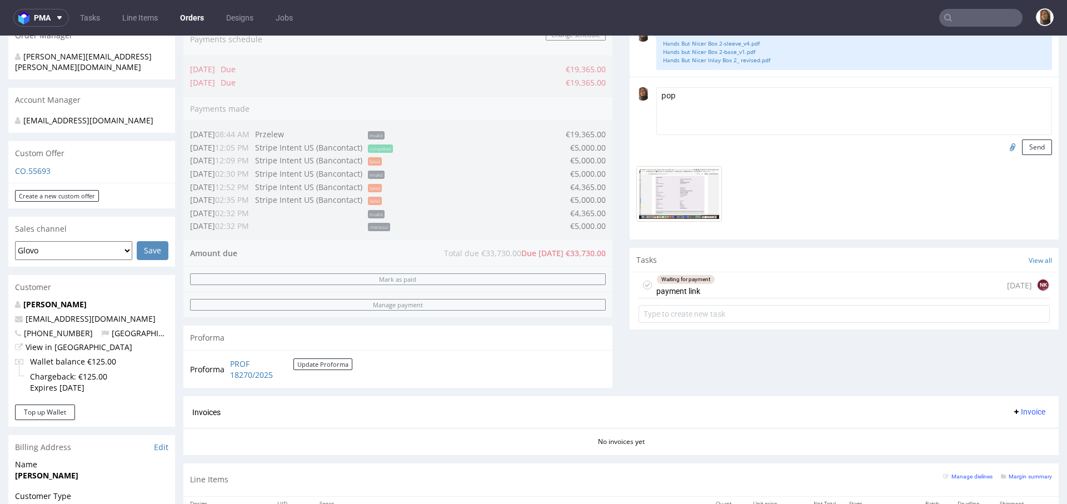
drag, startPoint x: 697, startPoint y: 101, endPoint x: 617, endPoint y: 100, distance: 80.6
click at [617, 100] on div "Progress Payment Due Payment “Received” Email - Line Items 12 DTP - Production …" at bounding box center [620, 357] width 875 height 1162
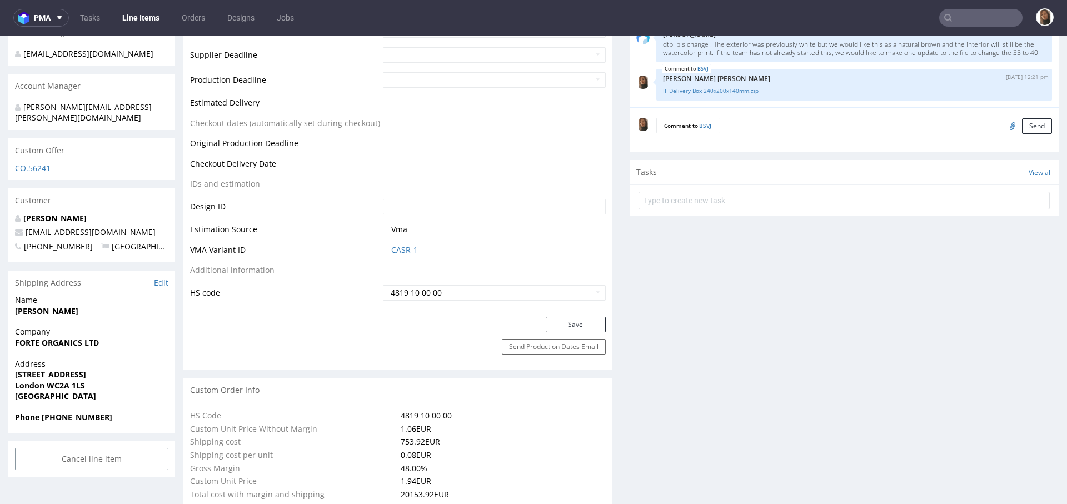
scroll to position [618, 0]
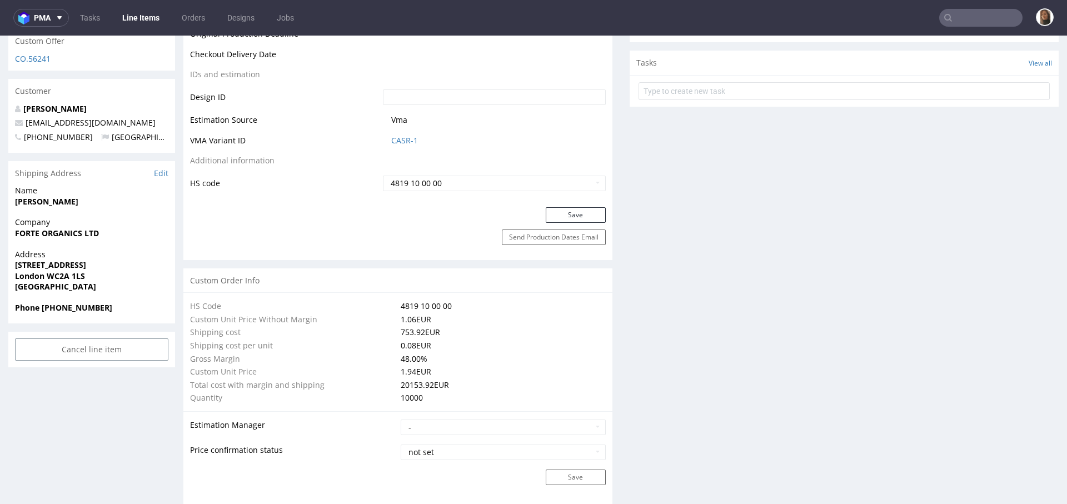
drag, startPoint x: 143, startPoint y: 111, endPoint x: 1, endPoint y: 111, distance: 142.2
copy span "[EMAIL_ADDRESS][DOMAIN_NAME]"
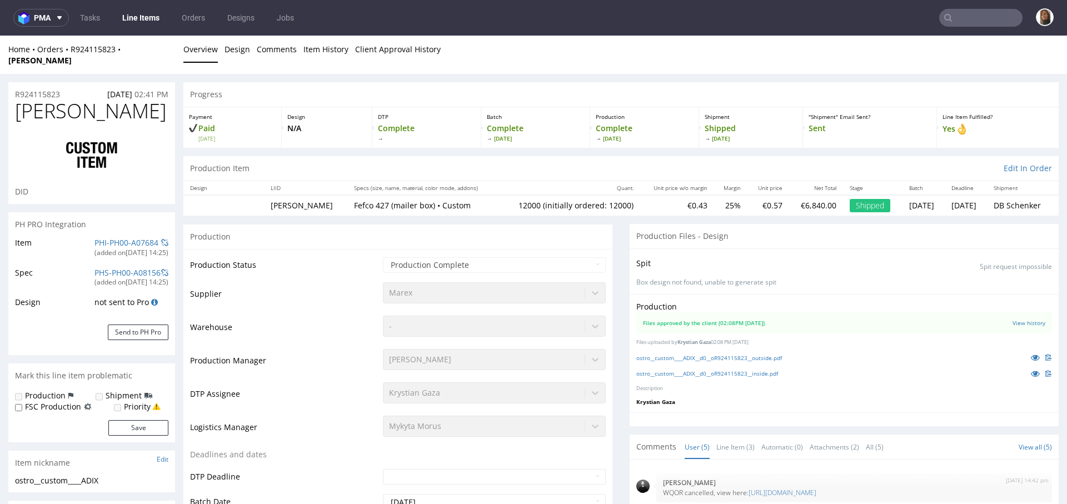
type input "12000"
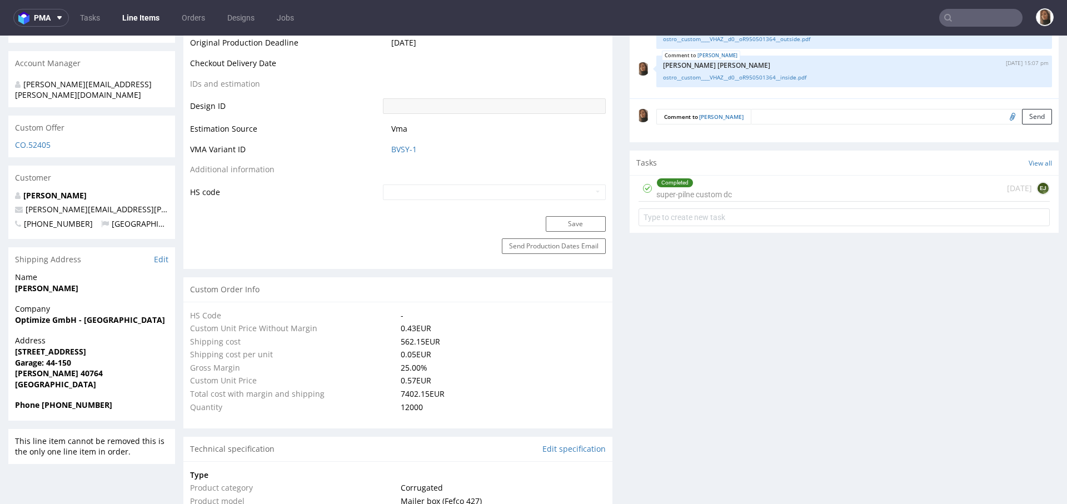
scroll to position [571, 0]
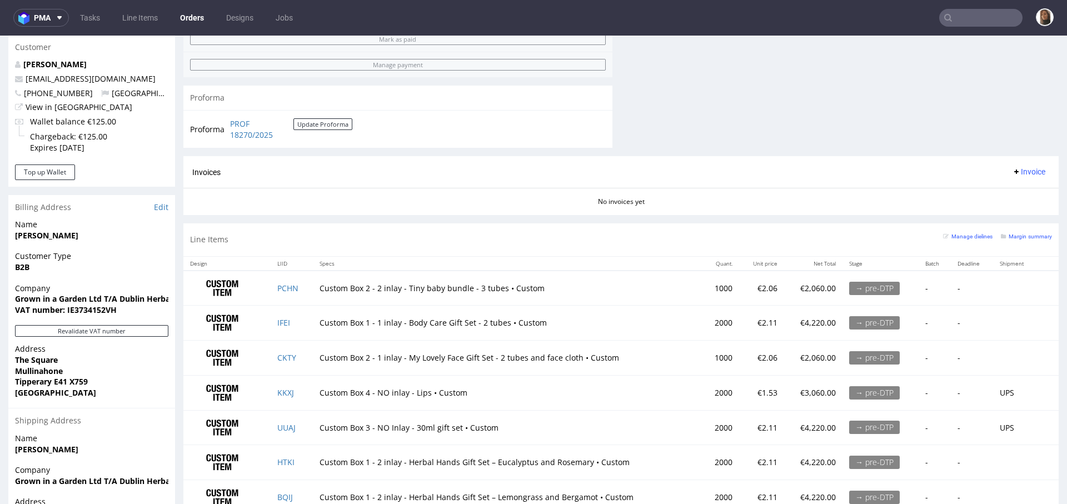
scroll to position [788, 0]
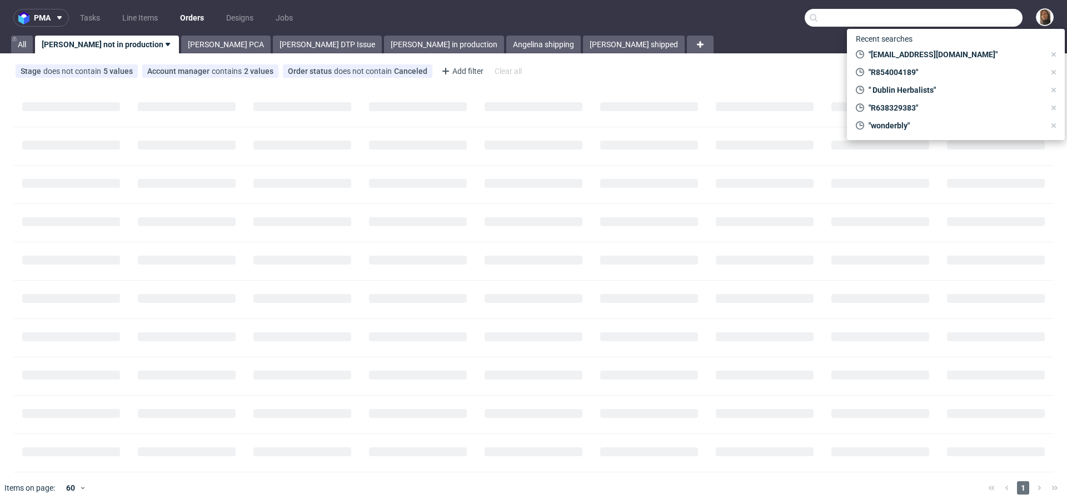
click at [992, 13] on input "text" at bounding box center [913, 18] width 218 height 18
paste input "[EMAIL_ADDRESS][DOMAIN_NAME]"
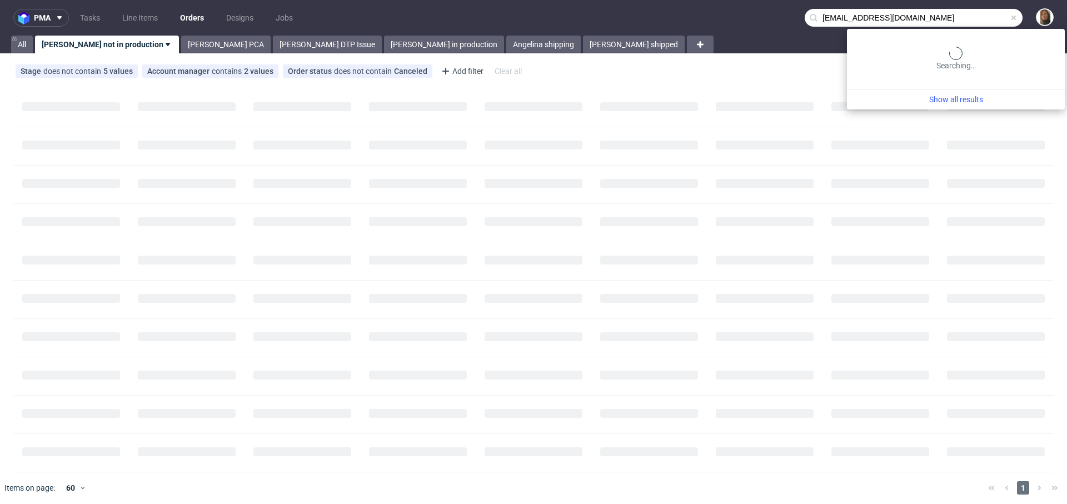
type input "[EMAIL_ADDRESS][DOMAIN_NAME]"
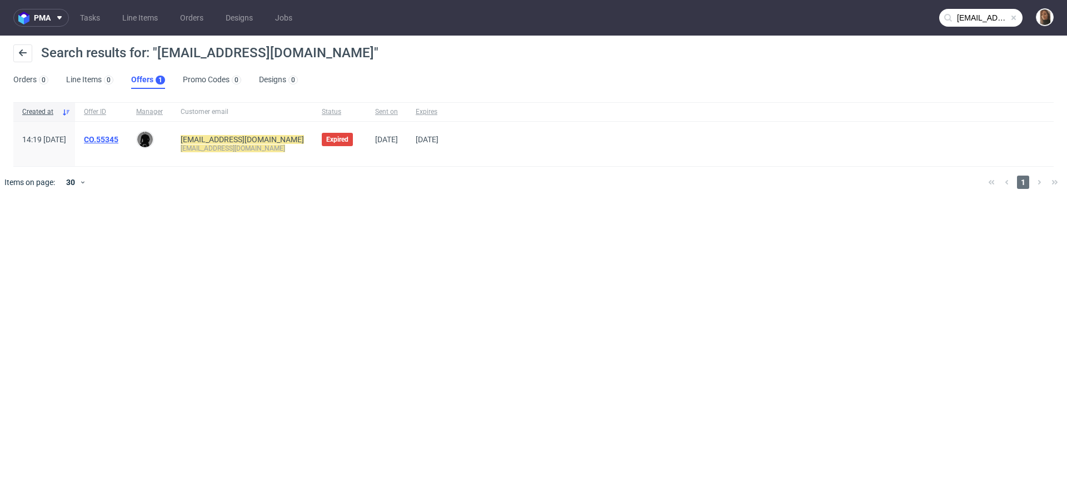
click at [118, 139] on link "CO.55345" at bounding box center [101, 139] width 34 height 9
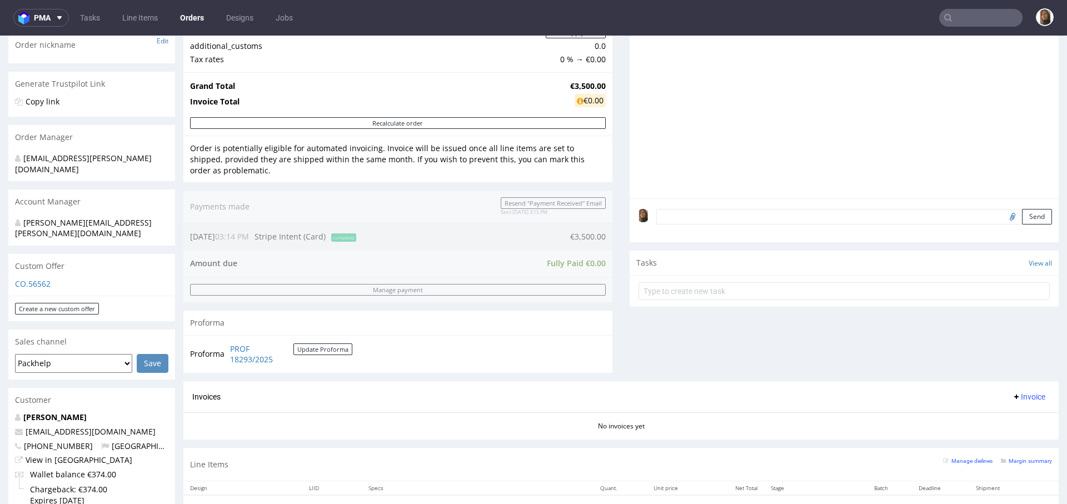
scroll to position [184, 0]
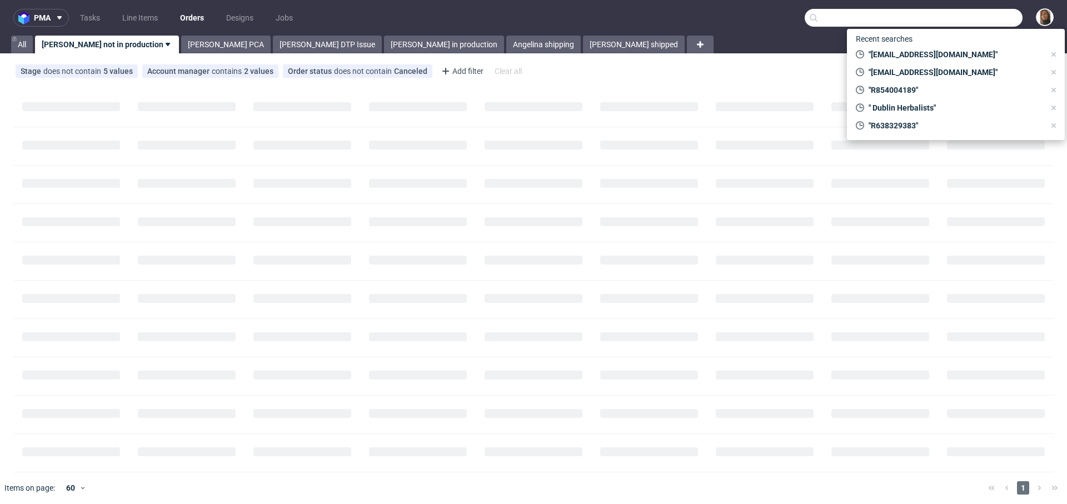
click at [958, 13] on input "text" at bounding box center [913, 18] width 218 height 18
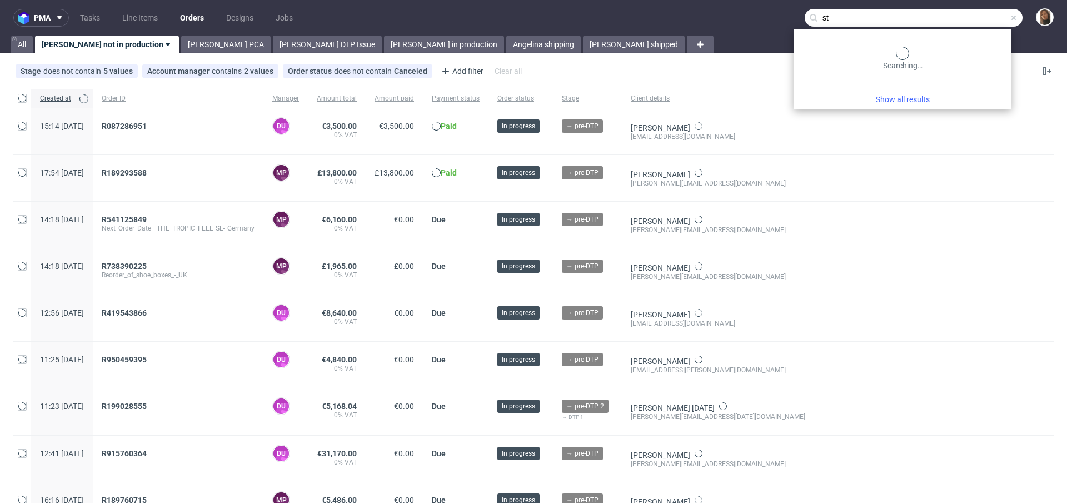
type input "s"
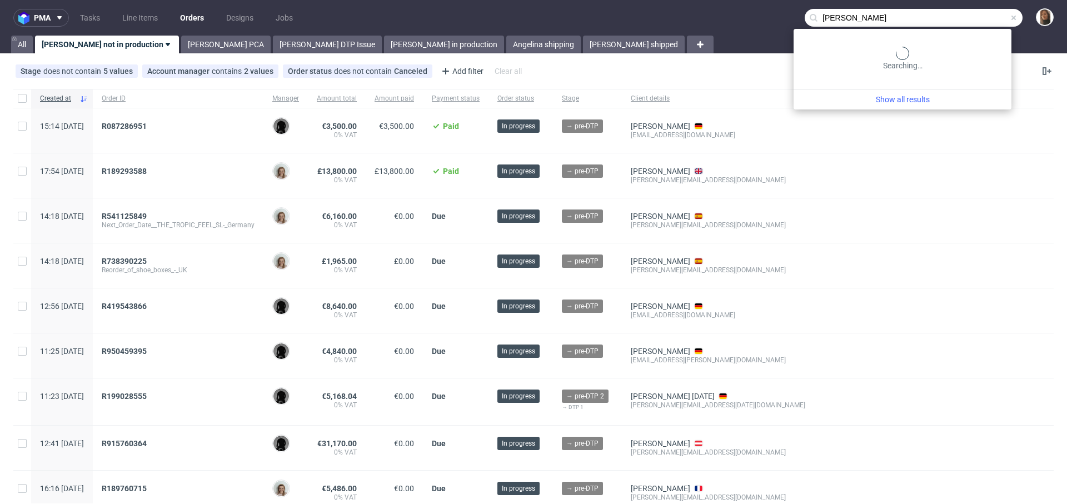
type input "karla emcke"
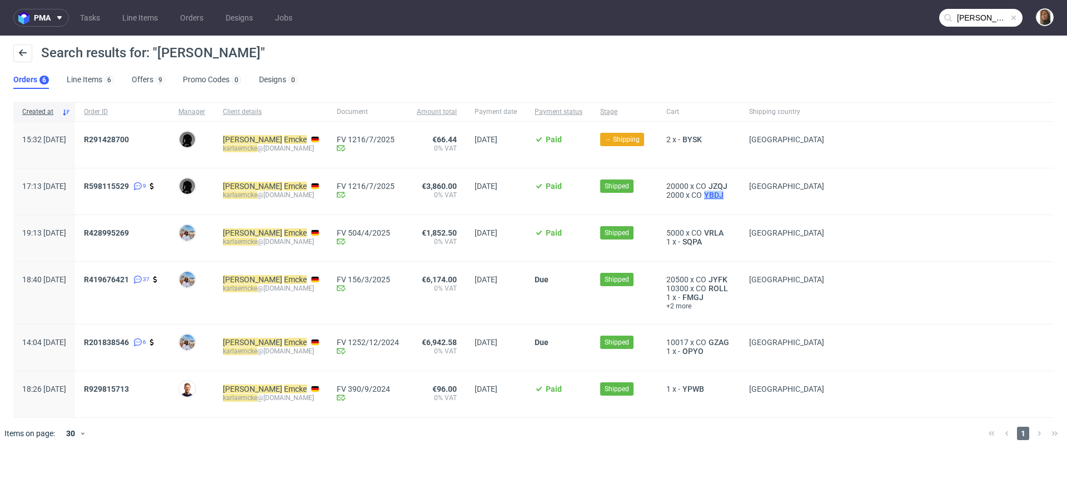
click at [718, 194] on span "YBDJ" at bounding box center [714, 195] width 24 height 9
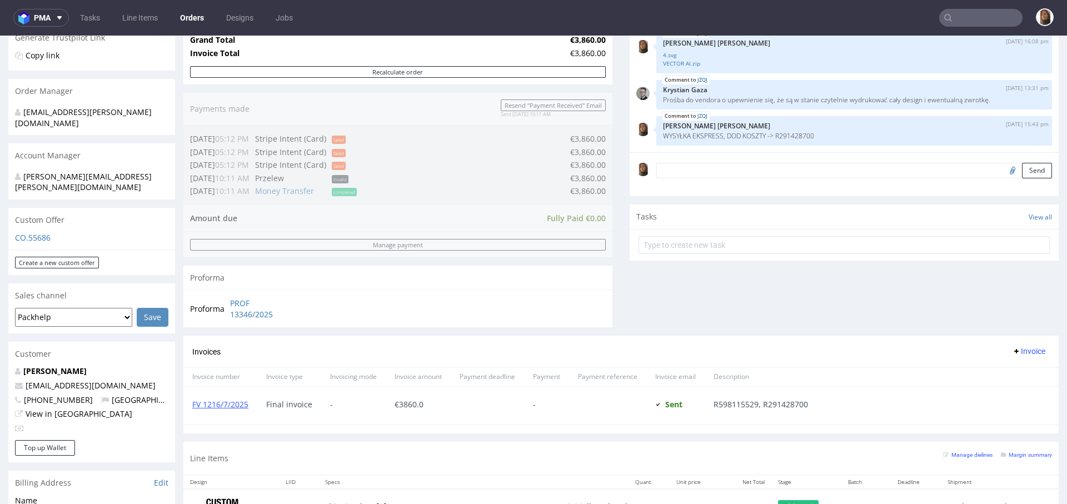
scroll to position [386, 0]
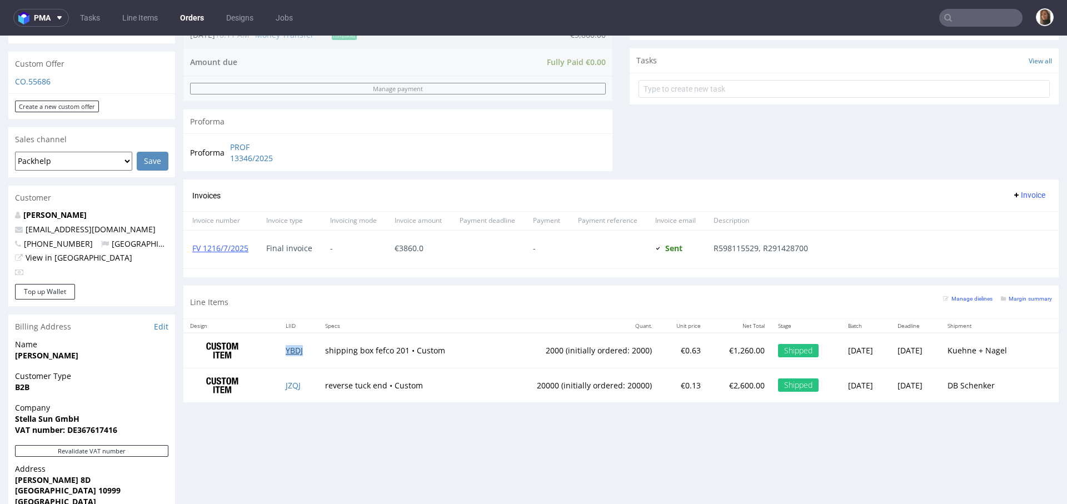
click at [287, 348] on link "YBDJ" at bounding box center [294, 350] width 17 height 11
click at [287, 383] on link "JZQJ" at bounding box center [293, 385] width 15 height 11
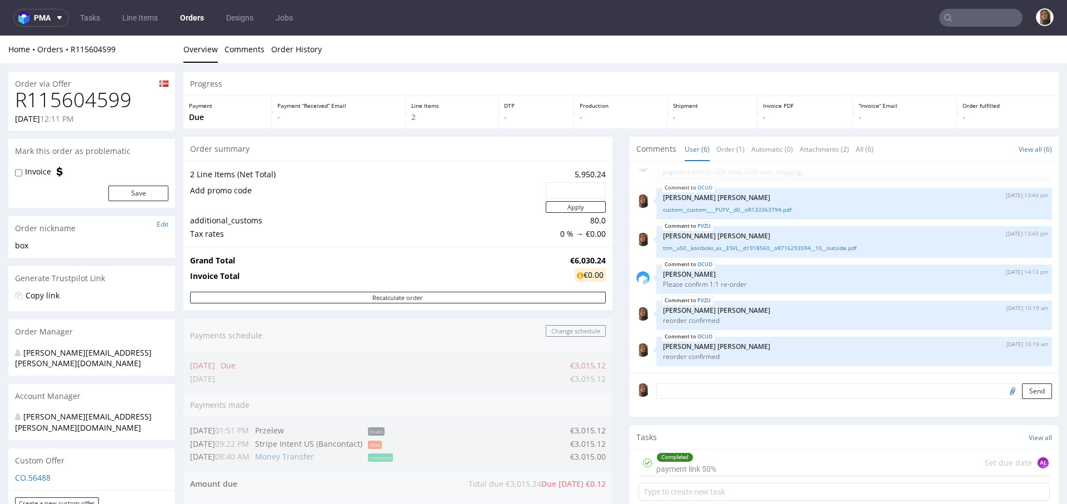
click at [82, 98] on h1 "R115604599" at bounding box center [91, 100] width 153 height 22
copy h1 "R115604599"
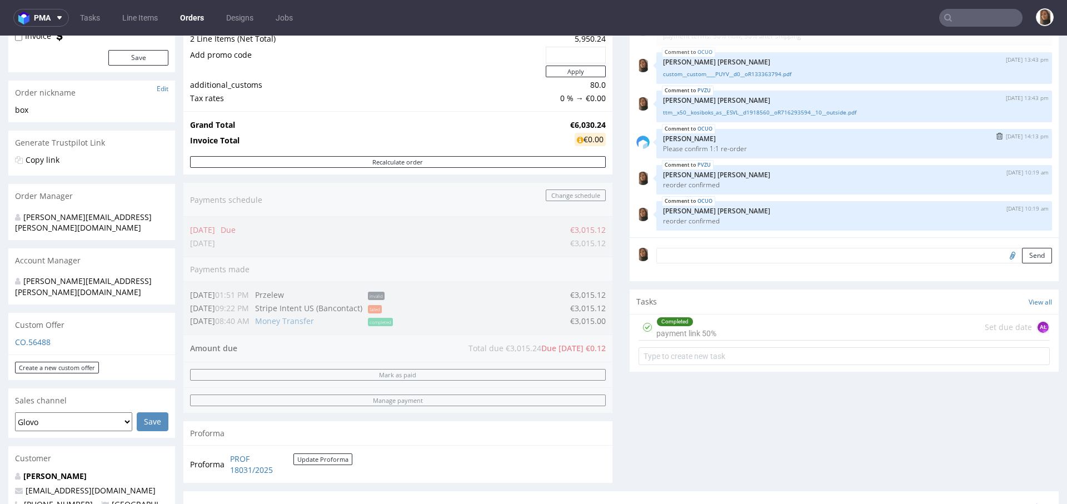
scroll to position [359, 0]
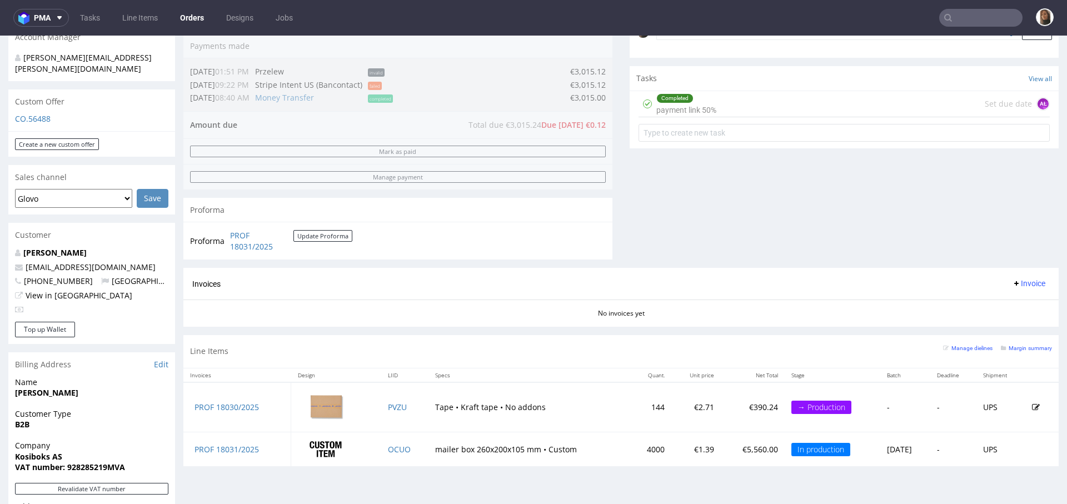
click at [962, 19] on input "text" at bounding box center [980, 18] width 83 height 18
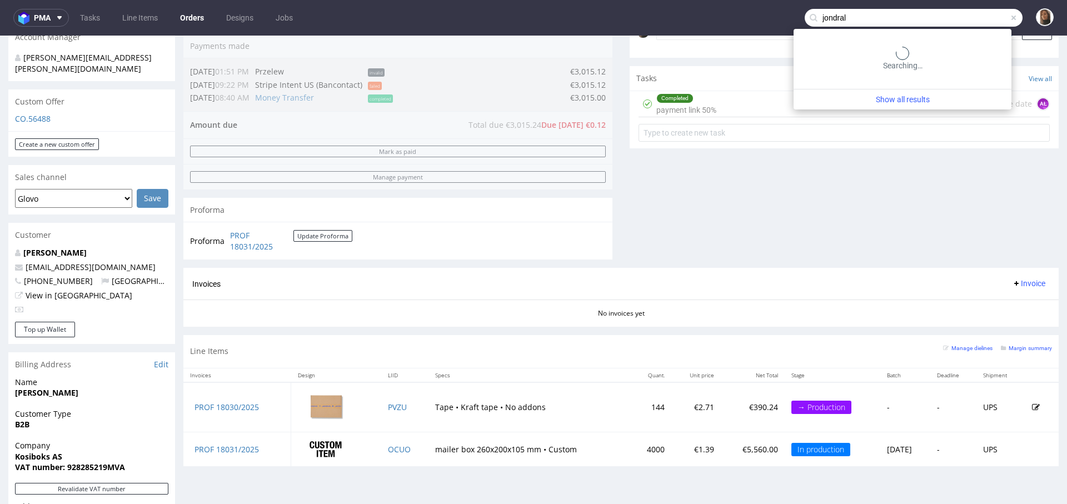
type input "jondral"
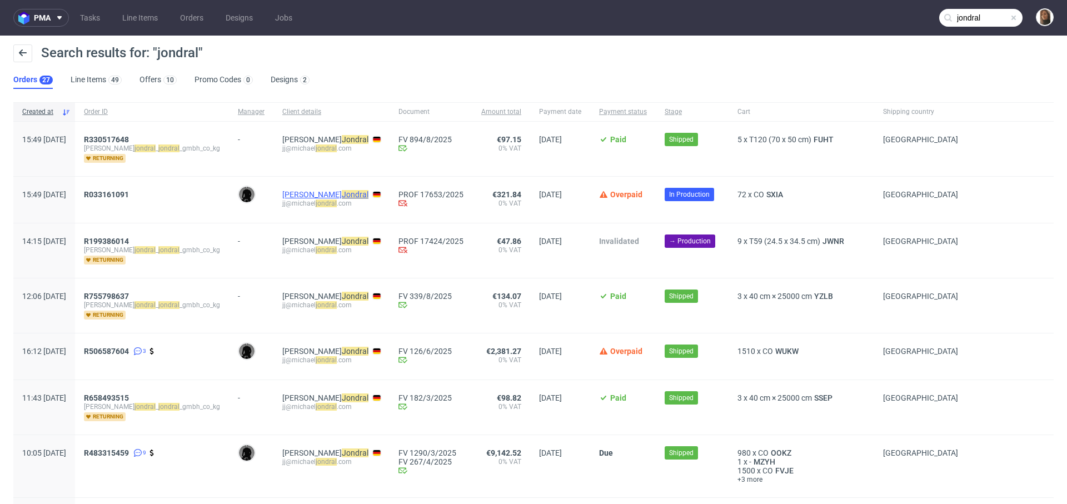
click at [323, 193] on link "Jonathan Jondral" at bounding box center [325, 194] width 86 height 9
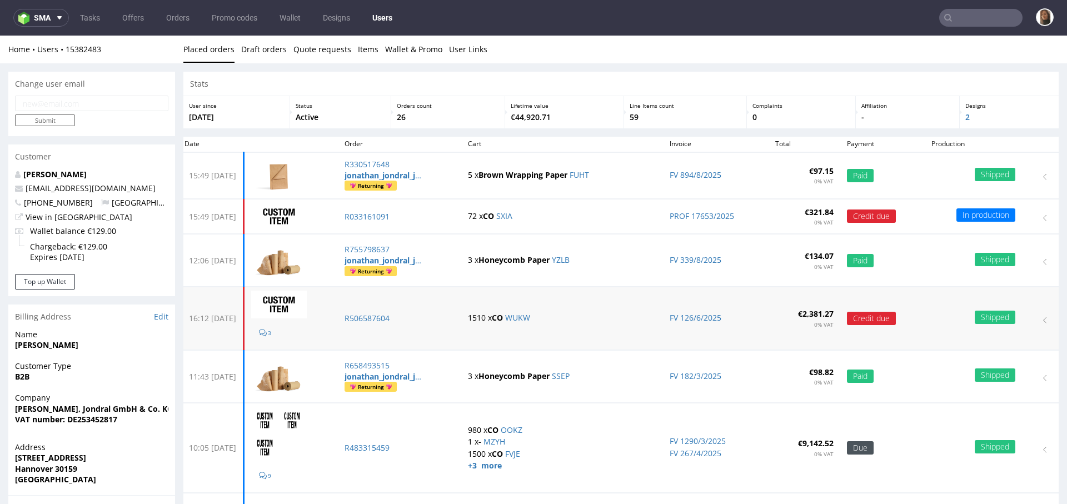
scroll to position [240, 0]
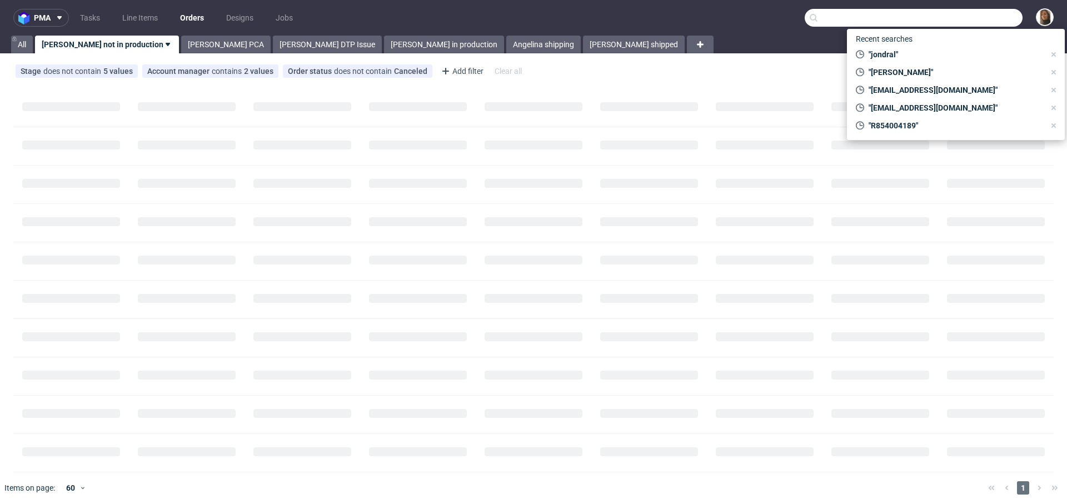
click at [969, 22] on input "text" at bounding box center [913, 18] width 218 height 18
paste input "manuel@holzkern.com"
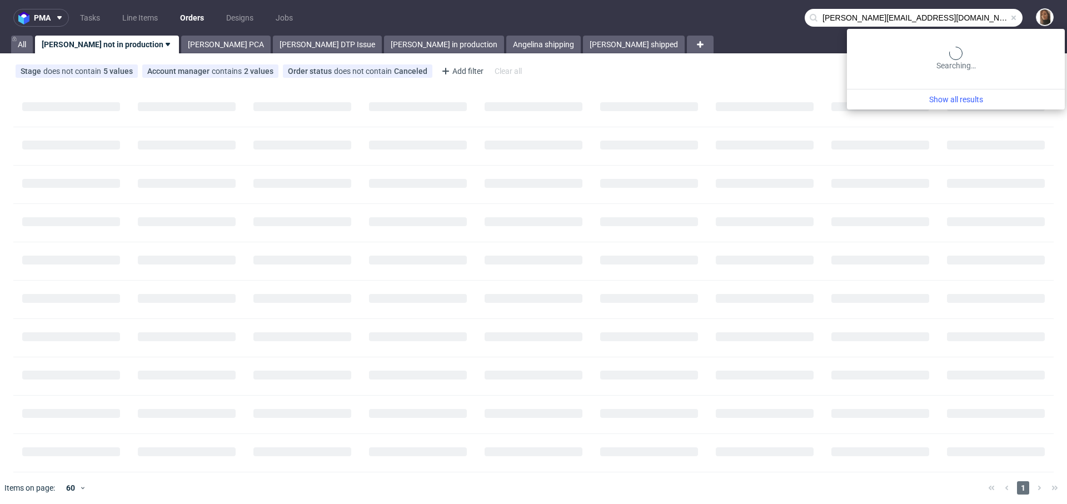
type input "manuel@holzkern.com"
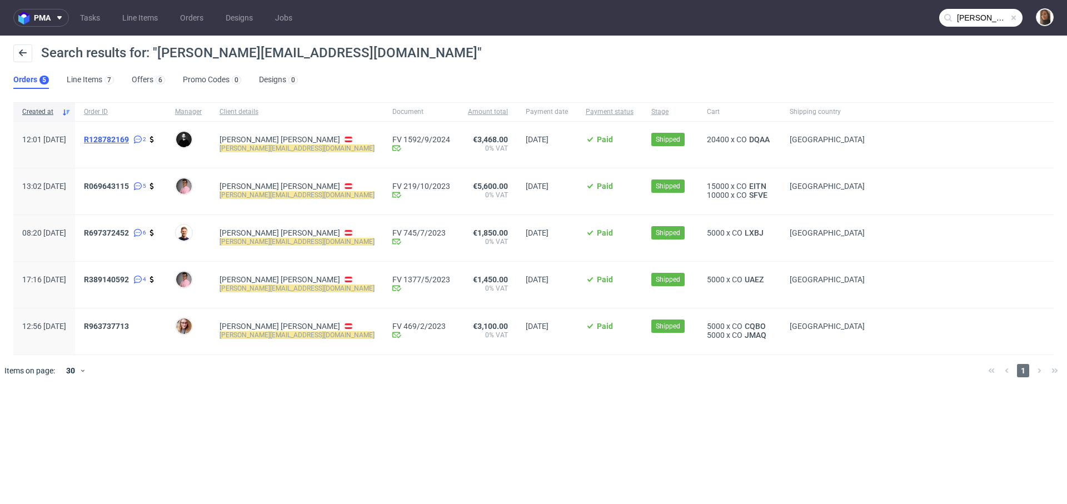
click at [129, 139] on span "R128782169" at bounding box center [106, 139] width 45 height 9
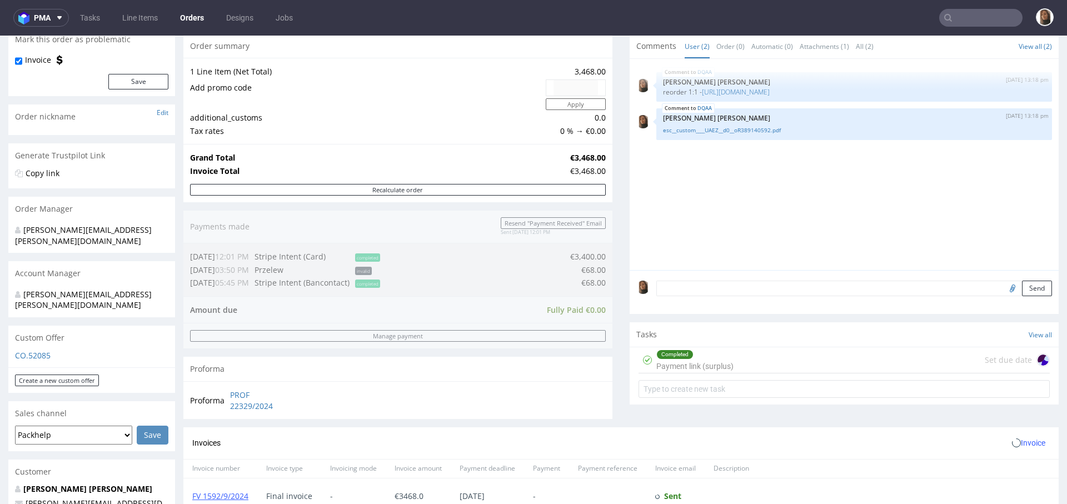
scroll to position [283, 0]
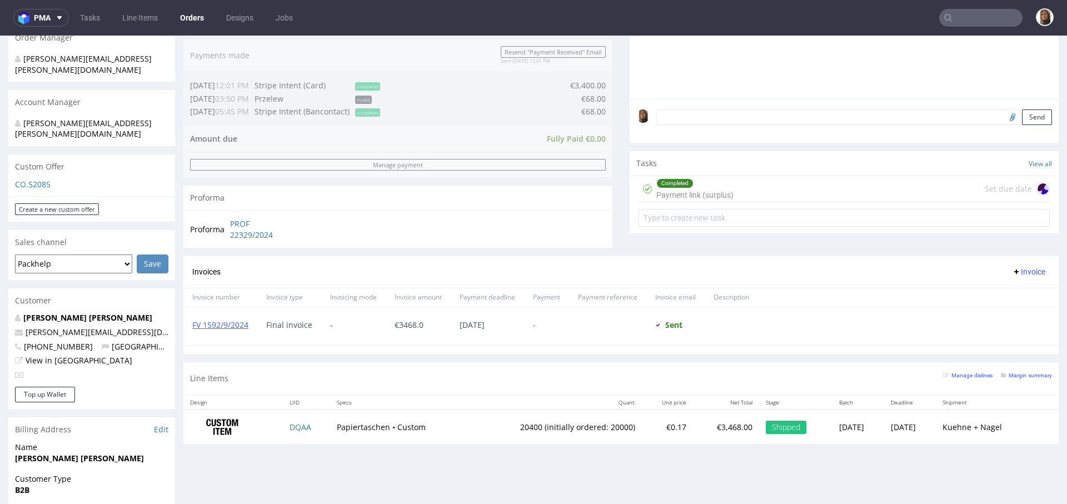
type input "manuel@holzkern.com"
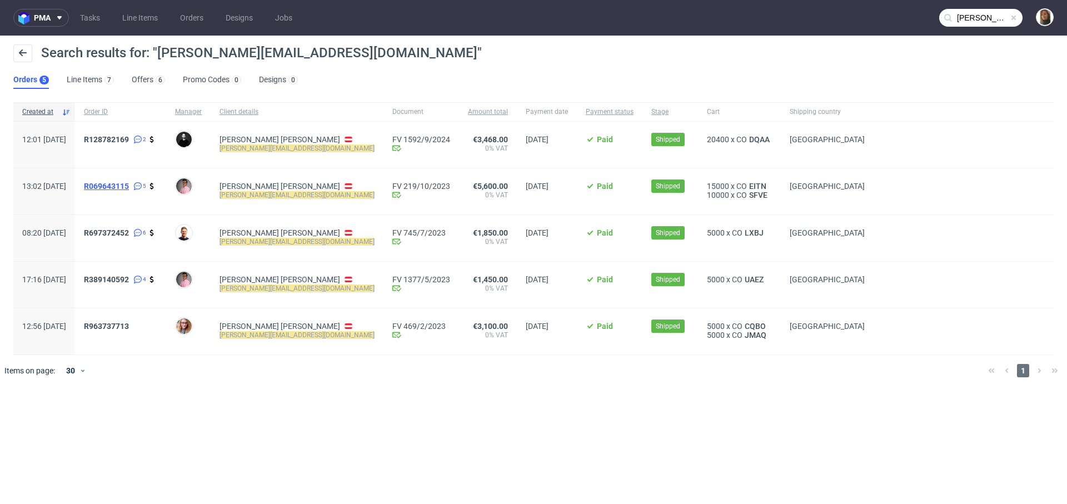
click at [129, 185] on span "R069643115" at bounding box center [106, 186] width 45 height 9
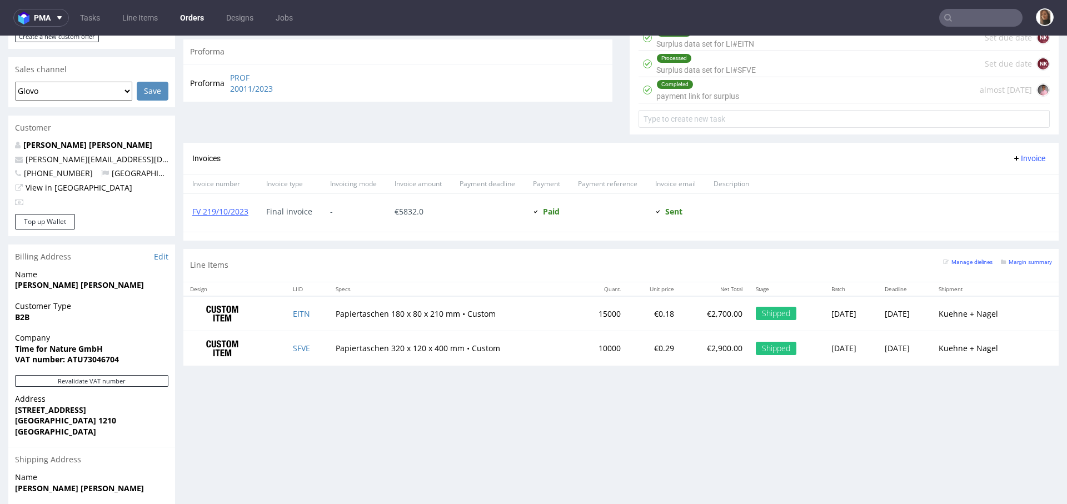
scroll to position [487, 0]
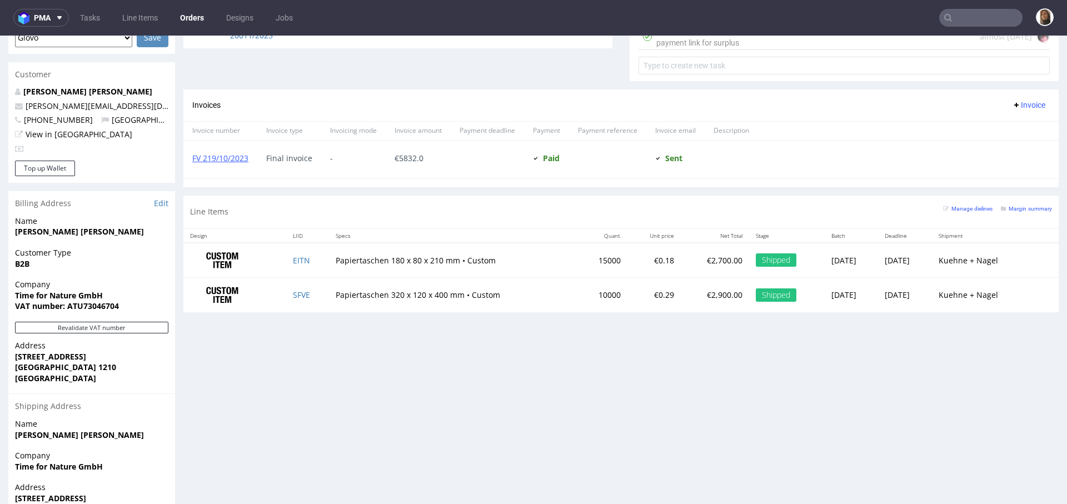
type input "manuel@holzkern.com"
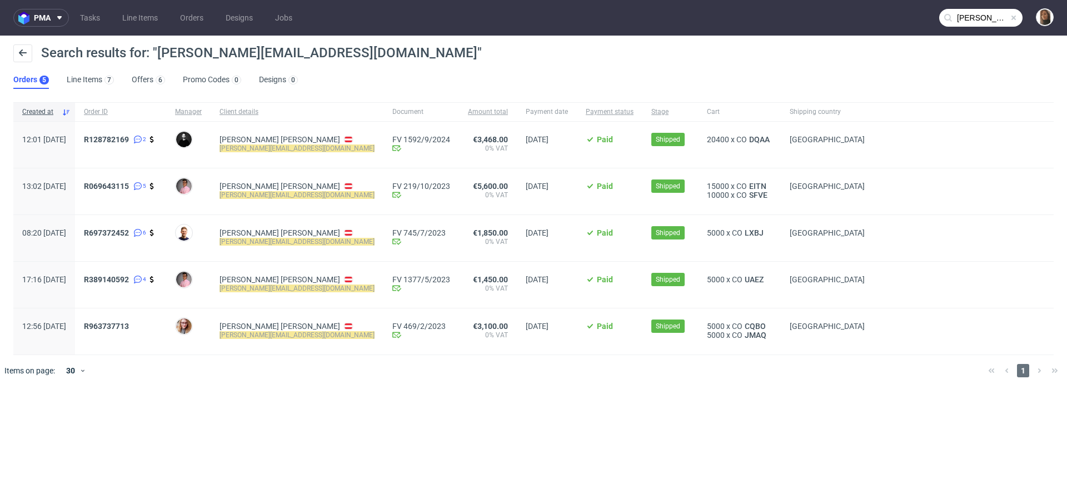
click at [130, 227] on div "R697372452 6" at bounding box center [120, 238] width 91 height 46
click at [133, 227] on div "R697372452 6" at bounding box center [120, 238] width 91 height 46
click at [129, 229] on span "R697372452" at bounding box center [106, 232] width 45 height 9
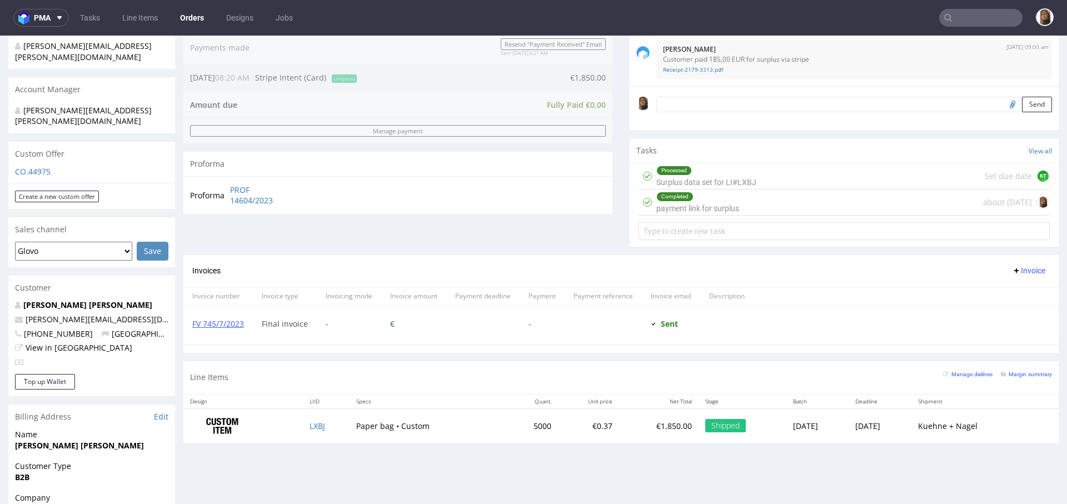
scroll to position [311, 0]
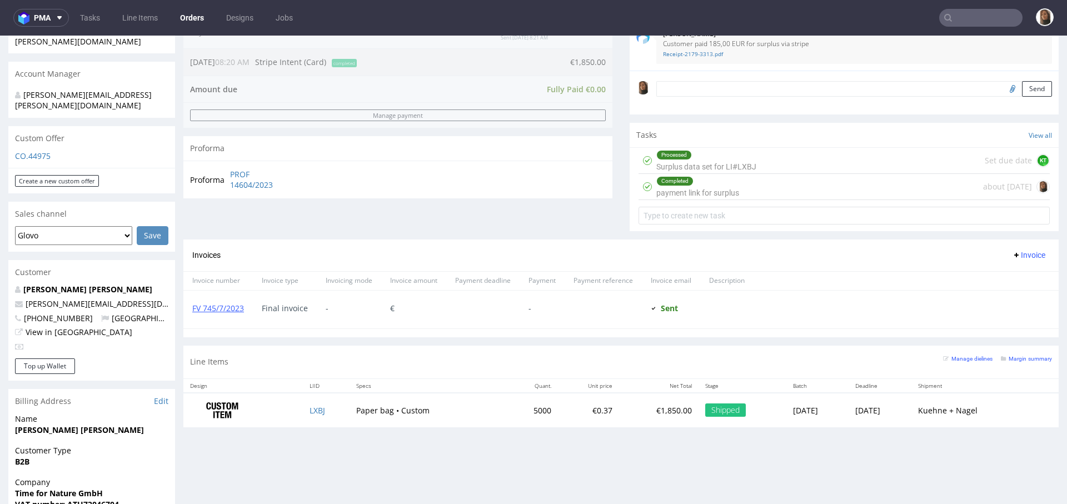
type input "manuel@holzkern.com"
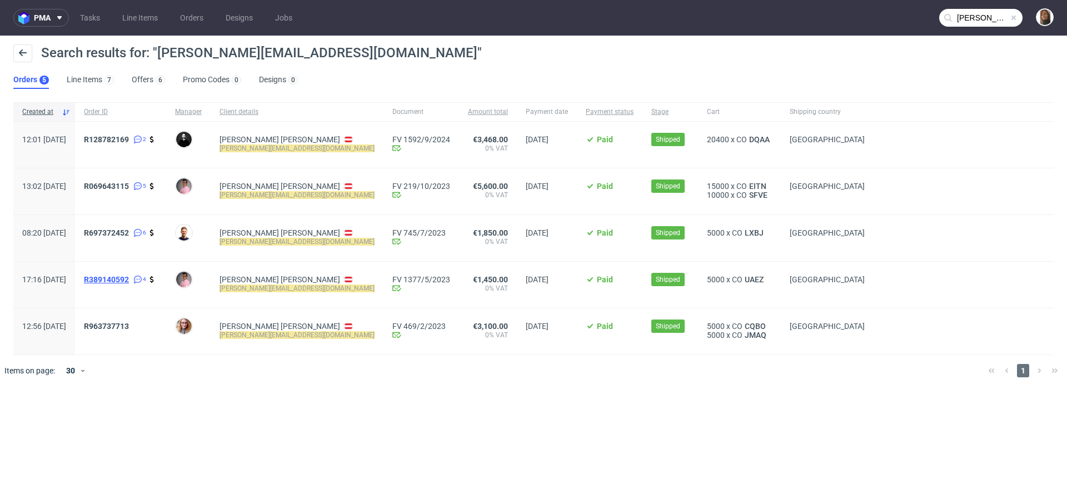
click at [129, 276] on span "R389140592" at bounding box center [106, 279] width 45 height 9
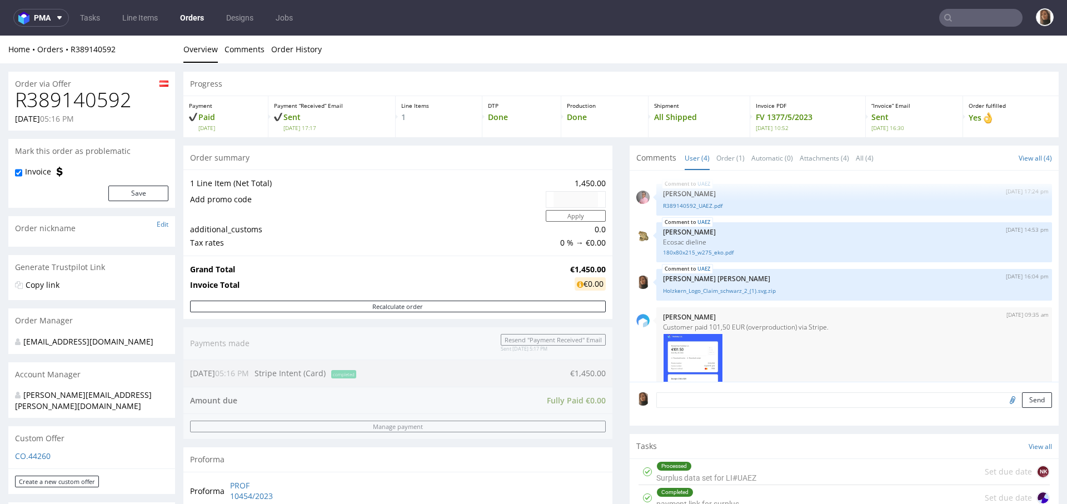
scroll to position [393, 0]
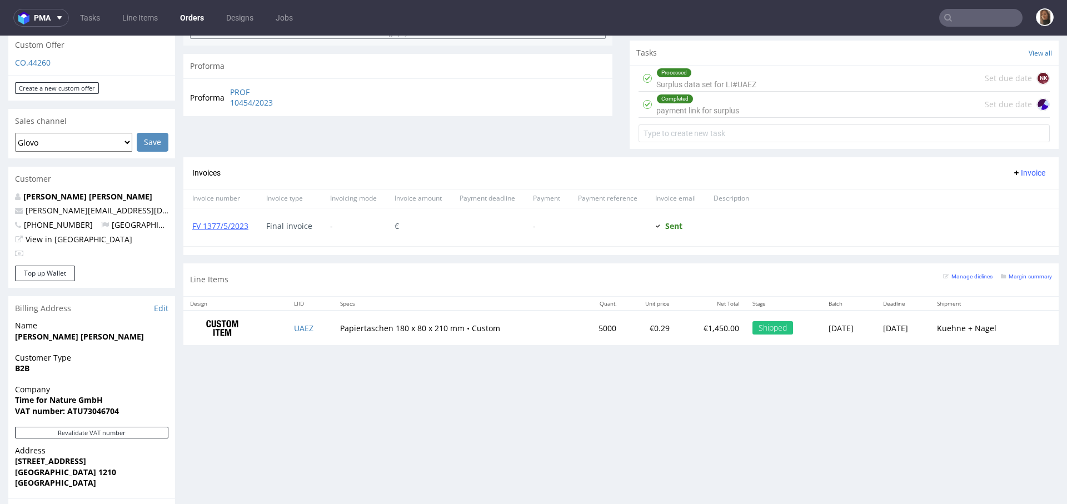
type input "manuel@holzkern.com"
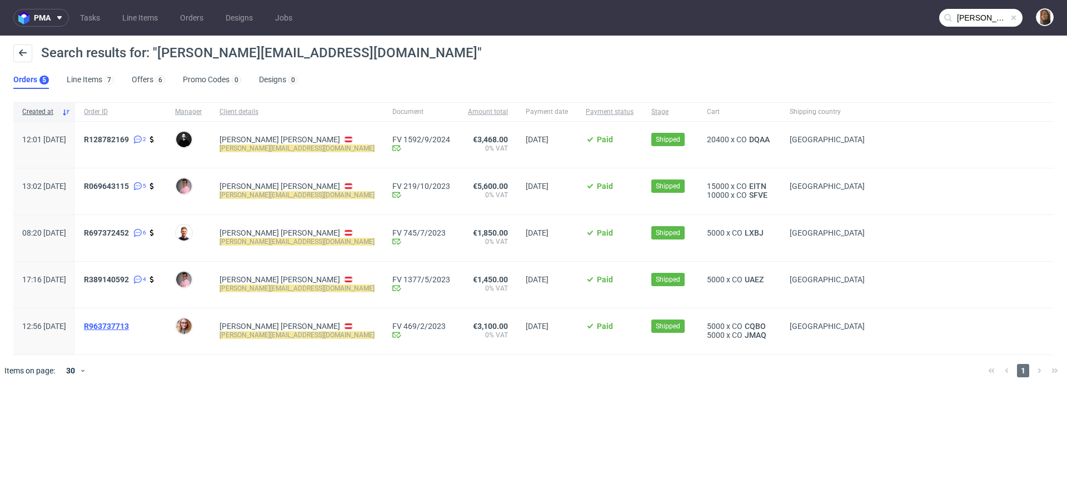
click at [129, 323] on span "R963737713" at bounding box center [106, 326] width 45 height 9
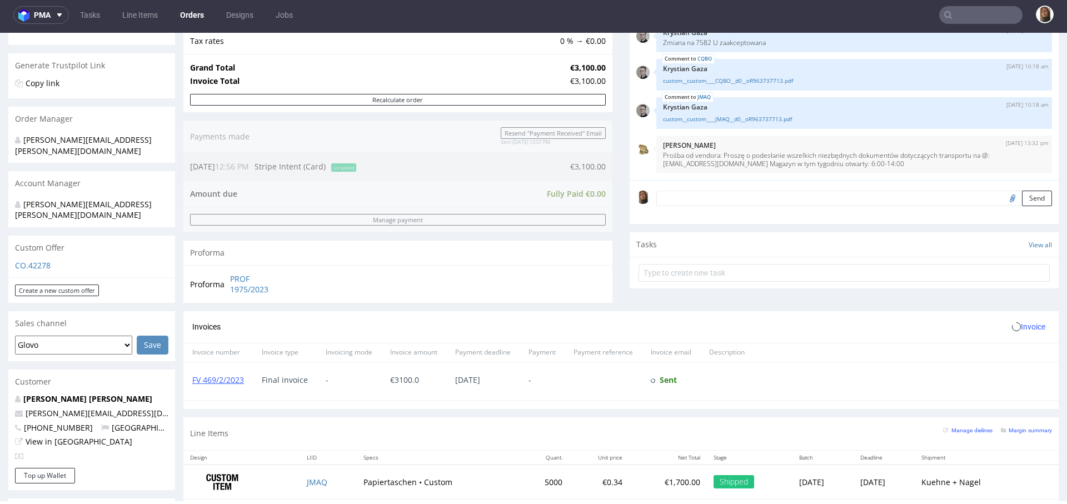
scroll to position [553, 0]
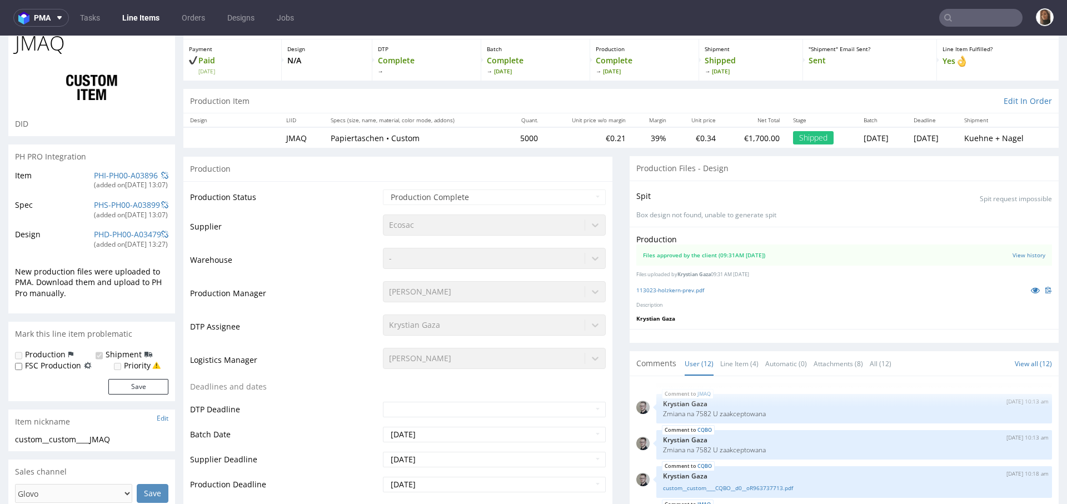
scroll to position [97, 0]
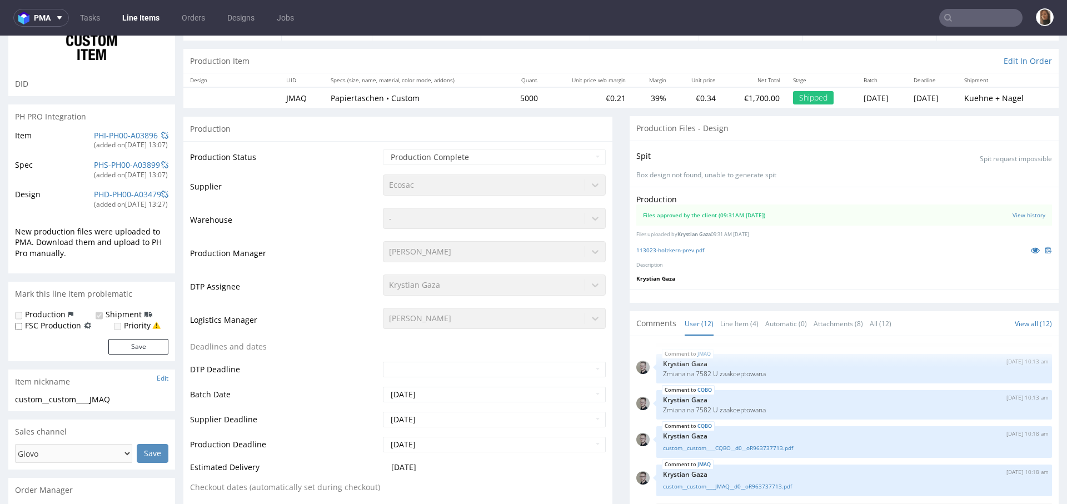
select select "in_progress"
click at [1030, 247] on icon at bounding box center [1034, 250] width 9 height 8
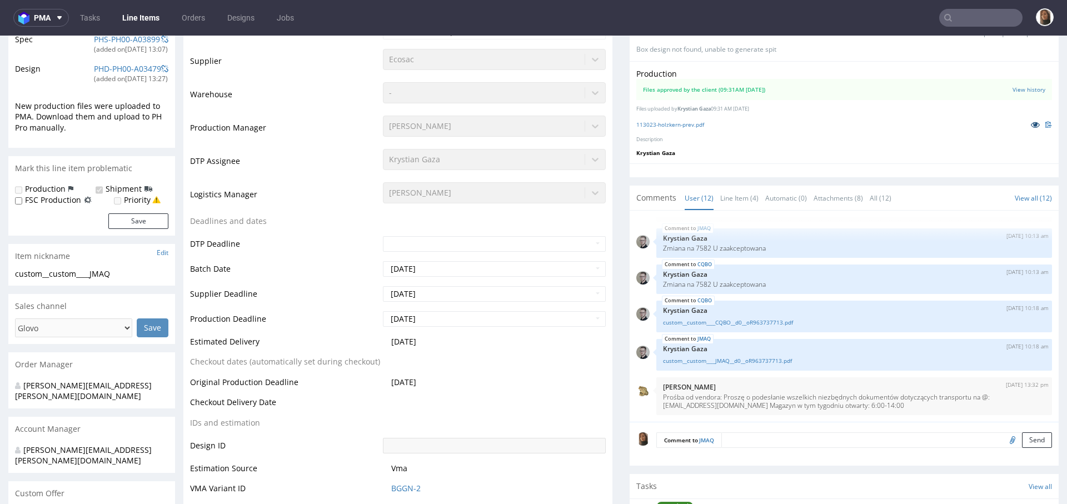
scroll to position [412, 0]
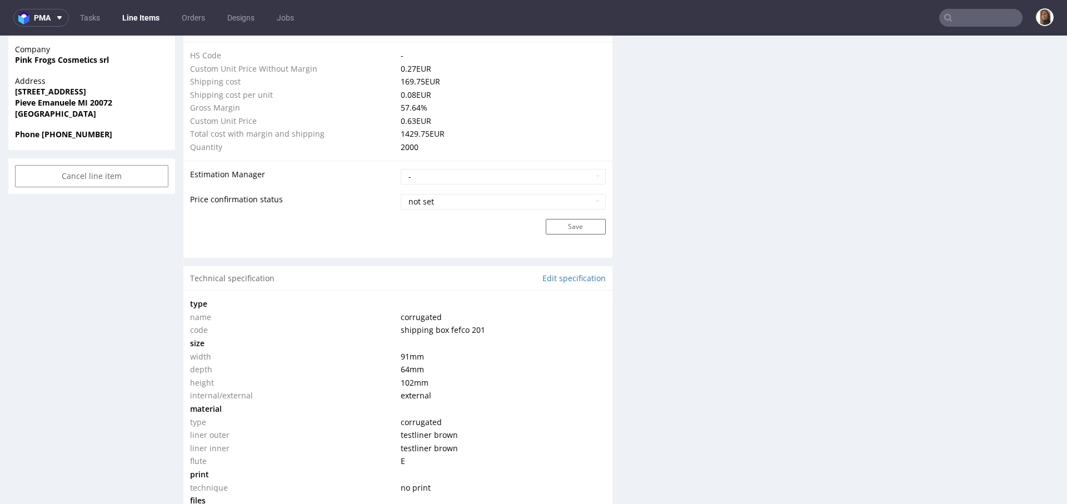
scroll to position [938, 0]
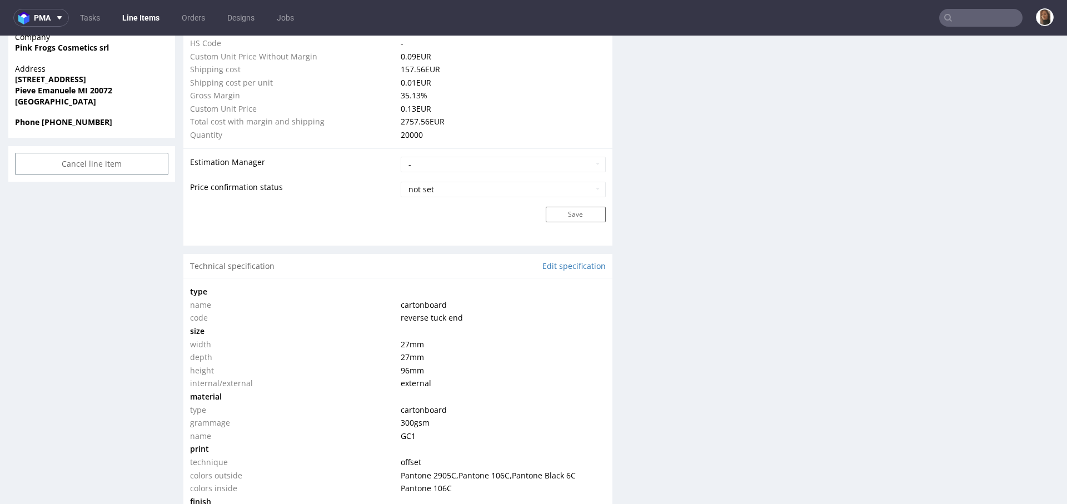
scroll to position [832, 0]
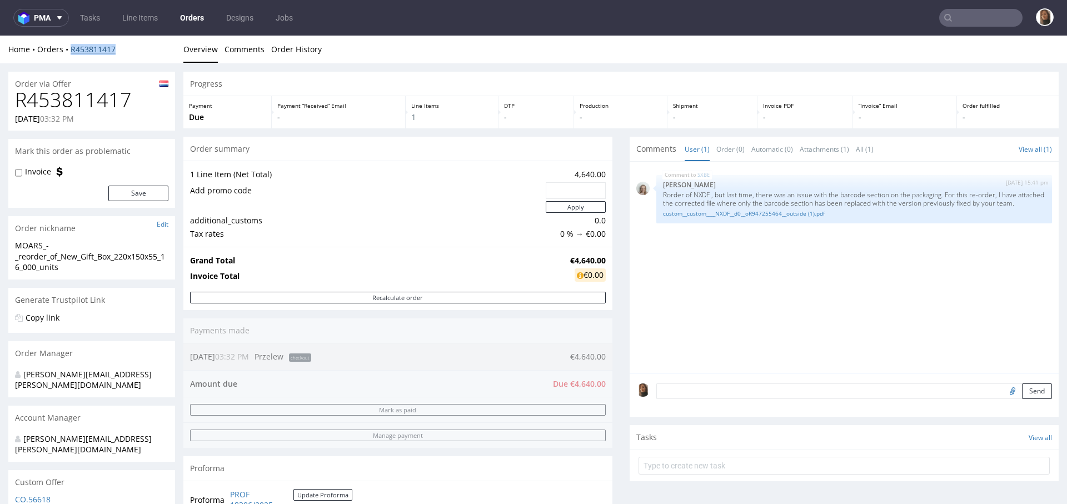
scroll to position [27, 0]
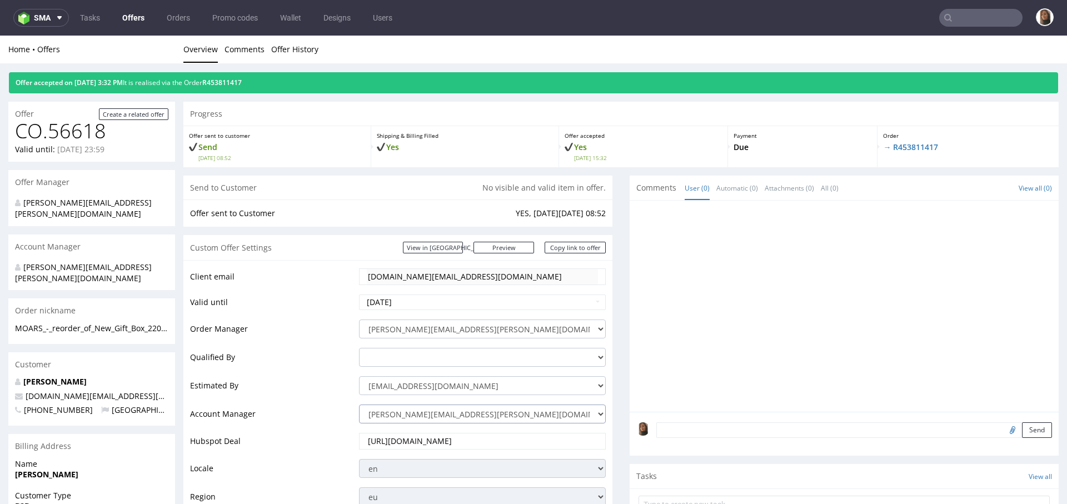
click at [410, 410] on select "angelina.marc@packhelp.com adrian.margula@packhelp.com alex.lemee@packhelp.com …" at bounding box center [482, 413] width 247 height 19
select select "20839025"
click at [359, 404] on select "angelina.marc@packhelp.com adrian.margula@packhelp.com alex.lemee@packhelp.com …" at bounding box center [482, 413] width 247 height 19
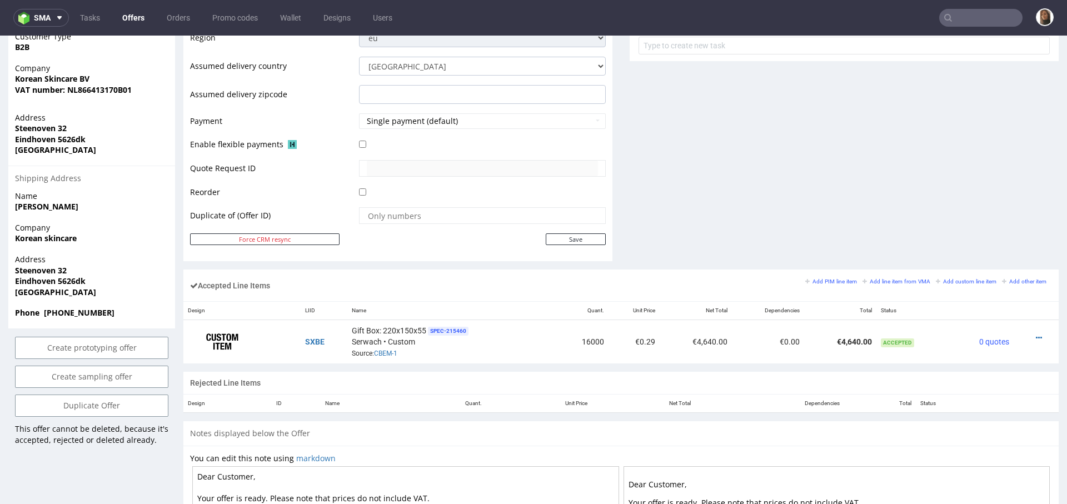
scroll to position [587, 0]
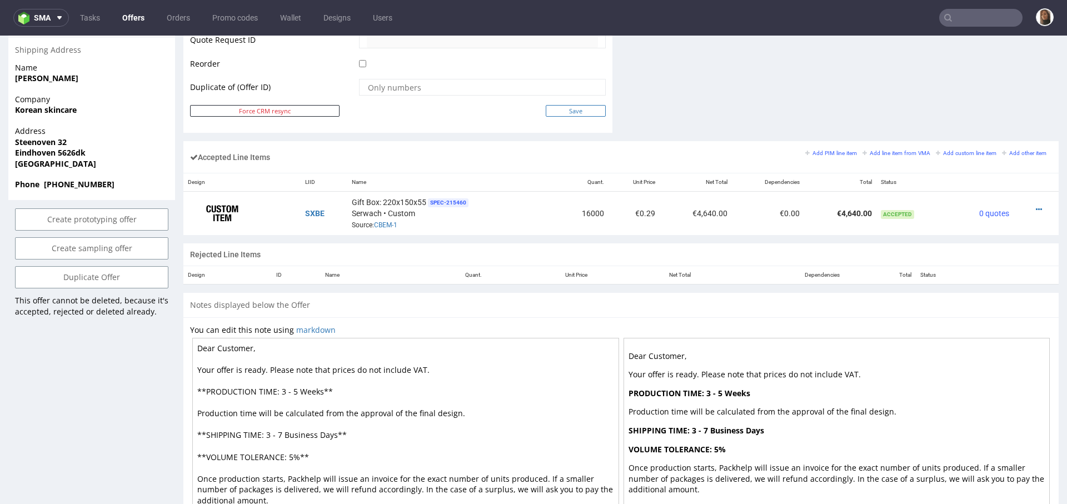
click at [559, 111] on input "Save" at bounding box center [576, 111] width 60 height 12
type input "In progress..."
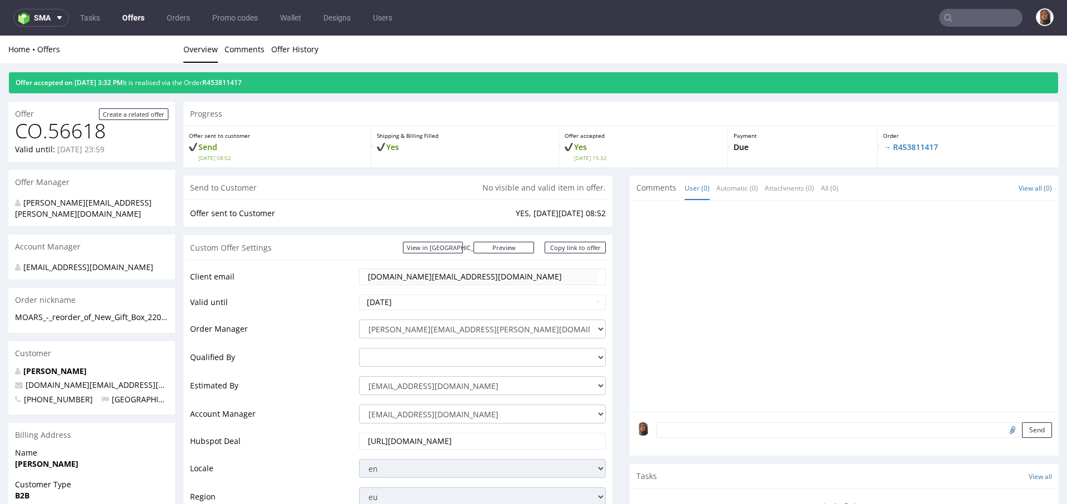
scroll to position [0, 0]
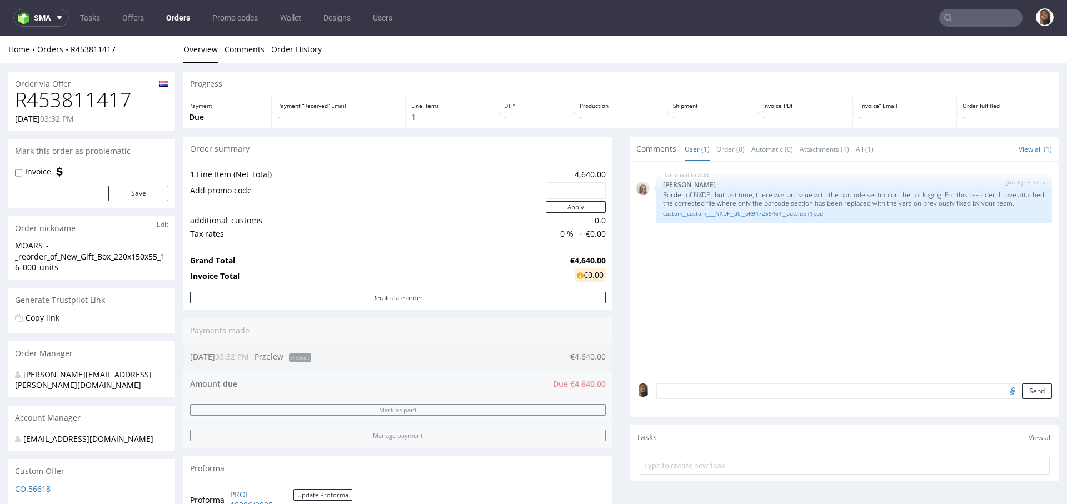
click at [968, 14] on input "text" at bounding box center [980, 18] width 83 height 18
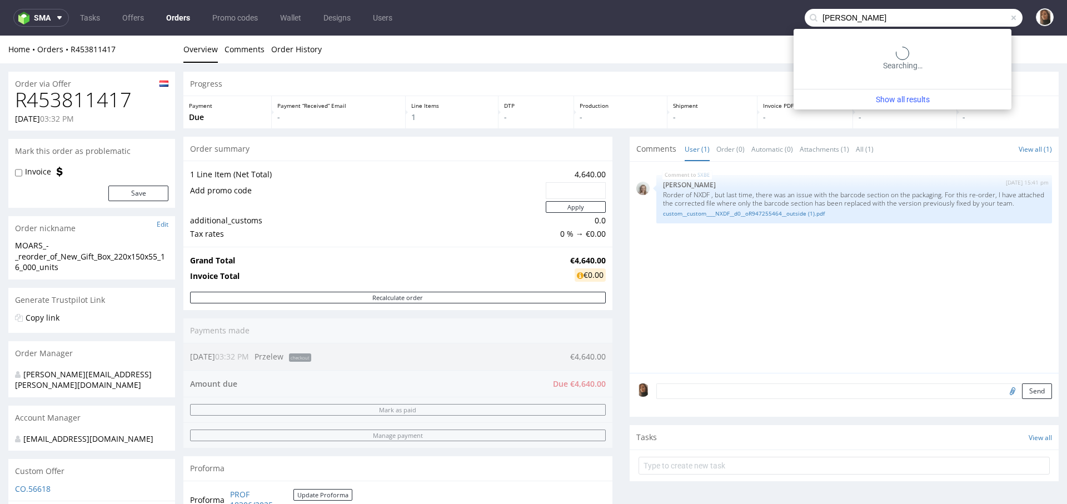
type input "karla emcke"
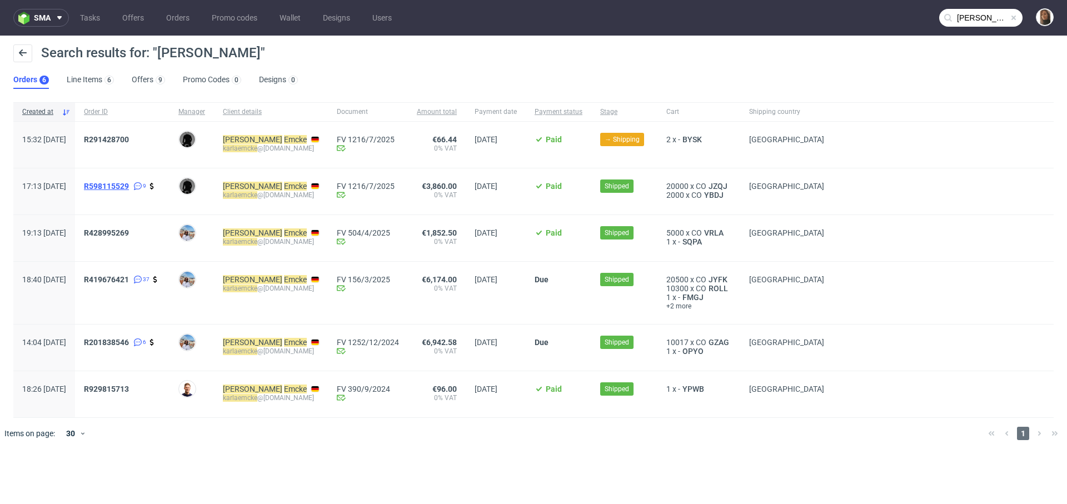
click at [129, 183] on span "R598115529" at bounding box center [106, 186] width 45 height 9
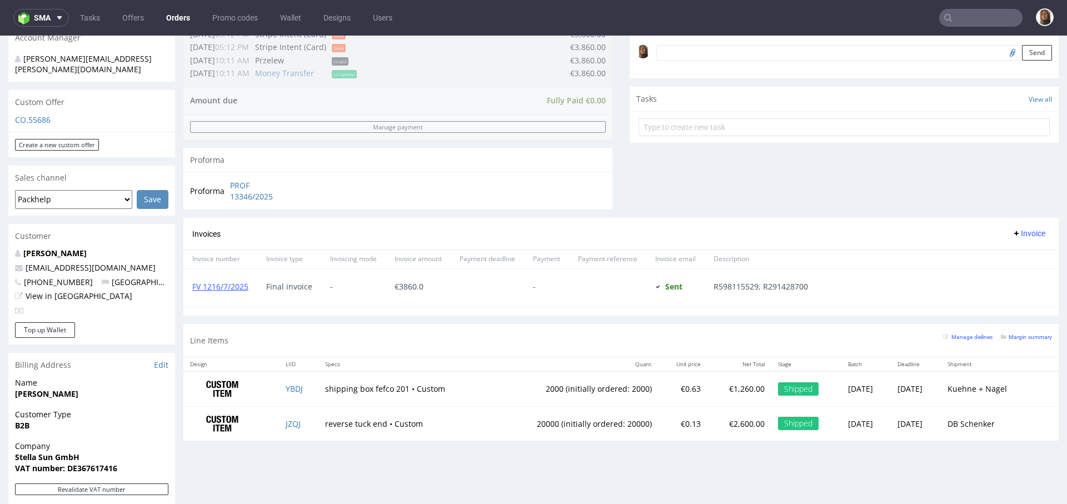
scroll to position [491, 0]
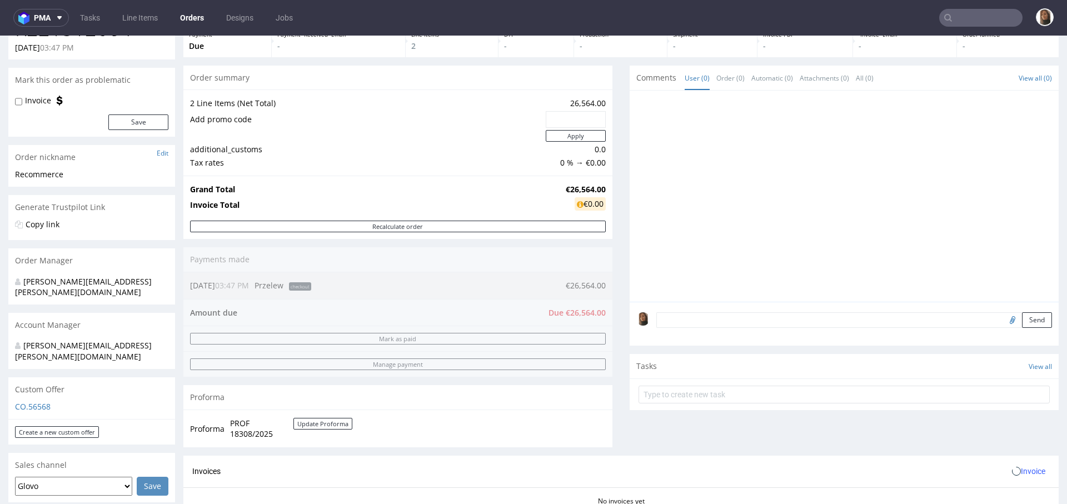
scroll to position [148, 0]
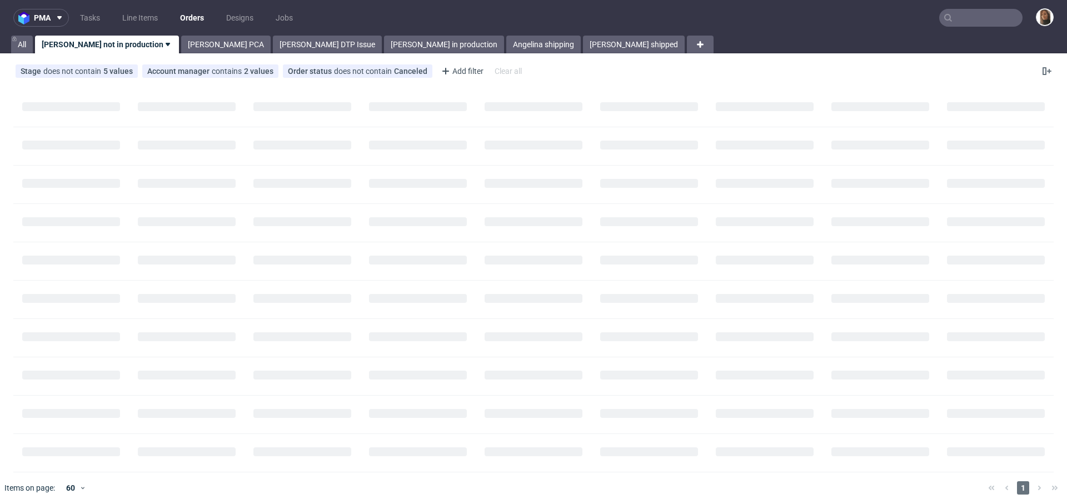
click at [985, 17] on input "text" at bounding box center [980, 18] width 83 height 18
paste input "[PERSON_NAME]"
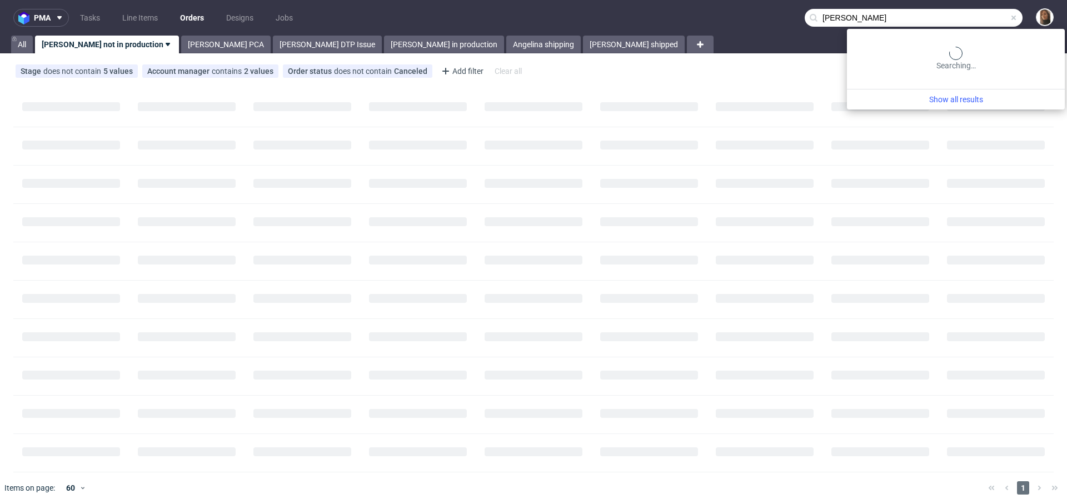
type input "[PERSON_NAME]"
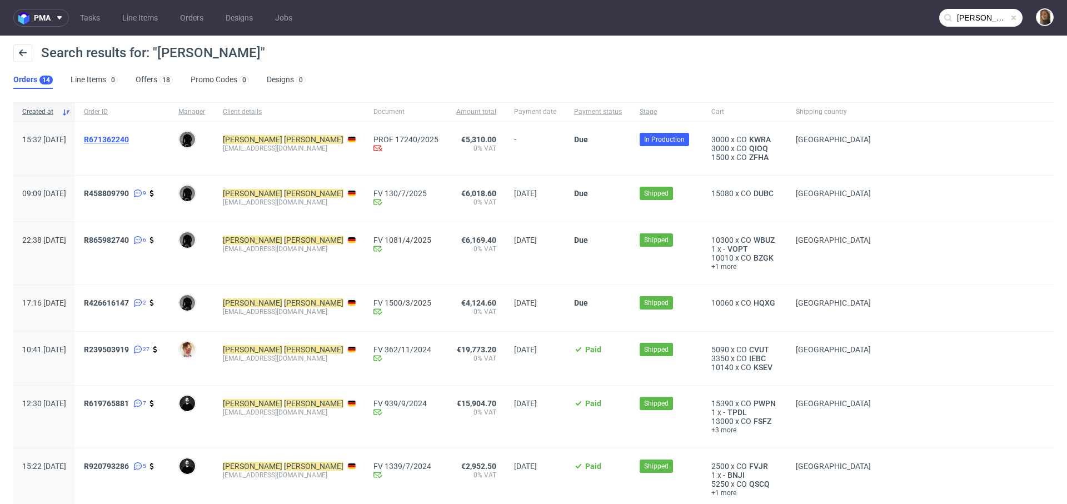
click at [129, 138] on span "R671362240" at bounding box center [106, 139] width 45 height 9
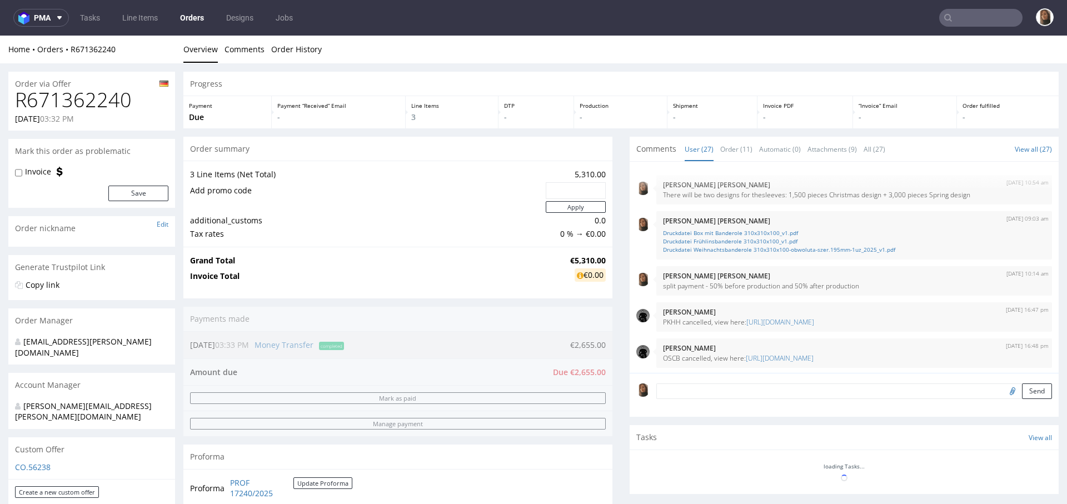
scroll to position [904, 0]
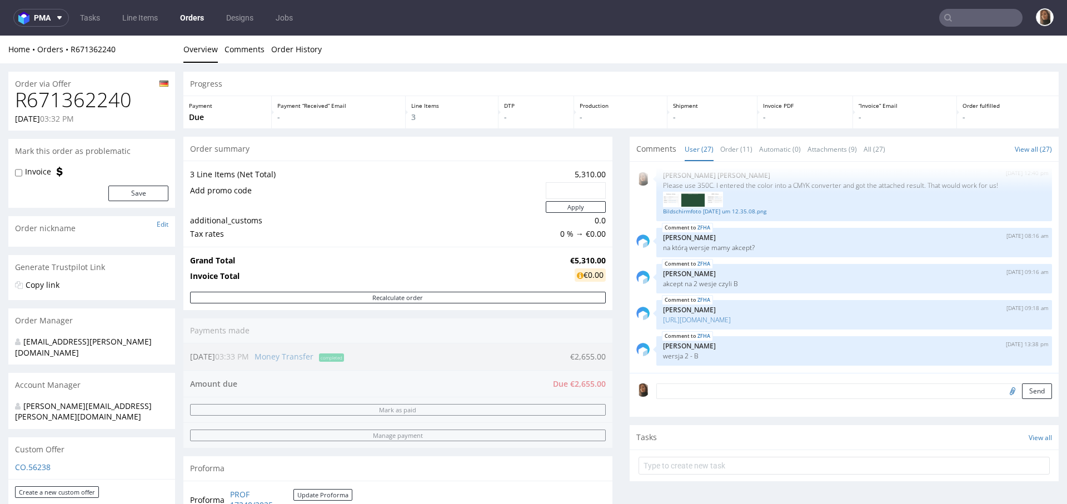
click at [74, 81] on div "Order via Offer" at bounding box center [91, 81] width 167 height 18
click at [76, 97] on h1 "R671362240" at bounding box center [91, 100] width 153 height 22
copy h1 "R671362240"
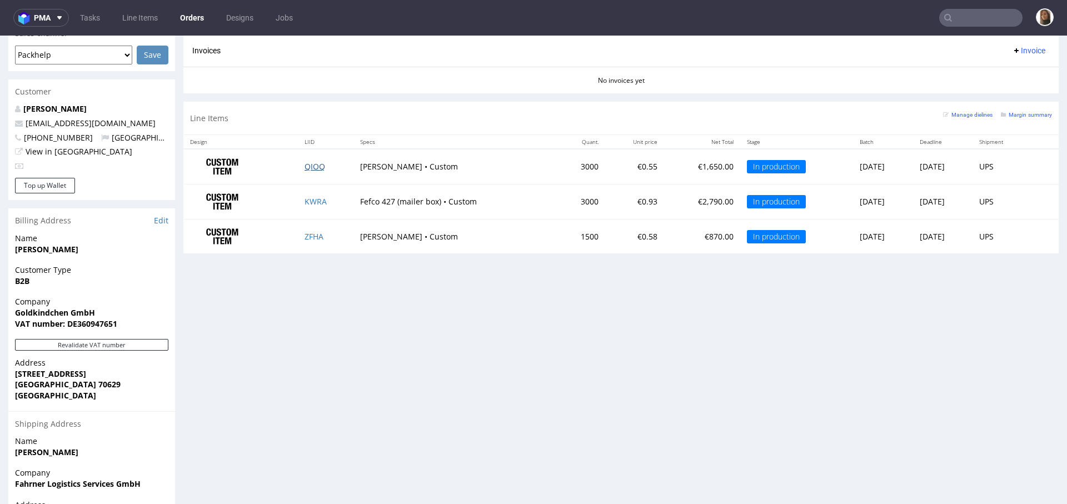
scroll to position [551, 0]
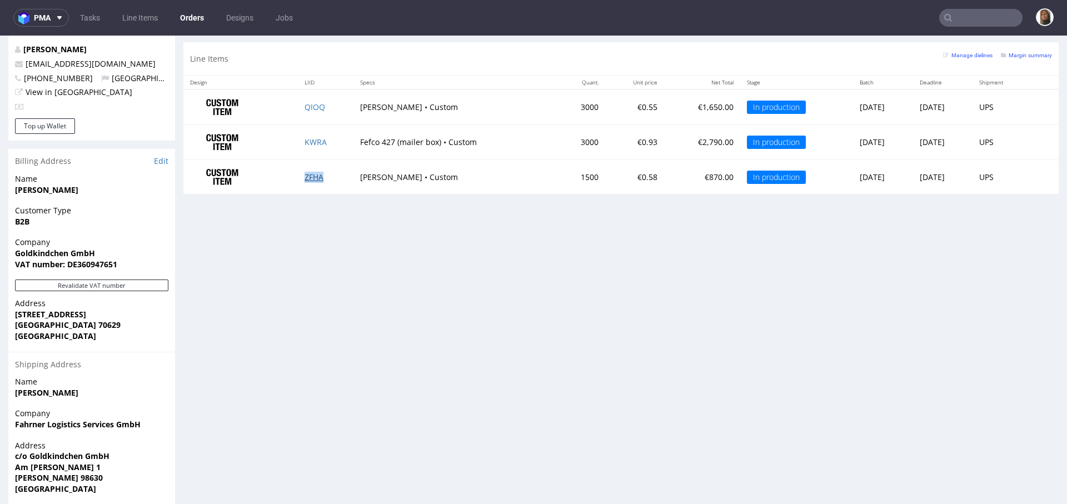
copy link "ZFHA"
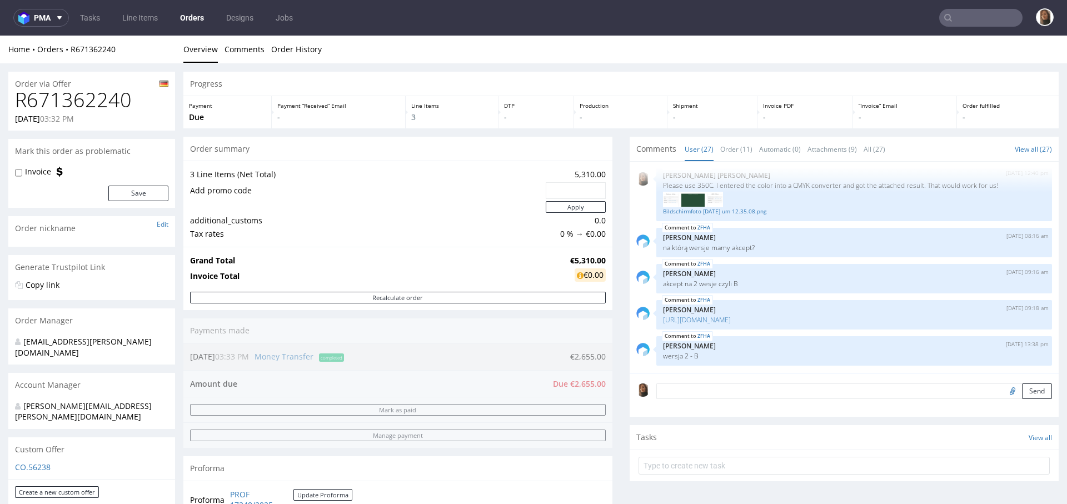
click at [78, 95] on h1 "R671362240" at bounding box center [91, 100] width 153 height 22
copy h1 "R671362240"
click at [957, 17] on input "text" at bounding box center [980, 18] width 83 height 18
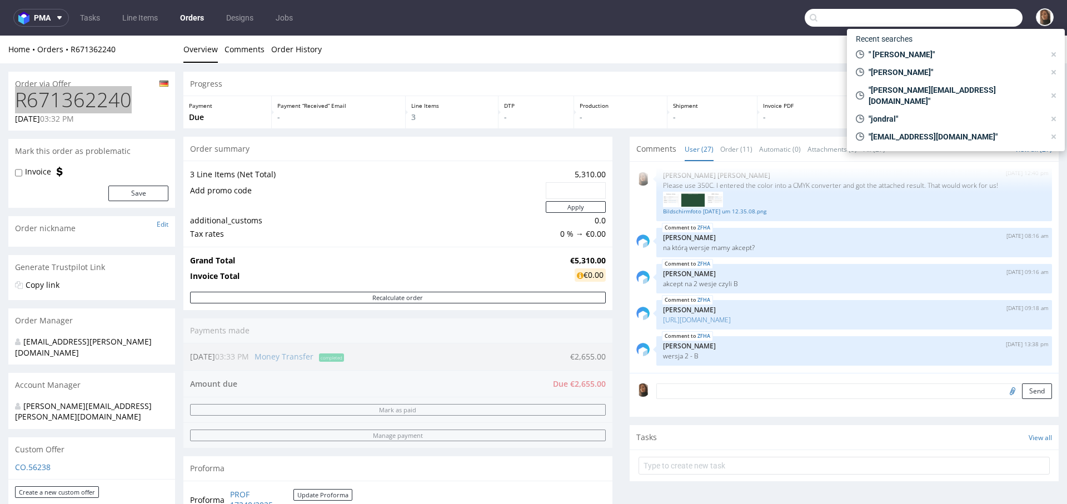
paste input "R128782169"
type input "R128782169"
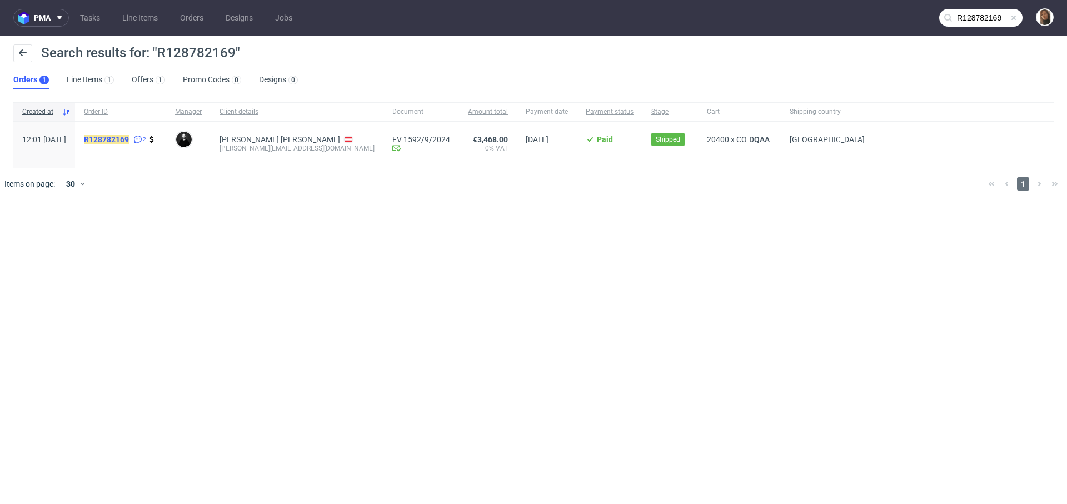
click at [129, 136] on mark "R128782169" at bounding box center [106, 139] width 45 height 9
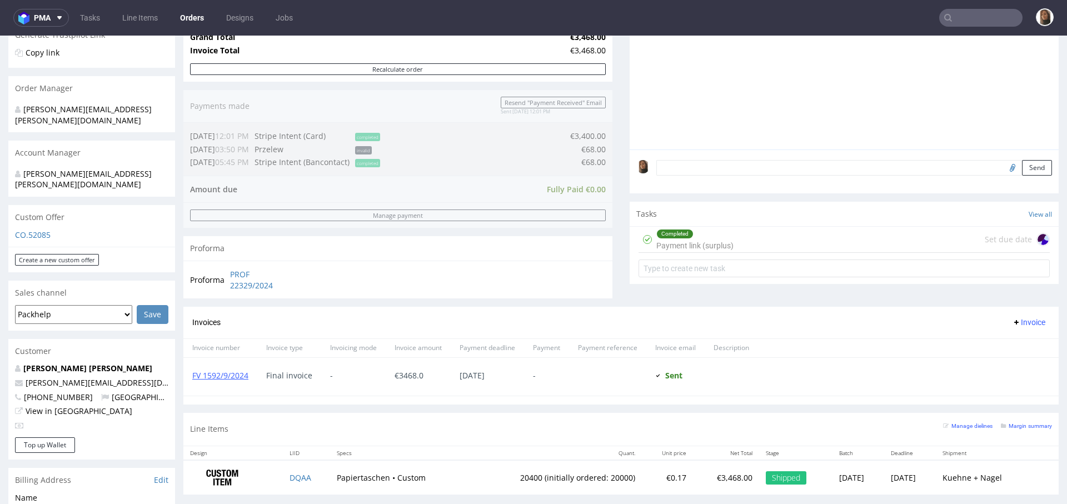
scroll to position [254, 0]
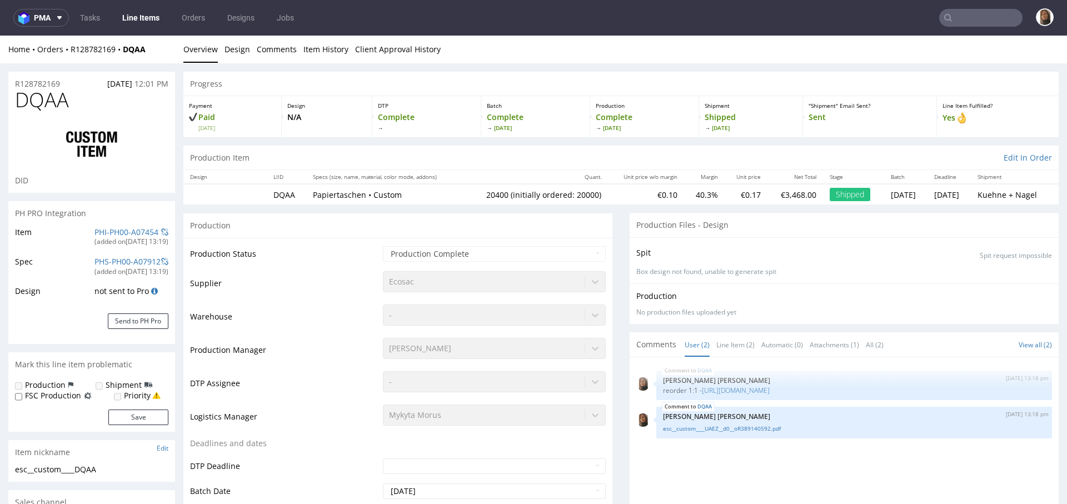
scroll to position [352, 0]
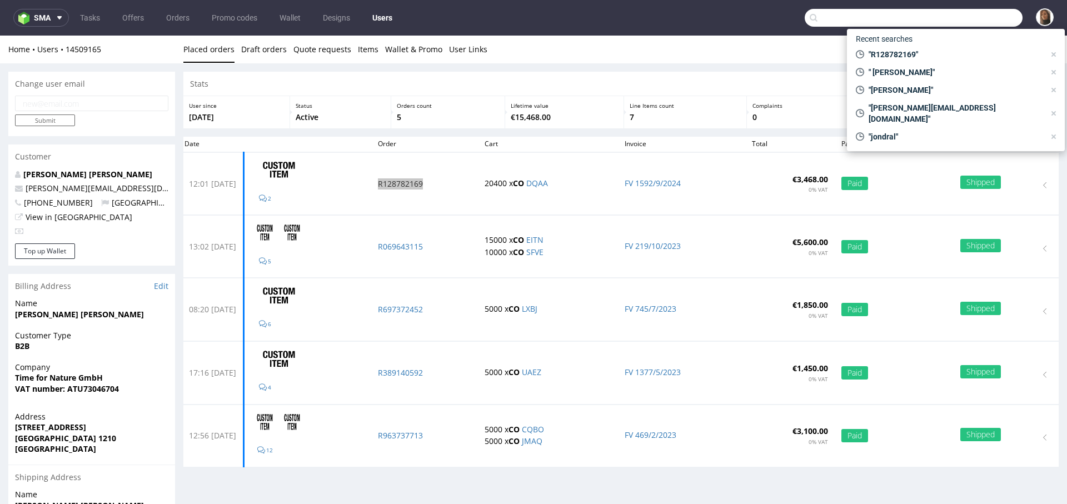
click at [981, 16] on input "text" at bounding box center [913, 18] width 218 height 18
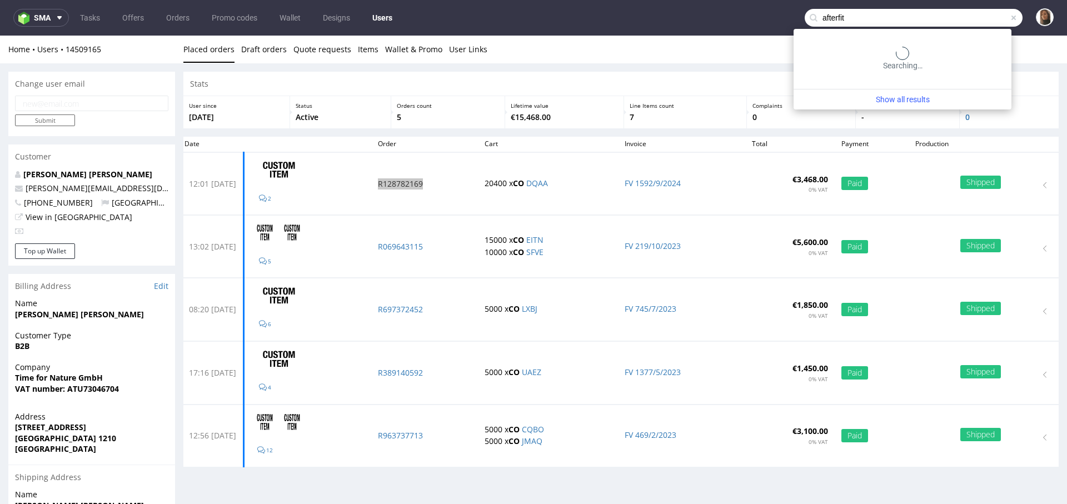
type input "afterfit"
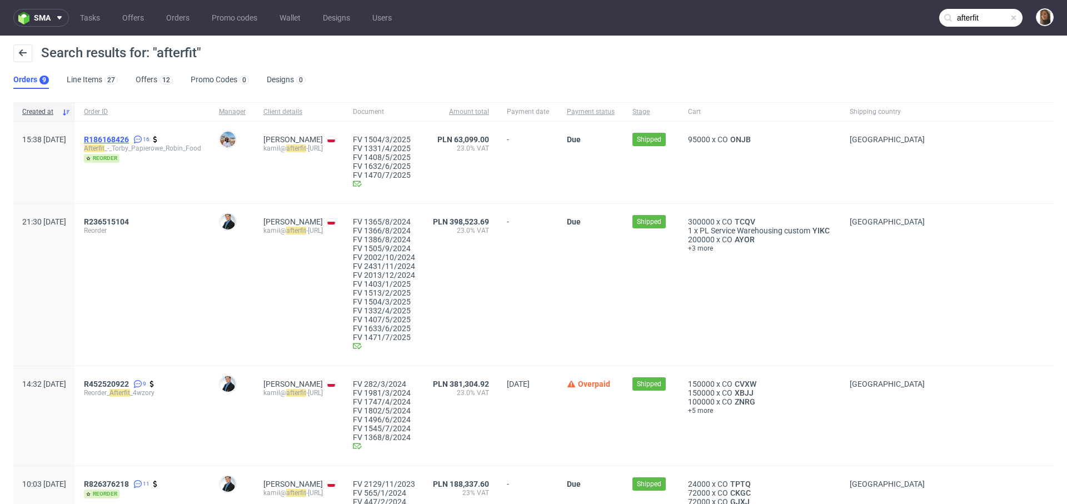
click at [129, 141] on span "R186168426" at bounding box center [106, 139] width 45 height 9
click at [129, 219] on span "R236515104" at bounding box center [106, 221] width 45 height 9
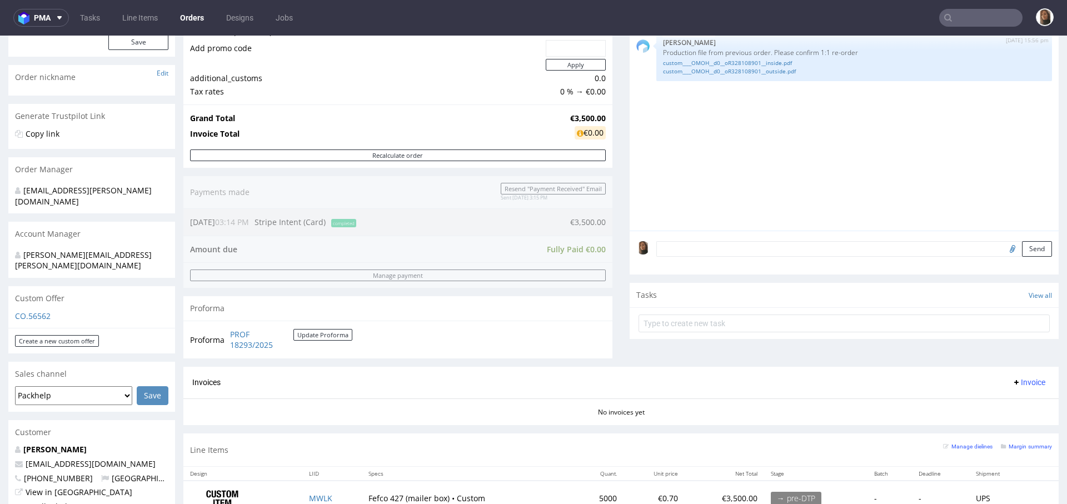
scroll to position [154, 0]
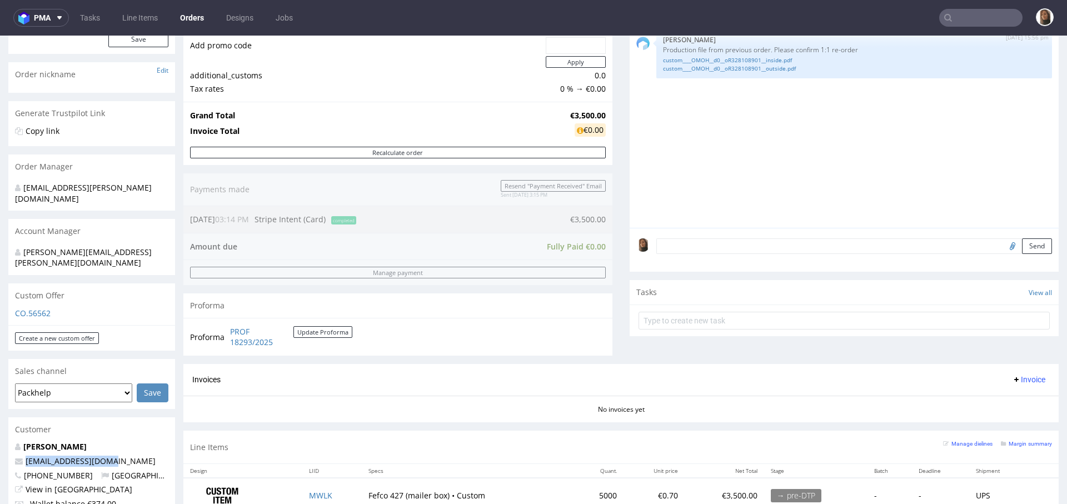
drag, startPoint x: 127, startPoint y: 441, endPoint x: 22, endPoint y: 441, distance: 105.0
click at [22, 456] on p "[EMAIL_ADDRESS][DOMAIN_NAME]" at bounding box center [91, 461] width 153 height 11
copy span "[EMAIL_ADDRESS][DOMAIN_NAME]"
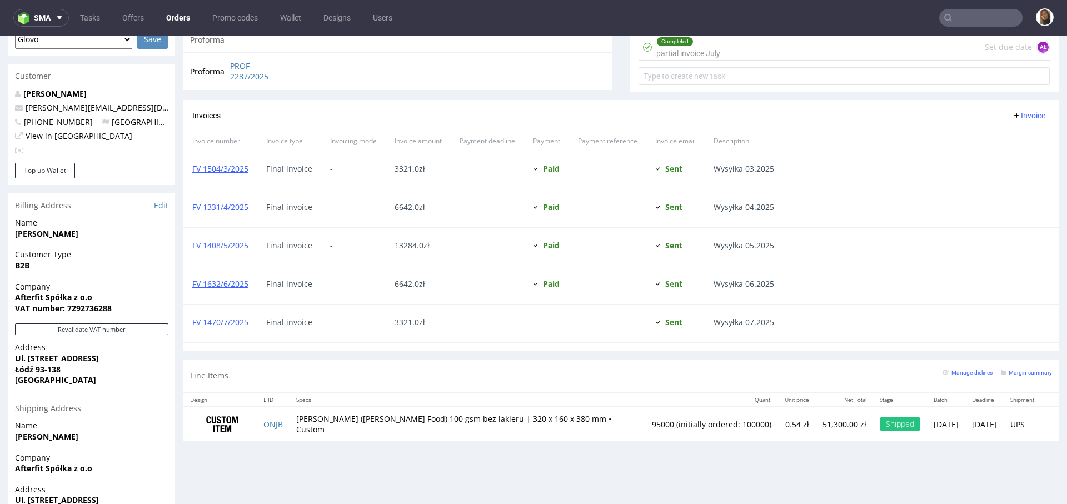
scroll to position [588, 0]
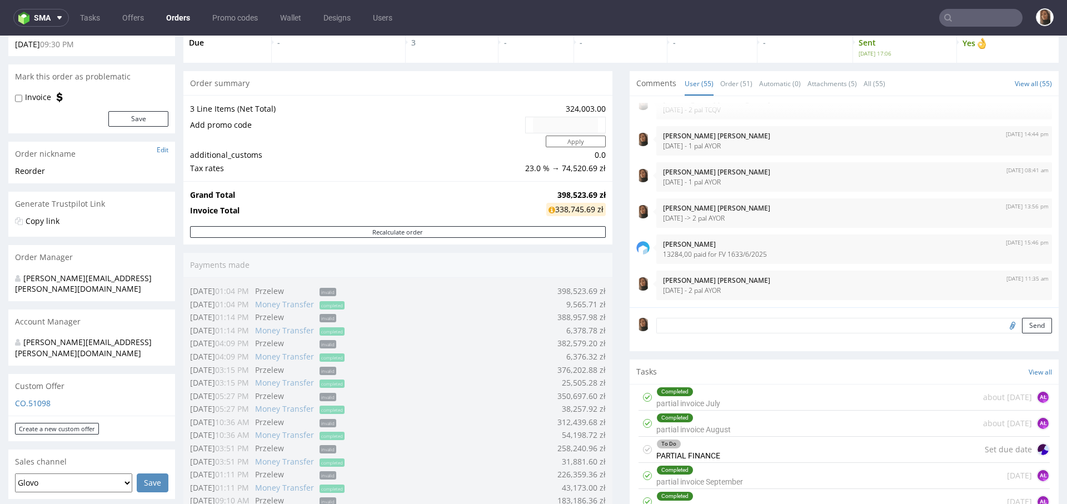
scroll to position [54, 0]
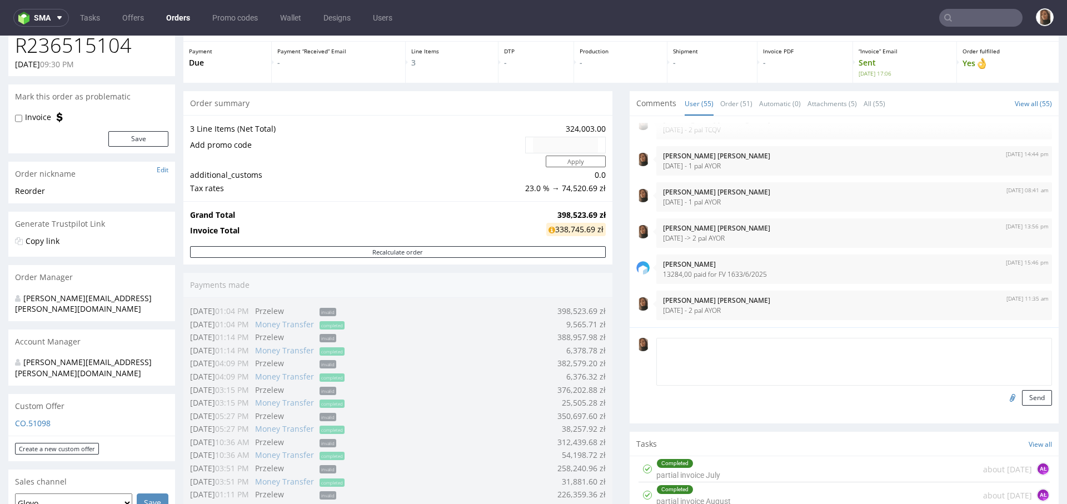
click at [706, 347] on textarea at bounding box center [854, 362] width 396 height 48
type textarea "28/08/25 - 3 pal AYOR ? [spr czy tyle jeszcze mamy na stanie]"
click at [1022, 400] on button "Send" at bounding box center [1037, 398] width 30 height 16
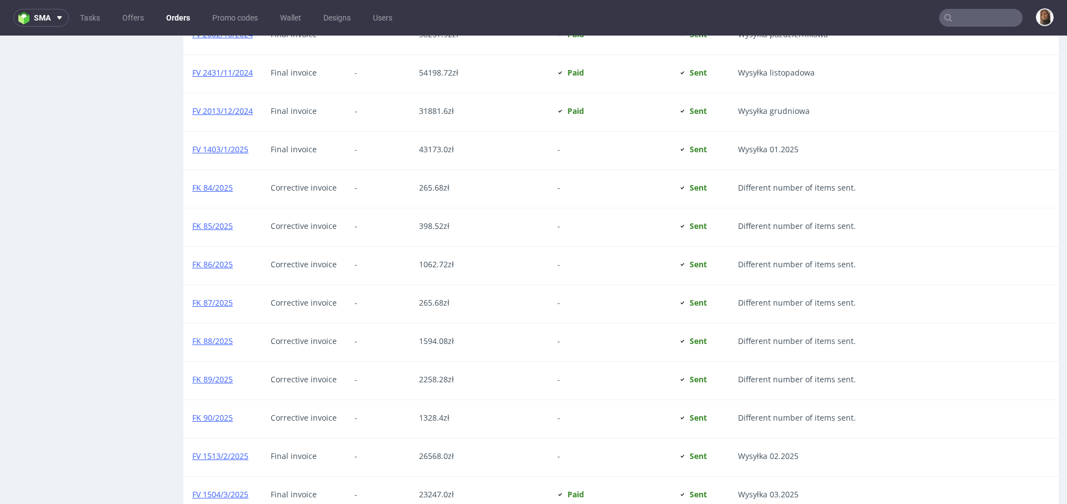
scroll to position [1542, 0]
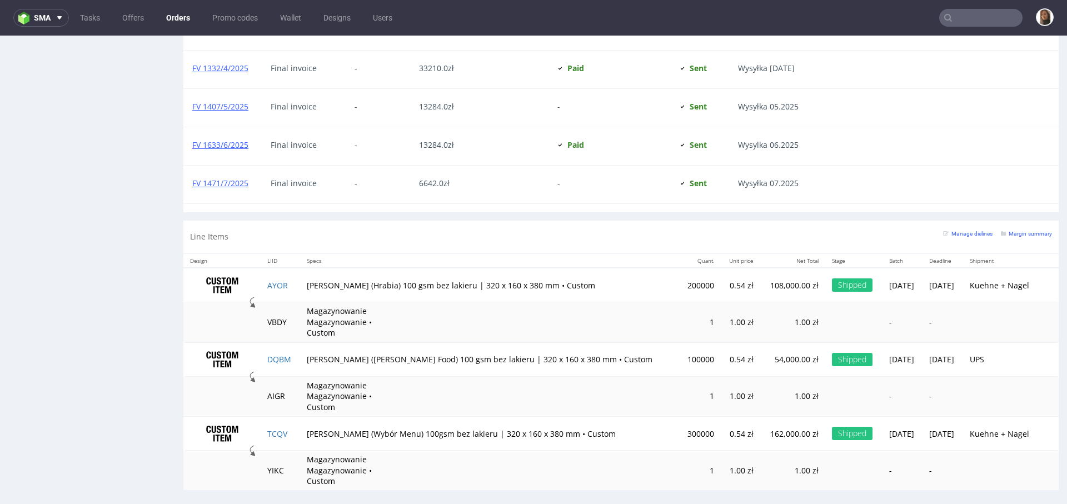
click at [978, 16] on input "text" at bounding box center [980, 18] width 83 height 18
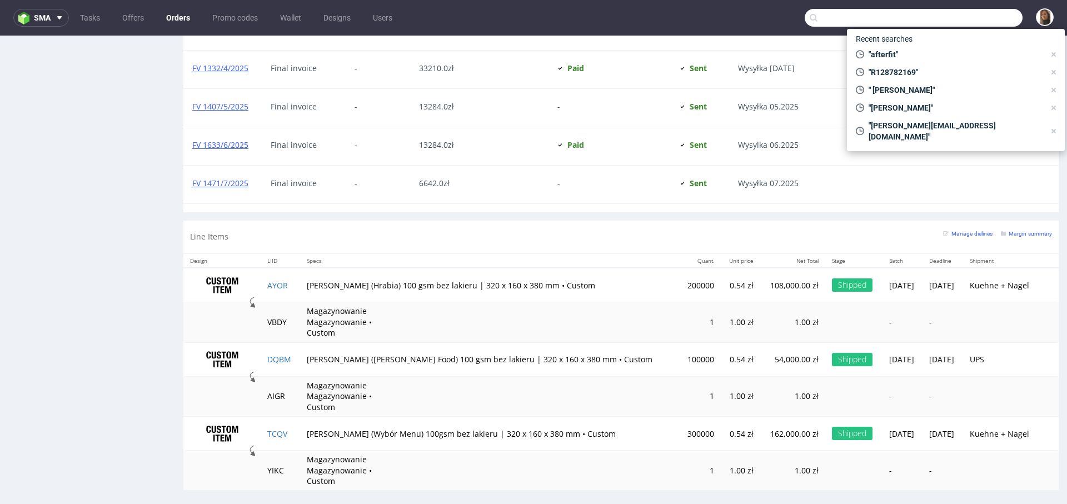
type input "l"
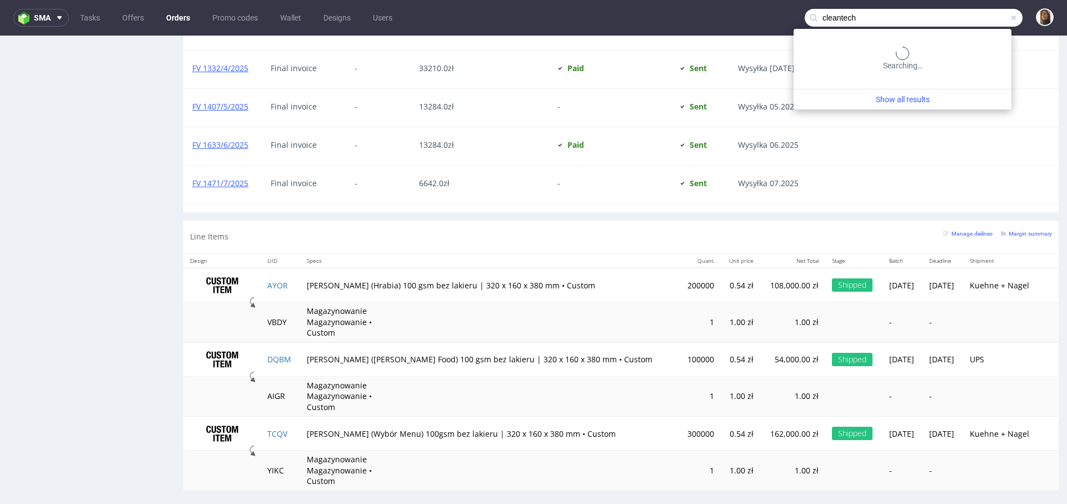
type input "cleantech"
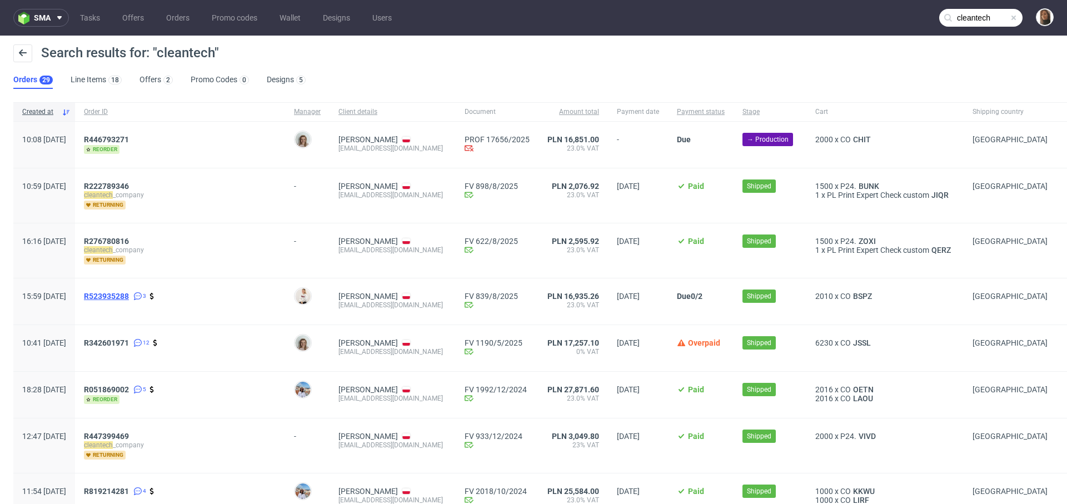
click at [129, 292] on span "R523935288" at bounding box center [106, 296] width 45 height 9
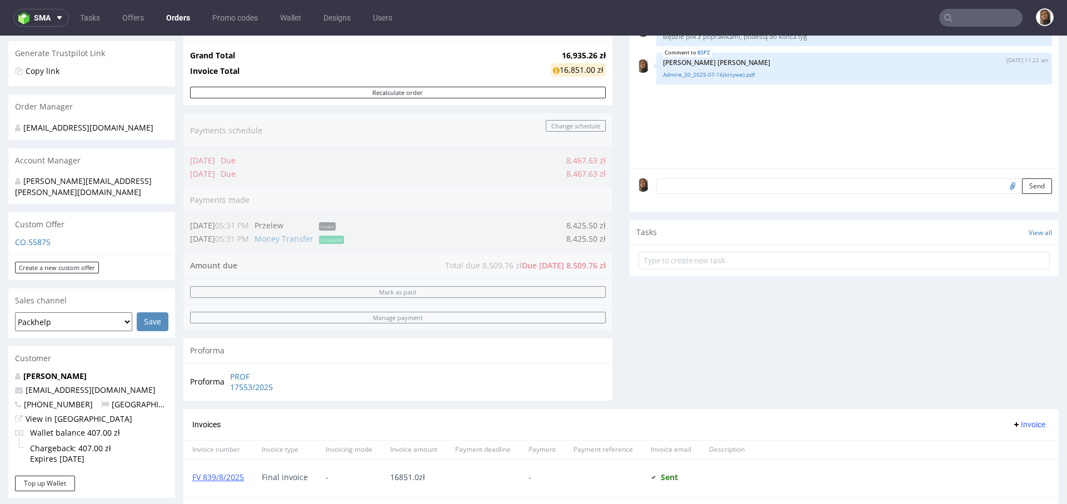
scroll to position [219, 0]
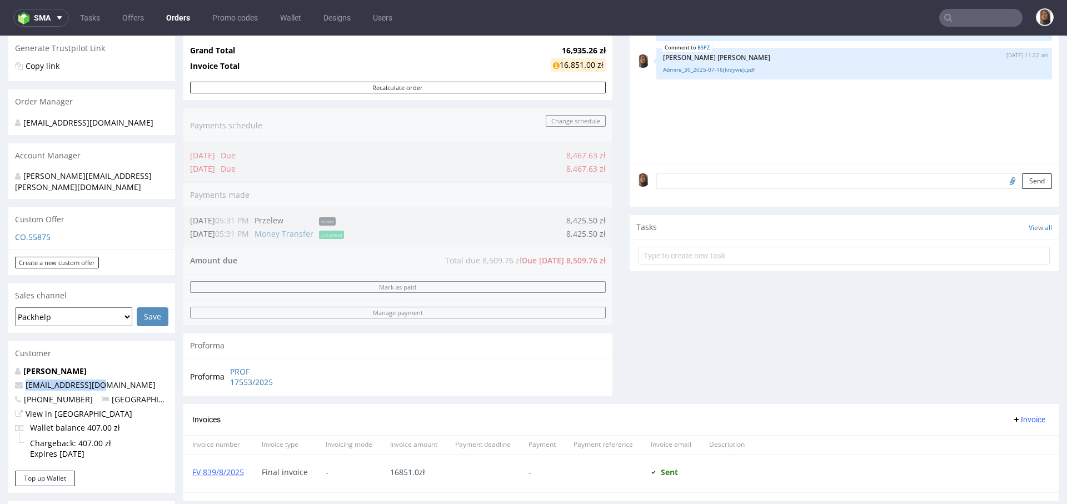
drag, startPoint x: 110, startPoint y: 371, endPoint x: 15, endPoint y: 371, distance: 95.0
click at [15, 379] on p "tomek@cleantle.com" at bounding box center [91, 384] width 153 height 11
copy span "tomek@cleantle.com"
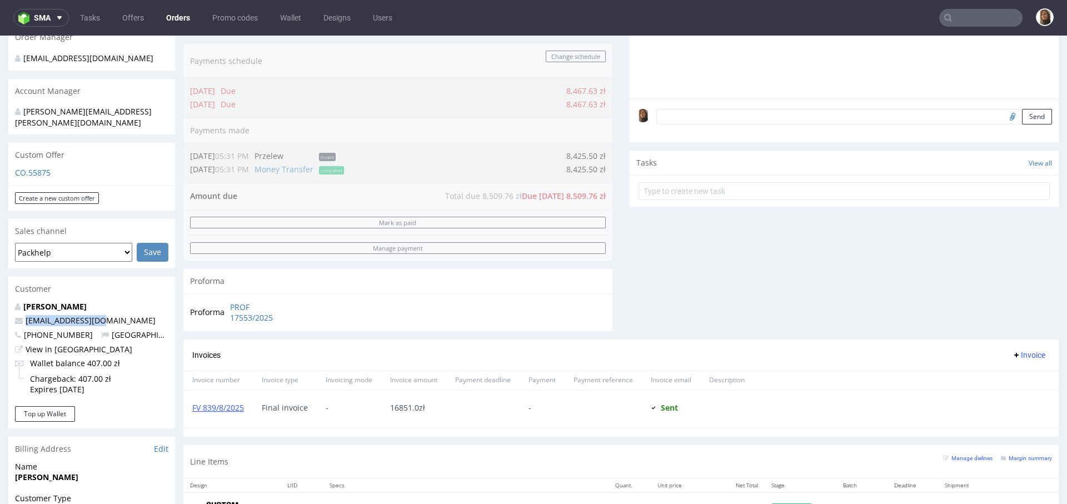
scroll to position [357, 0]
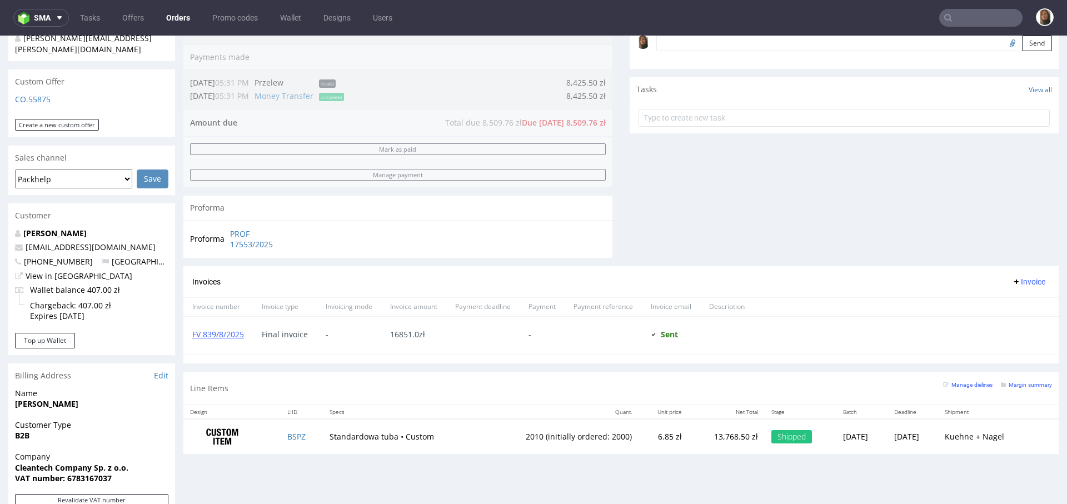
click at [234, 326] on div "FV 839/8/2025" at bounding box center [217, 336] width 69 height 38
click at [234, 330] on link "FV 839/8/2025" at bounding box center [218, 334] width 52 height 11
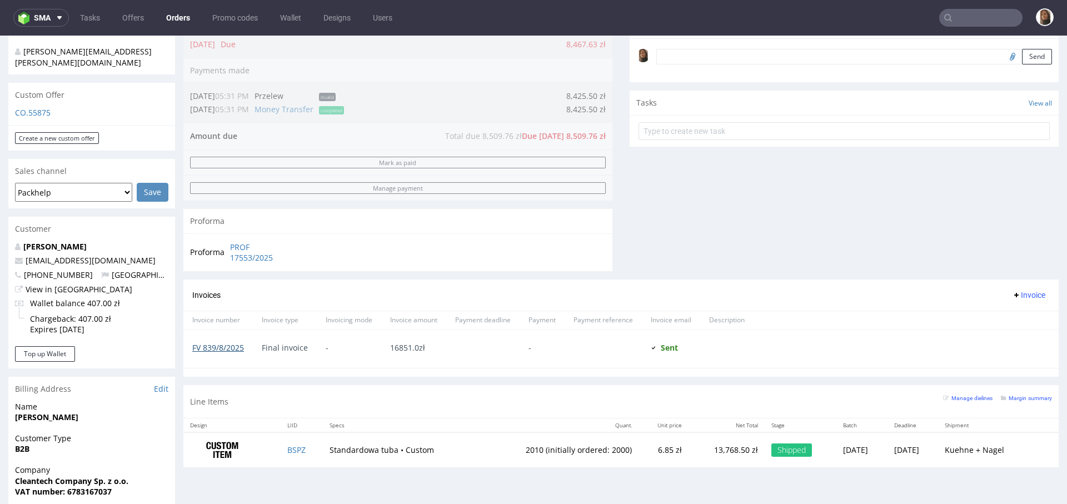
scroll to position [0, 0]
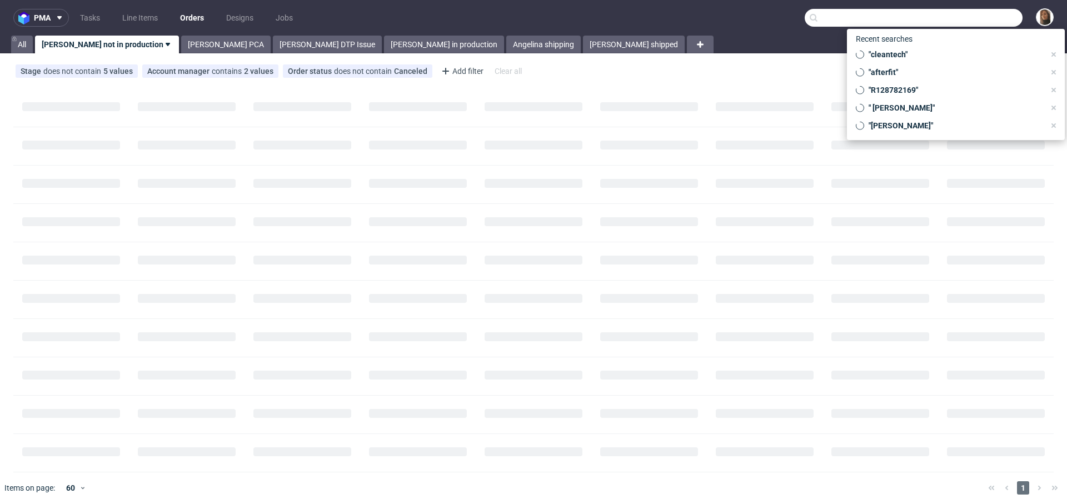
click at [948, 22] on input "text" at bounding box center [913, 18] width 218 height 18
paste input "R046858604"
type input "R046858604"
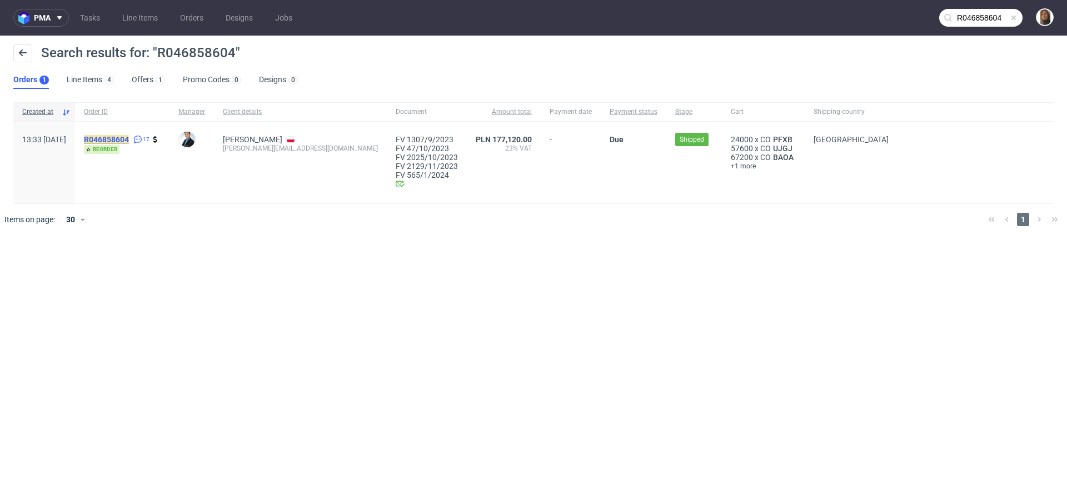
click at [129, 138] on mark "R046858604" at bounding box center [106, 139] width 45 height 9
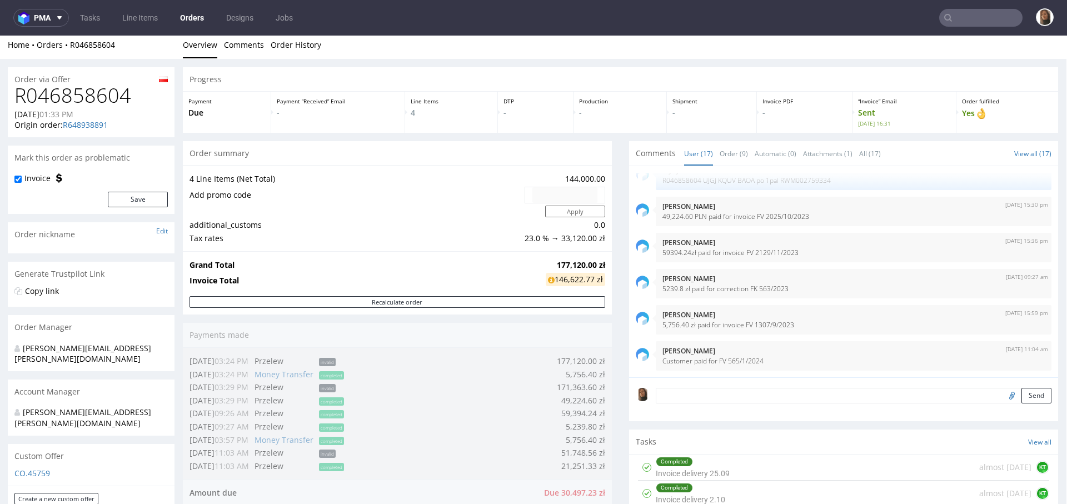
scroll to position [0, 1]
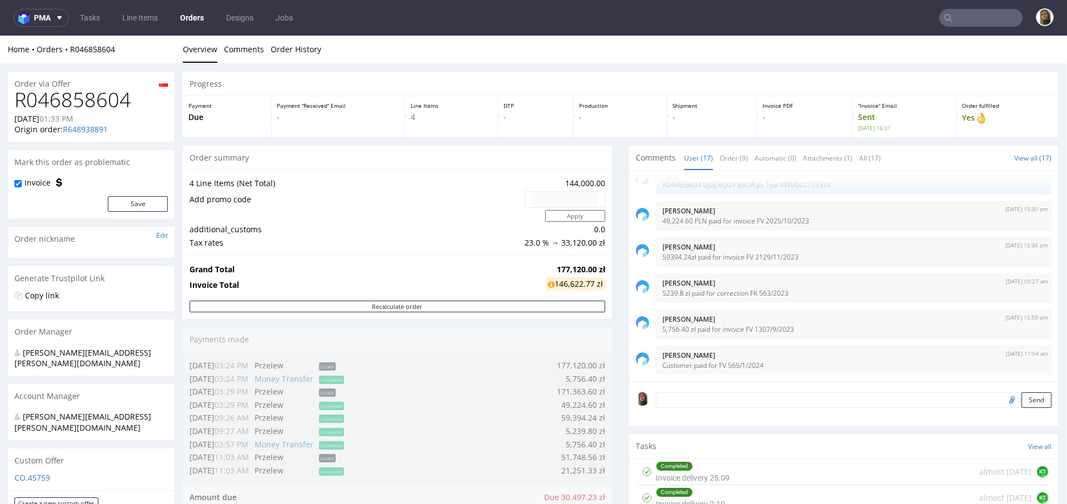
click at [116, 96] on h1 "R046858604" at bounding box center [90, 100] width 153 height 22
copy h1 "R046858604"
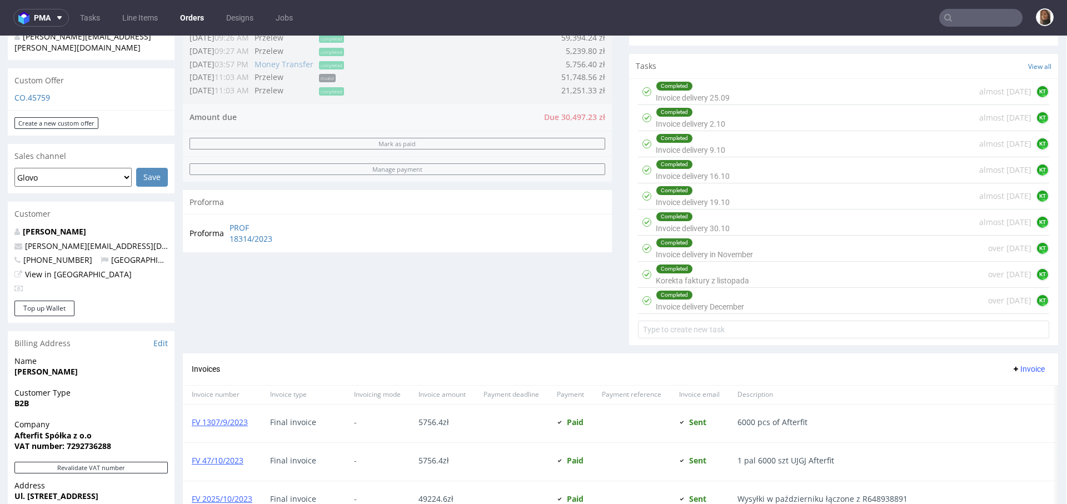
scroll to position [253, 1]
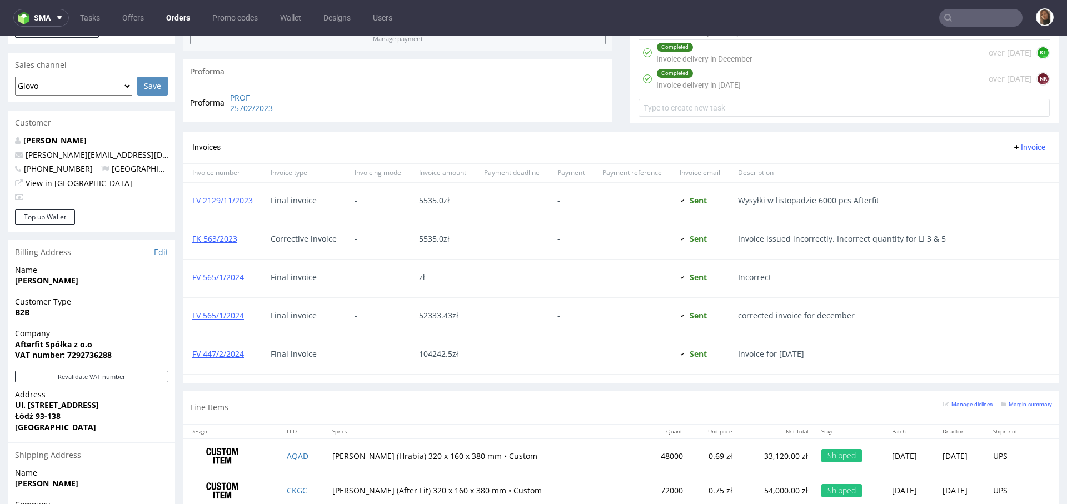
scroll to position [577, 0]
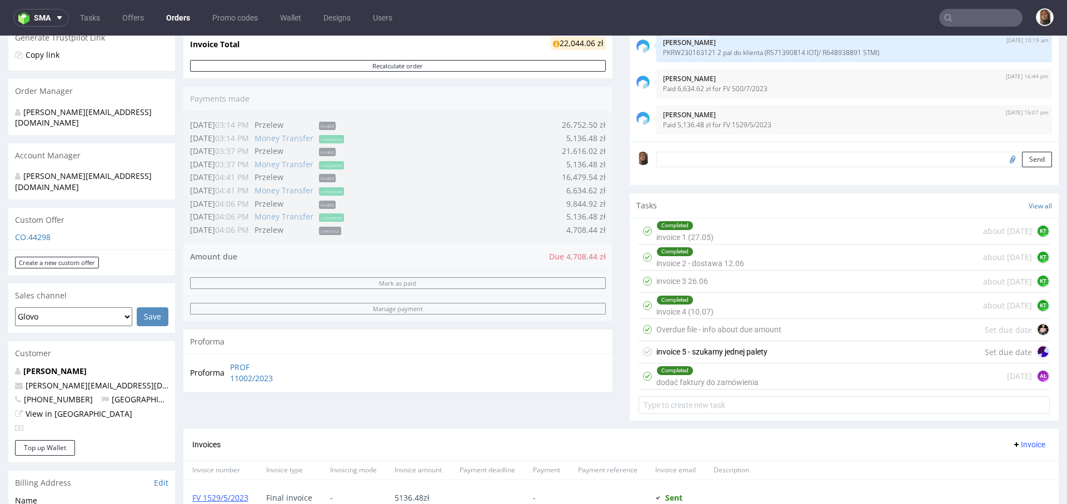
scroll to position [238, 0]
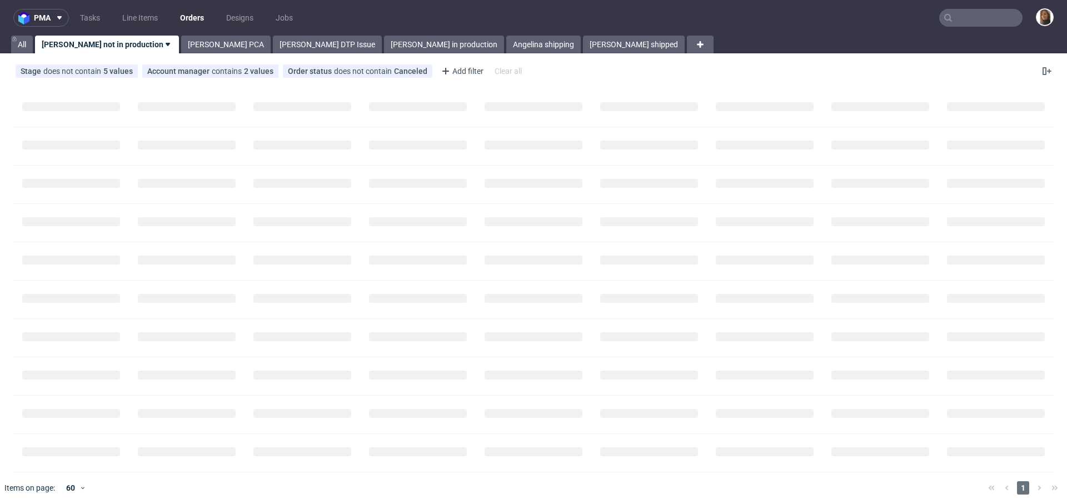
click at [963, 8] on nav "pma Tasks Line Items Orders Designs Jobs" at bounding box center [533, 18] width 1067 height 36
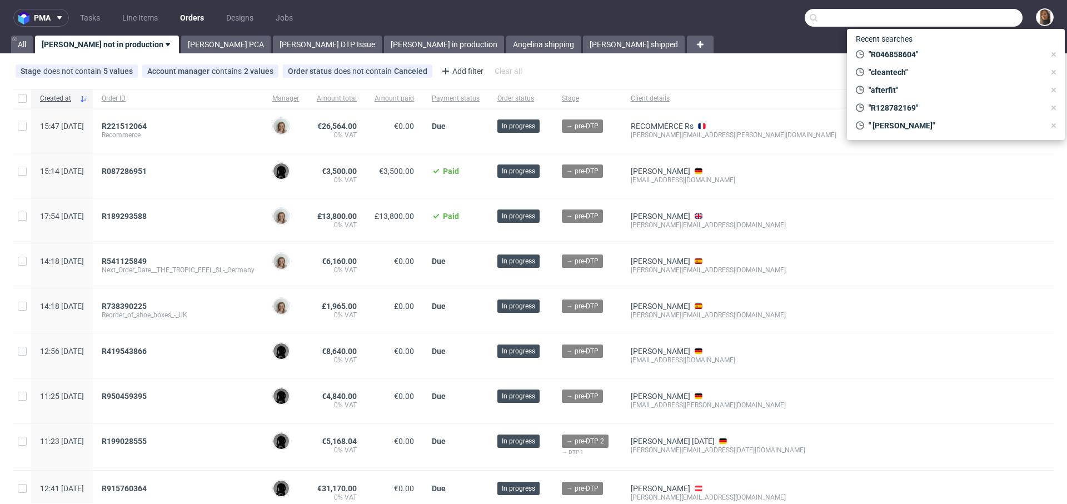
click at [965, 14] on input "text" at bounding box center [913, 18] width 218 height 18
paste input "dipli.com"
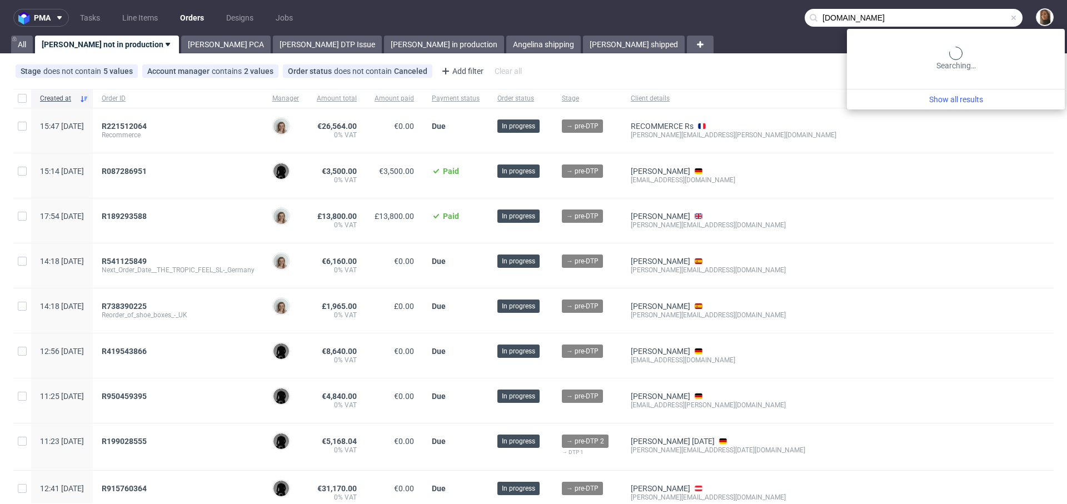
type input "dipli.com"
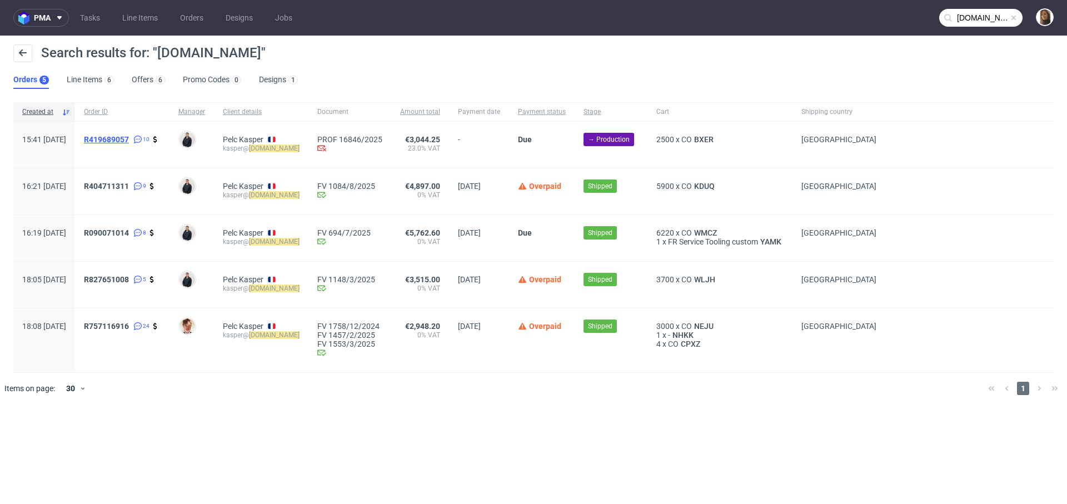
click at [129, 137] on span "R419689057" at bounding box center [106, 139] width 45 height 9
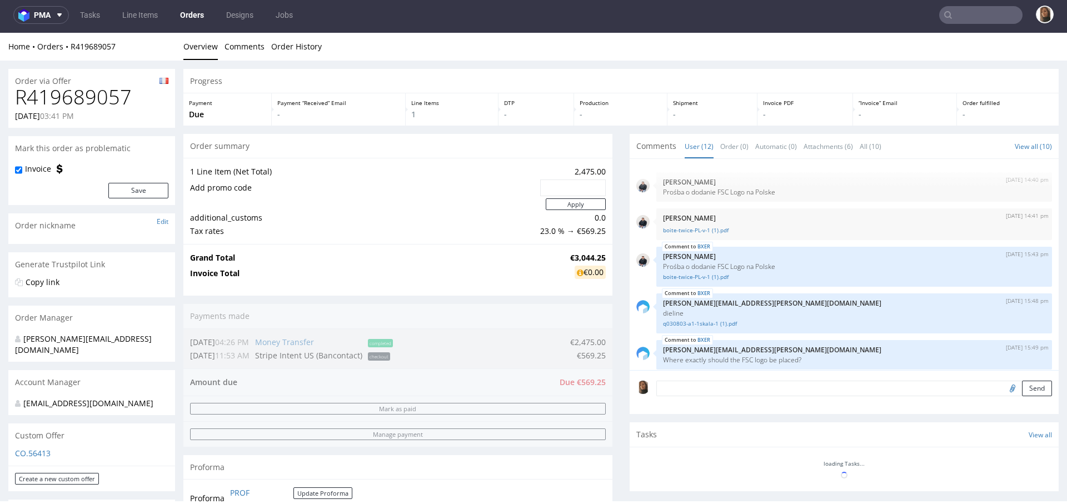
scroll to position [307, 0]
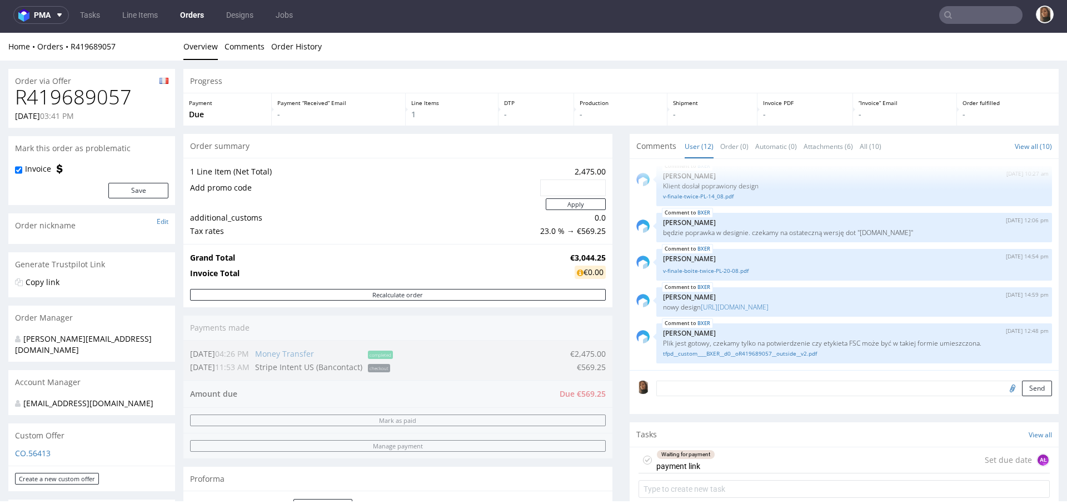
click at [988, 19] on input "text" at bounding box center [980, 15] width 83 height 18
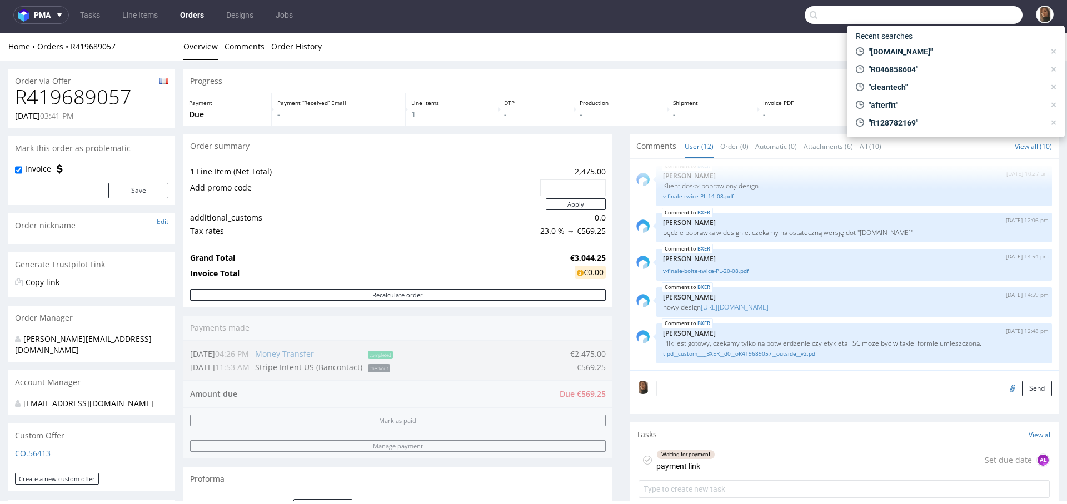
paste input "dinda@mobile.club"
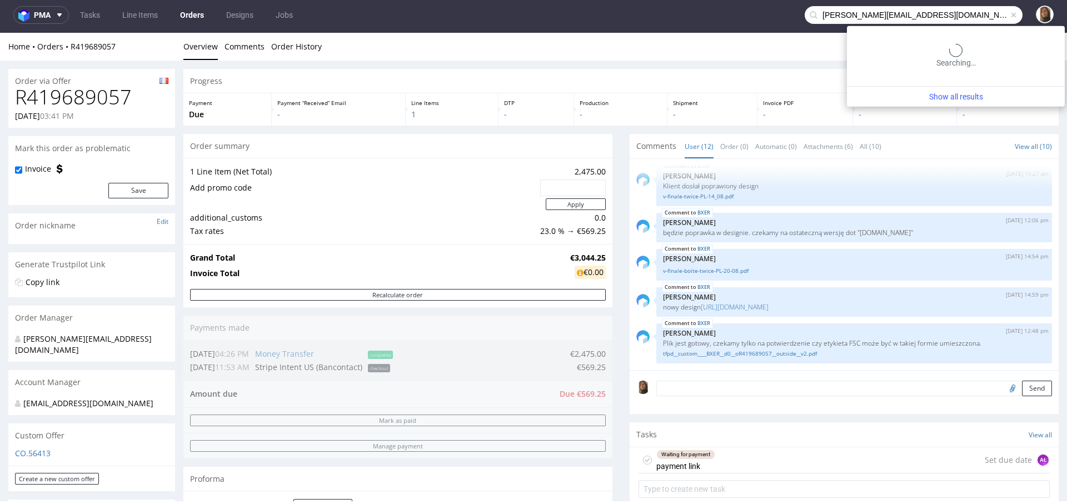
type input "dinda@mobile.club"
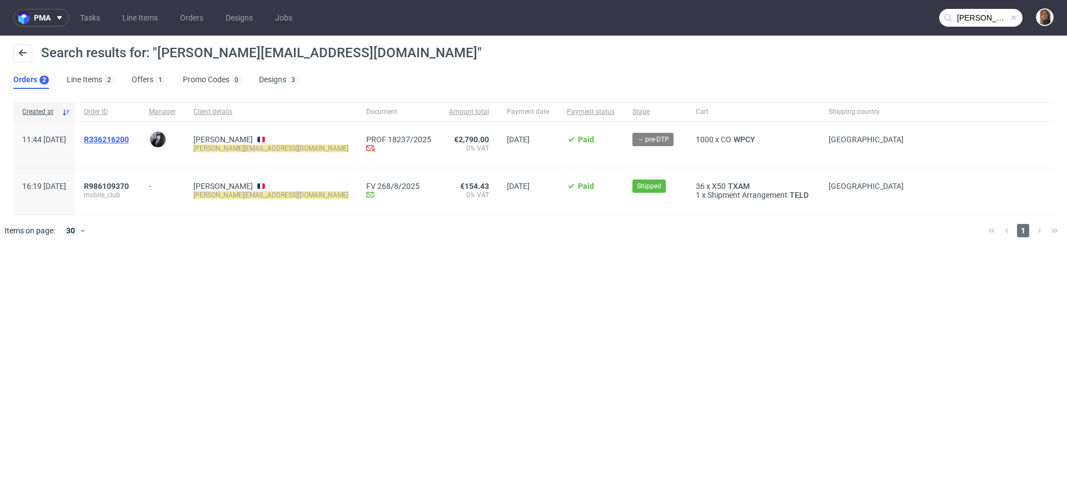
click at [126, 137] on span "R336216200" at bounding box center [106, 139] width 45 height 9
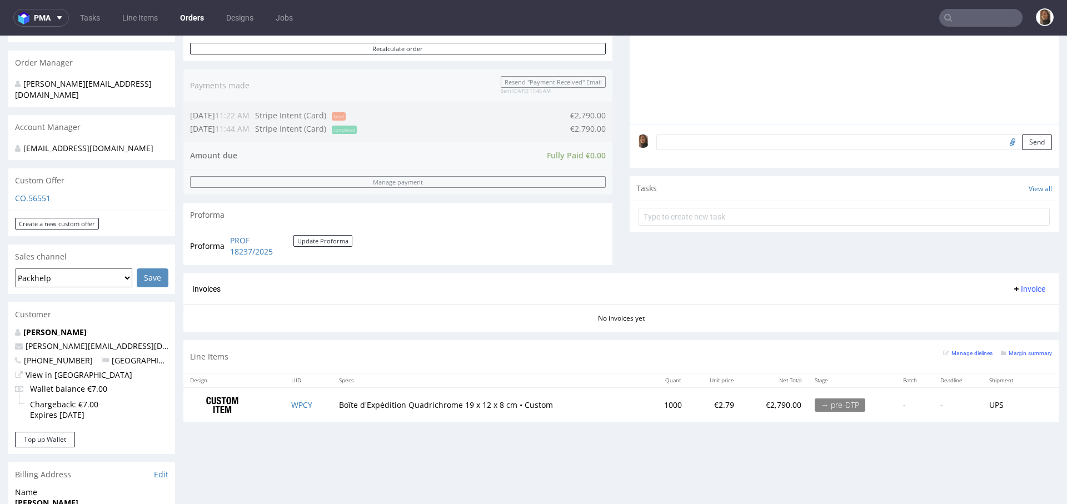
scroll to position [310, 0]
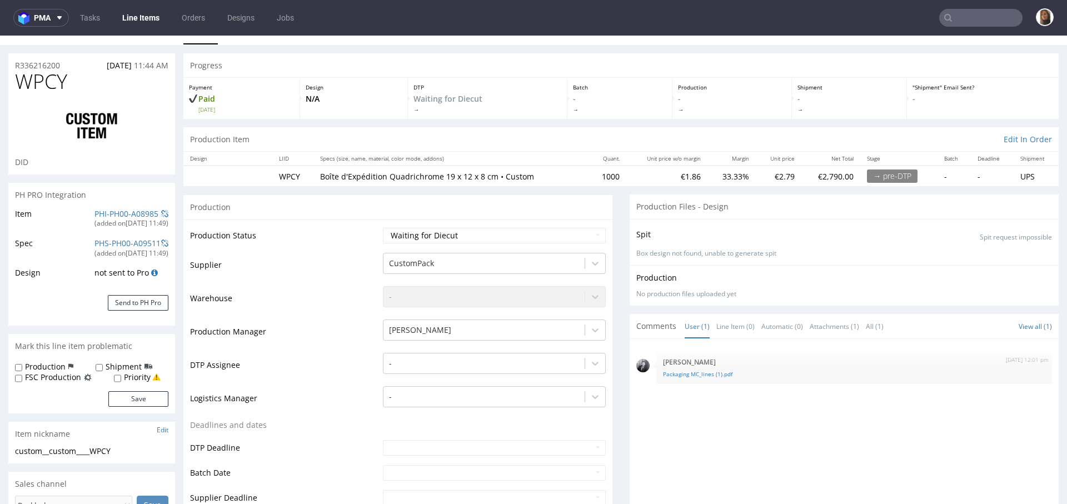
scroll to position [26, 0]
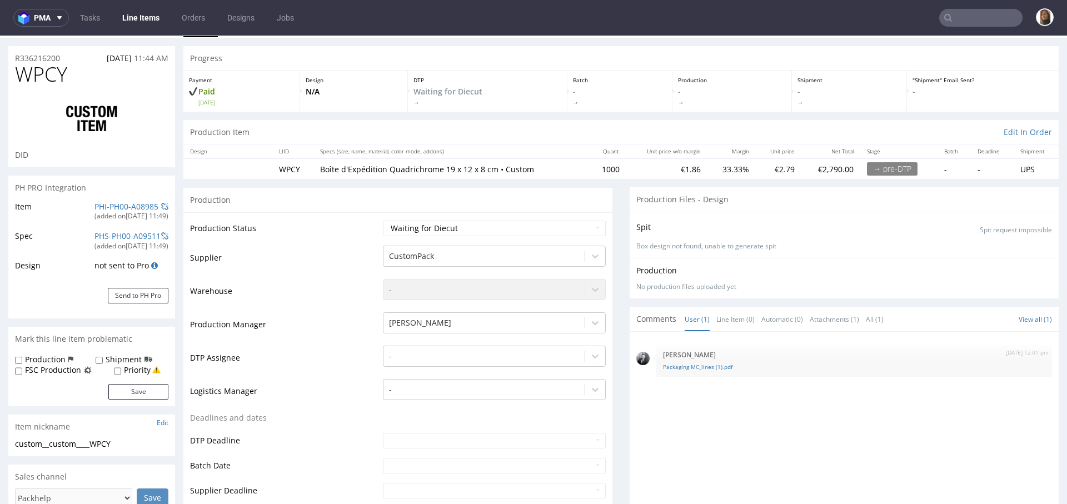
click at [967, 22] on input "text" at bounding box center [980, 18] width 83 height 18
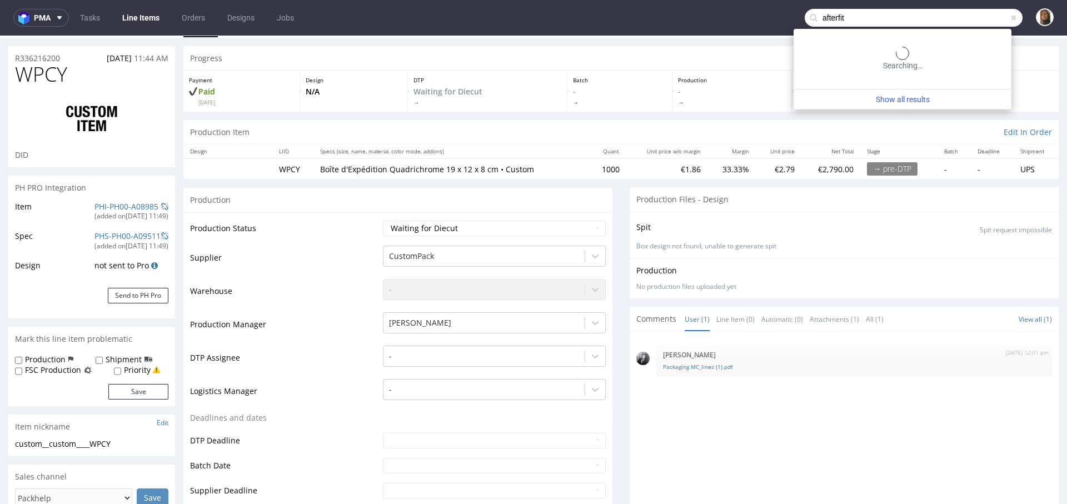
type input "afterfit"
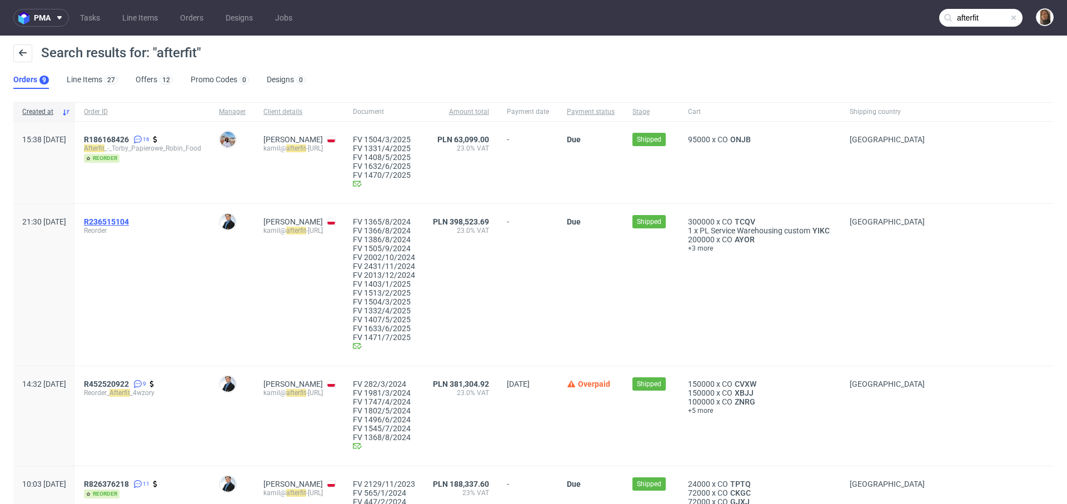
click at [129, 225] on span "R236515104" at bounding box center [106, 221] width 45 height 9
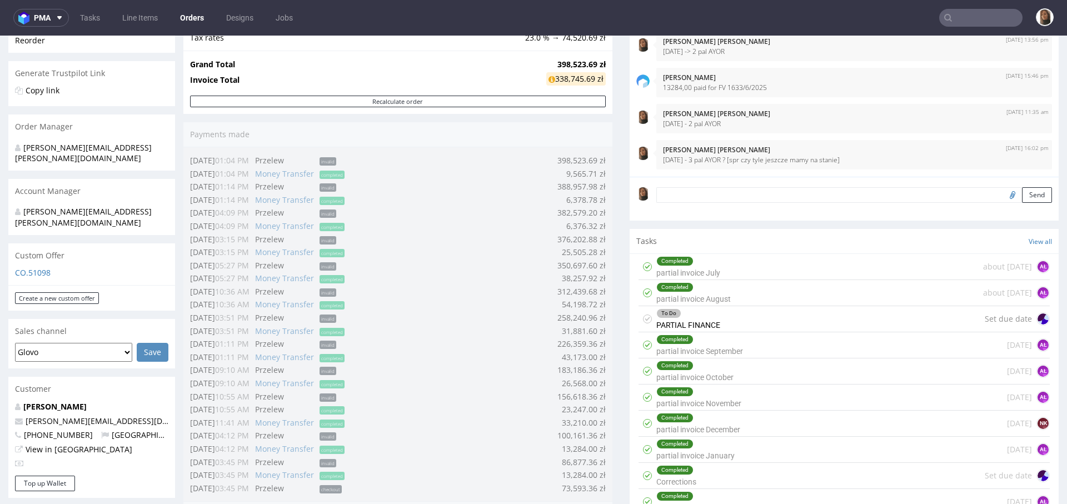
scroll to position [494, 0]
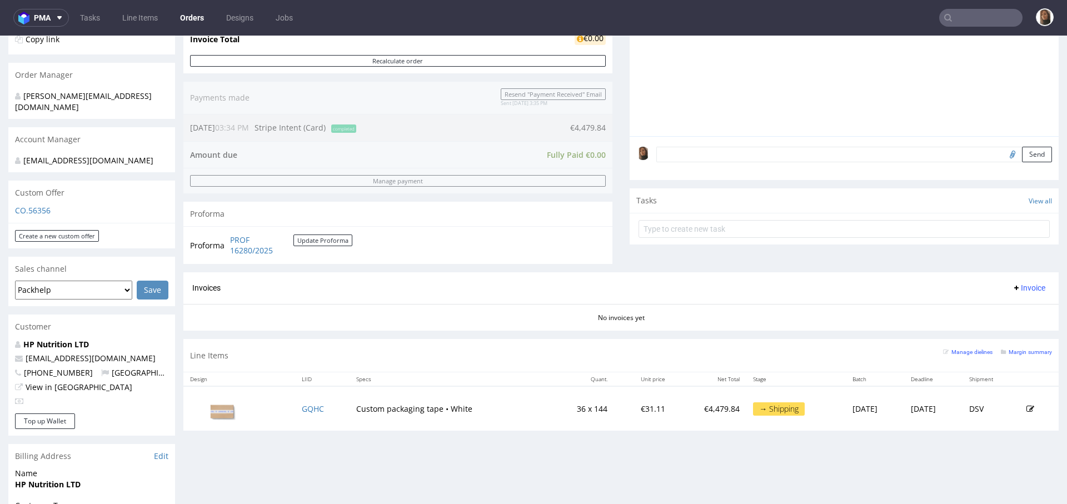
scroll to position [411, 0]
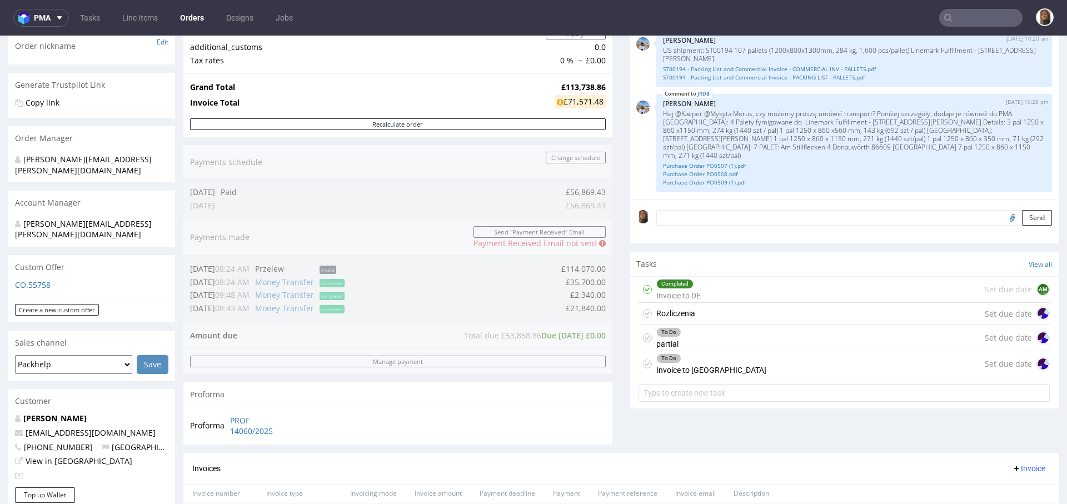
scroll to position [158, 0]
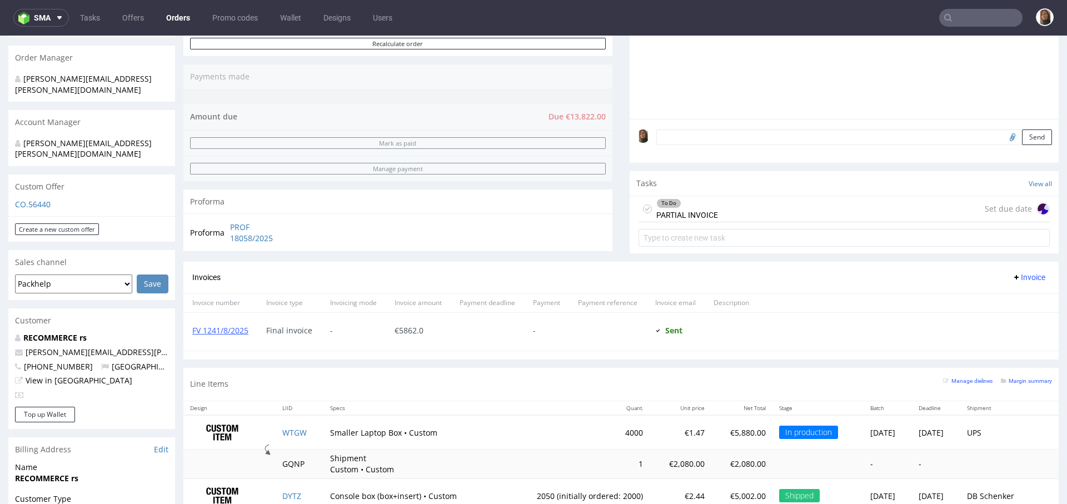
scroll to position [564, 0]
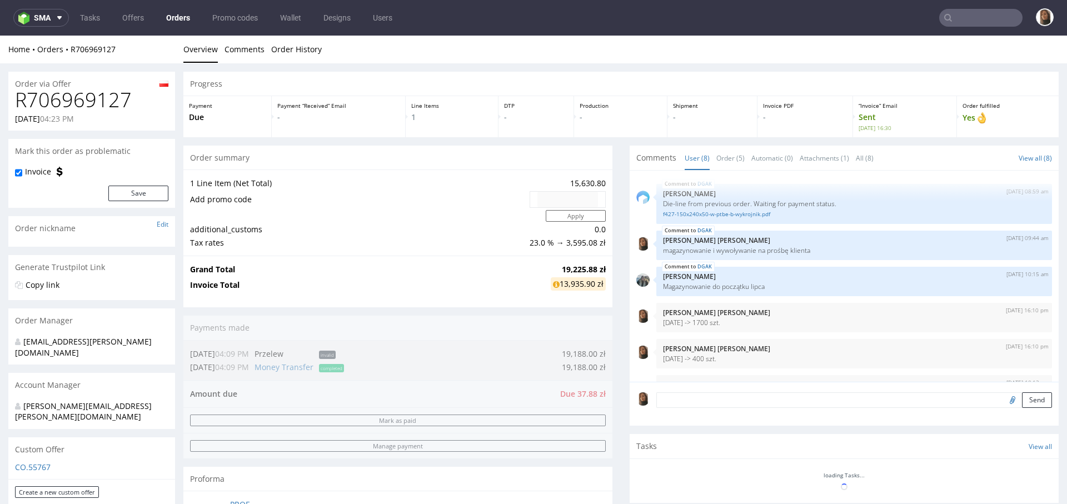
scroll to position [102, 0]
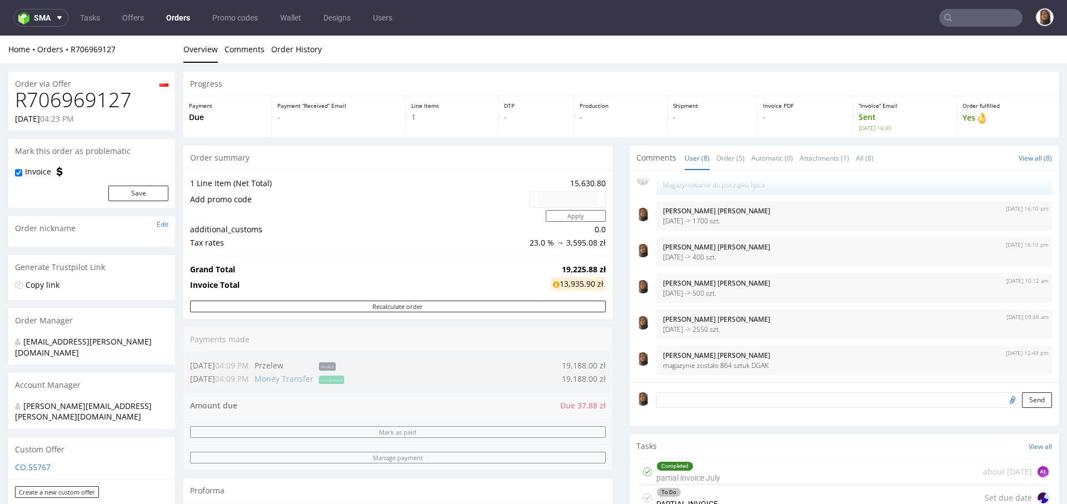
click at [103, 99] on h1 "R706969127" at bounding box center [91, 100] width 153 height 22
copy h1 "R706969127"
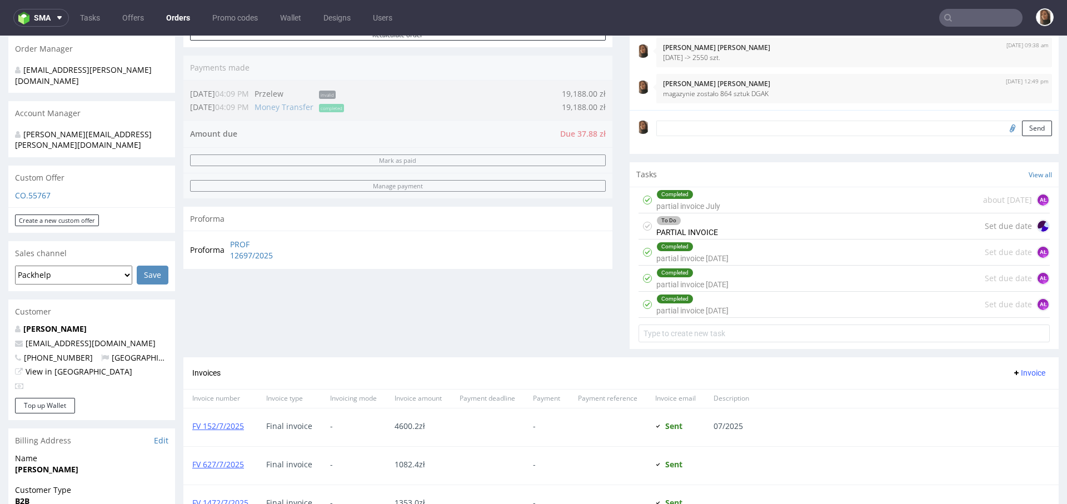
scroll to position [454, 0]
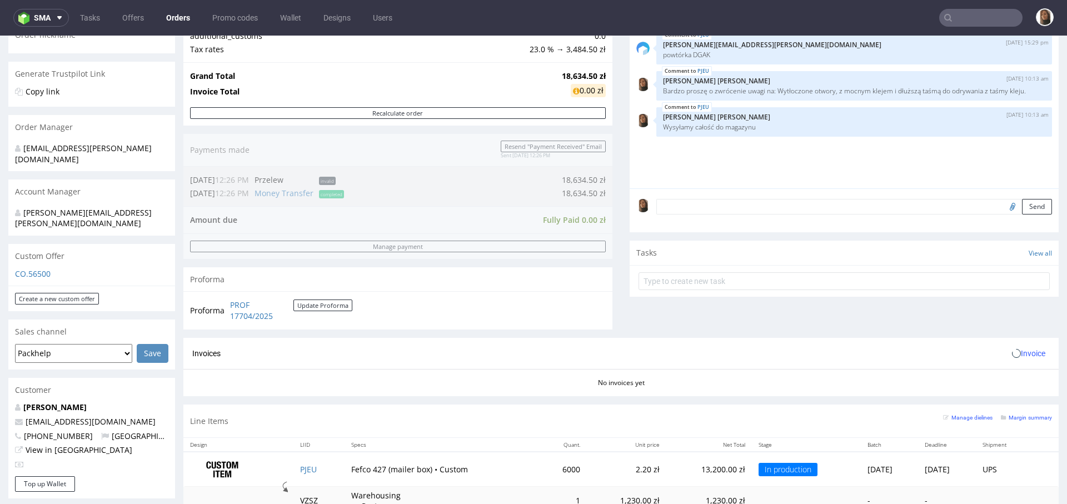
scroll to position [553, 0]
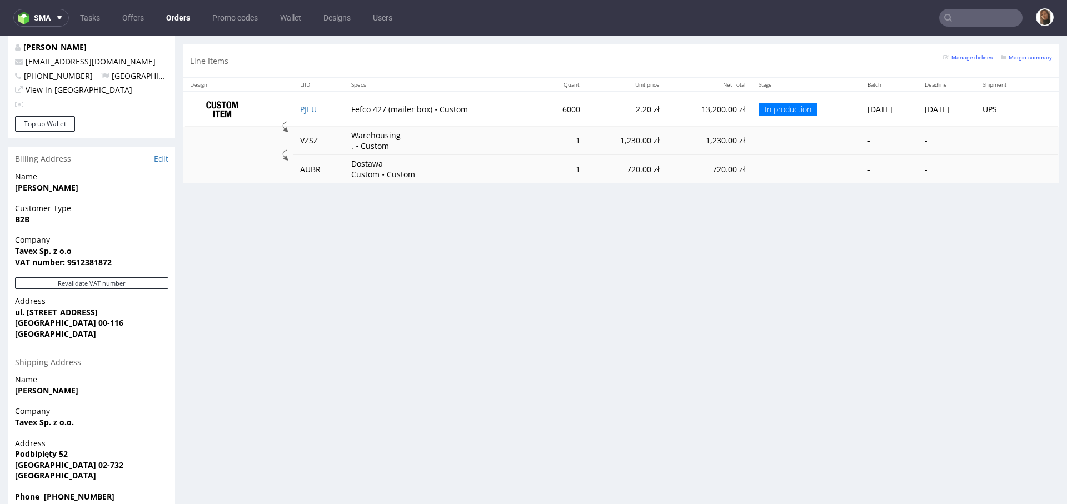
click at [985, 24] on input "text" at bounding box center [980, 18] width 83 height 18
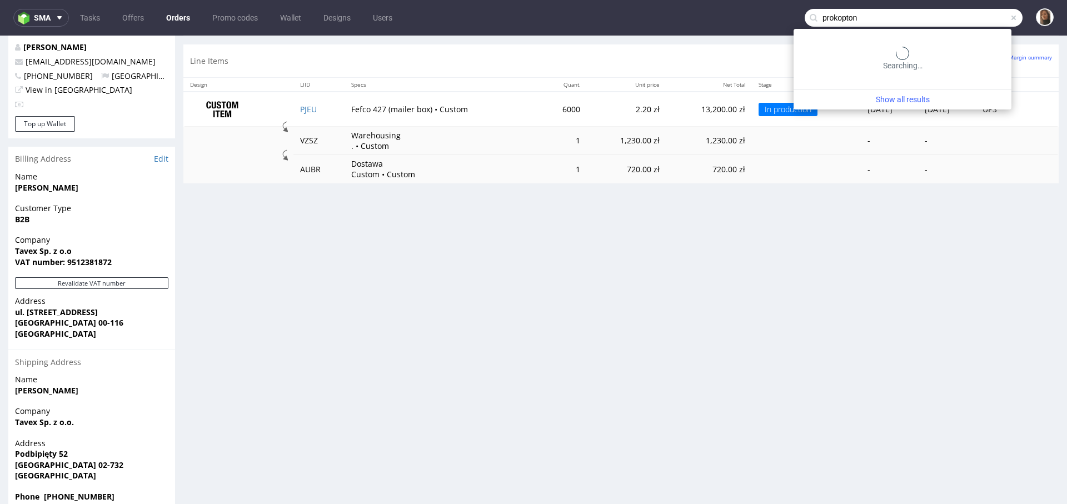
type input "prokopton"
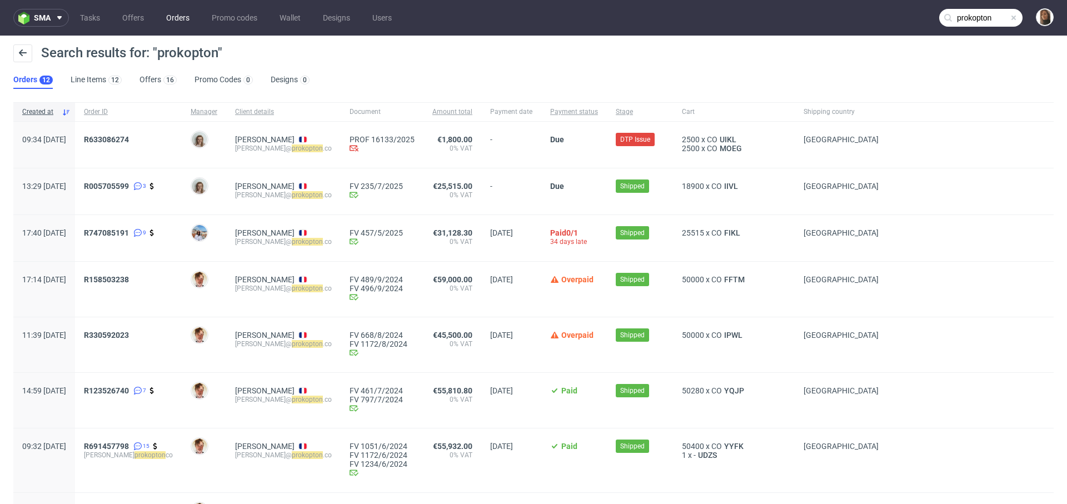
click at [172, 14] on link "Orders" at bounding box center [177, 18] width 37 height 18
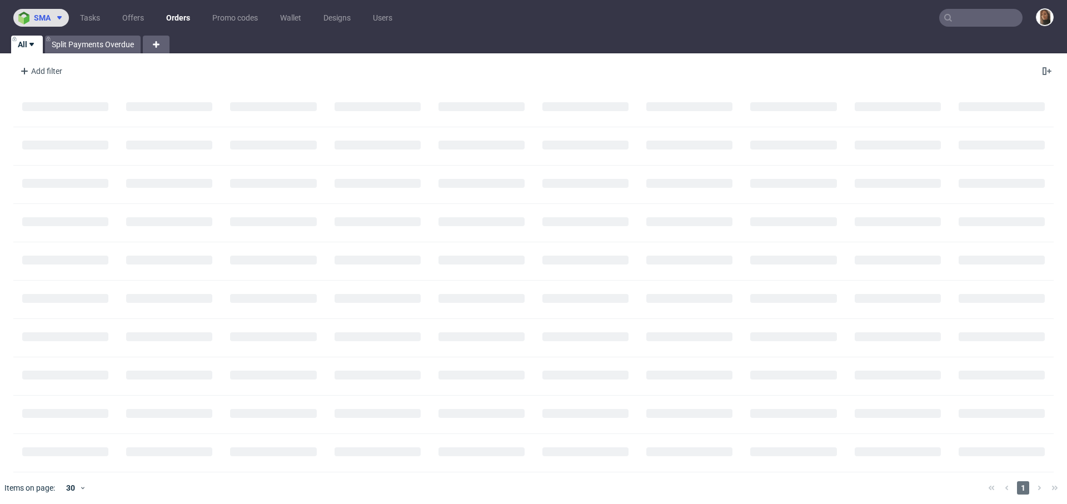
click at [45, 15] on span "sma" at bounding box center [42, 18] width 17 height 8
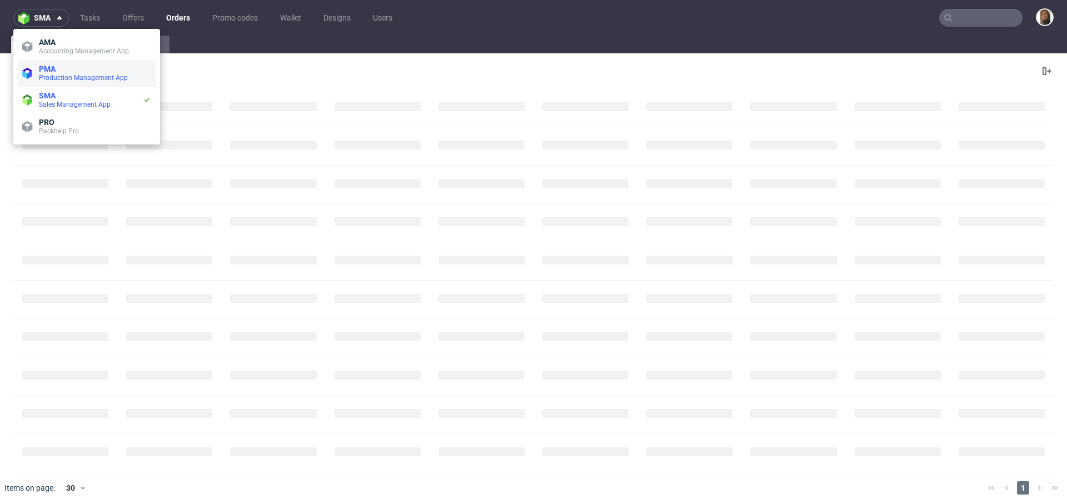
click at [64, 76] on span "Production Management App" at bounding box center [83, 78] width 89 height 8
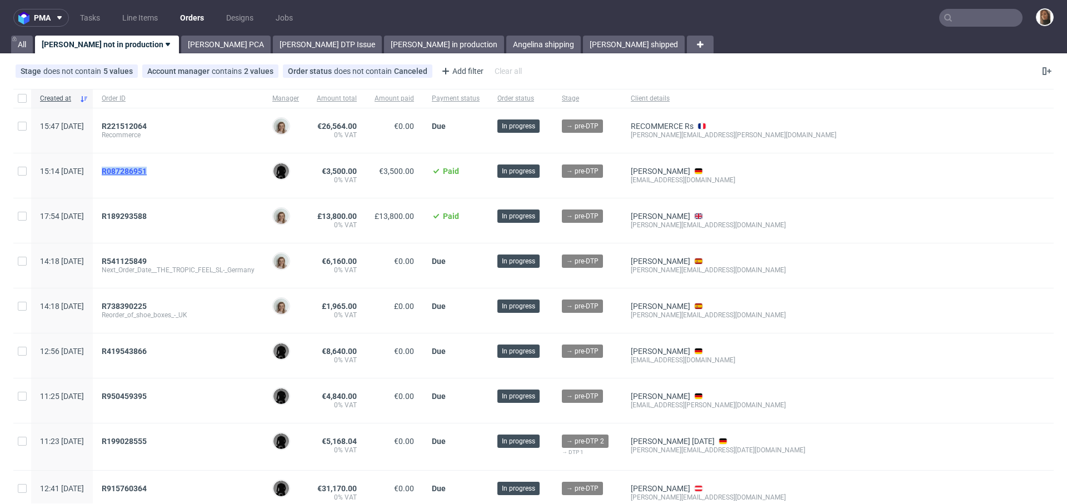
click at [147, 169] on span "R087286951" at bounding box center [124, 171] width 45 height 9
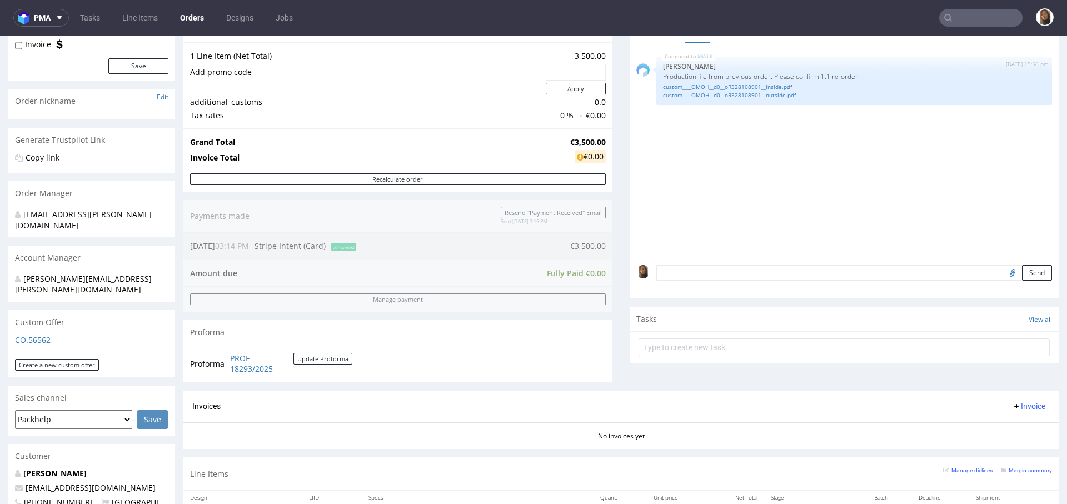
scroll to position [325, 0]
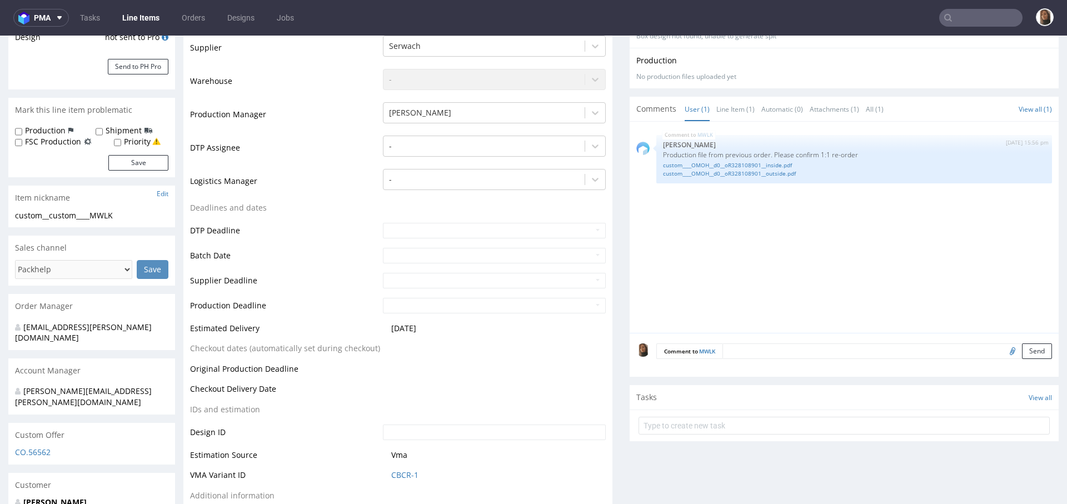
scroll to position [246, 0]
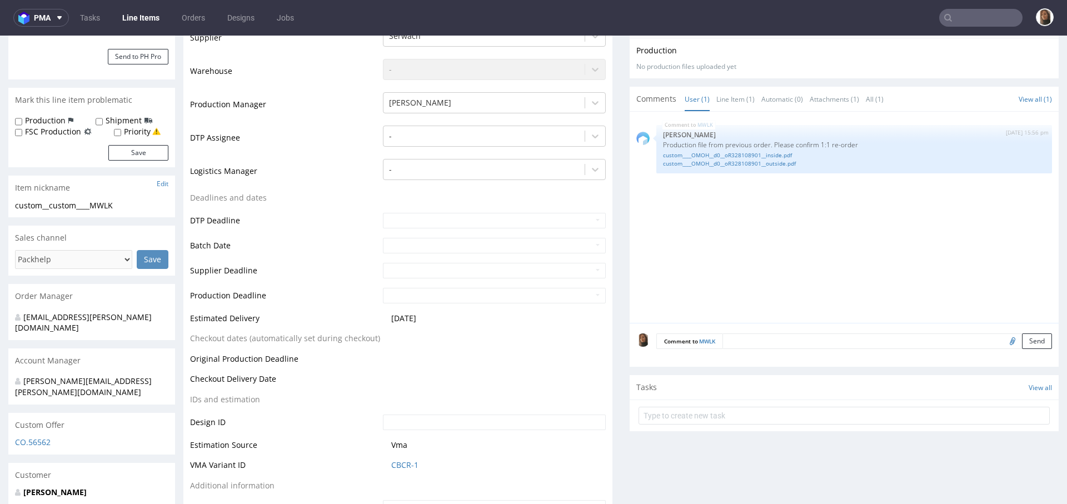
click at [747, 335] on textarea at bounding box center [886, 341] width 329 height 16
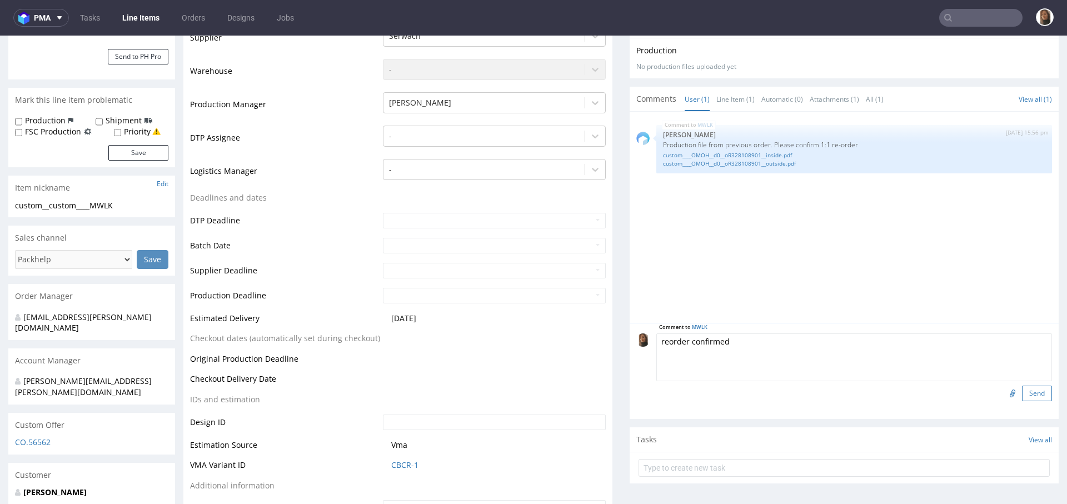
type textarea "reorder confirmed"
click at [1022, 389] on button "Send" at bounding box center [1037, 394] width 30 height 16
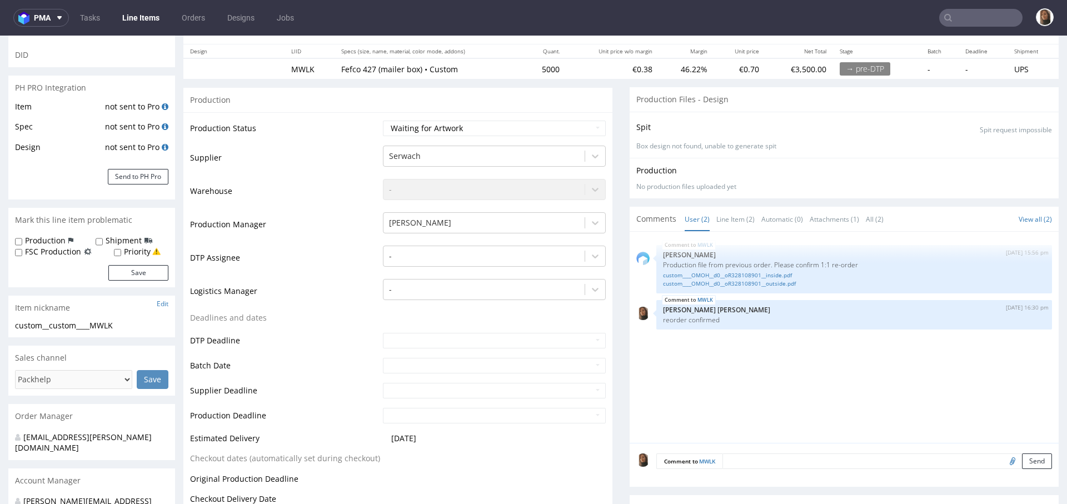
scroll to position [312, 0]
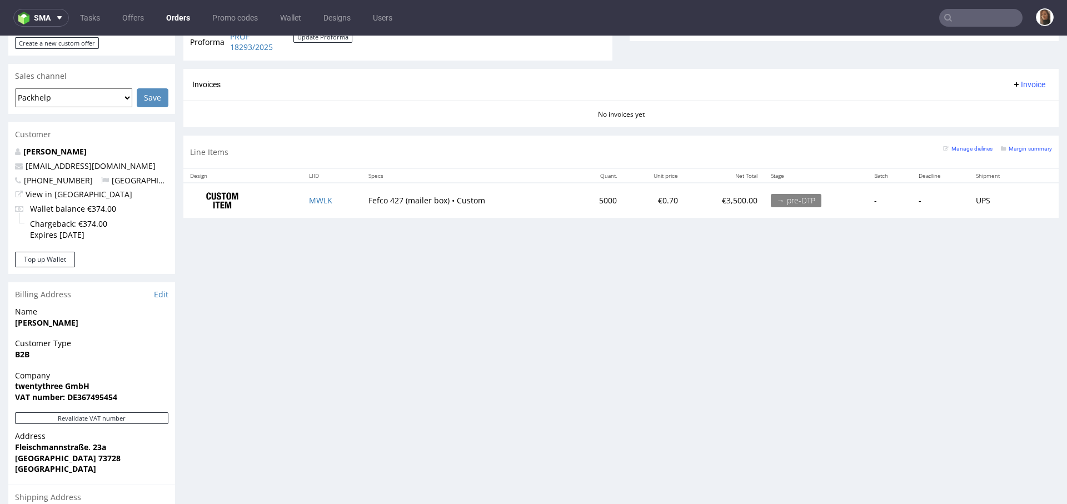
scroll to position [494, 0]
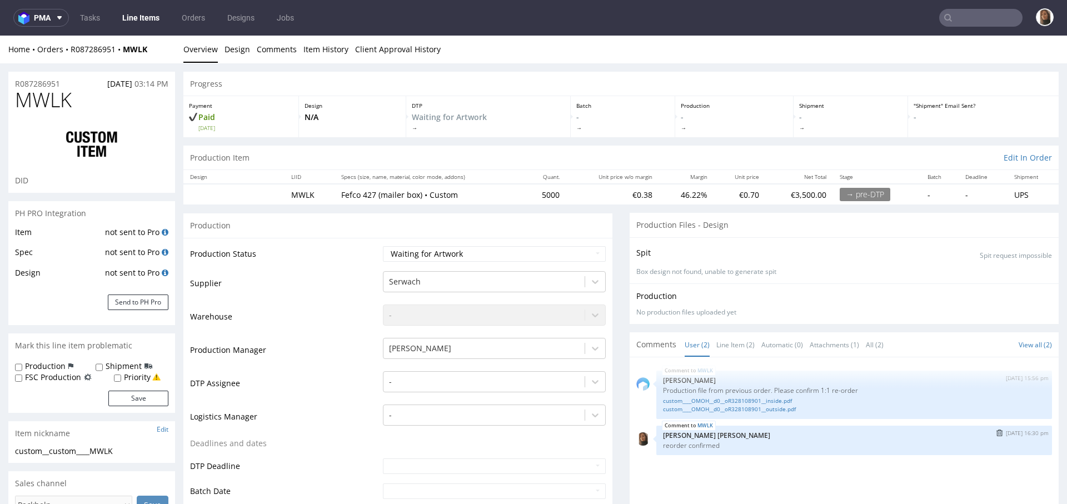
click at [996, 429] on img "submit" at bounding box center [999, 432] width 6 height 7
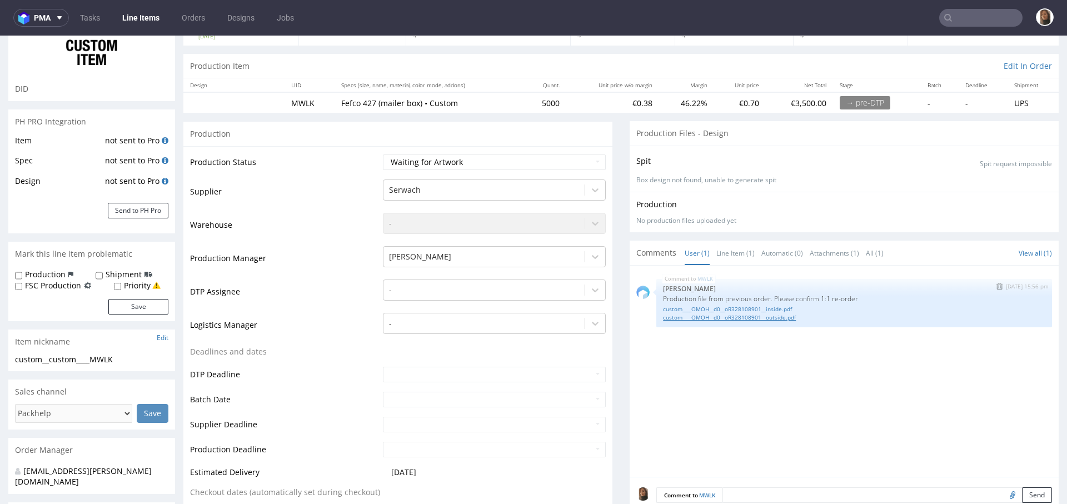
scroll to position [232, 0]
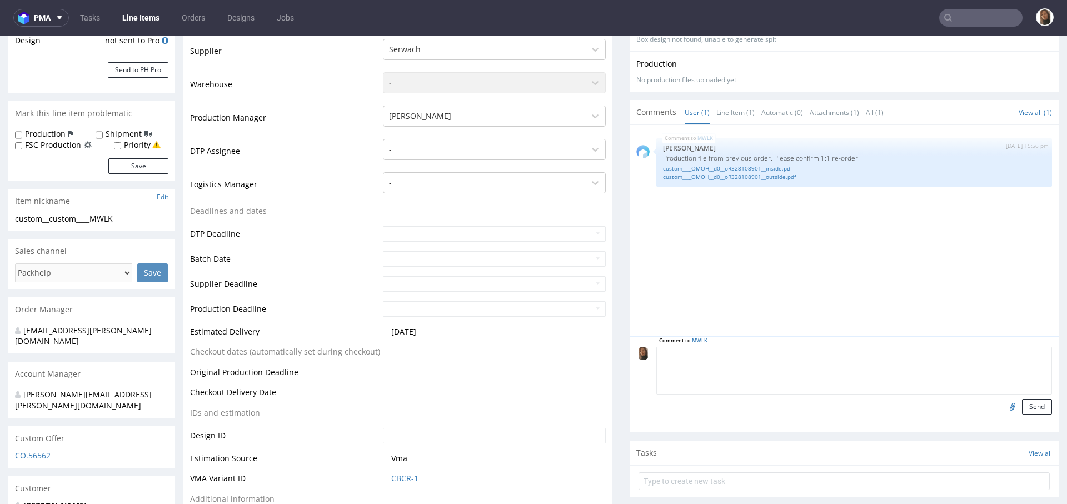
click at [756, 349] on textarea at bounding box center [854, 371] width 396 height 48
type textarea "new logo"
click at [1003, 403] on input "file" at bounding box center [1011, 406] width 16 height 14
type input "C:\fakepath\twentythree-Logo-white.png"
click at [1022, 406] on button "Send" at bounding box center [1037, 407] width 30 height 16
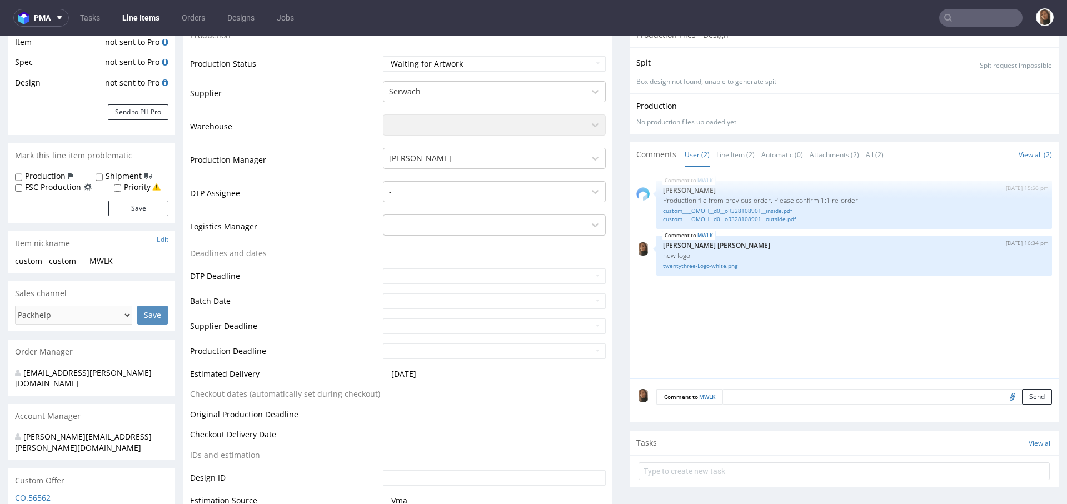
scroll to position [259, 0]
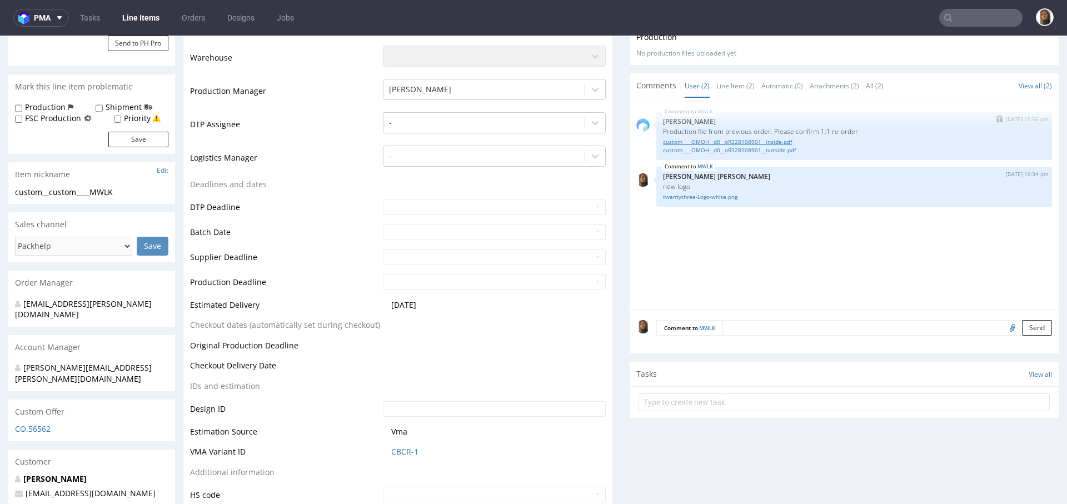
click at [731, 138] on link "custom____OMOH__d0__oR328108901__inside.pdf" at bounding box center [854, 142] width 382 height 8
click at [732, 146] on link "custom____OMOH__d0__oR328108901__outside.pdf" at bounding box center [854, 150] width 382 height 8
click at [972, 19] on input "text" at bounding box center [980, 18] width 83 height 18
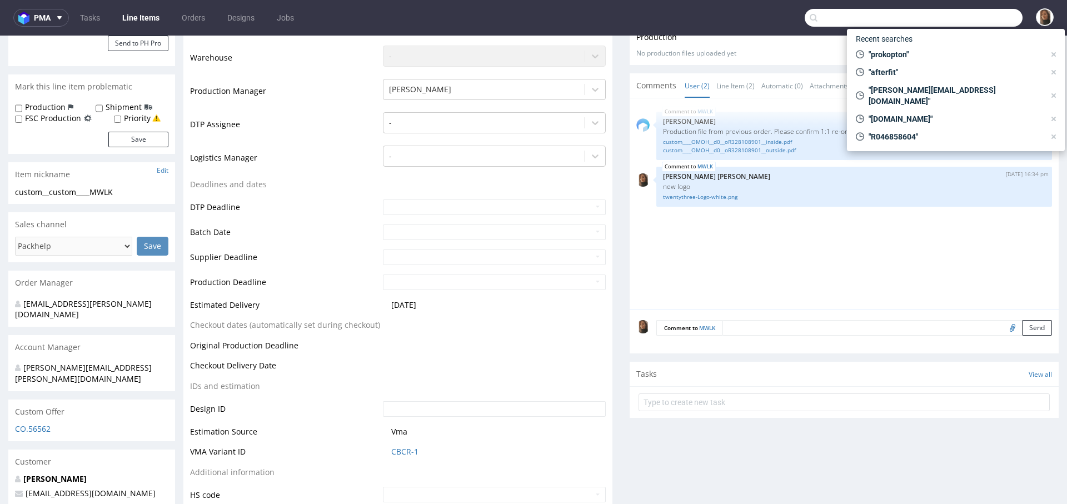
click at [953, 18] on input "text" at bounding box center [913, 18] width 218 height 18
paste input "Elmar Salmassi"
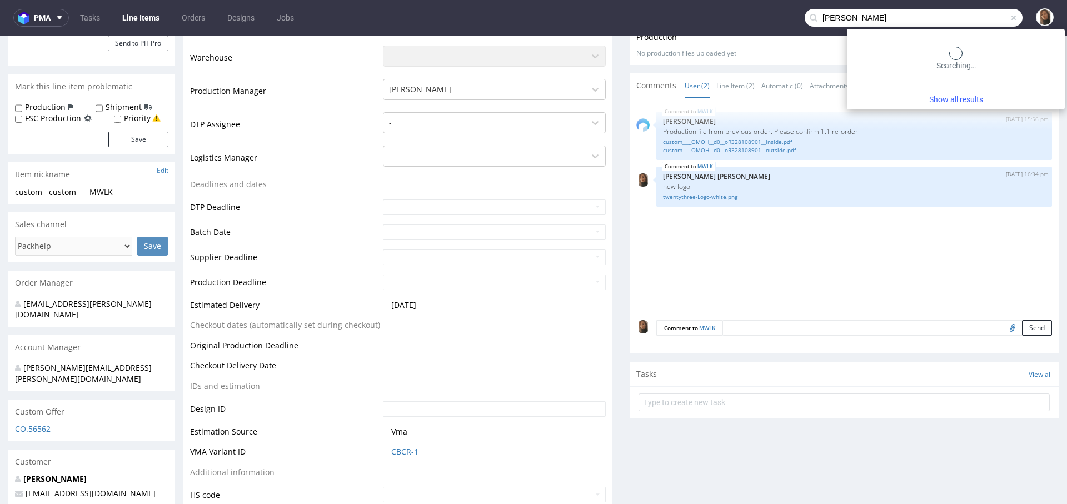
type input "Elmar Salmassi"
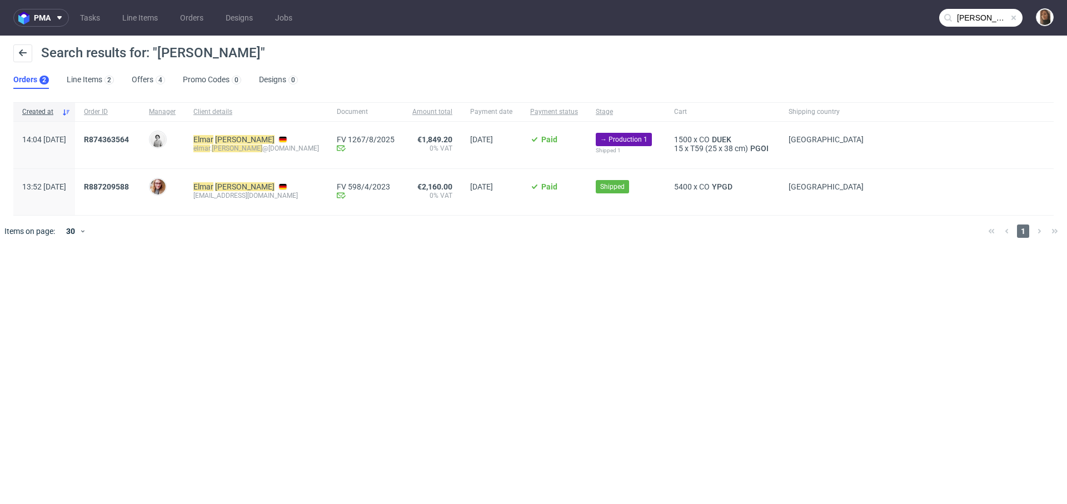
click at [140, 133] on div "R874363564" at bounding box center [107, 145] width 65 height 47
click at [117, 133] on div "R874363564" at bounding box center [107, 145] width 65 height 47
click at [128, 139] on span "R874363564" at bounding box center [106, 139] width 45 height 9
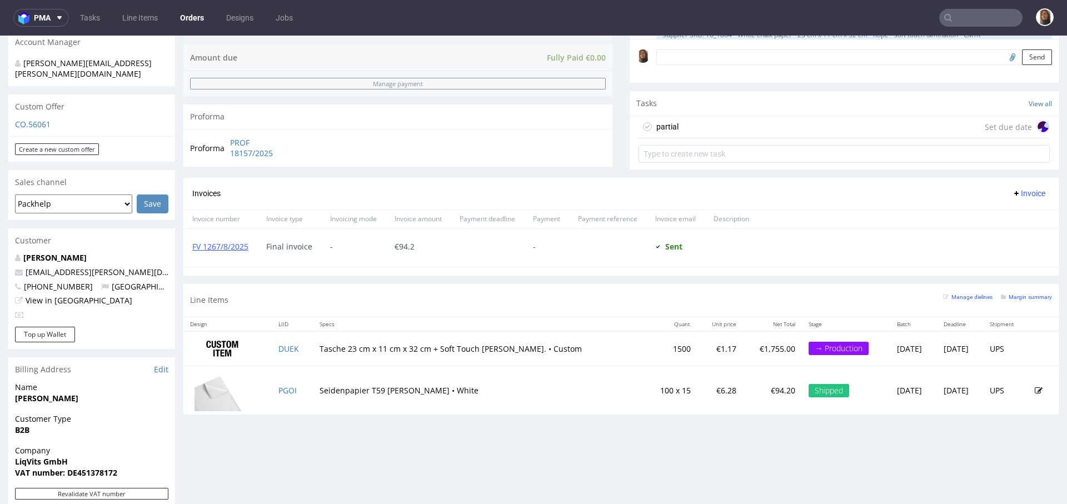
scroll to position [396, 0]
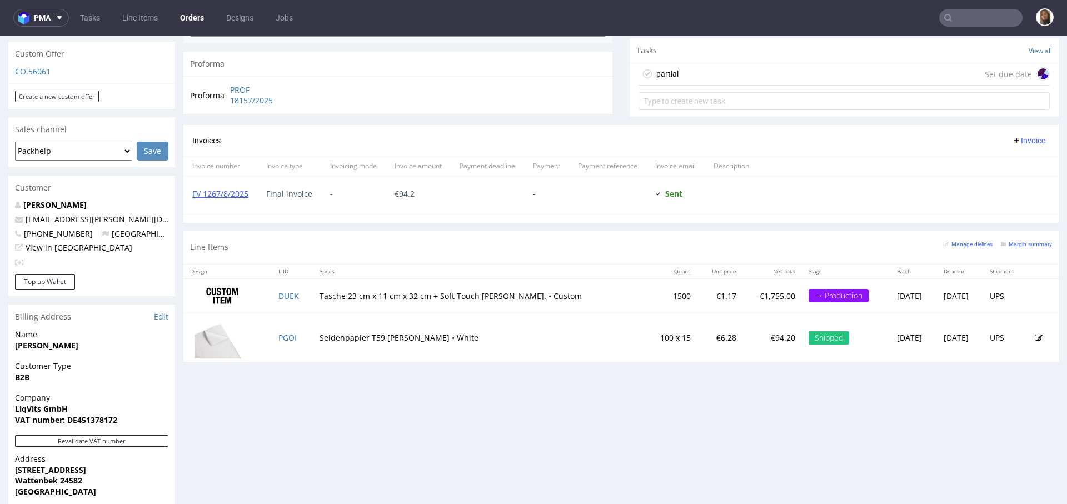
click at [464, 398] on div "Progress Payment Paid Fri 11 Jul Payment “Received” Email Sent Fri 11 Jul 14:05…" at bounding box center [620, 178] width 875 height 1004
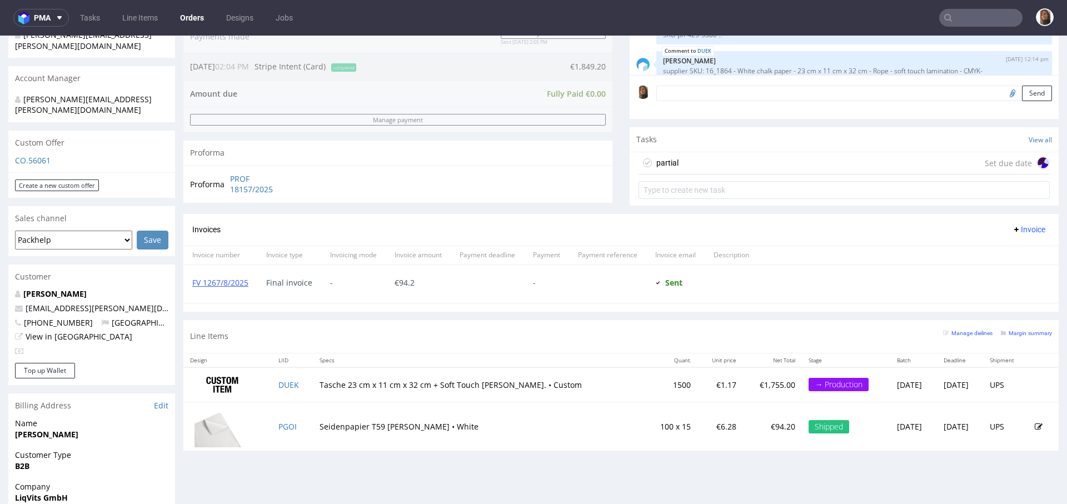
scroll to position [305, 0]
copy link "DUEK"
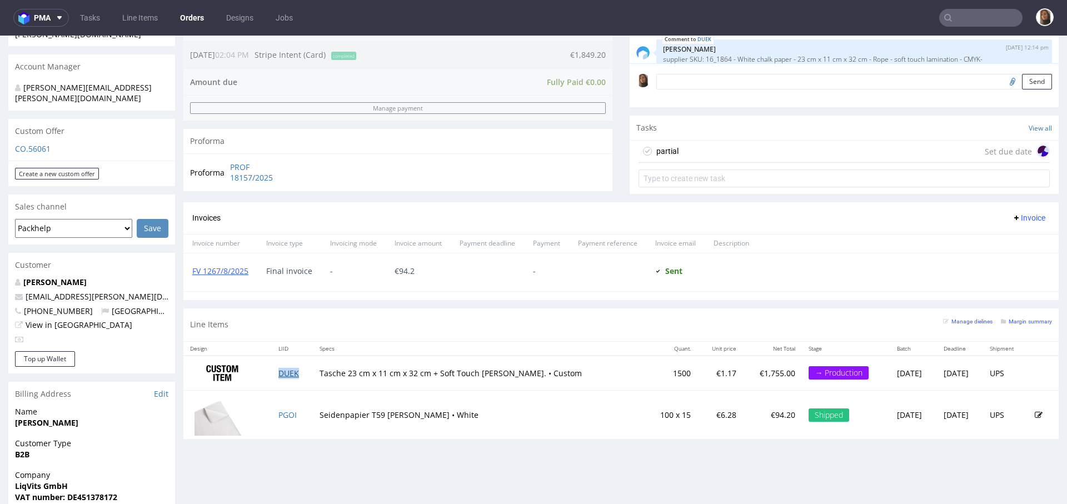
scroll to position [321, 0]
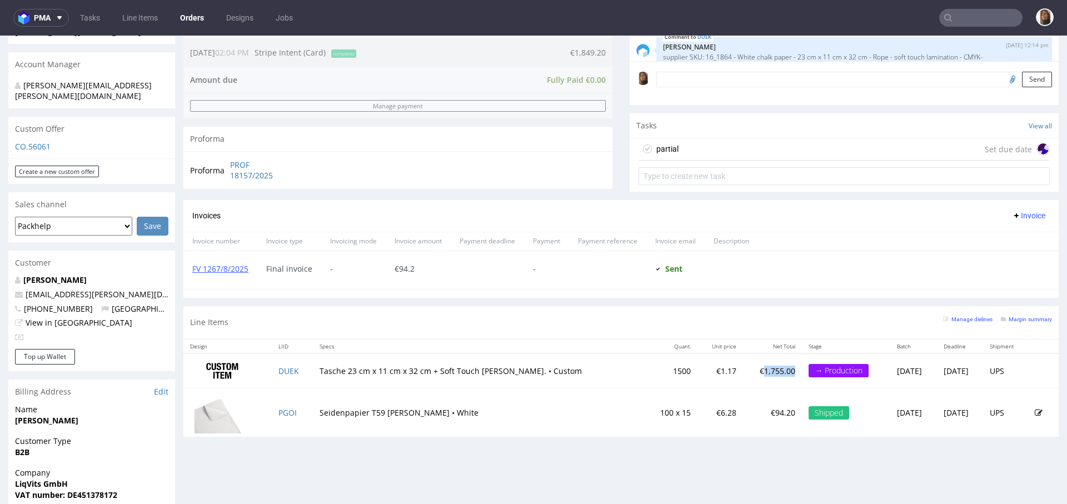
drag, startPoint x: 706, startPoint y: 369, endPoint x: 734, endPoint y: 369, distance: 28.3
click at [749, 369] on p "€1,755.00" at bounding box center [772, 371] width 46 height 11
copy p "1,755.00"
click at [187, 22] on link "Orders" at bounding box center [191, 18] width 37 height 18
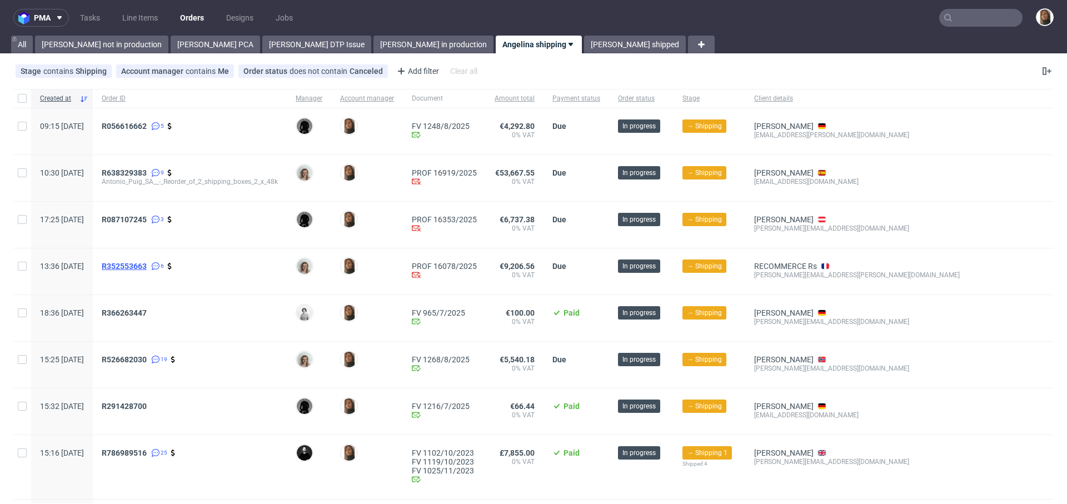
click at [147, 263] on span "R352553663" at bounding box center [124, 266] width 45 height 9
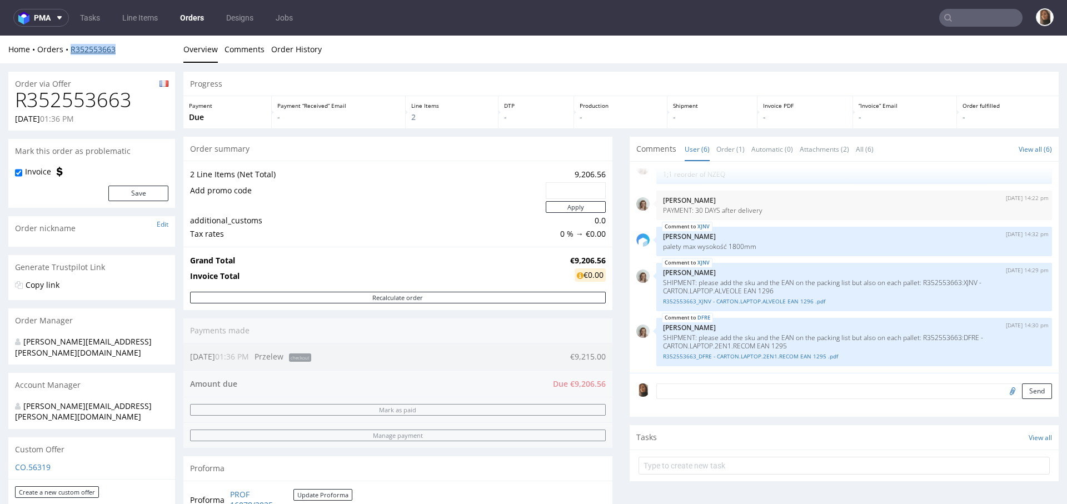
copy link "R352553663"
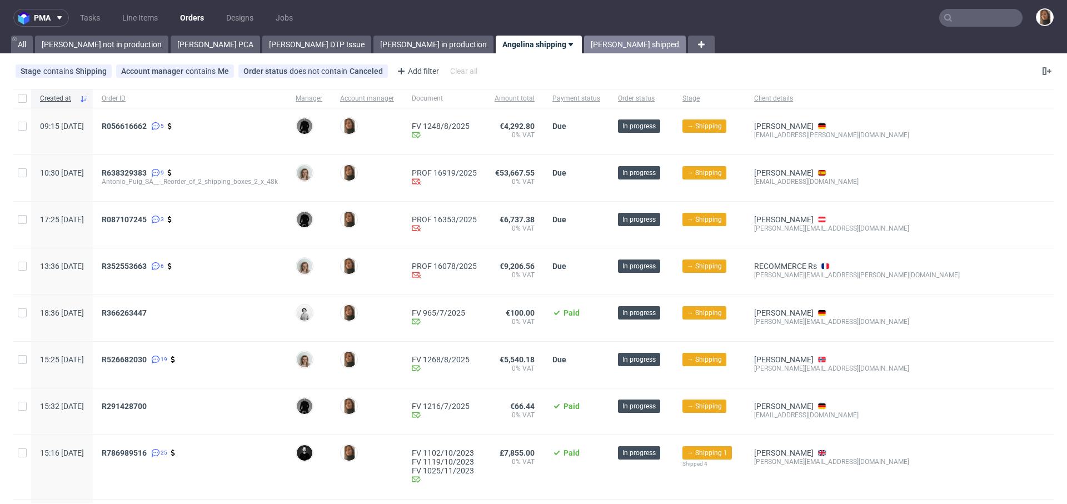
click at [584, 37] on link "Angelina shipped" at bounding box center [635, 45] width 102 height 18
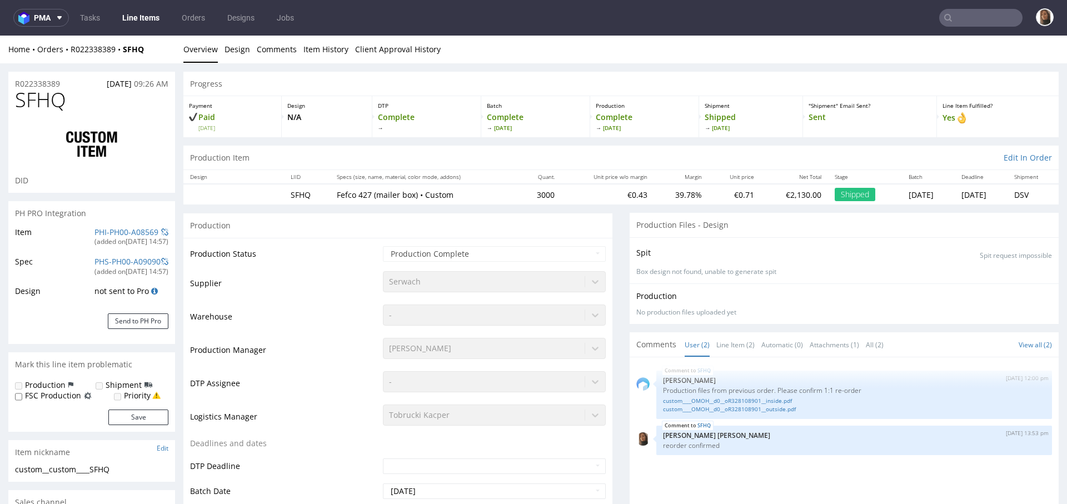
select select "in_progress"
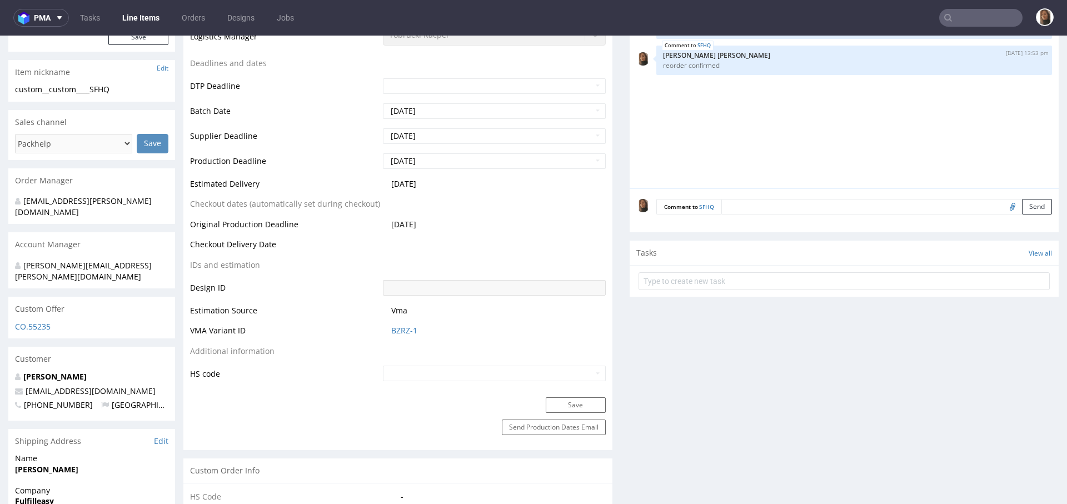
scroll to position [1065, 0]
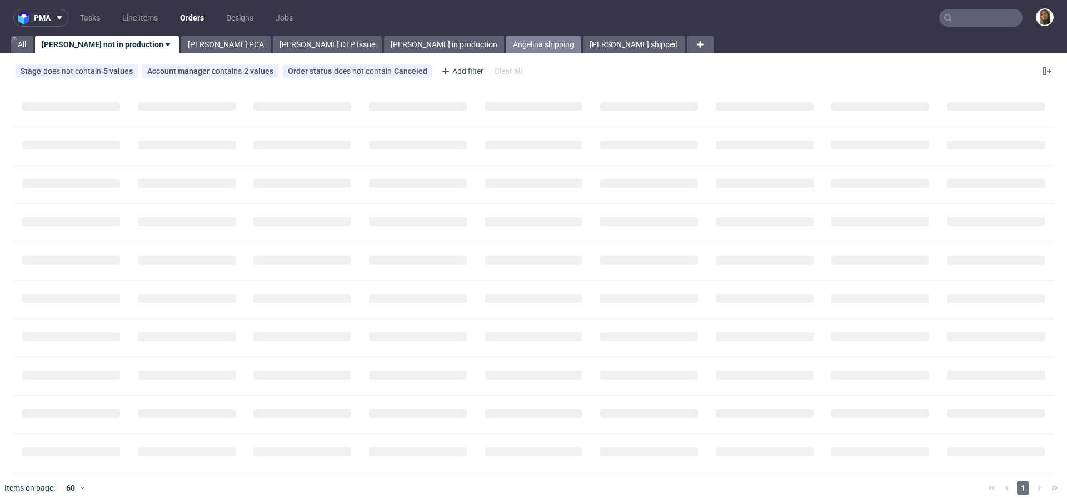
click at [506, 41] on link "Angelina shipping" at bounding box center [543, 45] width 74 height 18
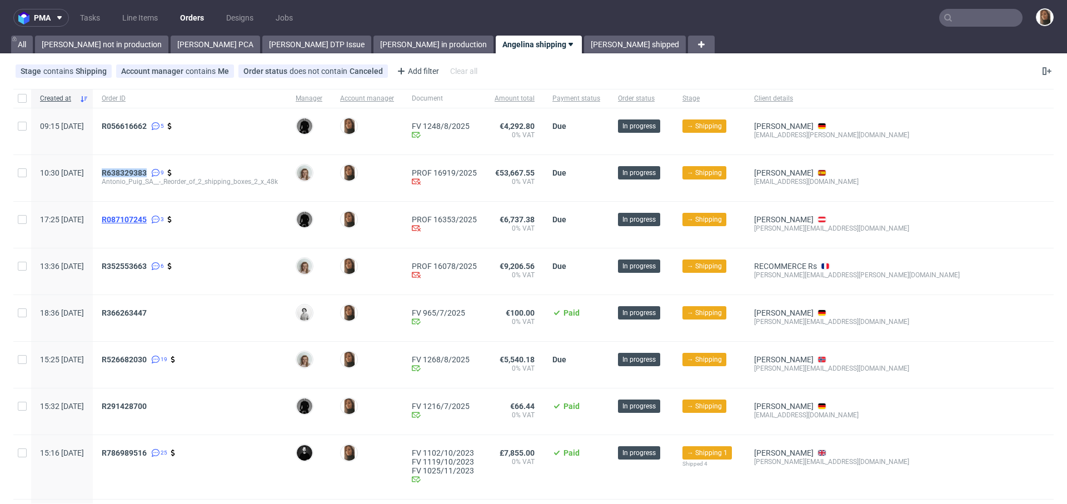
click at [147, 219] on span "R087107245" at bounding box center [124, 219] width 45 height 9
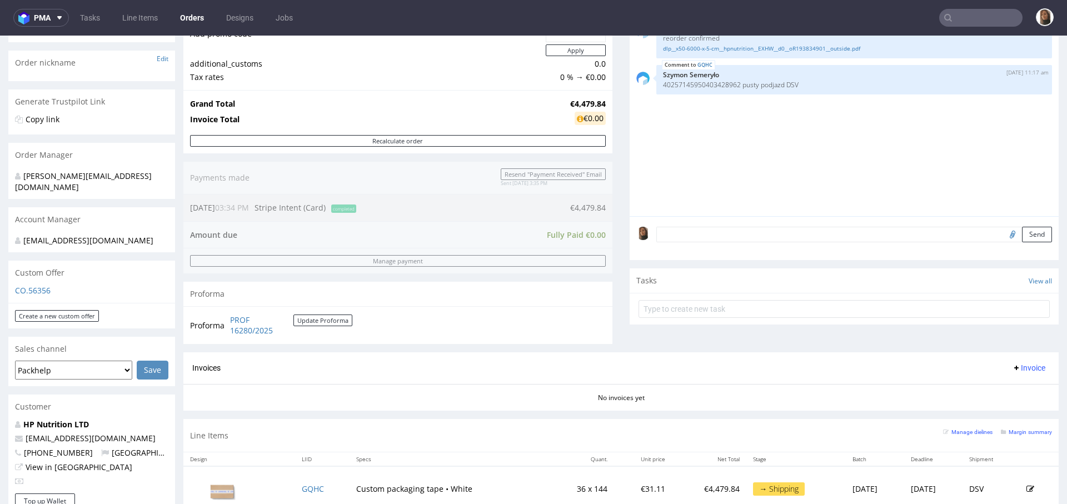
scroll to position [167, 0]
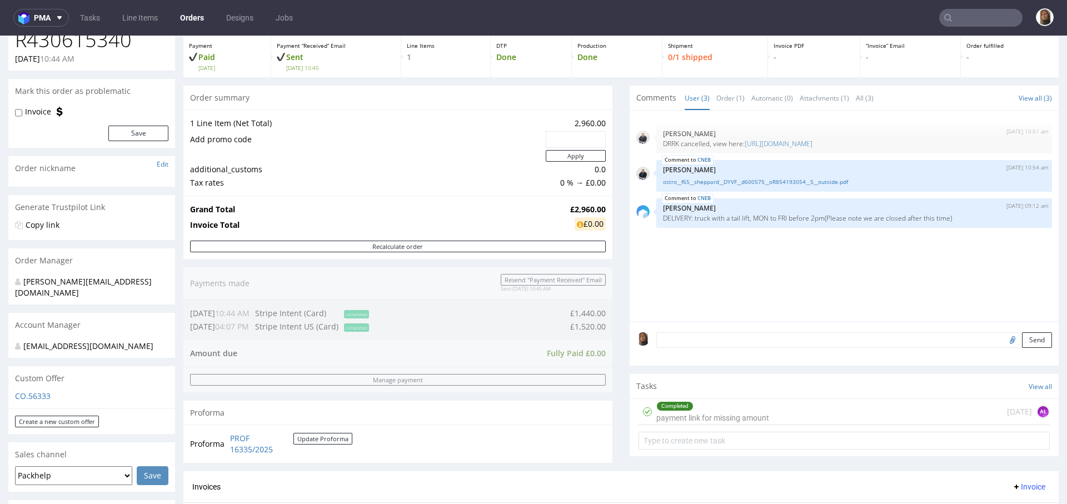
scroll to position [41, 0]
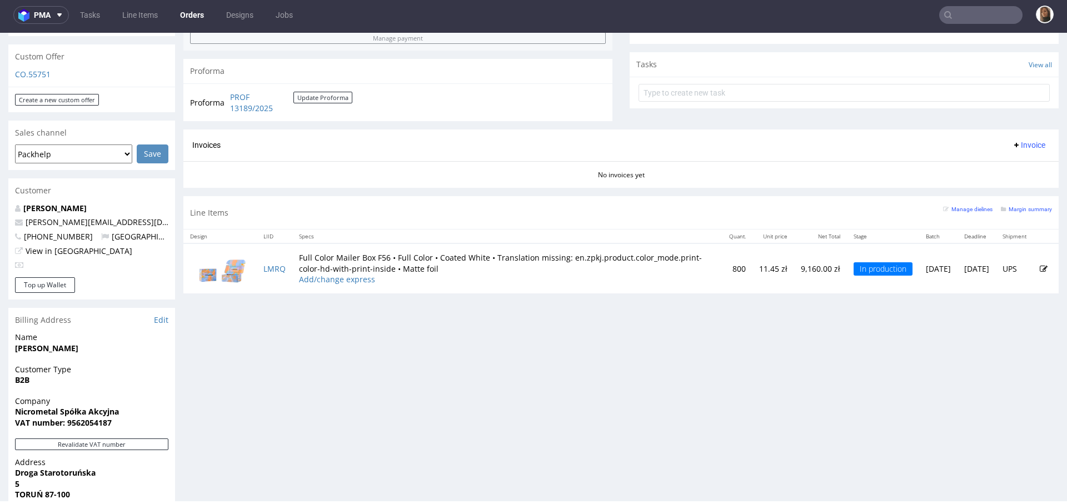
scroll to position [377, 0]
